Goal: Information Seeking & Learning: Find specific page/section

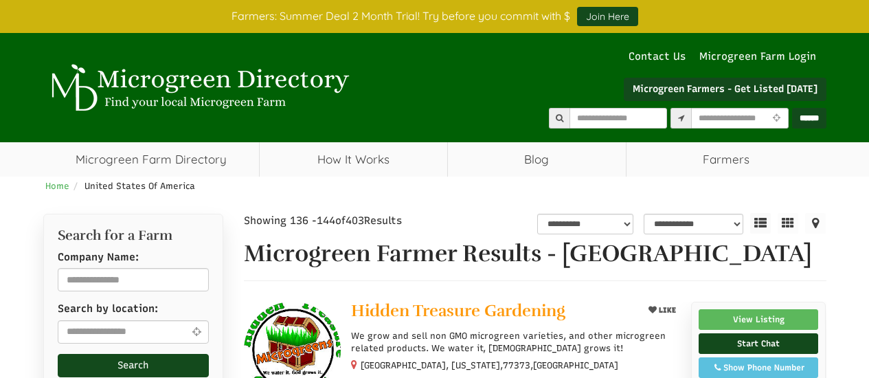
select select "Language Translate Widget"
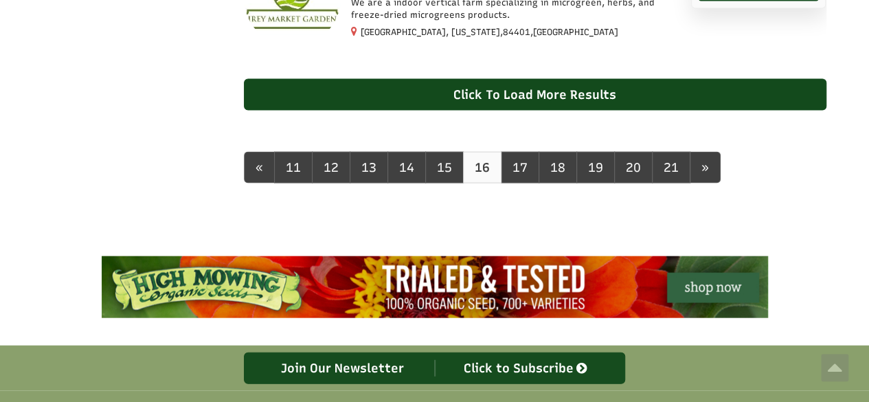
scroll to position [1402, 0]
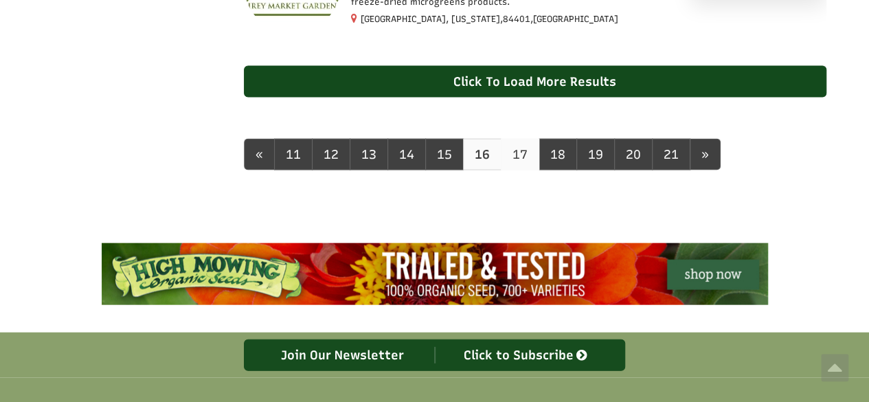
click at [513, 168] on link "17" at bounding box center [520, 155] width 38 height 32
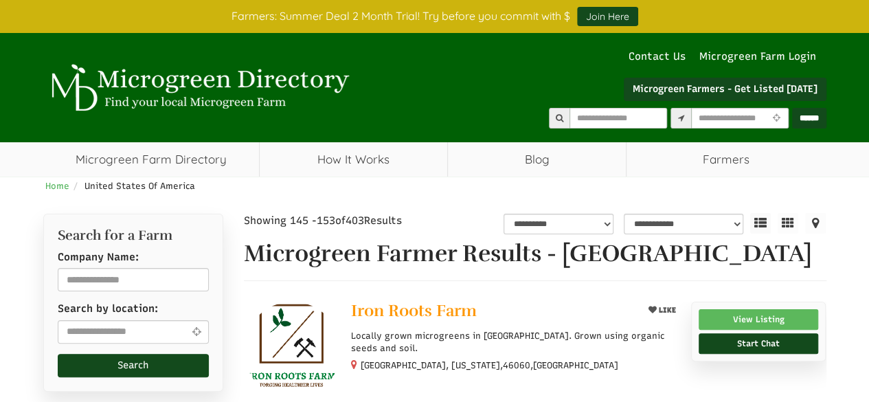
select select "Language Translate Widget"
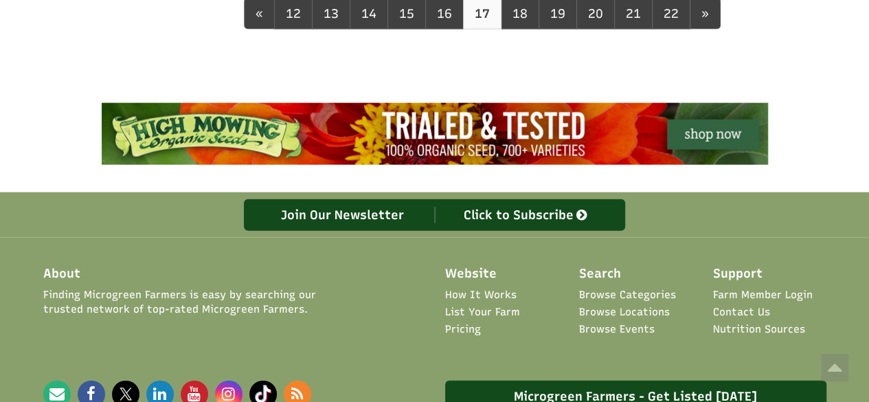
scroll to position [1466, 0]
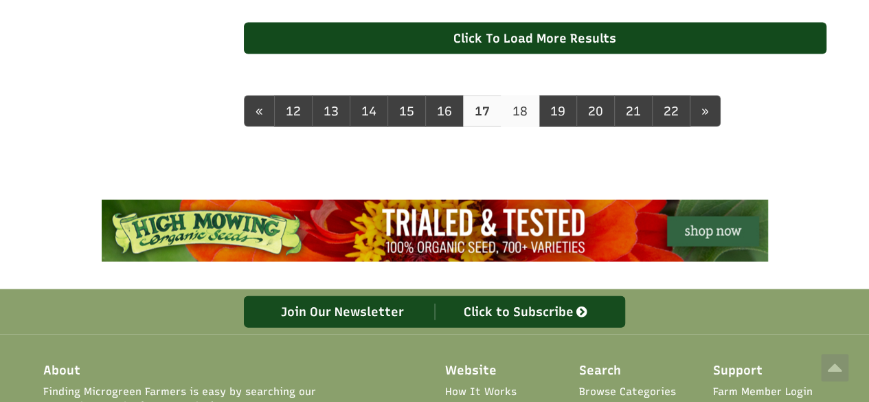
click at [520, 113] on link "18" at bounding box center [520, 112] width 38 height 32
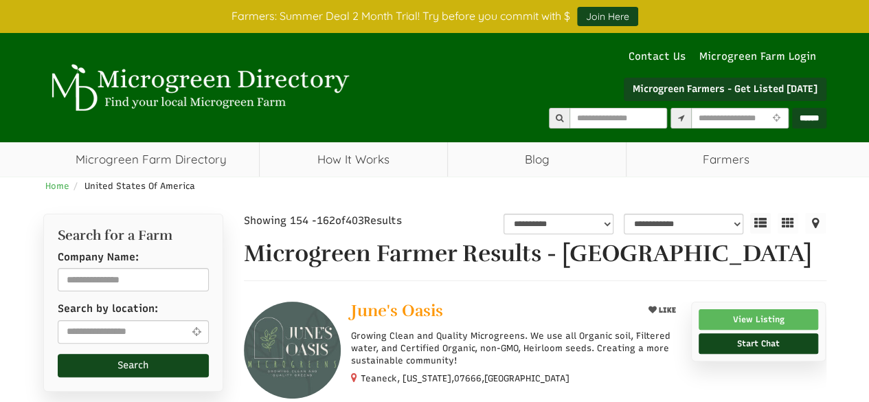
select select "Language Translate Widget"
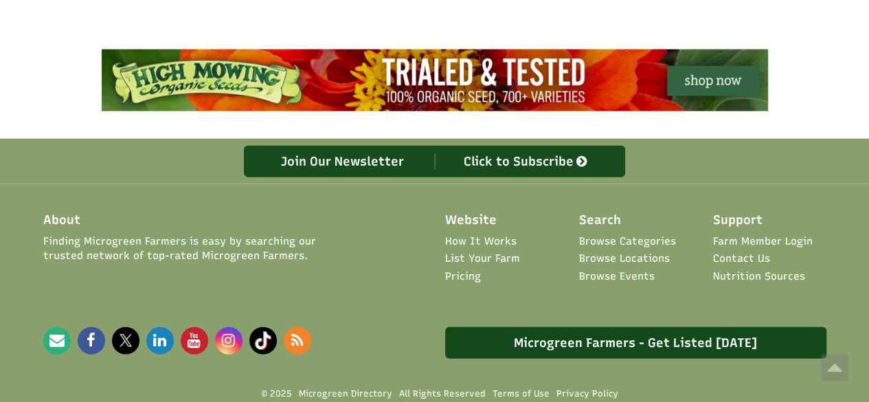
scroll to position [1371, 0]
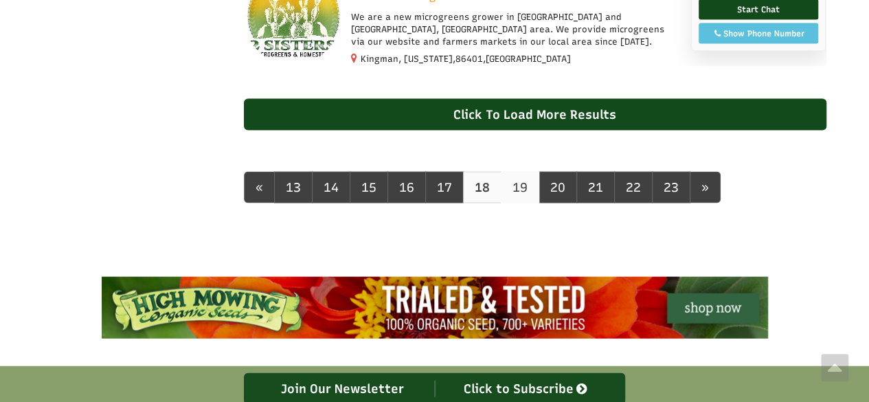
click at [520, 203] on link "19" at bounding box center [520, 188] width 38 height 32
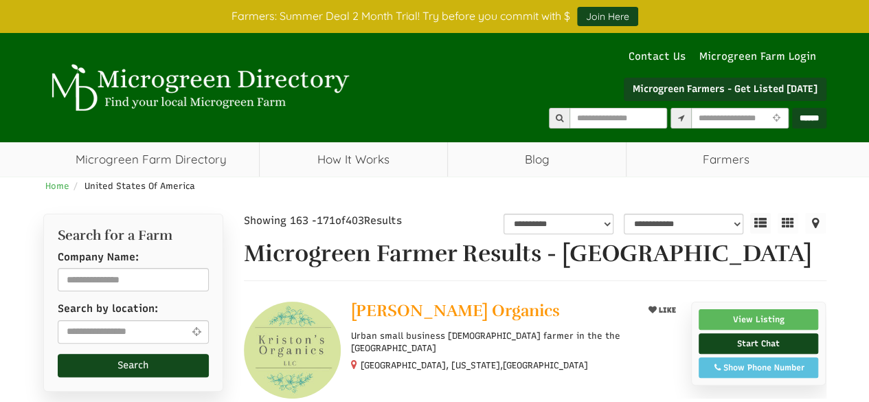
select select "Language Translate Widget"
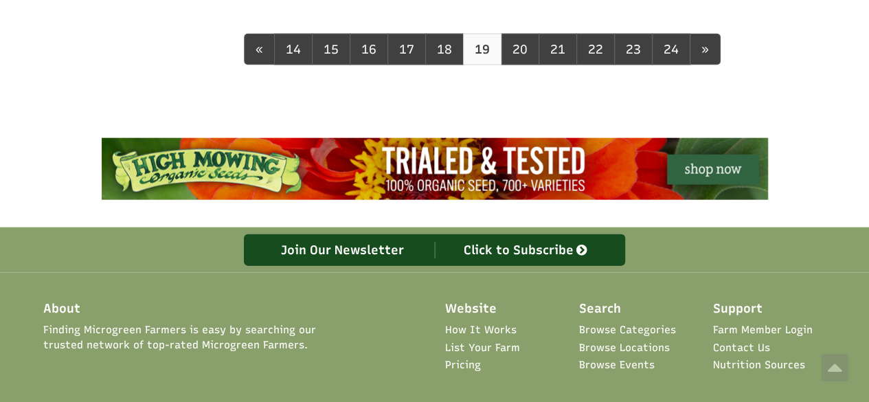
scroll to position [1551, 0]
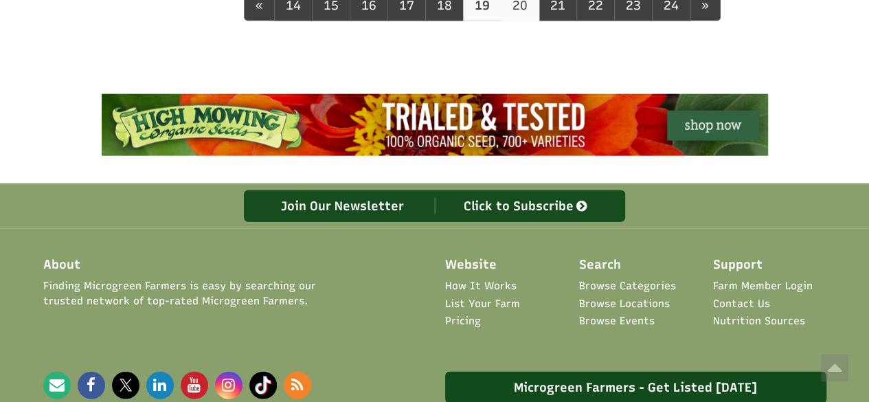
click at [515, 21] on link "20" at bounding box center [520, 6] width 38 height 32
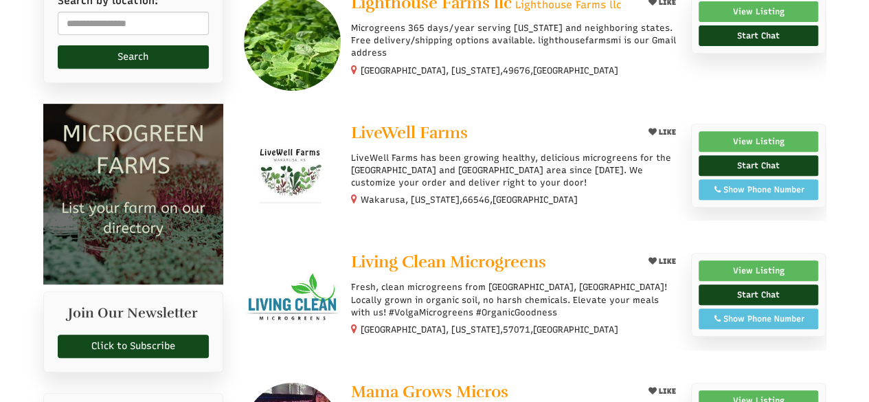
scroll to position [592, 0]
select select "Language Translate Widget"
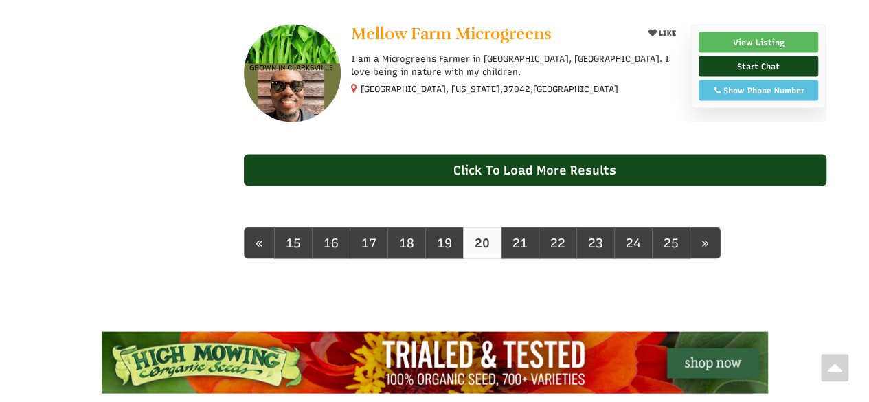
scroll to position [1335, 0]
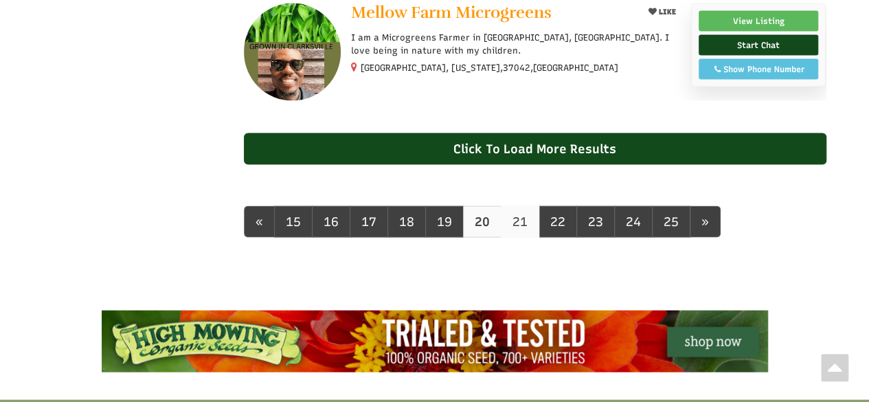
click at [515, 238] on link "21" at bounding box center [520, 222] width 38 height 32
click at [508, 238] on link "21" at bounding box center [520, 222] width 38 height 32
click at [511, 238] on link "21" at bounding box center [520, 222] width 38 height 32
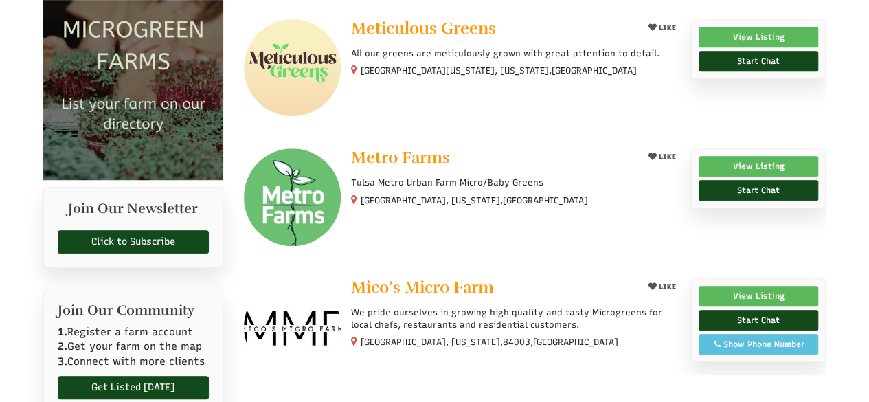
select select "Language Translate Widget"
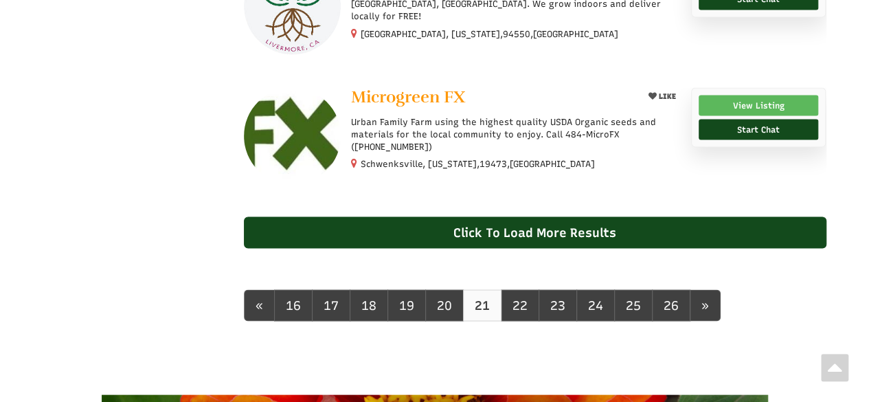
scroll to position [1307, 0]
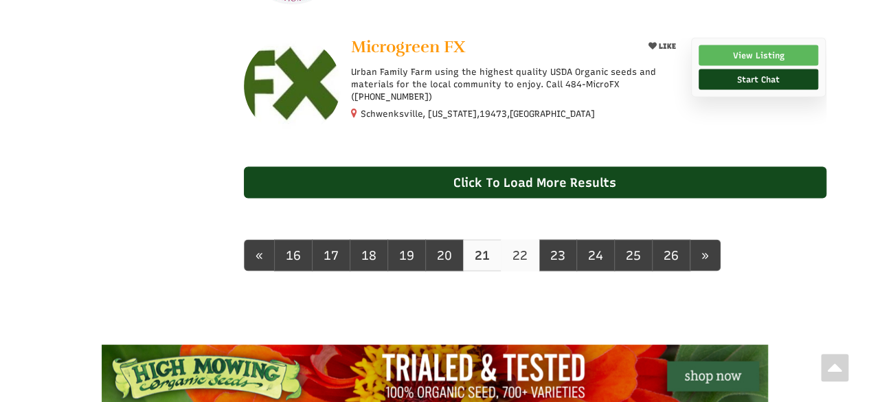
click at [515, 271] on link "22" at bounding box center [520, 256] width 38 height 32
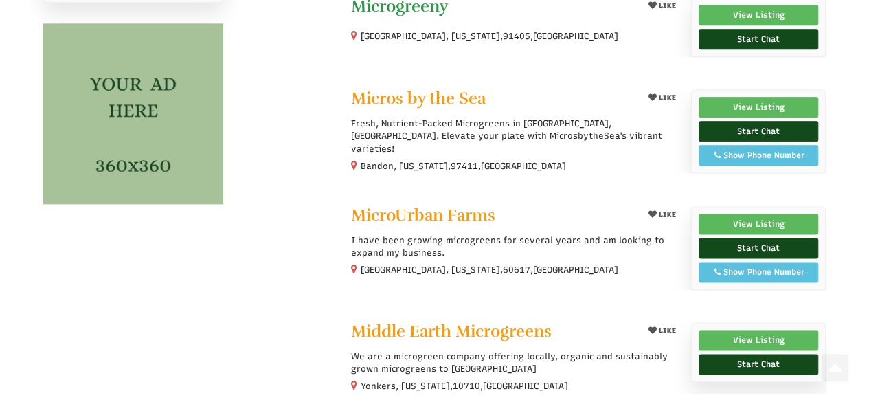
scroll to position [825, 0]
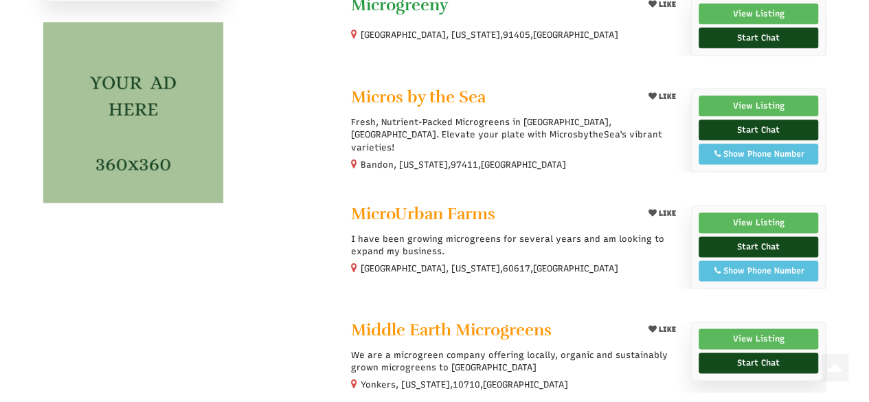
select select "Language Translate Widget"
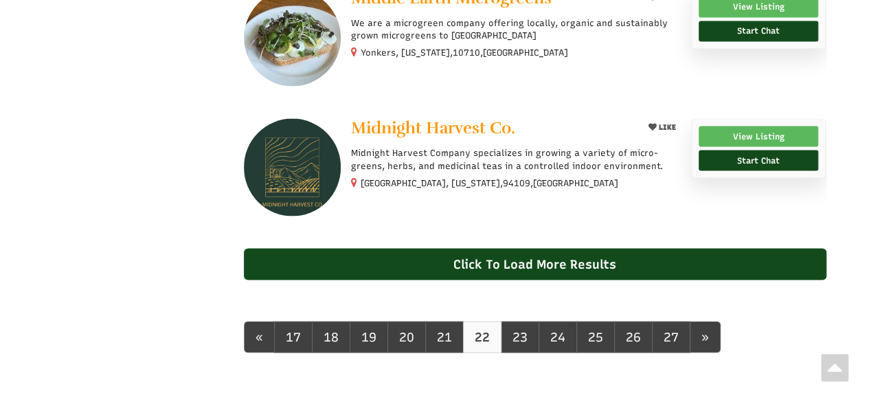
scroll to position [1358, 0]
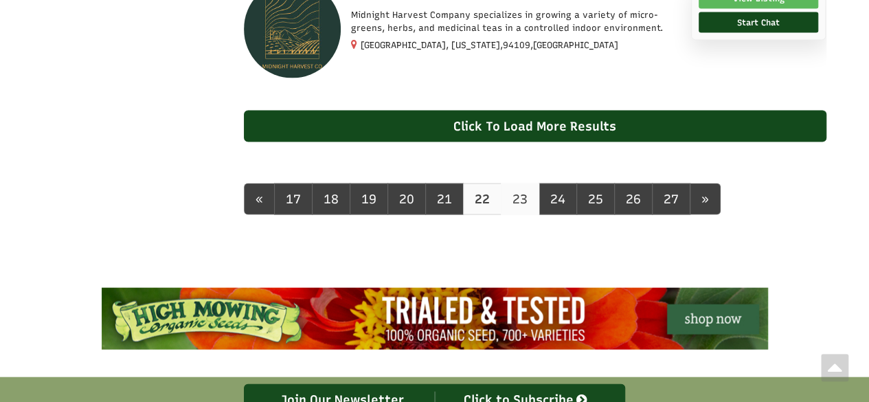
click at [511, 215] on link "23" at bounding box center [520, 199] width 38 height 32
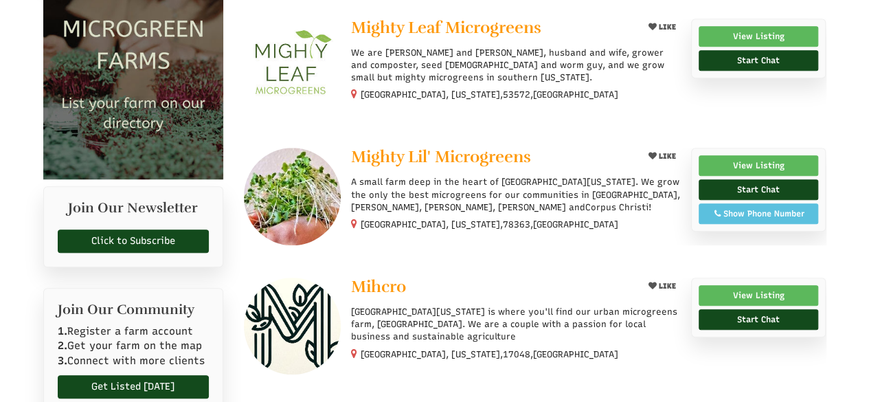
scroll to position [507, 0]
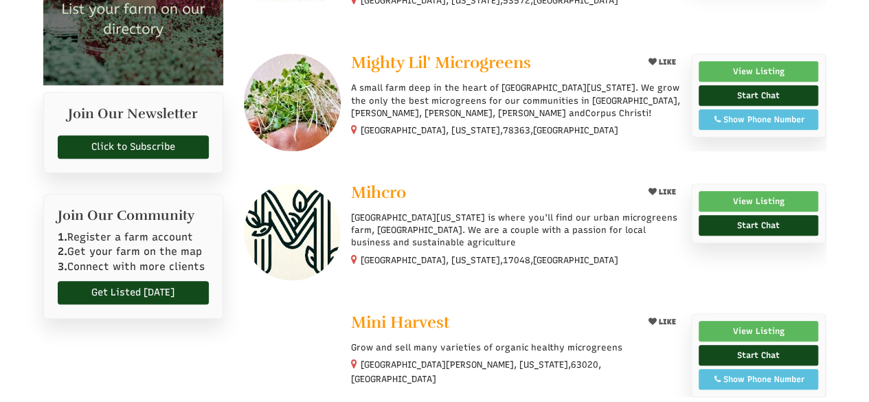
select select "Language Translate Widget"
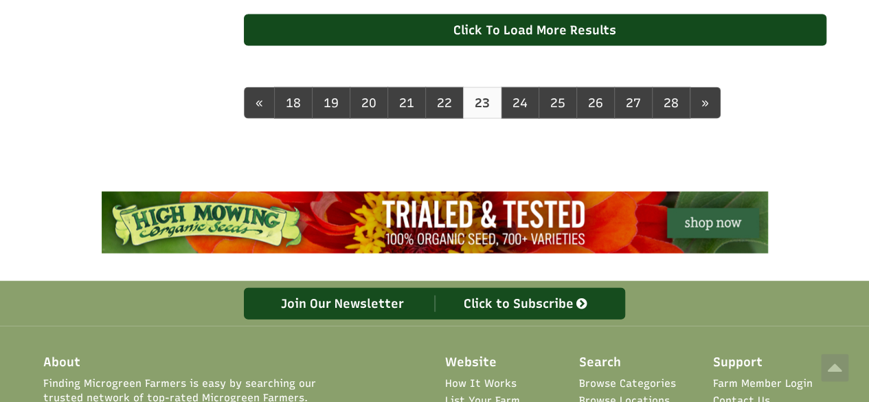
scroll to position [1330, 0]
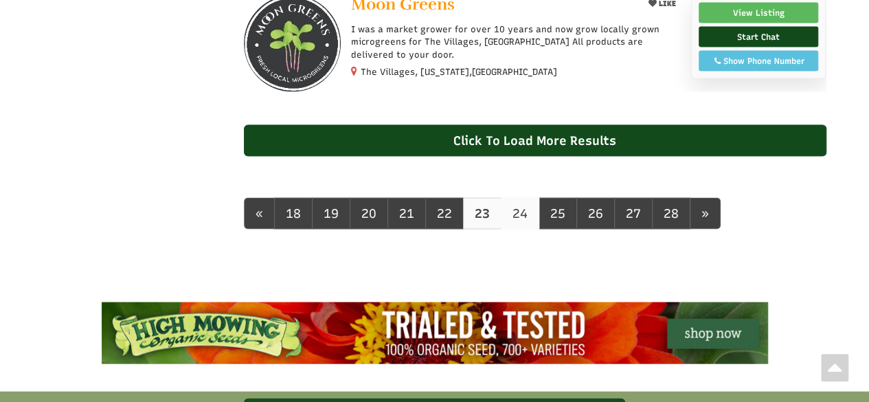
click at [511, 227] on link "24" at bounding box center [520, 214] width 38 height 32
click at [512, 227] on link "24" at bounding box center [520, 214] width 38 height 32
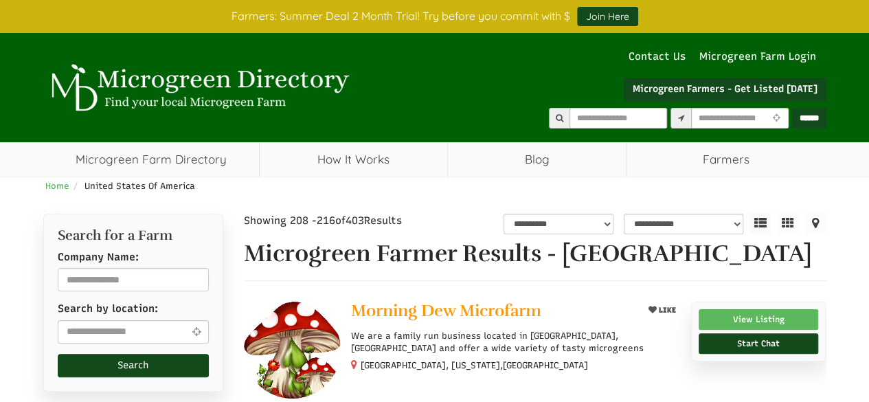
select select "Language Translate Widget"
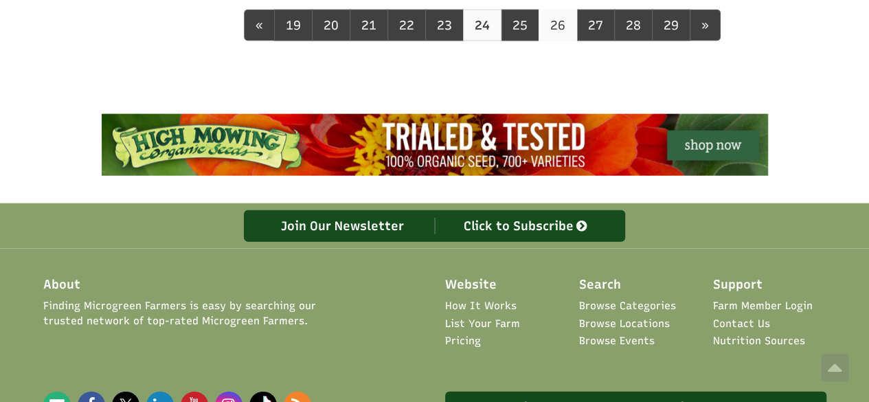
scroll to position [1385, 0]
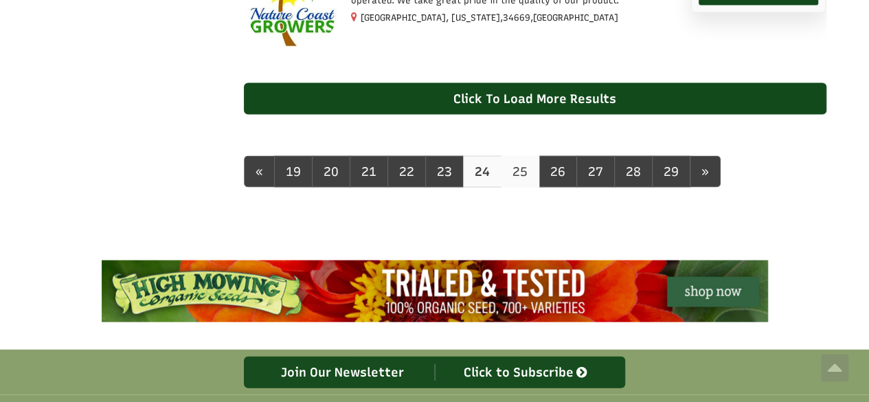
click at [519, 188] on link "25" at bounding box center [520, 172] width 38 height 32
click at [514, 188] on link "25" at bounding box center [520, 172] width 38 height 32
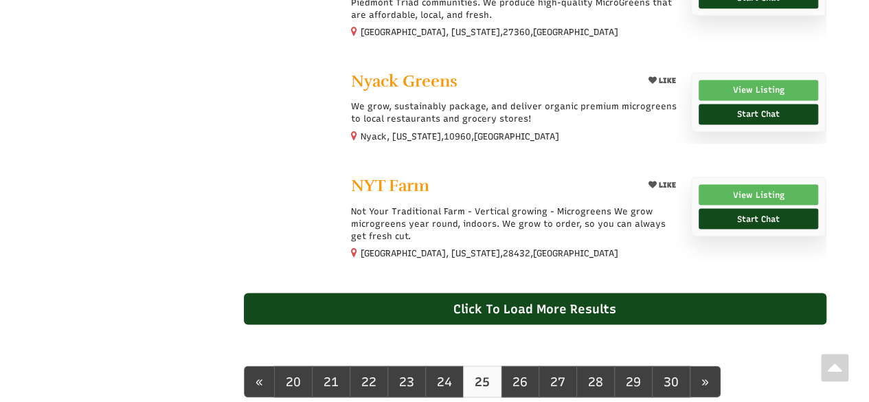
scroll to position [1443, 0]
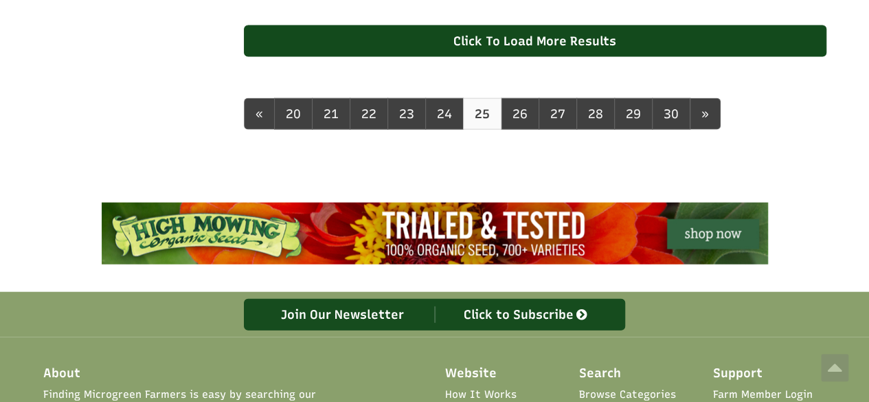
click at [510, 113] on div "« 20 21 22 23 24 25 26 27 28 29 30 »" at bounding box center [535, 130] width 583 height 91
click at [510, 126] on link "26" at bounding box center [520, 114] width 38 height 32
click at [510, 128] on link "26" at bounding box center [520, 114] width 38 height 32
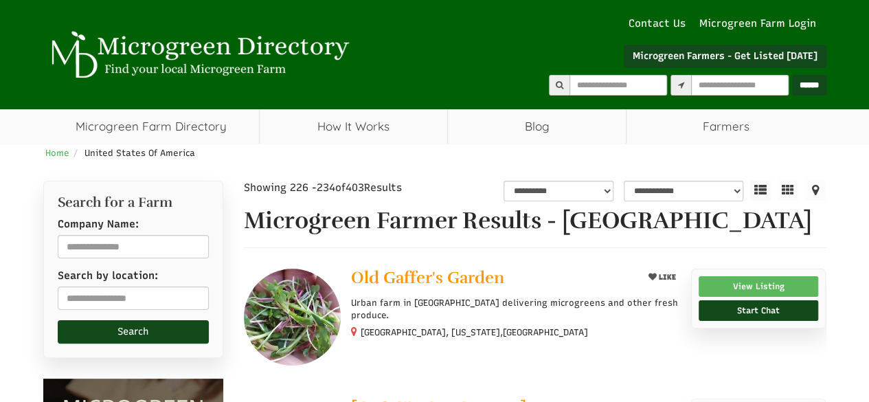
select select "Language Translate Widget"
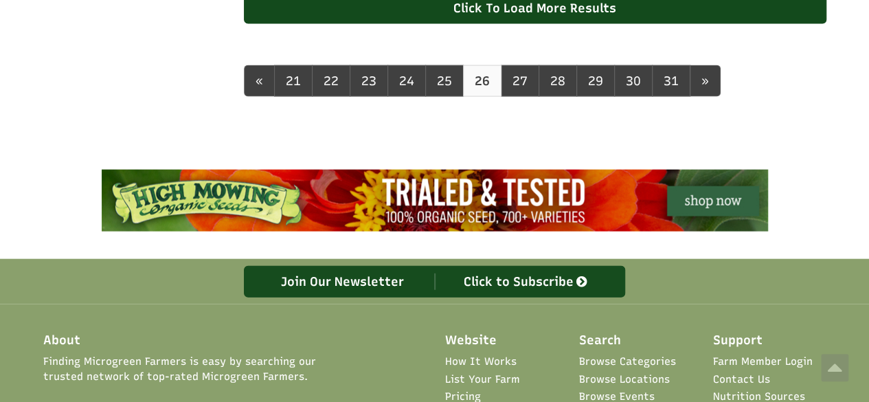
scroll to position [1385, 0]
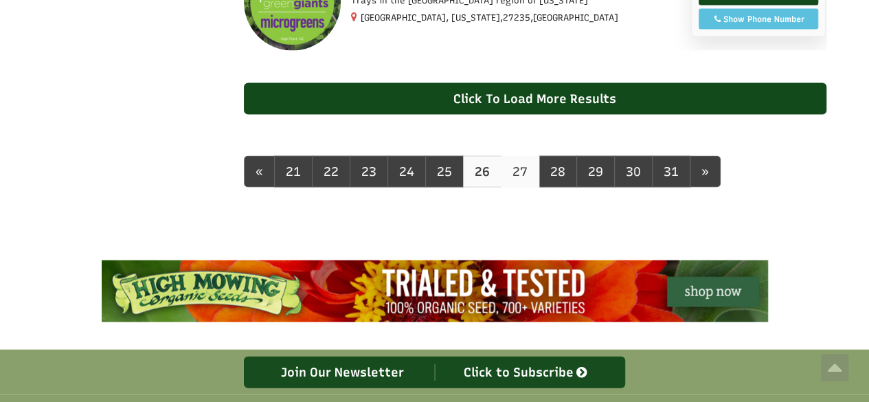
click at [502, 185] on link "27" at bounding box center [520, 172] width 38 height 32
click at [505, 186] on link "27" at bounding box center [520, 172] width 38 height 32
click at [516, 188] on link "27" at bounding box center [520, 172] width 38 height 32
click at [517, 188] on link "27" at bounding box center [520, 172] width 38 height 32
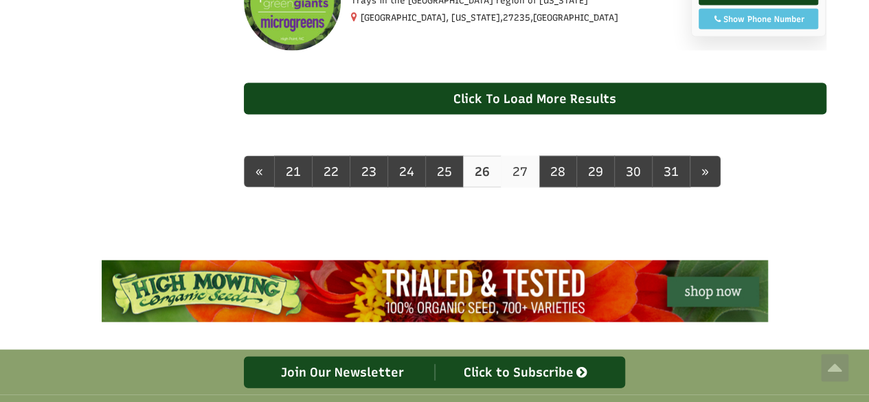
click at [517, 188] on link "27" at bounding box center [520, 172] width 38 height 32
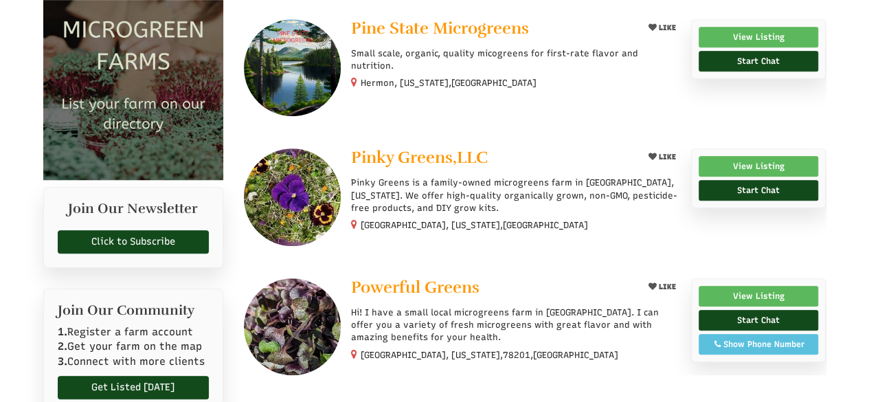
select select "Language Translate Widget"
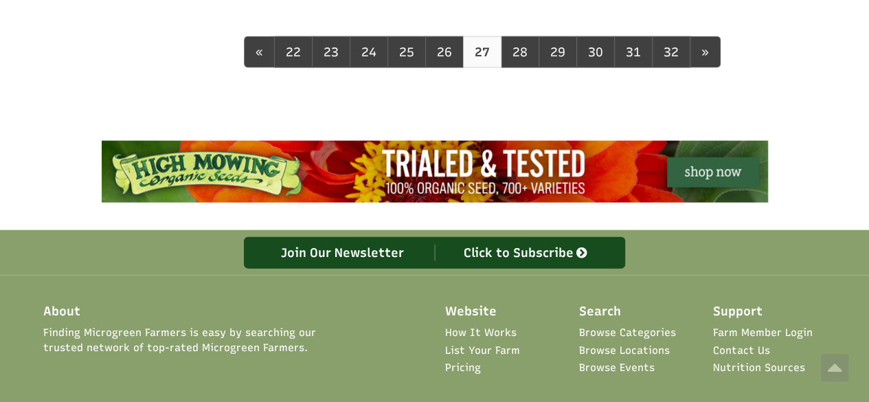
scroll to position [1443, 0]
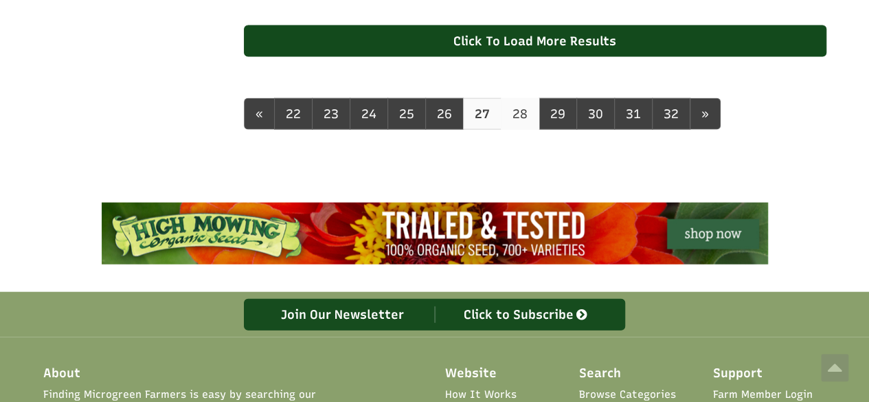
click at [515, 130] on link "28" at bounding box center [520, 114] width 38 height 32
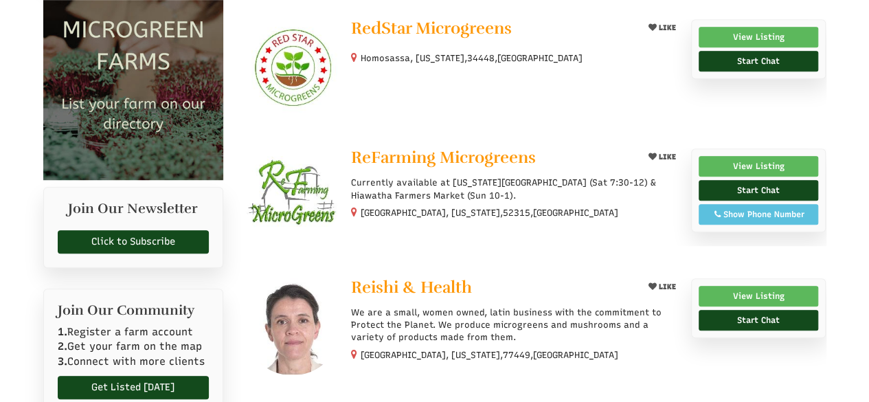
select select "Language Translate Widget"
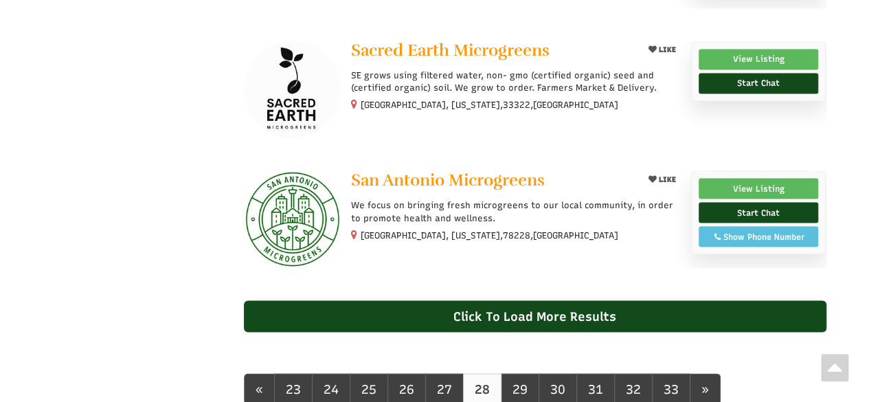
scroll to position [1512, 0]
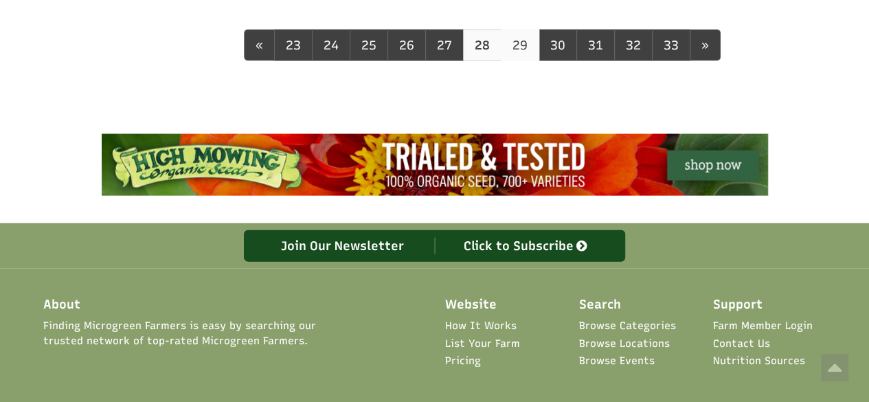
click at [513, 61] on link "29" at bounding box center [520, 46] width 38 height 32
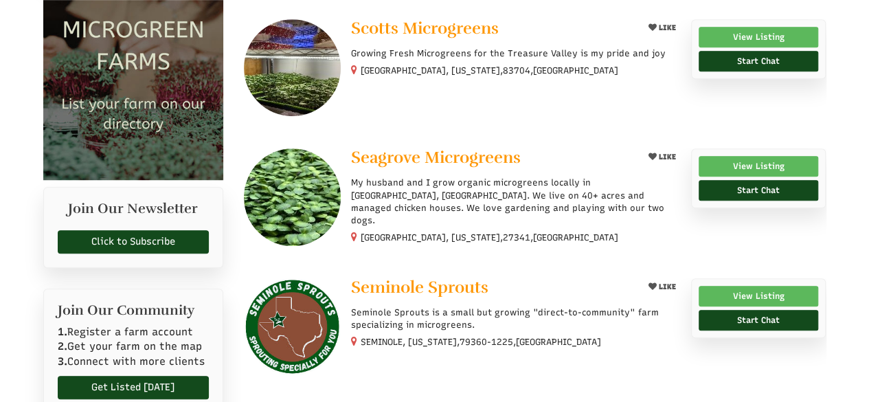
select select "Language Translate Widget"
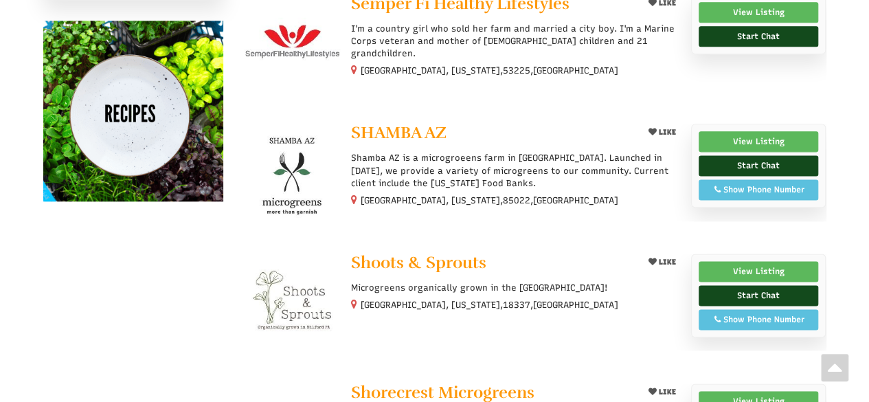
scroll to position [1238, 0]
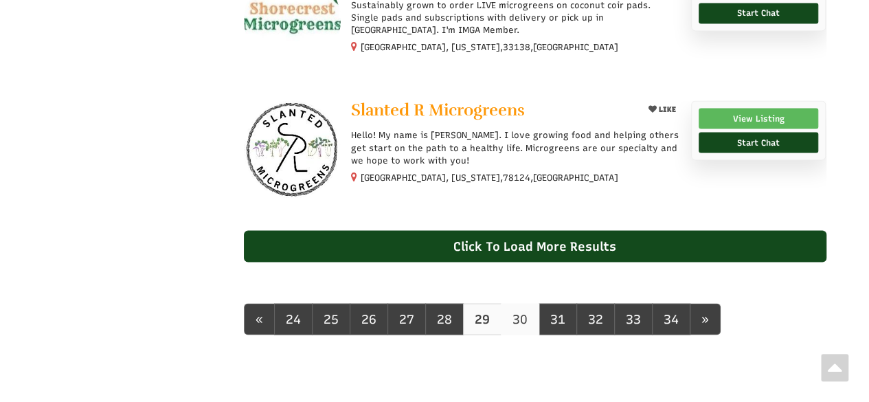
click at [520, 335] on link "30" at bounding box center [520, 319] width 38 height 32
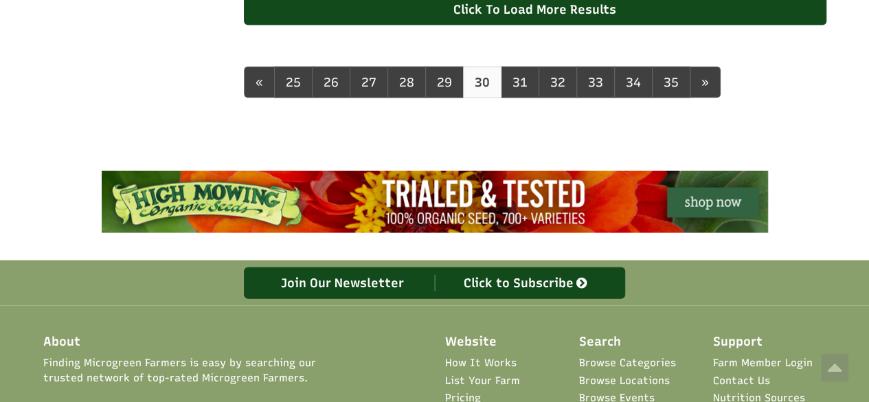
scroll to position [1412, 0]
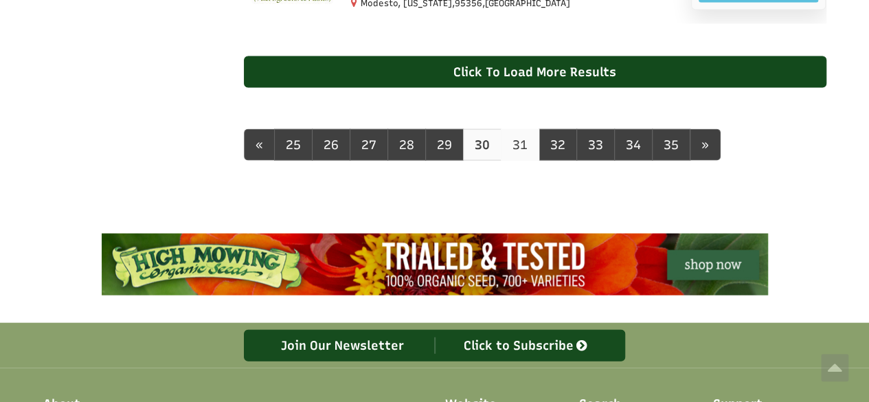
click at [510, 161] on link "31" at bounding box center [520, 145] width 38 height 32
click at [514, 160] on link "31" at bounding box center [520, 145] width 38 height 32
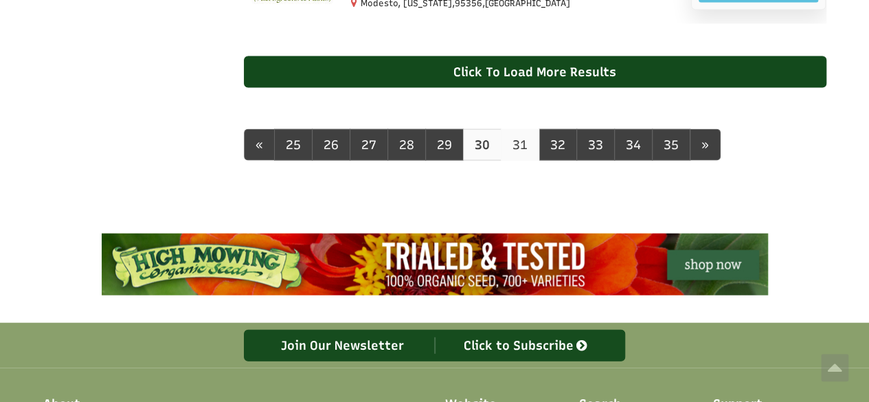
click at [514, 160] on link "31" at bounding box center [520, 145] width 38 height 32
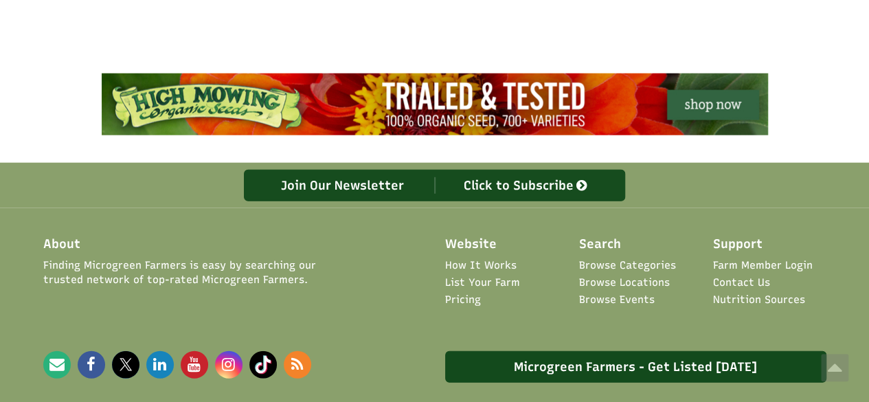
scroll to position [1481, 0]
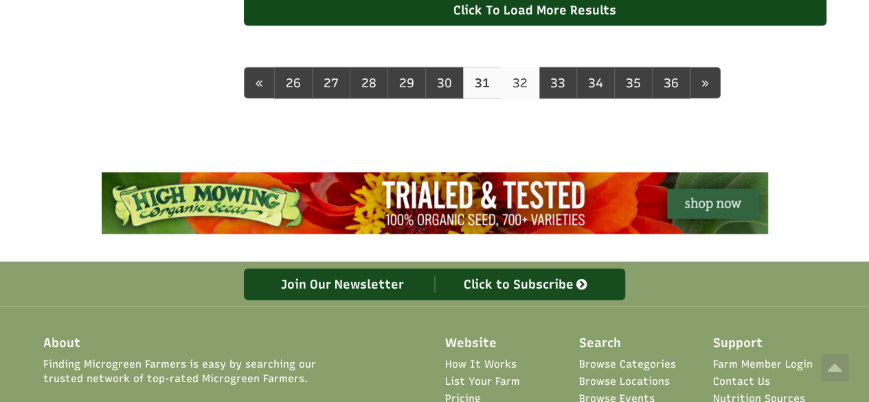
click at [519, 94] on link "32" at bounding box center [520, 83] width 38 height 32
click at [518, 94] on link "32" at bounding box center [520, 83] width 38 height 32
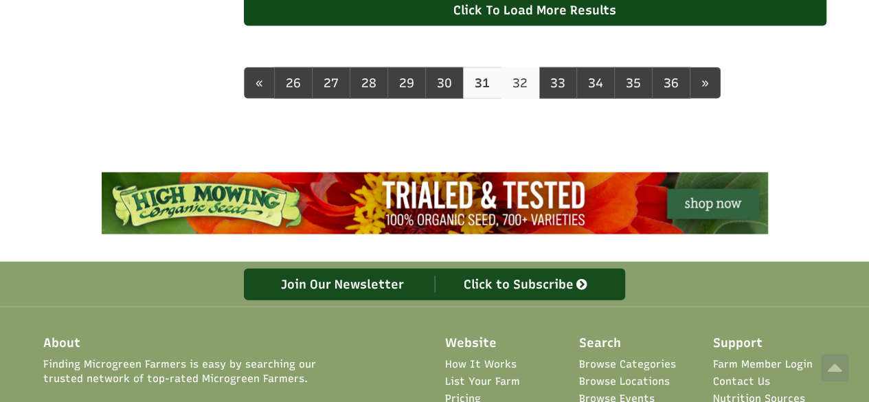
click at [518, 94] on link "32" at bounding box center [520, 83] width 38 height 32
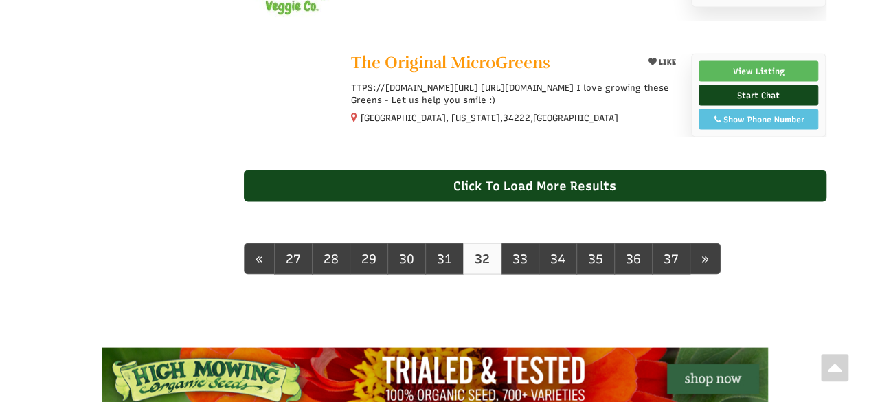
scroll to position [1306, 0]
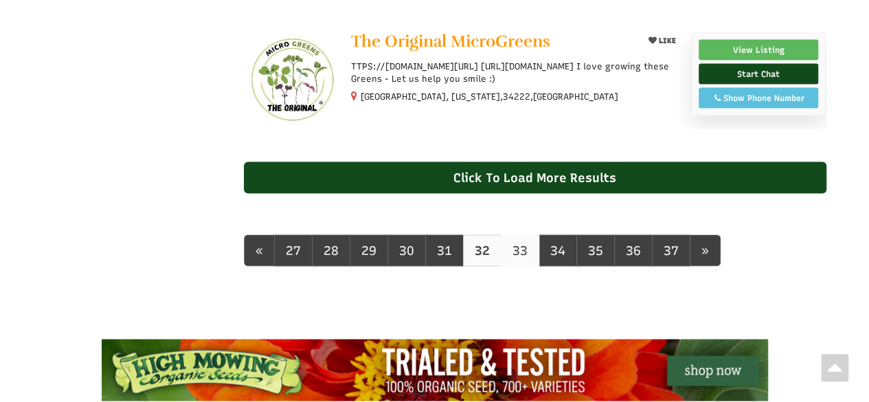
click at [514, 267] on link "33" at bounding box center [520, 251] width 38 height 32
click at [518, 267] on link "33" at bounding box center [520, 251] width 38 height 32
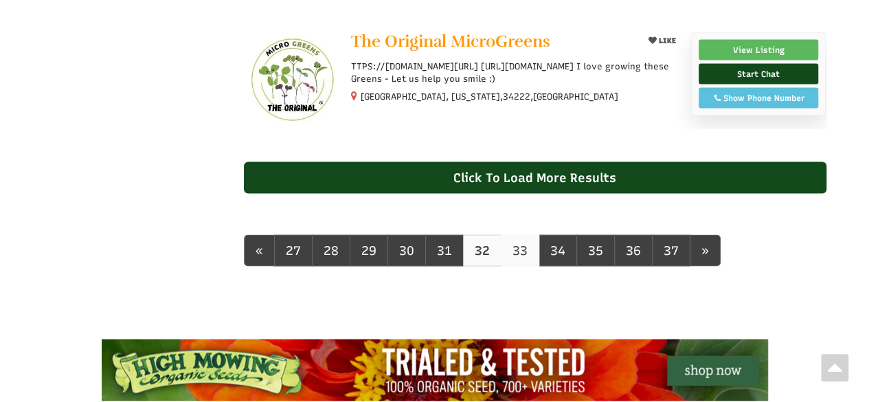
click at [518, 267] on link "33" at bounding box center [520, 251] width 38 height 32
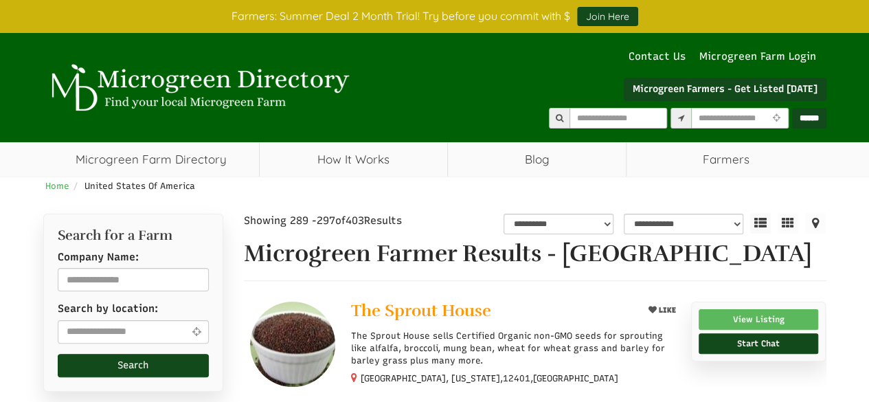
select select "Language Translate Widget"
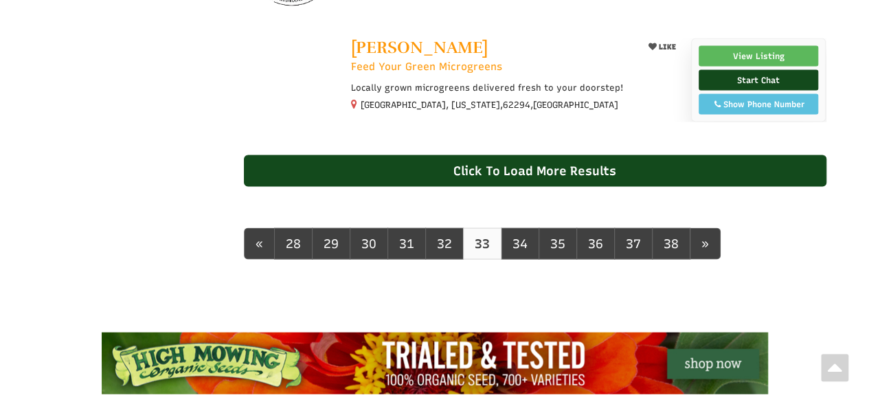
scroll to position [1271, 0]
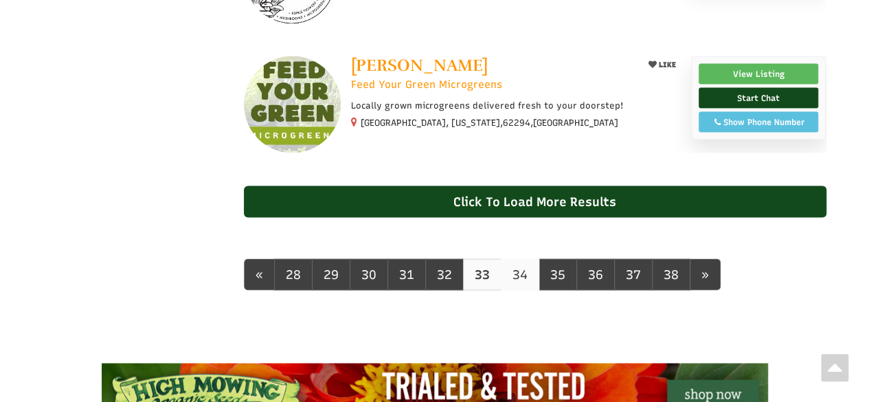
click at [513, 290] on link "34" at bounding box center [520, 274] width 38 height 32
click at [514, 290] on link "34" at bounding box center [520, 274] width 38 height 32
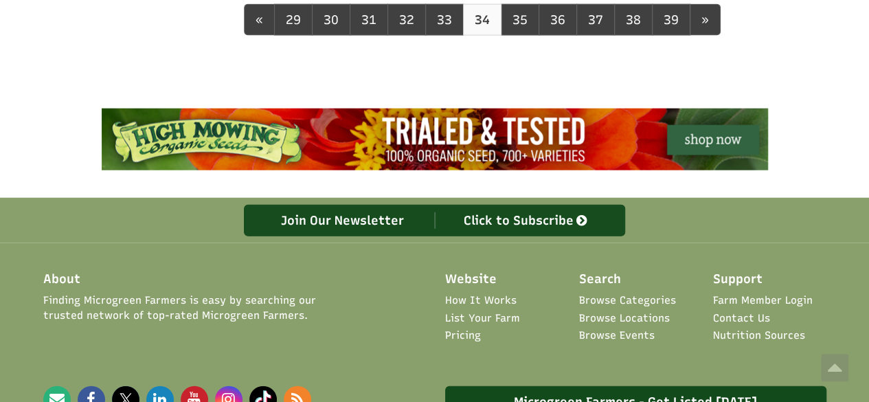
scroll to position [1387, 0]
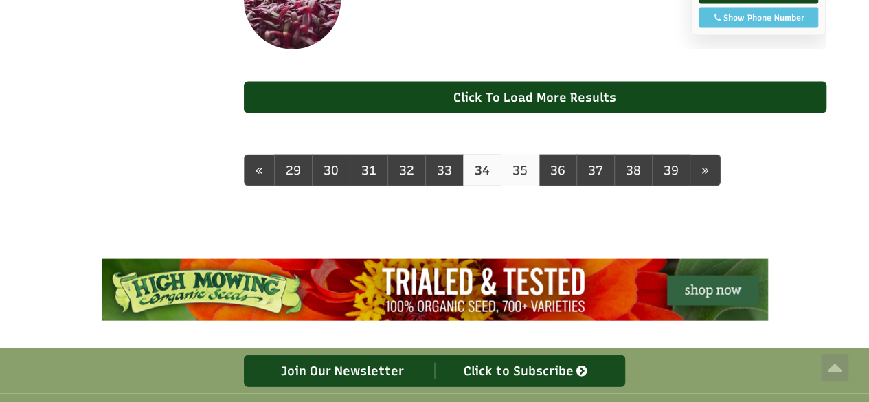
click at [508, 186] on link "35" at bounding box center [520, 171] width 38 height 32
click at [513, 186] on link "35" at bounding box center [520, 171] width 38 height 32
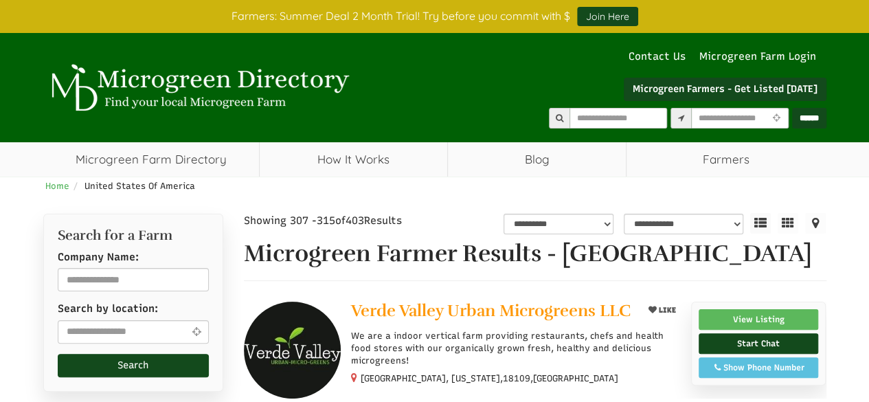
select select "Language Translate Widget"
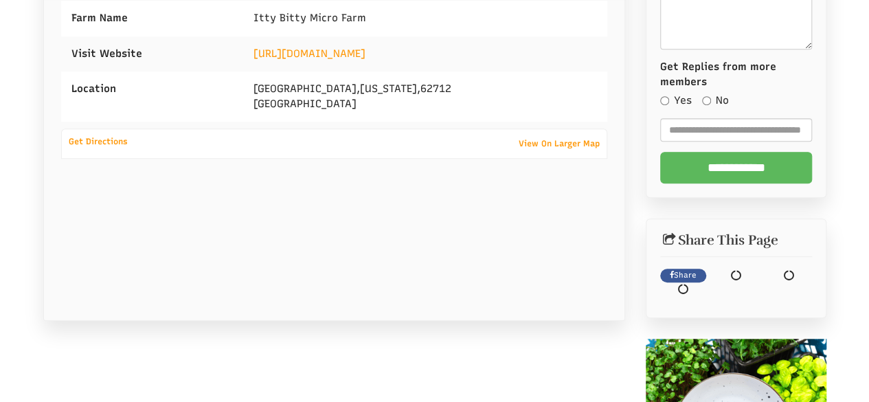
scroll to position [344, 0]
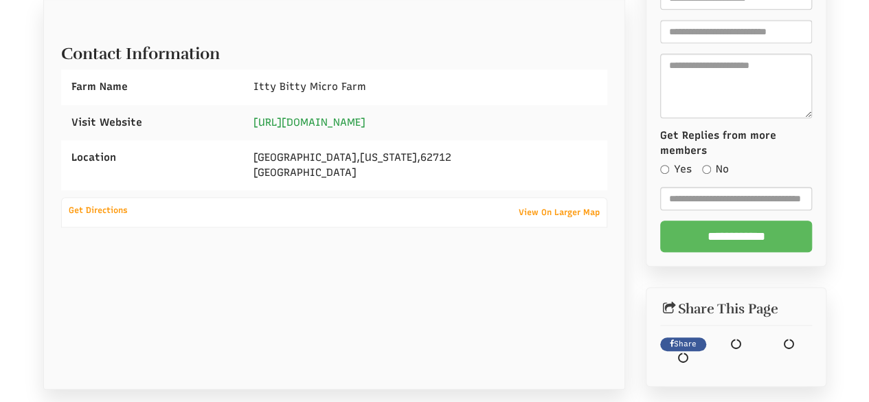
click at [344, 122] on link "https://www.IttyBittyMicroFarm.com" at bounding box center [310, 122] width 112 height 12
select select "Language Translate Widget"
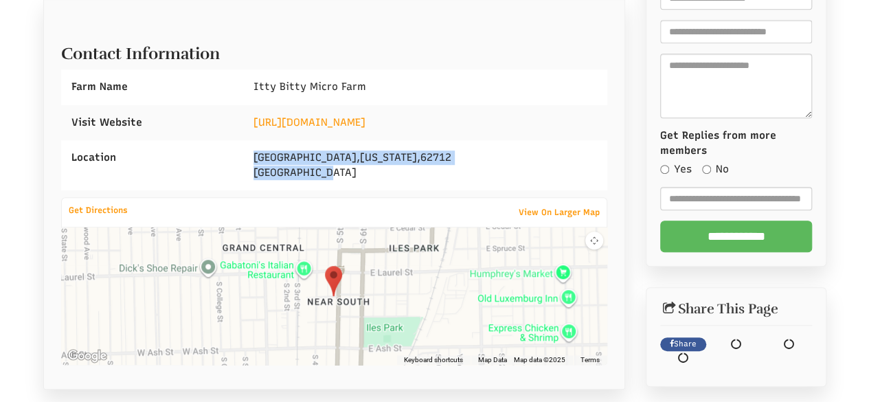
drag, startPoint x: 326, startPoint y: 176, endPoint x: 339, endPoint y: 181, distance: 13.9
click at [339, 181] on div "Springfield , Illinois , 62712 United States" at bounding box center [425, 165] width 364 height 50
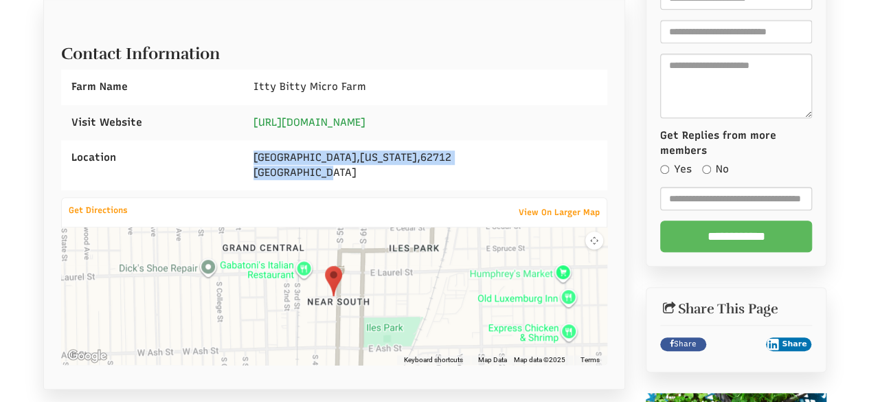
click at [366, 120] on link "https://www.IttyBittyMicroFarm.com" at bounding box center [310, 122] width 112 height 12
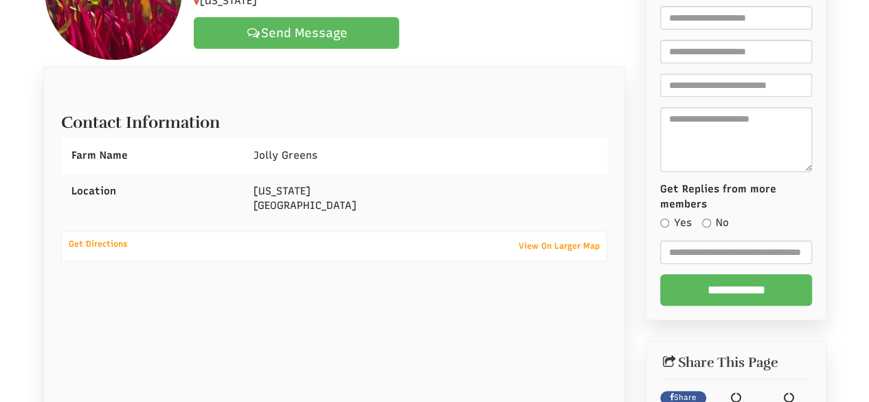
click at [249, 180] on div "Rhode Island United States" at bounding box center [425, 199] width 364 height 50
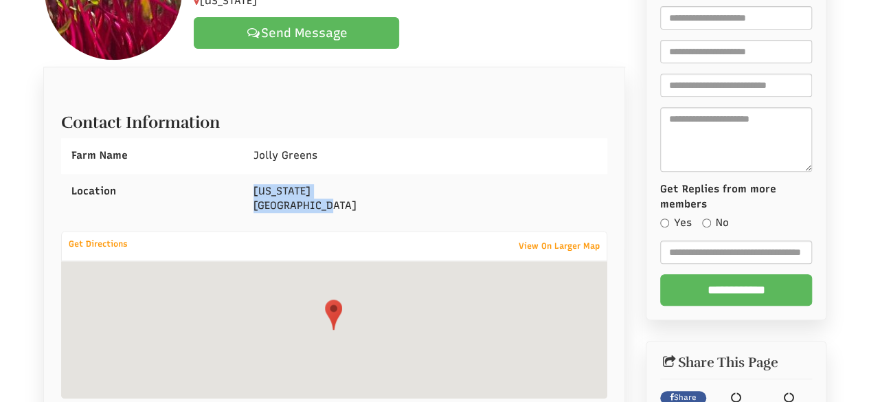
drag, startPoint x: 254, startPoint y: 183, endPoint x: 390, endPoint y: 208, distance: 138.3
click at [390, 208] on div "Rhode Island United States" at bounding box center [425, 199] width 364 height 50
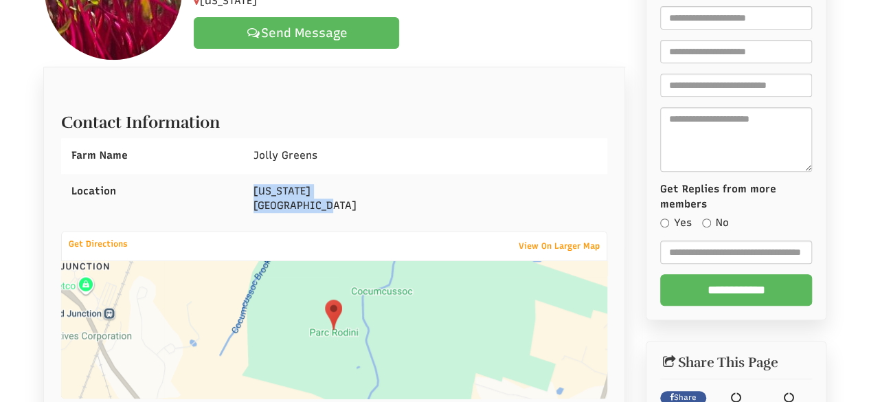
copy div "Rhode Island United States"
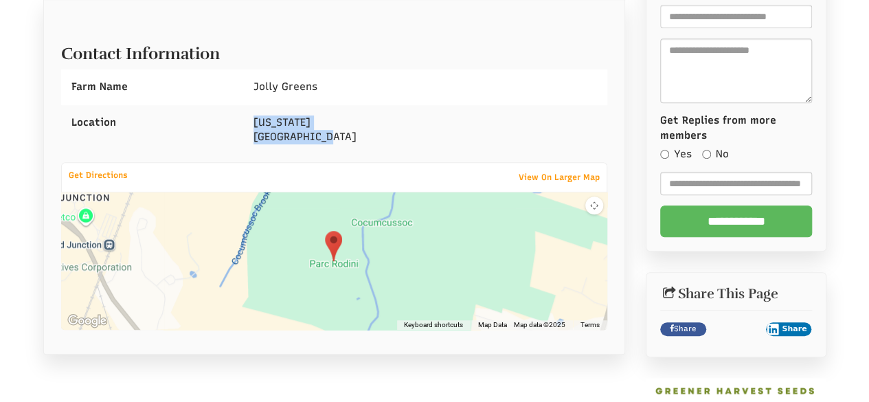
select select "Language Translate Widget"
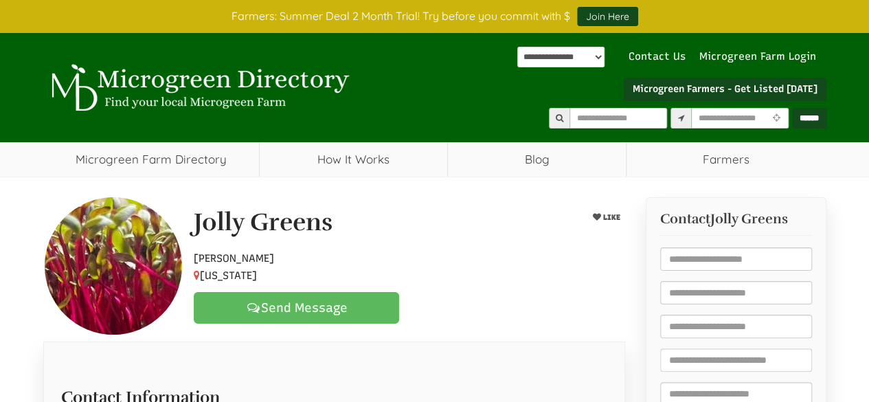
drag, startPoint x: 190, startPoint y: 216, endPoint x: 287, endPoint y: 262, distance: 107.6
click at [269, 267] on div "Jolly Greens LIKE Hobby Farmer Rhode Island Send Message" at bounding box center [409, 266] width 452 height 115
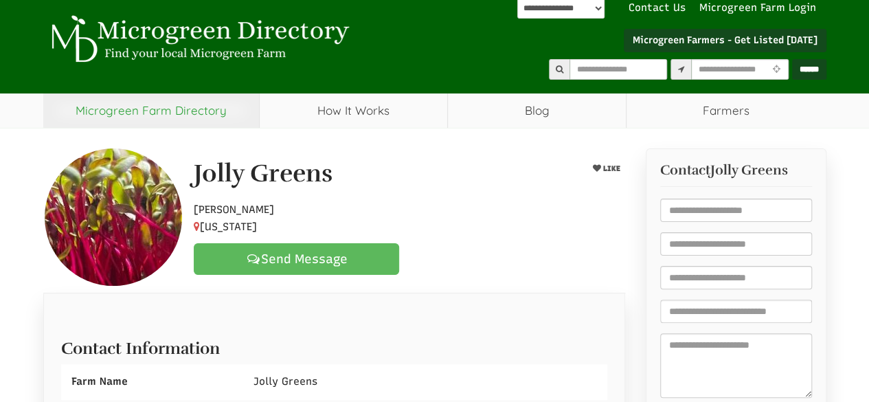
scroll to position [137, 0]
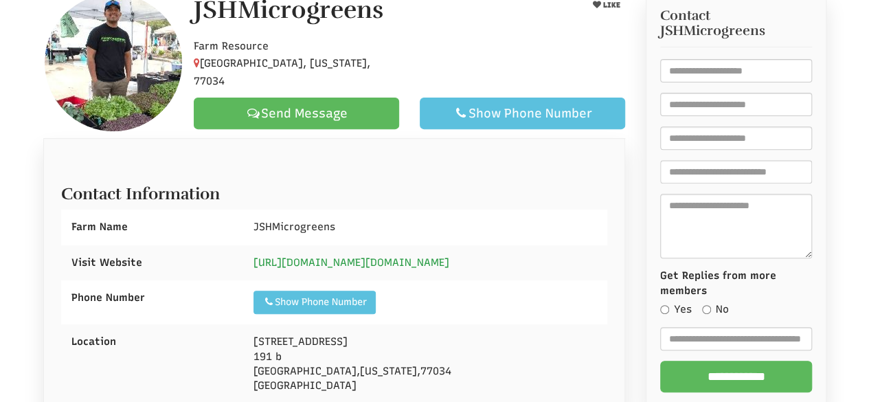
scroll to position [206, 0]
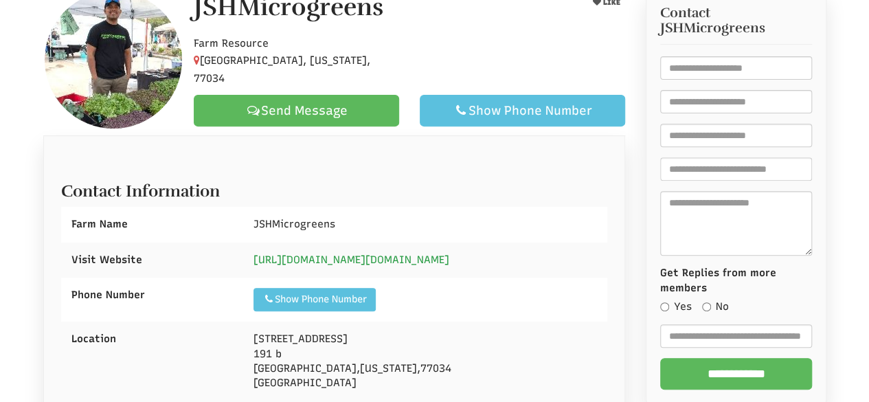
click at [373, 260] on link "[URL][DOMAIN_NAME][DOMAIN_NAME]" at bounding box center [352, 260] width 196 height 12
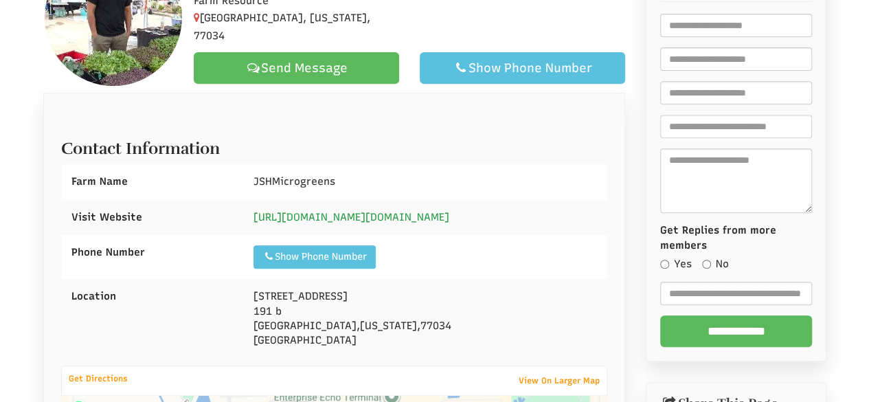
scroll to position [344, 0]
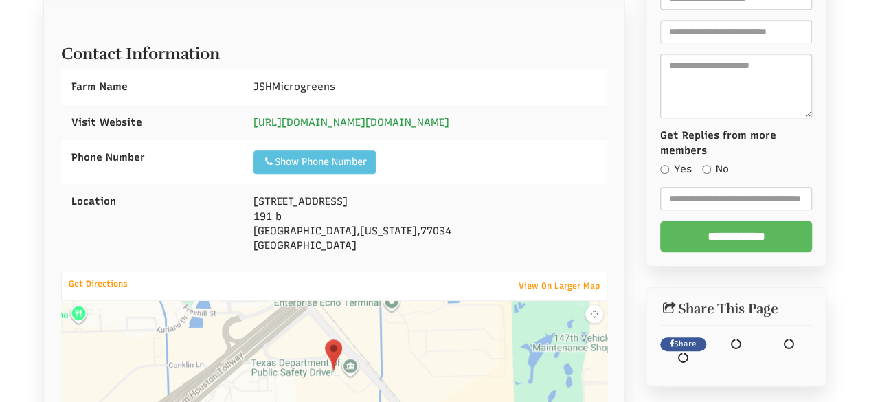
drag, startPoint x: 253, startPoint y: 194, endPoint x: 366, endPoint y: 125, distance: 132.9
click at [254, 195] on span "15255 Gulf Fwy" at bounding box center [301, 201] width 94 height 12
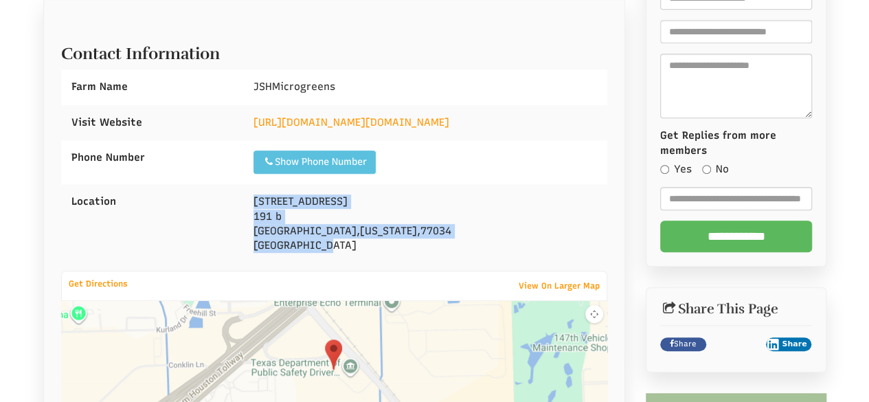
drag, startPoint x: 252, startPoint y: 199, endPoint x: 340, endPoint y: 244, distance: 99.0
click at [350, 249] on div "15255 Gulf Fwy 191 b Houston , Texas , 77034 United States" at bounding box center [425, 224] width 364 height 80
copy div "15255 Gulf Fwy 191 b Houston , Texas , 77034 United States"
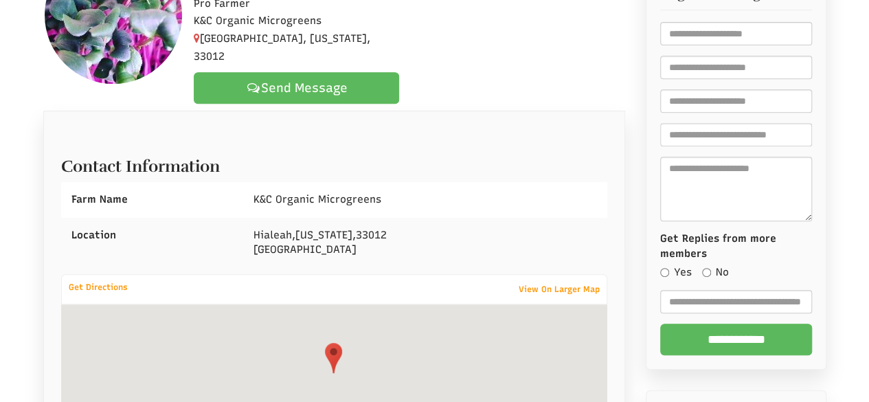
scroll to position [137, 0]
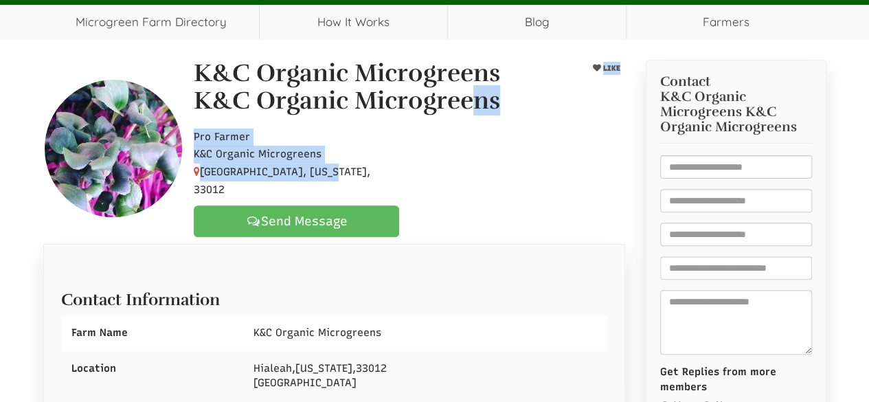
drag, startPoint x: 194, startPoint y: 97, endPoint x: 326, endPoint y: 169, distance: 150.4
click at [326, 170] on div "K&C Organic Microgreens K&C Organic Microgreens LIKE Pro Farmer K&C Organic Mic…" at bounding box center [409, 148] width 452 height 177
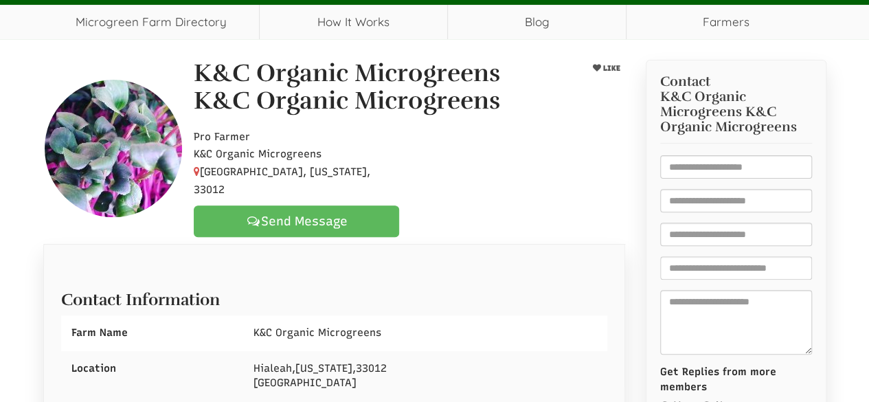
click at [492, 181] on div "Pro Farmer K&C Organic Microgreens Hialeah, Florida, 33012 Send Message" at bounding box center [409, 180] width 452 height 116
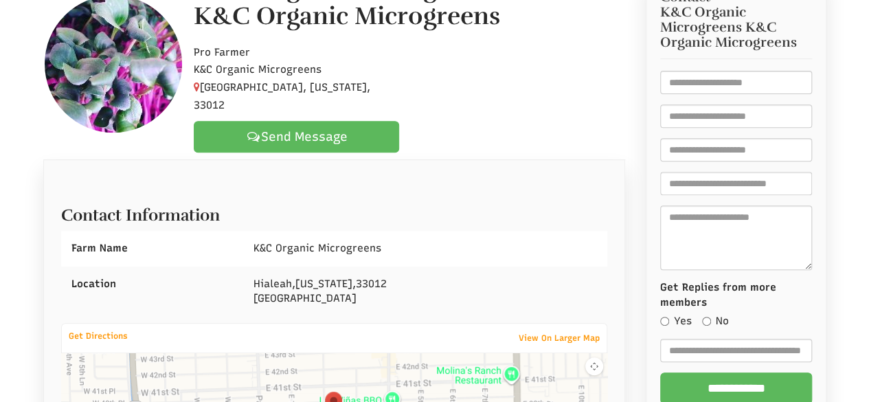
scroll to position [275, 0]
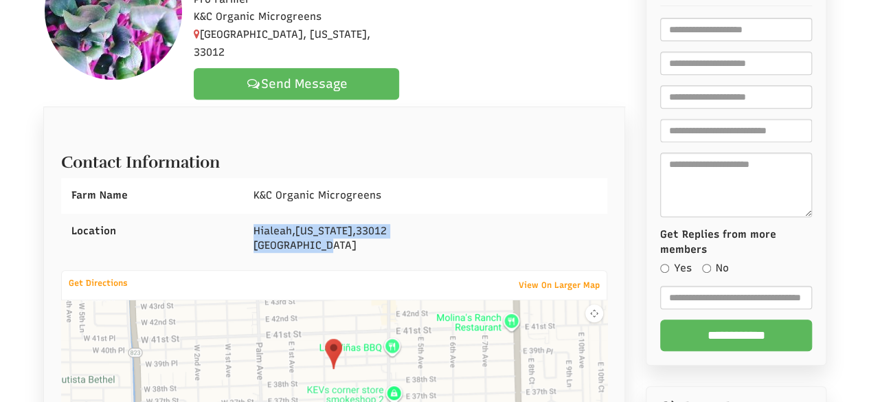
drag, startPoint x: 254, startPoint y: 211, endPoint x: 340, endPoint y: 223, distance: 87.5
click at [340, 223] on div "Hialeah , Florida , 33012 United States" at bounding box center [425, 239] width 364 height 50
copy div "Hialeah , Florida , 33012 United States"
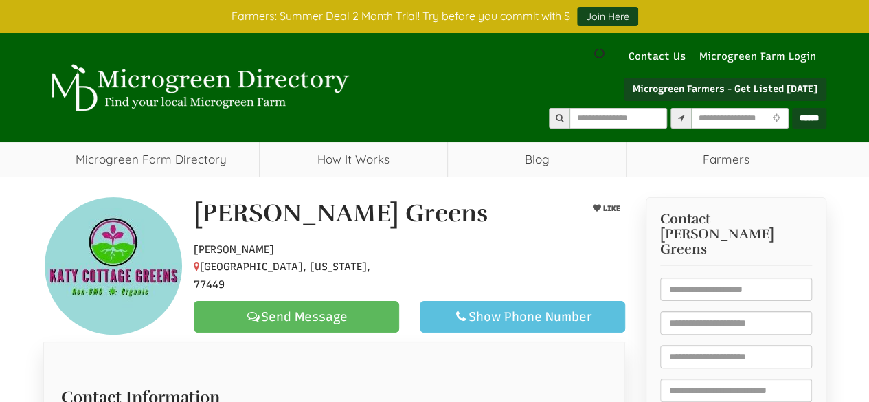
click at [572, 228] on div "Katy Cottage Greens LIKE" at bounding box center [409, 217] width 452 height 34
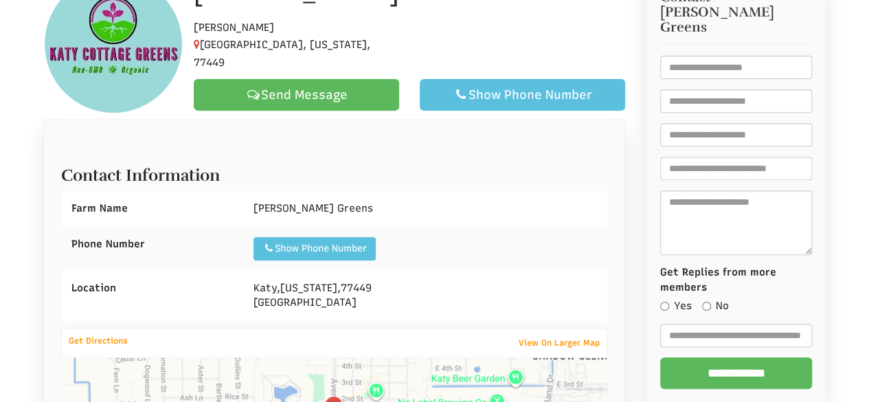
select select "Language Translate Widget"
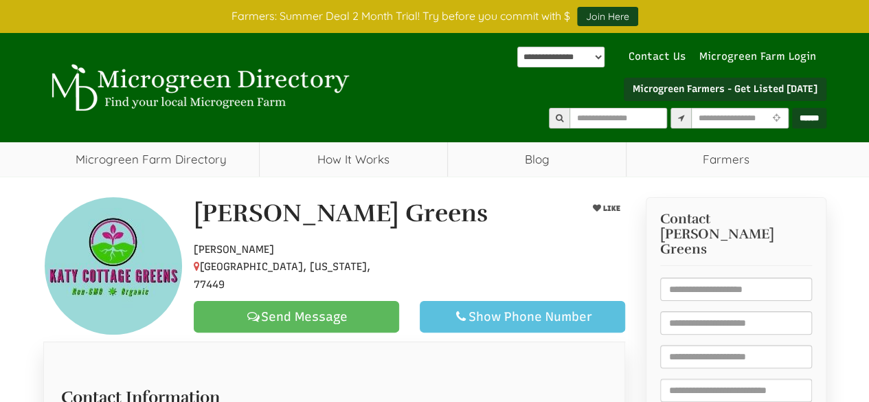
drag, startPoint x: 193, startPoint y: 215, endPoint x: 307, endPoint y: 275, distance: 128.8
click at [306, 282] on div "Katy Cottage Greens LIKE Hobby Farmer Katy, Texas, 77449 Send Message Show Phon…" at bounding box center [409, 266] width 452 height 133
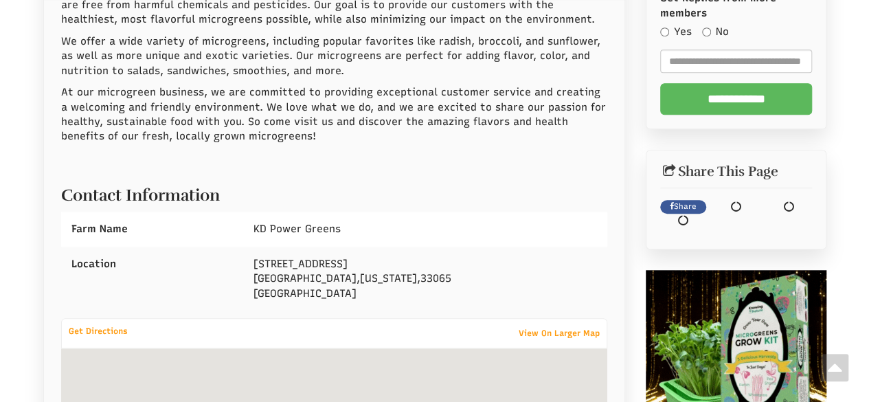
select select "Language Translate Widget"
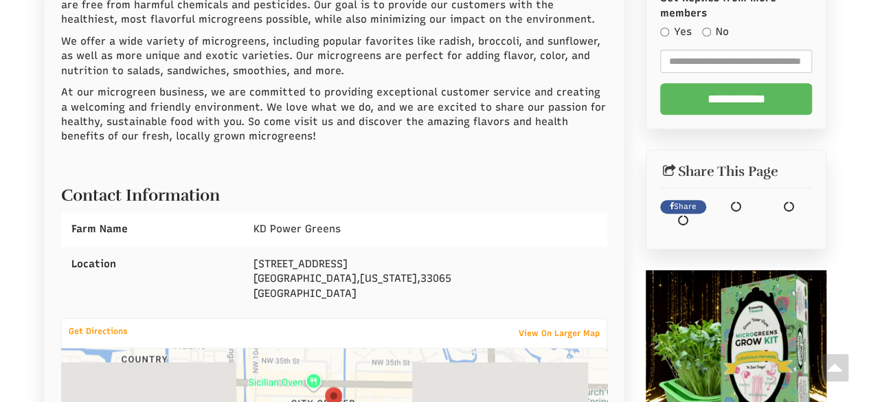
scroll to position [69, 0]
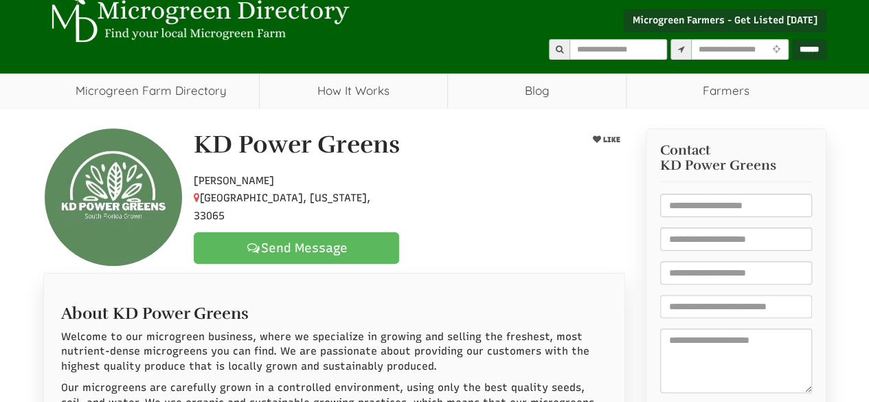
drag, startPoint x: 198, startPoint y: 145, endPoint x: 362, endPoint y: 200, distance: 173.2
click at [362, 200] on div "KD Power Greens LIKE Hobby Farmer Coral Springs, Florida, 33065 Send Message" at bounding box center [409, 197] width 452 height 133
click at [307, 298] on h2 "About KD Power Greens" at bounding box center [334, 310] width 547 height 25
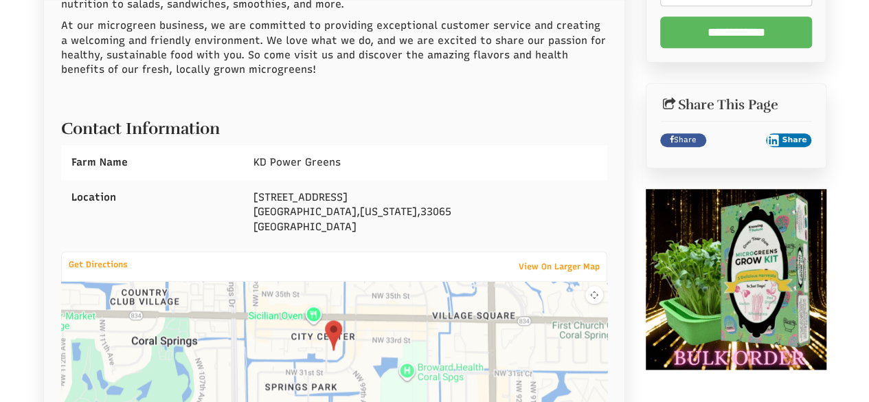
scroll to position [550, 0]
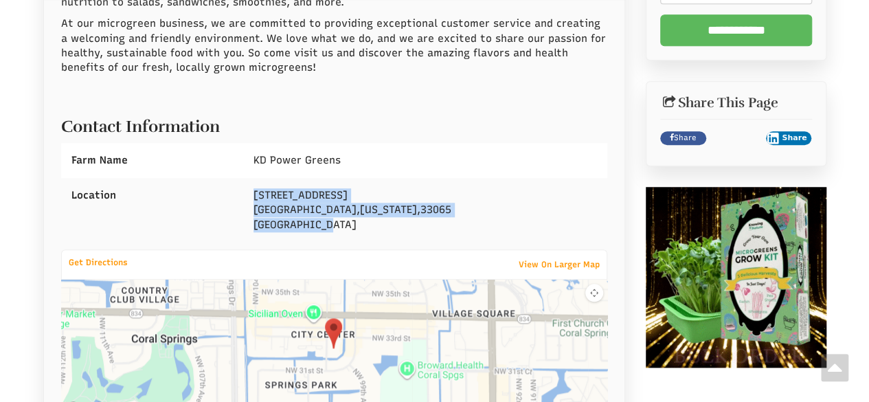
drag, startPoint x: 255, startPoint y: 194, endPoint x: 338, endPoint y: 244, distance: 96.7
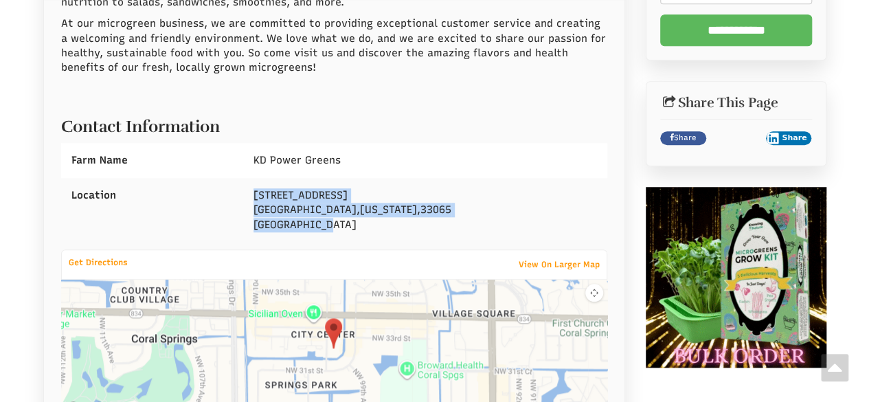
click at [338, 244] on div "About KD Power Greens Welcome to our microgreen business, where we specialize i…" at bounding box center [334, 117] width 547 height 614
copy div "2701 NW 106th Dr Coral Springs , Florida , 33065 United States"
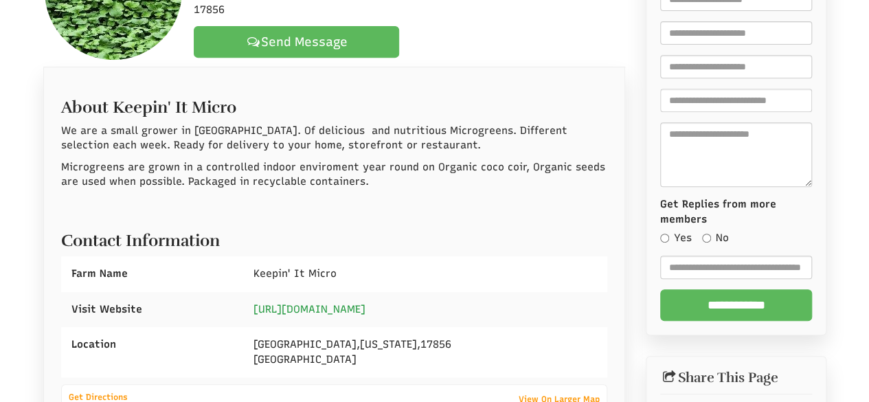
drag, startPoint x: 289, startPoint y: 309, endPoint x: 269, endPoint y: 309, distance: 19.2
click at [289, 309] on link "[URL][DOMAIN_NAME]" at bounding box center [310, 309] width 112 height 12
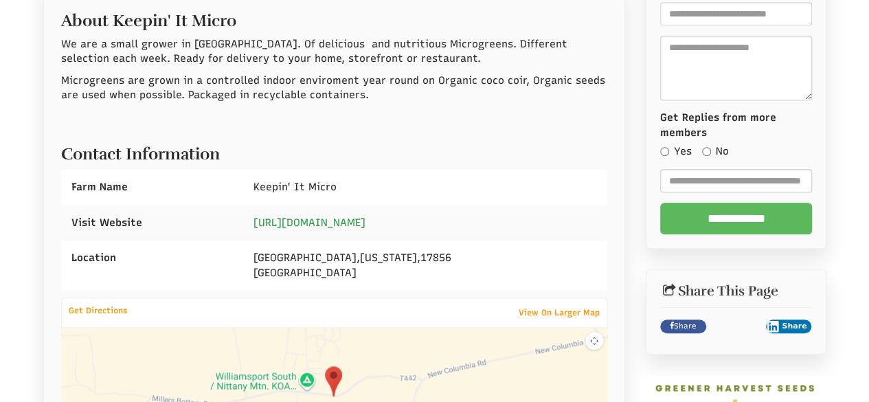
scroll to position [412, 0]
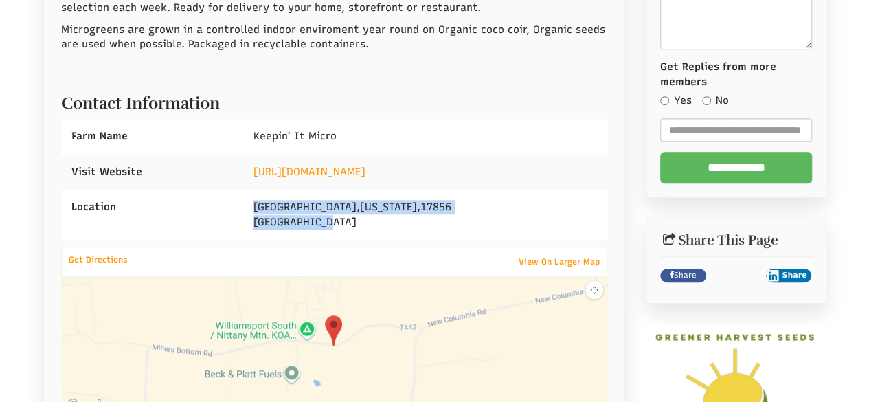
drag, startPoint x: 251, startPoint y: 203, endPoint x: 339, endPoint y: 221, distance: 89.9
click at [339, 221] on div "New Columbia , Pennsylvania , 17856 United States" at bounding box center [425, 215] width 364 height 50
copy div "New Columbia , Pennsylvania , 17856 United States"
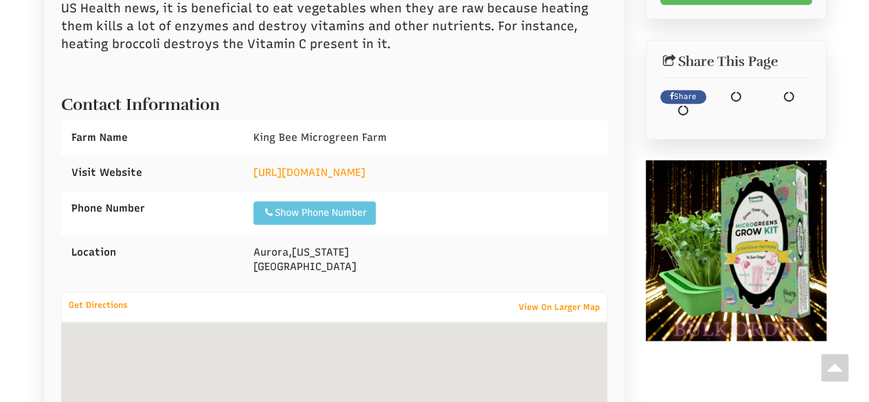
scroll to position [618, 0]
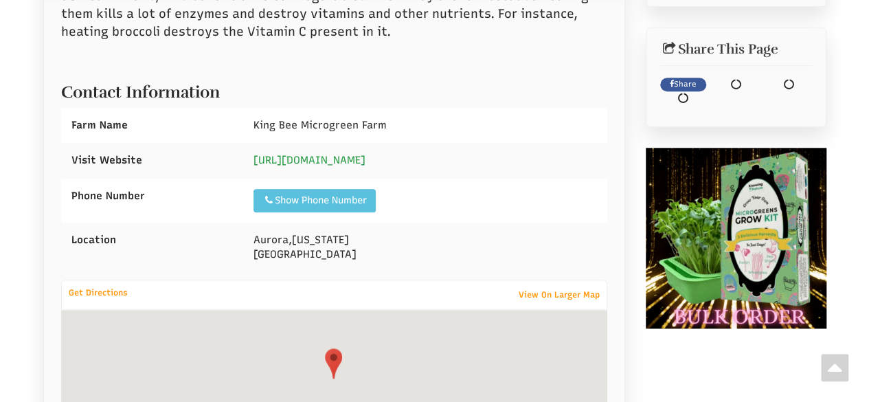
select select "Language Translate Widget"
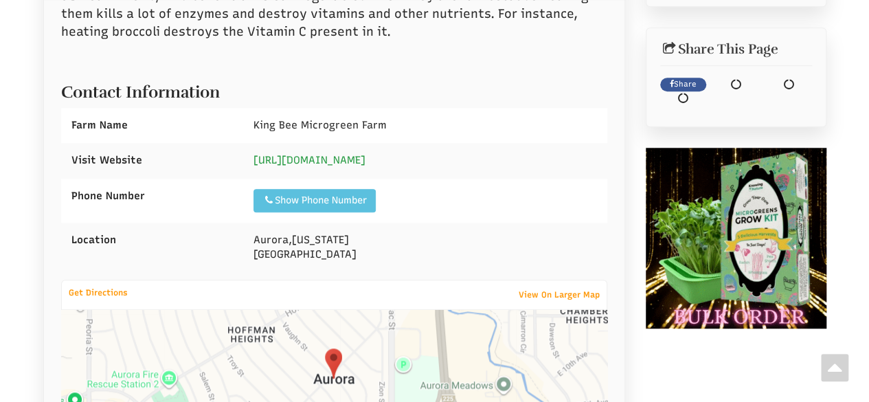
click at [317, 161] on link "https://kingbfarms.com/" at bounding box center [310, 160] width 112 height 12
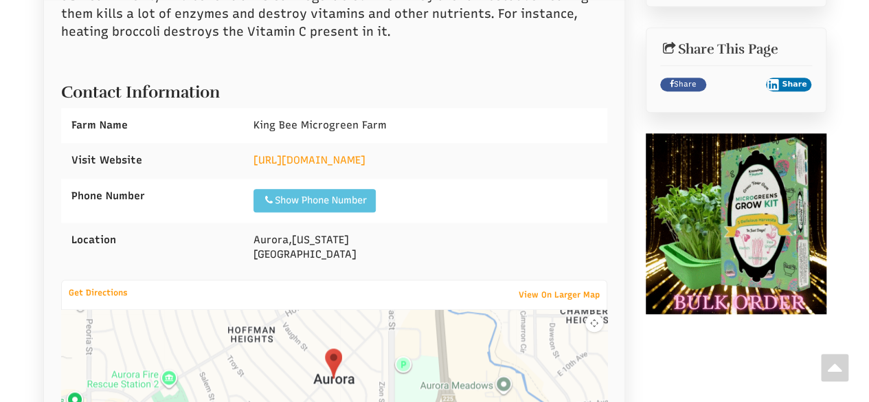
click at [528, 184] on div "Show Phone Number Call: 1720-234-7108" at bounding box center [425, 201] width 364 height 44
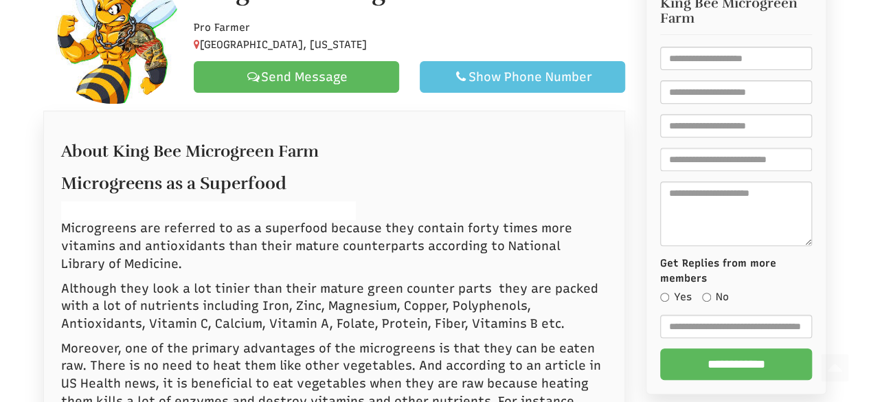
scroll to position [69, 0]
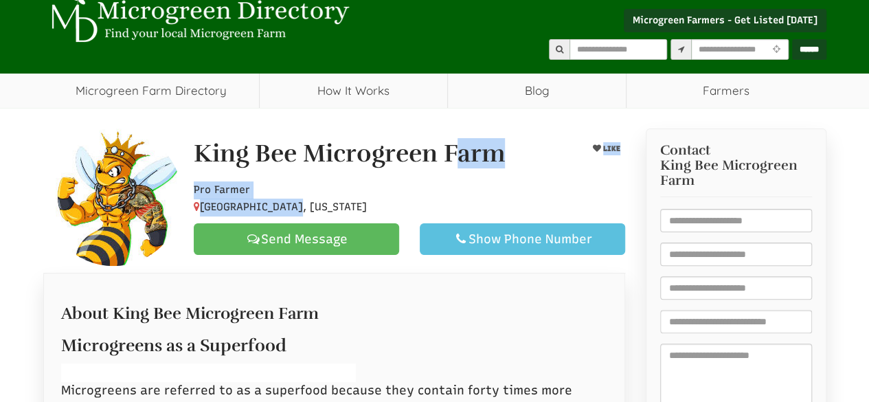
drag, startPoint x: 194, startPoint y: 148, endPoint x: 304, endPoint y: 199, distance: 121.1
click at [303, 199] on div "King Bee Microgreen Farm LIKE Pro Farmer Aurora, Colorado Send Message Show Pho…" at bounding box center [409, 197] width 452 height 115
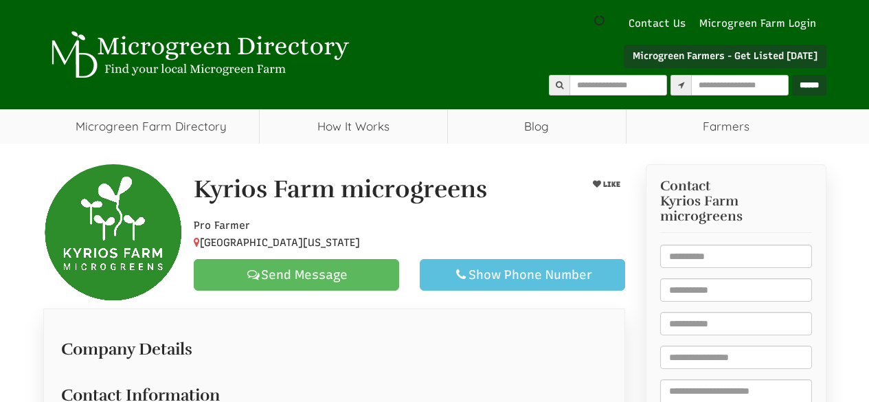
click at [468, 333] on h2 "Company Details" at bounding box center [334, 345] width 547 height 25
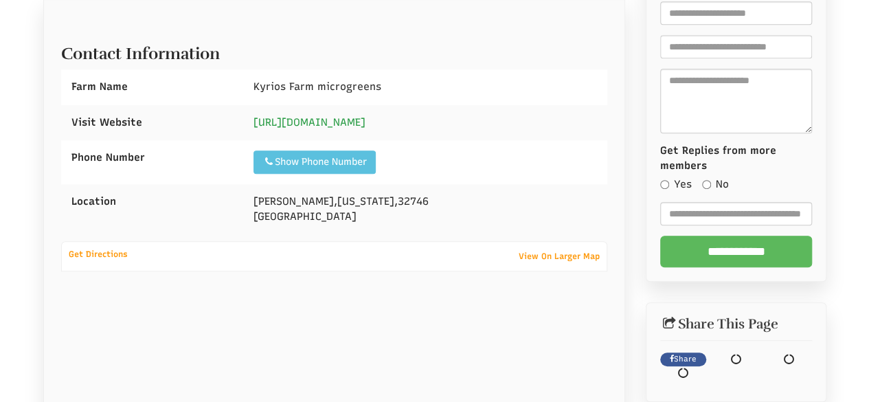
scroll to position [367, 0]
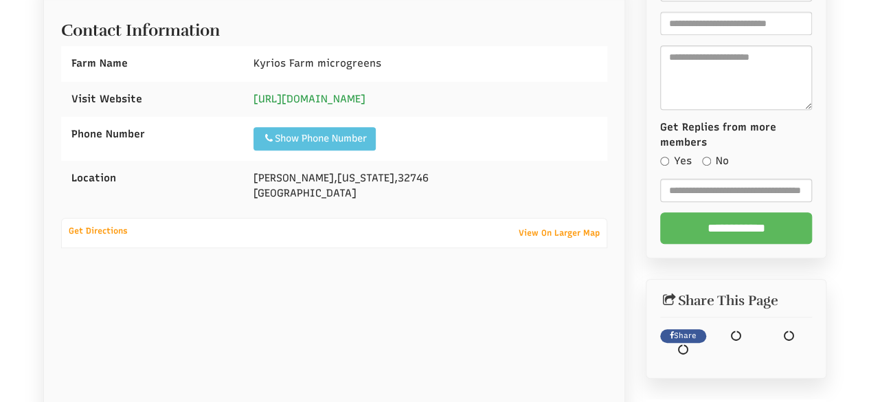
click at [326, 100] on link "http://www.kyriosfarm.com" at bounding box center [310, 99] width 112 height 12
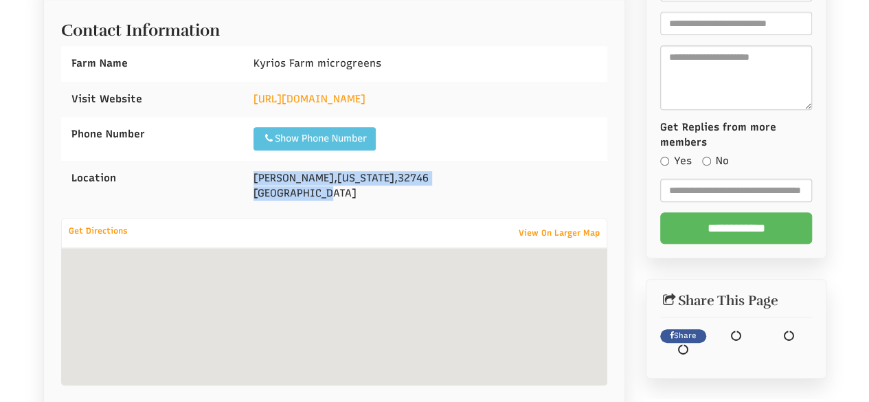
drag, startPoint x: 252, startPoint y: 175, endPoint x: 348, endPoint y: 203, distance: 100.2
click at [348, 203] on div "Lake Mary , Florida , 32746 United States" at bounding box center [425, 186] width 364 height 50
copy div "Lake Mary , Florida , 32746 United States"
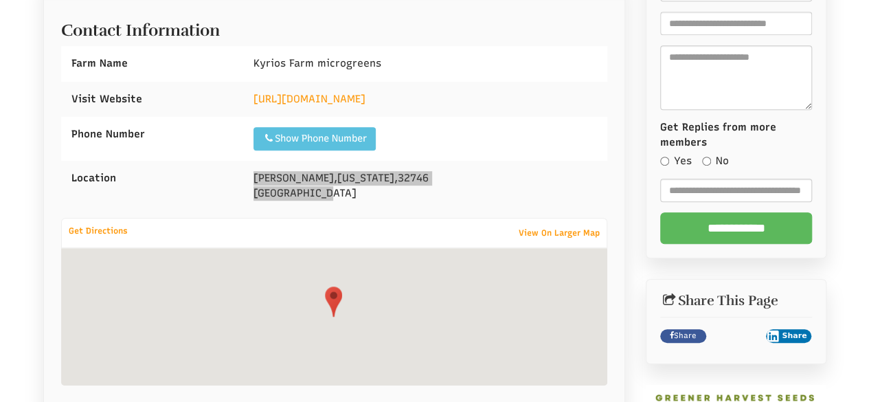
select select "Language Translate Widget"
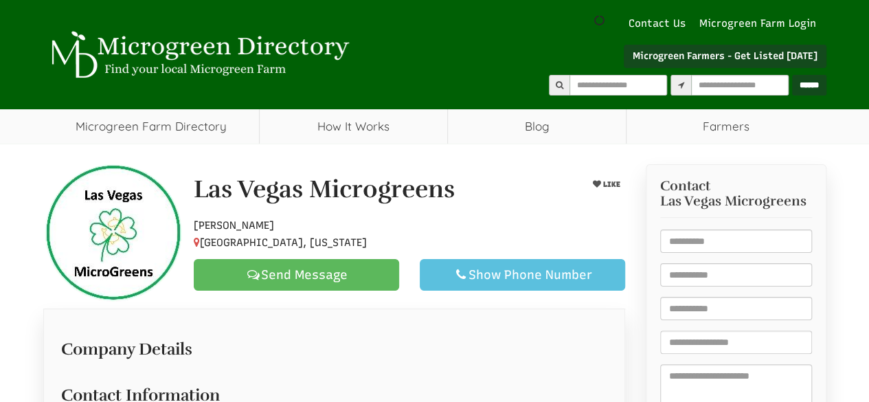
click at [526, 186] on div "Las Vegas Microgreens" at bounding box center [371, 193] width 377 height 34
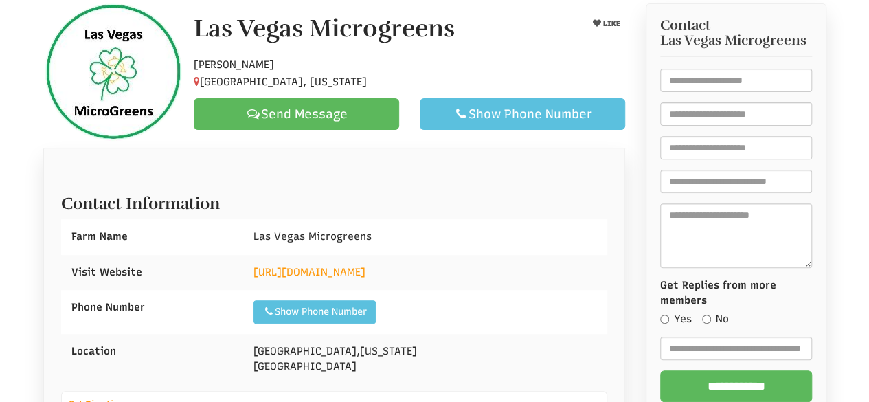
scroll to position [225, 0]
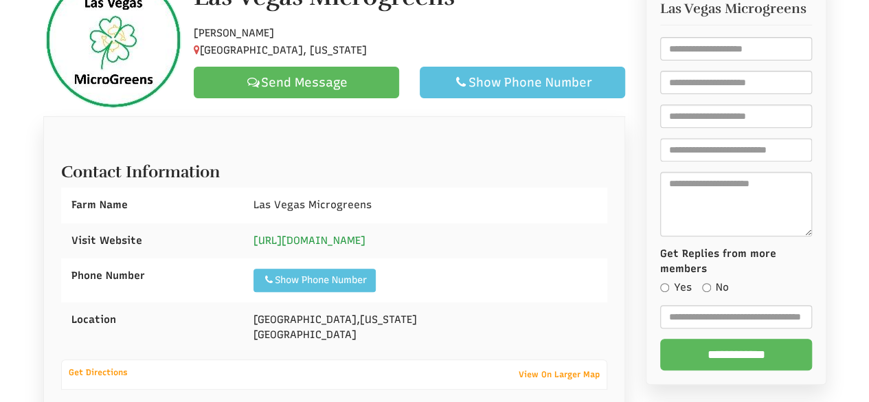
click at [330, 244] on link "https://www.instagram.com/lasvegas_microgreens" at bounding box center [310, 240] width 112 height 12
select select "Language Translate Widget"
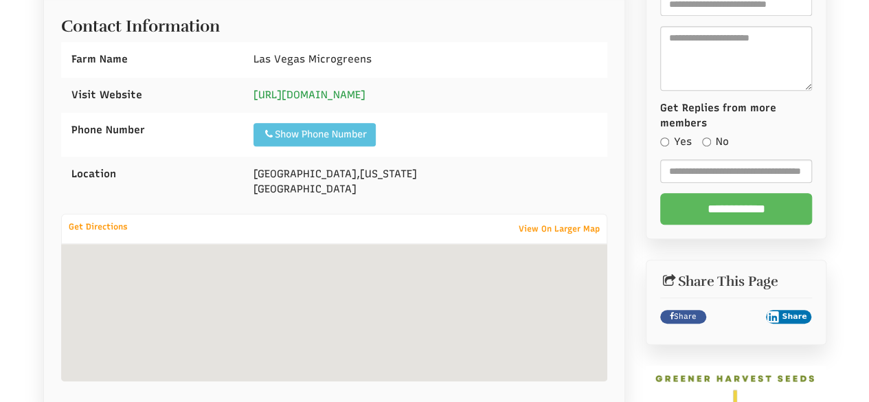
scroll to position [432, 0]
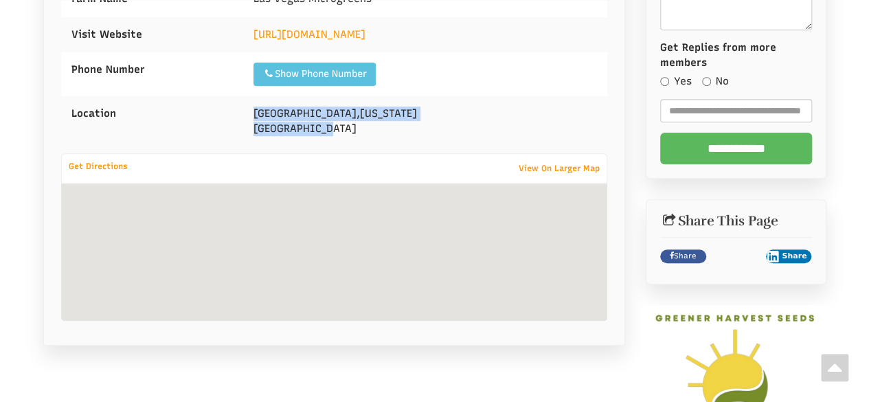
drag, startPoint x: 254, startPoint y: 113, endPoint x: 347, endPoint y: 108, distance: 93.6
click at [377, 130] on div "Las Vegas , Nevada United States" at bounding box center [425, 121] width 364 height 50
copy div "Las Vegas , Nevada United States"
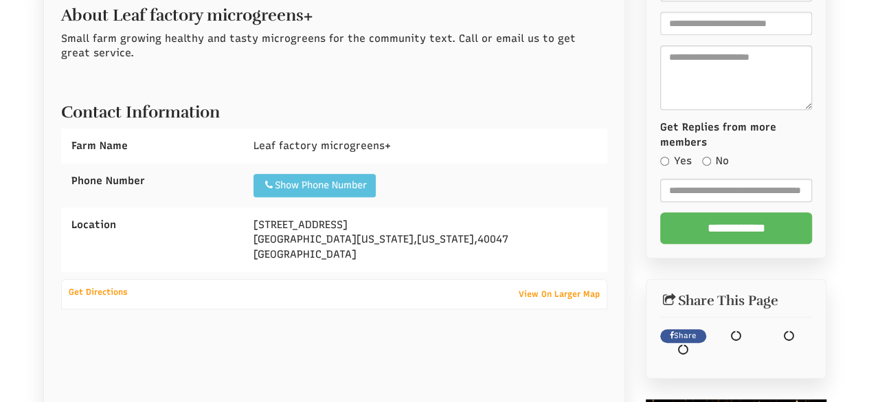
scroll to position [367, 0]
click at [236, 199] on div "Phone Number Show Phone Number Call: [PHONE_NUMBER]" at bounding box center [334, 186] width 547 height 44
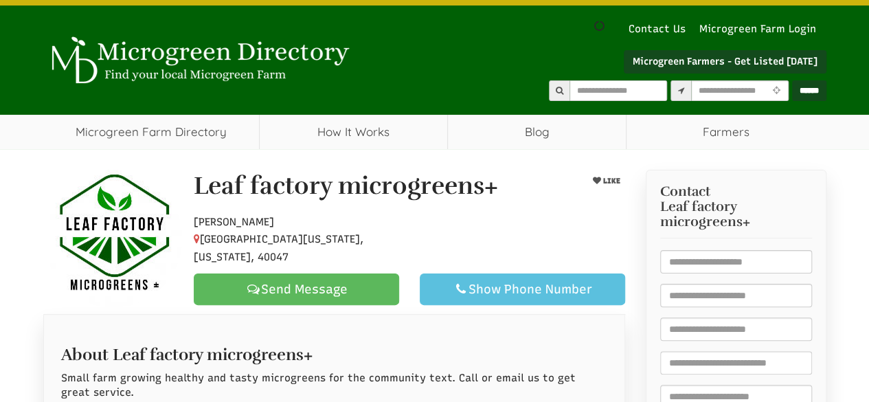
scroll to position [23, 0]
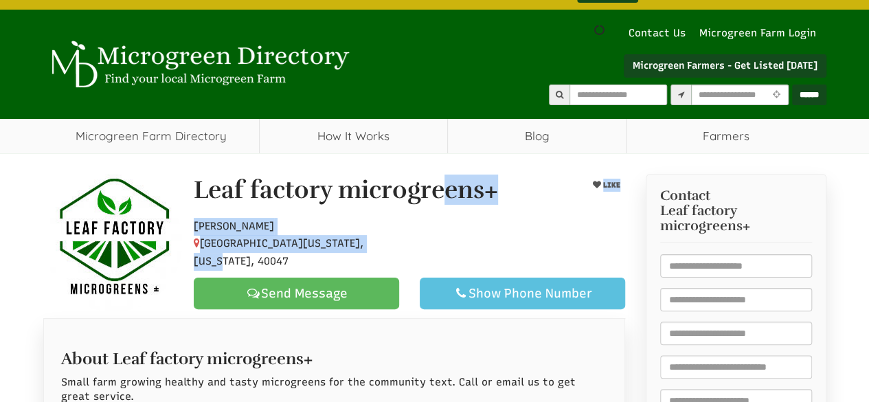
drag, startPoint x: 194, startPoint y: 194, endPoint x: 392, endPoint y: 249, distance: 206.0
click at [392, 249] on div "Leaf factory microgreens+ LIKE Hobby Farmer Mount Washington, Kentucky, 40047 S…" at bounding box center [409, 243] width 452 height 133
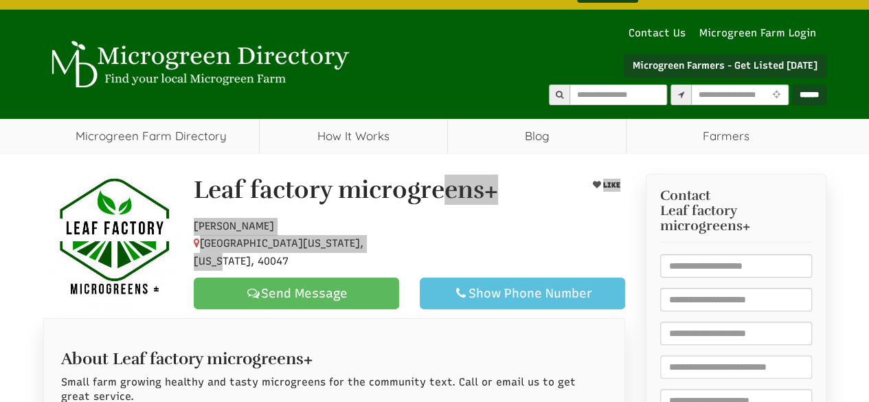
select select "Language Translate Widget"
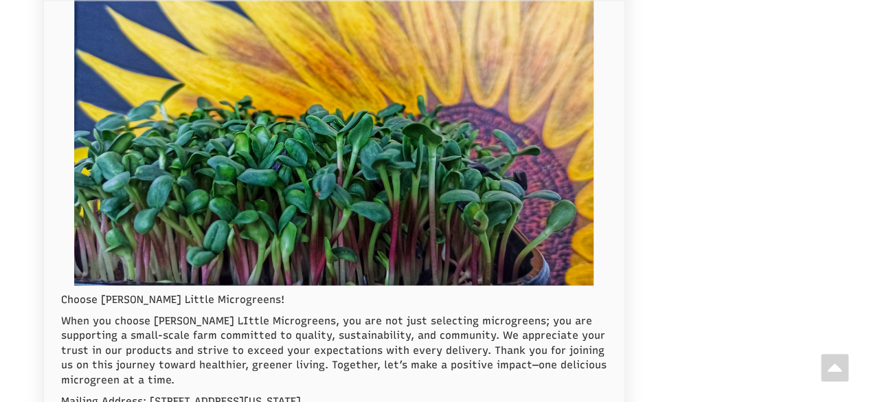
scroll to position [1443, 0]
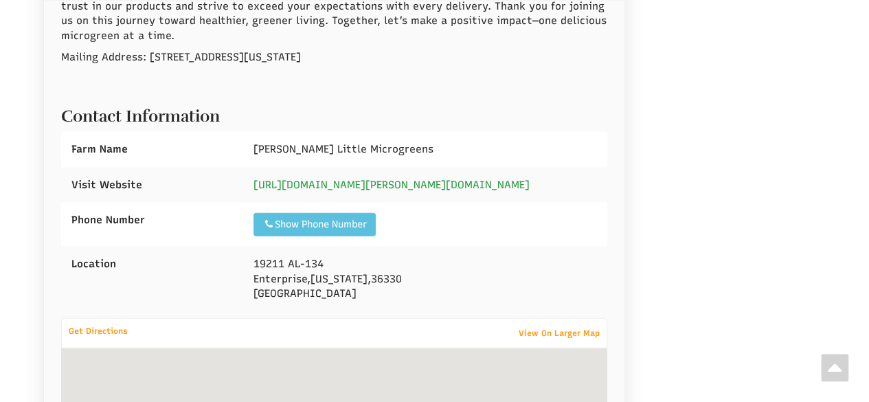
click at [341, 179] on link "https://www.facebook.com/tracy.l.lee007" at bounding box center [392, 185] width 276 height 12
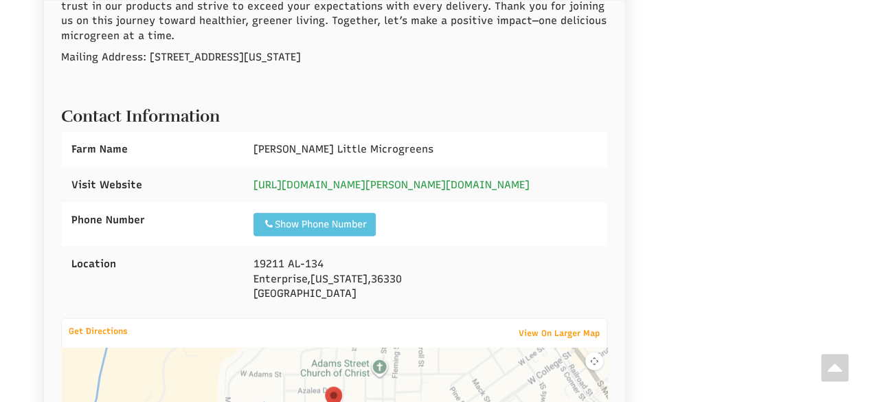
select select "Language Translate Widget"
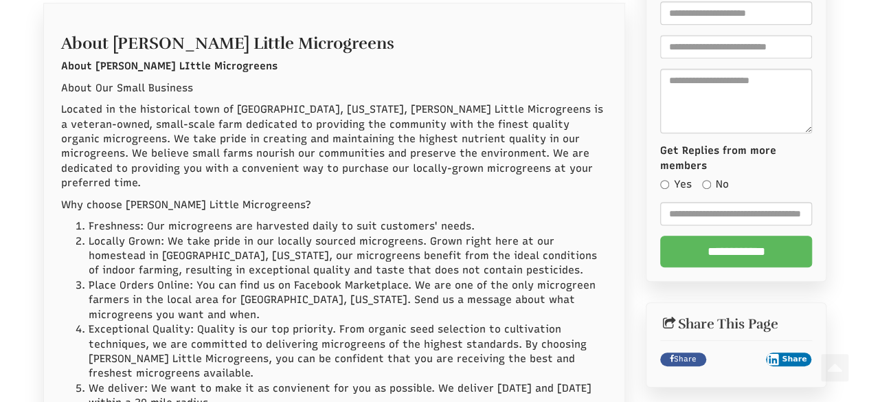
scroll to position [0, 0]
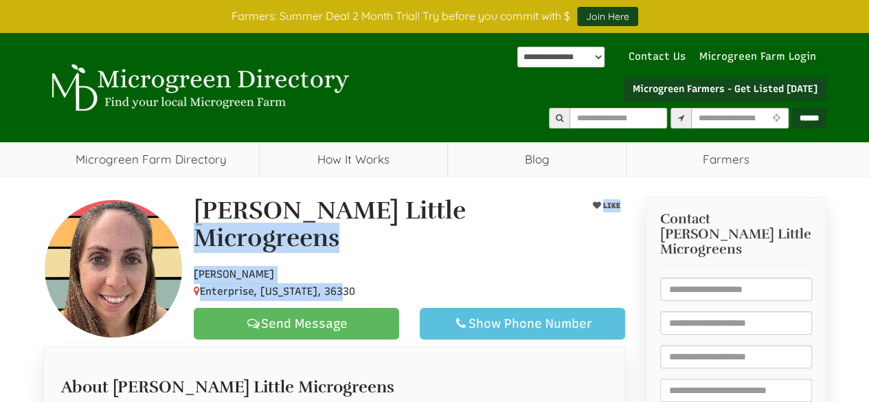
drag, startPoint x: 192, startPoint y: 216, endPoint x: 366, endPoint y: 273, distance: 182.1
click at [366, 273] on div "Lee's Little Microgreens LIKE Hobby Farmer Enterprise, Alabama, 36330 Send Mess…" at bounding box center [409, 268] width 452 height 142
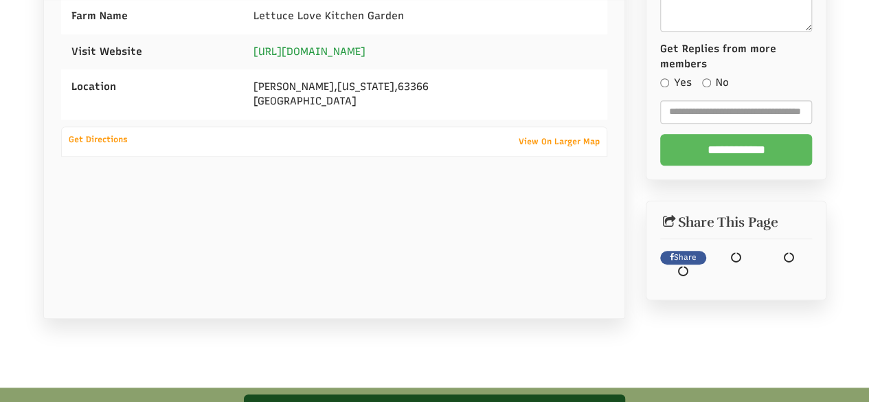
click at [366, 45] on link "https://www.instagram.com/lettucelovekitchengarden" at bounding box center [310, 51] width 112 height 12
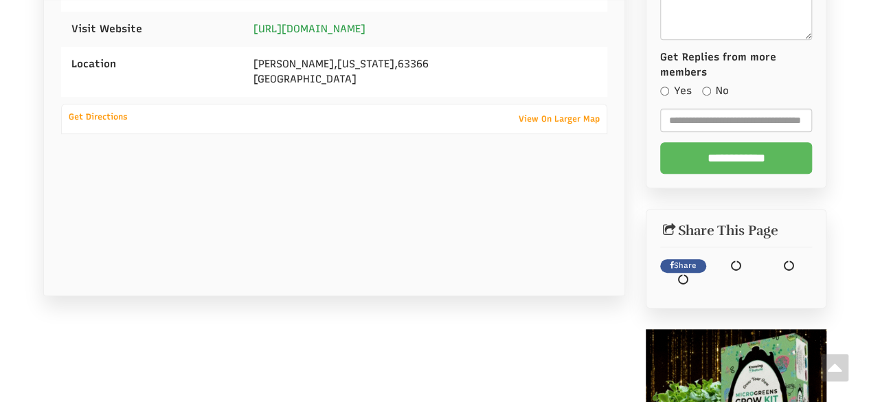
scroll to position [368, 0]
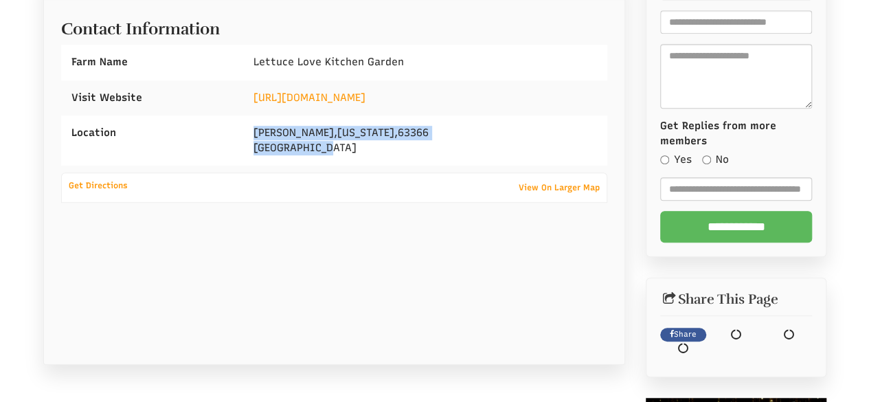
drag, startPoint x: 250, startPoint y: 122, endPoint x: 389, endPoint y: 157, distance: 143.2
click at [389, 157] on div "O'Fallon , Missouri , 63366 United States" at bounding box center [425, 140] width 364 height 50
copy div "O'Fallon , Missouri , 63366 United States"
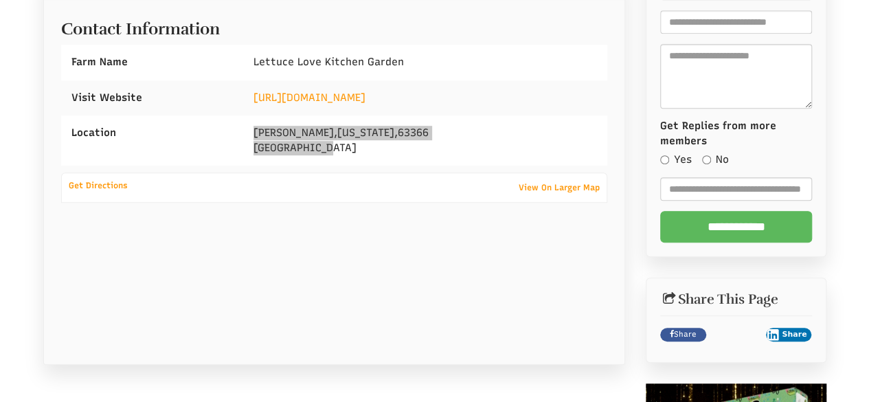
select select "Language Translate Widget"
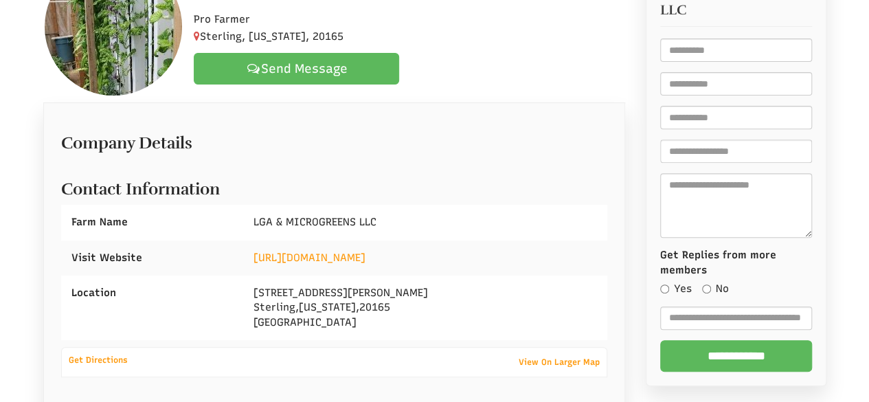
scroll to position [238, 0]
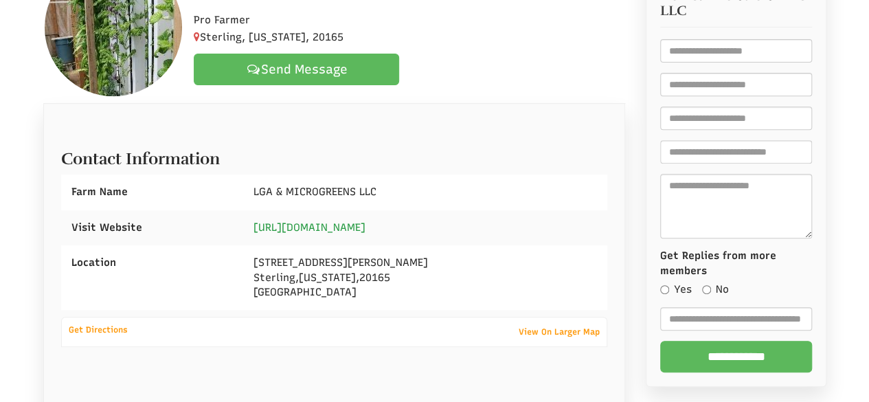
click at [327, 221] on link "http://www.livinggreenaquaponics.com" at bounding box center [310, 227] width 112 height 12
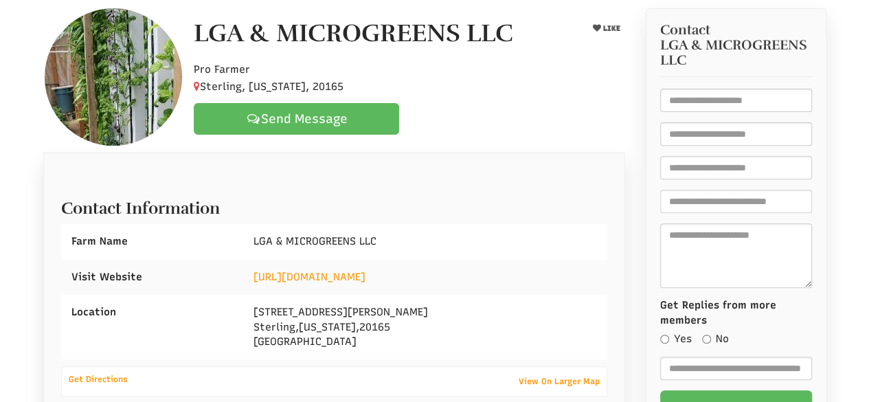
click at [422, 361] on div "Company Details Contact Information Farm Name LGA & MICROGREENS LLC Visit Websi…" at bounding box center [334, 355] width 547 height 370
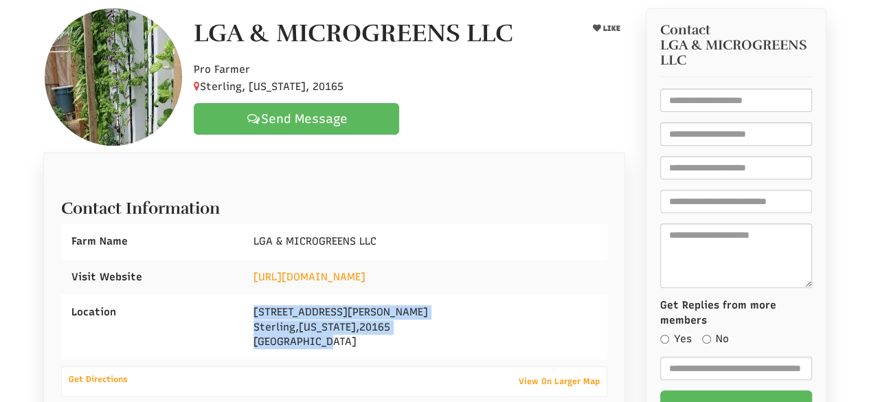
click at [344, 347] on div "1 Fenton Wood Dr Sterling , Virginia , 20165 United States" at bounding box center [425, 327] width 364 height 65
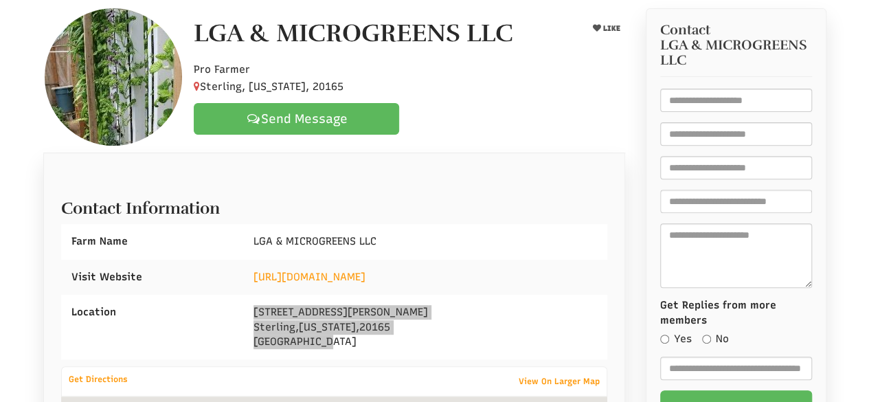
select select "Language Translate Widget"
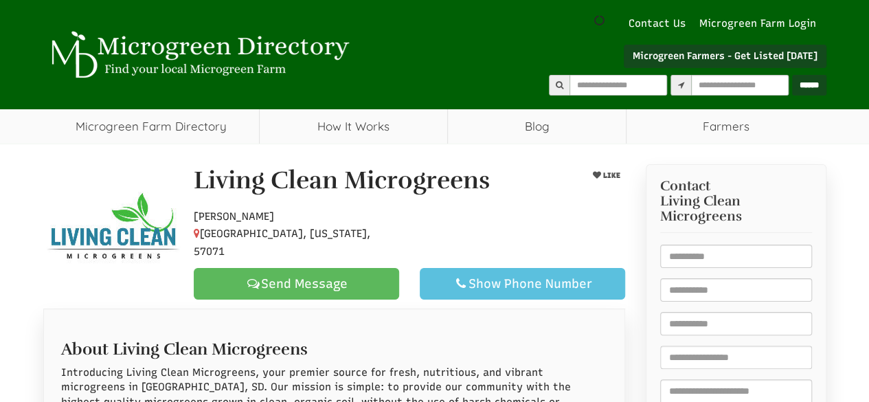
click at [165, 230] on div "Living Clean Microgreens LIKE [GEOGRAPHIC_DATA], [US_STATE], 57071 Send Message…" at bounding box center [334, 232] width 603 height 137
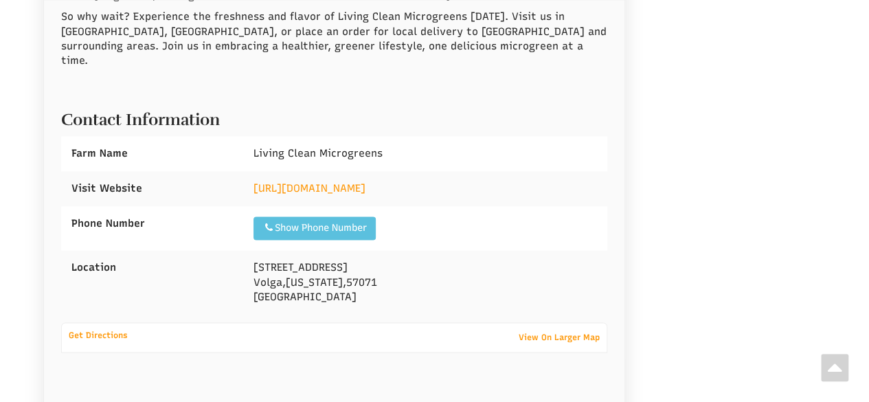
scroll to position [893, 0]
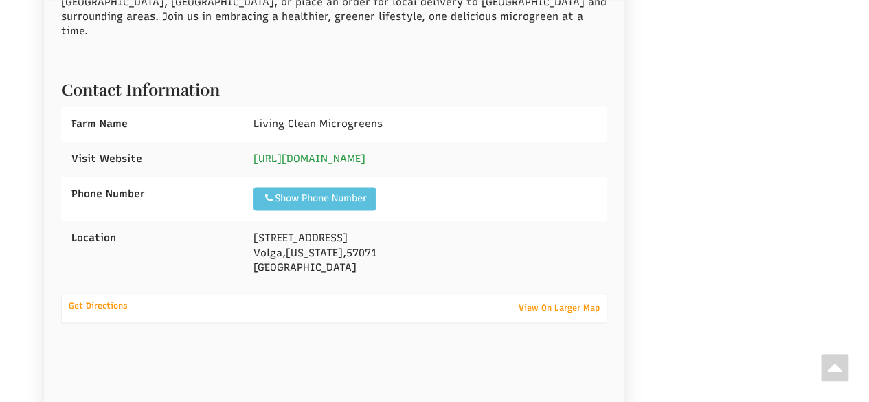
click at [341, 153] on link "[URL][DOMAIN_NAME]" at bounding box center [310, 159] width 112 height 12
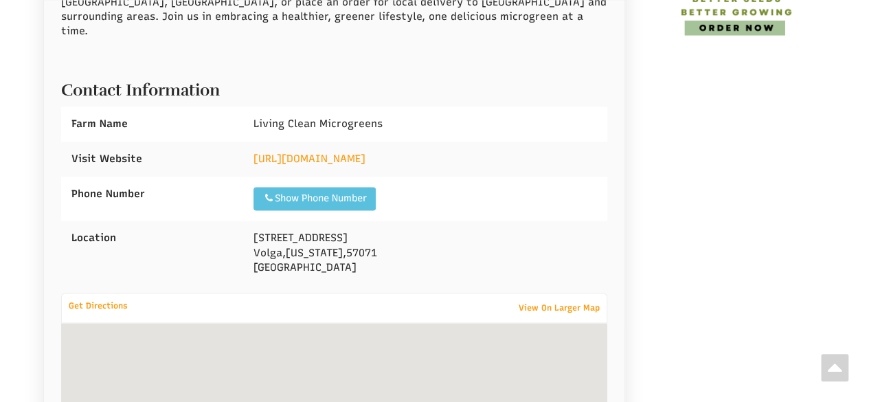
drag, startPoint x: 242, startPoint y: 203, endPoint x: 348, endPoint y: 247, distance: 114.6
click at [348, 248] on div "Location 803 E 5th St Volga , South Dakota , 57071 United States" at bounding box center [334, 253] width 547 height 65
copy div "803 E 5th St Volga , South Dakota , 57071 United States"
select select "Language Translate Widget"
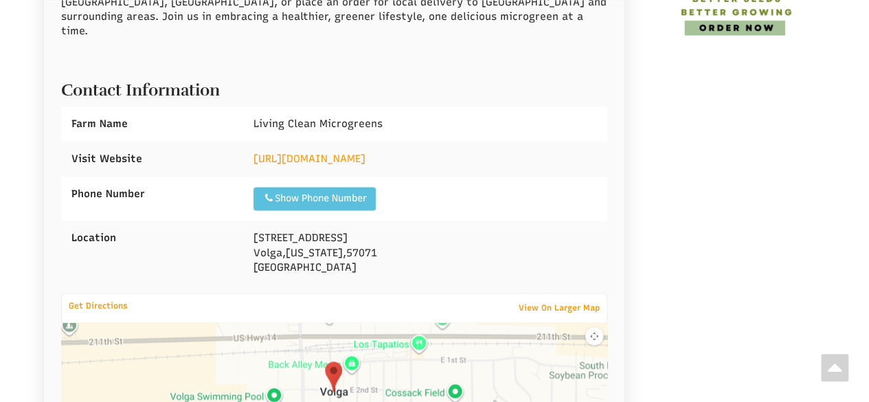
click at [462, 221] on div "803 E 5th St Volga , South Dakota , 57071 United States" at bounding box center [425, 253] width 364 height 65
click at [490, 145] on div "http://www.livingcleanmicrogreens.com" at bounding box center [425, 159] width 364 height 35
drag, startPoint x: 383, startPoint y: 133, endPoint x: 353, endPoint y: 124, distance: 31.5
click at [353, 153] on link "http://www.livingcleanmicrogreens.com" at bounding box center [310, 159] width 112 height 12
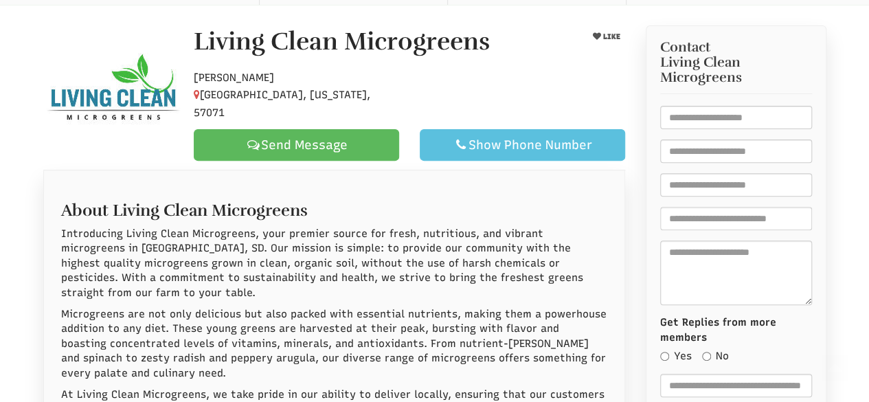
scroll to position [69, 0]
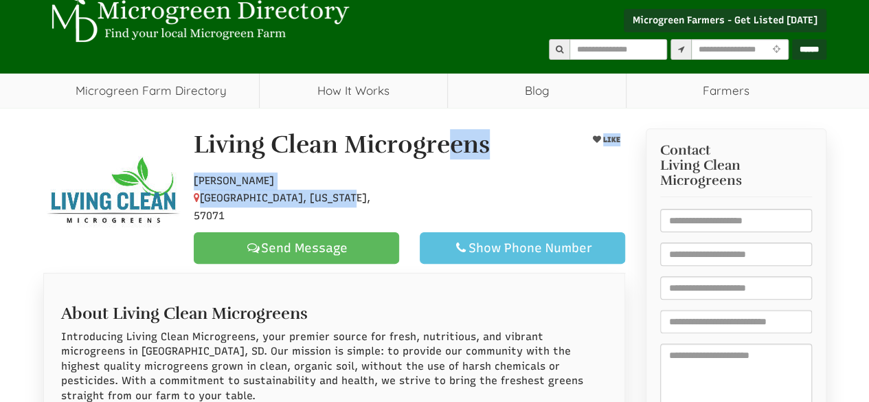
drag, startPoint x: 195, startPoint y: 145, endPoint x: 348, endPoint y: 203, distance: 164.0
click at [347, 203] on div "Living Clean Microgreens LIKE Hobby Farmer Volga, South Dakota, 57071 Send Mess…" at bounding box center [409, 197] width 452 height 133
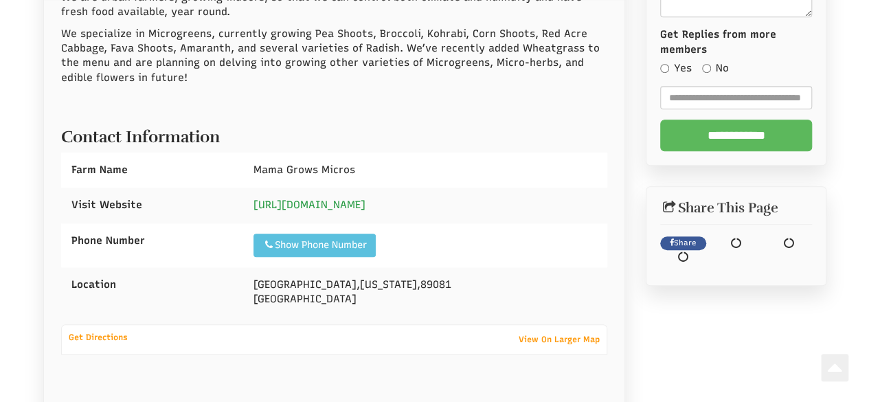
scroll to position [468, 0]
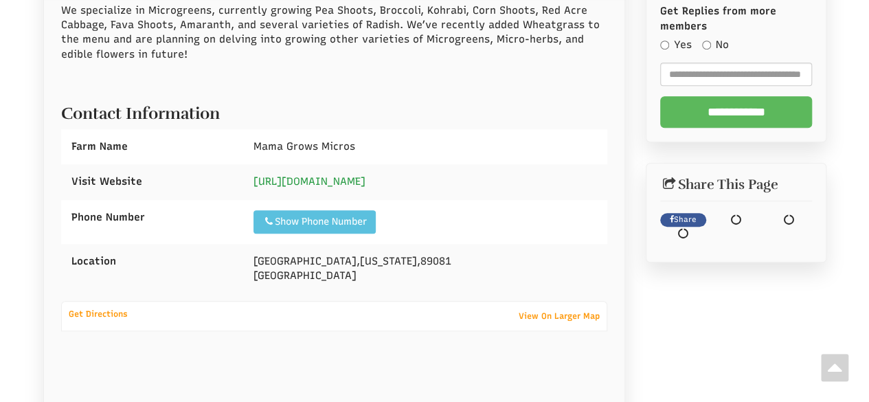
click at [357, 175] on link "https://www.mamagrowsmicros.com/" at bounding box center [310, 181] width 112 height 12
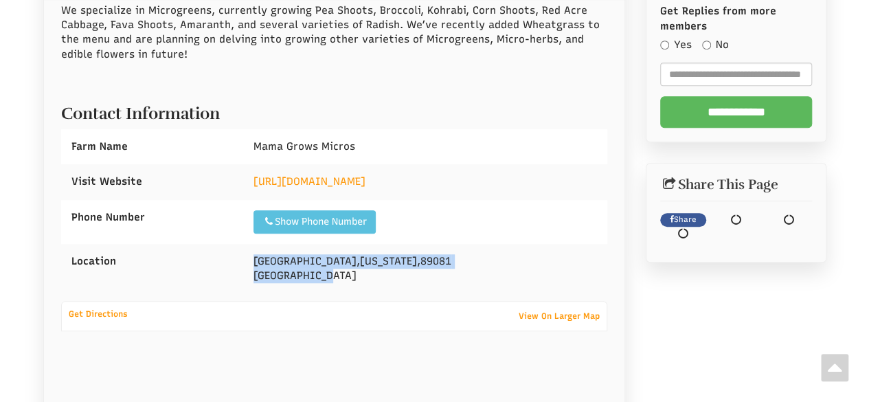
drag, startPoint x: 253, startPoint y: 255, endPoint x: 404, endPoint y: 296, distance: 156.7
click at [404, 296] on div "About Mama Grows Micros Here at Mama Grows Micros, our mission is to bring fres…" at bounding box center [334, 182] width 547 height 583
copy div "North Las Vegas , Nevada , 89081 United States"
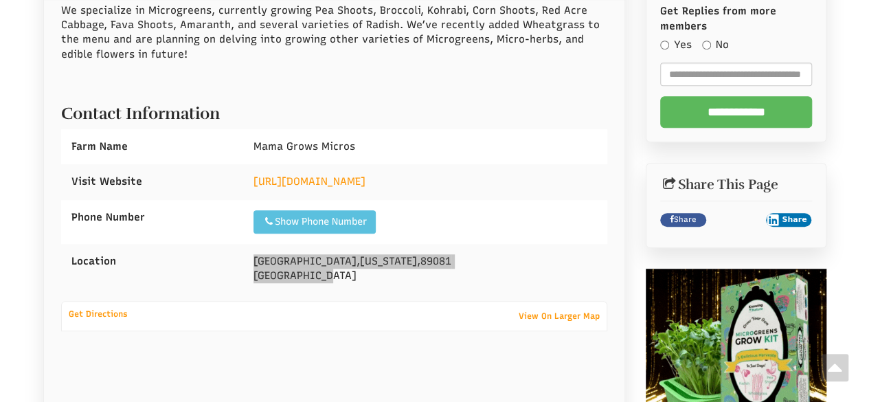
select select "Language Translate Widget"
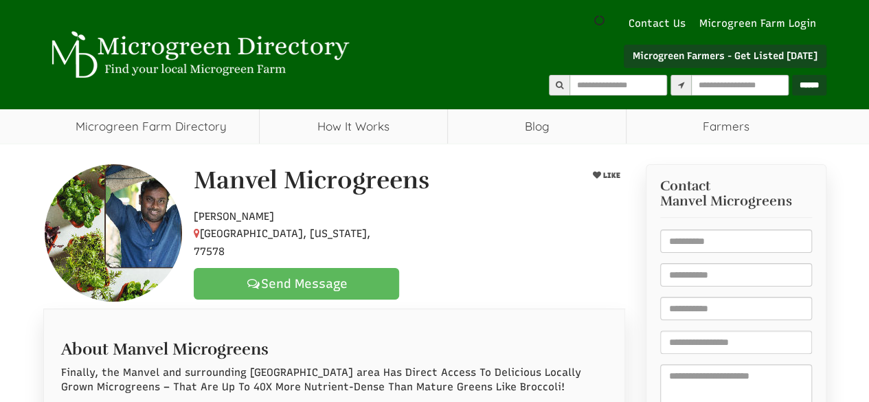
drag, startPoint x: 535, startPoint y: 241, endPoint x: 80, endPoint y: 254, distance: 455.0
click at [529, 265] on div "Hobby Farmer Manvel, Texas, 77578 Send Message" at bounding box center [409, 250] width 452 height 98
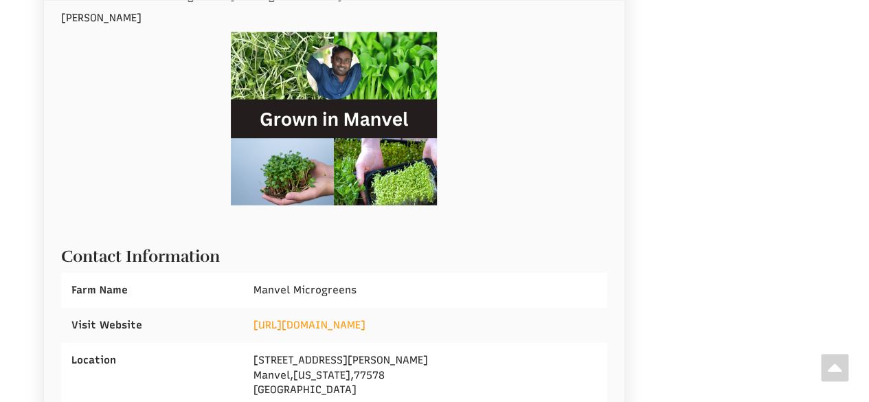
scroll to position [1773, 0]
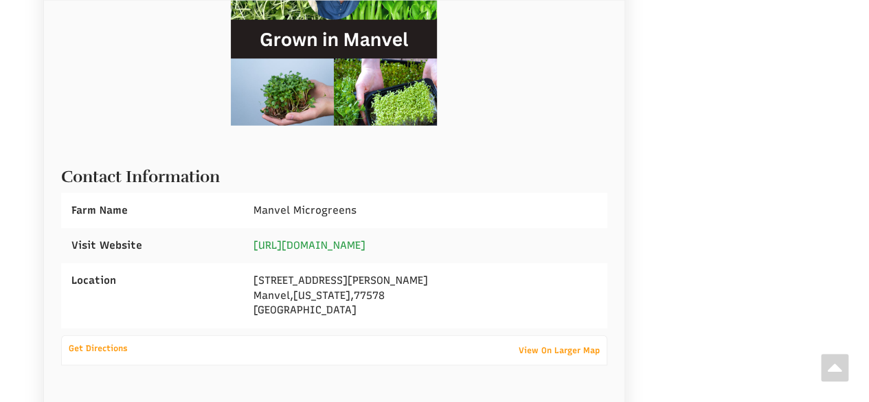
click at [317, 239] on link "https://www.manvelmicrogreens.com" at bounding box center [310, 245] width 112 height 12
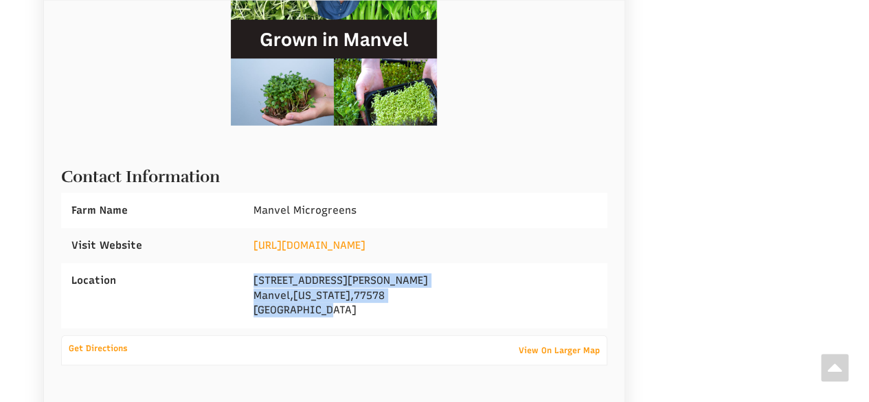
drag, startPoint x: 255, startPoint y: 265, endPoint x: 341, endPoint y: 302, distance: 93.3
click at [341, 302] on div "8009 Jane St Manvel , Texas , 77578 United States" at bounding box center [425, 295] width 364 height 65
copy div "8009 Jane St Manvel , Texas , 77578 United States"
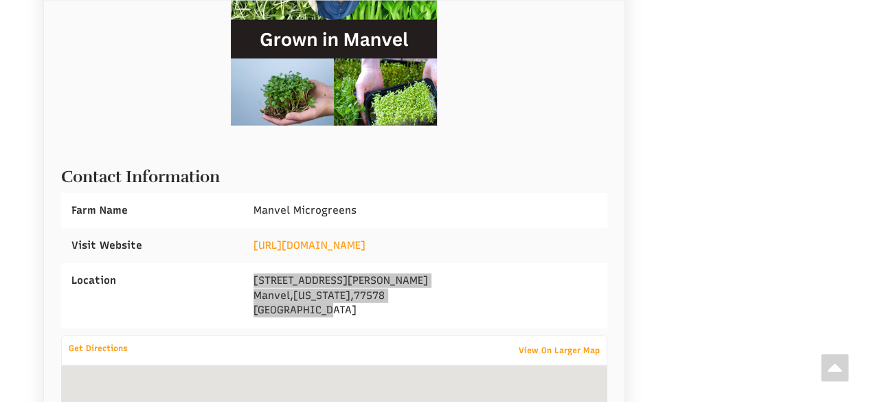
select select "Language Translate Widget"
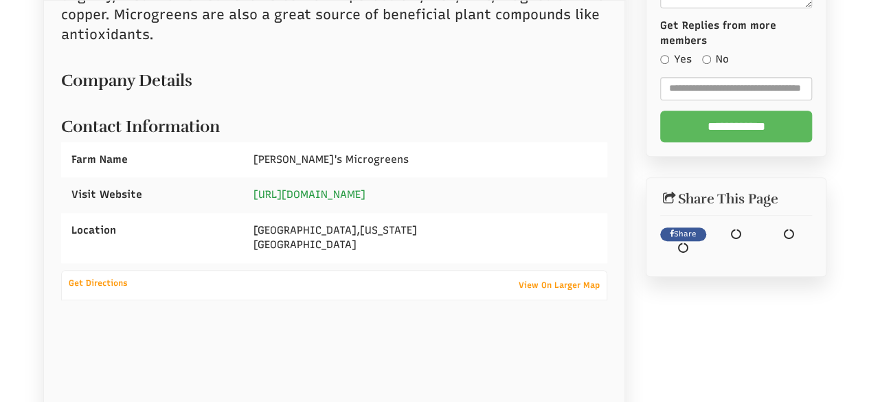
scroll to position [468, 0]
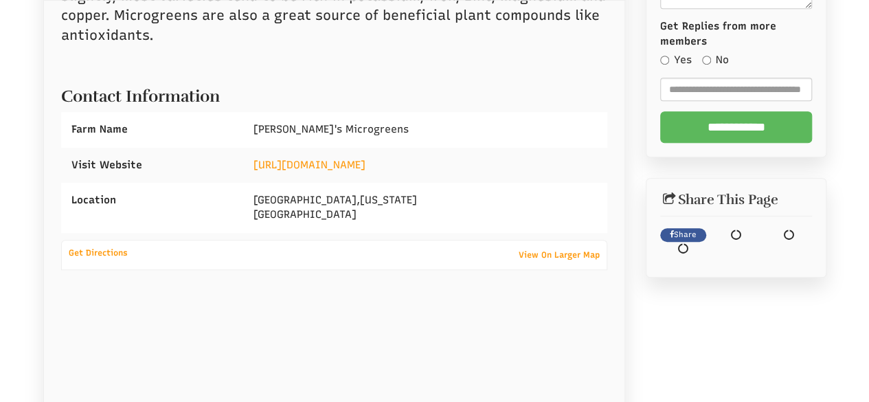
click at [360, 194] on span "[US_STATE]" at bounding box center [388, 200] width 57 height 12
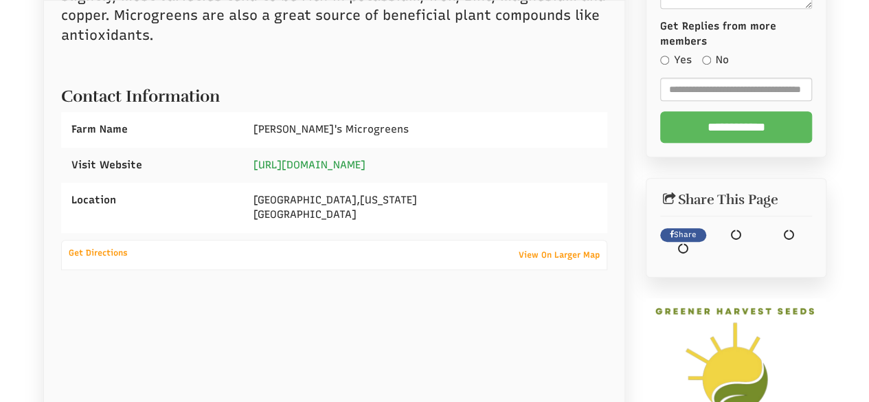
click at [333, 161] on link "[URL][DOMAIN_NAME]" at bounding box center [310, 165] width 112 height 12
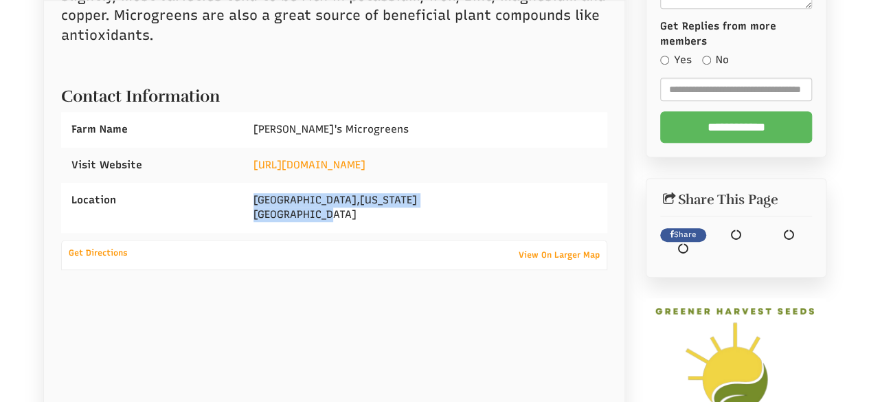
drag, startPoint x: 254, startPoint y: 180, endPoint x: 344, endPoint y: 207, distance: 93.3
click at [352, 210] on div "Syracuse , New York United States" at bounding box center [425, 208] width 364 height 50
copy div "Syracuse , New York United States"
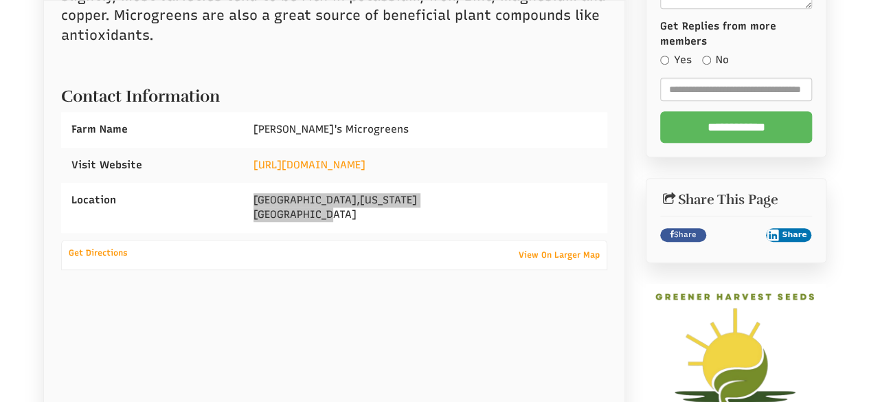
select select "Language Translate Widget"
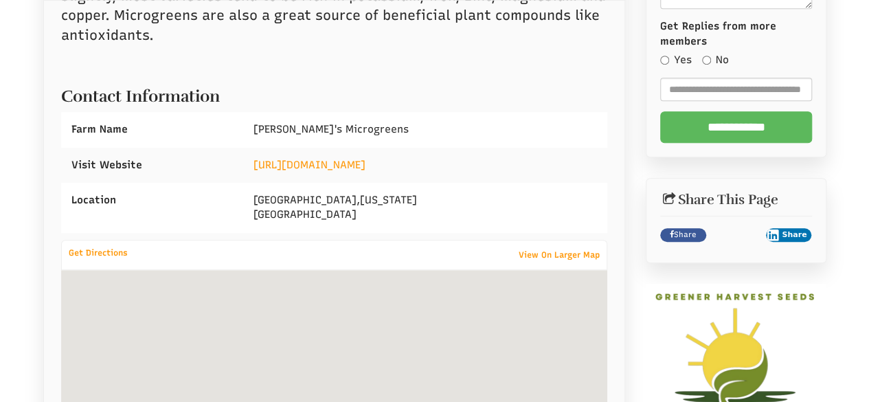
drag, startPoint x: 546, startPoint y: 105, endPoint x: 536, endPoint y: 109, distance: 11.1
click at [546, 105] on div "Contact Information Farm Name Mary's Microgreens Visit Website" at bounding box center [334, 153] width 547 height 159
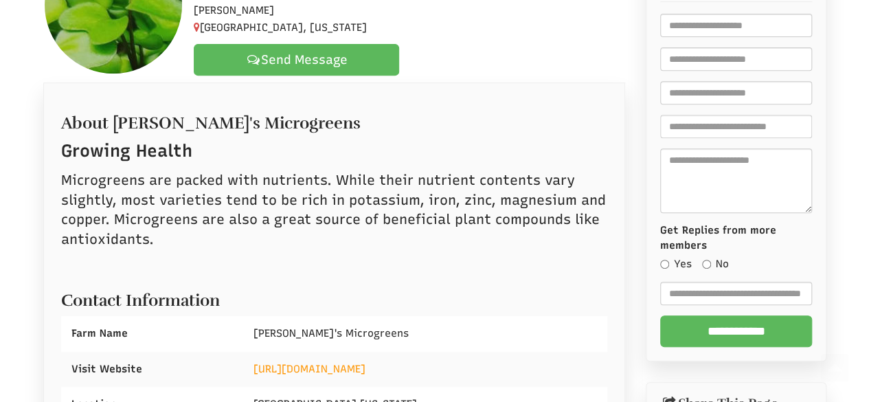
scroll to position [56, 0]
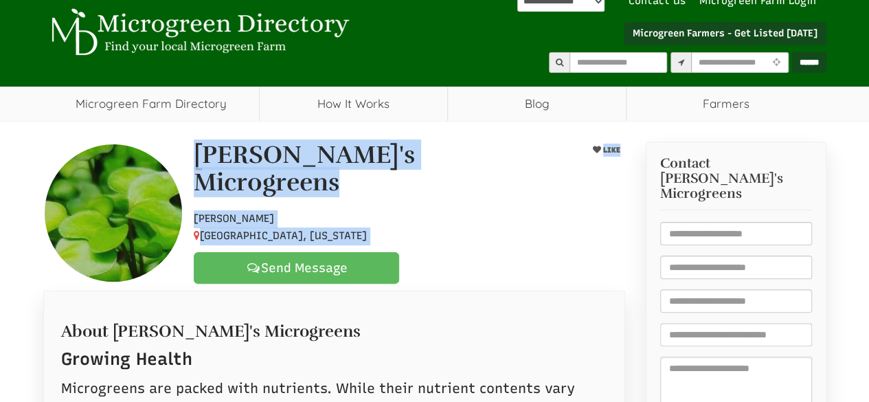
drag, startPoint x: 289, startPoint y: 203, endPoint x: 355, endPoint y: 234, distance: 73.5
click at [355, 234] on div "Mary's Microgreens LIKE Hobby Farmer Syracuse, New York Send Message" at bounding box center [334, 213] width 603 height 142
drag, startPoint x: 351, startPoint y: 219, endPoint x: 330, endPoint y: 214, distance: 21.7
click at [350, 219] on p "Hobby Farmer Syracuse, New York" at bounding box center [296, 227] width 205 height 35
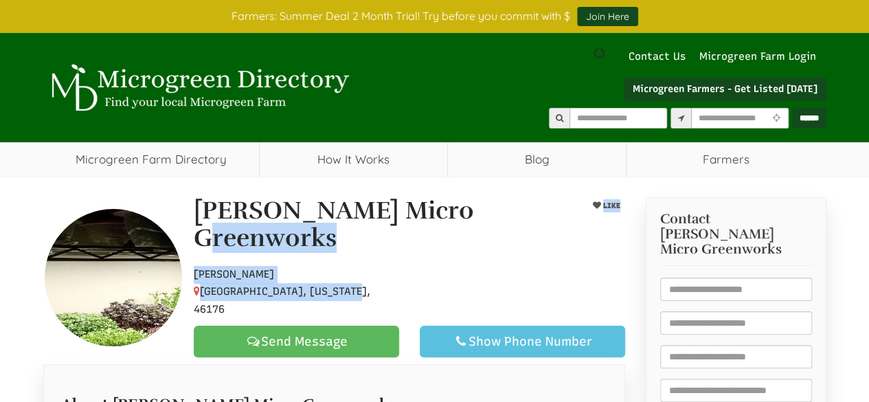
drag, startPoint x: 196, startPoint y: 218, endPoint x: 353, endPoint y: 265, distance: 164.1
click at [344, 272] on div "[PERSON_NAME] Micro Greenworks LIKE Hobby Farmer [GEOGRAPHIC_DATA], [US_STATE],…" at bounding box center [409, 276] width 452 height 159
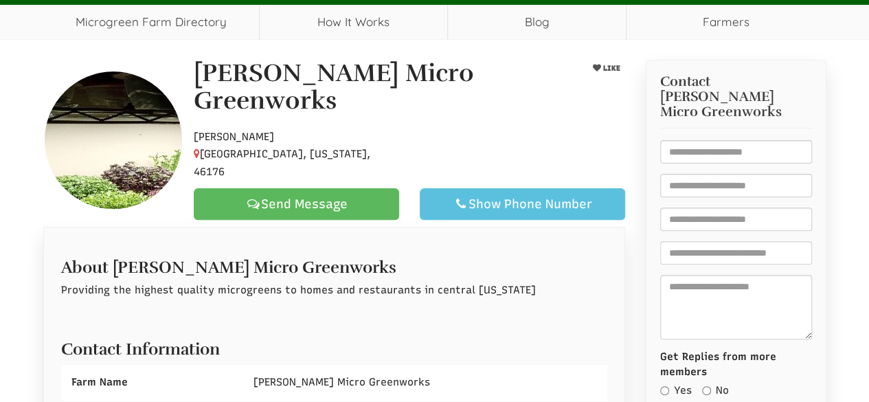
click at [545, 252] on h2 "About [PERSON_NAME] Micro Greenworks" at bounding box center [334, 263] width 547 height 25
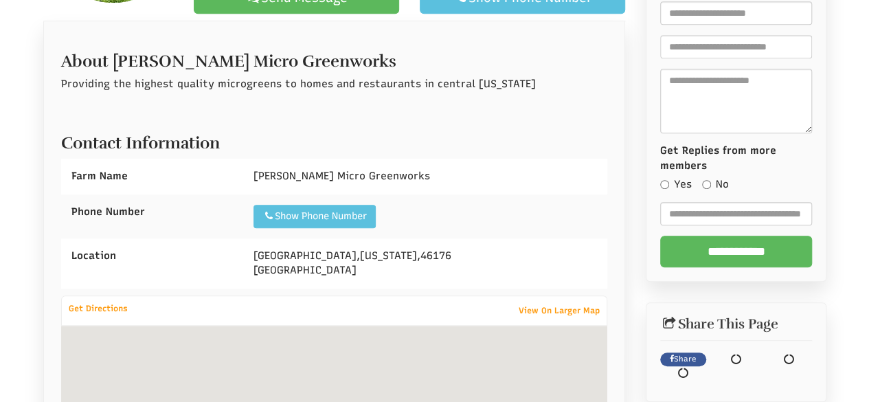
drag, startPoint x: 488, startPoint y: 214, endPoint x: 284, endPoint y: 262, distance: 209.2
click at [489, 214] on div "Show Phone Number Call: 1" at bounding box center [425, 216] width 364 height 44
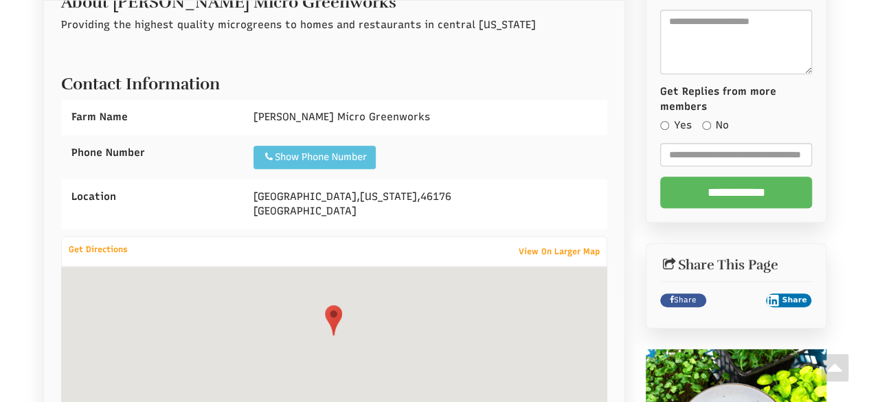
scroll to position [344, 0]
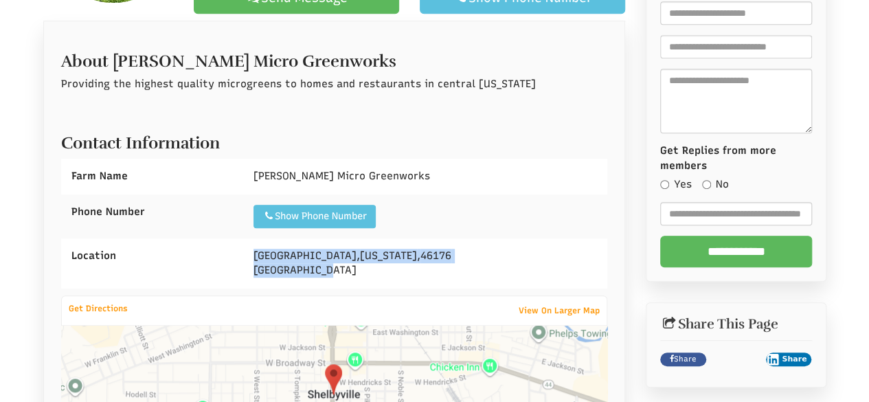
drag, startPoint x: 249, startPoint y: 225, endPoint x: 366, endPoint y: 258, distance: 121.4
click at [366, 258] on div "Shelbyville , Indiana , 46176 United States" at bounding box center [425, 263] width 364 height 50
copy div "Shelbyville , Indiana , 46176 United States"
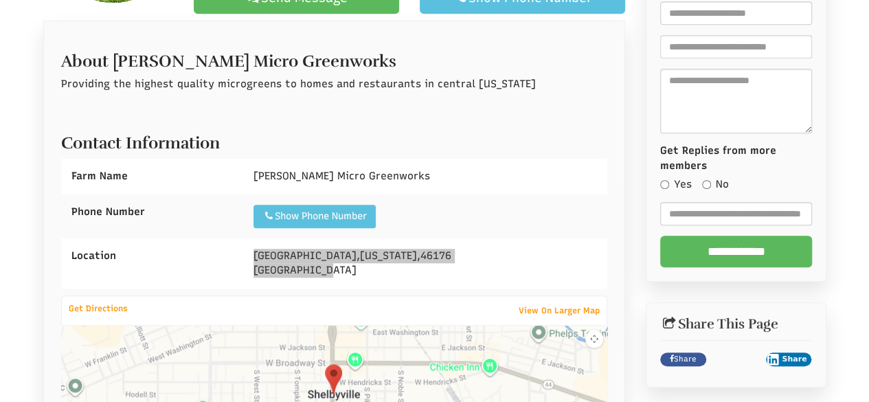
select select "Language Translate Widget"
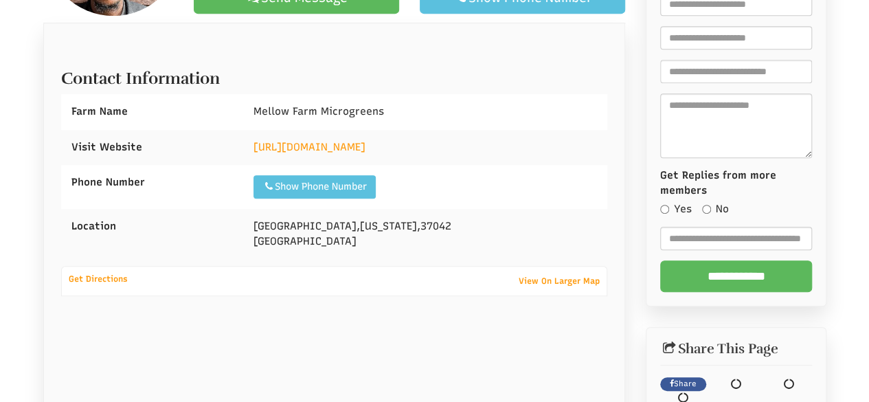
click at [353, 134] on div "[URL][DOMAIN_NAME]" at bounding box center [425, 147] width 364 height 35
click at [352, 144] on link "https://www.mellowfarmmicrogreens.com" at bounding box center [310, 147] width 112 height 12
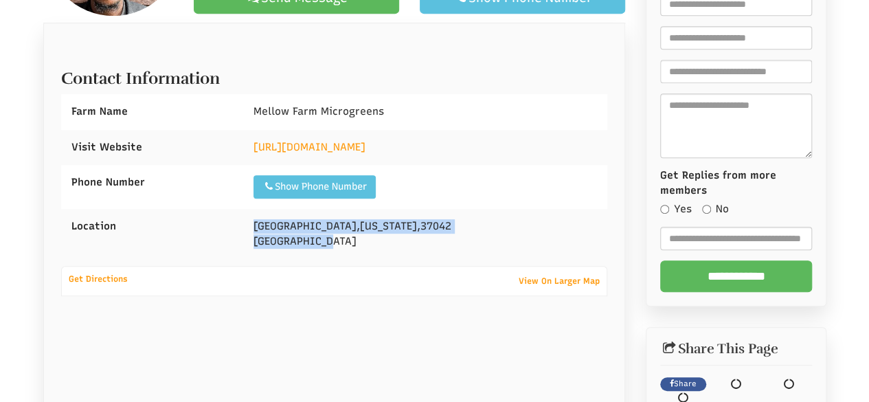
drag, startPoint x: 253, startPoint y: 223, endPoint x: 361, endPoint y: 245, distance: 110.8
click at [361, 245] on div "Clarksville , Tennessee , 37042 United States" at bounding box center [425, 234] width 364 height 50
copy div "Clarksville , Tennessee , 37042 United States"
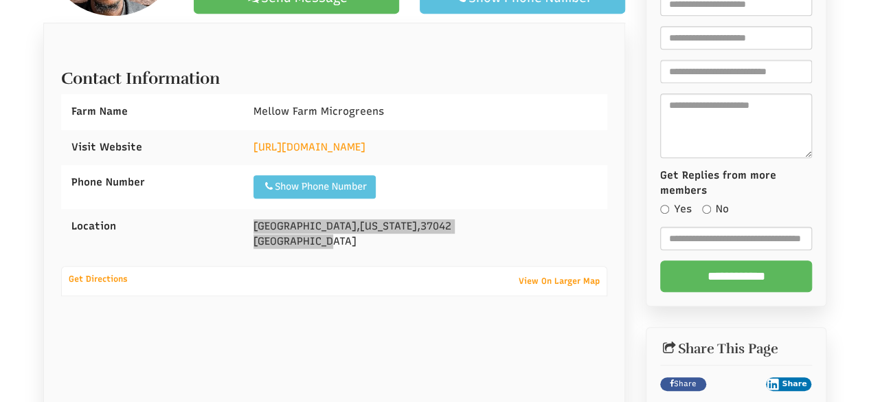
select select "Language Translate Widget"
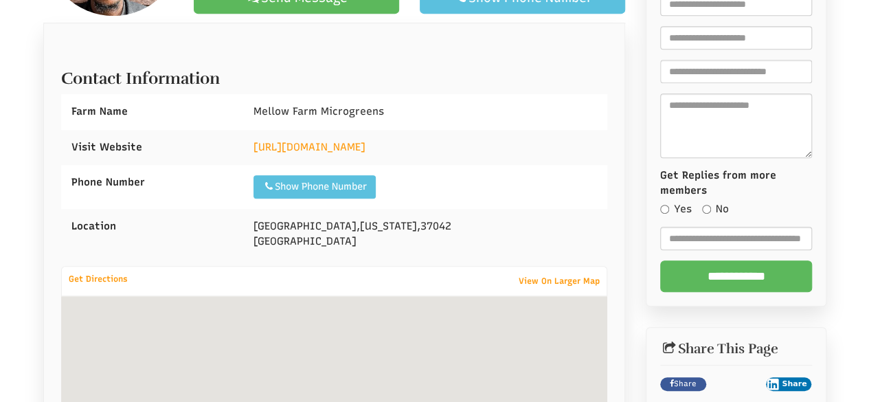
click at [467, 161] on div "https://www.mellowfarmmicrogreens.com" at bounding box center [425, 147] width 364 height 35
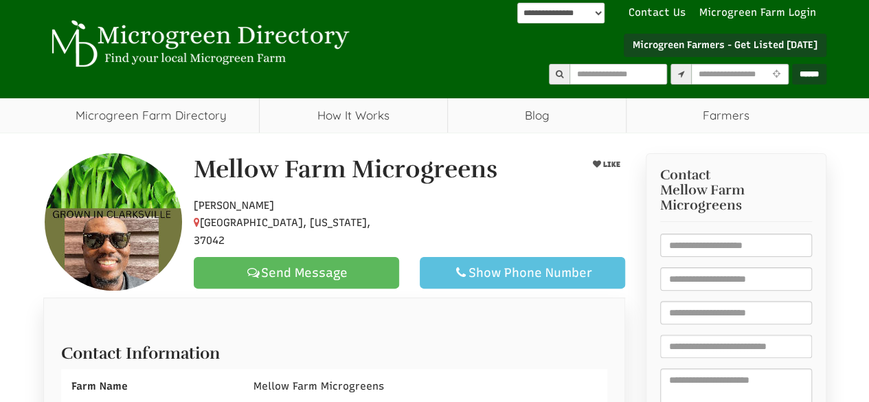
scroll to position [44, 0]
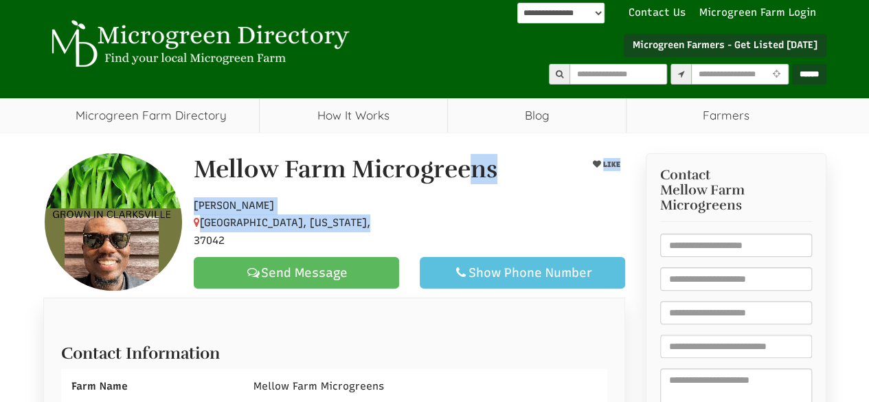
drag, startPoint x: 197, startPoint y: 175, endPoint x: 383, endPoint y: 226, distance: 193.0
click at [383, 226] on div "Mellow Farm Microgreens LIKE Hobby Farmer Clarksville, Tennessee, 37042 Send Me…" at bounding box center [409, 222] width 452 height 133
copy div "Mellow Farm Microgreens LIKE Hobby Farmer Clarksville, Tennessee, 37042"
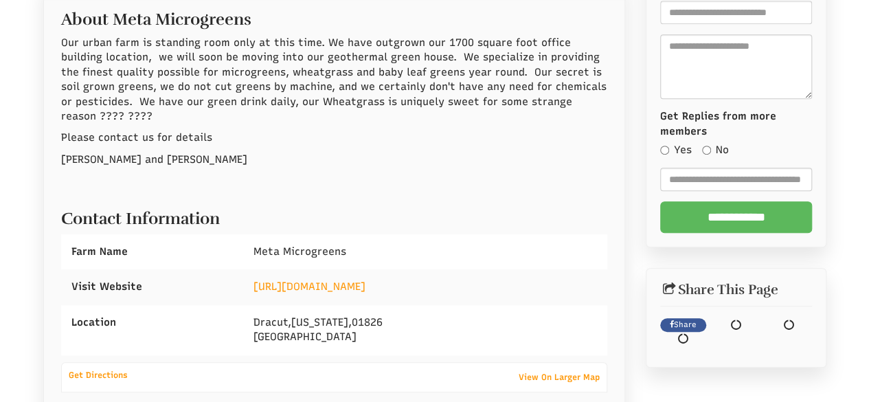
scroll to position [376, 0]
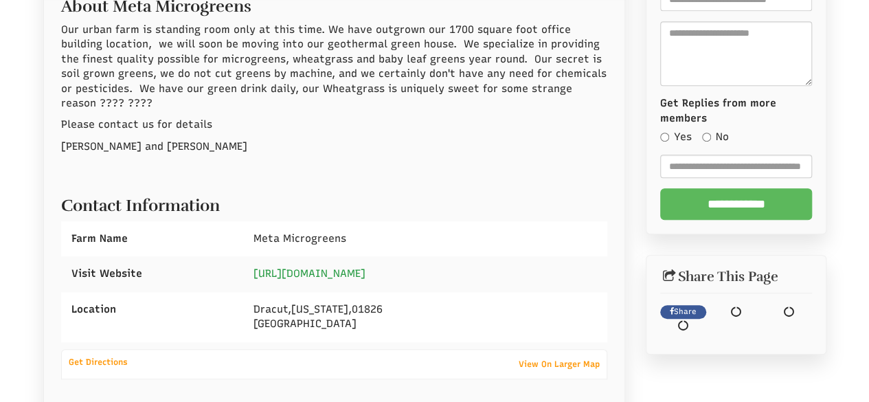
click at [315, 271] on link "[URL][DOMAIN_NAME]" at bounding box center [310, 273] width 112 height 12
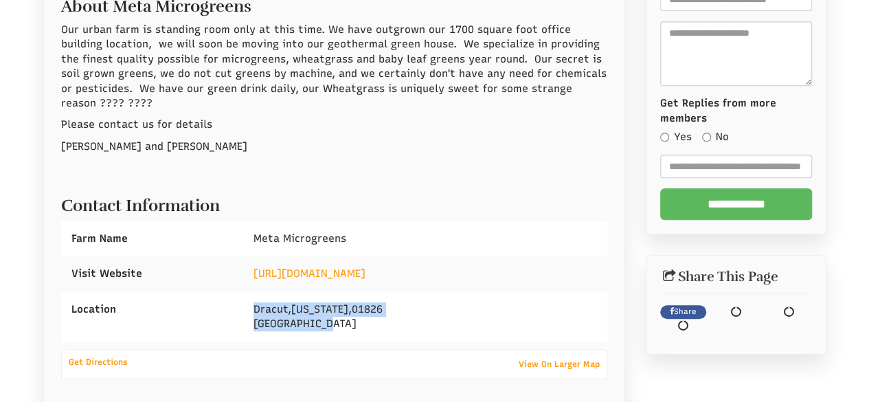
drag, startPoint x: 275, startPoint y: 315, endPoint x: 348, endPoint y: 335, distance: 75.3
click at [348, 335] on div "Dracut , Massachusetts , 01826 United States" at bounding box center [425, 317] width 364 height 50
copy div "Dracut , Massachusetts , 01826 United States"
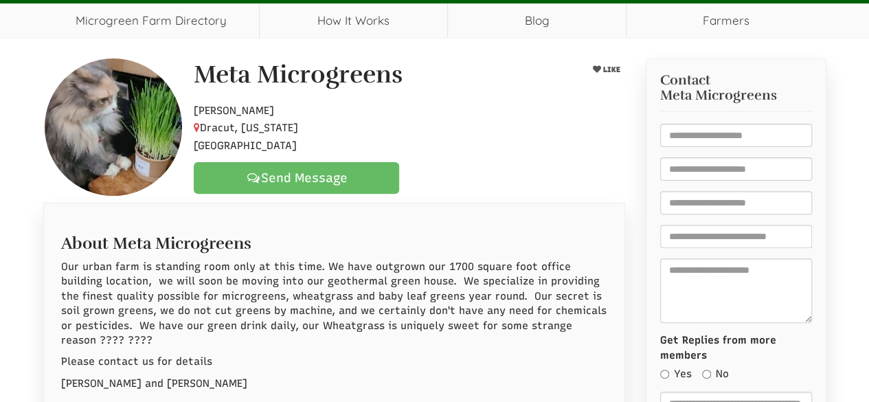
scroll to position [101, 0]
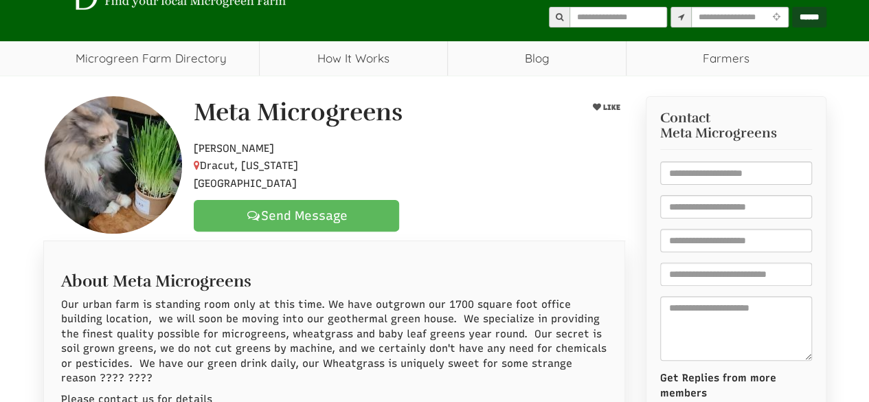
drag, startPoint x: 197, startPoint y: 119, endPoint x: 372, endPoint y: 169, distance: 182.9
click at [372, 169] on div "Meta Microgreens LIKE Hobby Farmer Dracut, Massachusetts, 01826 Send Message" at bounding box center [409, 165] width 452 height 133
select select "Language Translate Widget"
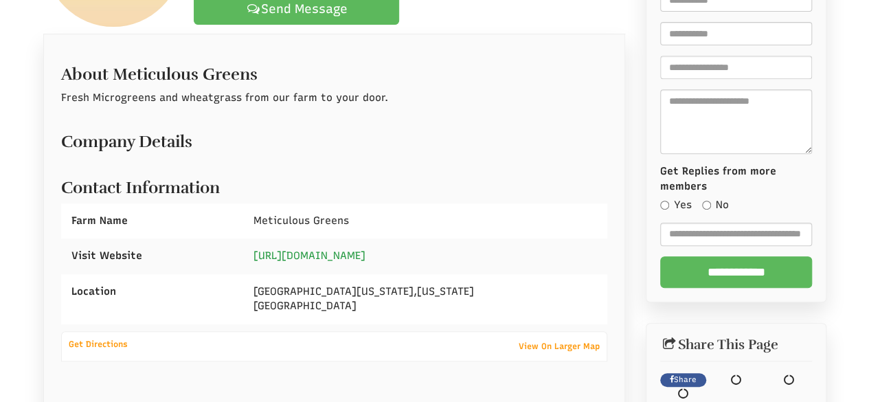
click at [304, 258] on link "https://meticulousgreens.com/" at bounding box center [310, 255] width 112 height 12
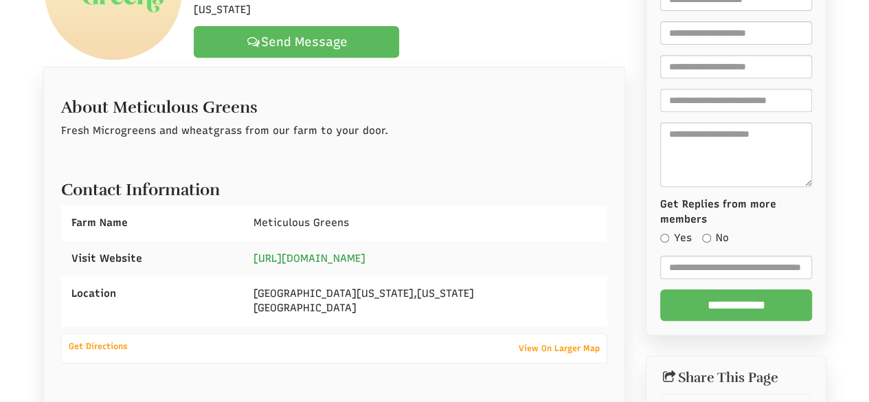
scroll to position [307, 0]
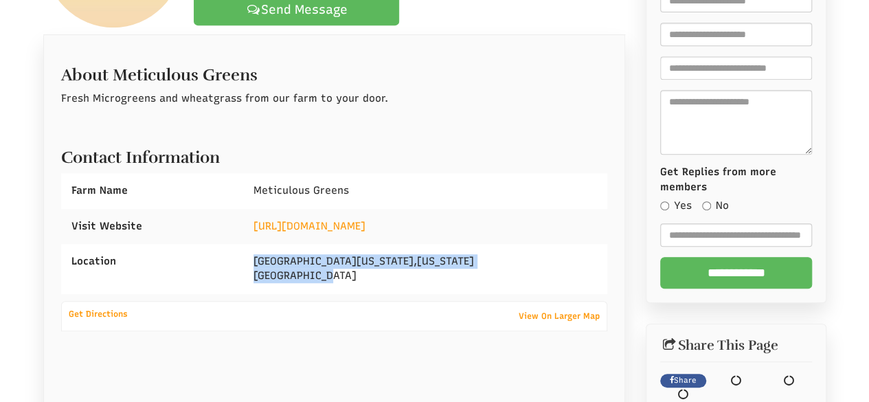
drag, startPoint x: 245, startPoint y: 255, endPoint x: 352, endPoint y: 270, distance: 108.9
click at [377, 280] on div "Central Florida , Florida United States" at bounding box center [425, 269] width 364 height 50
copy div "Central Florida , Florida United States"
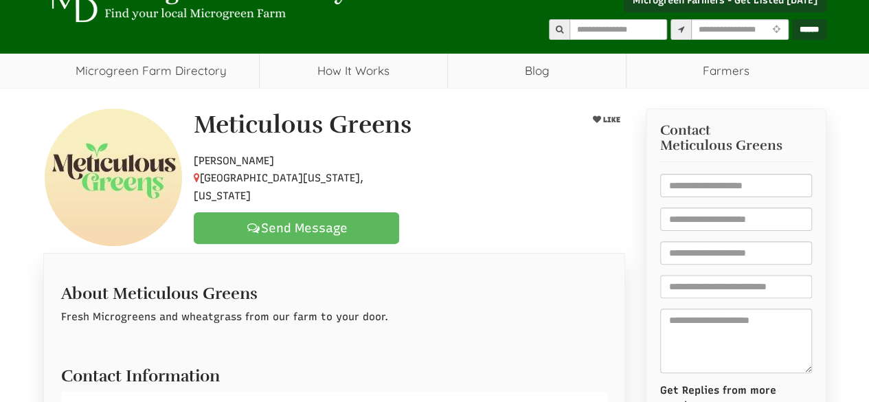
scroll to position [32, 0]
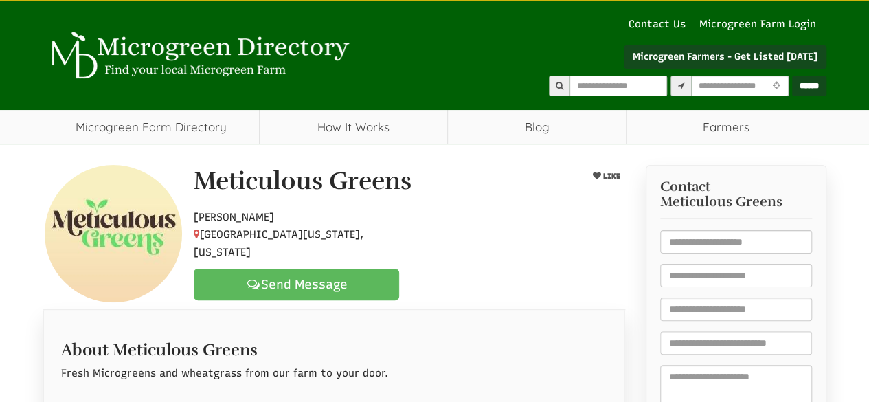
drag, startPoint x: 199, startPoint y: 186, endPoint x: 350, endPoint y: 249, distance: 163.8
click at [350, 249] on div "Meticulous Greens LIKE Hobby Farmer Central Florida, Florida Send Message" at bounding box center [409, 234] width 452 height 133
select select "Language Translate Widget"
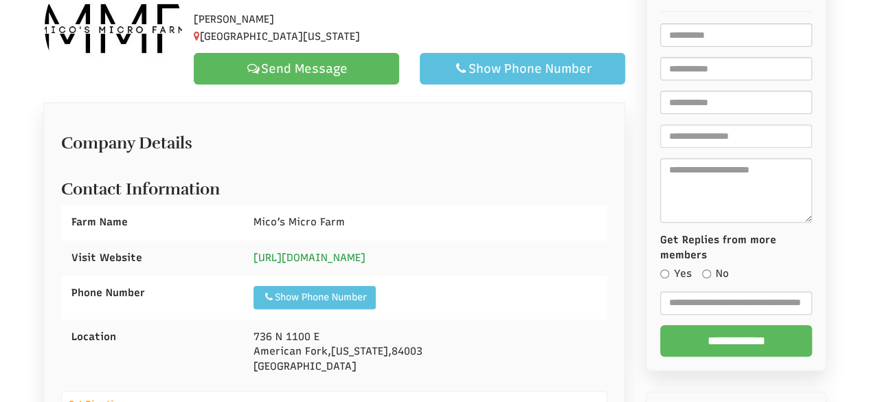
click at [331, 256] on link "[URL][DOMAIN_NAME]" at bounding box center [310, 257] width 112 height 12
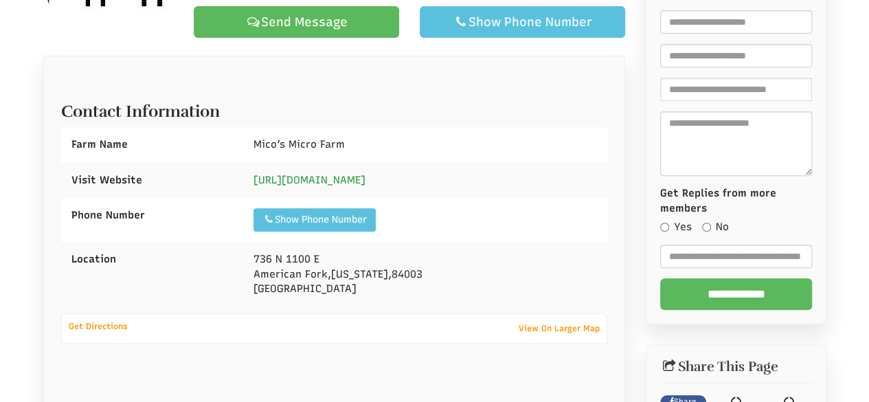
scroll to position [307, 0]
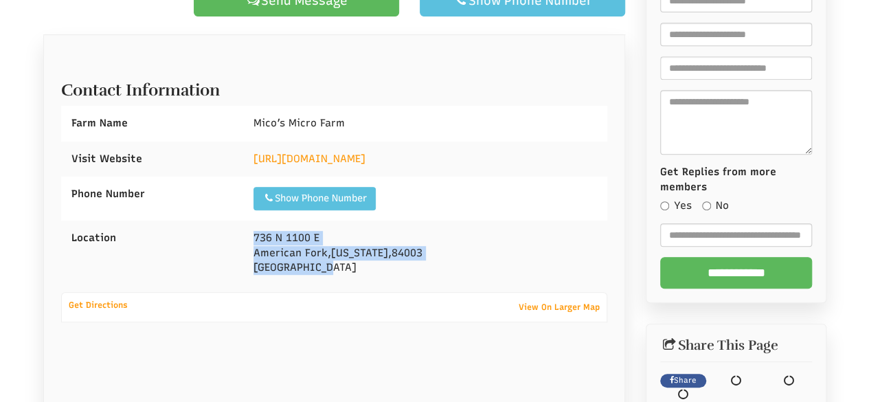
drag, startPoint x: 253, startPoint y: 237, endPoint x: 343, endPoint y: 269, distance: 95.6
click at [342, 271] on div "[STREET_ADDRESS][US_STATE]" at bounding box center [425, 253] width 364 height 65
copy div "[STREET_ADDRESS][US_STATE]"
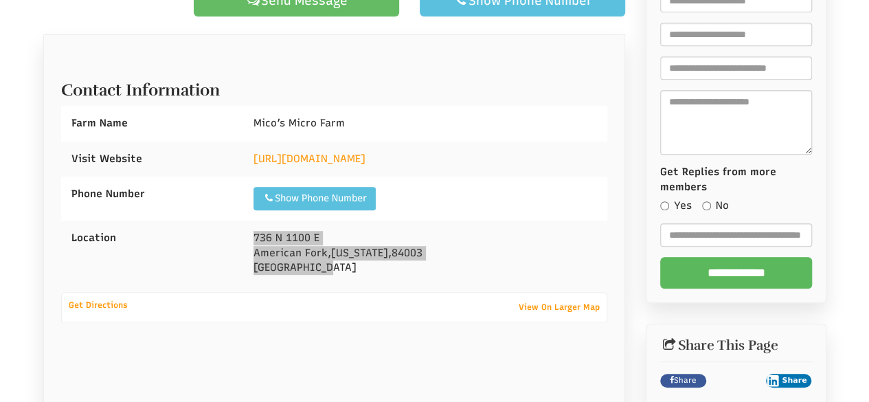
select select "Language Translate Widget"
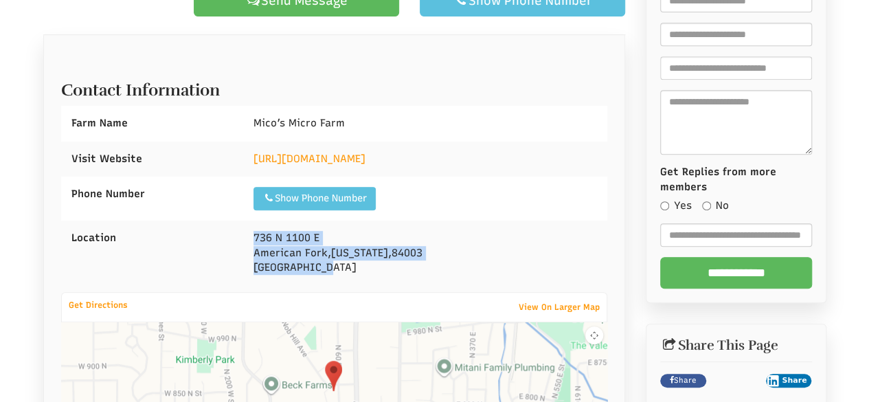
click at [411, 181] on div "Show Phone Number Call: 15207809329" at bounding box center [425, 199] width 364 height 44
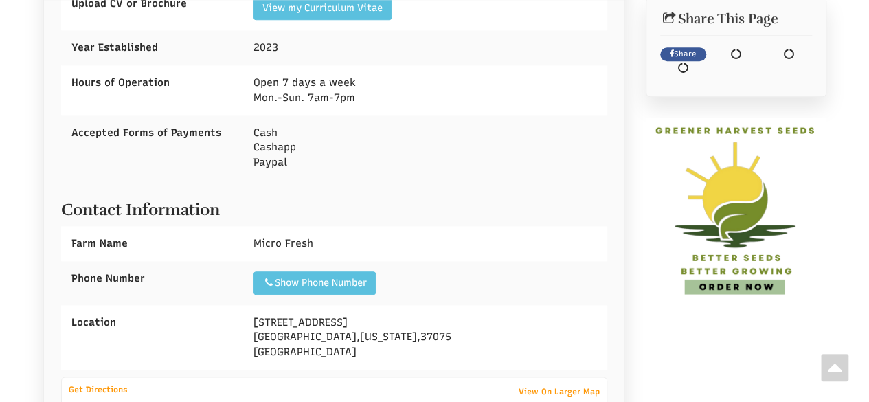
scroll to position [687, 0]
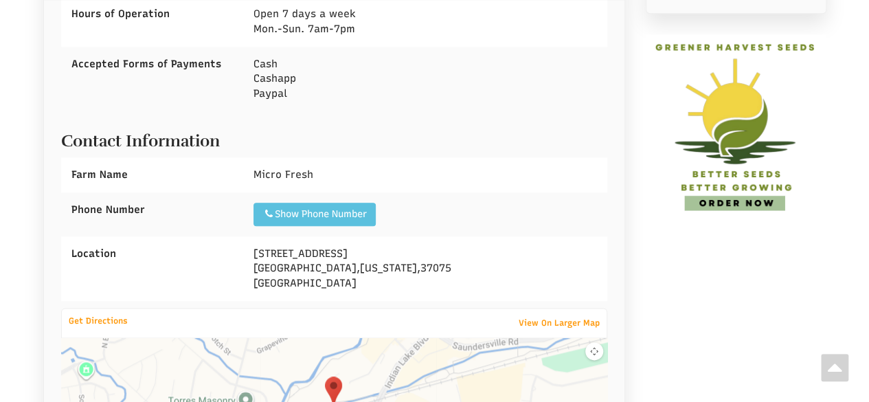
click at [554, 141] on h2 "Contact Information" at bounding box center [334, 137] width 547 height 25
select select "Language Translate Widget"
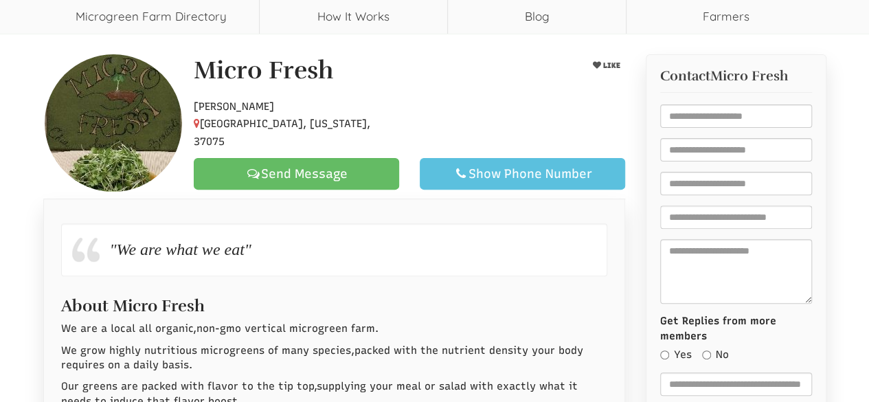
scroll to position [69, 0]
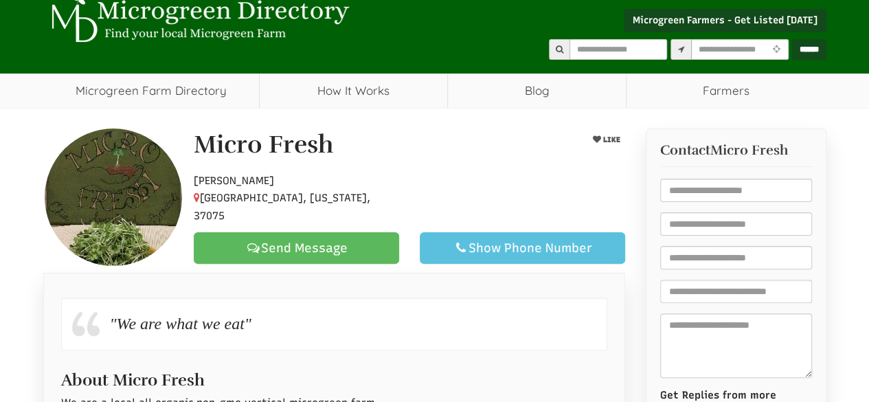
drag, startPoint x: 194, startPoint y: 142, endPoint x: 423, endPoint y: 199, distance: 235.6
click at [430, 199] on div "Micro Fresh LIKE Hobby Farmer Hendersonville, Tennessee, 37075 Send Message Sho…" at bounding box center [409, 197] width 452 height 133
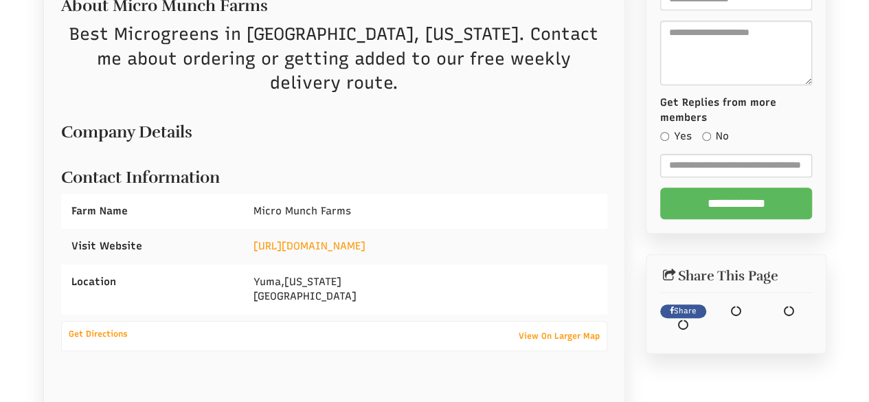
scroll to position [376, 0]
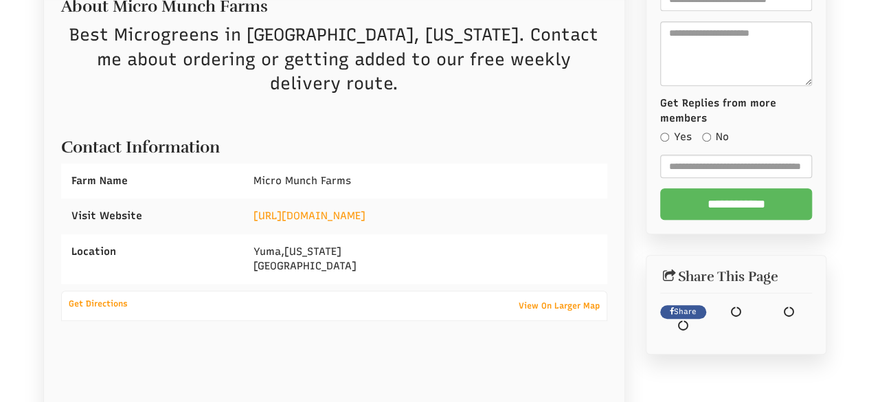
click at [315, 234] on div "Yuma , Arizona United States" at bounding box center [425, 259] width 364 height 50
click at [328, 210] on link "https://www.instagram.com/micromunchfarms/" at bounding box center [310, 216] width 112 height 12
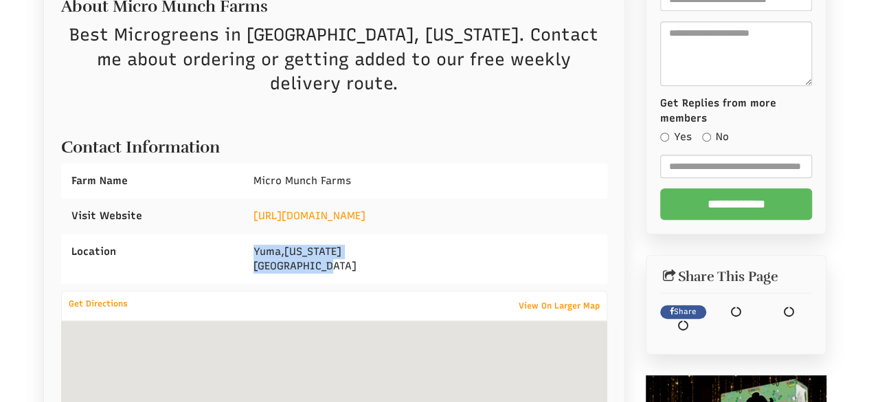
drag, startPoint x: 255, startPoint y: 221, endPoint x: 333, endPoint y: 243, distance: 81.4
click at [346, 238] on div "Yuma , Arizona United States" at bounding box center [425, 259] width 364 height 50
copy div "Yuma , Arizona United States"
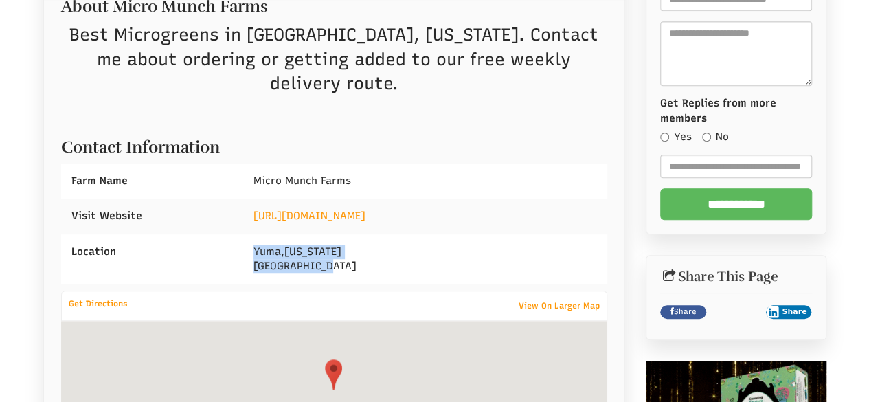
select select "Language Translate Widget"
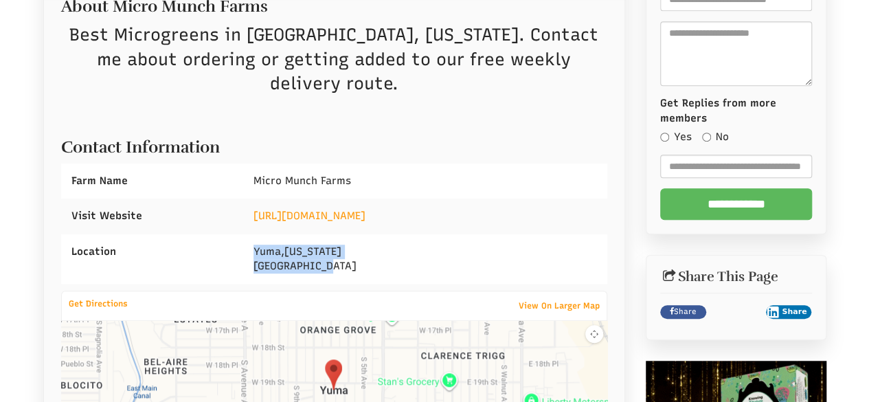
click at [522, 164] on div "Micro Munch Farms" at bounding box center [425, 181] width 364 height 35
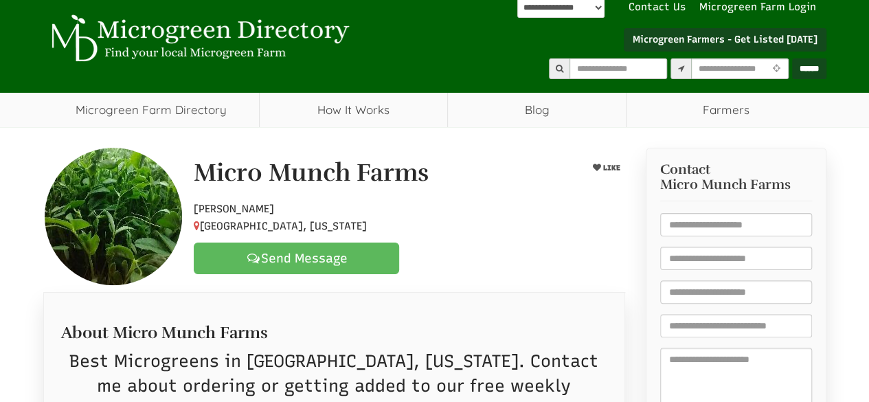
scroll to position [0, 0]
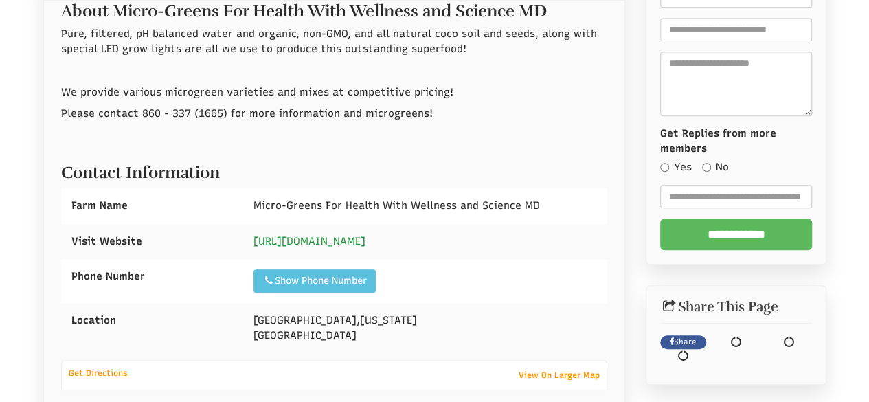
click at [352, 244] on link "https://wellnessandsciencemd.com/micro-greens-for-health" at bounding box center [310, 241] width 112 height 12
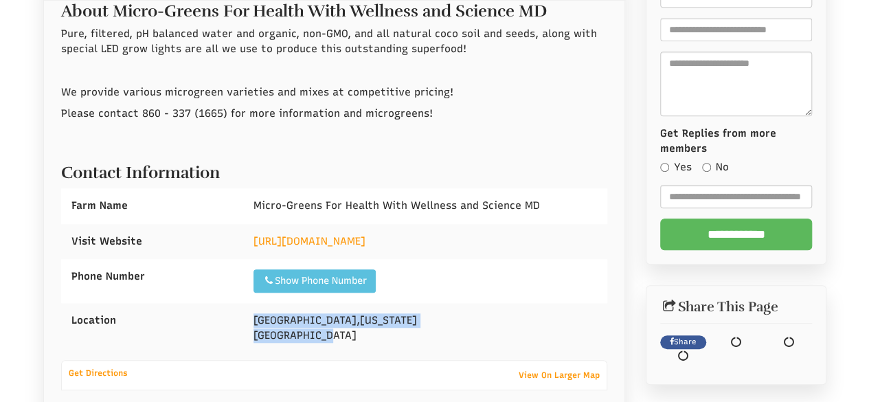
drag, startPoint x: 251, startPoint y: 317, endPoint x: 383, endPoint y: 341, distance: 134.9
click at [383, 341] on div "Palm Coast , Florida United States" at bounding box center [425, 328] width 364 height 50
copy div "Palm Coast , Florida United States"
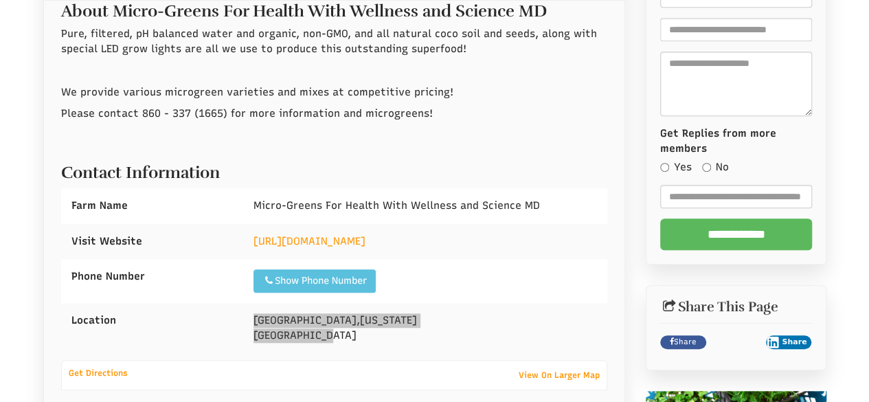
select select "Language Translate Widget"
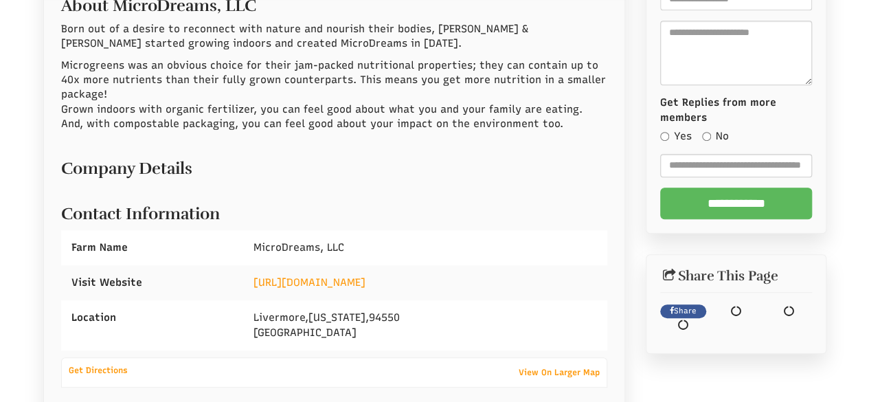
scroll to position [366, 0]
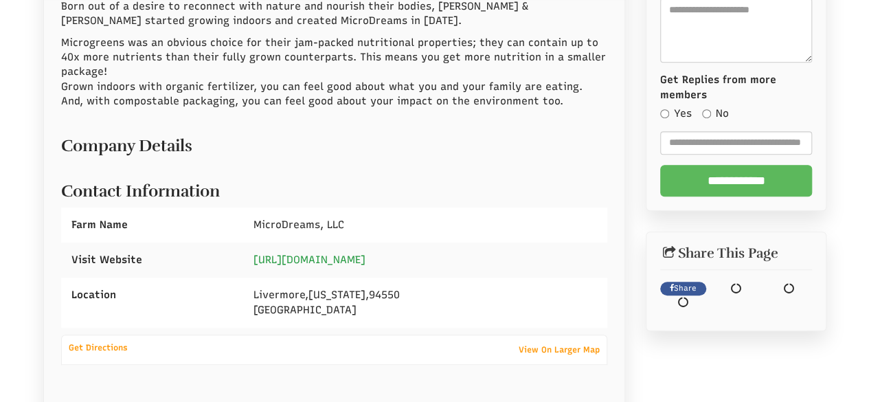
click at [308, 254] on link "[URL][DOMAIN_NAME]" at bounding box center [310, 260] width 112 height 12
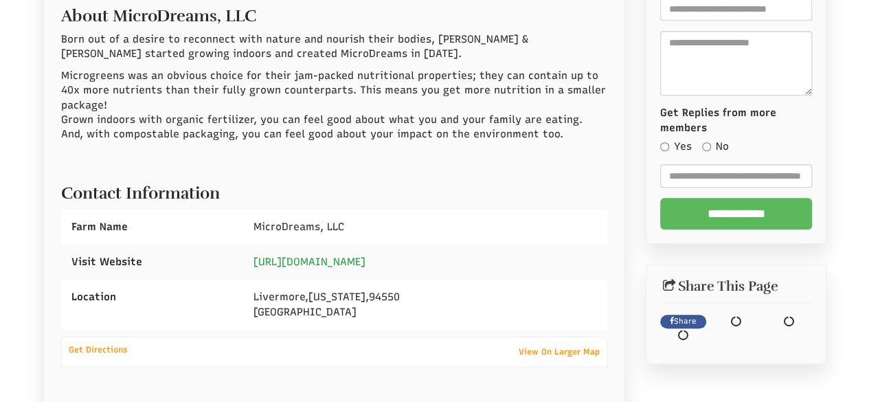
scroll to position [399, 0]
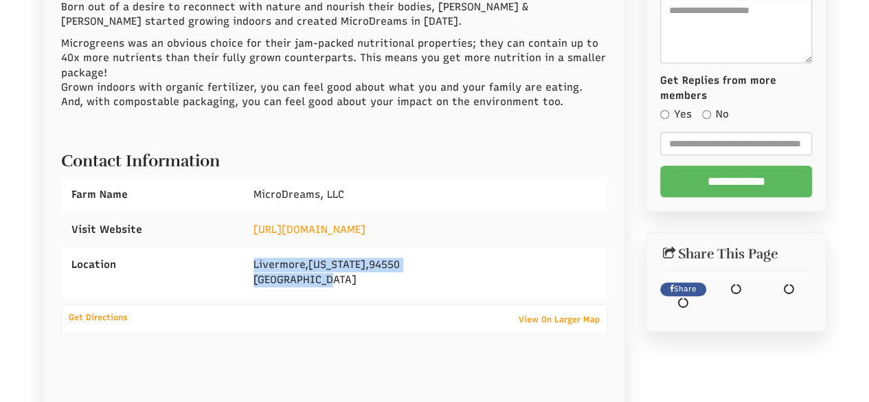
drag, startPoint x: 252, startPoint y: 263, endPoint x: 318, endPoint y: 219, distance: 79.3
click at [398, 280] on div "[GEOGRAPHIC_DATA][US_STATE]" at bounding box center [425, 272] width 364 height 50
copy div "Livermore , California , 94550 United States"
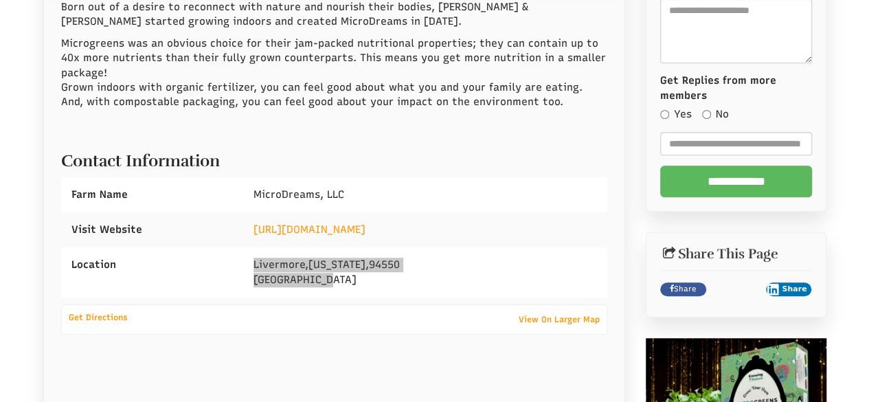
select select "Language Translate Widget"
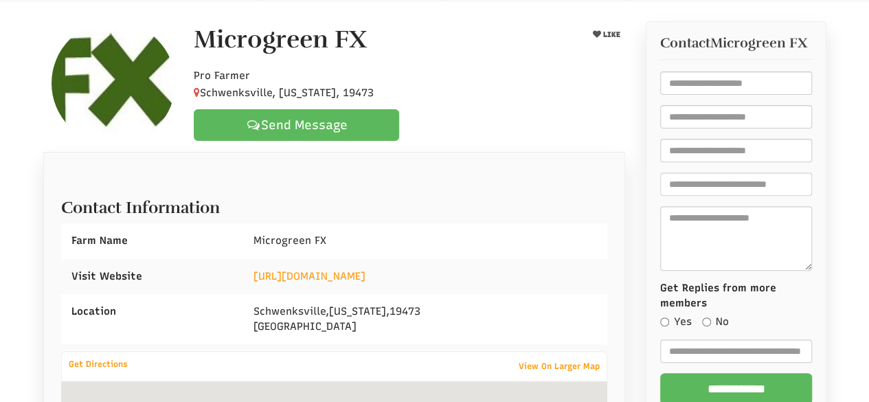
scroll to position [238, 0]
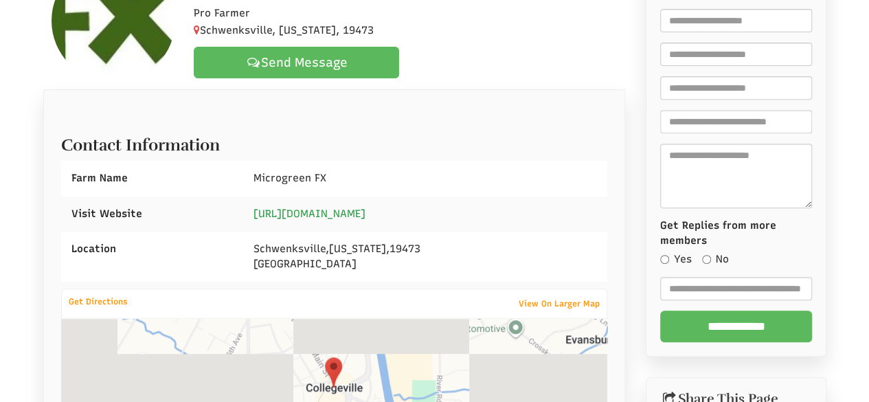
click at [356, 210] on link "[URL][DOMAIN_NAME]" at bounding box center [310, 214] width 112 height 12
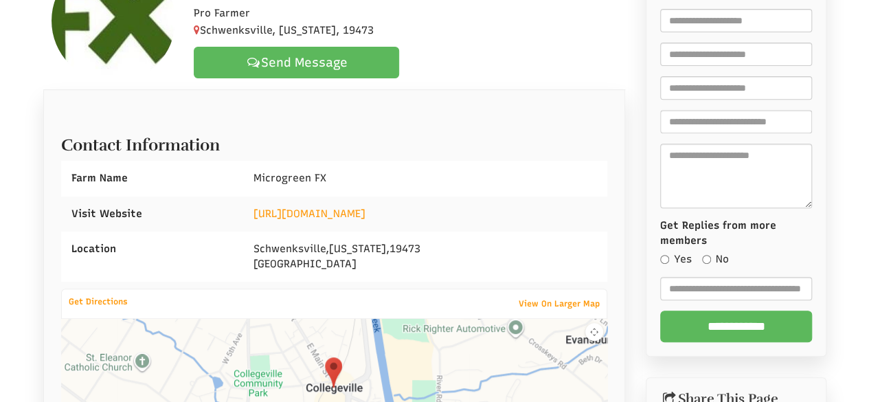
select select "Language Translate Widget"
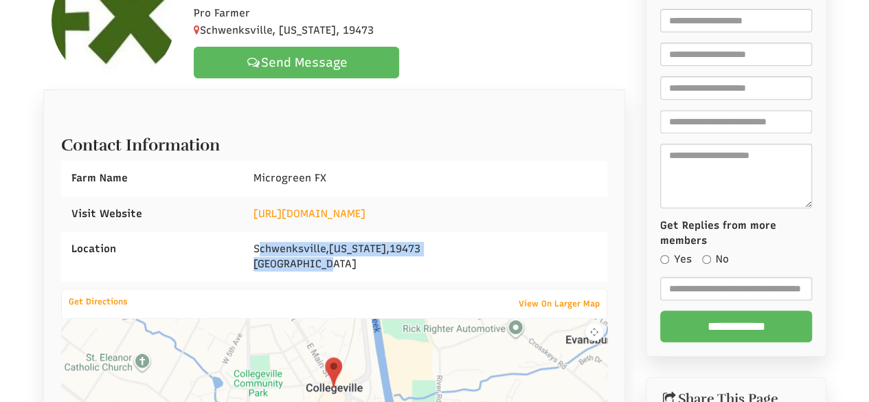
drag, startPoint x: 265, startPoint y: 245, endPoint x: 351, endPoint y: 271, distance: 90.0
click at [351, 271] on div "Schwenksville , Pennsylvania , 19473 United States" at bounding box center [425, 257] width 364 height 50
copy div "chwenksville , Pennsylvania , 19473 United States"
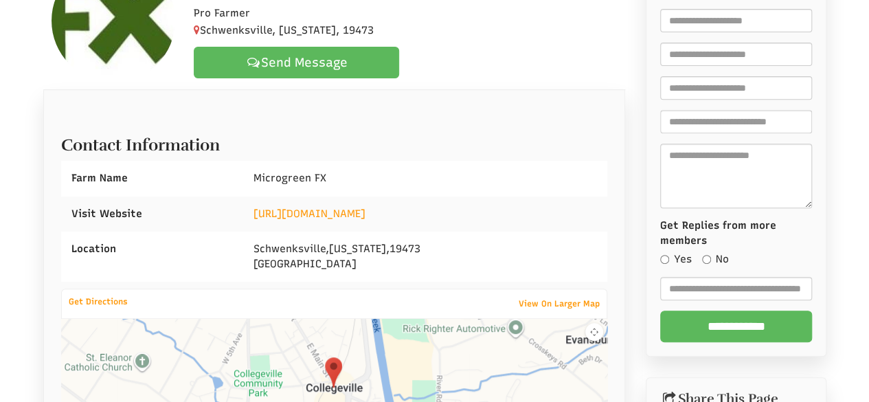
drag, startPoint x: 240, startPoint y: 245, endPoint x: 257, endPoint y: 246, distance: 16.5
click at [249, 246] on div "Location Schwenksville , Pennsylvania , 19473 United States" at bounding box center [334, 257] width 547 height 50
click at [257, 243] on span "Schwenksville" at bounding box center [290, 249] width 72 height 12
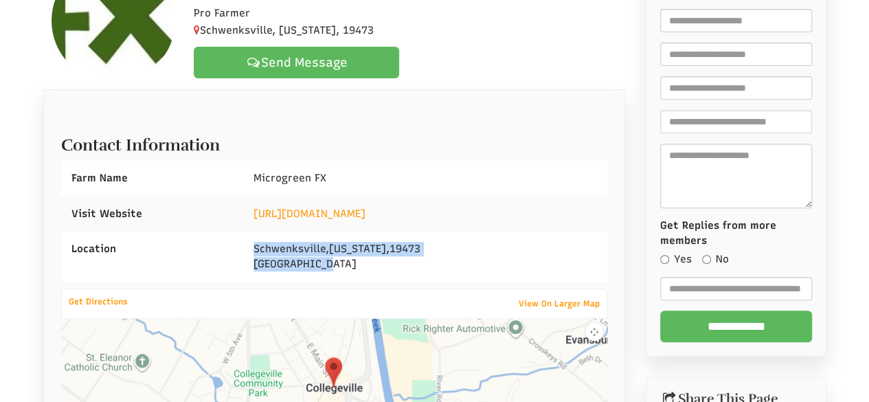
drag, startPoint x: 251, startPoint y: 243, endPoint x: 342, endPoint y: 260, distance: 93.1
click at [342, 260] on div "Schwenksville , Pennsylvania , 19473 United States" at bounding box center [425, 257] width 364 height 50
copy div "Schwenksville , Pennsylvania , 19473 United States"
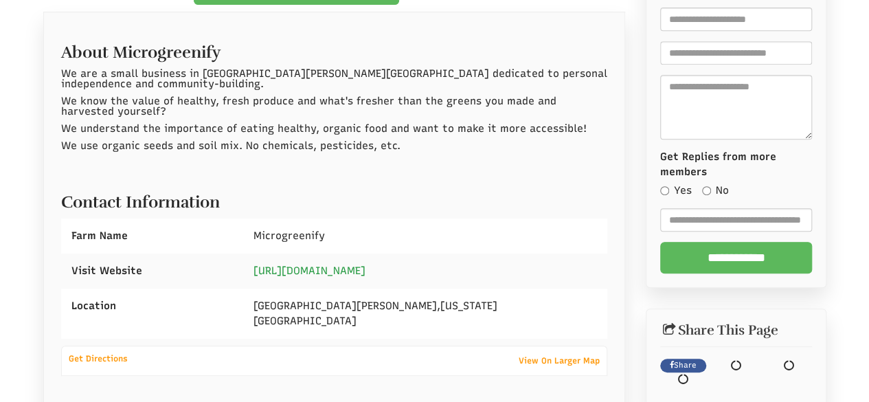
drag, startPoint x: 0, startPoint y: 0, endPoint x: 317, endPoint y: 259, distance: 409.7
click at [317, 265] on link "https://www.microgreenify.com" at bounding box center [310, 271] width 112 height 12
click at [256, 300] on span "St. Louis" at bounding box center [345, 306] width 183 height 12
drag, startPoint x: 255, startPoint y: 289, endPoint x: 283, endPoint y: 126, distance: 165.3
click at [351, 315] on div "St. Louis , Missouri United States" at bounding box center [425, 314] width 364 height 50
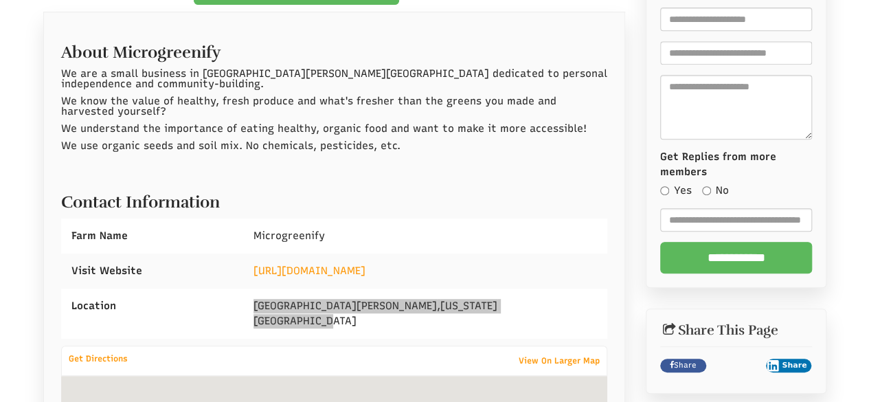
select select "Language Translate Widget"
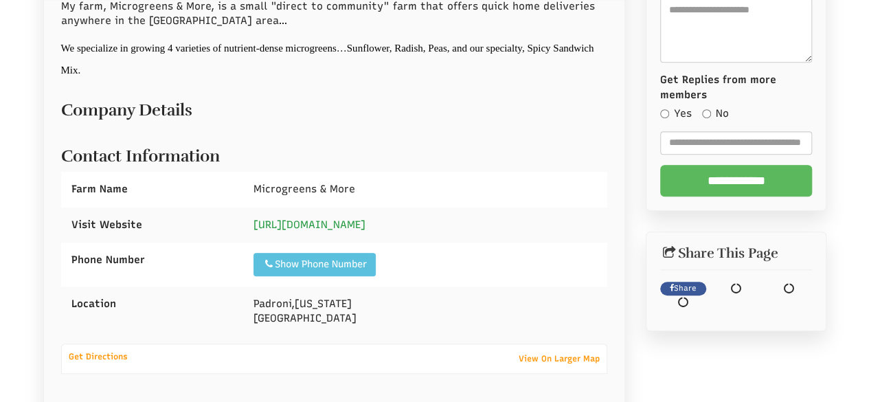
click at [334, 220] on link "https://www.microgreensmore.com" at bounding box center [310, 225] width 112 height 12
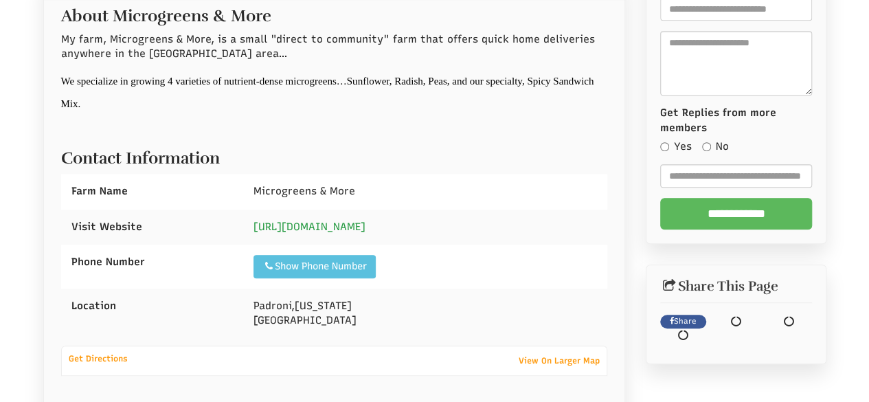
scroll to position [399, 0]
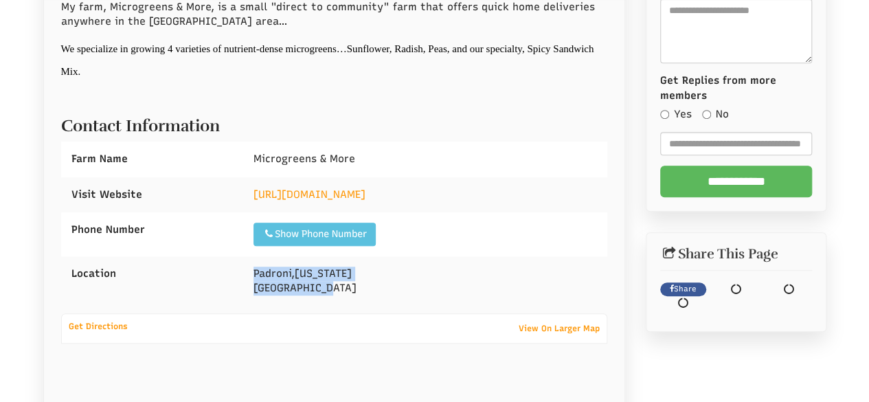
drag, startPoint x: 253, startPoint y: 267, endPoint x: 328, endPoint y: 230, distance: 84.2
click at [350, 300] on div "Padroni , Colorado United States" at bounding box center [425, 281] width 364 height 50
copy div "Padroni , Colorado United States"
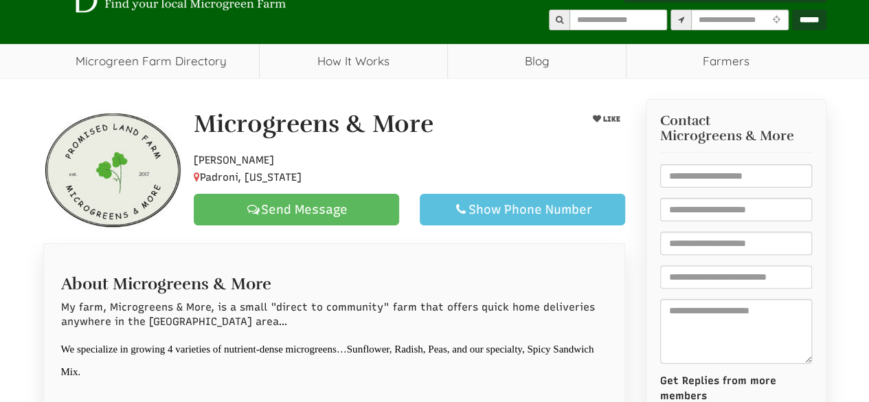
scroll to position [55, 0]
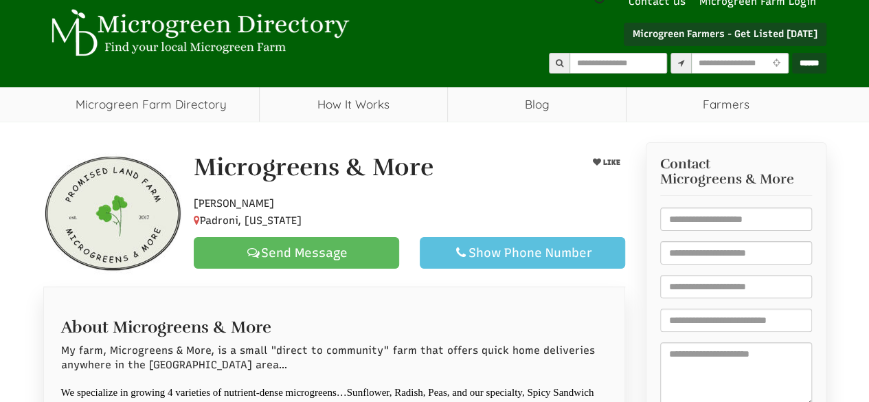
drag, startPoint x: 194, startPoint y: 155, endPoint x: 313, endPoint y: 208, distance: 130.7
click at [313, 224] on div "Microgreens & More LIKE Hobby Farmer Padroni, Colorado Send Message Show Phone …" at bounding box center [409, 211] width 452 height 115
select select "Language Translate Widget"
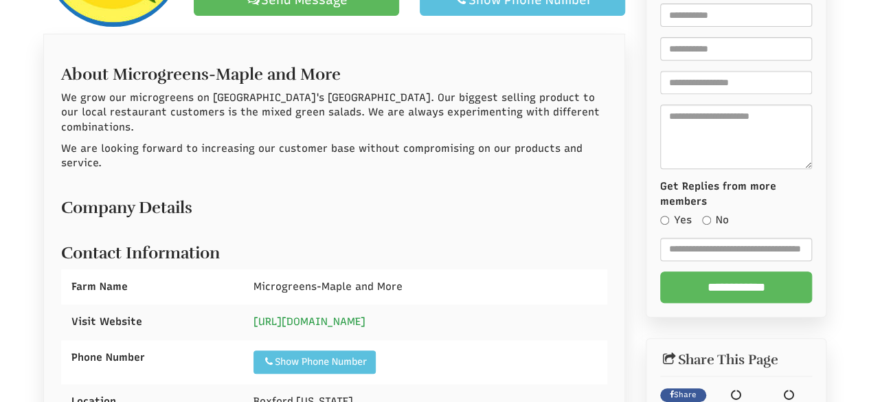
click at [344, 315] on link "[URL][DOMAIN_NAME]" at bounding box center [310, 321] width 112 height 12
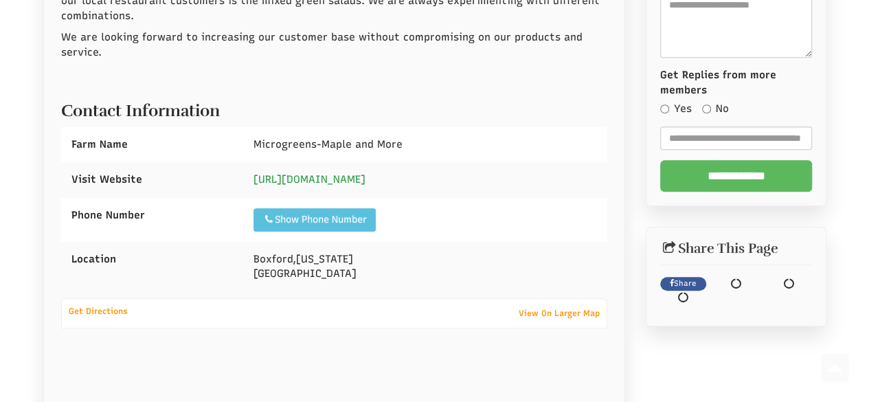
scroll to position [525, 0]
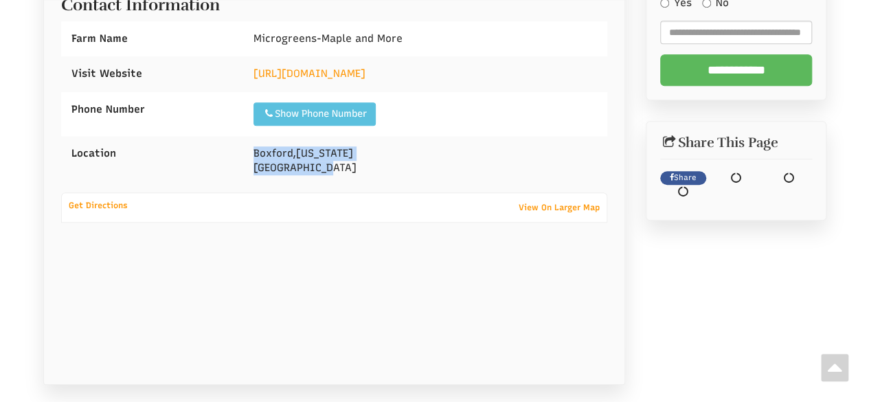
drag, startPoint x: 251, startPoint y: 138, endPoint x: 331, endPoint y: 147, distance: 80.9
click at [335, 159] on div "[GEOGRAPHIC_DATA] , [US_STATE] [GEOGRAPHIC_DATA]" at bounding box center [425, 161] width 364 height 50
copy div "[GEOGRAPHIC_DATA] , [US_STATE] [GEOGRAPHIC_DATA]"
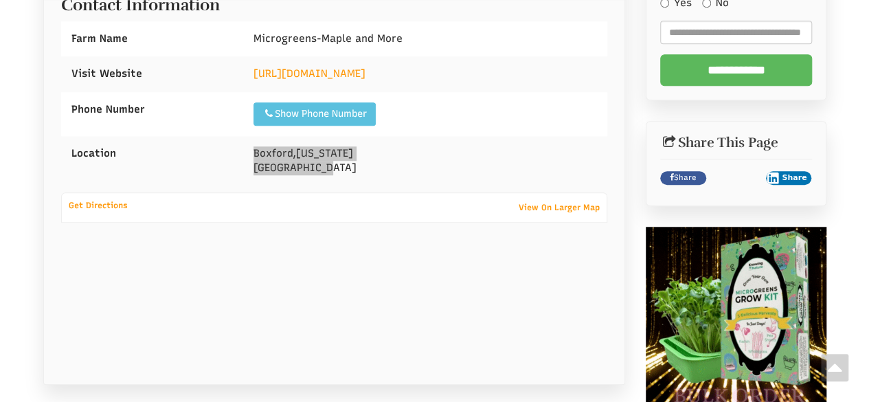
select select "Language Translate Widget"
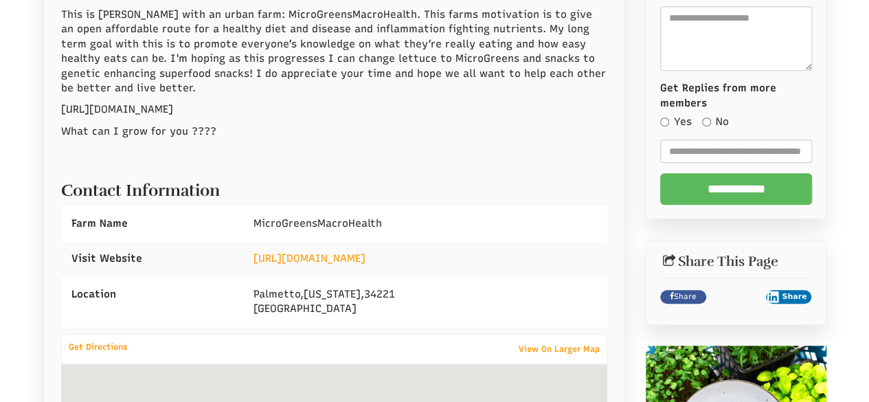
scroll to position [412, 0]
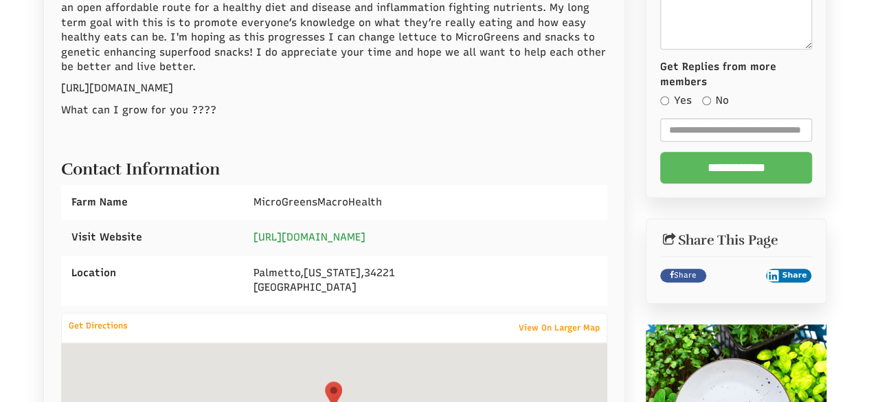
click at [324, 240] on link "https://dot.cards/mgmh?a=user/vgngzmxaiiiiqhhxf36j5i2d2/c/bg" at bounding box center [310, 237] width 112 height 12
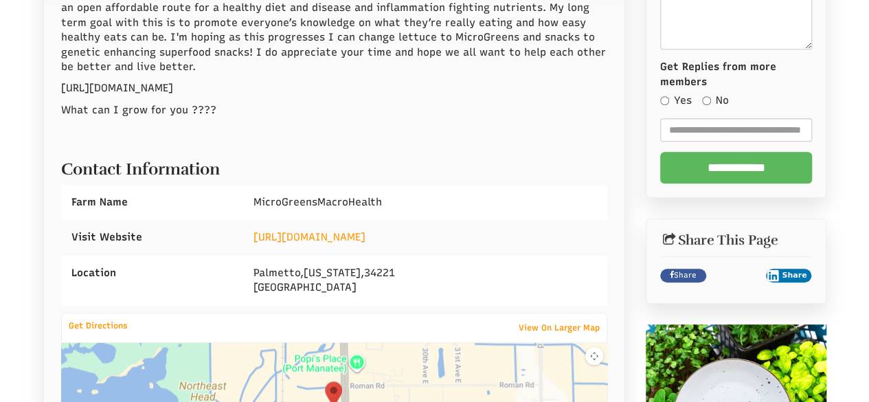
select select "Language Translate Widget"
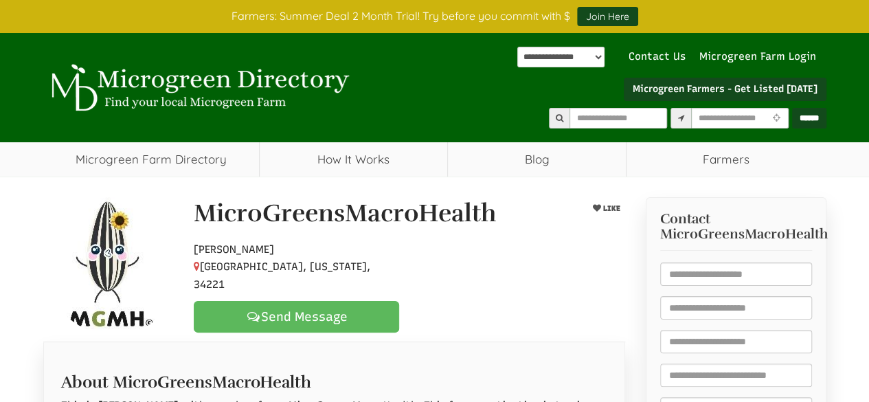
scroll to position [0, 0]
drag, startPoint x: 203, startPoint y: 219, endPoint x: 195, endPoint y: 221, distance: 7.7
click at [202, 221] on h1 "MicroGreensMacroHealth" at bounding box center [345, 213] width 302 height 27
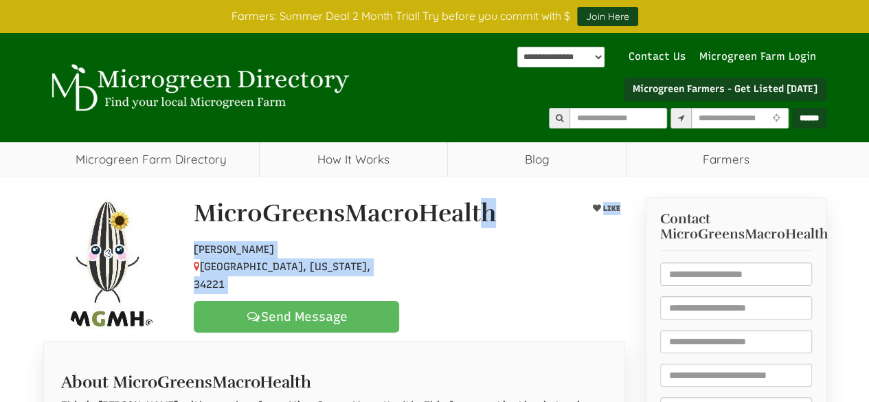
drag, startPoint x: 194, startPoint y: 219, endPoint x: 350, endPoint y: 271, distance: 164.5
click at [361, 286] on div "MicroGreensMacroHealth LIKE Hobby Farmer Palmetto, Florida, 34221 Send Message" at bounding box center [409, 266] width 452 height 133
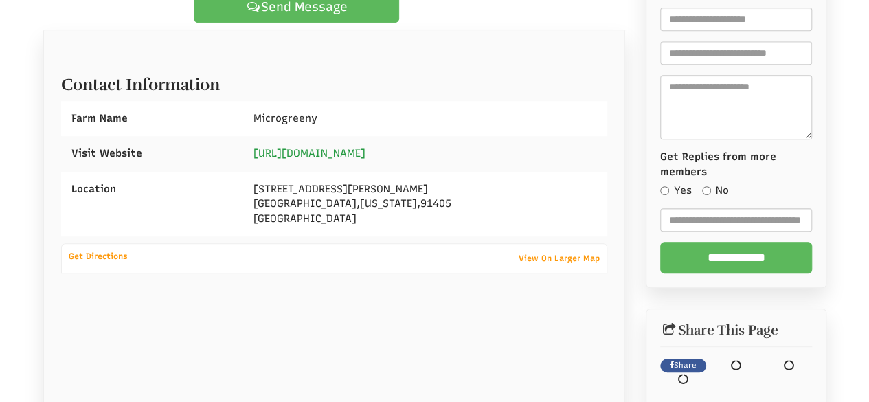
scroll to position [307, 0]
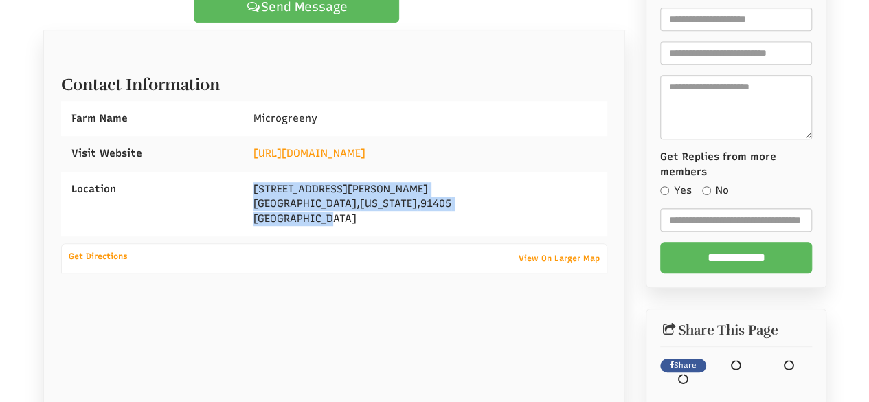
drag, startPoint x: 249, startPoint y: 168, endPoint x: 389, endPoint y: 215, distance: 147.1
click at [389, 215] on div "14039 Sherman Way Los Angeles , California , 91405 United States" at bounding box center [425, 204] width 364 height 65
copy div "14039 Sherman Way Los Angeles , California , 91405 United States"
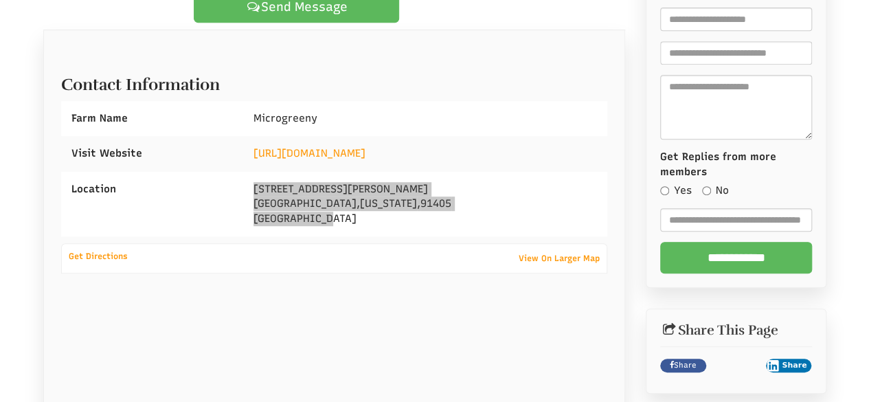
select select "Language Translate Widget"
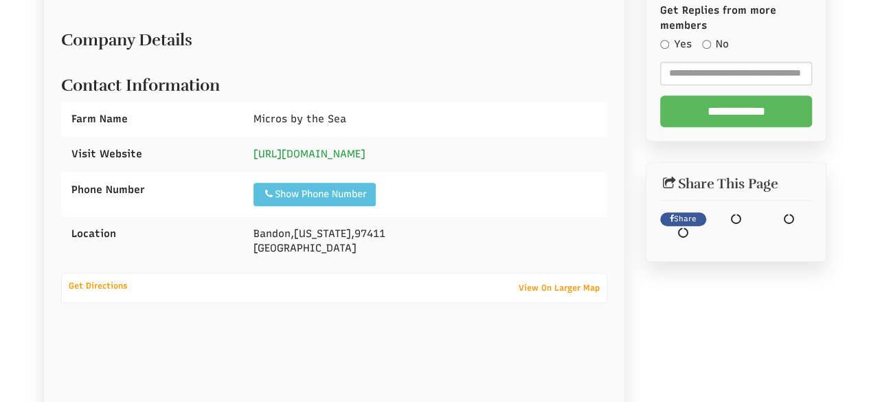
click at [335, 148] on link "https://microsbythesea.com" at bounding box center [310, 154] width 112 height 12
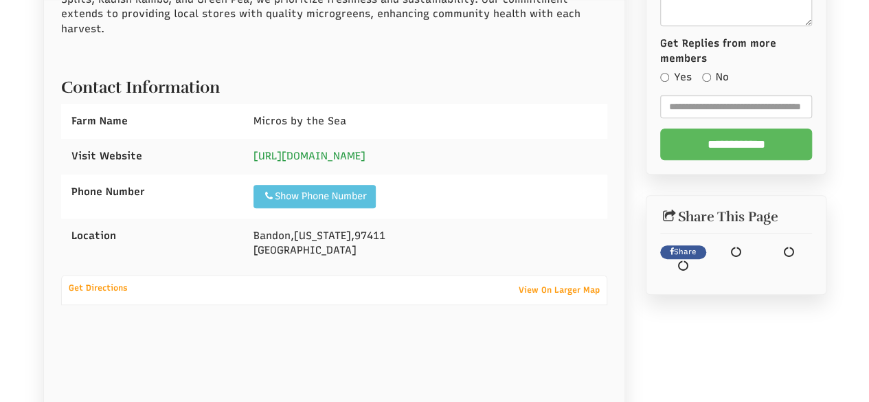
scroll to position [468, 0]
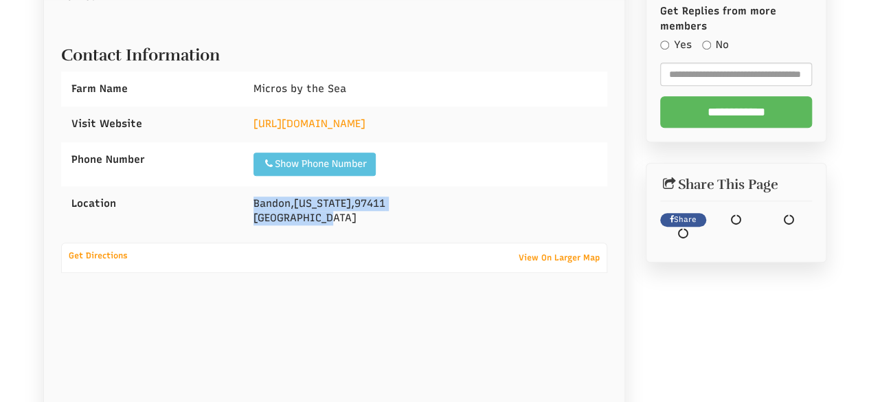
drag, startPoint x: 294, startPoint y: 191, endPoint x: 365, endPoint y: 213, distance: 74.1
click at [365, 213] on div "Bandon , Oregon , 97411 United States" at bounding box center [425, 211] width 364 height 50
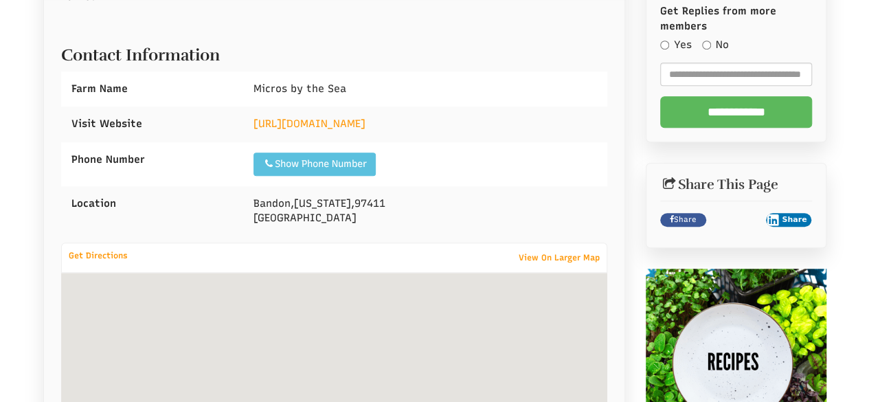
click at [471, 150] on div "Show Phone Number Call: 5415519408" at bounding box center [425, 164] width 364 height 44
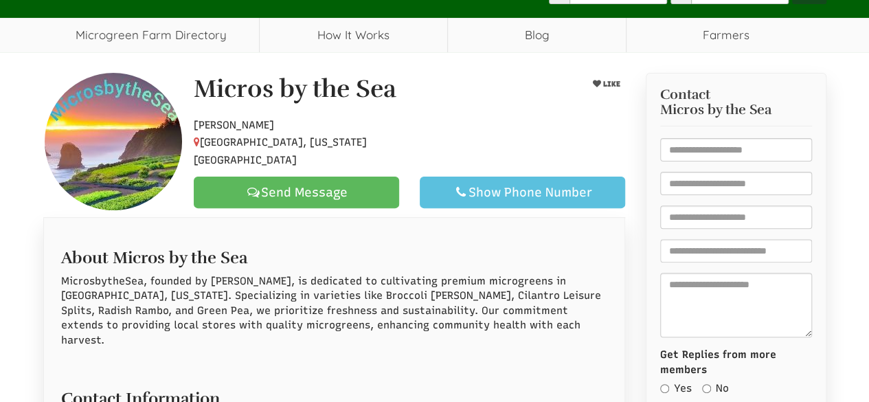
drag, startPoint x: 198, startPoint y: 93, endPoint x: 335, endPoint y: 139, distance: 144.5
click at [333, 141] on div "Micros by the Sea LIKE Hobby Farmer Bandon, Oregon, 97411 Send Message Show Pho…" at bounding box center [409, 142] width 452 height 133
drag, startPoint x: 317, startPoint y: 152, endPoint x: 200, endPoint y: 100, distance: 128.3
click at [200, 100] on div "Micros by the Sea LIKE Hobby Farmer Bandon, Oregon, 97411 Send Message Show Pho…" at bounding box center [409, 142] width 452 height 133
select select "Language Translate Widget"
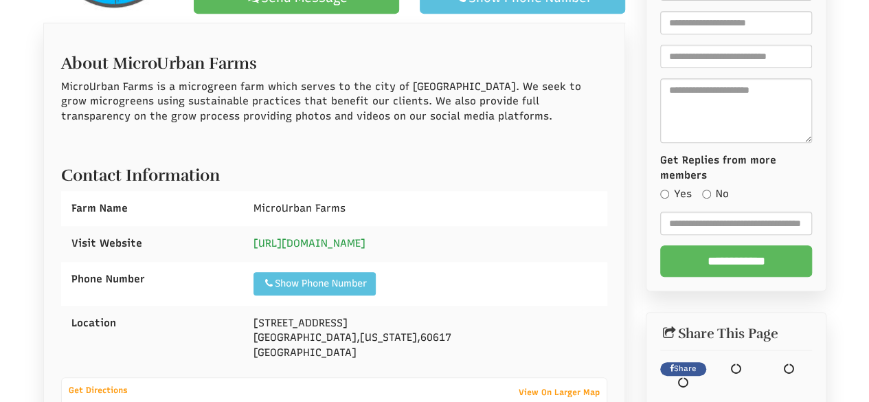
click at [352, 247] on link "[URL][DOMAIN_NAME]" at bounding box center [310, 243] width 112 height 12
drag, startPoint x: 260, startPoint y: 317, endPoint x: 273, endPoint y: 324, distance: 15.1
click at [273, 324] on span "[STREET_ADDRESS]" at bounding box center [301, 323] width 94 height 12
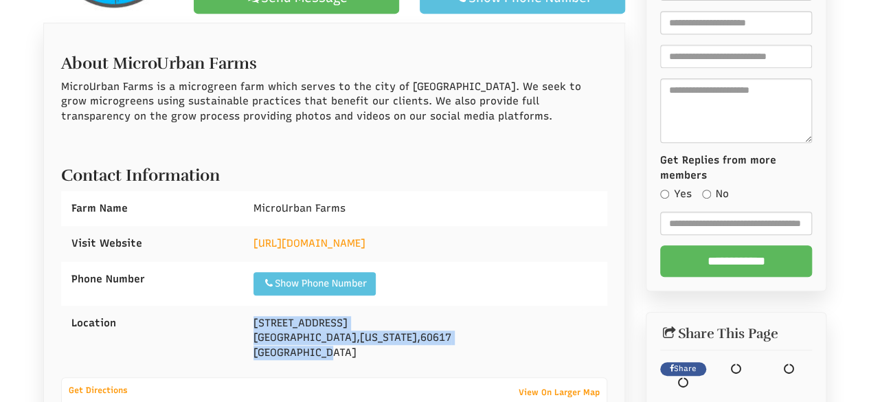
drag, startPoint x: 248, startPoint y: 322, endPoint x: 357, endPoint y: 361, distance: 115.2
click at [357, 361] on div "3512 E 114th St Chicago , Illinois , 60617 United States" at bounding box center [425, 338] width 364 height 65
copy div "3512 E 114th St Chicago , Illinois , 60617 United States"
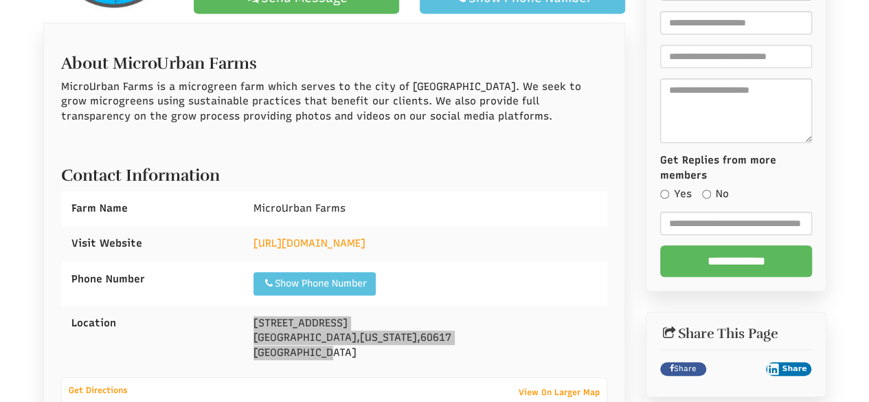
select select "Language Translate Widget"
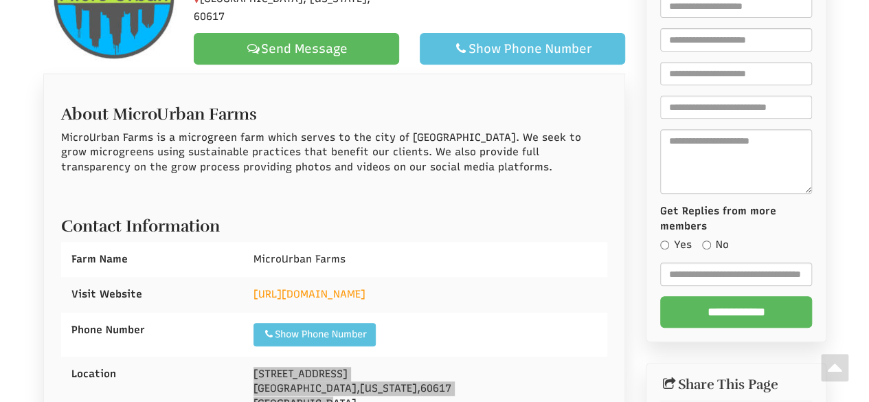
scroll to position [113, 0]
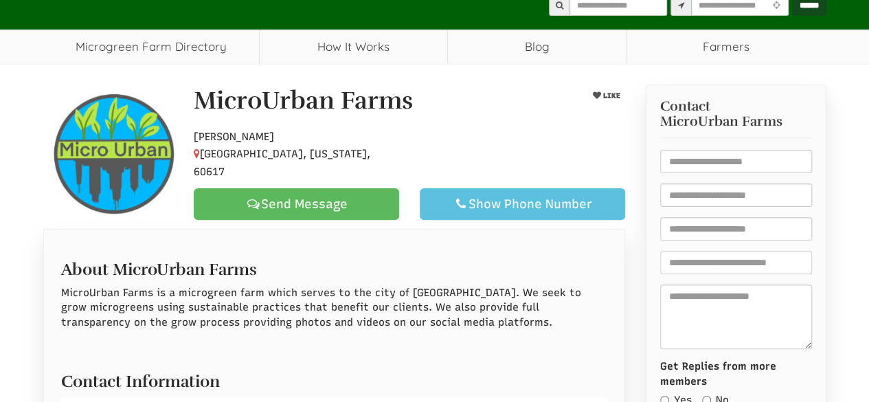
drag, startPoint x: 194, startPoint y: 111, endPoint x: 350, endPoint y: 157, distance: 162.8
click at [357, 160] on div "MicroUrban Farms LIKE Hobby Farmer Chicago, Illinois, 60617 Send Message Show P…" at bounding box center [409, 153] width 452 height 133
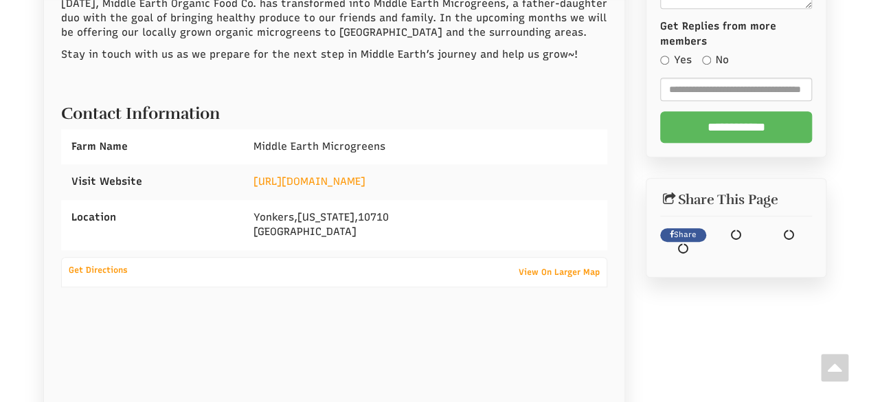
drag, startPoint x: 293, startPoint y: 155, endPoint x: 302, endPoint y: 157, distance: 9.8
click at [293, 164] on div "[URL][DOMAIN_NAME]" at bounding box center [425, 181] width 364 height 35
click at [312, 175] on link "[URL][DOMAIN_NAME]" at bounding box center [310, 181] width 112 height 12
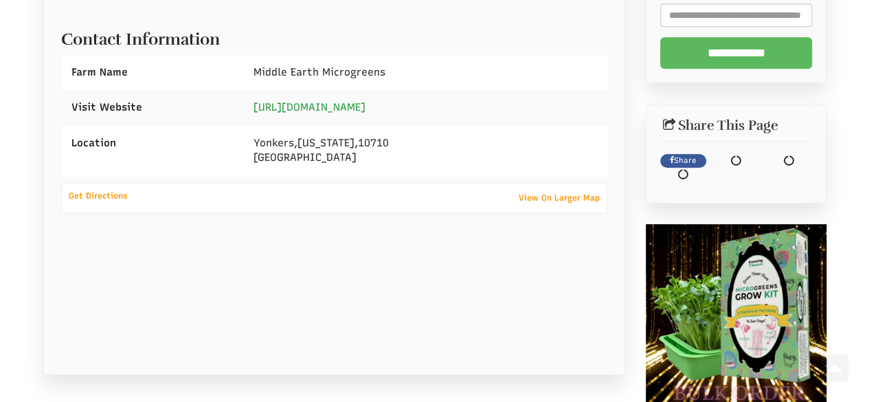
scroll to position [605, 0]
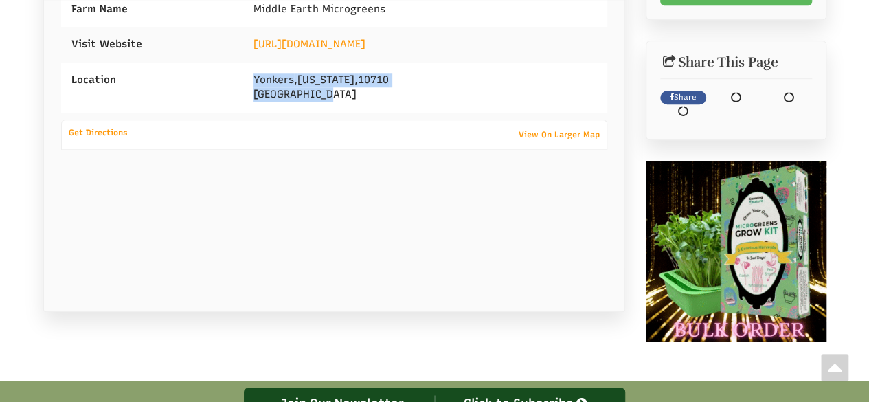
drag, startPoint x: 251, startPoint y: 60, endPoint x: 346, endPoint y: 84, distance: 97.7
click at [346, 84] on div "Yonkers , New York , 10710 United States" at bounding box center [425, 88] width 364 height 50
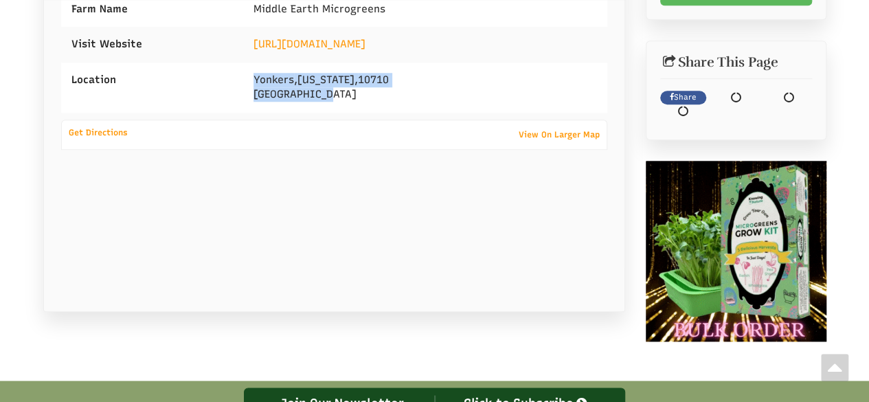
copy div "Yonkers , New York , 10710 United States"
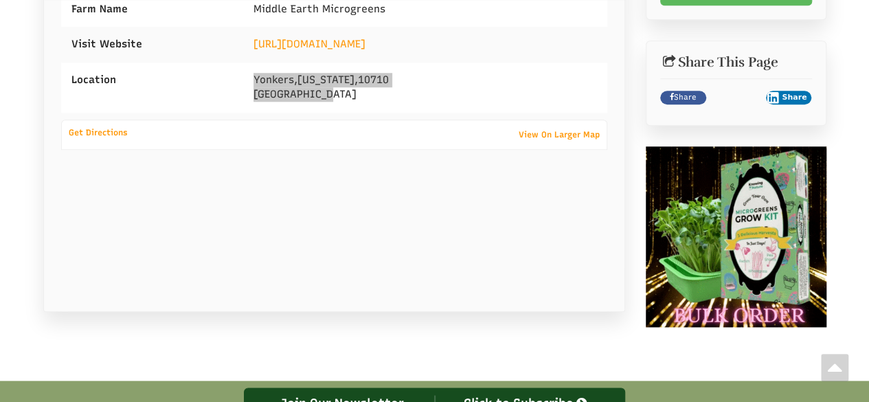
select select "Language Translate Widget"
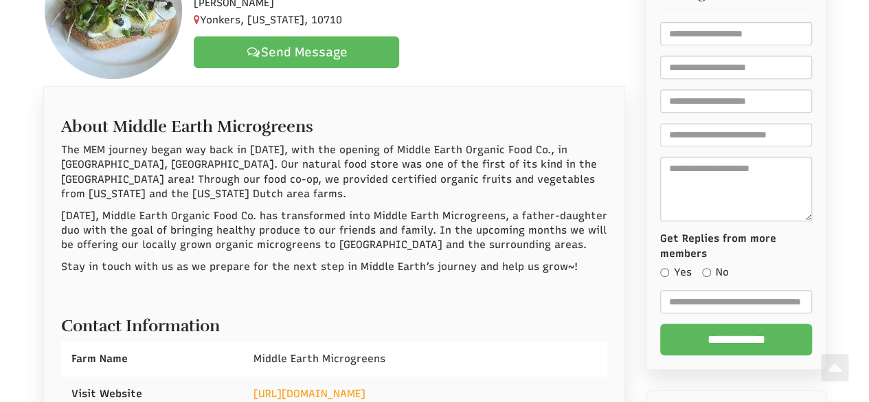
scroll to position [0, 0]
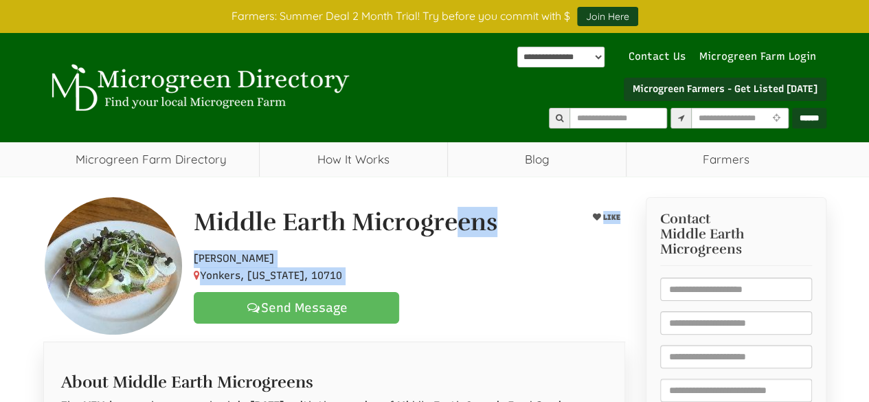
drag, startPoint x: 195, startPoint y: 223, endPoint x: 408, endPoint y: 303, distance: 227.4
click at [408, 303] on div "Middle Earth Microgreens LIKE Hobby Farmer Yonkers, New York, 10710 Send Message" at bounding box center [409, 266] width 452 height 115
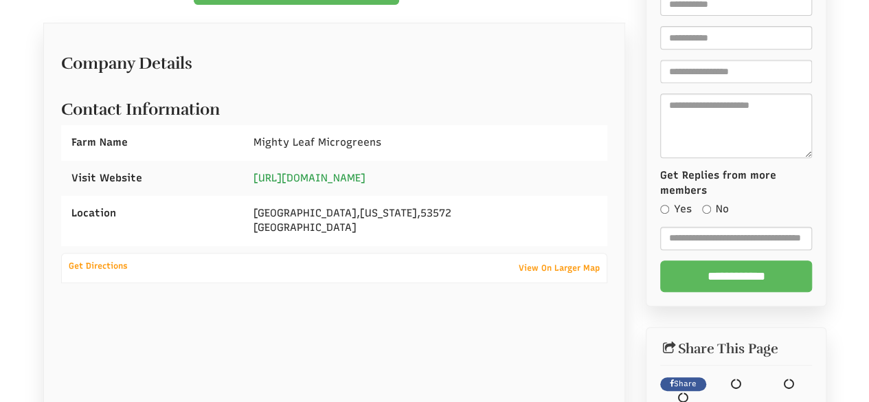
scroll to position [319, 0]
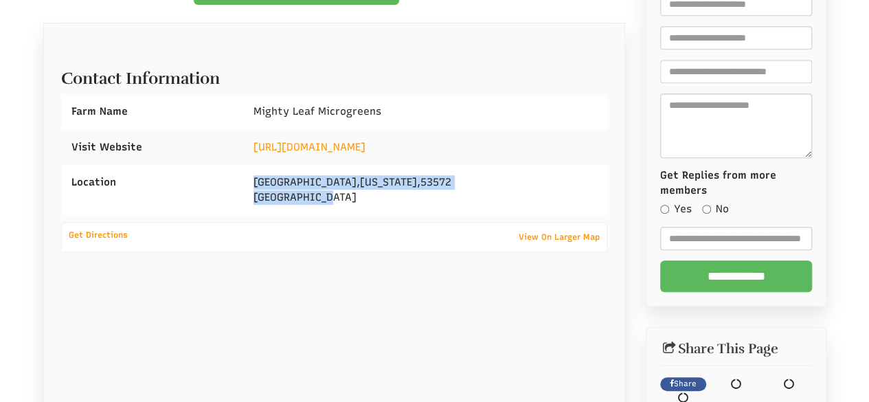
drag, startPoint x: 251, startPoint y: 177, endPoint x: 358, endPoint y: 206, distance: 111.2
click at [358, 206] on div "Mount Horeb , Wisconsin , 53572 United States" at bounding box center [425, 190] width 364 height 50
copy div "Mount Horeb , Wisconsin , 53572 United States"
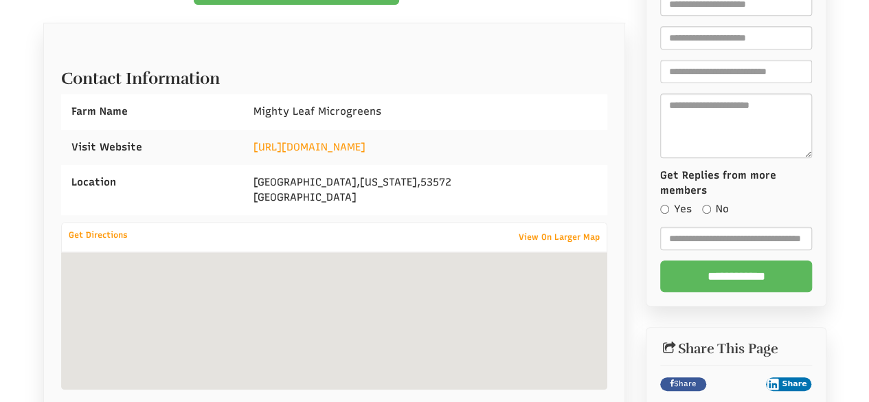
click at [316, 135] on div "https://mightyleafmicrogreens.com/" at bounding box center [425, 147] width 364 height 35
click at [323, 141] on link "https://mightyleafmicrogreens.com/" at bounding box center [310, 147] width 112 height 12
select select "Language Translate Widget"
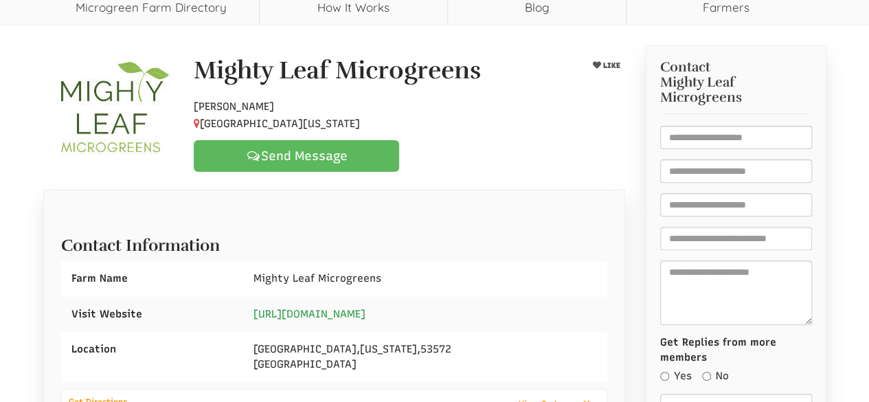
scroll to position [0, 0]
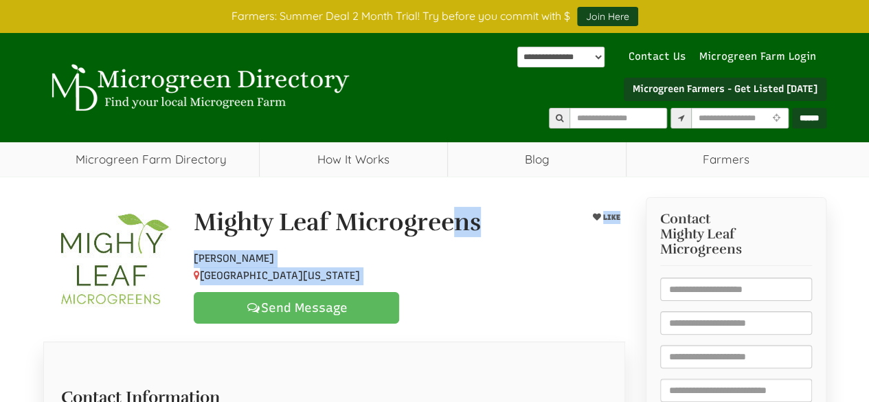
drag, startPoint x: 210, startPoint y: 226, endPoint x: 427, endPoint y: 282, distance: 224.8
click at [427, 282] on div "Mighty Leaf Microgreens LIKE Hobby Farmer Mount Horeb, Wisconsin, 53572 Send Me…" at bounding box center [409, 266] width 452 height 115
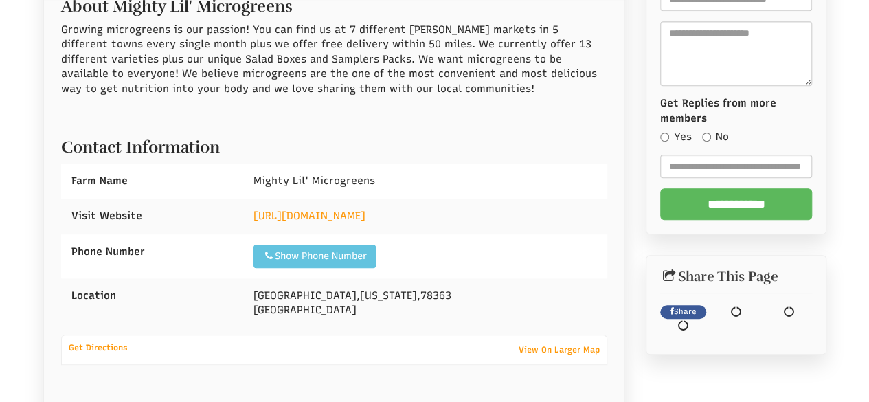
click at [359, 245] on div "Show Phone Number Call: 13612965183" at bounding box center [315, 256] width 122 height 23
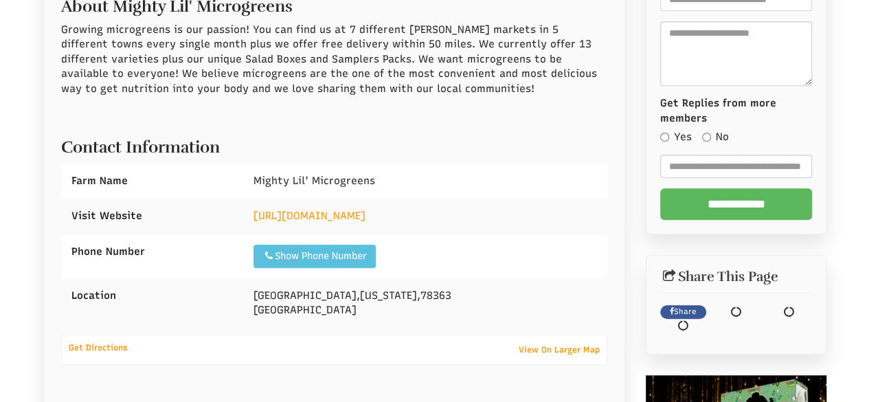
scroll to position [399, 0]
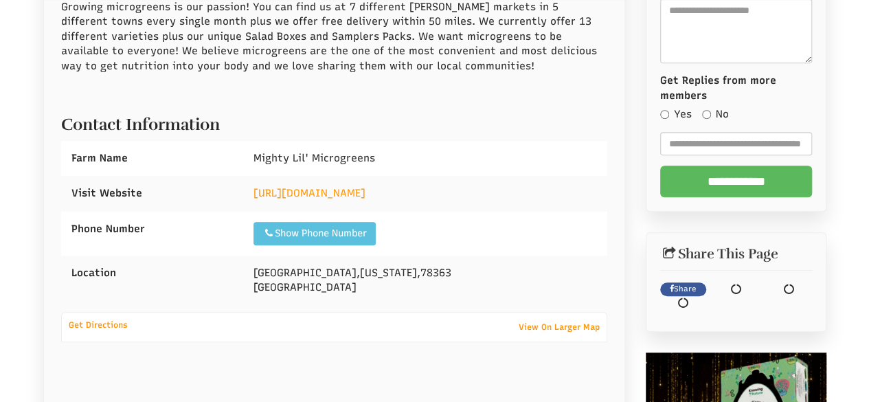
click at [359, 182] on div "https://www.mightylilmicrogreens.com" at bounding box center [425, 193] width 364 height 35
click at [366, 188] on link "https://www.mightylilmicrogreens.com" at bounding box center [310, 193] width 112 height 12
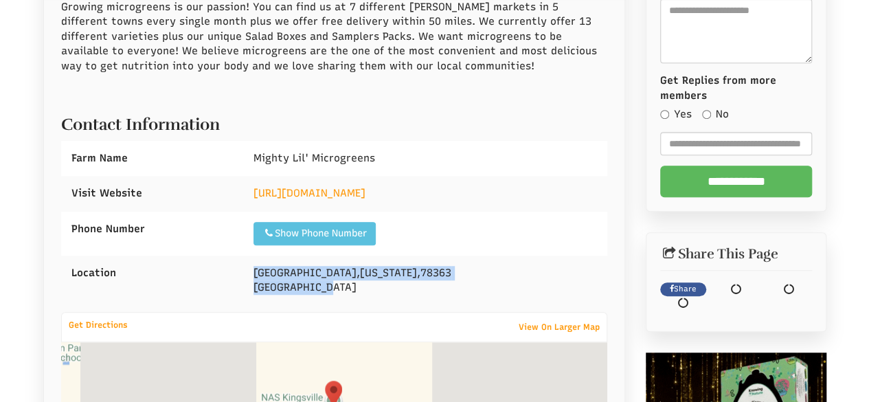
drag, startPoint x: 254, startPoint y: 267, endPoint x: 339, endPoint y: 291, distance: 88.5
click at [339, 291] on div "Kingsville , Texas , 78363 United States" at bounding box center [425, 281] width 364 height 50
copy div "Kingsville , Texas , 78363 United States"
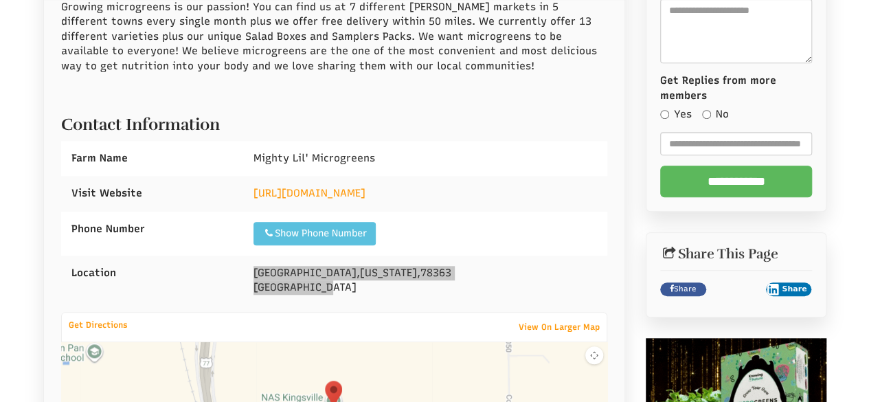
select select "Language Translate Widget"
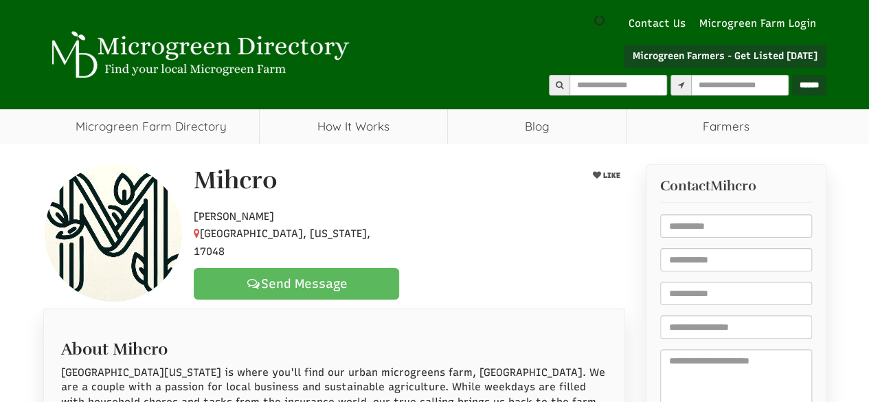
click at [474, 260] on div "[PERSON_NAME], [US_STATE], 17048 Send Message" at bounding box center [409, 250] width 452 height 98
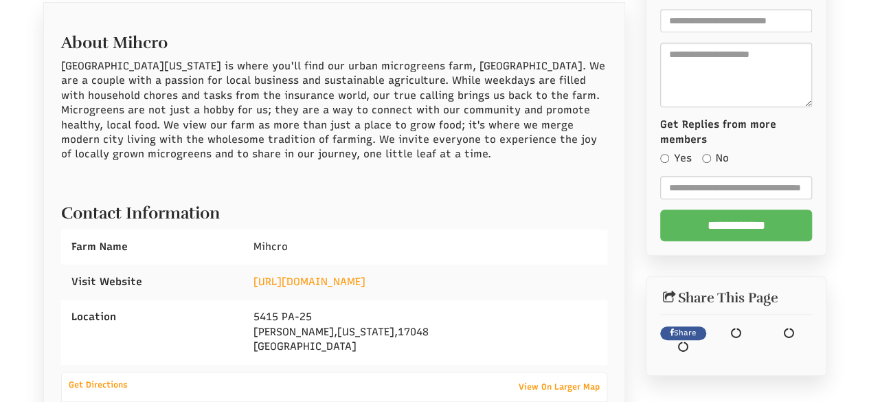
scroll to position [367, 0]
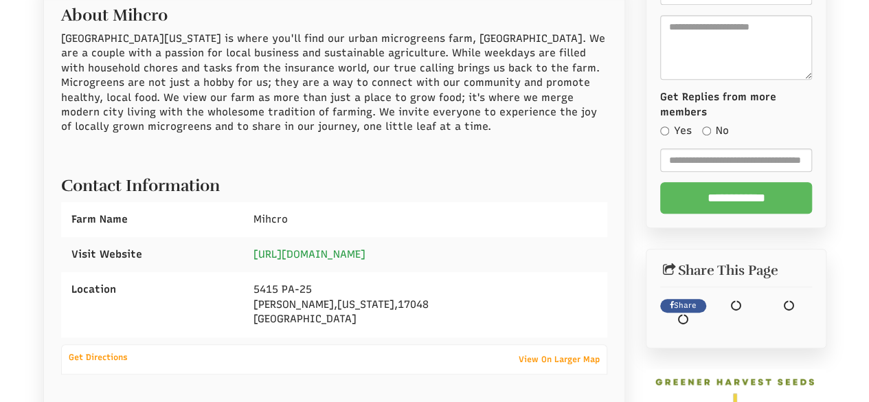
click at [316, 254] on link "https://www.mihcro.com" at bounding box center [310, 254] width 112 height 12
drag, startPoint x: 253, startPoint y: 285, endPoint x: 340, endPoint y: 317, distance: 92.8
click at [339, 317] on div "5415 PA-25 Lykens , Pennsylvania , 17048 United States" at bounding box center [425, 304] width 364 height 65
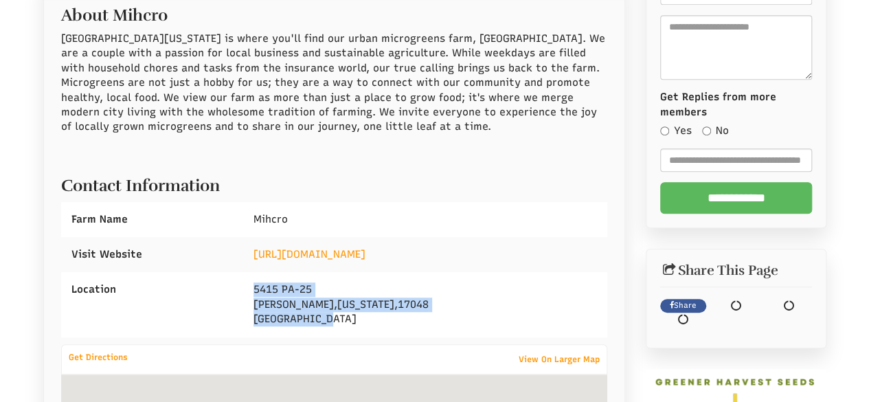
copy div "5415 PA-25 Lykens , Pennsylvania , 17048 United States"
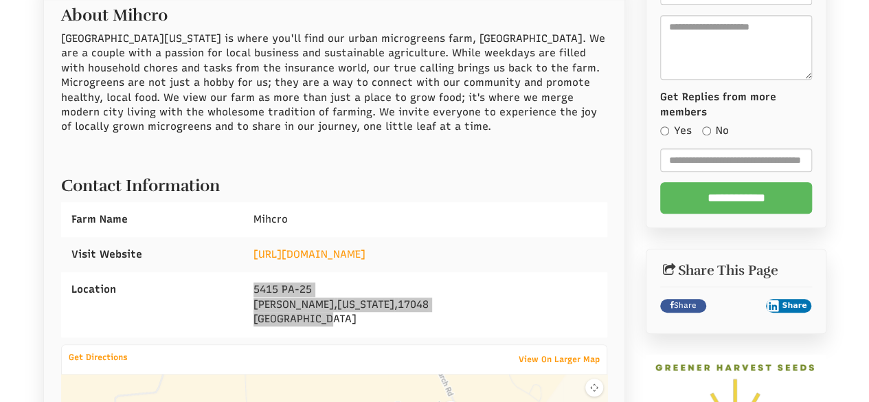
select select "Language Translate Widget"
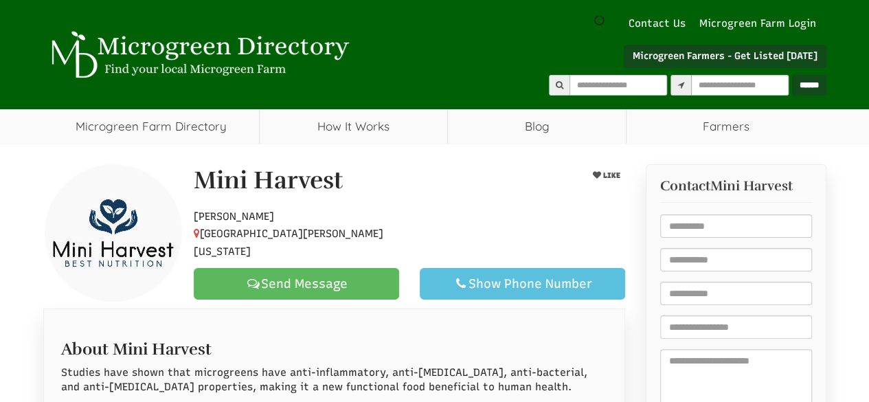
drag, startPoint x: 478, startPoint y: 146, endPoint x: 287, endPoint y: 241, distance: 213.3
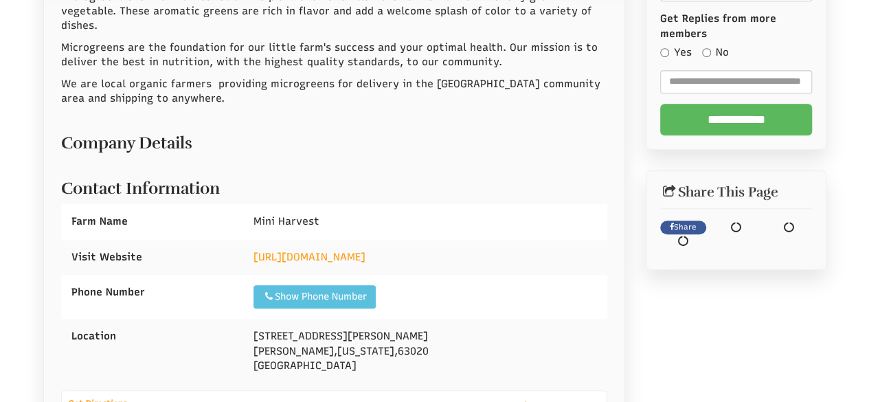
click at [342, 240] on div "[URL][DOMAIN_NAME]" at bounding box center [425, 257] width 364 height 35
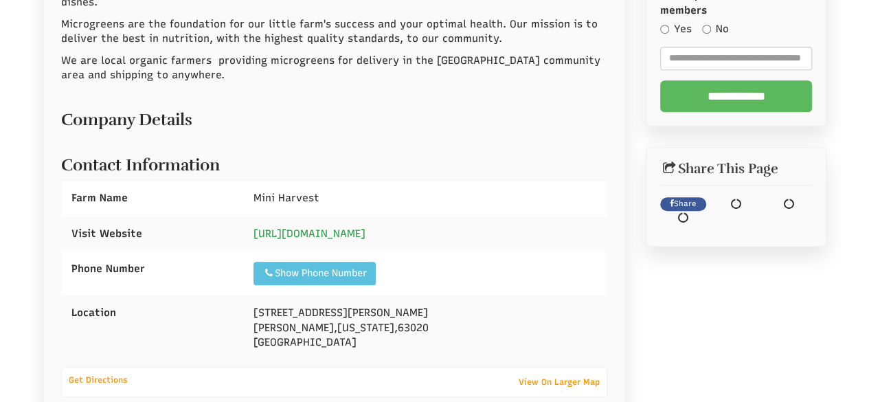
click at [337, 227] on link "[URL][DOMAIN_NAME]" at bounding box center [310, 233] width 112 height 12
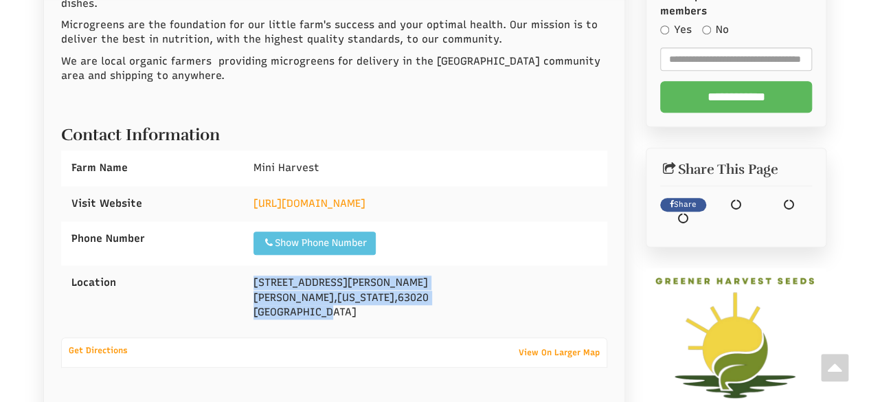
drag, startPoint x: 257, startPoint y: 264, endPoint x: 359, endPoint y: 299, distance: 107.6
click at [359, 299] on div "[STREET_ADDRESS][PERSON_NAME][PERSON_NAME][US_STATE]" at bounding box center [425, 297] width 364 height 65
copy div "12931 Maness Rd De Soto , Missouri , 63020 United States"
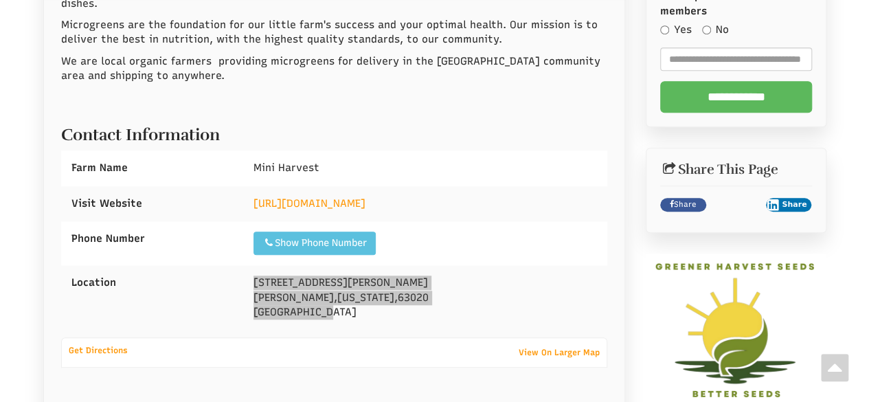
select select "Language Translate Widget"
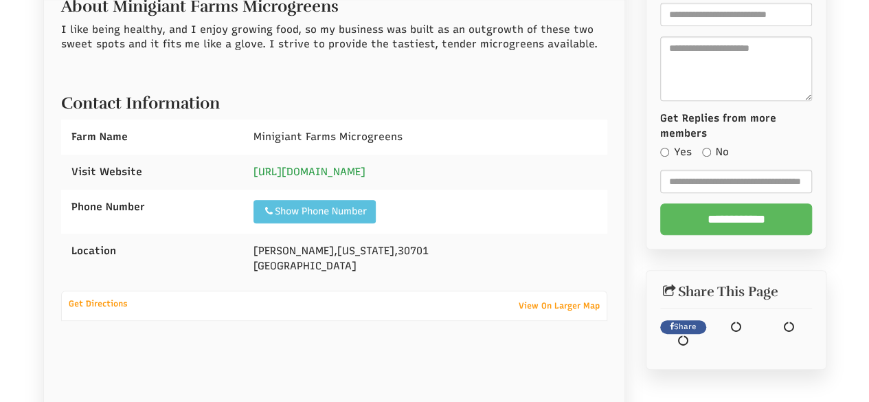
scroll to position [399, 0]
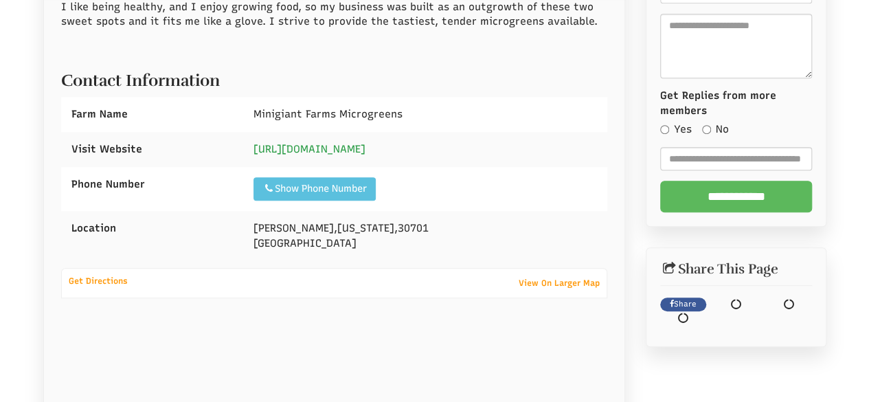
drag, startPoint x: 357, startPoint y: 139, endPoint x: 361, endPoint y: 146, distance: 8.3
click at [360, 145] on div "https://minigiantfarmsmicrogreens.com/" at bounding box center [425, 149] width 364 height 35
click at [348, 150] on link "https://minigiantfarmsmicrogreens.com/" at bounding box center [310, 149] width 112 height 12
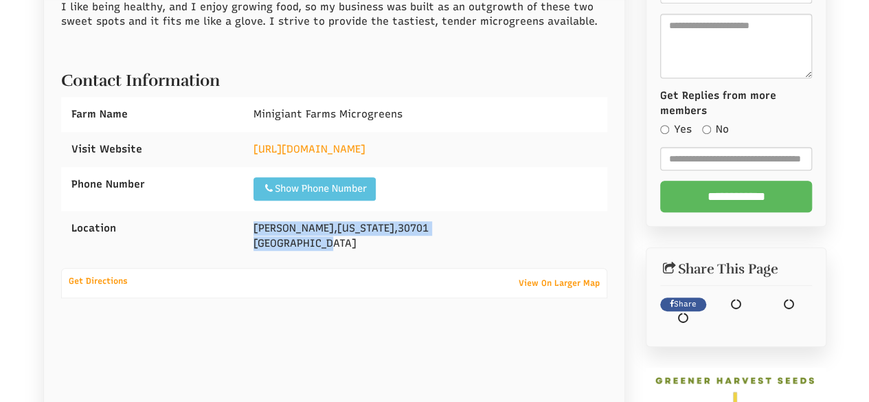
drag, startPoint x: 280, startPoint y: 232, endPoint x: 326, endPoint y: 258, distance: 52.3
click at [326, 258] on div "Calhoun , Georgia , 30701 United States" at bounding box center [425, 236] width 364 height 50
copy div "Calhoun , Georgia , 30701 United States"
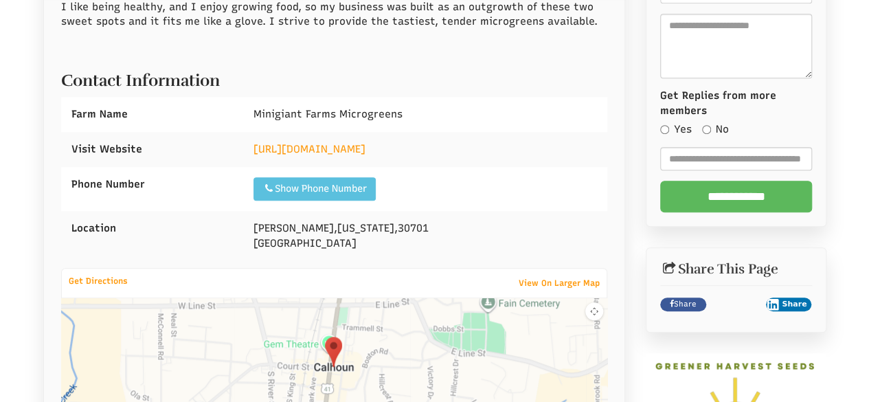
click at [440, 193] on div "Show Phone Number Call: 1" at bounding box center [425, 189] width 364 height 44
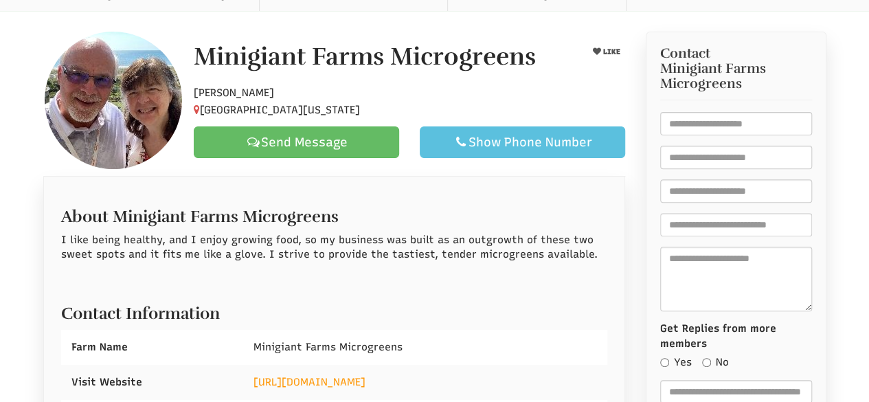
scroll to position [124, 0]
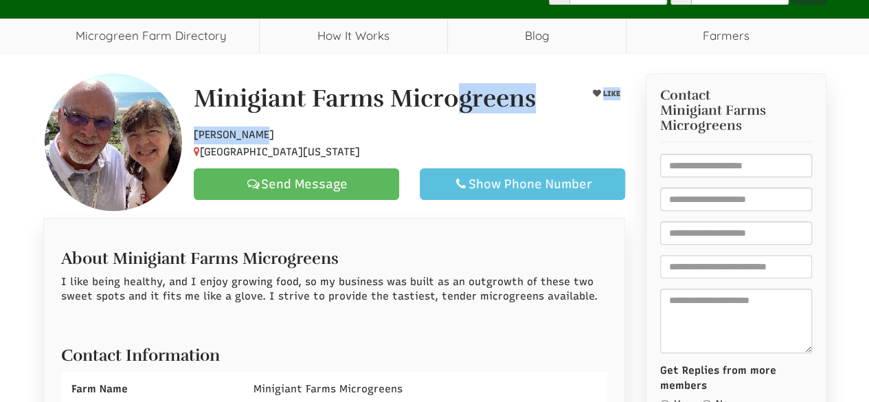
drag, startPoint x: 195, startPoint y: 88, endPoint x: 355, endPoint y: 135, distance: 166.3
click at [311, 135] on div "Minigiant Farms Microgreens LIKE Hobby Farmer Calhoun, Georgia, 30701 Send Mess…" at bounding box center [409, 142] width 452 height 115
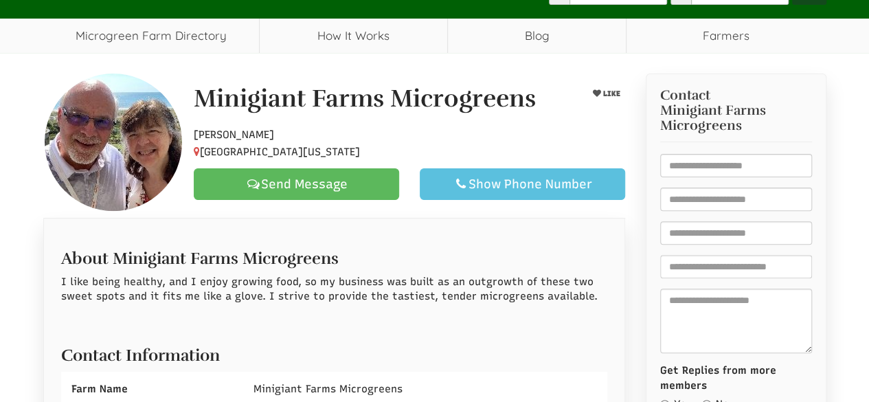
select select "Language Translate Widget"
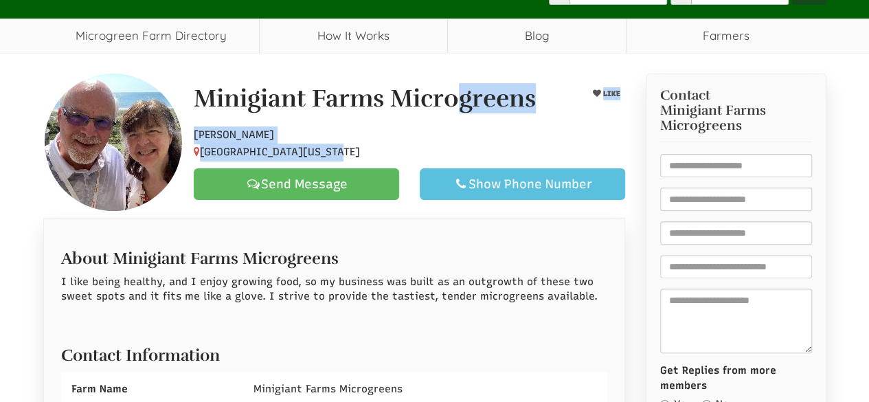
drag, startPoint x: 342, startPoint y: 148, endPoint x: 195, endPoint y: 100, distance: 154.7
click at [190, 97] on div "Minigiant Farms Microgreens LIKE Hobby Farmer Calhoun, Georgia, 30701 Send Mess…" at bounding box center [409, 142] width 452 height 115
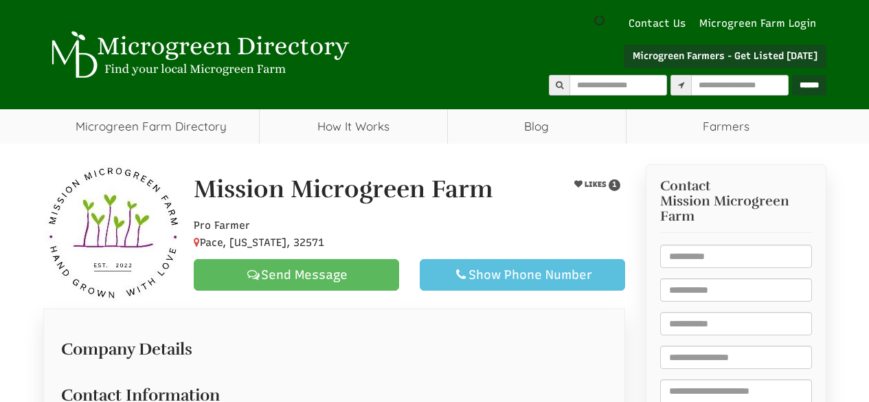
scroll to position [286, 0]
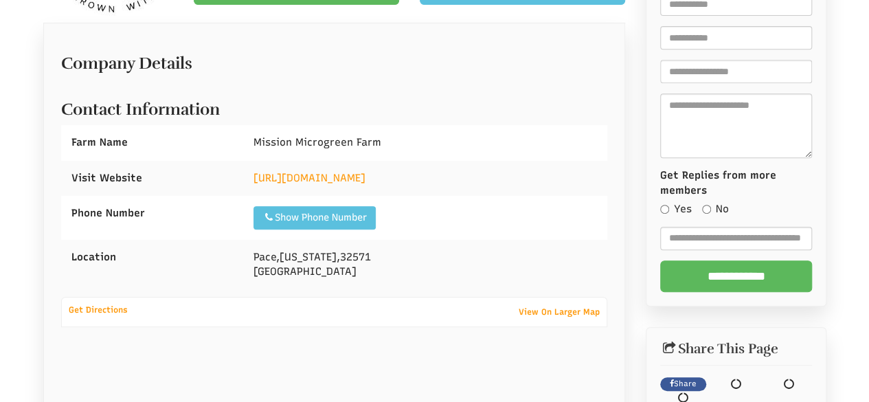
click at [358, 161] on div "[URL][DOMAIN_NAME]" at bounding box center [425, 178] width 364 height 35
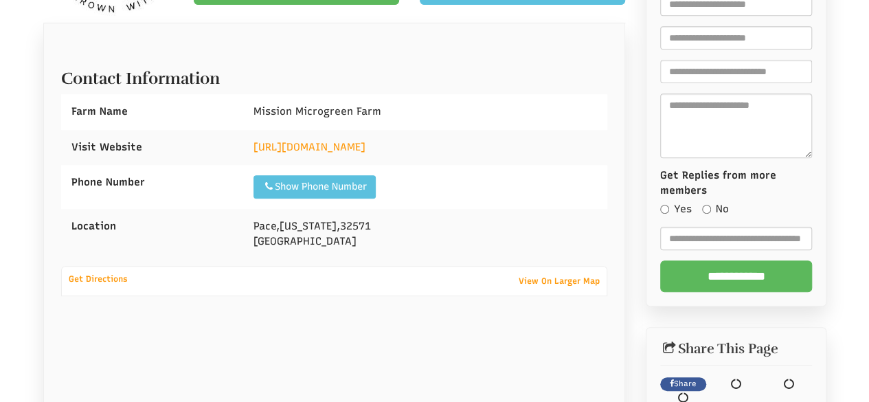
click at [356, 173] on div "Show Phone Number Call: 6156817911" at bounding box center [425, 187] width 364 height 44
click at [345, 145] on link "https://www.missionmgfarm.com" at bounding box center [310, 147] width 112 height 12
drag, startPoint x: 249, startPoint y: 221, endPoint x: 361, endPoint y: 257, distance: 118.4
click at [361, 257] on div "Pace , Florida , 32571 United States" at bounding box center [425, 234] width 364 height 50
copy div "Pace , Florida , 32571 United States"
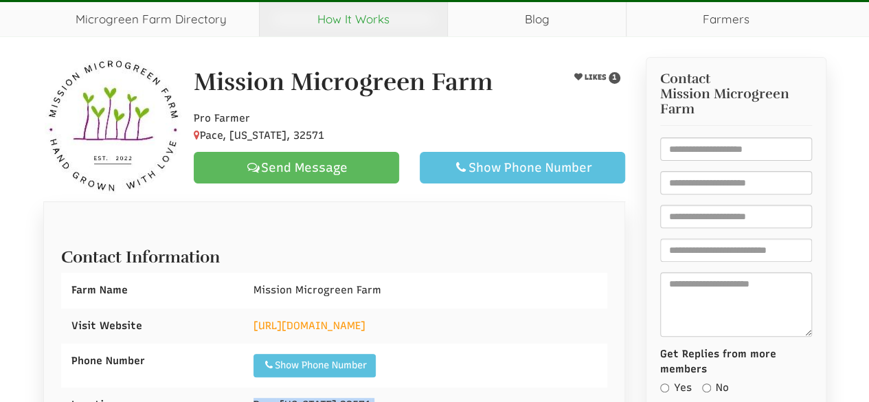
scroll to position [0, 0]
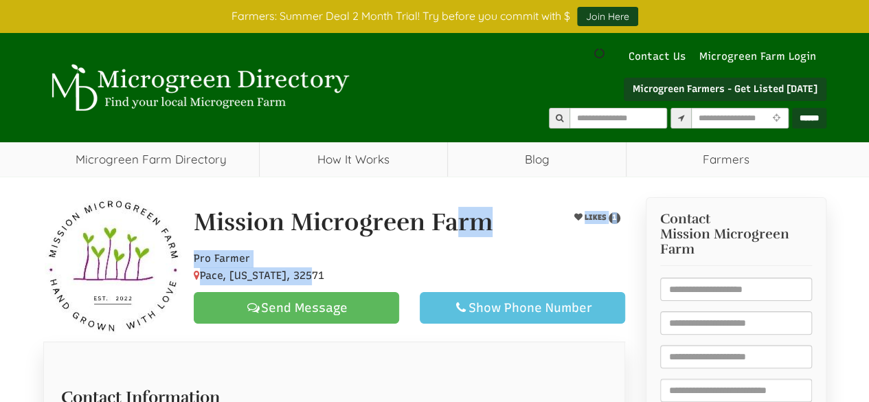
drag, startPoint x: 194, startPoint y: 219, endPoint x: 319, endPoint y: 272, distance: 135.8
click at [318, 274] on div "Mission Microgreen Farm LIKES 1 Pro Farmer Pace, Florida, 32571 Send Message Sh…" at bounding box center [409, 266] width 452 height 115
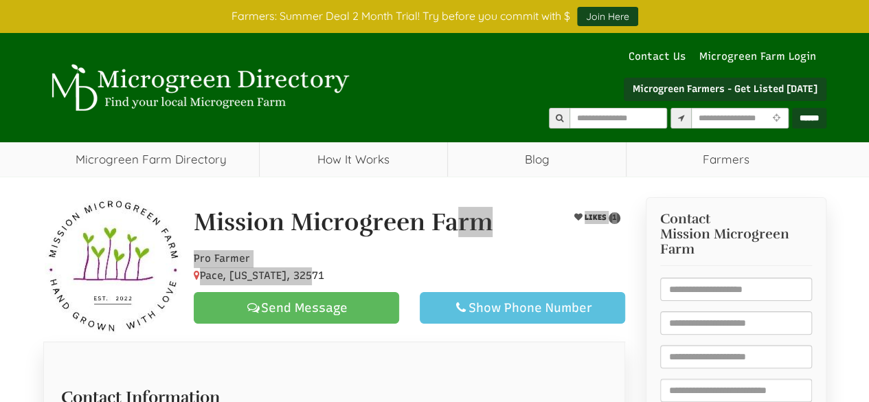
select select "Language Translate Widget"
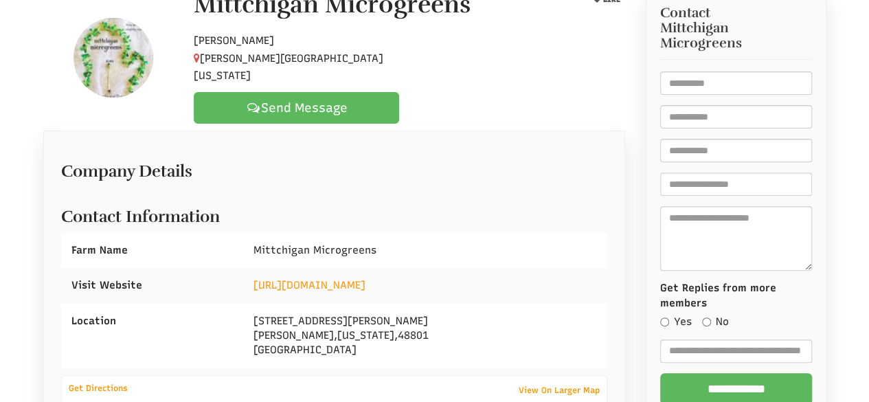
click at [339, 268] on div "https://www.facebook.com/MittchiganMicrogreens" at bounding box center [425, 285] width 364 height 35
click at [344, 279] on link "https://www.facebook.com/MittchiganMicrogreens" at bounding box center [310, 285] width 112 height 12
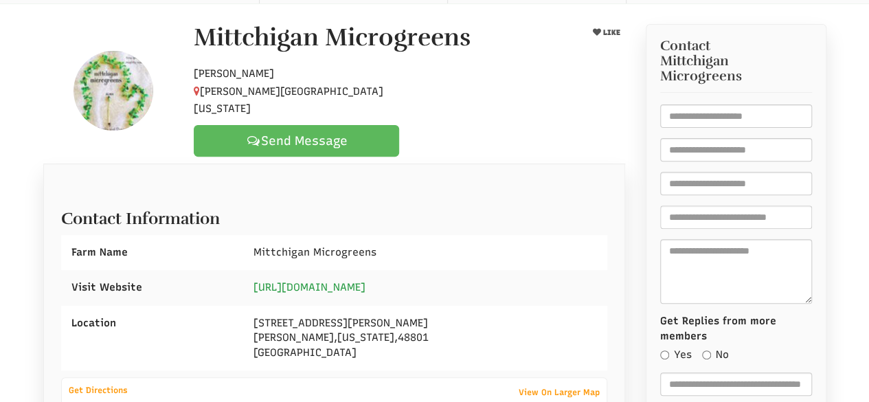
scroll to position [206, 0]
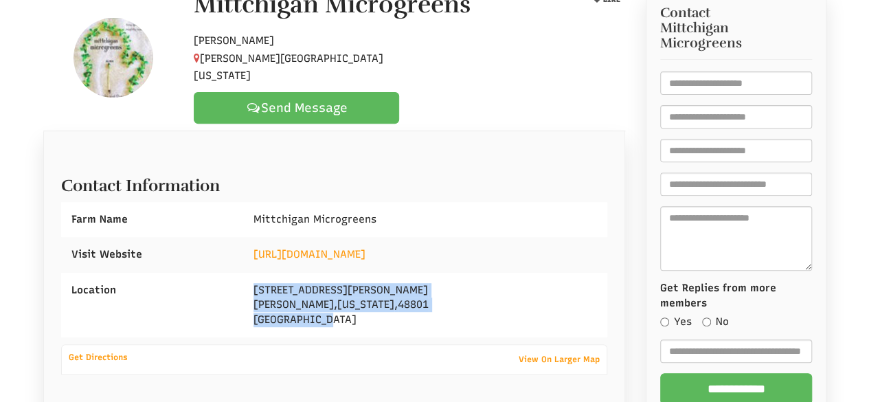
drag, startPoint x: 255, startPoint y: 274, endPoint x: 298, endPoint y: 245, distance: 52.4
click at [341, 304] on div "1545 Luce Ct Alma , Michigan , 48801 United States" at bounding box center [425, 305] width 364 height 65
copy div "1545 Luce Ct Alma , Michigan , 48801 United States"
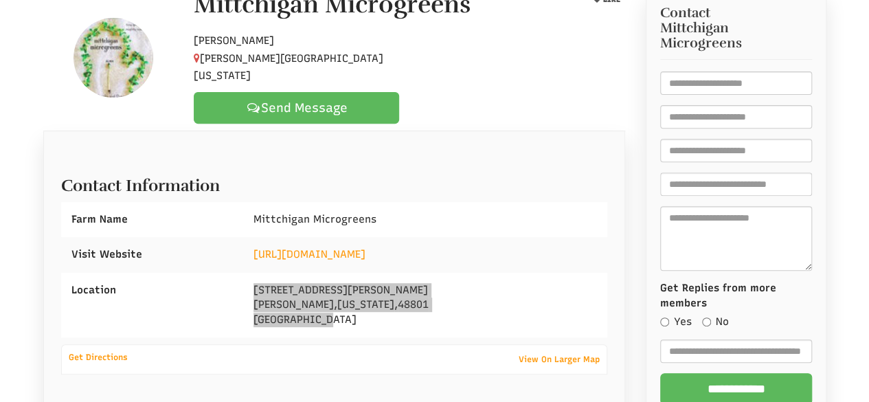
select select "Language Translate Widget"
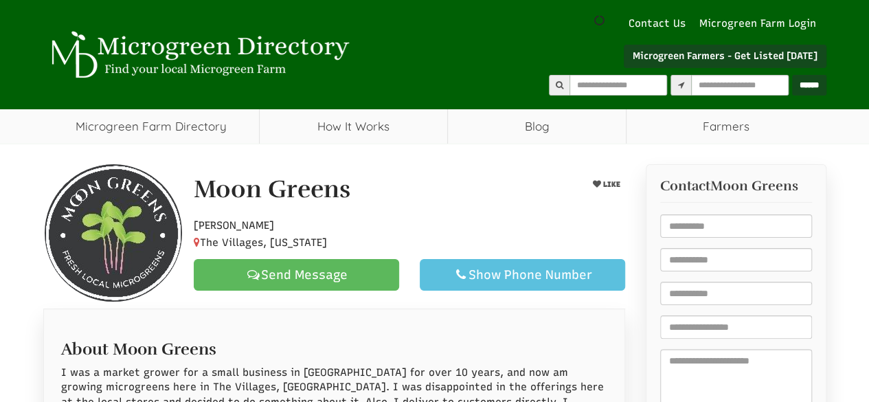
drag, startPoint x: 0, startPoint y: 0, endPoint x: 429, endPoint y: 229, distance: 486.0
click at [437, 224] on div at bounding box center [409, 231] width 452 height 42
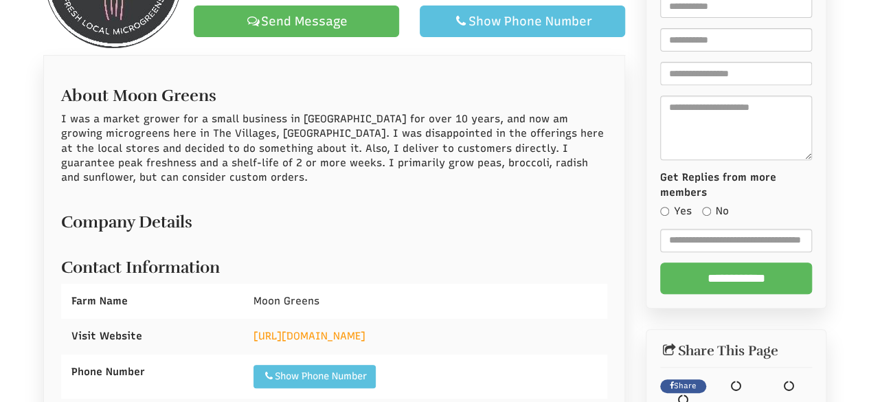
scroll to position [344, 0]
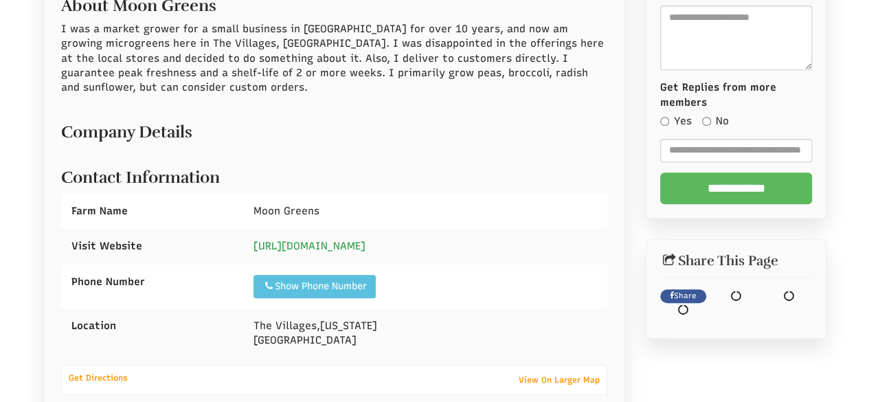
click at [350, 240] on link "[URL][DOMAIN_NAME]" at bounding box center [310, 246] width 112 height 12
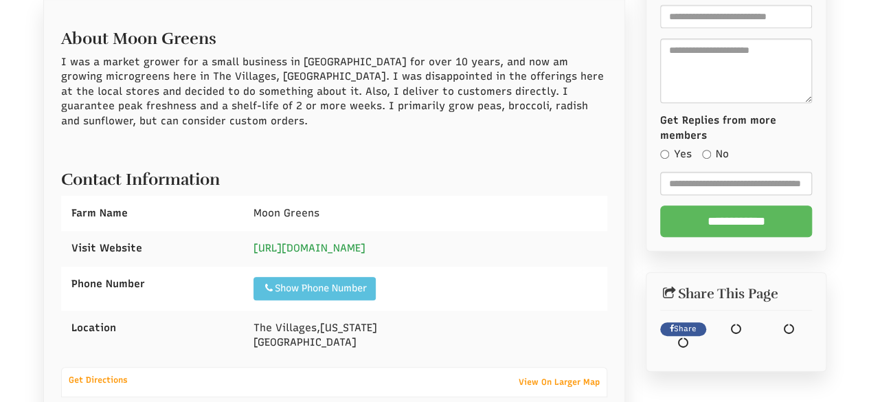
scroll to position [376, 0]
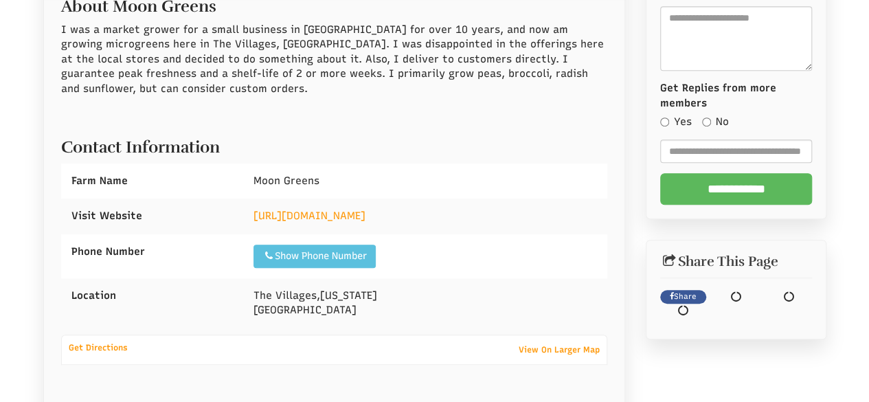
drag, startPoint x: 238, startPoint y: 271, endPoint x: 328, endPoint y: 300, distance: 93.9
click at [328, 300] on div "Location The Villages , Florida United States" at bounding box center [334, 303] width 547 height 50
copy div "The Villages , Florida United States"
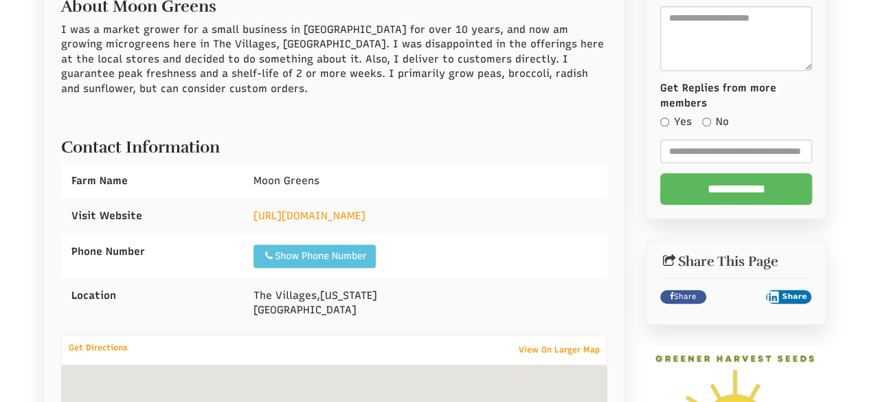
click at [464, 167] on div "Moon Greens" at bounding box center [425, 181] width 364 height 35
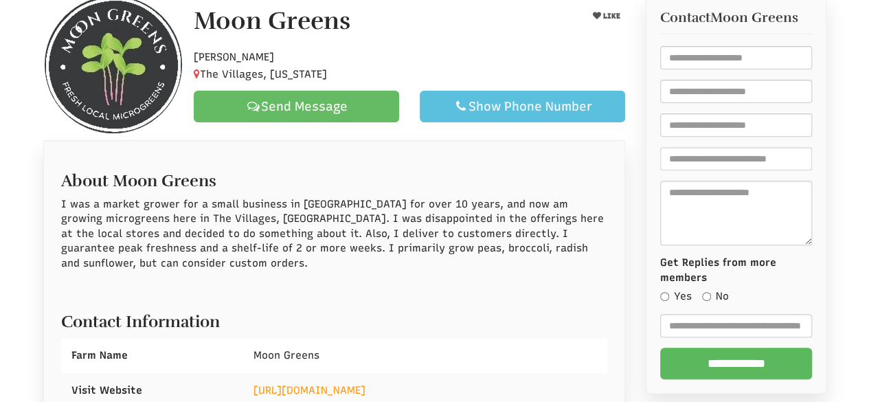
scroll to position [101, 0]
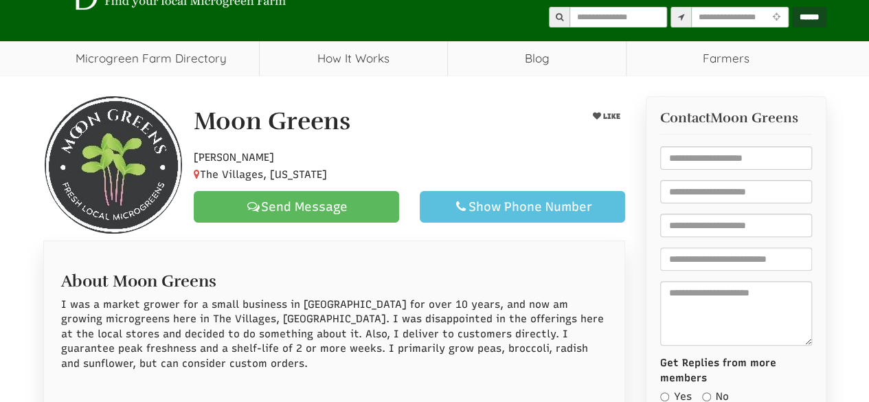
drag, startPoint x: 199, startPoint y: 113, endPoint x: 322, endPoint y: 166, distance: 134.2
click at [311, 167] on div "Moon Greens LIKE Hobby Farmer The Villages, Florida Send Message Show Phone Num…" at bounding box center [409, 165] width 452 height 115
select select "Language Translate Widget"
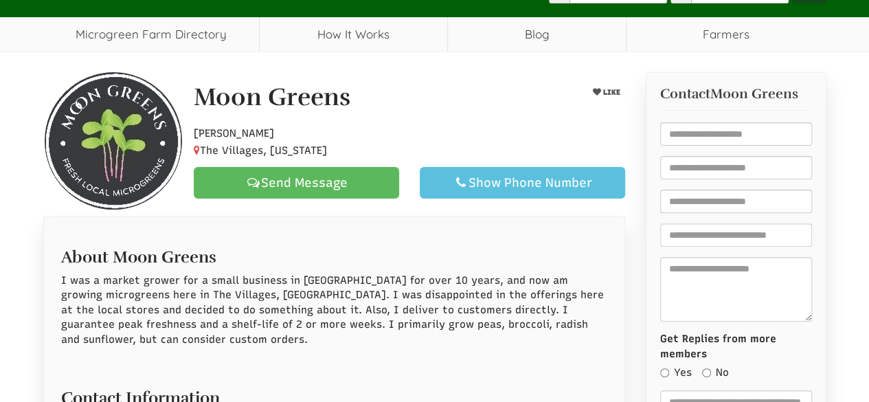
scroll to position [376, 0]
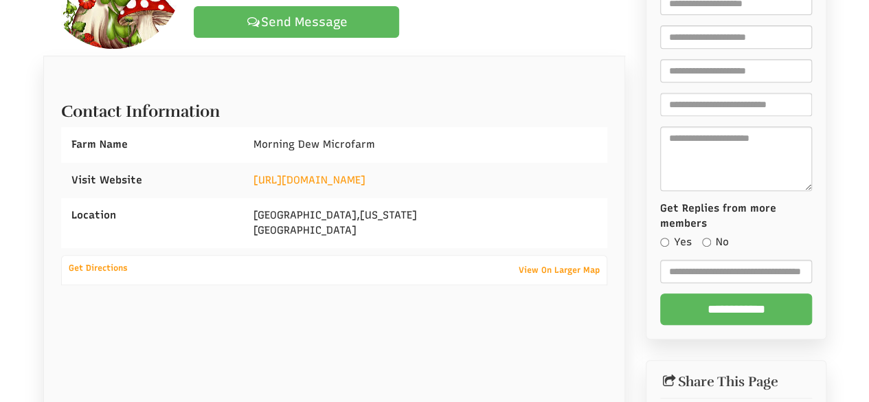
scroll to position [319, 0]
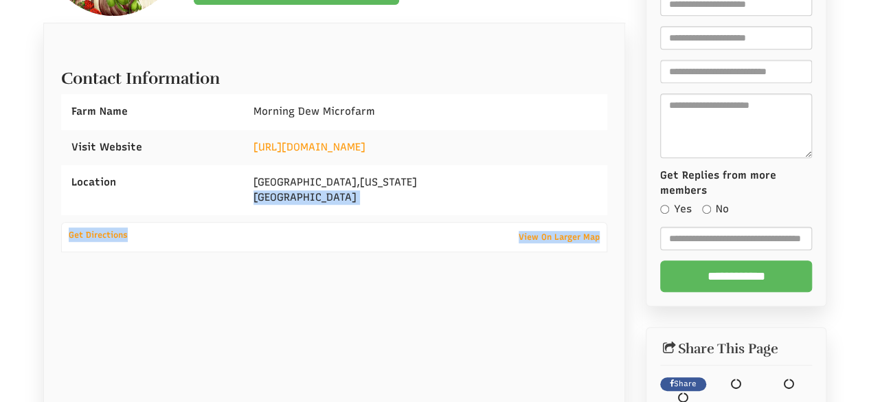
drag, startPoint x: 249, startPoint y: 208, endPoint x: 391, endPoint y: 245, distance: 146.5
click at [414, 254] on div "Company Details Contact Information Farm Name Morning Dew Microfarm Visit Websi…" at bounding box center [334, 219] width 547 height 356
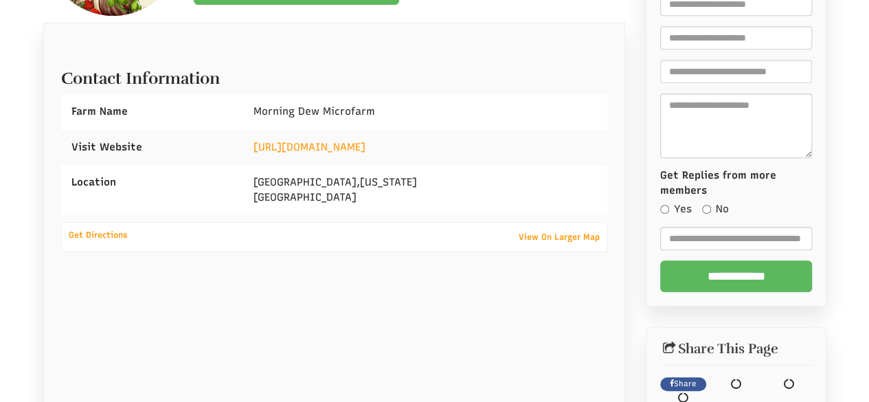
click at [262, 181] on span "[GEOGRAPHIC_DATA]" at bounding box center [305, 182] width 103 height 12
drag, startPoint x: 250, startPoint y: 183, endPoint x: 342, endPoint y: 207, distance: 95.2
click at [342, 207] on div "[GEOGRAPHIC_DATA] , [US_STATE] [GEOGRAPHIC_DATA]" at bounding box center [425, 190] width 364 height 50
copy div "Oak Forest , Illinois United States"
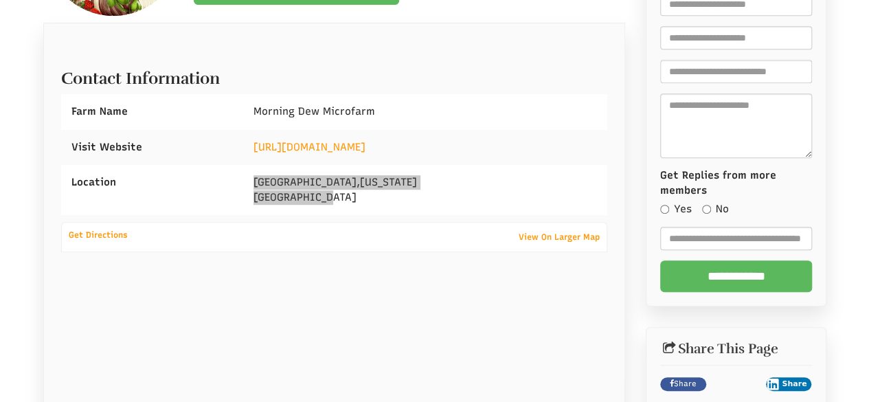
select select "Language Translate Widget"
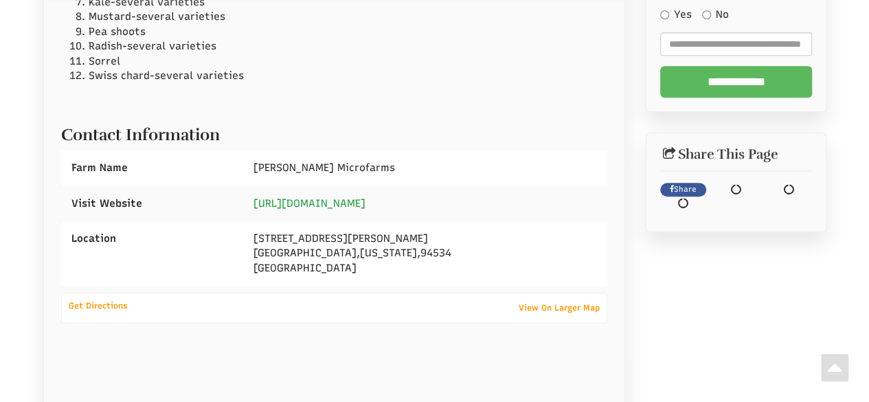
scroll to position [537, 0]
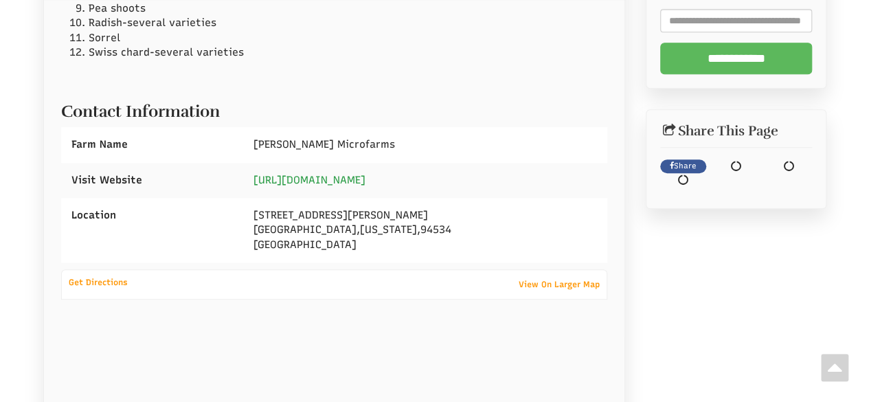
click at [324, 174] on link "[URL][DOMAIN_NAME]" at bounding box center [310, 180] width 112 height 12
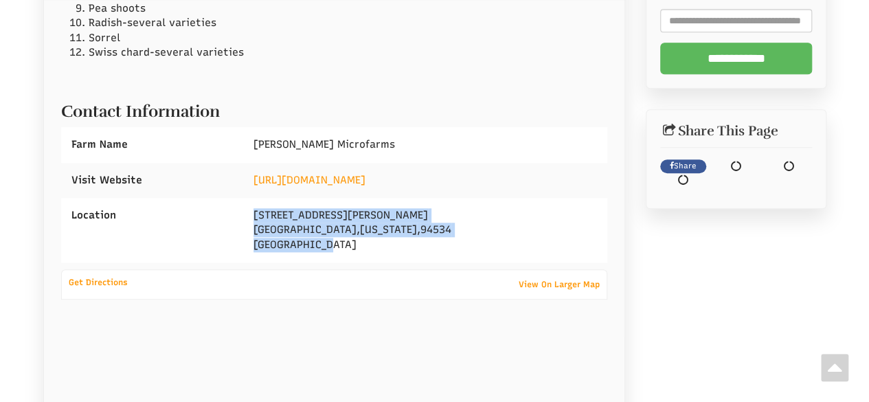
drag, startPoint x: 255, startPoint y: 207, endPoint x: 341, endPoint y: 245, distance: 93.8
click at [341, 245] on div "2417 Morrison Ln Fairfield , California , 94534 United States" at bounding box center [425, 230] width 364 height 65
copy div "2417 Morrison Ln Fairfield , California , 94534 United States"
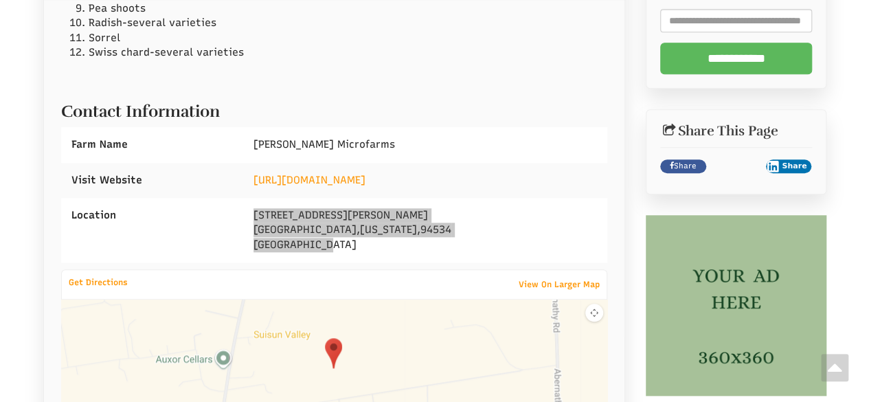
select select "Language Translate Widget"
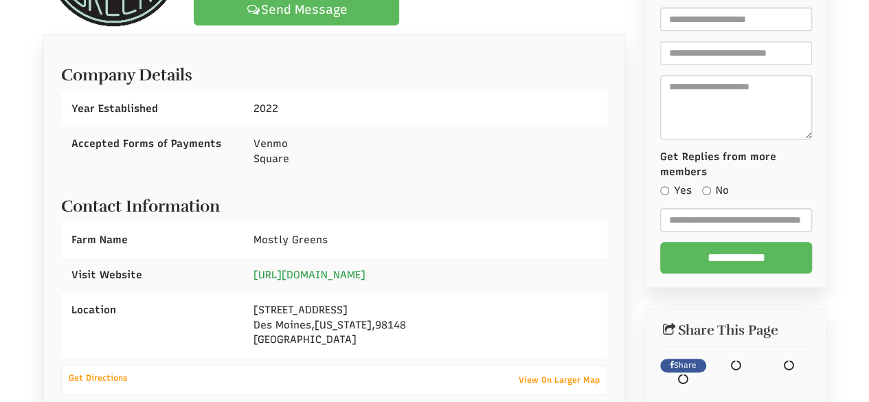
click at [350, 258] on div "[URL][DOMAIN_NAME]" at bounding box center [425, 275] width 364 height 35
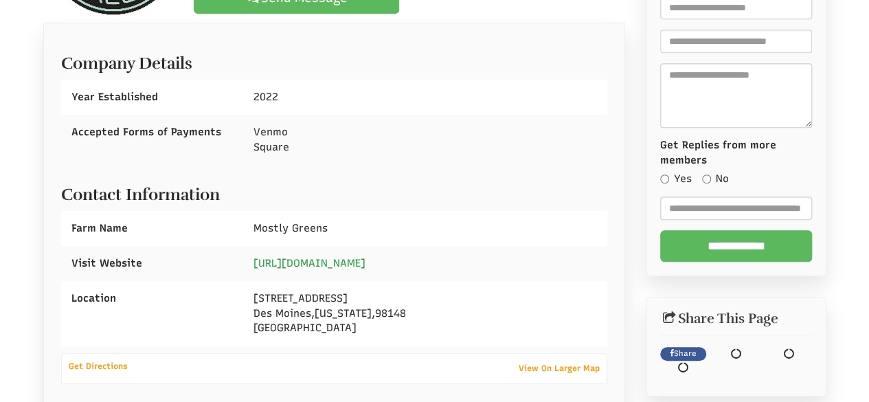
click at [333, 266] on link "http://www.mostlygreens.co" at bounding box center [310, 263] width 112 height 12
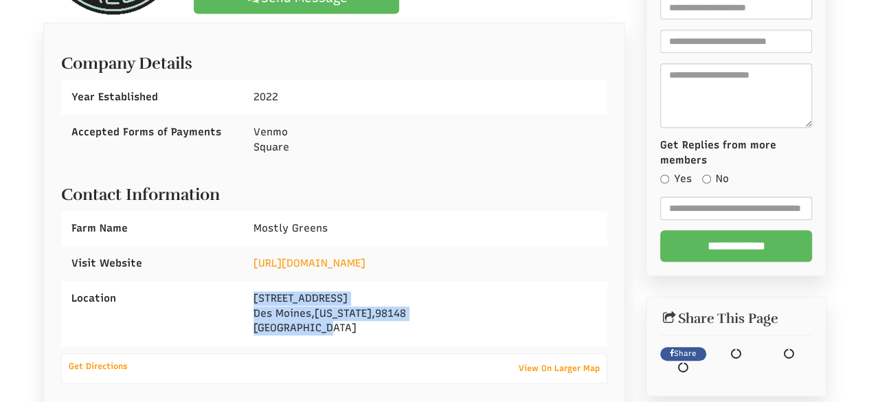
drag, startPoint x: 251, startPoint y: 295, endPoint x: 357, endPoint y: 331, distance: 111.3
click at [357, 332] on div "19610 7th Ave S Des Moines , Washington , 98148 United States" at bounding box center [425, 313] width 364 height 65
copy div "19610 7th Ave S Des Moines , Washington , 98148 United States"
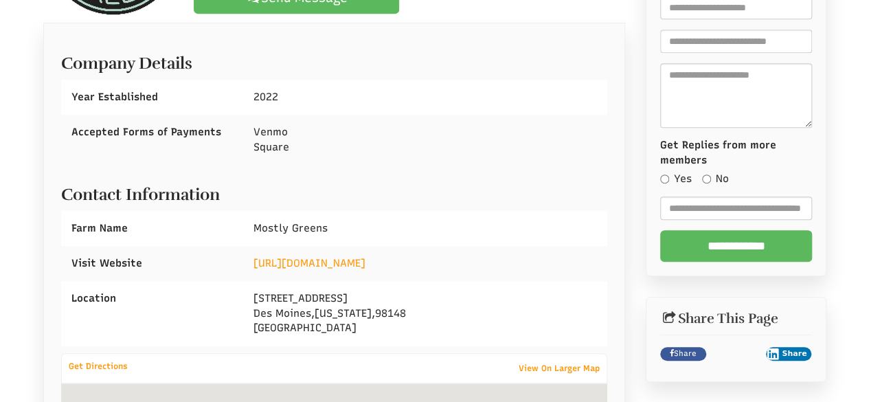
click at [434, 176] on div "Contact Information Farm Name Mostly Greens Visit Website ," at bounding box center [334, 259] width 547 height 175
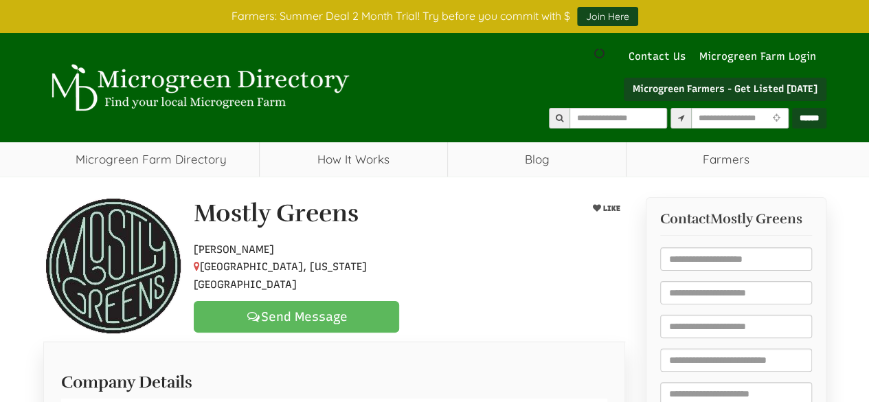
drag, startPoint x: 199, startPoint y: 219, endPoint x: 403, endPoint y: 277, distance: 212.9
click at [403, 277] on div "Mostly Greens LIKE Hobby Farmer Des Moines, Washington, 98148 Send Message" at bounding box center [409, 266] width 452 height 133
select select "Language Translate Widget"
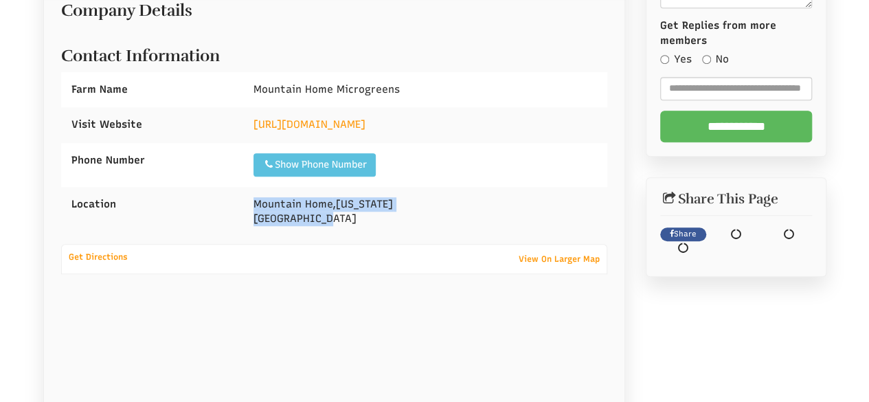
drag, startPoint x: 254, startPoint y: 197, endPoint x: 372, endPoint y: 223, distance: 121.9
click at [372, 223] on div "Mountain Home , Arkansas United States" at bounding box center [425, 212] width 364 height 50
copy div "Mountain Home , Arkansas United States"
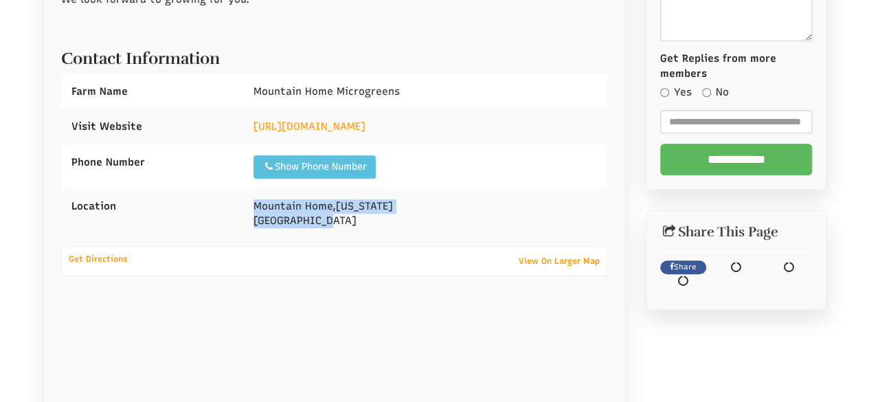
scroll to position [471, 0]
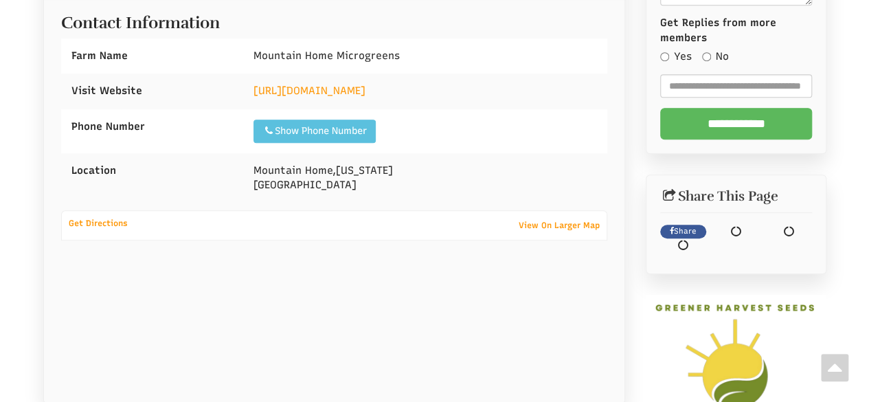
drag, startPoint x: 247, startPoint y: 271, endPoint x: 214, endPoint y: 265, distance: 33.7
click at [247, 271] on div at bounding box center [334, 308] width 547 height 137
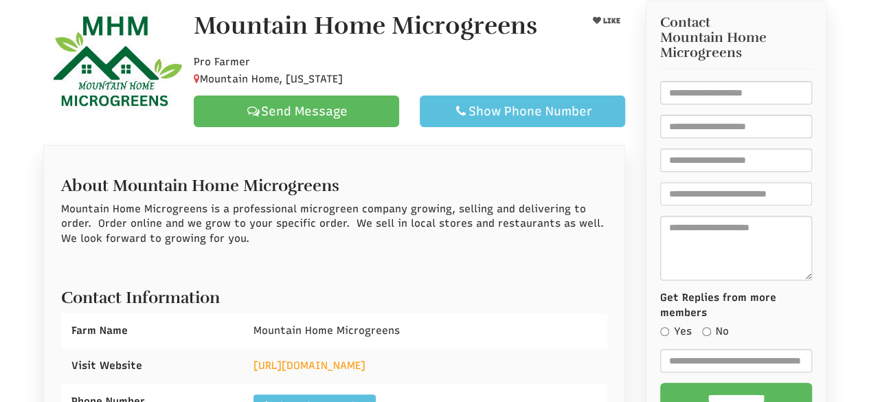
scroll to position [0, 0]
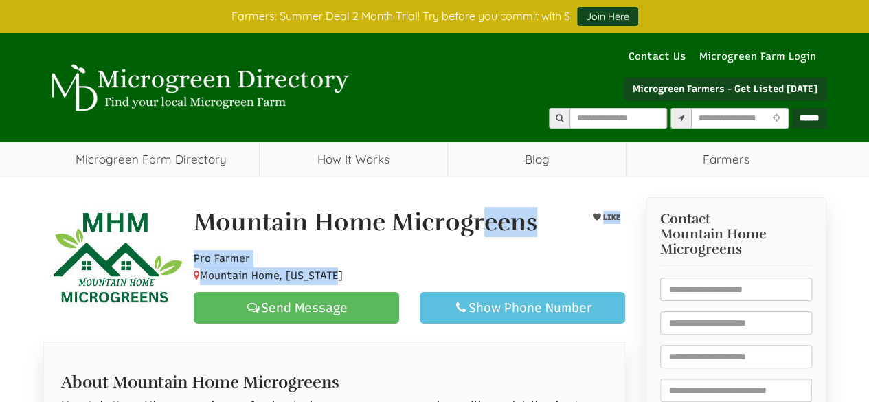
drag, startPoint x: 197, startPoint y: 216, endPoint x: 346, endPoint y: 267, distance: 156.9
click at [346, 267] on div "Mountain Home Microgreens LIKE Pro Farmer Mountain Home, Arkansas Send Message …" at bounding box center [409, 266] width 452 height 115
select select "Language Translate Widget"
click at [419, 240] on div "Mountain Home Microgreens" at bounding box center [371, 226] width 377 height 34
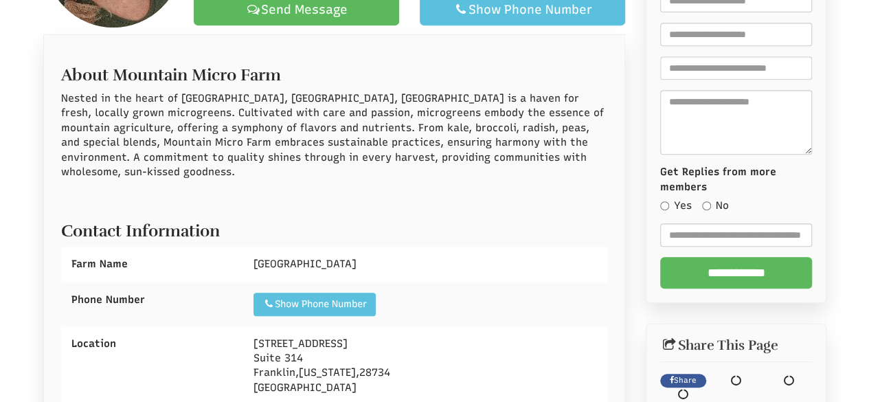
scroll to position [319, 0]
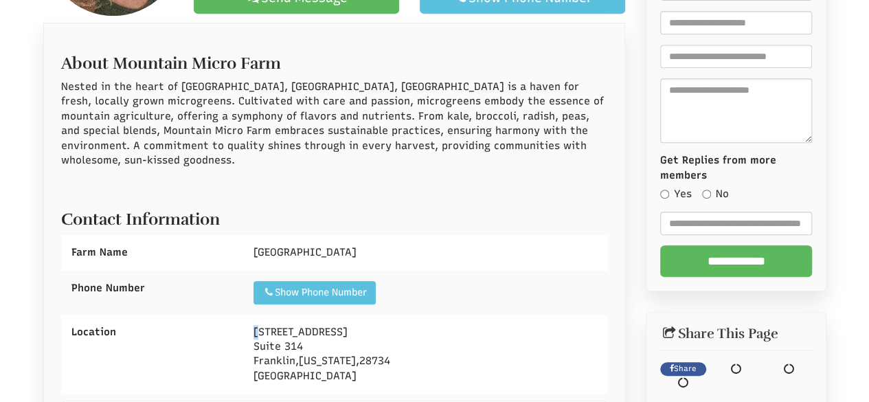
drag, startPoint x: 256, startPoint y: 310, endPoint x: 249, endPoint y: 314, distance: 8.0
click at [254, 326] on span "131 Franklin Plaza" at bounding box center [301, 332] width 94 height 12
drag, startPoint x: 247, startPoint y: 314, endPoint x: 255, endPoint y: 315, distance: 7.7
click at [249, 315] on div "131 Franklin Plaza Suite 314 Franklin , North Carolina , 28734 United States" at bounding box center [425, 355] width 364 height 80
click at [252, 315] on div "131 Franklin Plaza Suite 314 Franklin , North Carolina , 28734 United States" at bounding box center [425, 355] width 364 height 80
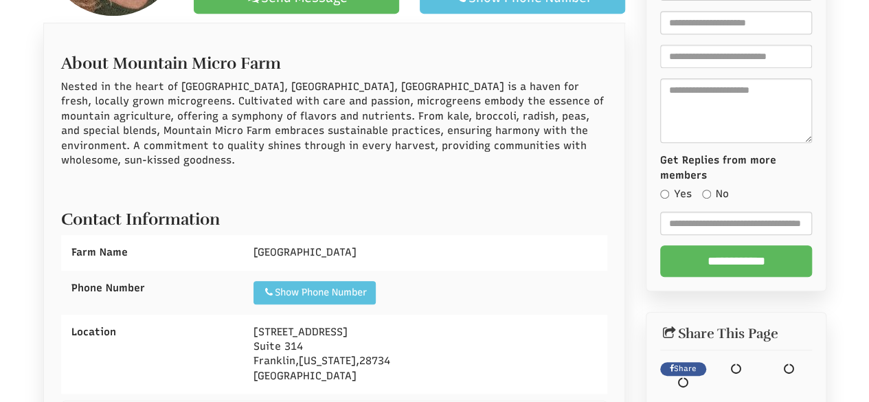
click at [247, 315] on div "131 Franklin Plaza Suite 314 Franklin , North Carolina , 28734 United States" at bounding box center [425, 355] width 364 height 80
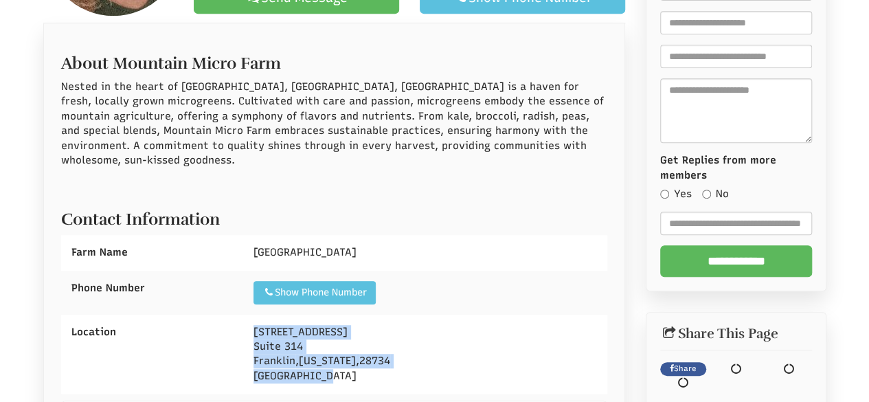
drag, startPoint x: 251, startPoint y: 313, endPoint x: 333, endPoint y: 361, distance: 94.5
click at [332, 358] on div "131 Franklin Plaza Suite 314 Franklin , North Carolina , 28734 United States" at bounding box center [425, 355] width 364 height 80
copy div "131 Franklin Plaza Suite 314 Franklin , North Carolina , 28734 United States"
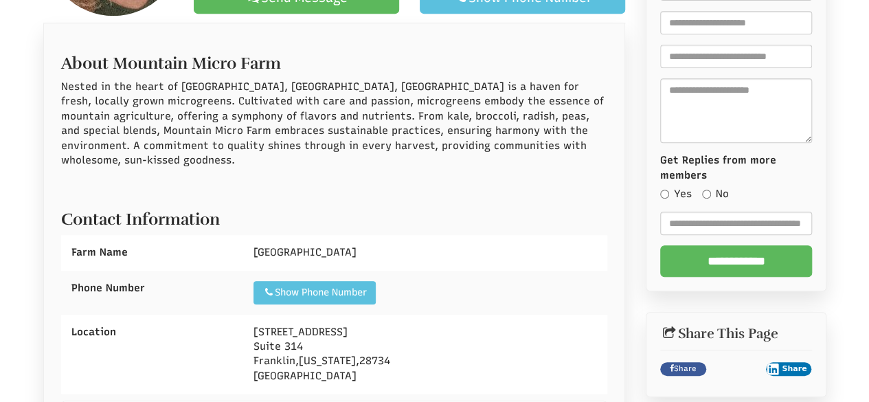
click at [363, 177] on div "About Mountain Micro Farm Nested in the heart of Franklin, NC, Mountain Micro F…" at bounding box center [334, 308] width 547 height 535
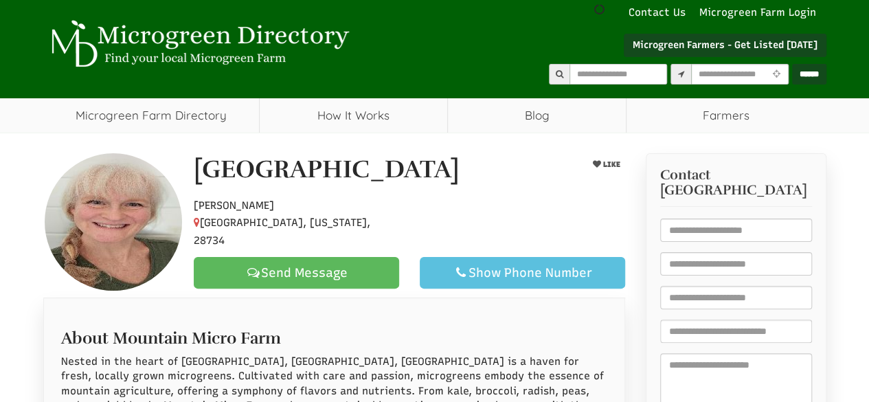
scroll to position [44, 0]
drag, startPoint x: 202, startPoint y: 184, endPoint x: 372, endPoint y: 234, distance: 177.0
click at [372, 234] on div "Mountain Micro Farm LIKE Hobby Farmer Franklin, North Carolina, 28734 Send Mess…" at bounding box center [409, 222] width 452 height 133
select select "Language Translate Widget"
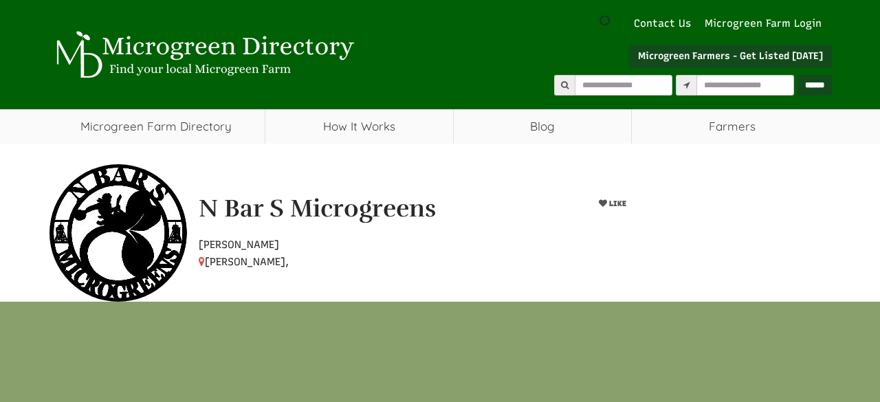
click at [507, 222] on div "N Bar S Microgreens LIKE Hobby [PERSON_NAME]," at bounding box center [414, 233] width 452 height 76
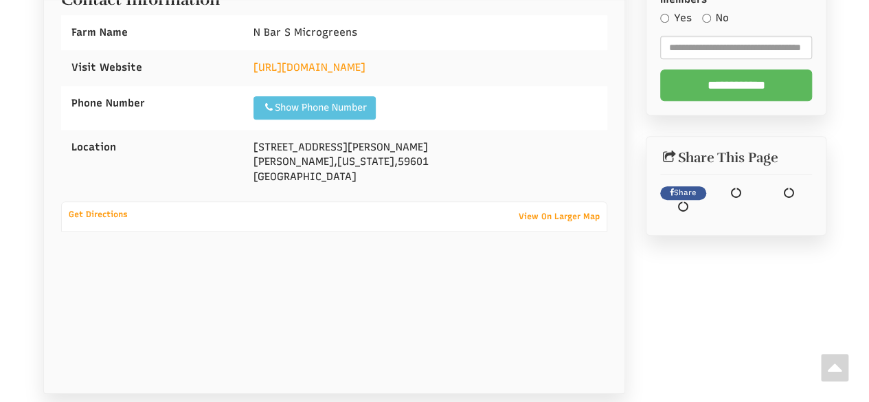
scroll to position [376, 0]
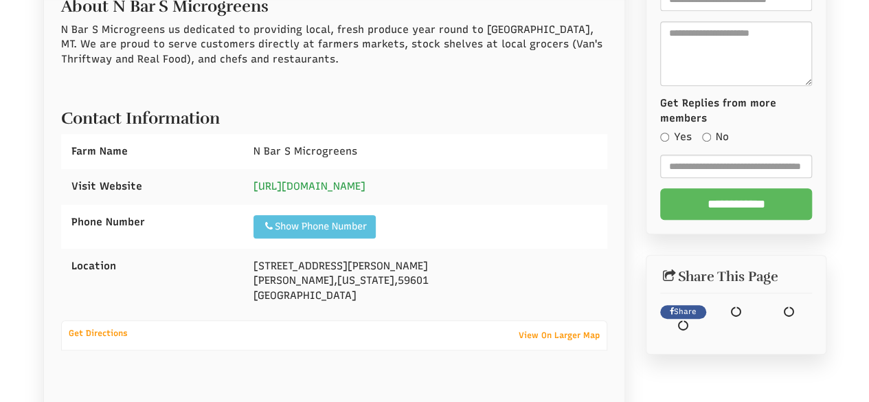
click at [349, 189] on link "[URL][DOMAIN_NAME]" at bounding box center [310, 186] width 112 height 12
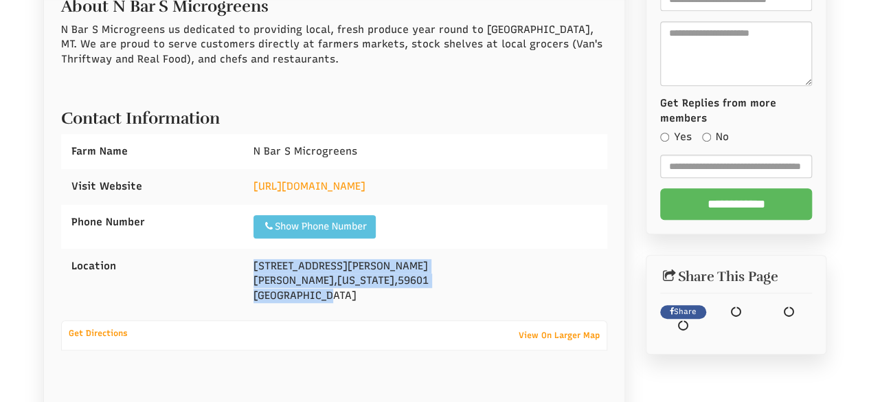
drag, startPoint x: 251, startPoint y: 267, endPoint x: 342, endPoint y: 293, distance: 95.0
click at [342, 295] on div "[STREET_ADDRESS][PERSON_NAME][US_STATE]" at bounding box center [425, 281] width 364 height 65
copy div "[STREET_ADDRESS][PERSON_NAME][US_STATE]"
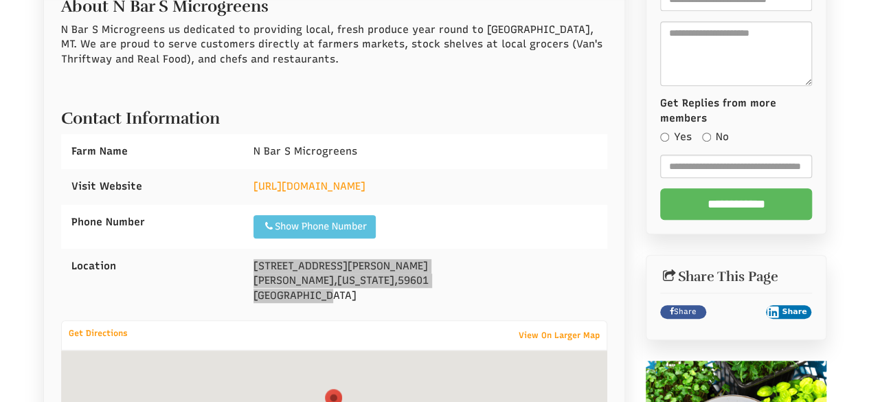
select select "Language Translate Widget"
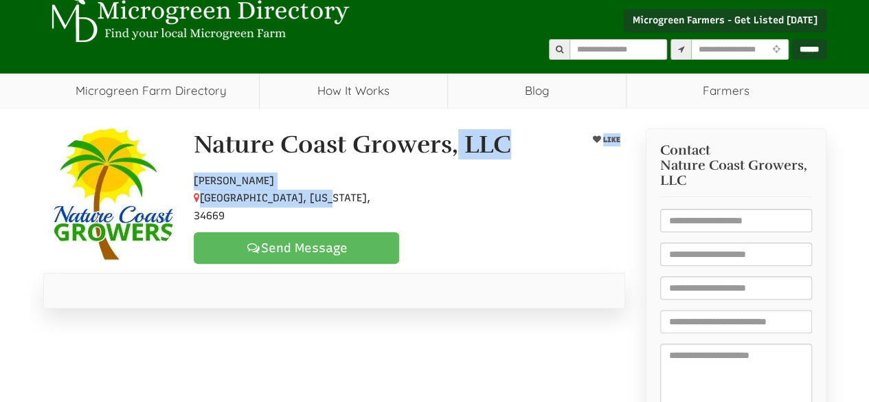
drag, startPoint x: 190, startPoint y: 142, endPoint x: 331, endPoint y: 199, distance: 152.2
click at [331, 199] on div "Nature Coast Growers, LLC LIKE Hobby Farmer Hudson, Florida, 34669 Send Message" at bounding box center [409, 197] width 452 height 133
click at [331, 200] on p "Hobby Farmer Hudson, Florida, 34669" at bounding box center [296, 198] width 205 height 53
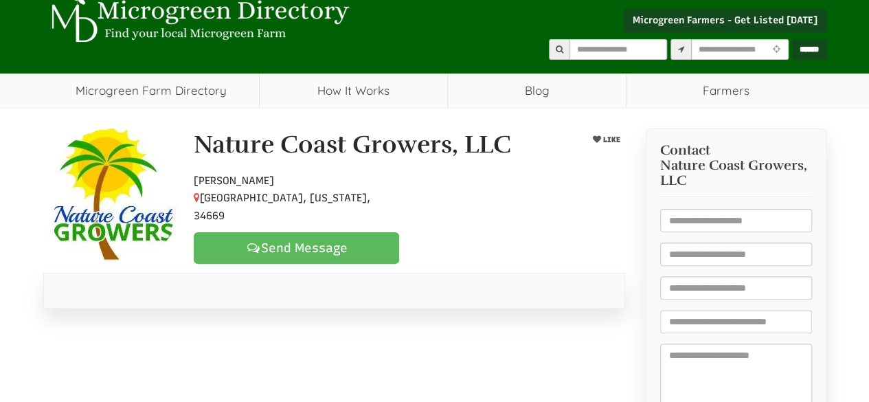
drag, startPoint x: 326, startPoint y: 196, endPoint x: 216, endPoint y: 157, distance: 116.5
click at [216, 157] on h1 "Nature Coast Growers, LLC" at bounding box center [352, 144] width 317 height 27
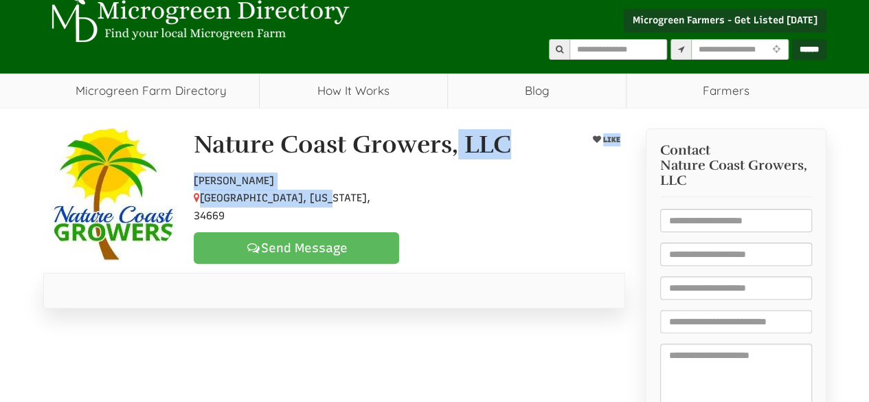
drag, startPoint x: 194, startPoint y: 150, endPoint x: 358, endPoint y: 205, distance: 172.3
click at [358, 205] on div "Nature Coast Growers, LLC LIKE Hobby Farmer Hudson, Florida, 34669 Send Message" at bounding box center [409, 197] width 452 height 133
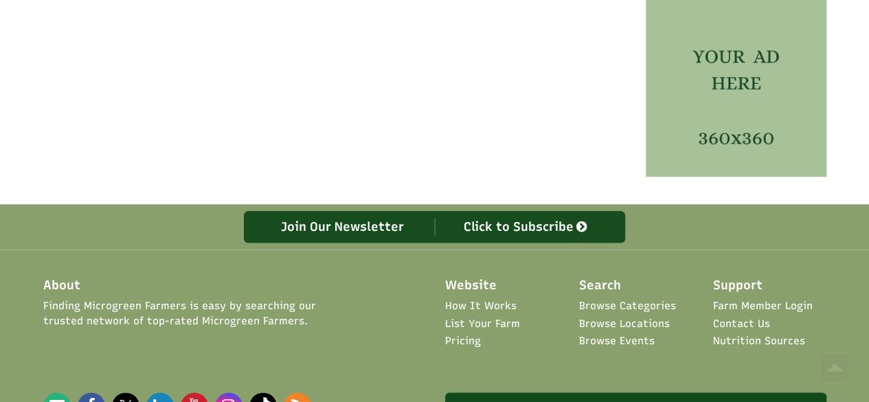
select select "Language Translate Widget"
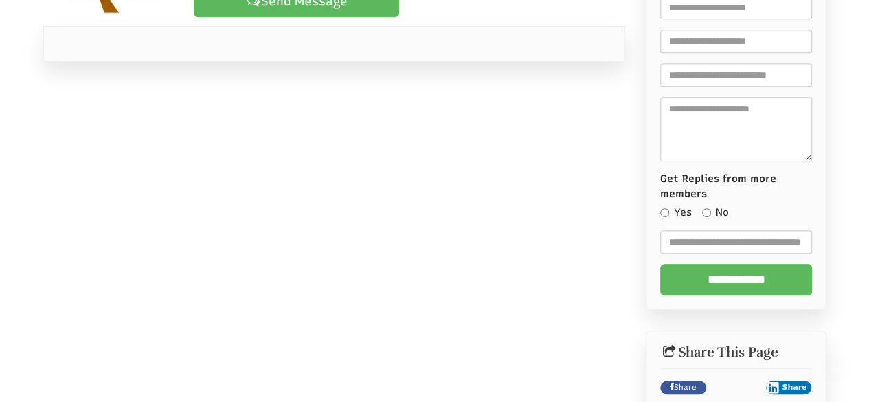
scroll to position [206, 0]
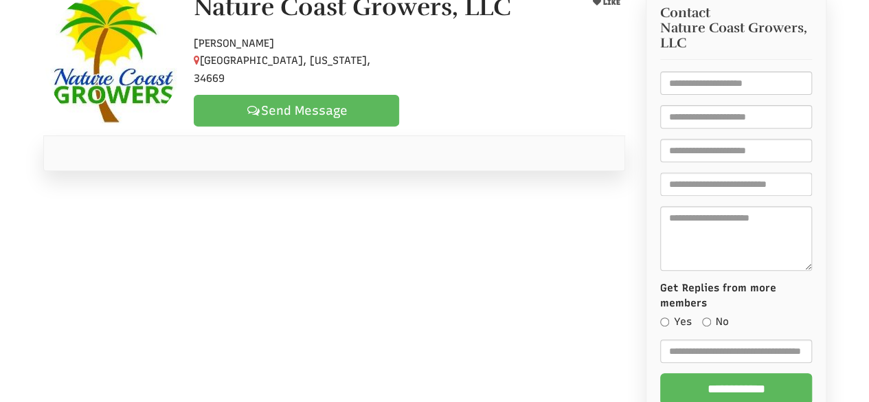
click at [588, 123] on div "Nature Coast Growers, LLC LIKE Hobby Farmer Hudson, Florida, 34669 Send Message" at bounding box center [334, 59] width 603 height 137
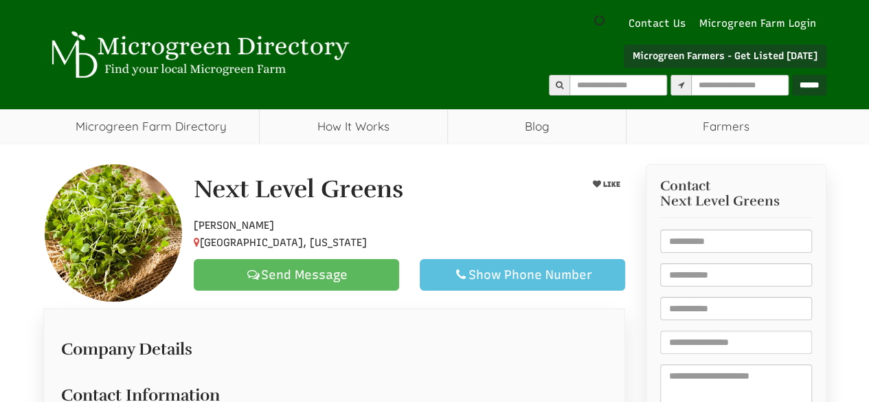
drag, startPoint x: 89, startPoint y: 169, endPoint x: 107, endPoint y: 178, distance: 20.6
click at [93, 172] on div "Next Level Greens LIKE Hobby Farmer [GEOGRAPHIC_DATA], [US_STATE] Send Message …" at bounding box center [334, 232] width 603 height 137
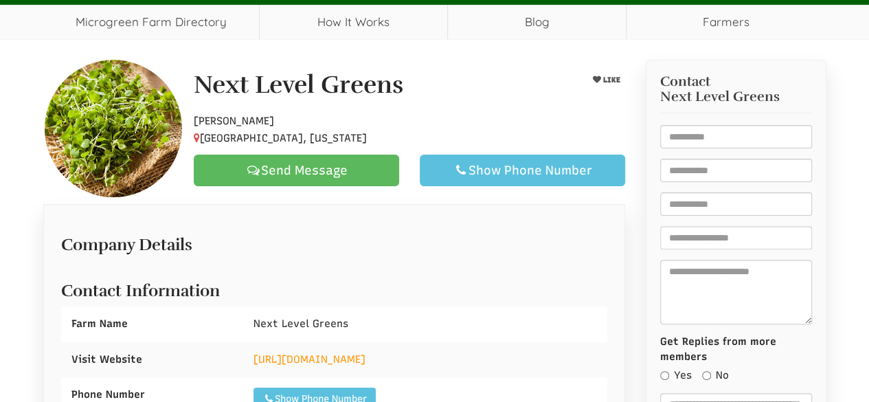
scroll to position [275, 0]
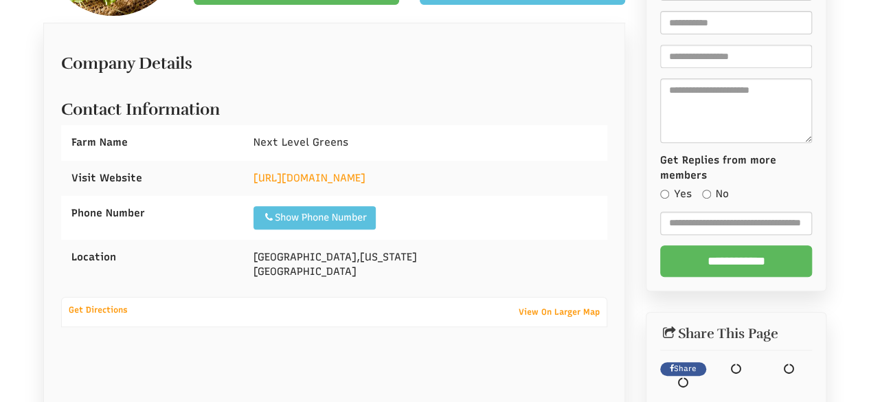
click at [331, 166] on div "https://www.facebook.com/profile.php?id=100092283897773&mibextid=ZbWKwL" at bounding box center [425, 178] width 364 height 35
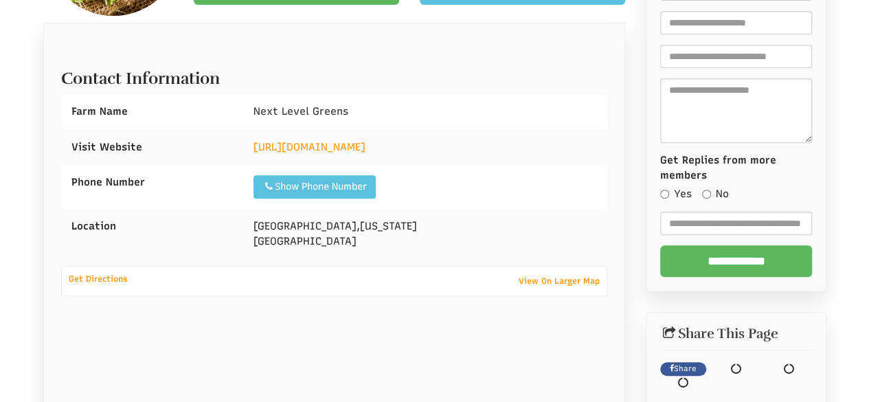
click at [324, 165] on div "https://www.facebook.com/profile.php?id=100092283897773&mibextid=ZbWKwL" at bounding box center [425, 147] width 364 height 35
click at [339, 153] on link "https://www.facebook.com/profile.php?id=100092283897773&mibextid=ZbWKwL" at bounding box center [310, 147] width 112 height 12
drag, startPoint x: 249, startPoint y: 233, endPoint x: 357, endPoint y: 197, distance: 113.9
click at [400, 259] on div "Birmingham , Alabama United States" at bounding box center [425, 234] width 364 height 50
copy div "Birmingham , Alabama United States"
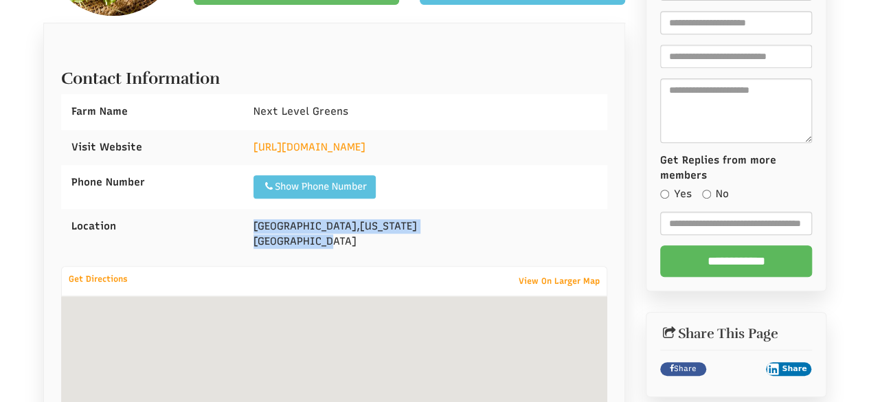
select select "Language Translate Widget"
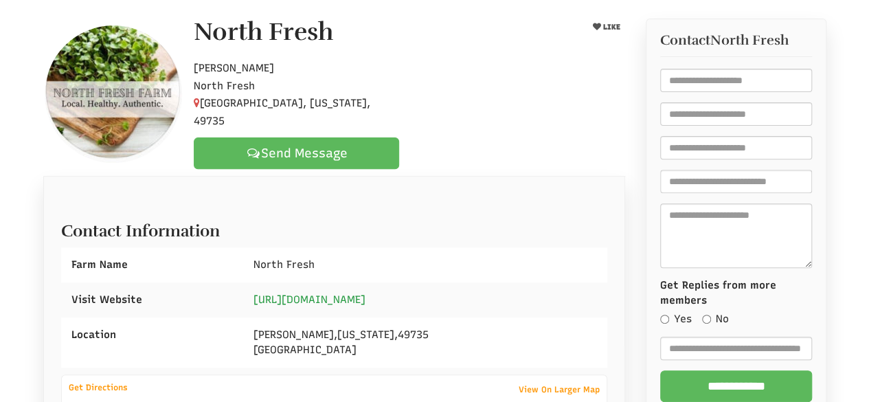
scroll to position [42, 0]
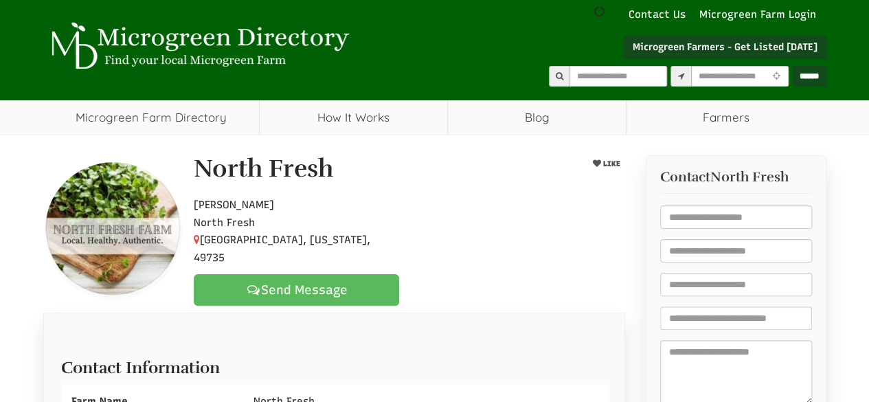
drag, startPoint x: 190, startPoint y: 169, endPoint x: 347, endPoint y: 239, distance: 172.3
click at [347, 239] on div "North Fresh LIKE Hobby Farmer North Fresh [PERSON_NAME], [US_STATE], 49735 Send…" at bounding box center [409, 230] width 452 height 150
select select "Language Translate Widget"
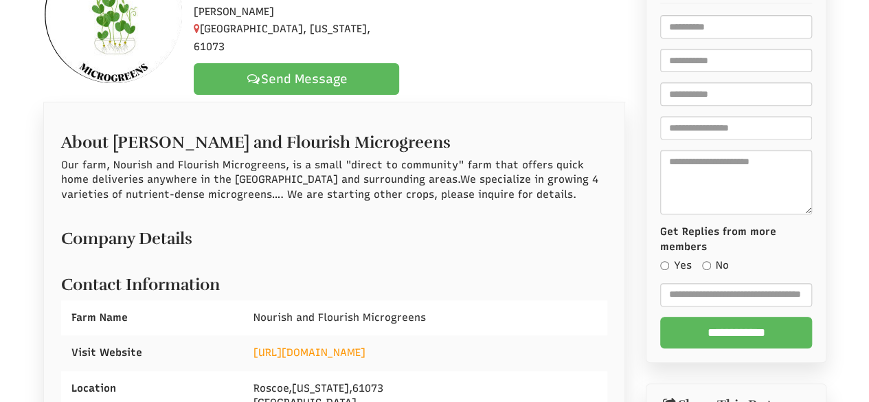
scroll to position [275, 0]
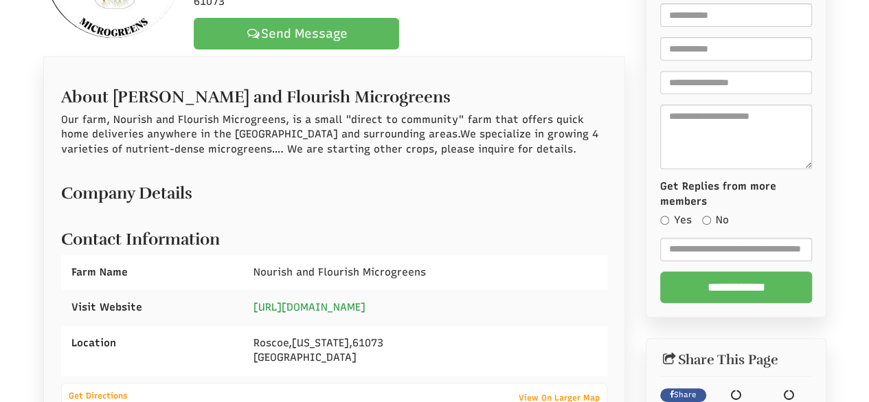
click at [335, 301] on link "https://nourishandflourishmicrogreens.com/" at bounding box center [310, 307] width 112 height 12
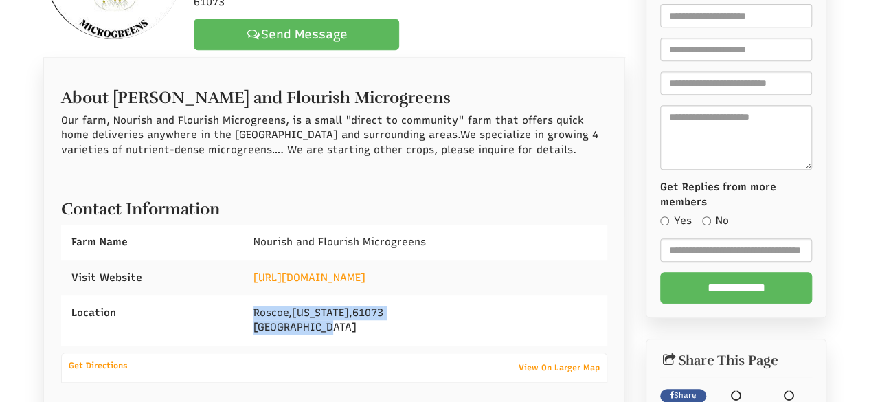
drag, startPoint x: 246, startPoint y: 290, endPoint x: 381, endPoint y: 315, distance: 137.1
click at [381, 315] on div "Roscoe , Illinois , 61073 United States" at bounding box center [425, 320] width 364 height 50
copy div "Roscoe , Illinois , 61073 United States"
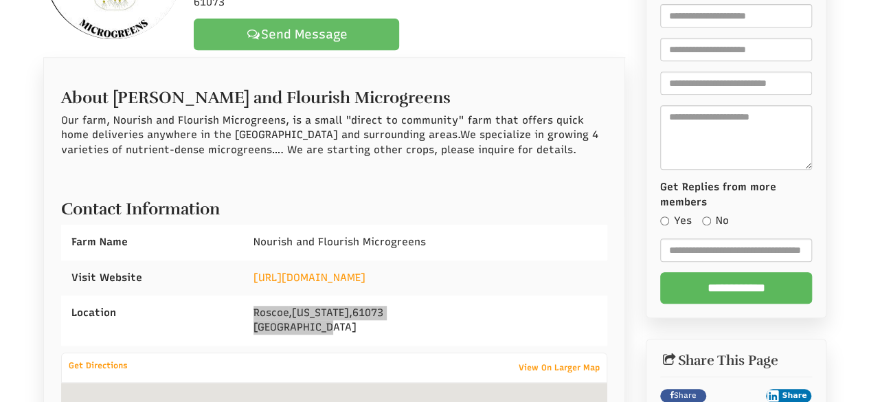
select select "Language Translate Widget"
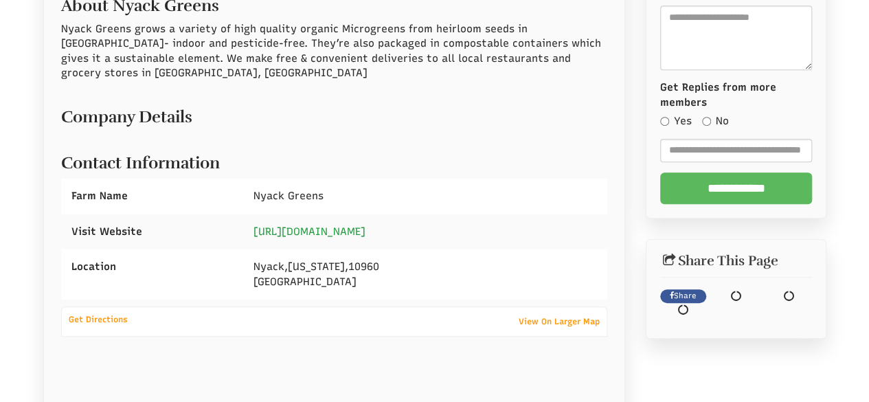
click at [331, 225] on link "[URL][DOMAIN_NAME]" at bounding box center [310, 231] width 112 height 12
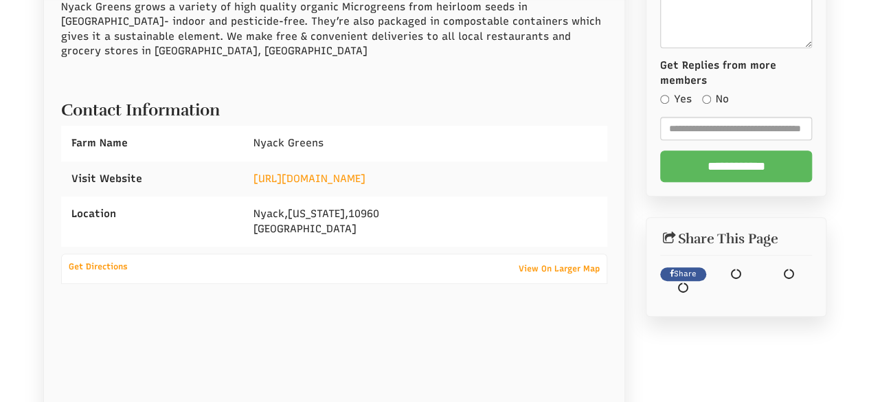
click at [256, 208] on span "Nyack" at bounding box center [269, 214] width 31 height 12
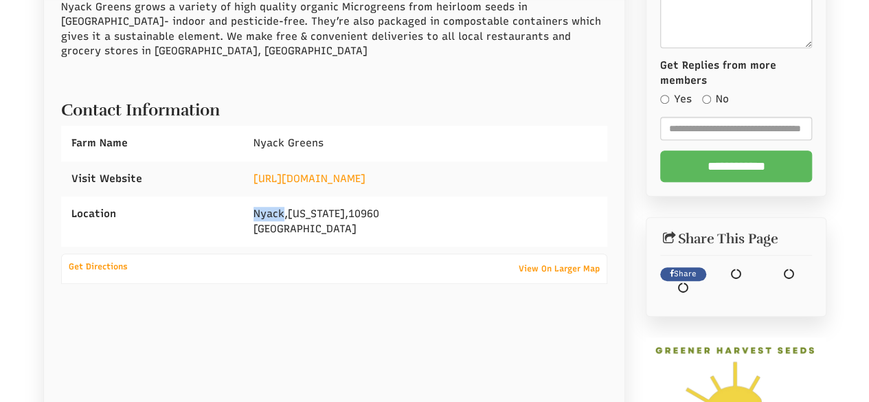
click at [256, 208] on span "Nyack" at bounding box center [269, 214] width 31 height 12
click at [247, 212] on div "Nyack , New York , 10960 United States" at bounding box center [425, 222] width 364 height 50
drag, startPoint x: 253, startPoint y: 207, endPoint x: 392, endPoint y: 241, distance: 143.7
click at [394, 243] on div "Nyack , New York , 10960 United States" at bounding box center [425, 222] width 364 height 50
copy div "Nyack , New York , 10960 United States"
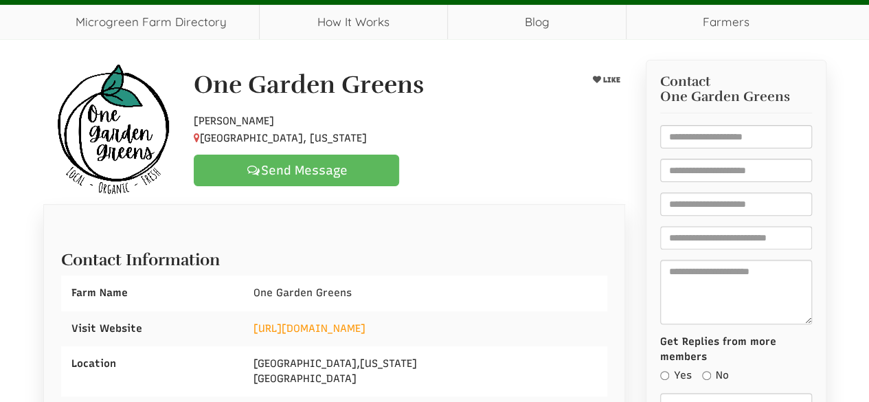
scroll to position [170, 0]
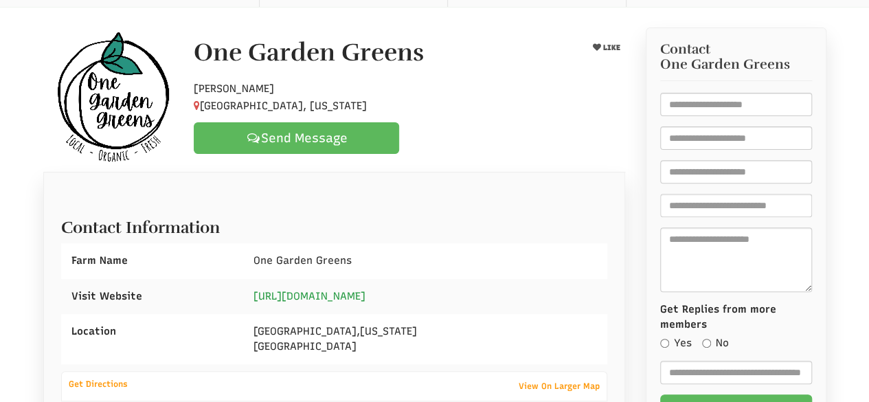
click at [321, 296] on link "http://onegardengreens.com/" at bounding box center [310, 296] width 112 height 12
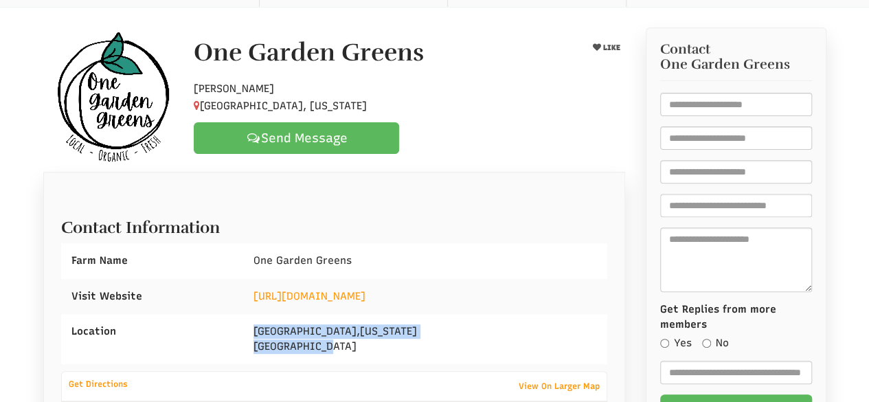
drag, startPoint x: 253, startPoint y: 329, endPoint x: 355, endPoint y: 345, distance: 103.6
click at [356, 345] on div "University Heights , Ohio United States" at bounding box center [425, 339] width 364 height 50
copy div "University Heights , Ohio United States"
select select "Language Translate Widget"
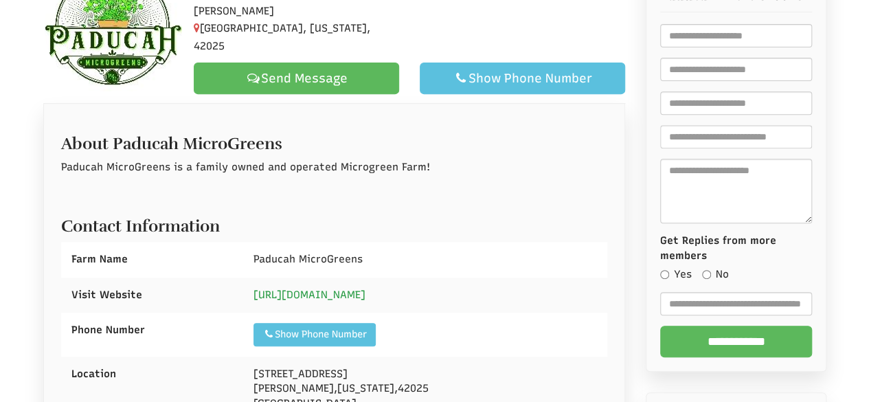
click at [363, 289] on link "[URL][DOMAIN_NAME]" at bounding box center [310, 295] width 112 height 12
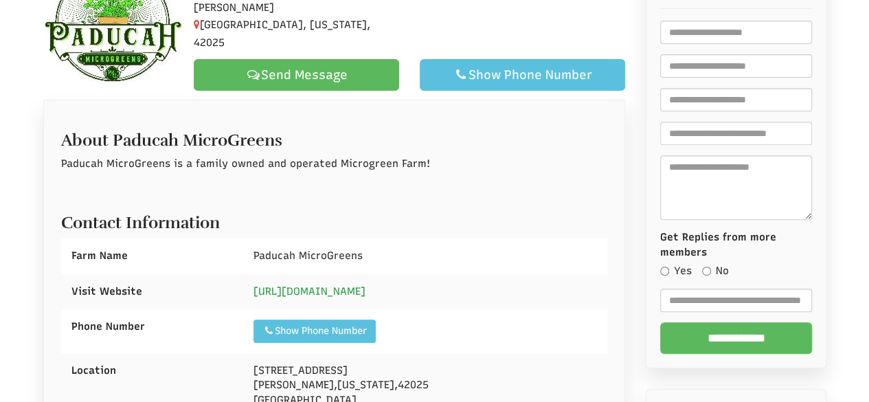
scroll to position [326, 0]
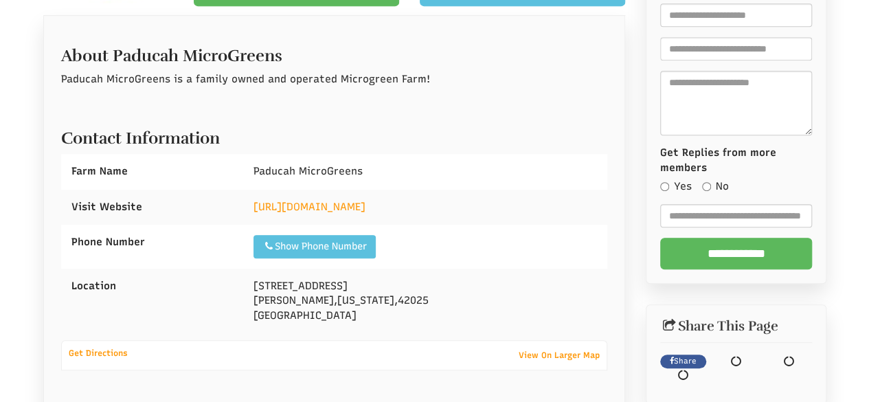
click at [370, 197] on div "[URL][DOMAIN_NAME]" at bounding box center [425, 207] width 364 height 35
click at [359, 204] on link "https://www.paducahmicrogreens.com" at bounding box center [310, 207] width 112 height 12
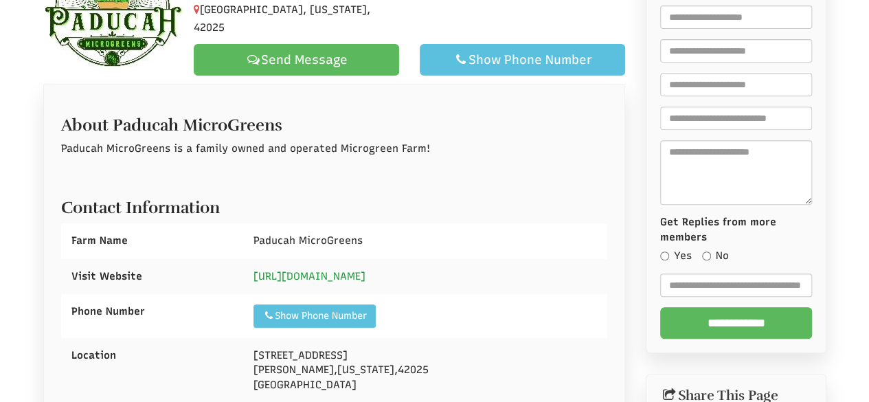
scroll to position [189, 0]
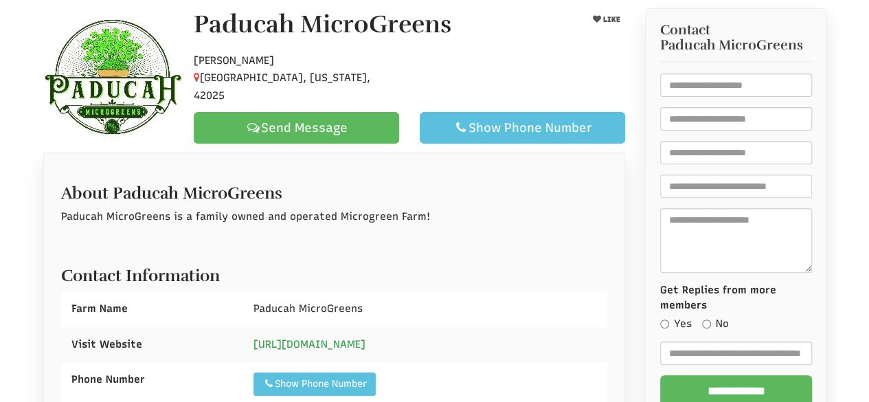
select select "Language Translate Widget"
drag, startPoint x: 191, startPoint y: 30, endPoint x: 338, endPoint y: 80, distance: 155.6
click at [338, 80] on div "Paducah MicroGreens LIKE Hobby Farmer Benton, Arkansas, 42025 Send Message Show…" at bounding box center [409, 77] width 452 height 133
drag, startPoint x: 337, startPoint y: 54, endPoint x: 497, endPoint y: 8, distance: 167.2
click at [497, 8] on div "Paducah MicroGreens LIKE Hobby Farmer Benton, Arkansas, 42025 Send Message Show…" at bounding box center [334, 76] width 603 height 137
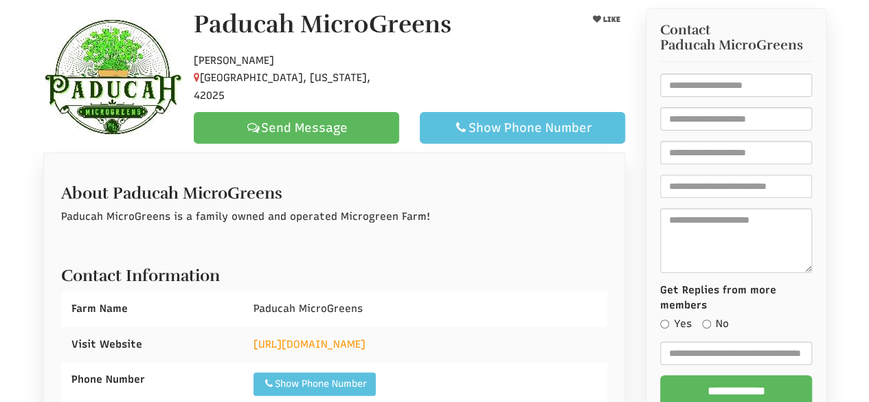
click at [346, 76] on p "Hobby Farmer Benton, Arkansas, 42025" at bounding box center [296, 78] width 205 height 53
drag, startPoint x: 345, startPoint y: 82, endPoint x: 193, endPoint y: 36, distance: 158.5
click at [193, 36] on div "Paducah MicroGreens LIKE Hobby Farmer Benton, Arkansas, 42025 Send Message Show…" at bounding box center [409, 77] width 452 height 133
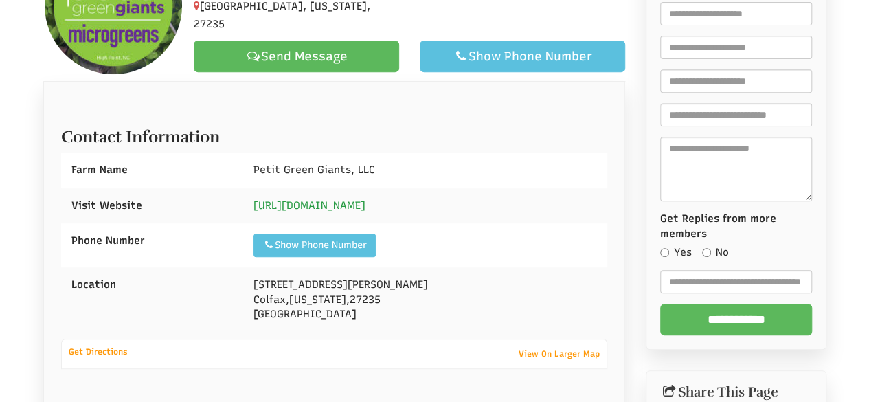
scroll to position [326, 0]
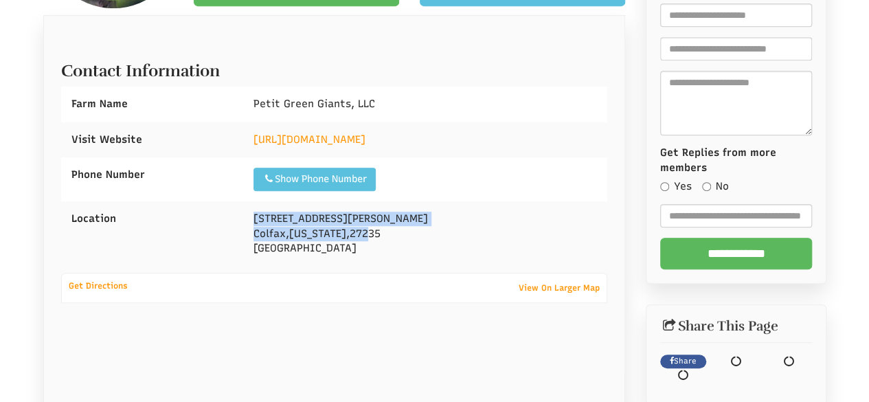
drag, startPoint x: 253, startPoint y: 214, endPoint x: 394, endPoint y: 239, distance: 143.7
click at [394, 239] on div "2914 Sandy Ridge Rd Colfax , North Carolina , 27235 United States" at bounding box center [425, 233] width 364 height 65
drag, startPoint x: 344, startPoint y: 251, endPoint x: 240, endPoint y: 216, distance: 109.5
click at [240, 216] on div "Location 2914 Sandy Ridge Rd Colfax , North Carolina , 27235 United States" at bounding box center [334, 233] width 547 height 65
copy div "2914 Sandy Ridge Rd Colfax , North Carolina , 27235 United States"
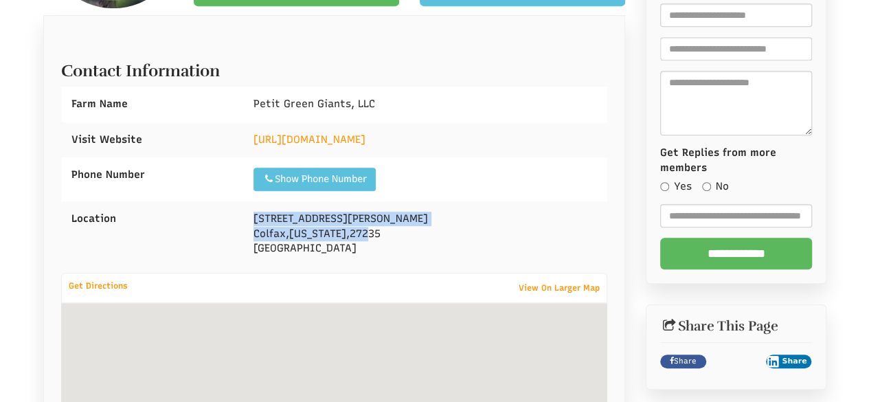
click at [514, 175] on div "Show Phone Number Call: 336-355-7299" at bounding box center [425, 179] width 364 height 44
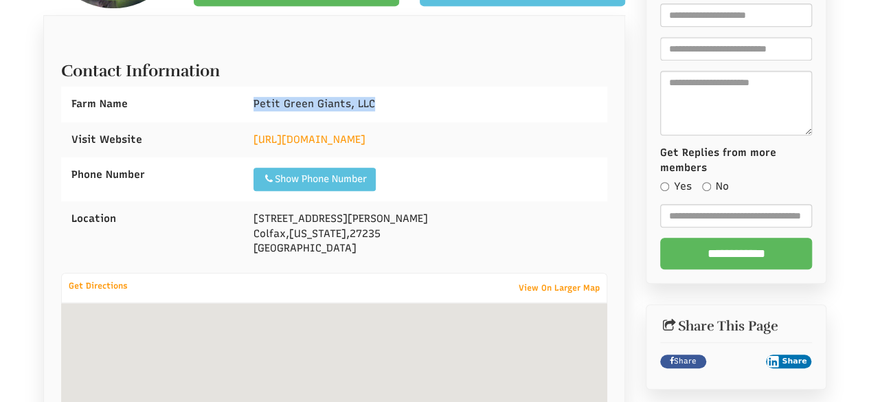
drag, startPoint x: 256, startPoint y: 102, endPoint x: 515, endPoint y: 113, distance: 259.3
click at [536, 96] on div "Petit Green Giants, LLC" at bounding box center [425, 104] width 364 height 35
copy span "Petit Green Giants, LLC"
select select "Language Translate Widget"
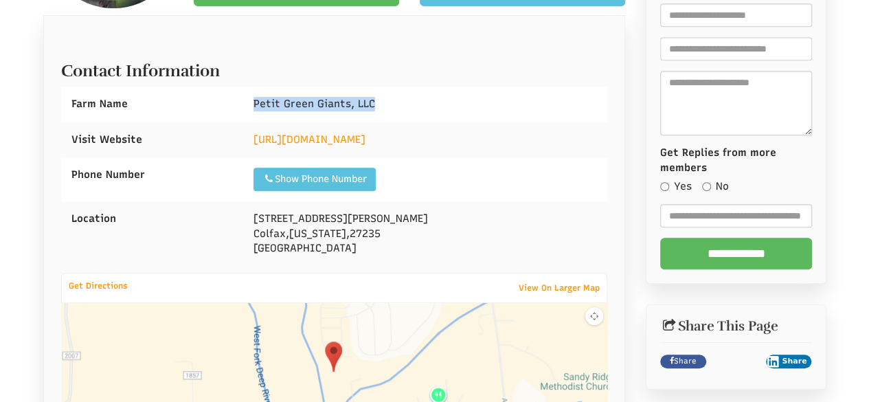
click at [438, 95] on div "Petit Green Giants, LLC" at bounding box center [425, 104] width 364 height 35
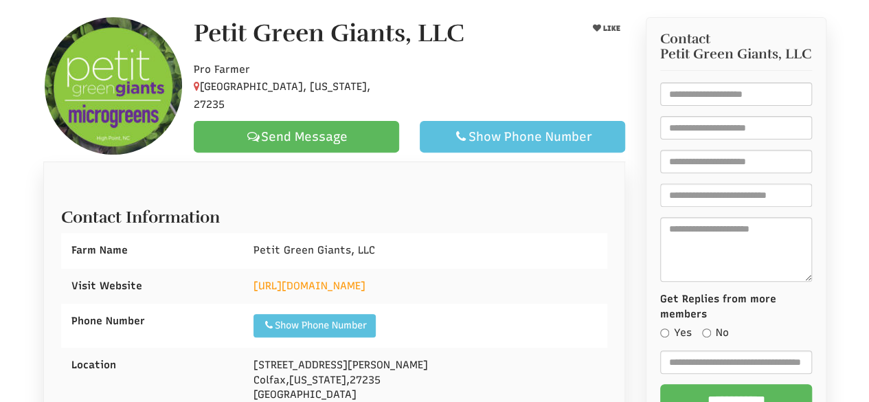
scroll to position [120, 0]
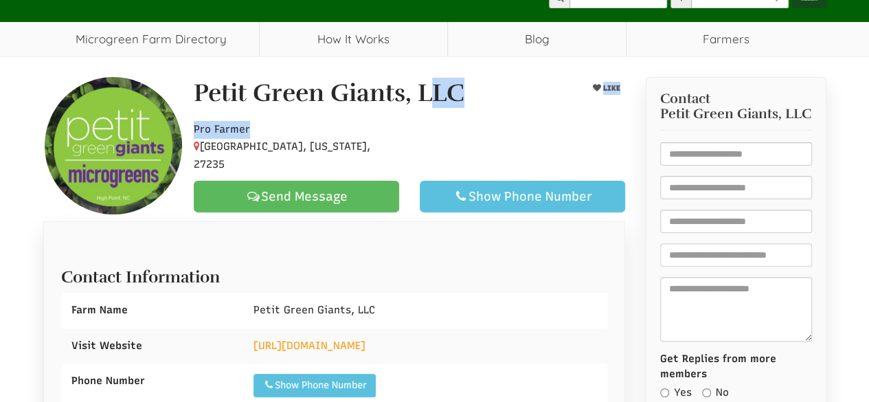
drag, startPoint x: 201, startPoint y: 91, endPoint x: 386, endPoint y: 143, distance: 192.5
click at [386, 143] on div "Petit Green Giants, LLC LIKE Pro Farmer Colfax, North Carolina, 27235 Send Mess…" at bounding box center [409, 146] width 452 height 133
click at [377, 150] on p "Pro Farmer Colfax, North Carolina, 27235" at bounding box center [296, 147] width 205 height 53
drag, startPoint x: 372, startPoint y: 153, endPoint x: 196, endPoint y: 102, distance: 183.1
click at [196, 102] on div "Petit Green Giants, LLC LIKE Pro Farmer Colfax, North Carolina, 27235 Send Mess…" at bounding box center [409, 146] width 452 height 133
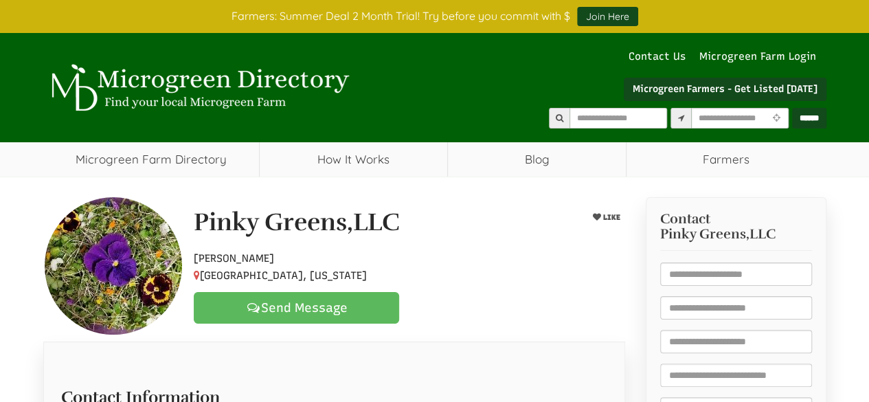
select select "Language Translate Widget"
click at [535, 258] on div at bounding box center [409, 264] width 452 height 42
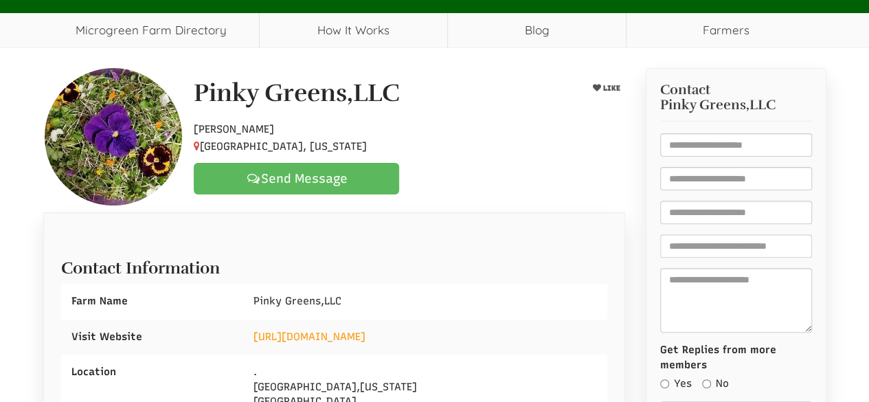
scroll to position [206, 0]
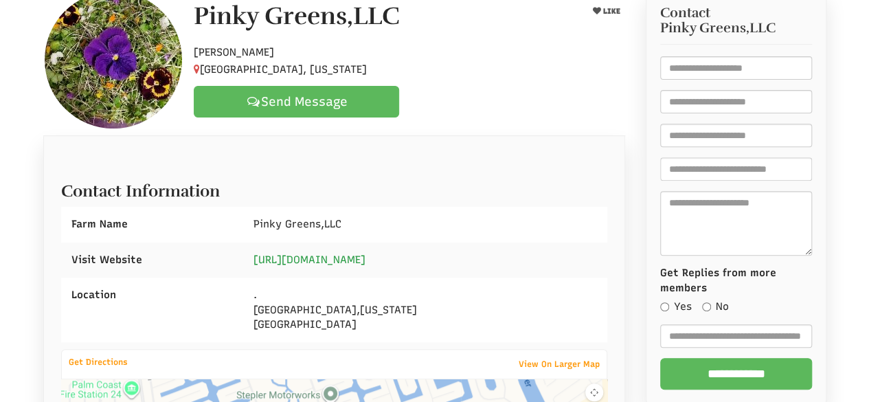
click at [327, 258] on link "https://www.pinkygreens.com" at bounding box center [310, 260] width 112 height 12
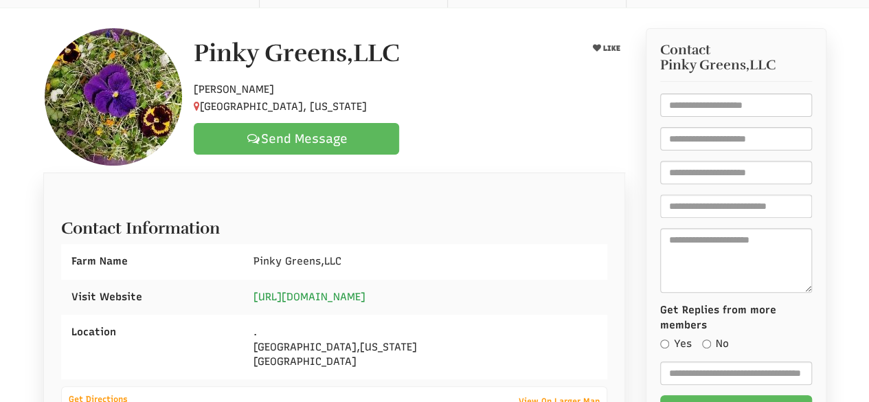
scroll to position [137, 0]
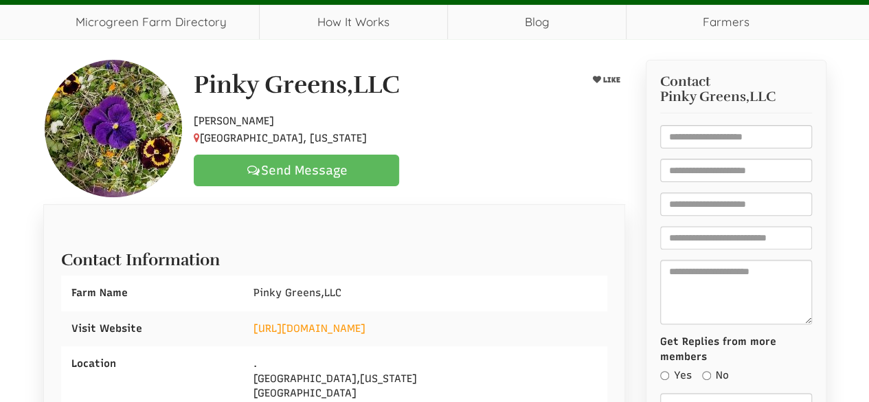
drag, startPoint x: 201, startPoint y: 79, endPoint x: 331, endPoint y: 133, distance: 140.5
click at [331, 134] on div "Pinky Greens,LLC LIKE Hobby Farmer Palm Coast, Florida Send Message" at bounding box center [409, 128] width 452 height 115
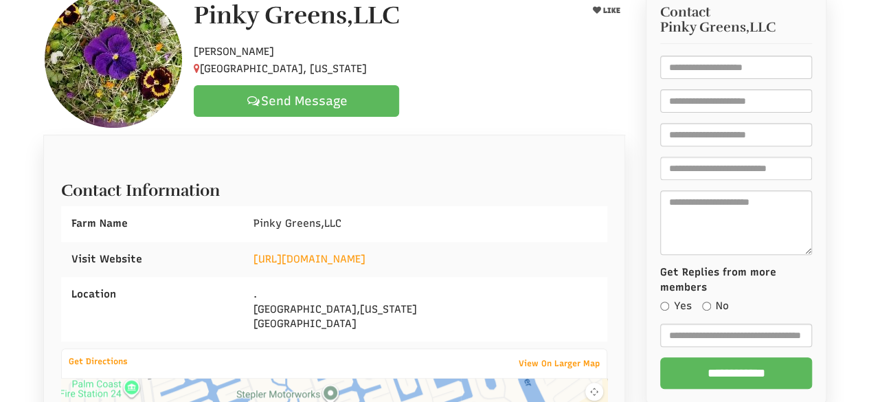
scroll to position [275, 0]
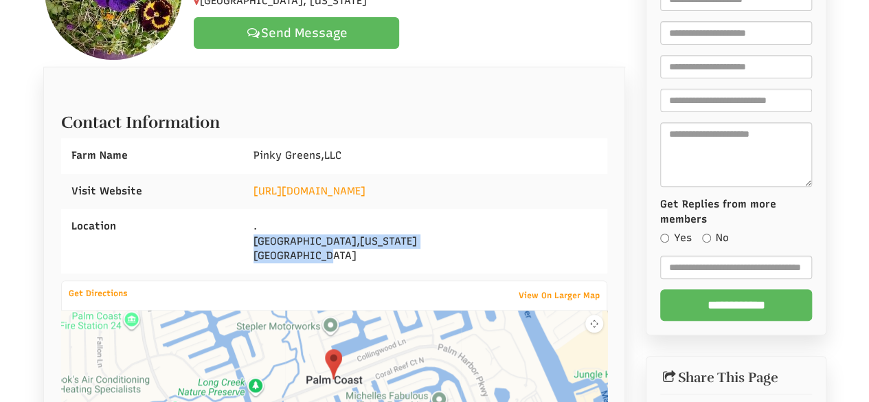
drag, startPoint x: 250, startPoint y: 238, endPoint x: 346, endPoint y: 254, distance: 96.7
click at [346, 254] on div ". Palm Coast , Florida United States" at bounding box center [425, 241] width 364 height 65
copy div "Palm Coast , Florida United States"
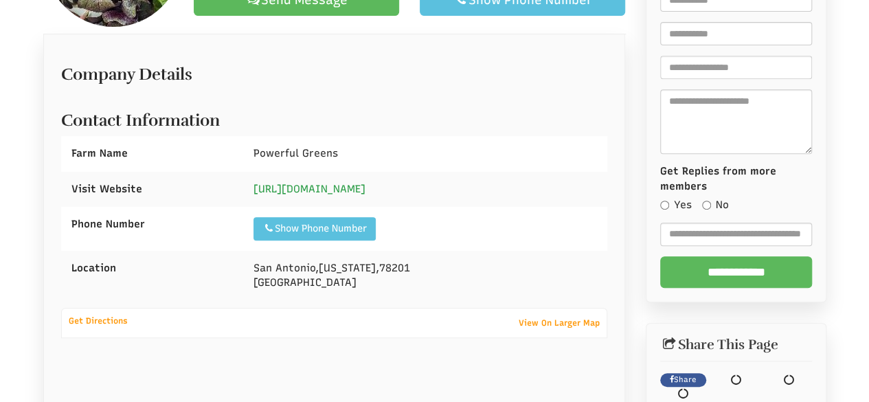
click at [314, 188] on link "[URL][DOMAIN_NAME]" at bounding box center [310, 189] width 112 height 12
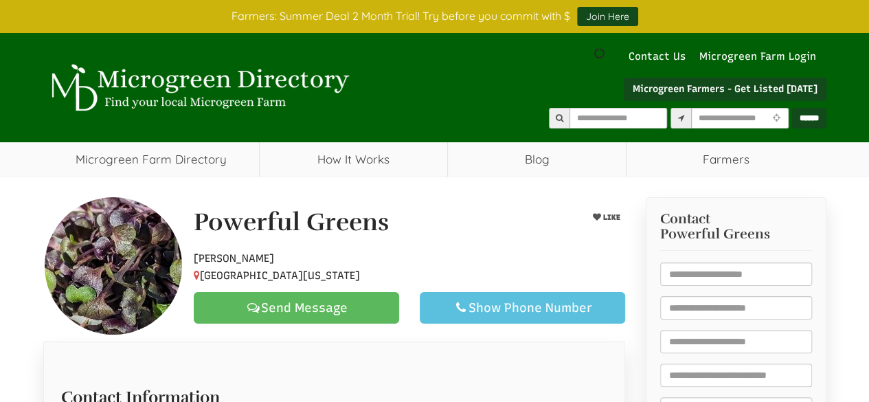
drag, startPoint x: 352, startPoint y: 262, endPoint x: 346, endPoint y: 269, distance: 9.2
click at [348, 270] on div "Powerful Greens LIKE [GEOGRAPHIC_DATA][US_STATE] Send Message Show Phone Number…" at bounding box center [409, 266] width 452 height 115
select select "Language Translate Widget"
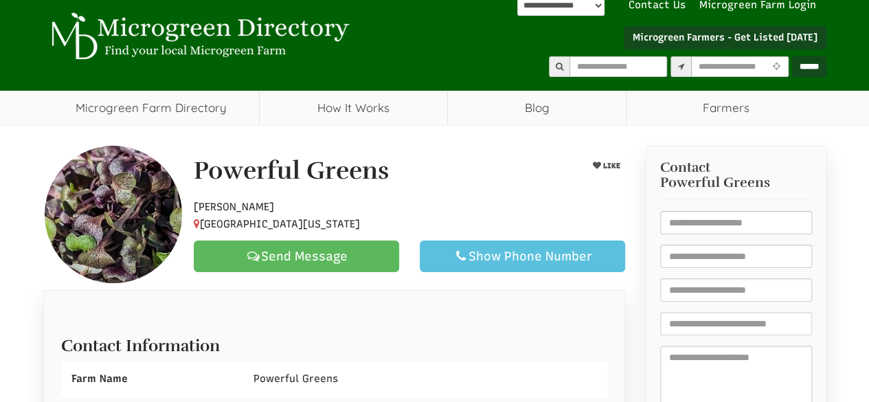
scroll to position [206, 0]
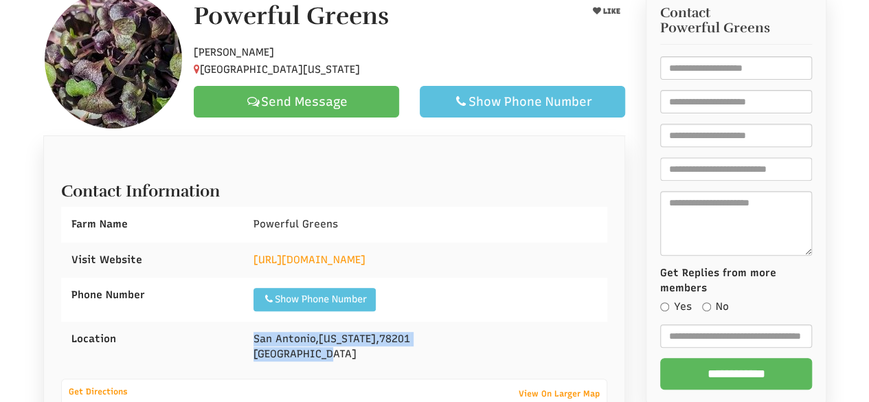
drag, startPoint x: 251, startPoint y: 334, endPoint x: 389, endPoint y: 355, distance: 139.7
click at [389, 355] on div "[GEOGRAPHIC_DATA][US_STATE]" at bounding box center [425, 347] width 364 height 50
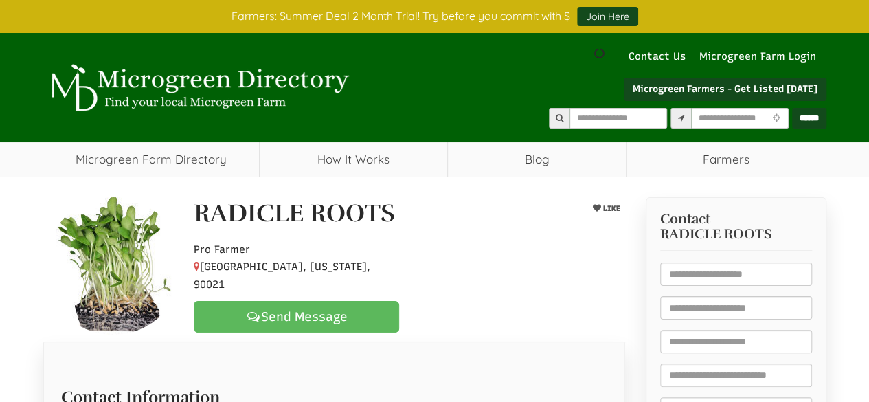
click at [505, 289] on div "Pro Farmer Los Angeles, California, 90021 Send Message" at bounding box center [409, 283] width 452 height 98
click at [503, 278] on div at bounding box center [409, 264] width 452 height 60
select select "Language Translate Widget"
click at [464, 283] on div at bounding box center [409, 264] width 452 height 60
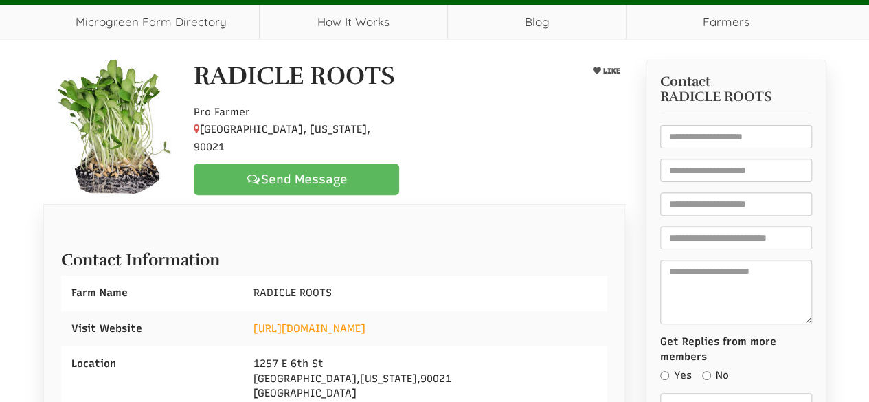
scroll to position [275, 0]
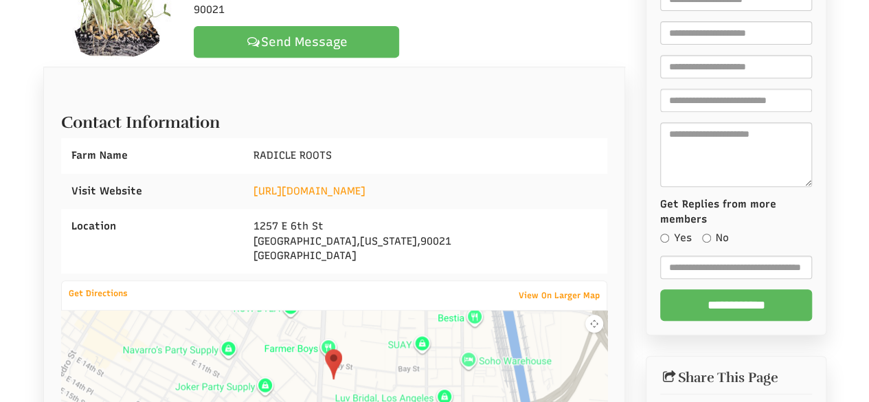
click at [357, 179] on div "https://www.radiclerootsla.com" at bounding box center [425, 191] width 364 height 35
click at [356, 185] on link "https://www.radiclerootsla.com" at bounding box center [310, 191] width 112 height 12
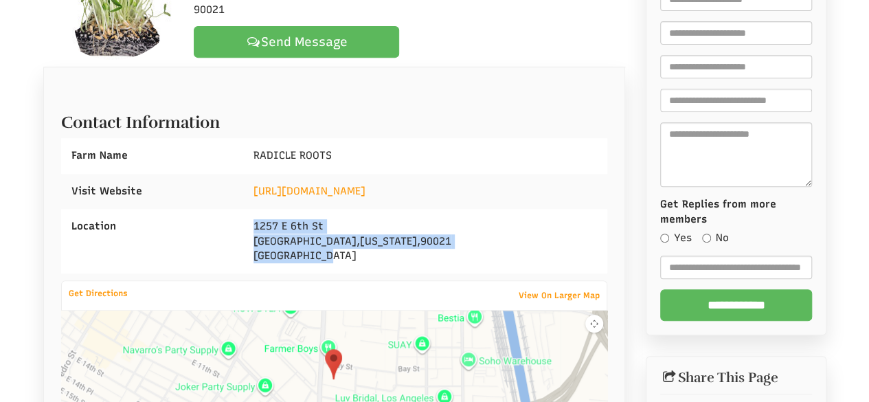
drag, startPoint x: 254, startPoint y: 223, endPoint x: 372, endPoint y: 260, distance: 123.9
click at [372, 260] on div "1257 E 6th St Los Angeles , California , 90021 United States" at bounding box center [425, 241] width 364 height 65
copy div "1257 E 6th St Los Angeles , California , 90021 United States"
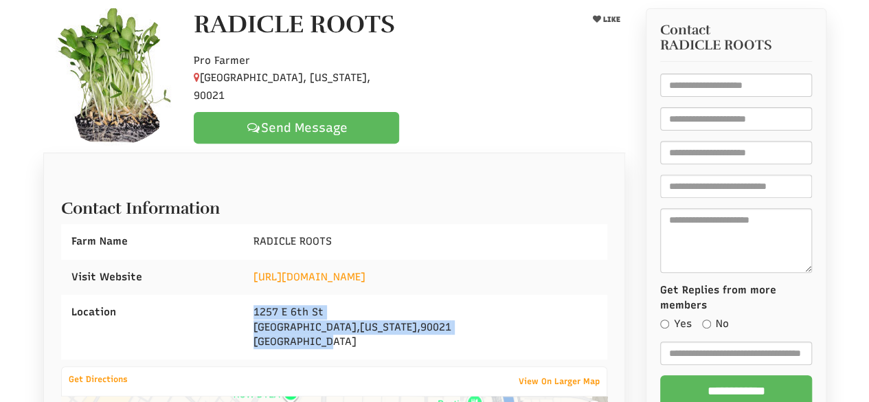
scroll to position [69, 0]
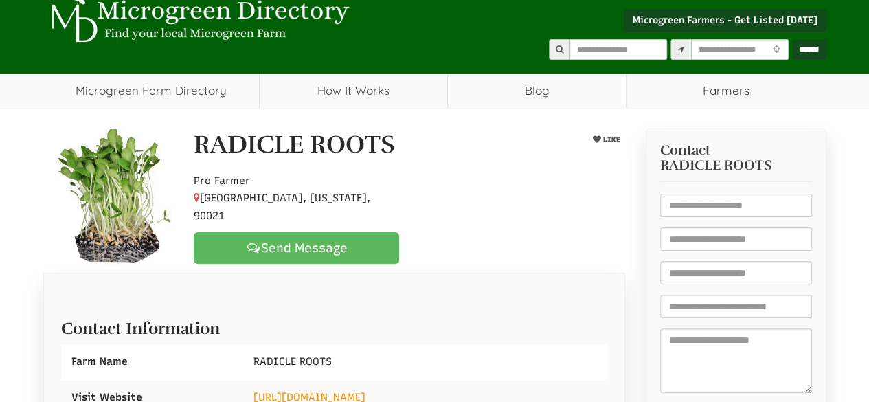
drag, startPoint x: 190, startPoint y: 150, endPoint x: 383, endPoint y: 204, distance: 200.4
click at [383, 204] on div "RADICLE ROOTS LIKE Pro Farmer Los Angeles, California, 90021 Send Message" at bounding box center [409, 197] width 452 height 133
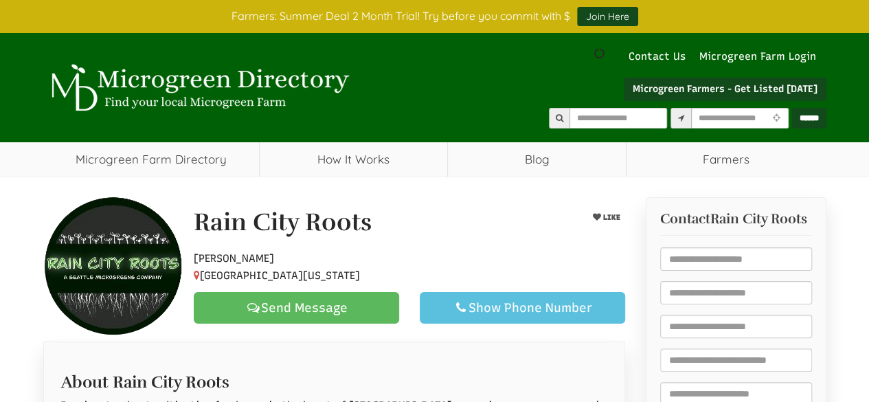
click at [456, 219] on div "Rain City Roots" at bounding box center [371, 226] width 377 height 34
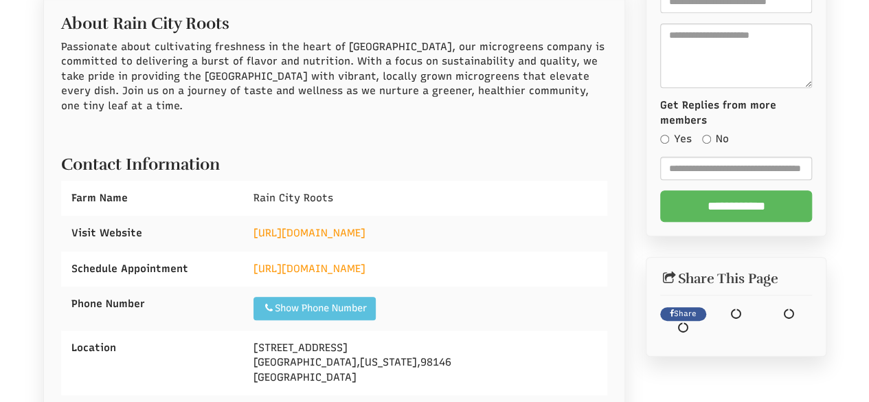
scroll to position [412, 0]
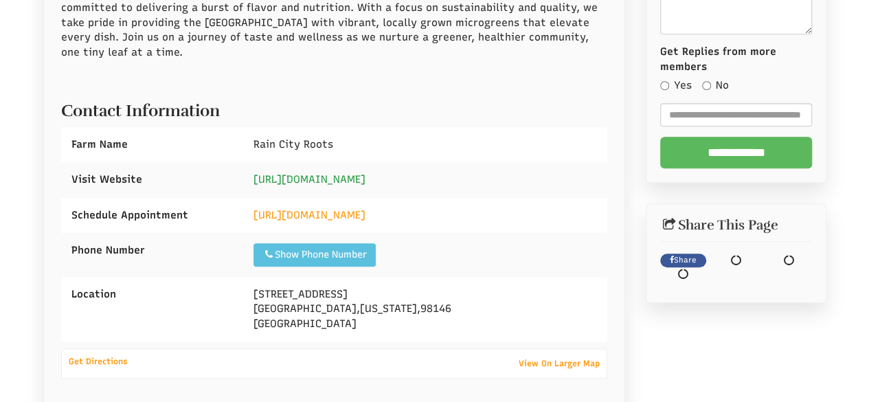
click at [328, 173] on link "[URL][DOMAIN_NAME]" at bounding box center [310, 179] width 112 height 12
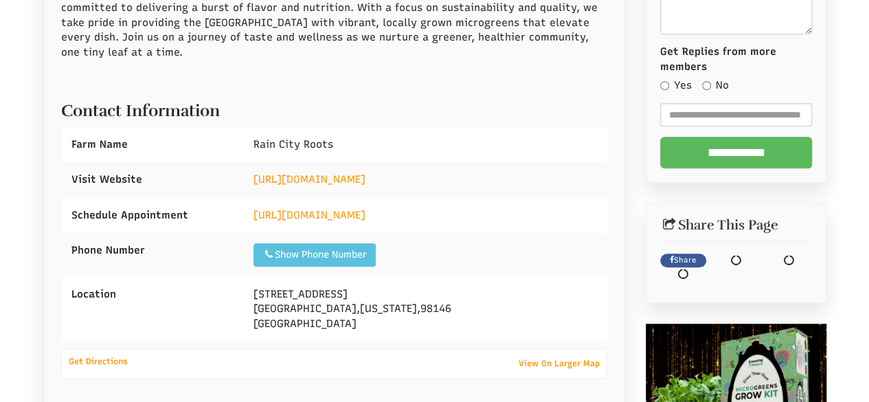
drag, startPoint x: 240, startPoint y: 273, endPoint x: 342, endPoint y: 304, distance: 106.5
click at [361, 317] on div "Location 12429 1st ave sw SEATTLE , Washington , 98146 United States" at bounding box center [334, 309] width 547 height 65
copy div "12429 1st ave sw SEATTLE , Washington , 98146 United States"
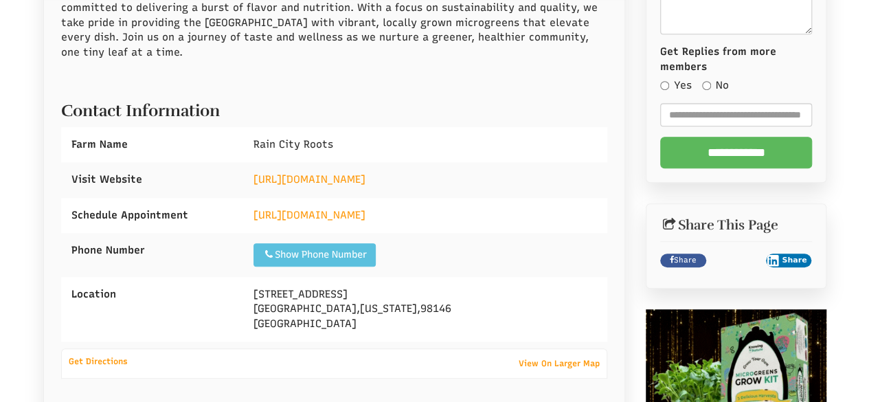
select select "Language Translate Widget"
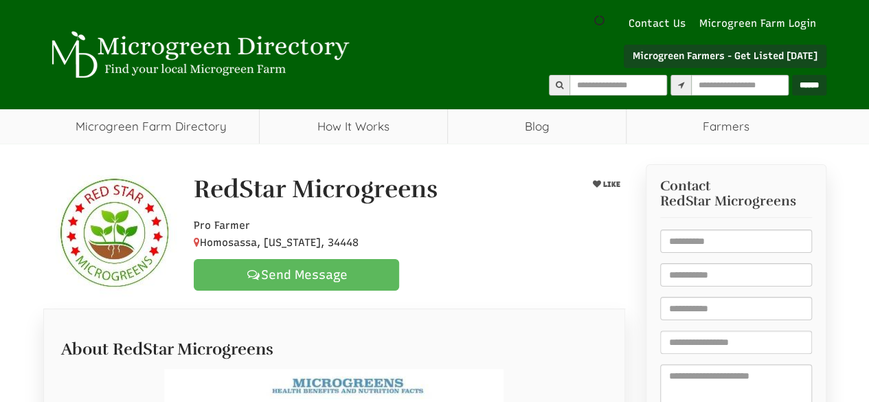
click at [489, 179] on div "RedStar Microgreens" at bounding box center [371, 193] width 377 height 34
click at [591, 210] on div at bounding box center [409, 231] width 452 height 42
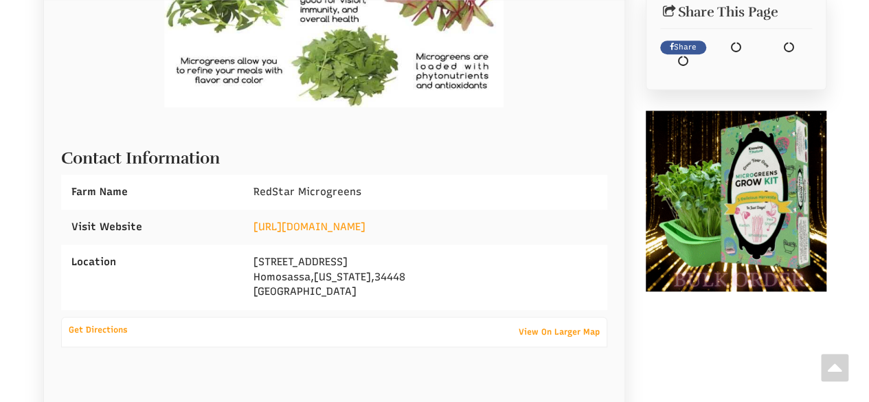
scroll to position [582, 0]
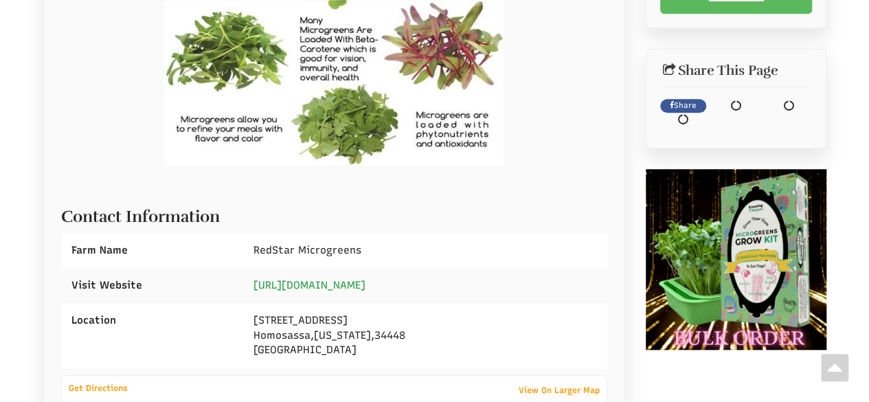
click at [357, 287] on link "https://www.RedStarMicrogreens.com" at bounding box center [310, 285] width 112 height 12
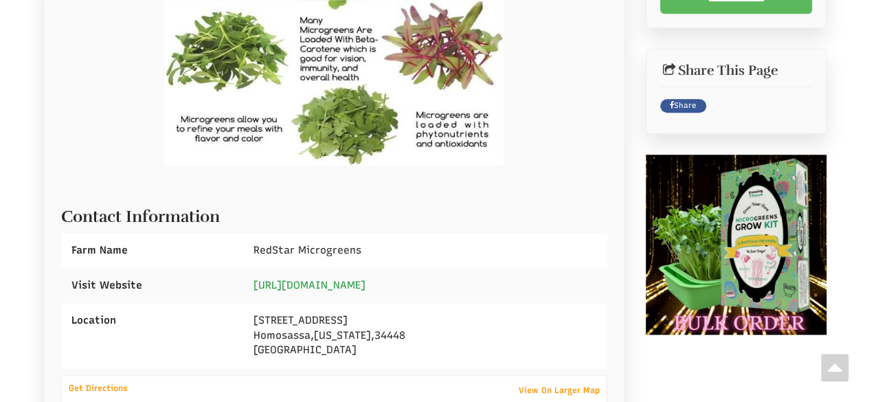
select select "Language Translate Widget"
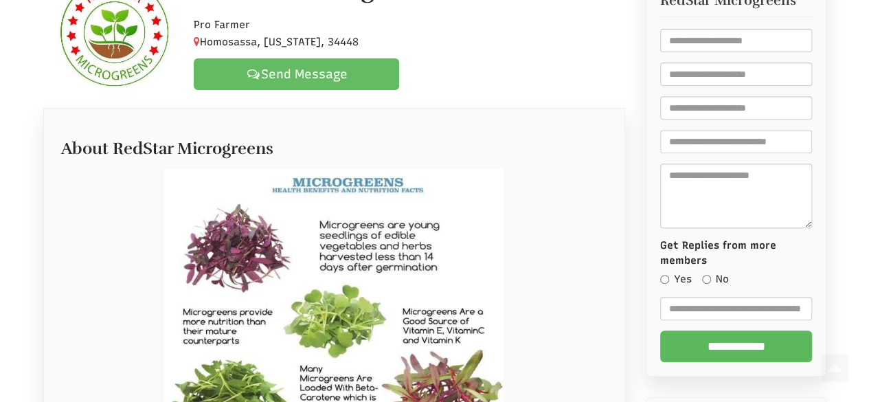
scroll to position [101, 0]
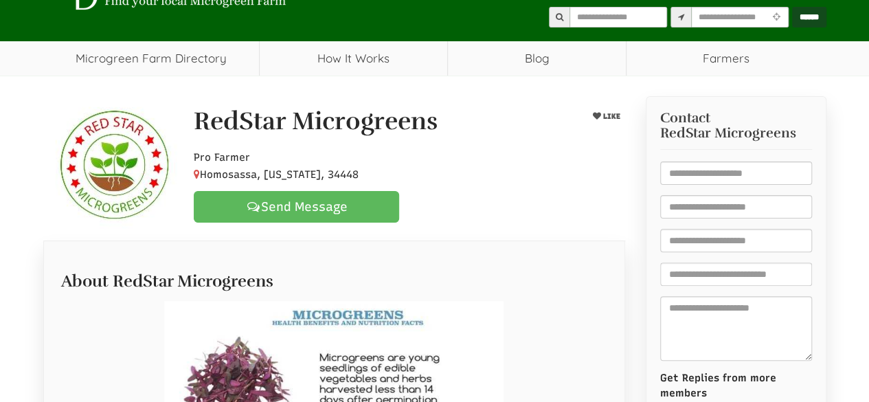
drag, startPoint x: 199, startPoint y: 117, endPoint x: 341, endPoint y: 175, distance: 152.6
click at [341, 175] on div "RedStar Microgreens LIKE Pro Farmer Homosassa, Florida, 34448 Send Message" at bounding box center [409, 165] width 452 height 115
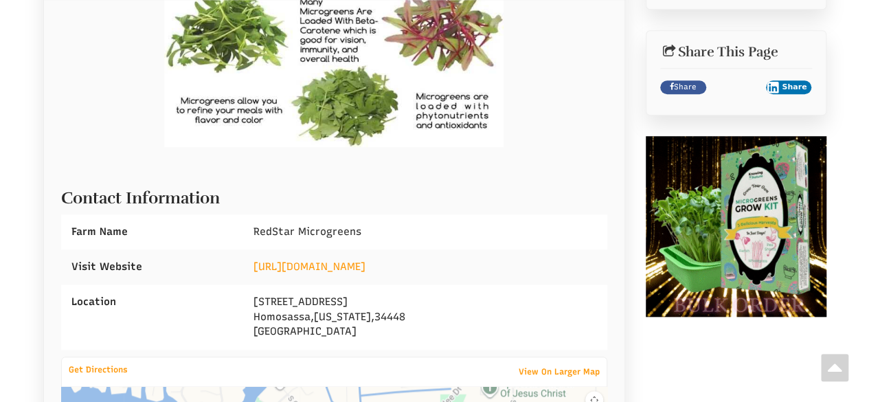
scroll to position [651, 0]
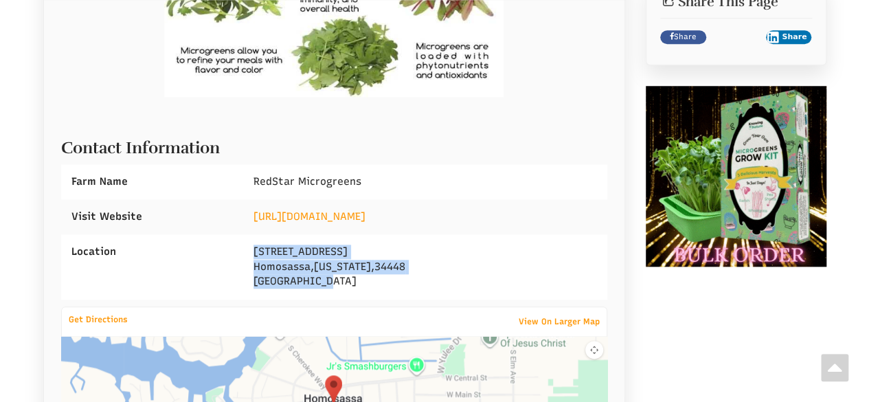
drag, startPoint x: 252, startPoint y: 252, endPoint x: 332, endPoint y: 267, distance: 81.1
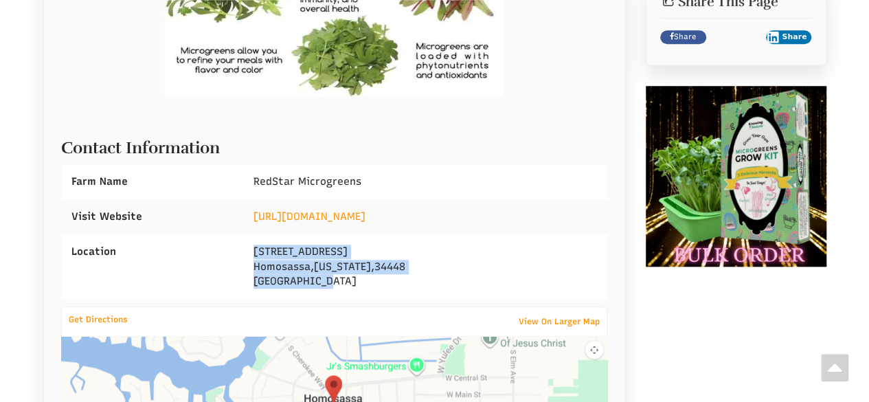
click at [348, 282] on div "8831 W Harbor Ln Homosassa , Florida , 34448 United States" at bounding box center [425, 266] width 364 height 65
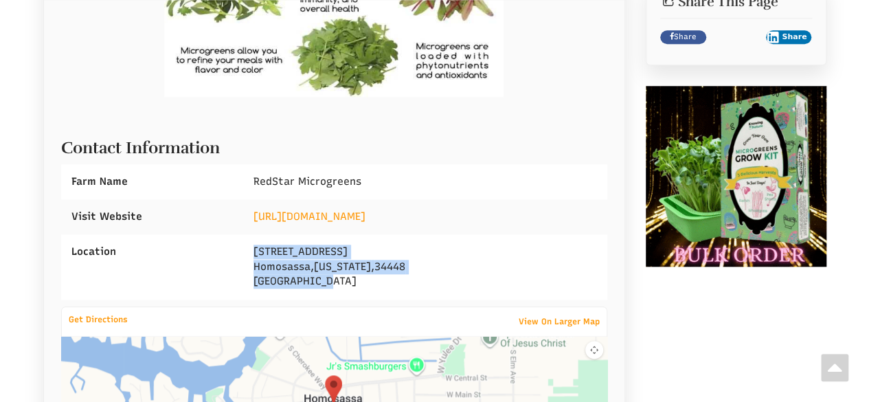
copy div "8831 W Harbor Ln Homosassa , Florida , 34448 United States"
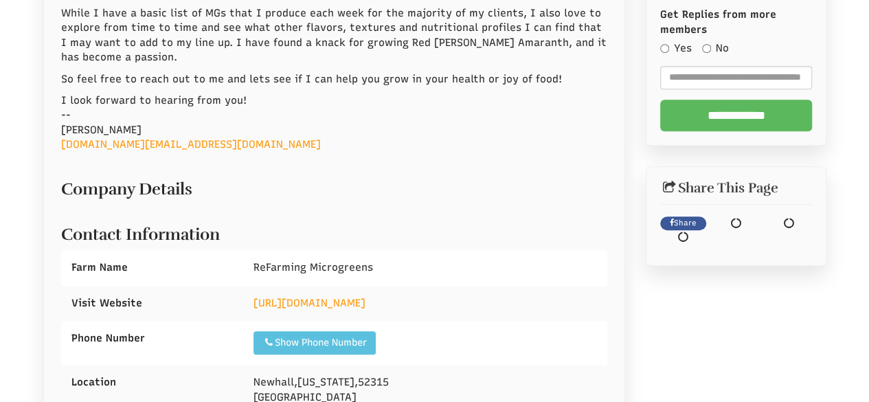
scroll to position [550, 0]
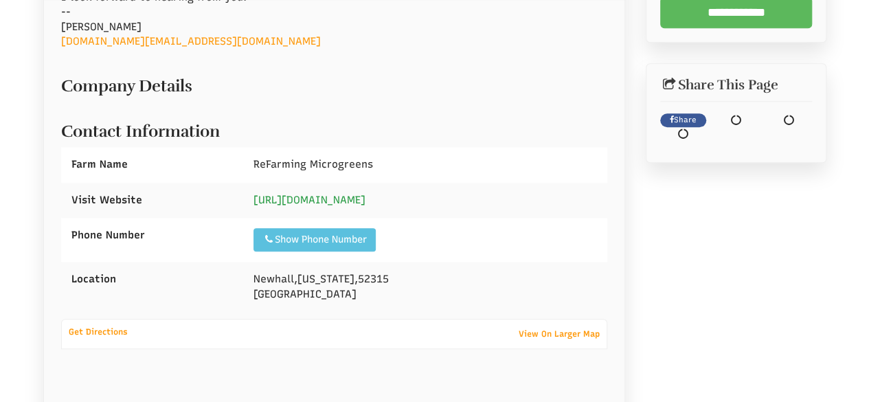
click at [324, 194] on link "[URL][DOMAIN_NAME]" at bounding box center [310, 200] width 112 height 12
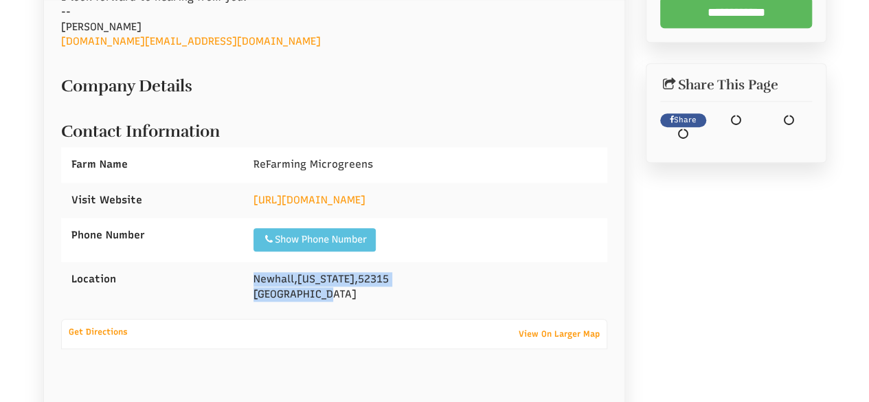
drag, startPoint x: 250, startPoint y: 237, endPoint x: 343, endPoint y: 260, distance: 95.5
click at [343, 262] on div "[GEOGRAPHIC_DATA] , [US_STATE] , 52315 [GEOGRAPHIC_DATA]" at bounding box center [425, 287] width 364 height 50
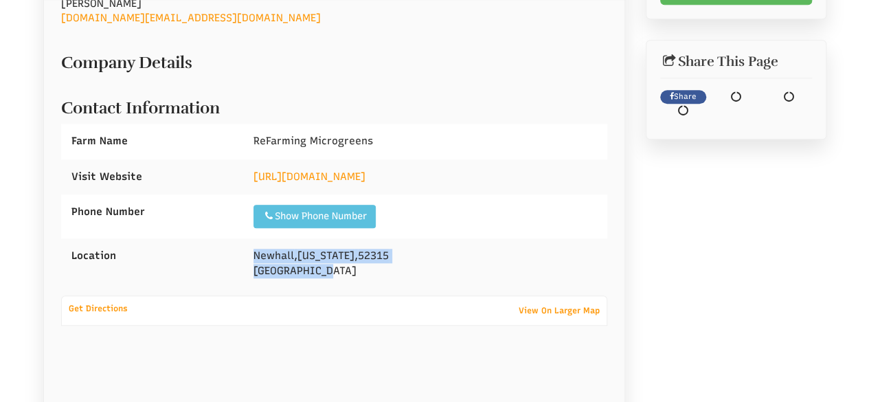
copy div "[GEOGRAPHIC_DATA] , [US_STATE] , 52315 [GEOGRAPHIC_DATA]"
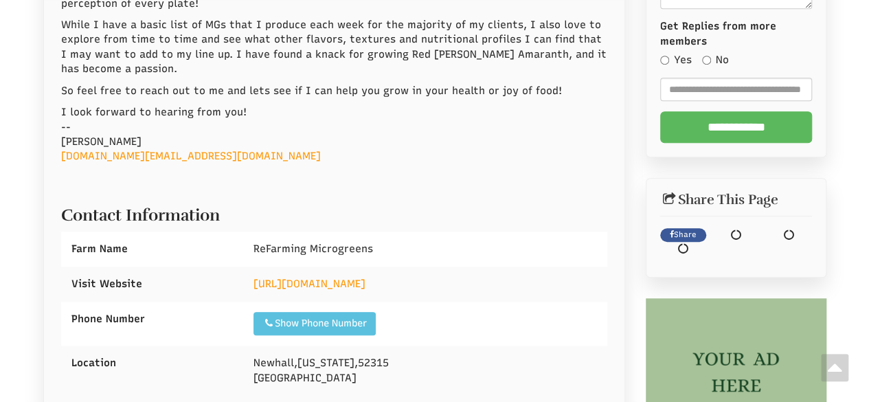
click at [464, 199] on h2 "Contact Information" at bounding box center [334, 211] width 547 height 25
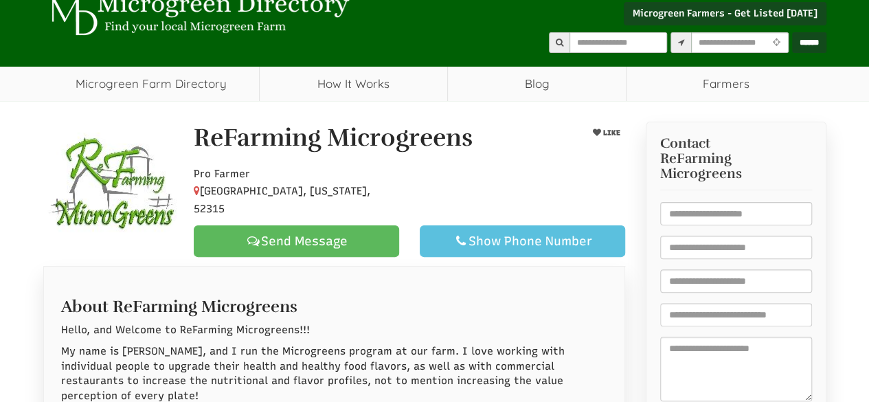
scroll to position [56, 0]
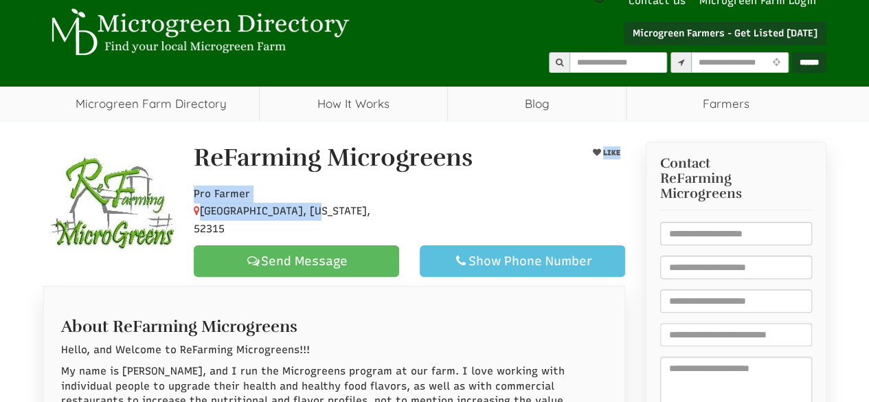
drag, startPoint x: 208, startPoint y: 169, endPoint x: 313, endPoint y: 210, distance: 113.3
click at [316, 215] on div "ReFarming Microgreens LIKE Pro Farmer Newhall, Iowa, 52315 Send Message Show Ph…" at bounding box center [409, 210] width 452 height 133
select select "Language Translate Widget"
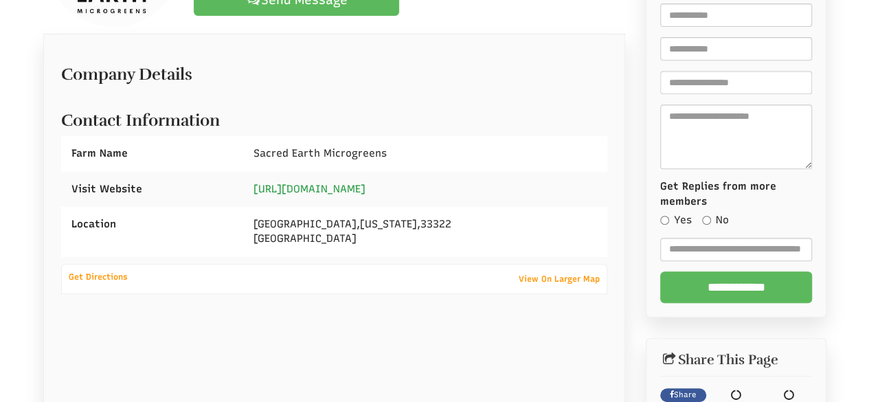
drag, startPoint x: 0, startPoint y: 0, endPoint x: 333, endPoint y: 168, distance: 373.0
click at [333, 183] on link "https://www.instagram.com/sacredearthmicrogreens" at bounding box center [310, 189] width 112 height 12
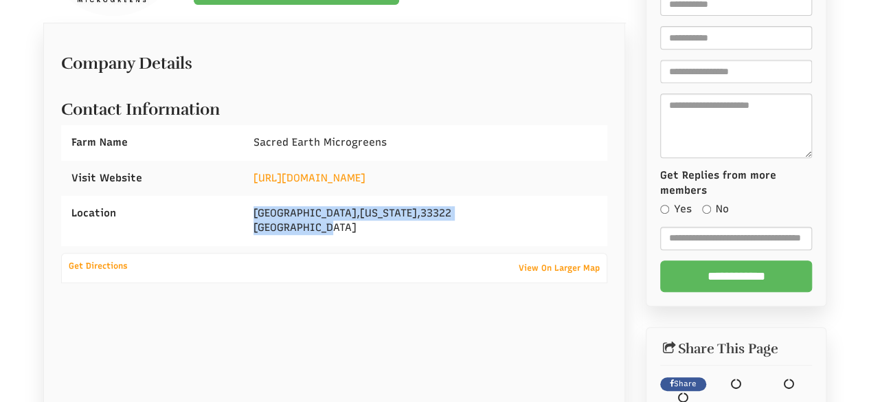
drag, startPoint x: 251, startPoint y: 208, endPoint x: 335, endPoint y: 232, distance: 87.2
click at [335, 232] on div "Fort Lauderdale , Florida , 33322 United States" at bounding box center [425, 221] width 364 height 50
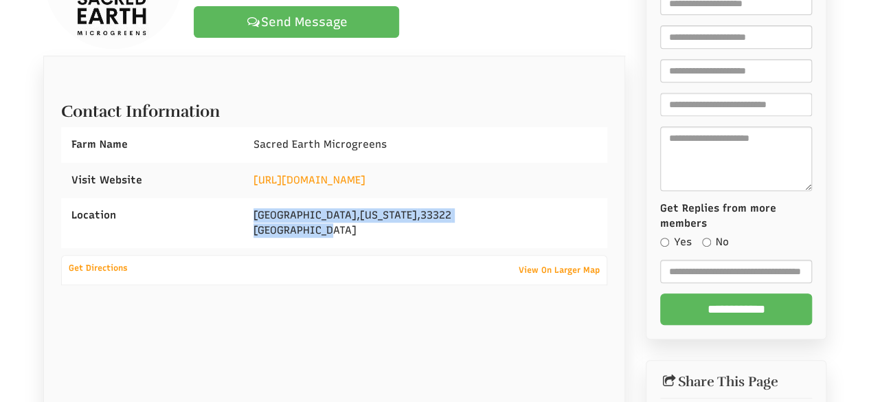
scroll to position [319, 0]
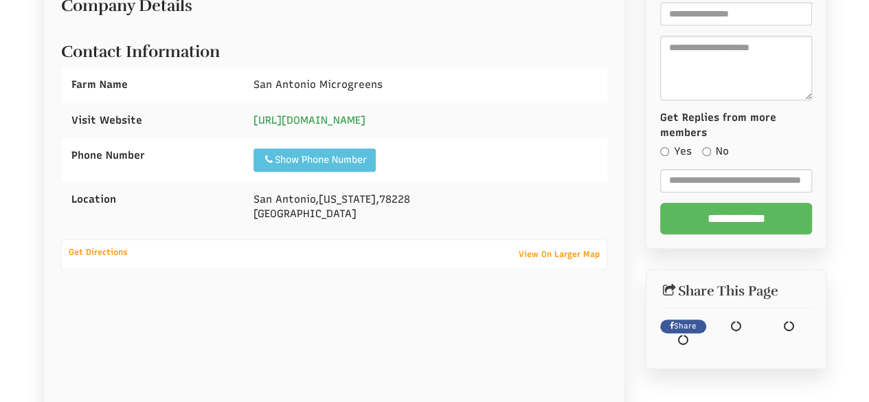
scroll to position [366, 0]
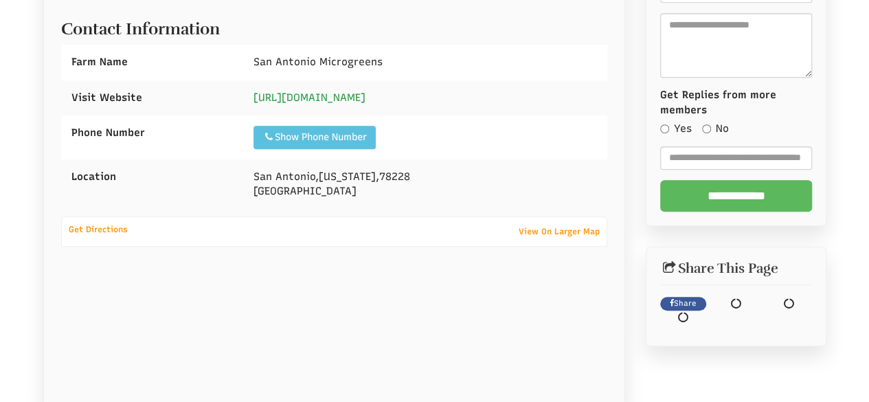
click at [341, 98] on link "[URL][DOMAIN_NAME]" at bounding box center [310, 97] width 112 height 12
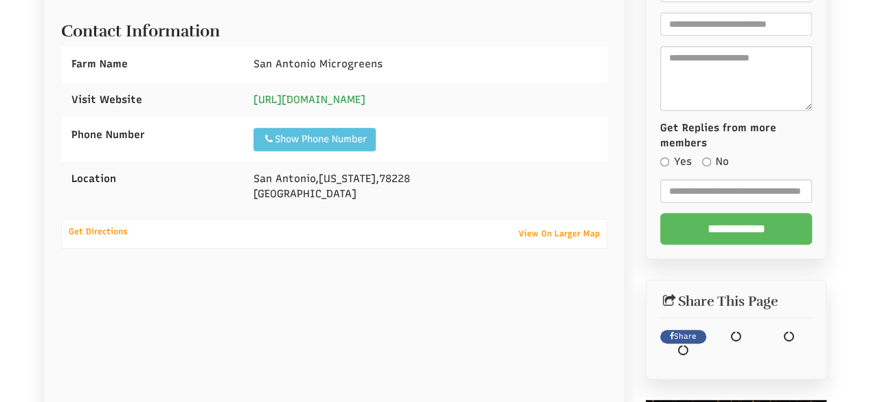
scroll to position [368, 0]
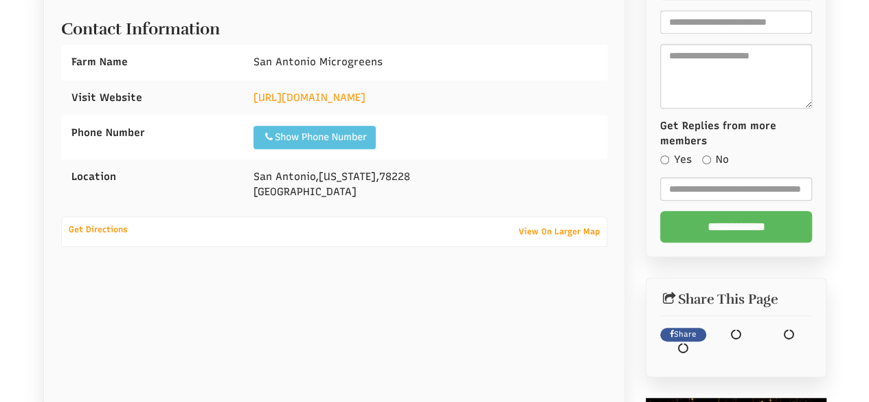
drag, startPoint x: 260, startPoint y: 175, endPoint x: 374, endPoint y: 215, distance: 120.8
click at [381, 216] on div "Company Details Contact Information Farm Name San Antonio Microgreens Visit Web…" at bounding box center [334, 191] width 547 height 400
drag, startPoint x: 235, startPoint y: 172, endPoint x: 245, endPoint y: 175, distance: 9.8
click at [237, 172] on div "Location" at bounding box center [152, 176] width 182 height 35
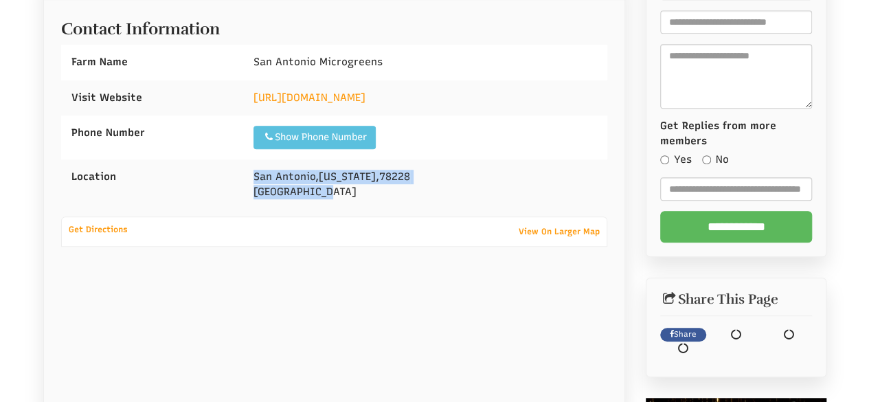
drag, startPoint x: 280, startPoint y: 179, endPoint x: 355, endPoint y: 194, distance: 76.5
click at [355, 194] on div "San Antonio , Texas , 78228 United States" at bounding box center [425, 184] width 364 height 50
copy div "San Antonio , Texas , 78228 United States"
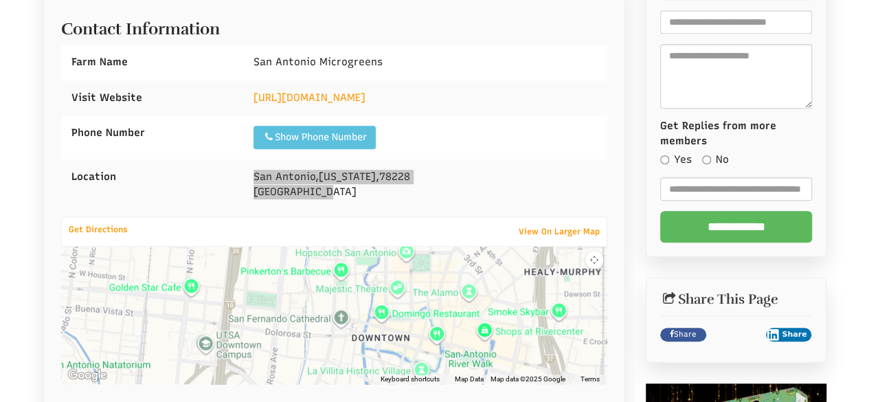
select select "Language Translate Widget"
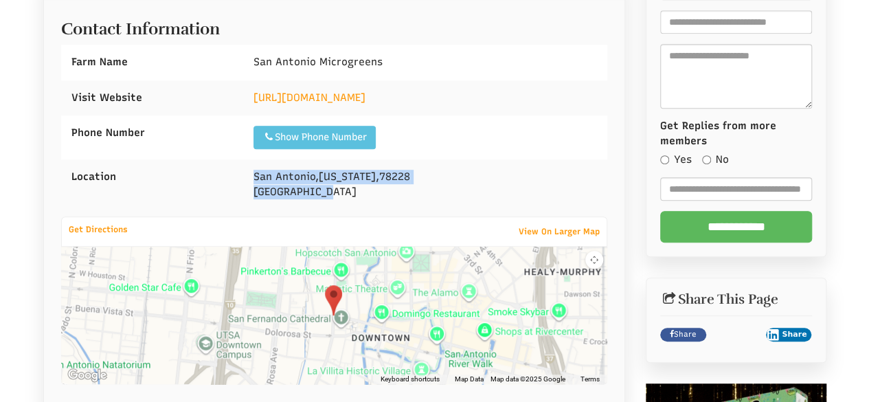
click at [456, 189] on div "San Antonio , Texas , 78228 United States" at bounding box center [425, 184] width 364 height 50
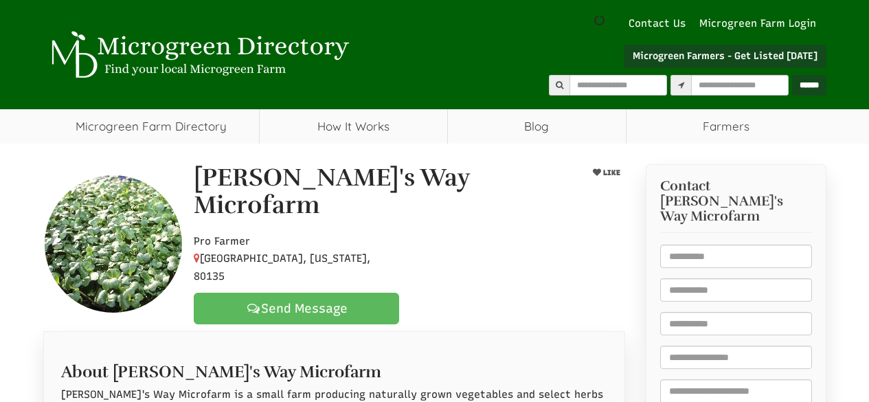
scroll to position [481, 0]
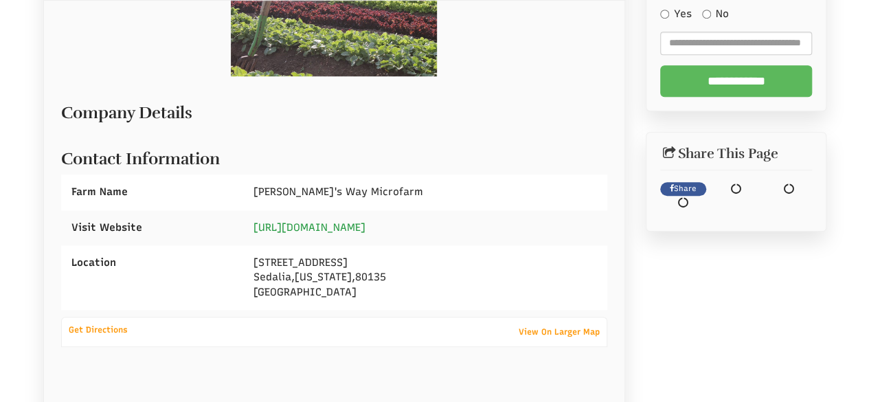
click at [346, 210] on div "https://www.sandyswayfarm.com" at bounding box center [425, 227] width 364 height 35
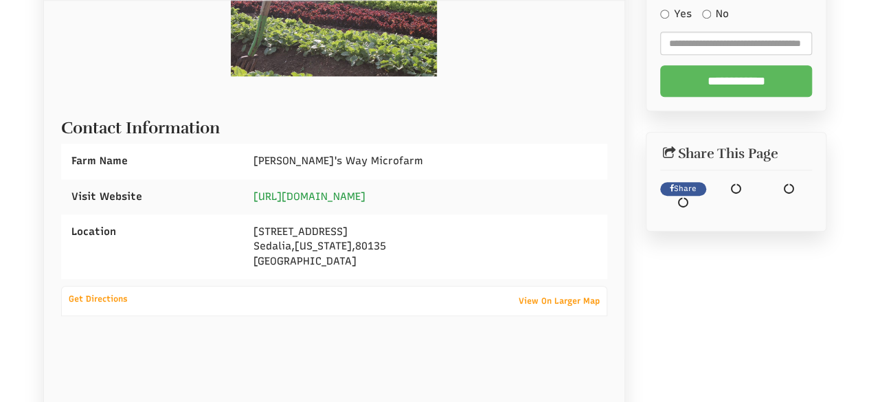
click at [323, 190] on link "https://www.sandyswayfarm.com" at bounding box center [310, 196] width 112 height 12
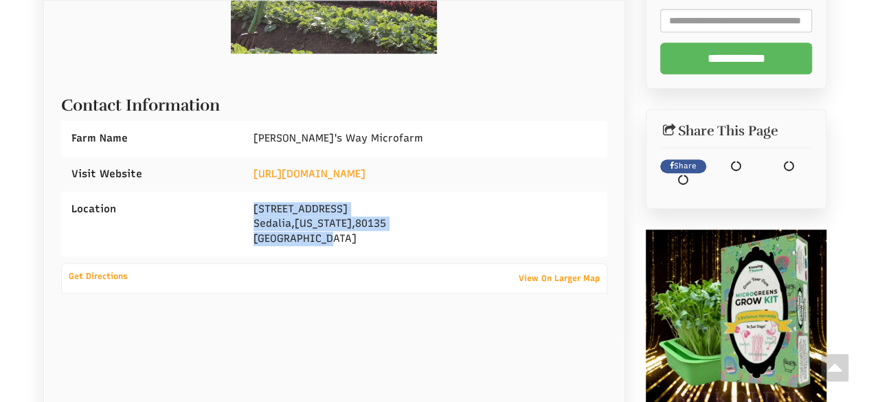
drag, startPoint x: 250, startPoint y: 181, endPoint x: 361, endPoint y: 224, distance: 119.2
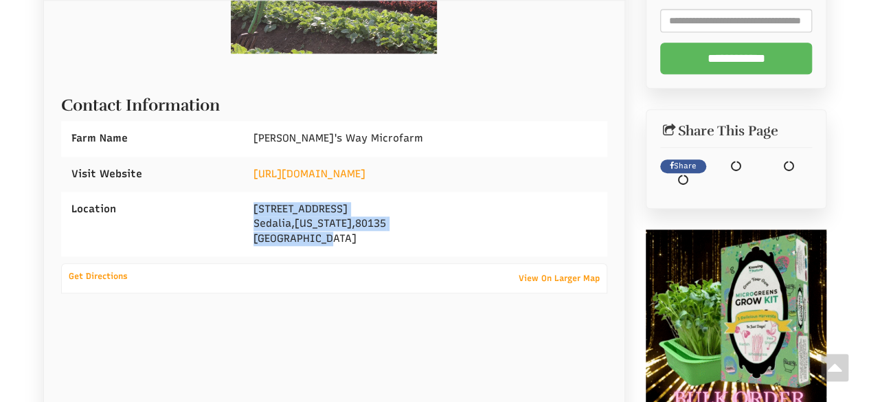
click at [361, 224] on div "3833 Bear Canyon Cir Sedalia , Colorado , 80135 United States" at bounding box center [425, 224] width 364 height 65
copy div "3833 Bear Canyon Cir Sedalia , Colorado , 80135 United States"
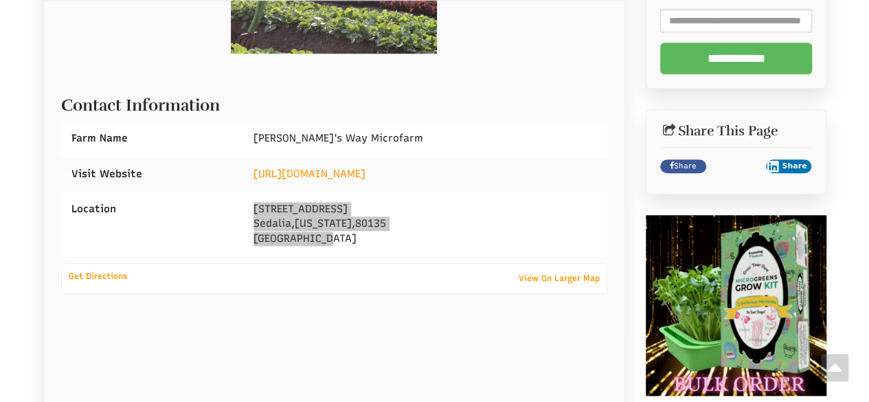
select select "Language Translate Widget"
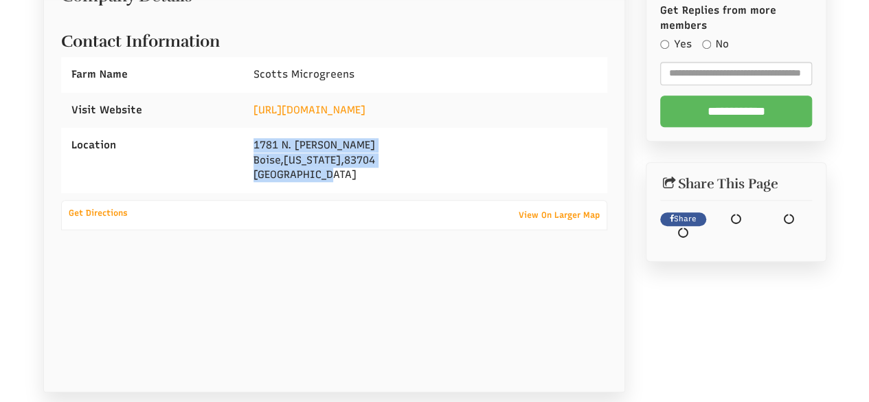
drag, startPoint x: 249, startPoint y: 137, endPoint x: 341, endPoint y: 182, distance: 102.6
click at [341, 182] on div "[STREET_ADDRESS][PERSON_NAME][US_STATE]" at bounding box center [425, 160] width 364 height 65
copy div "[STREET_ADDRESS][PERSON_NAME][US_STATE]"
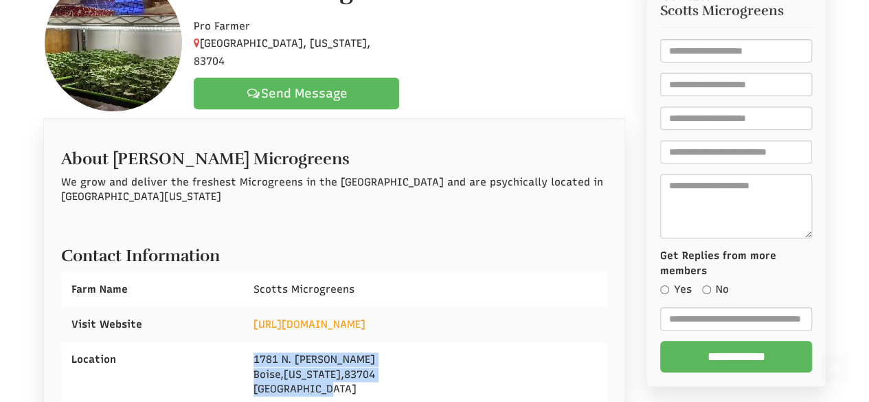
scroll to position [59, 0]
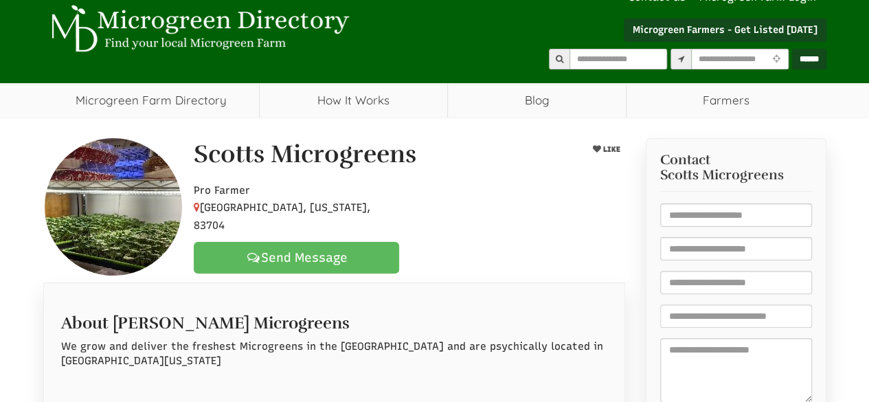
drag, startPoint x: 198, startPoint y: 155, endPoint x: 313, endPoint y: 211, distance: 128.5
click at [313, 211] on div "Scotts Microgreens LIKE Pro Farmer Boise, Idaho, 83704 Send Message" at bounding box center [409, 207] width 452 height 133
select select "Language Translate Widget"
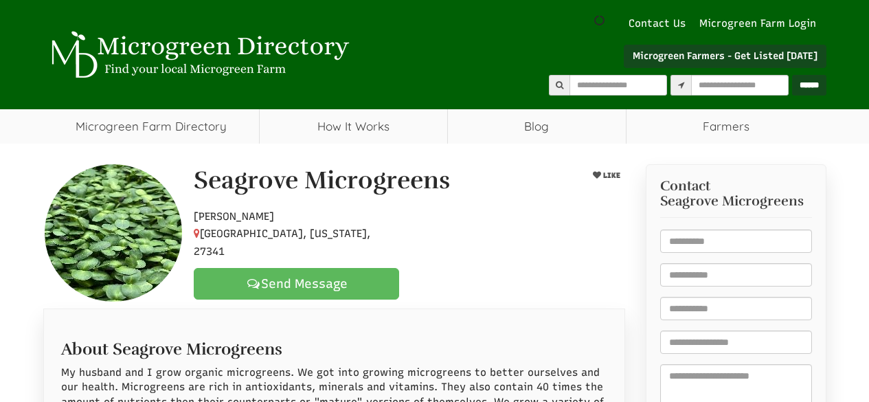
scroll to position [286, 0]
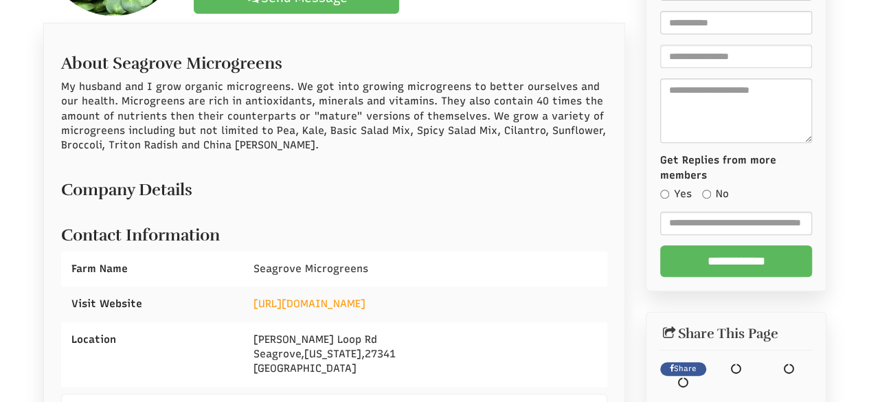
click at [336, 291] on div "[URL][DOMAIN_NAME]" at bounding box center [425, 304] width 364 height 35
click at [323, 304] on link "[URL][DOMAIN_NAME]" at bounding box center [310, 304] width 112 height 12
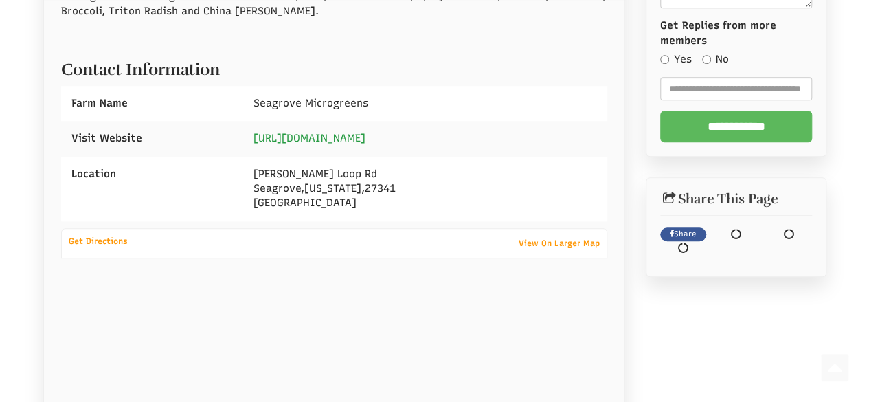
scroll to position [456, 0]
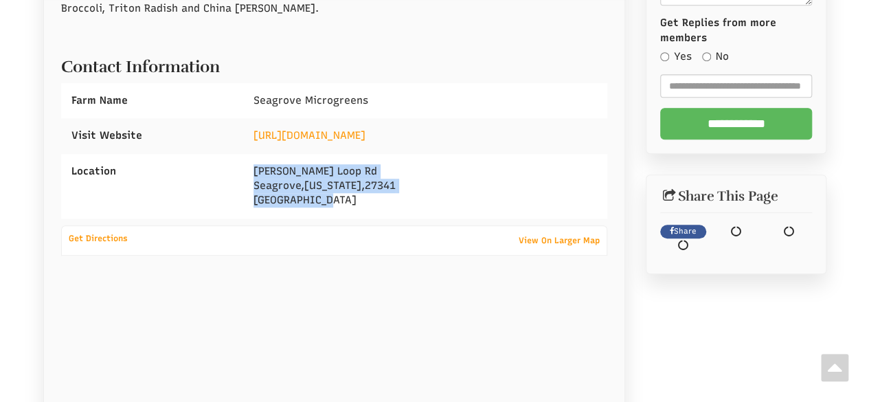
drag, startPoint x: 254, startPoint y: 164, endPoint x: 340, endPoint y: 194, distance: 91.7
click at [353, 193] on div "Cagle Loop Rd Seagrove , North Carolina , 27341 United States" at bounding box center [425, 186] width 364 height 65
copy div "Cagle Loop Rd Seagrove , North Carolina , 27341 United States"
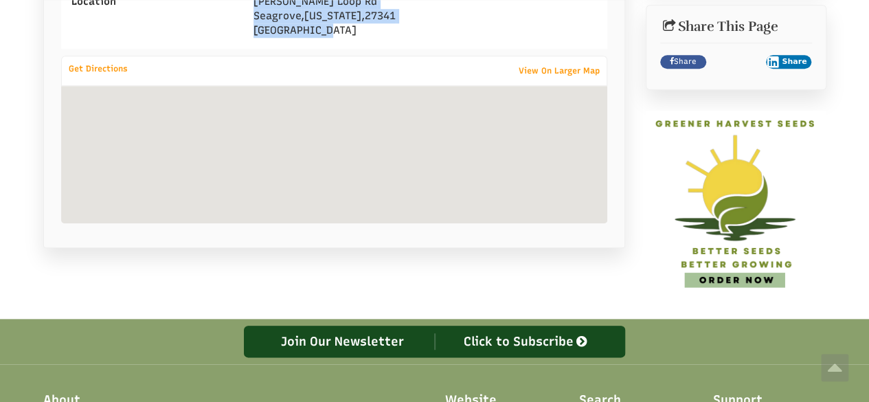
scroll to position [525, 0]
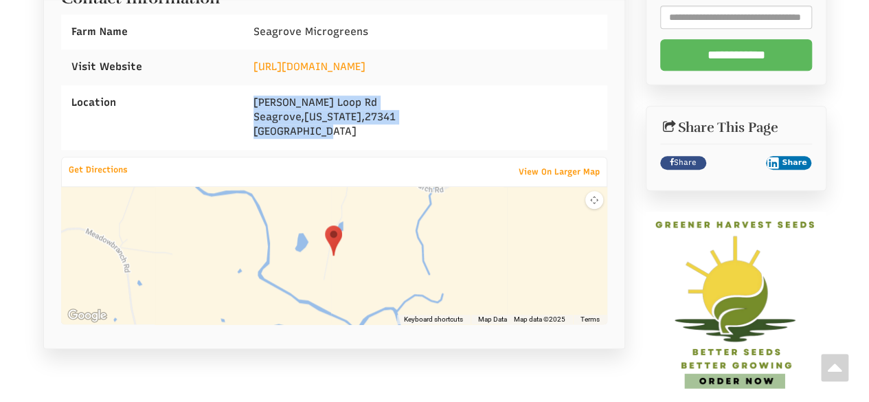
drag, startPoint x: 671, startPoint y: 166, endPoint x: 679, endPoint y: 157, distance: 12.2
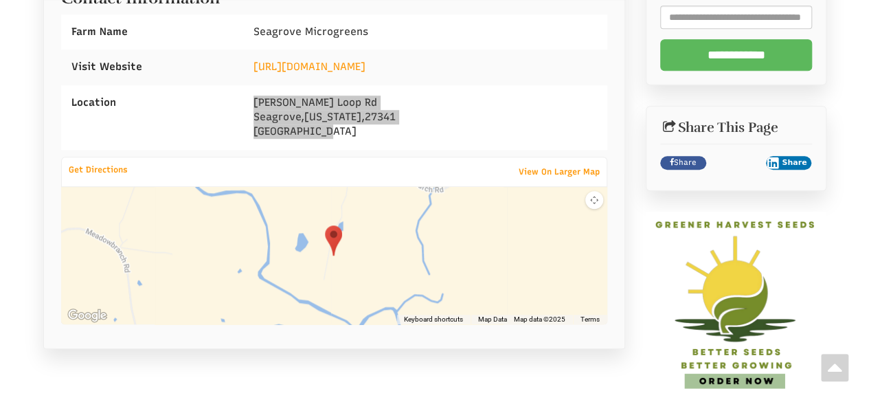
select select "Language Translate Widget"
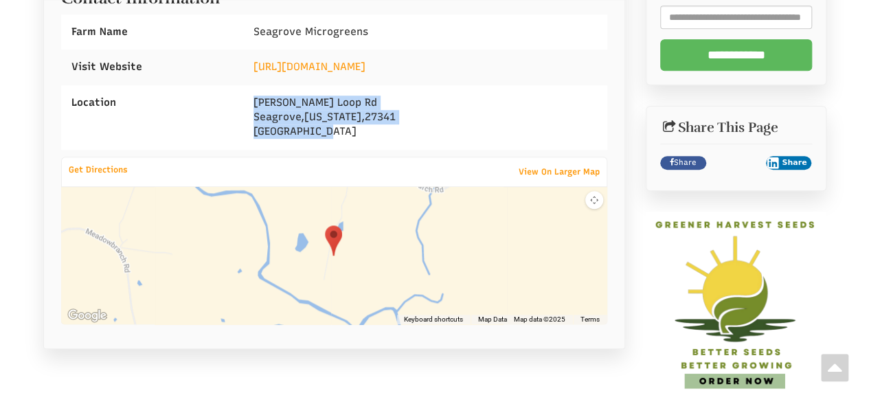
drag, startPoint x: 594, startPoint y: 106, endPoint x: 574, endPoint y: 124, distance: 26.8
click at [595, 107] on div "Cagle Loop Rd Seagrove , North Carolina , 27341 United States" at bounding box center [425, 117] width 364 height 65
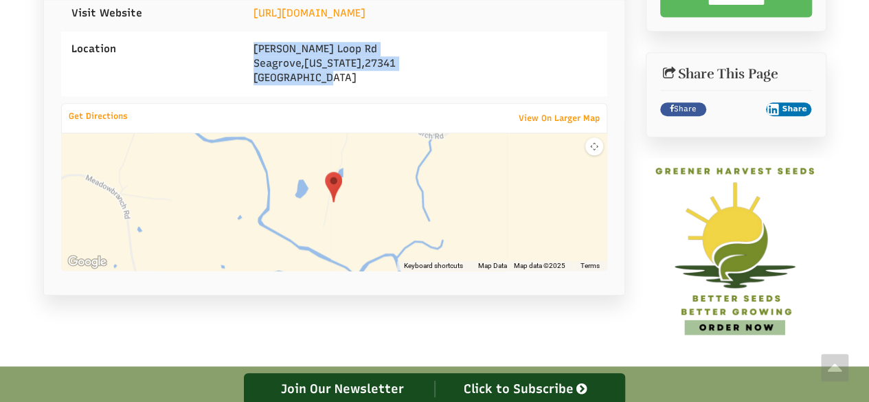
scroll to position [388, 0]
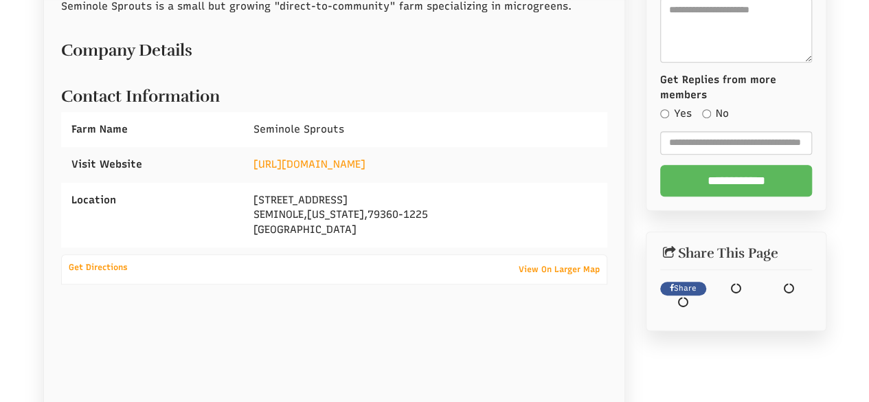
scroll to position [399, 0]
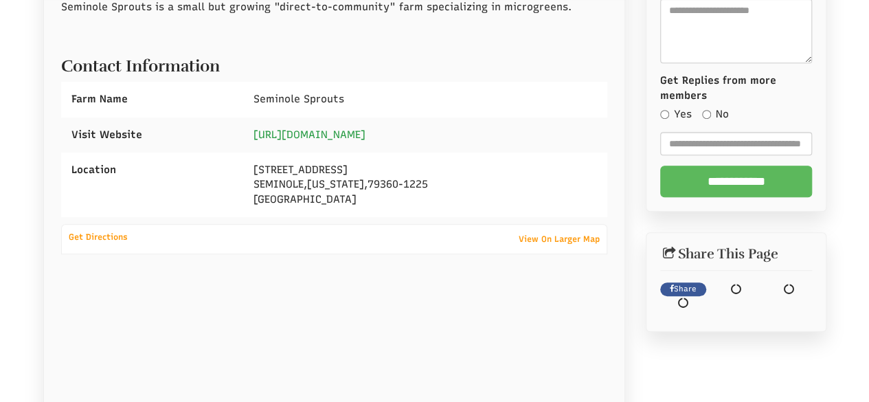
click at [327, 128] on link "https://seminolesprouts.com" at bounding box center [310, 134] width 112 height 12
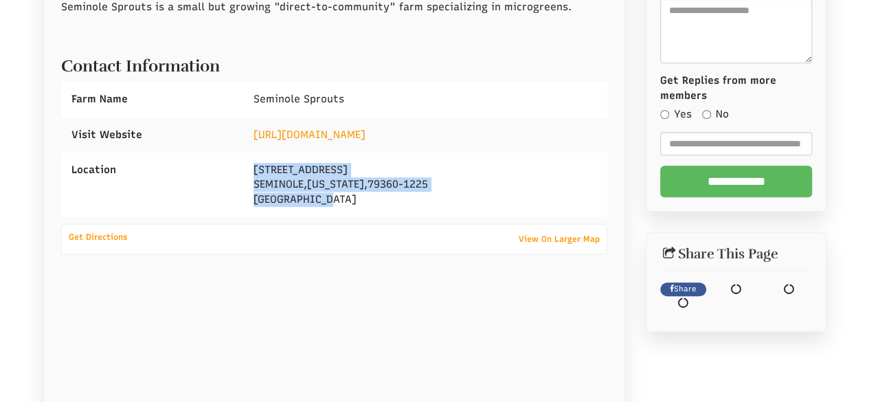
drag, startPoint x: 249, startPoint y: 159, endPoint x: 376, endPoint y: 197, distance: 132.6
click at [376, 197] on div "651 PRIVATE ROAD 204D SEMINOLE , Texas , 79360-1225 United States" at bounding box center [425, 185] width 364 height 65
copy div "651 PRIVATE ROAD 204D SEMINOLE , Texas , 79360-1225 United States"
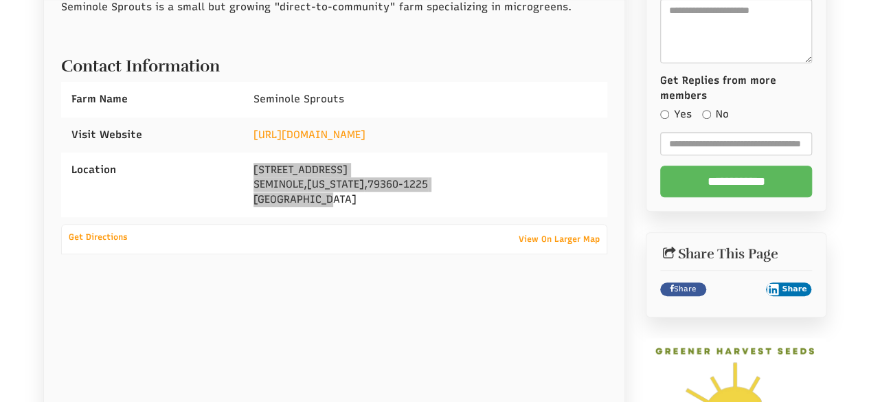
select select "Language Translate Widget"
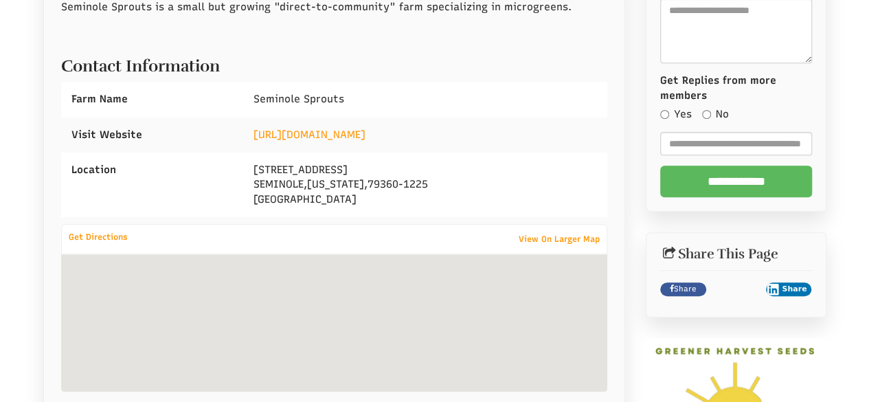
click at [511, 145] on div "https://seminolesprouts.com" at bounding box center [425, 134] width 364 height 35
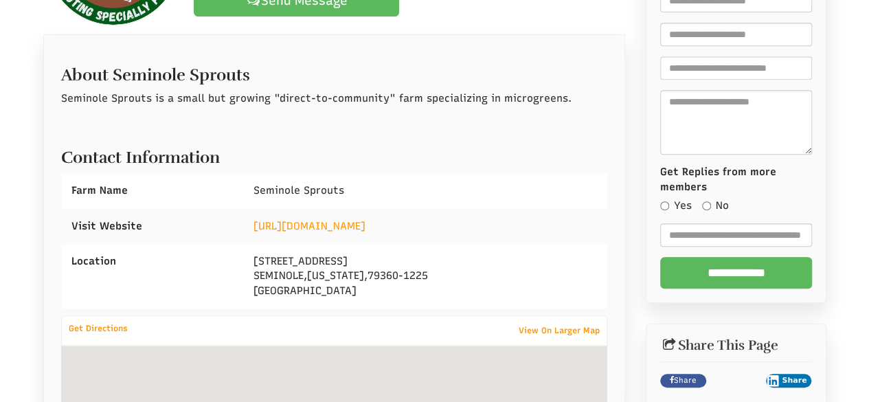
scroll to position [192, 0]
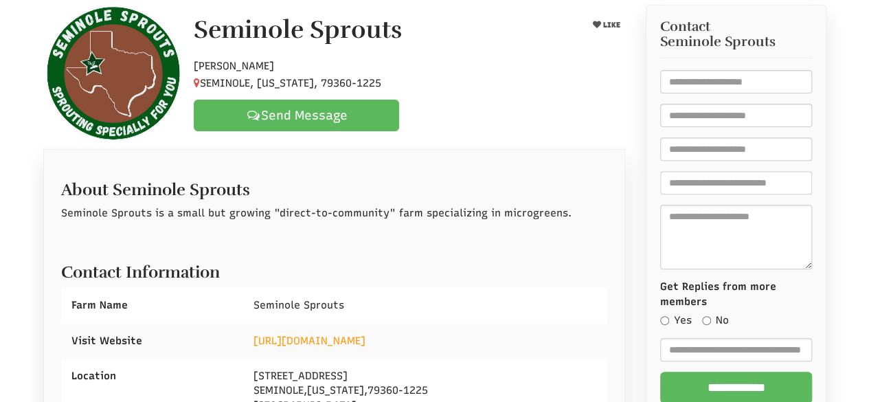
drag, startPoint x: 197, startPoint y: 23, endPoint x: 360, endPoint y: 78, distance: 172.5
click at [360, 78] on div "Seminole Sprouts LIKE Hobby Farmer SEMINOLE, Texas, 79360-1225 Send Message" at bounding box center [409, 73] width 452 height 115
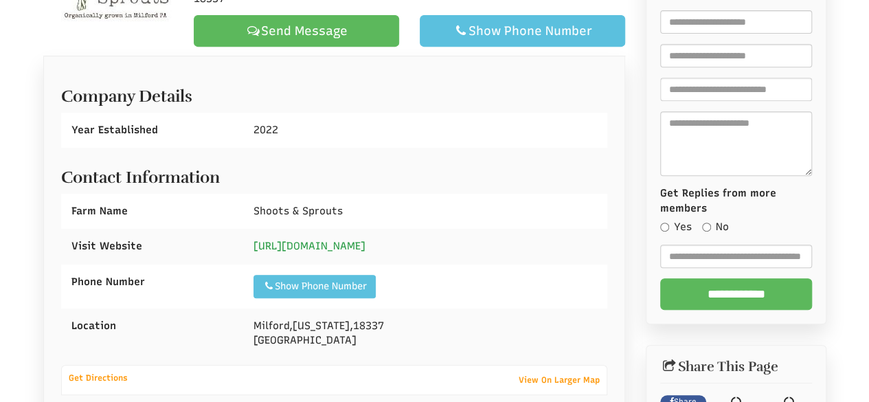
scroll to position [319, 0]
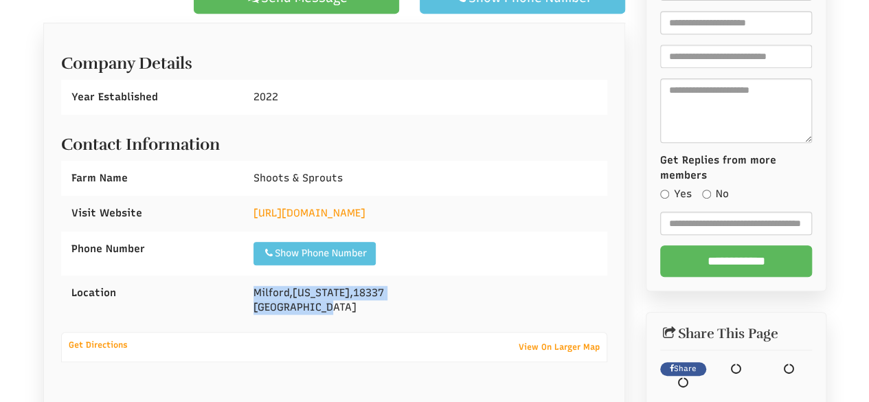
drag, startPoint x: 254, startPoint y: 289, endPoint x: 375, endPoint y: 306, distance: 122.2
click at [385, 307] on div "Milford , Pennsylvania , 18337 United States" at bounding box center [425, 301] width 364 height 50
copy div "Milford , Pennsylvania , 18337 United States"
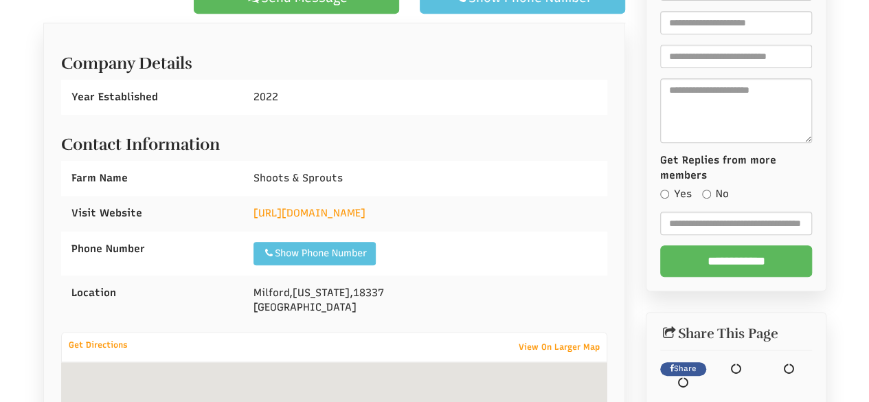
click at [459, 208] on div "http://www.shoots-sprouts.com" at bounding box center [425, 213] width 364 height 35
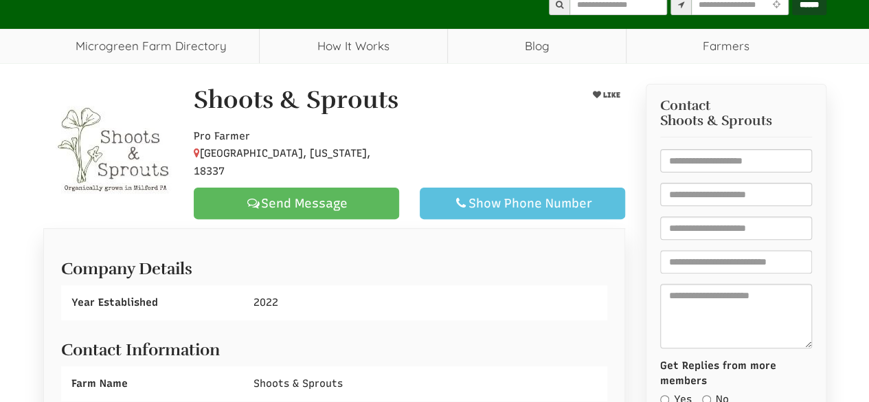
scroll to position [44, 0]
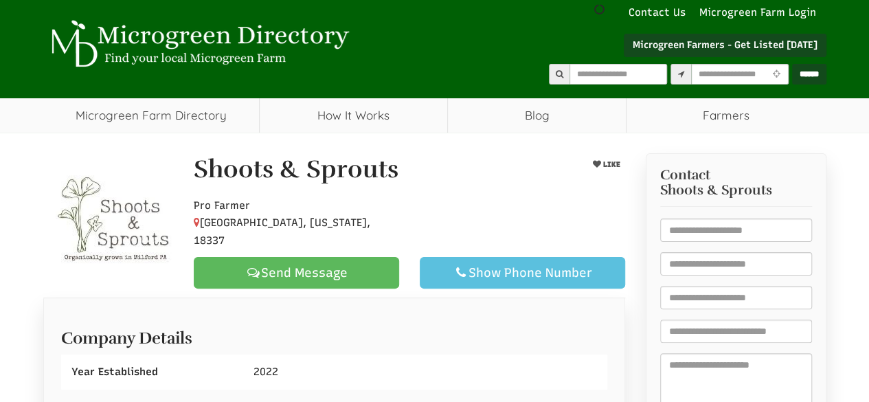
drag, startPoint x: 190, startPoint y: 181, endPoint x: 353, endPoint y: 227, distance: 169.9
click at [353, 227] on div "Shoots & Sprouts LIKE Pro Farmer Milford, Pennsylvania, 18337 Send Message Show…" at bounding box center [409, 222] width 452 height 133
select select "Language Translate Widget"
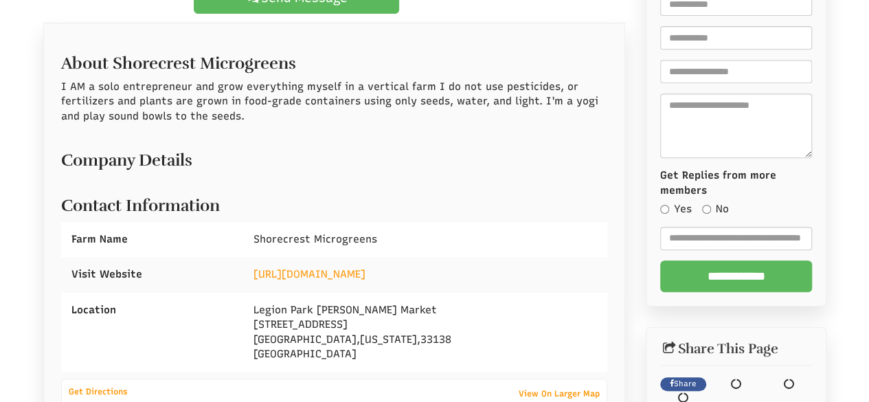
click at [361, 260] on div "[URL][DOMAIN_NAME]" at bounding box center [425, 274] width 364 height 35
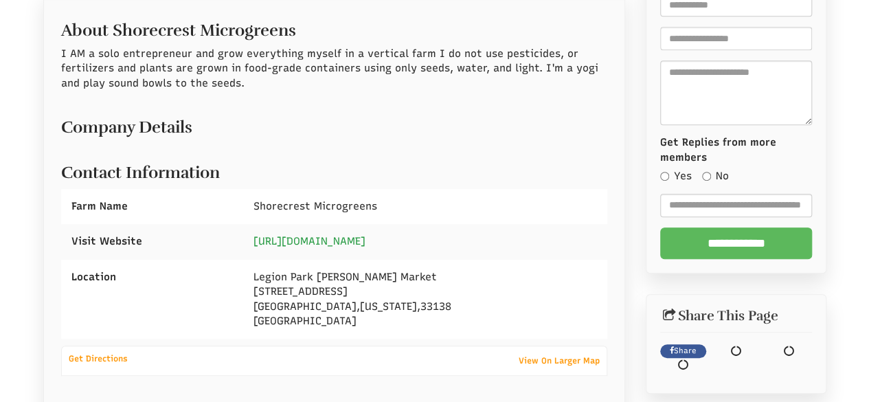
click at [355, 268] on div "Contact Information Farm Name Shorecrest Microgreens Visit Website ," at bounding box center [334, 244] width 547 height 189
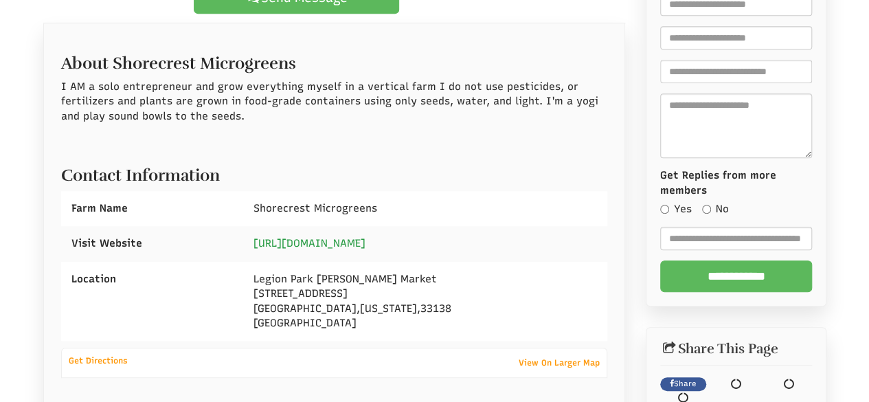
click at [352, 240] on link "https://shorecrestmicrogreens.com/" at bounding box center [310, 243] width 112 height 12
select select "Language Translate Widget"
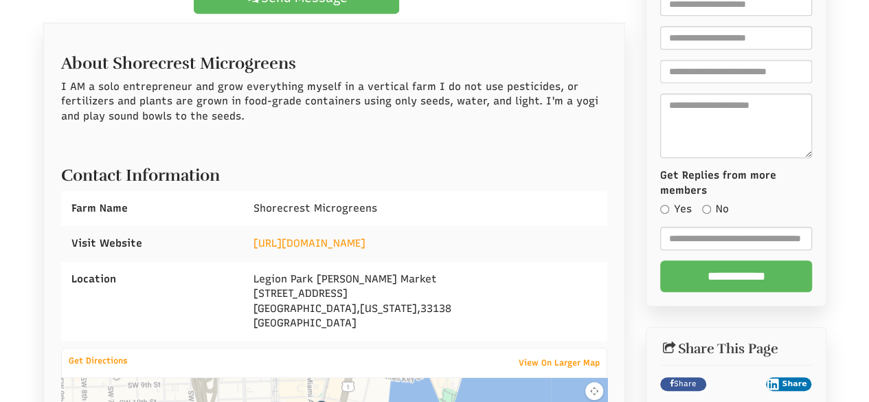
click at [494, 251] on div "https://shorecrestmicrogreens.com/" at bounding box center [425, 243] width 364 height 35
click at [366, 244] on link "https://shorecrestmicrogreens.com/" at bounding box center [310, 243] width 112 height 12
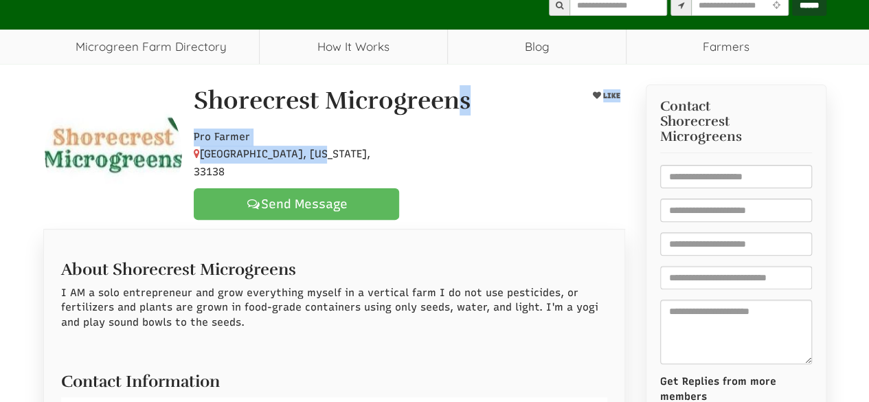
drag, startPoint x: 200, startPoint y: 101, endPoint x: 331, endPoint y: 157, distance: 142.8
click at [331, 157] on div "Shorecrest Microgreens LIKE Pro Farmer Miami, Florida, 33138 Send Message" at bounding box center [409, 153] width 452 height 133
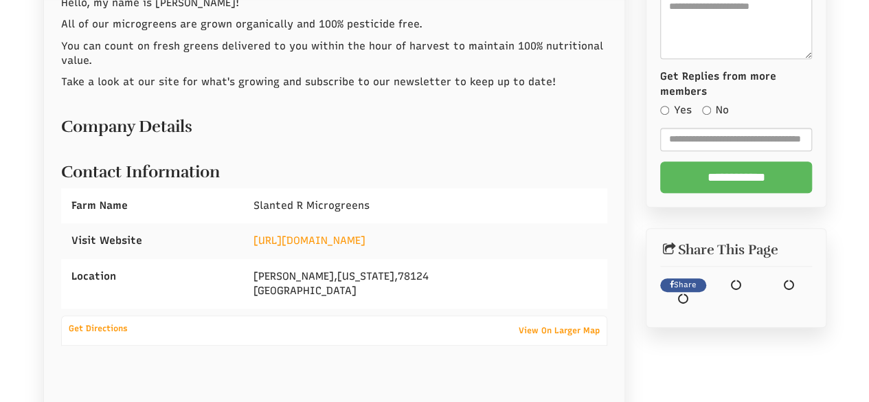
scroll to position [412, 0]
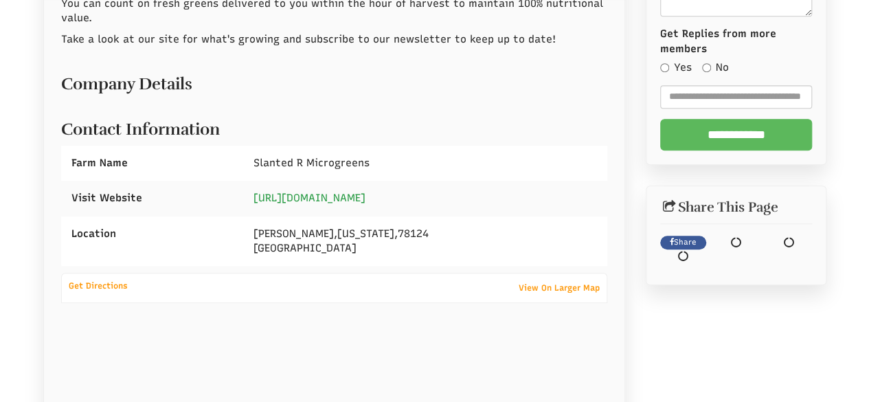
click at [353, 199] on link "[URL][DOMAIN_NAME]" at bounding box center [310, 198] width 112 height 12
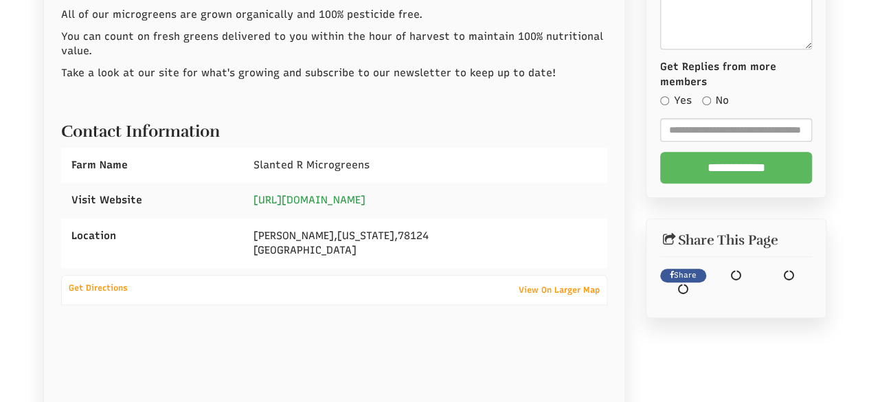
scroll to position [445, 0]
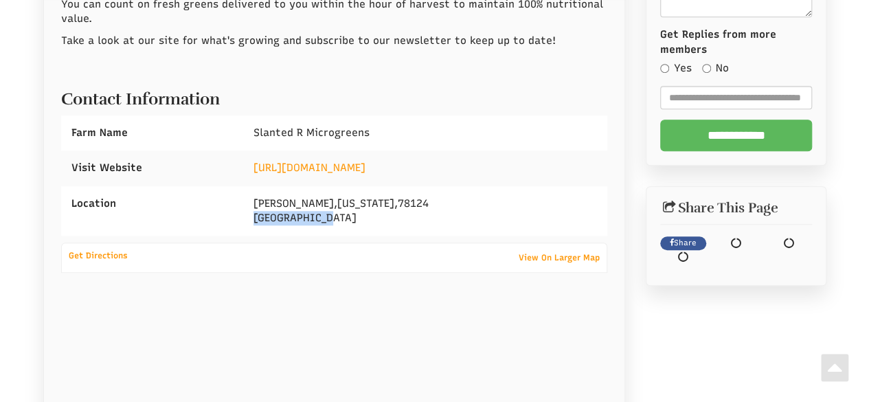
drag, startPoint x: 254, startPoint y: 224, endPoint x: 418, endPoint y: 233, distance: 163.8
click at [421, 232] on div "[GEOGRAPHIC_DATA] , [US_STATE] , 78124 [GEOGRAPHIC_DATA]" at bounding box center [425, 211] width 364 height 50
click at [256, 203] on span "Marion" at bounding box center [294, 203] width 80 height 12
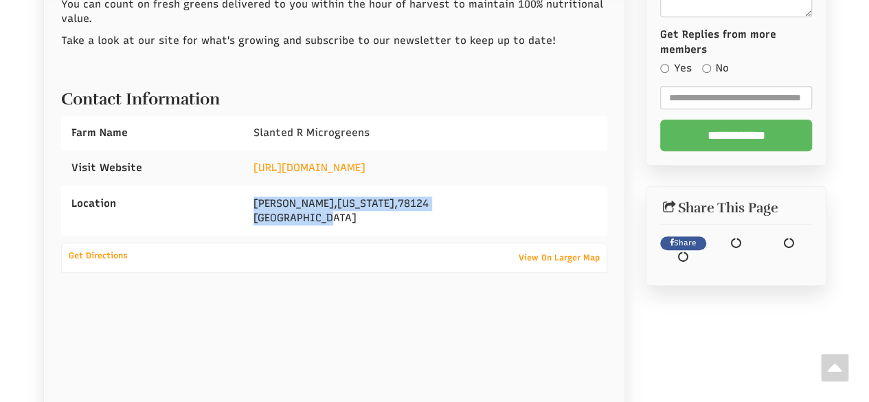
drag, startPoint x: 249, startPoint y: 201, endPoint x: 335, endPoint y: 213, distance: 87.5
click at [333, 212] on div "Marion , Texas , 78124 United States" at bounding box center [425, 211] width 364 height 50
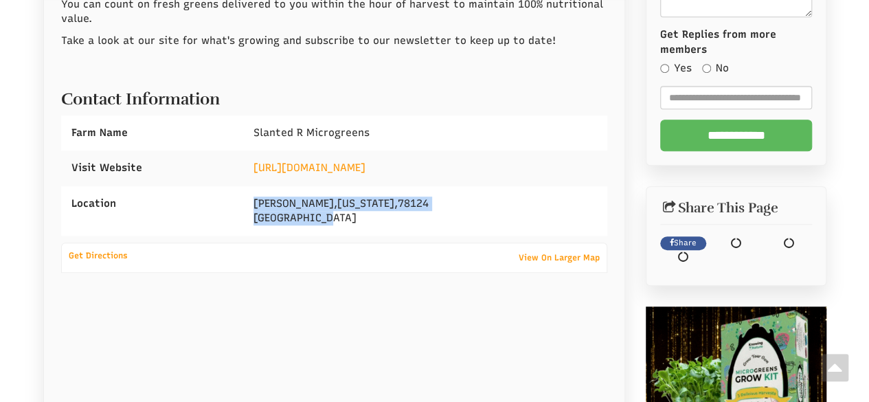
copy div "Marion , Texas , 78124 United States"
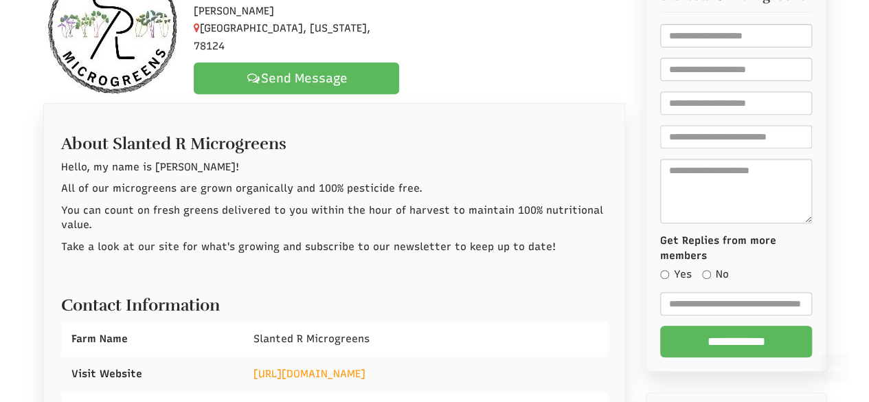
scroll to position [101, 0]
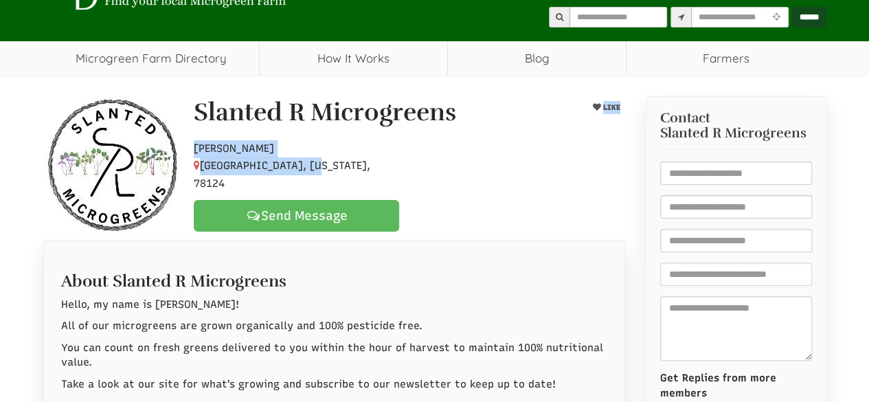
drag, startPoint x: 194, startPoint y: 113, endPoint x: 359, endPoint y: 167, distance: 173.6
click at [359, 167] on div "Slanted R Microgreens LIKE Hobby Farmer Marion, Texas, 78124 Send Message" at bounding box center [409, 165] width 452 height 133
click at [359, 168] on p "Hobby Farmer Marion, Texas, 78124" at bounding box center [296, 166] width 205 height 53
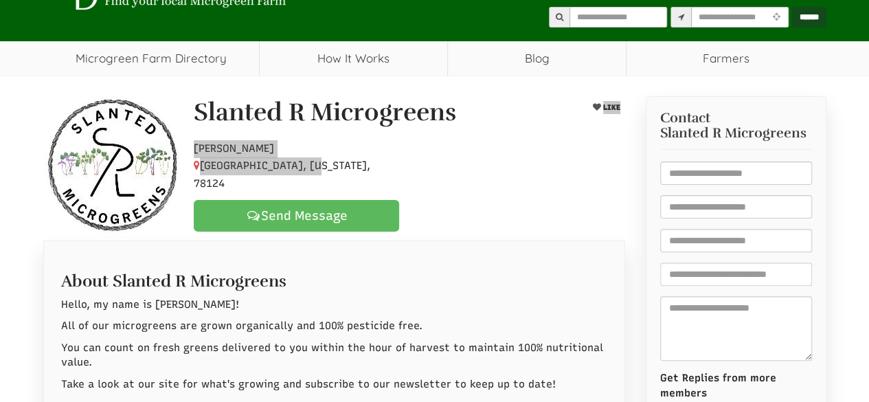
select select "Language Translate Widget"
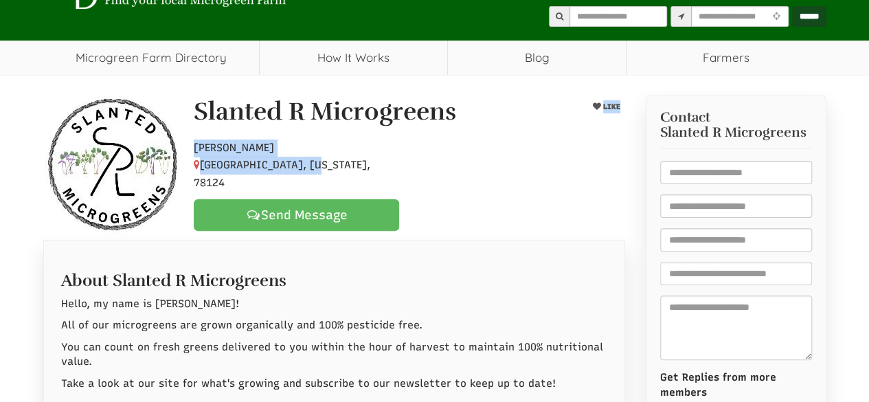
scroll to position [412, 0]
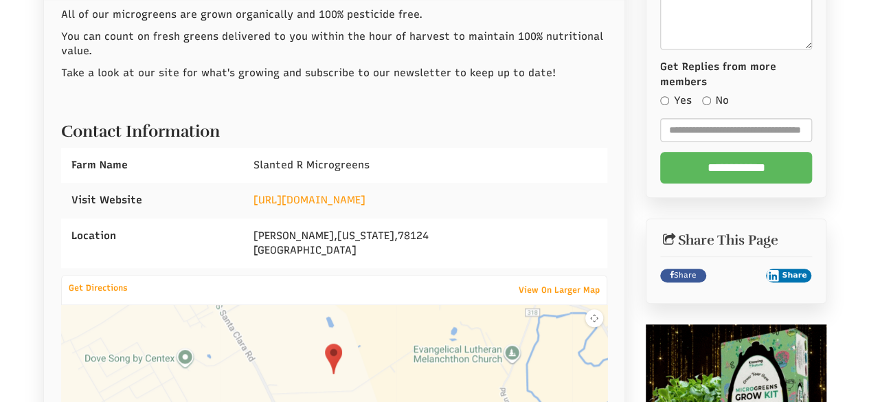
click at [223, 187] on div "Visit Website" at bounding box center [152, 200] width 182 height 35
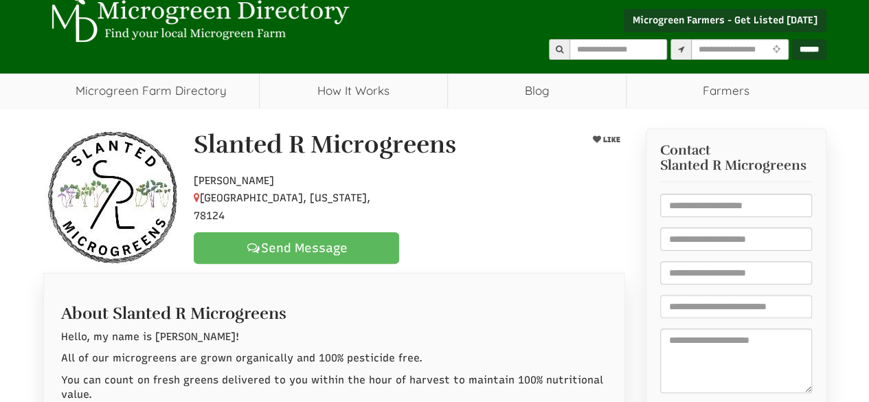
drag, startPoint x: 553, startPoint y: 138, endPoint x: 528, endPoint y: 179, distance: 48.4
click at [554, 138] on div "Slanted R Microgreens LIKE Hobby Farmer Marion, Texas, 78124 Send Message" at bounding box center [334, 196] width 603 height 137
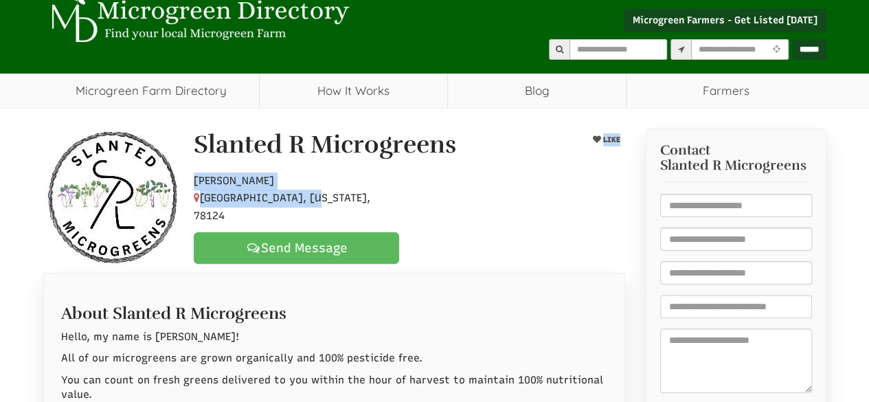
drag, startPoint x: 192, startPoint y: 140, endPoint x: 331, endPoint y: 200, distance: 150.5
click at [331, 200] on div "Slanted R Microgreens LIKE Hobby Farmer Marion, Texas, 78124 Send Message" at bounding box center [334, 196] width 603 height 137
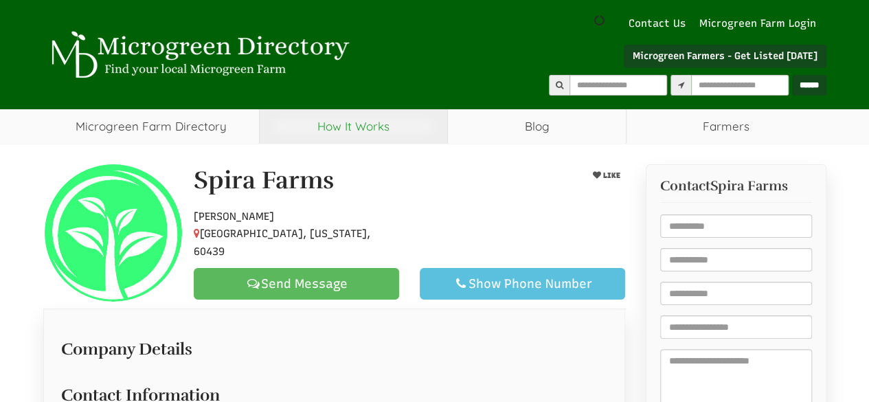
click at [403, 138] on link "How It Works" at bounding box center [354, 126] width 188 height 34
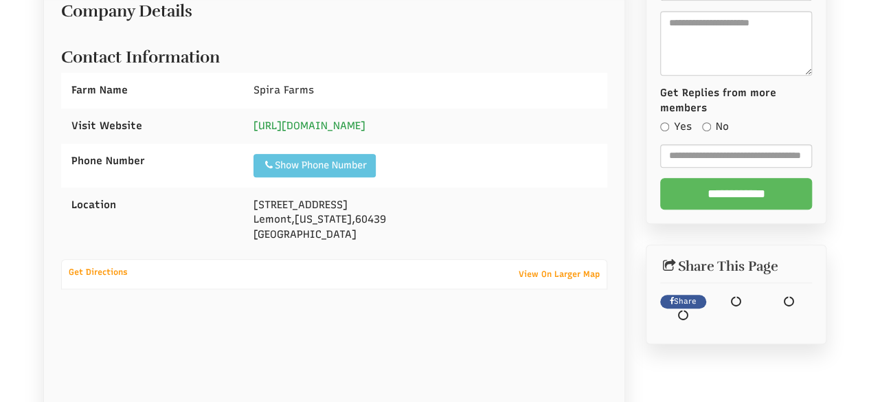
scroll to position [374, 0]
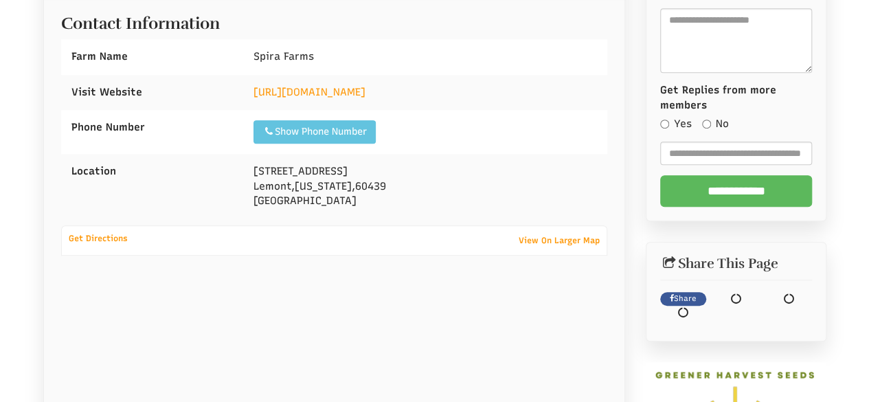
drag, startPoint x: 328, startPoint y: 124, endPoint x: 261, endPoint y: 122, distance: 66.7
click at [227, 143] on div "Phone Number Show Phone Number Call: 7089710218" at bounding box center [334, 132] width 547 height 44
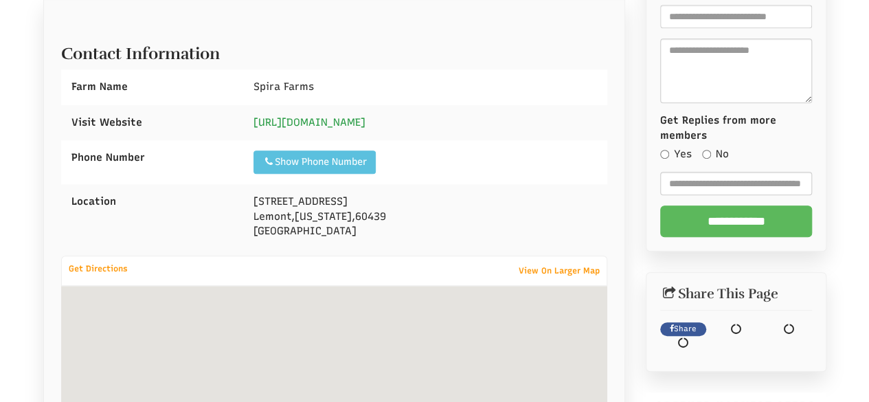
select select "Language Translate Widget"
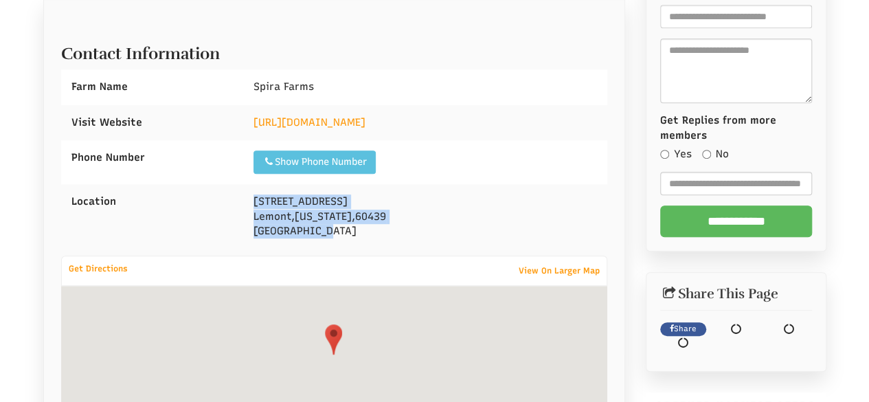
drag, startPoint x: 247, startPoint y: 199, endPoint x: 331, endPoint y: 227, distance: 88.7
click at [331, 227] on div "228 Main St Lemont , Illinois , 60439 United States" at bounding box center [425, 216] width 364 height 65
copy div "228 Main St Lemont , Illinois , 60439 United States"
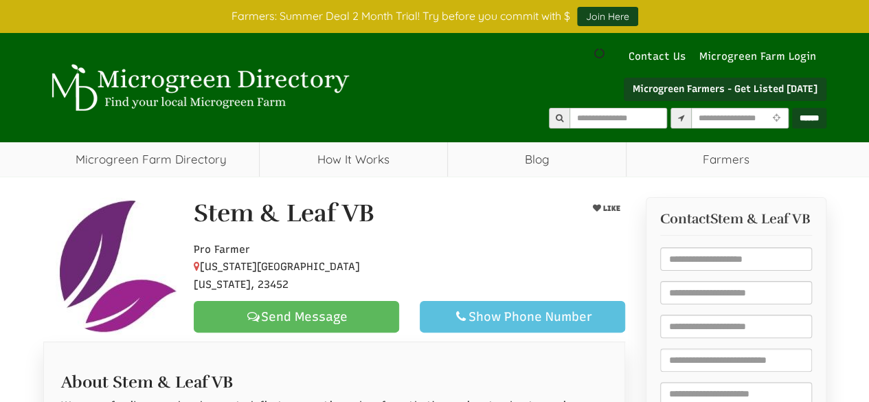
click at [513, 225] on div "Stem & Leaf VB" at bounding box center [371, 217] width 377 height 34
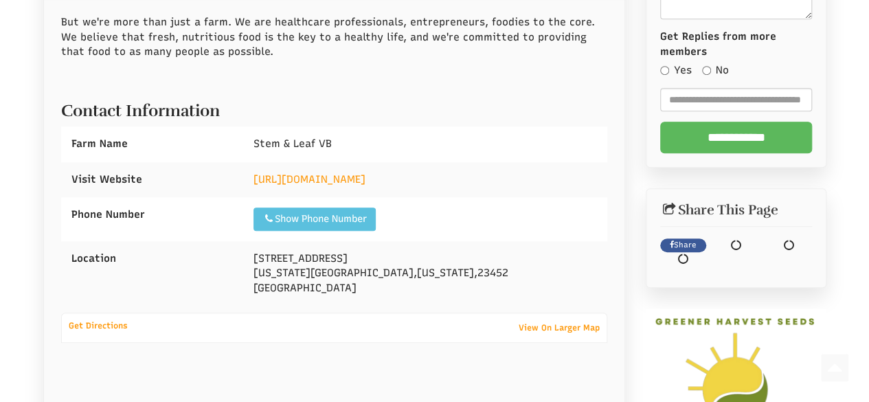
scroll to position [481, 0]
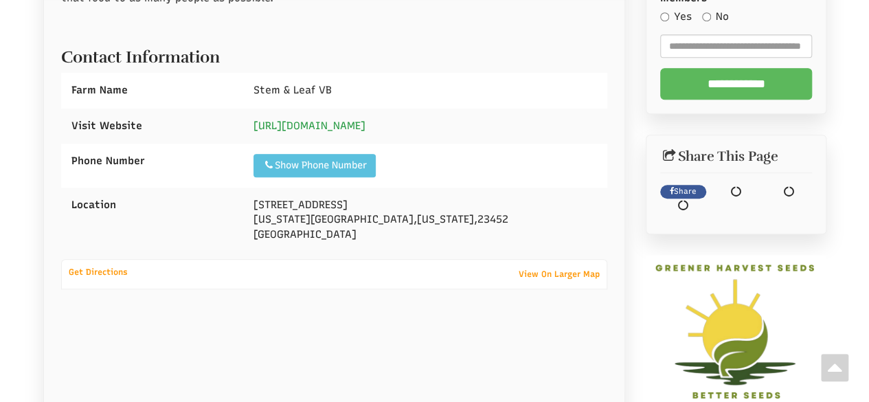
click at [342, 120] on link "http://www.stemandleafvb.com" at bounding box center [310, 126] width 112 height 12
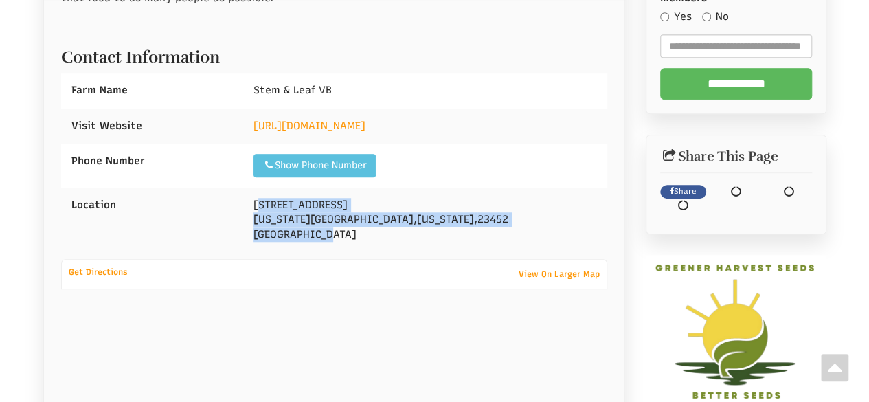
drag, startPoint x: 257, startPoint y: 203, endPoint x: 308, endPoint y: 234, distance: 59.9
click at [344, 234] on div "3240 Queensbury Dr Virginia Beach , Virginia , 23452 United States" at bounding box center [425, 220] width 364 height 65
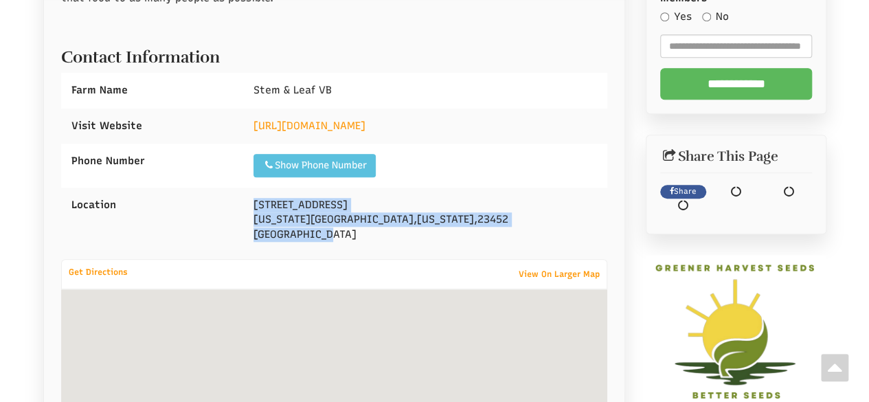
drag, startPoint x: 254, startPoint y: 204, endPoint x: 329, endPoint y: 230, distance: 79.3
click at [329, 230] on div "3240 Queensbury Dr Virginia Beach , Virginia , 23452 United States" at bounding box center [425, 220] width 364 height 65
copy div "3240 Queensbury Dr Virginia Beach , Virginia , 23452 United States"
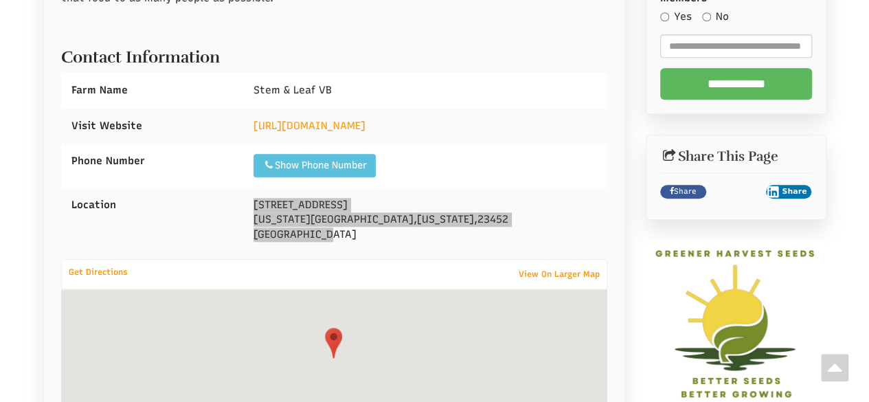
select select "Language Translate Widget"
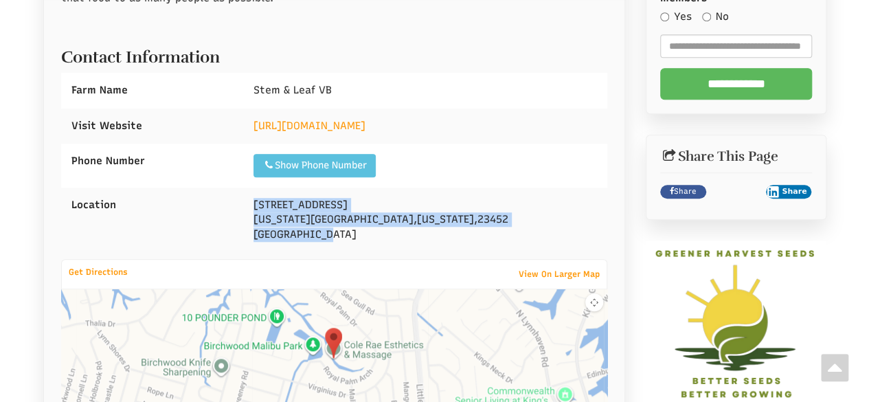
click at [526, 188] on div "3240 Queensbury Dr Virginia Beach , Virginia , 23452 United States" at bounding box center [425, 220] width 364 height 65
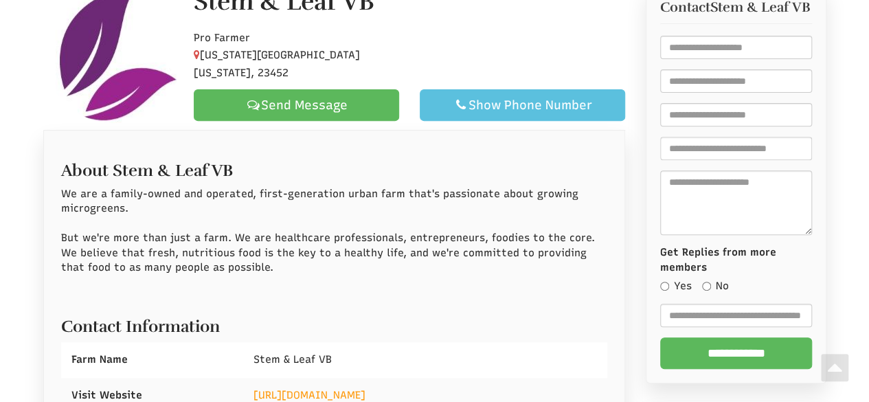
scroll to position [206, 0]
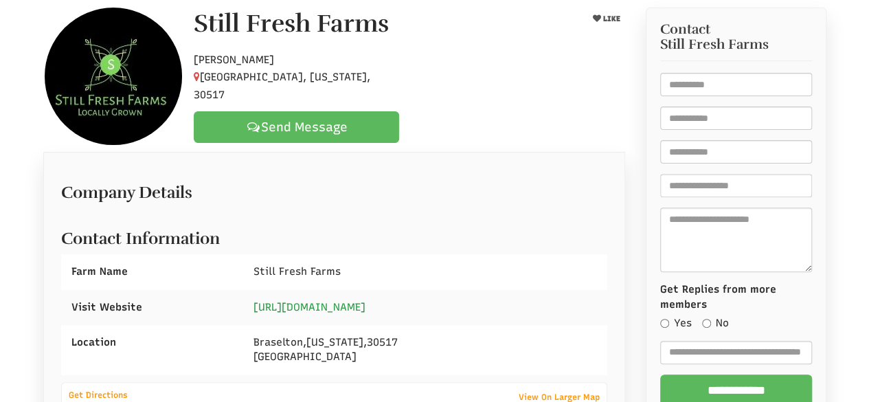
click at [361, 311] on link "[URL][DOMAIN_NAME]" at bounding box center [310, 307] width 112 height 12
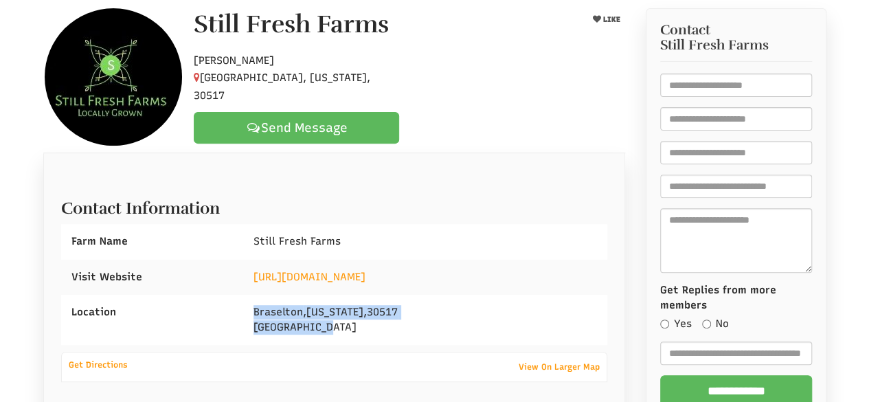
drag, startPoint x: 253, startPoint y: 309, endPoint x: 356, endPoint y: 328, distance: 104.8
click at [356, 328] on div "[GEOGRAPHIC_DATA] , [US_STATE] , 30517 [GEOGRAPHIC_DATA]" at bounding box center [425, 320] width 364 height 50
copy div "[GEOGRAPHIC_DATA] , [US_STATE] , 30517 [GEOGRAPHIC_DATA]"
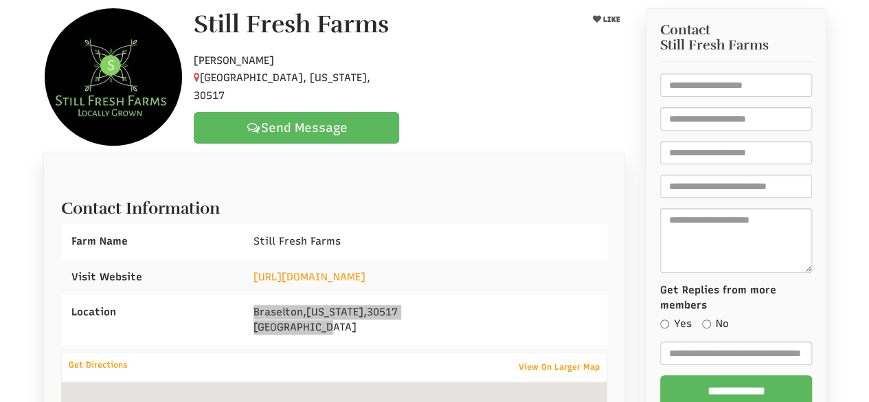
select select "Language Translate Widget"
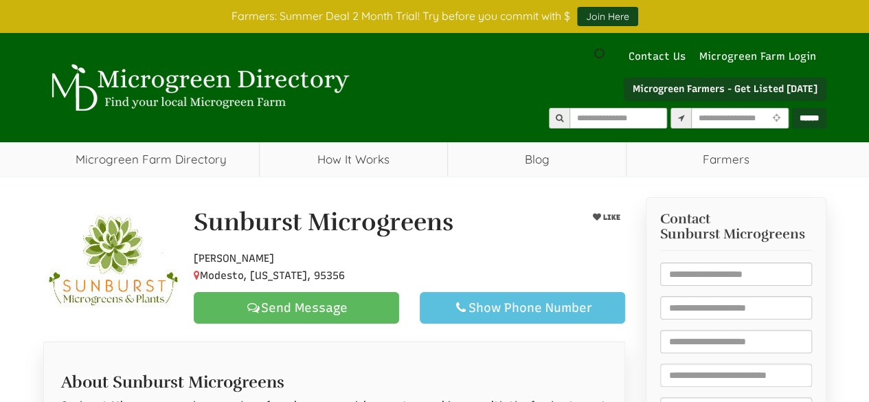
click at [502, 222] on div "Sunburst Microgreens" at bounding box center [371, 226] width 377 height 34
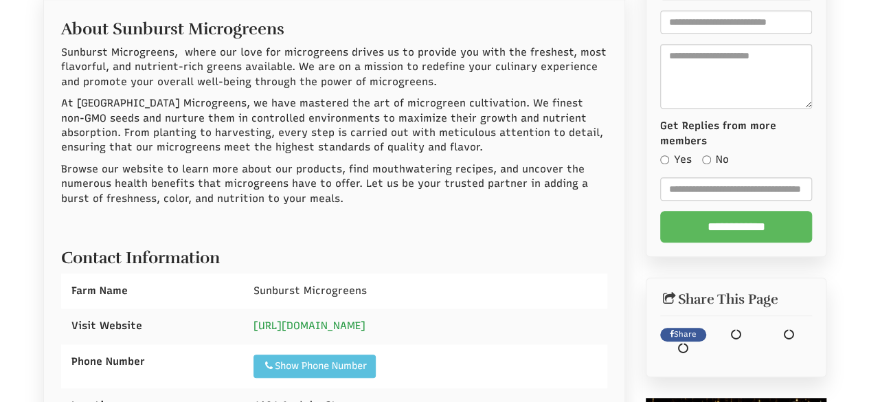
scroll to position [412, 0]
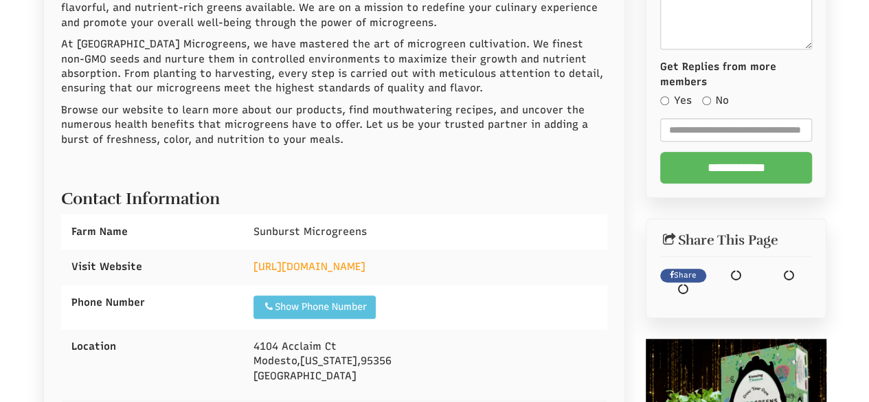
click at [344, 258] on div "https://www.sunburstmicrogreens.com" at bounding box center [425, 266] width 364 height 35
click at [341, 270] on link "https://www.sunburstmicrogreens.com" at bounding box center [310, 266] width 112 height 12
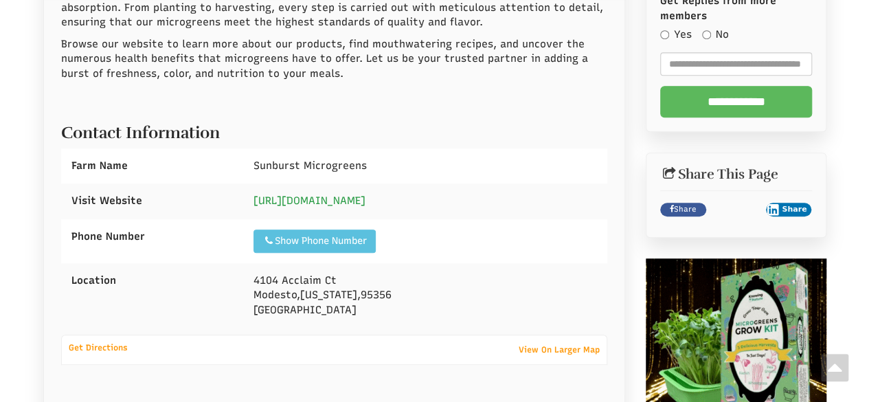
scroll to position [481, 0]
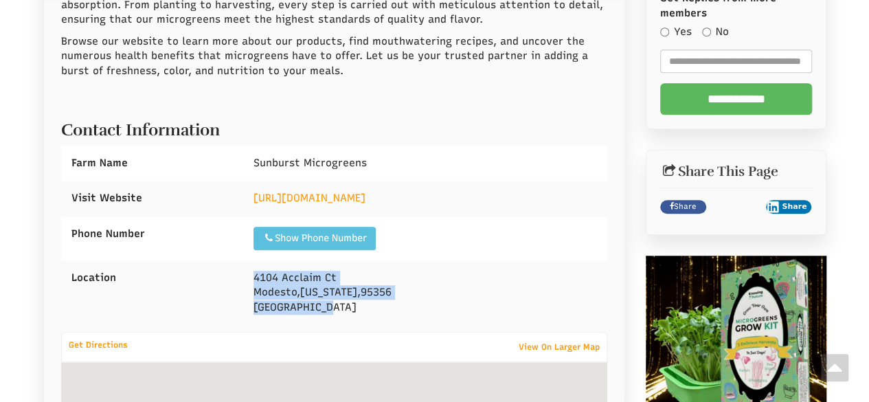
drag, startPoint x: 254, startPoint y: 272, endPoint x: 375, endPoint y: 309, distance: 126.3
click at [375, 309] on div "4104 Acclaim Ct Modesto , California , 95356 United States" at bounding box center [425, 292] width 364 height 65
copy div "4104 Acclaim Ct Modesto , California , 95356 United States"
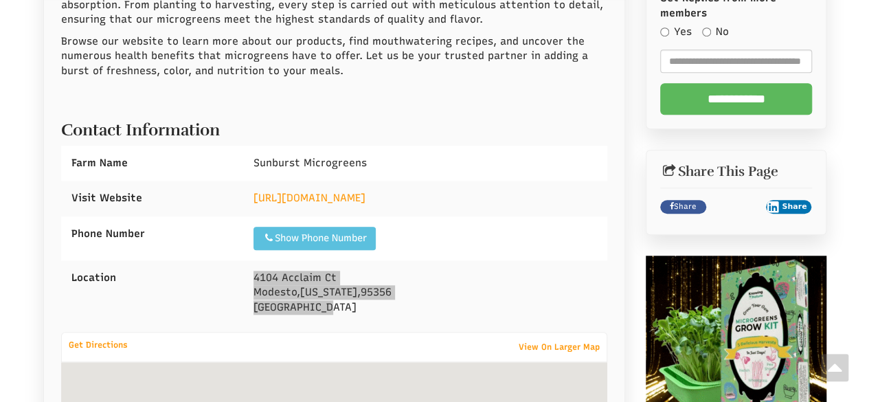
select select "Language Translate Widget"
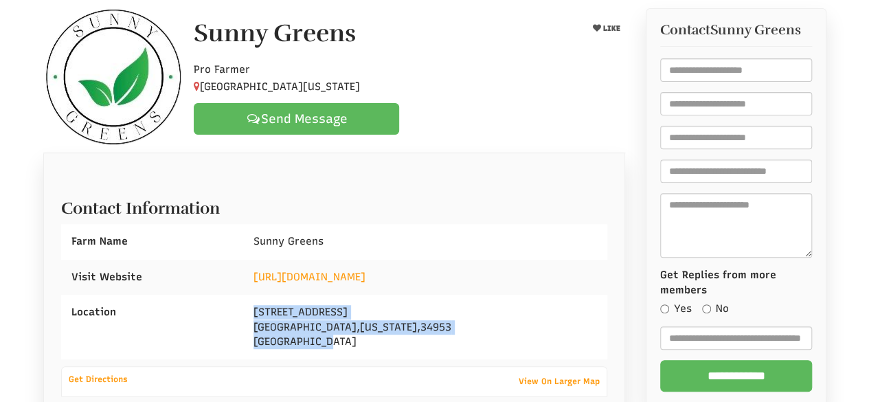
drag, startPoint x: 245, startPoint y: 308, endPoint x: 364, endPoint y: 335, distance: 121.9
click at [372, 342] on div "[STREET_ADDRESS][US_STATE]" at bounding box center [425, 327] width 364 height 65
copy div "[STREET_ADDRESS][US_STATE]"
click at [478, 300] on div "[STREET_ADDRESS][US_STATE]" at bounding box center [425, 327] width 364 height 65
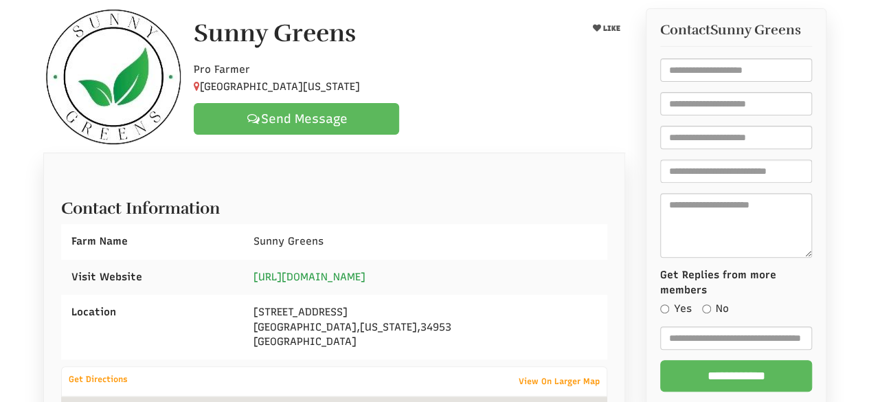
click at [349, 278] on link "https://www.sunnygreens.org/" at bounding box center [310, 277] width 112 height 12
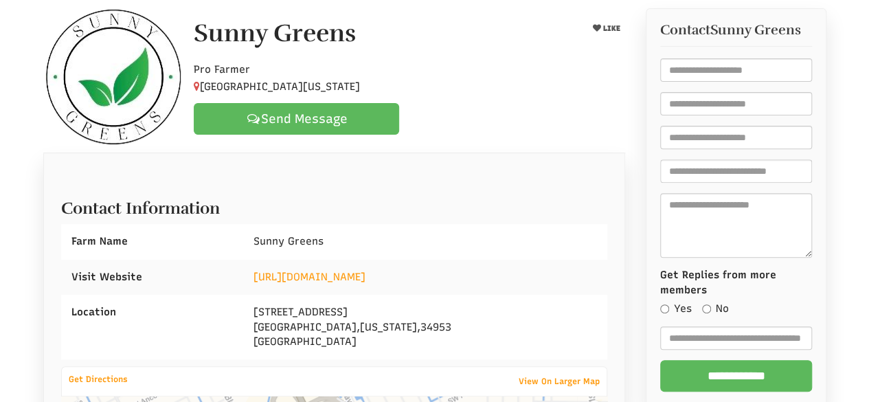
select select "Language Translate Widget"
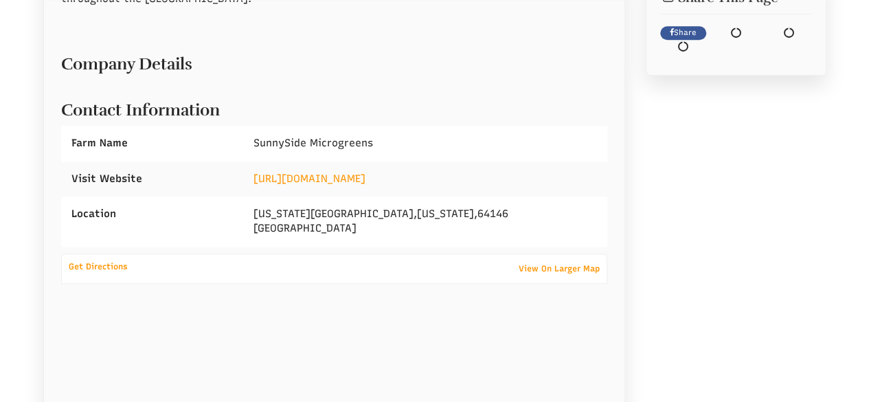
scroll to position [710, 0]
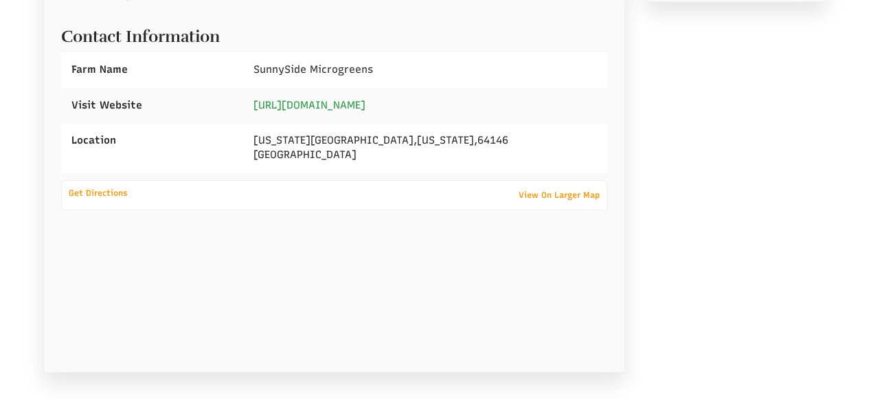
click at [331, 111] on link "https://www.sunnysidemicrogreens.com" at bounding box center [310, 105] width 112 height 12
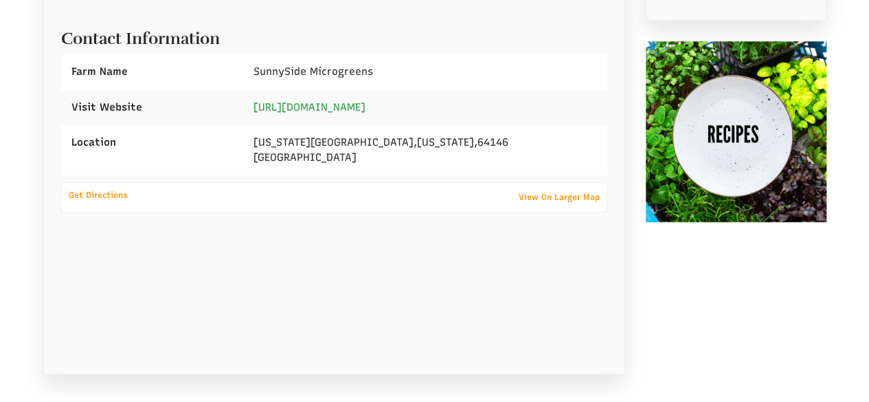
scroll to position [746, 0]
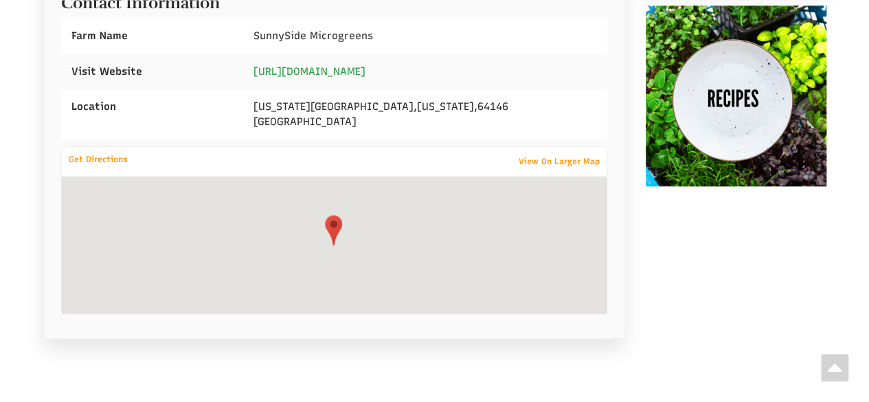
select select "Language Translate Widget"
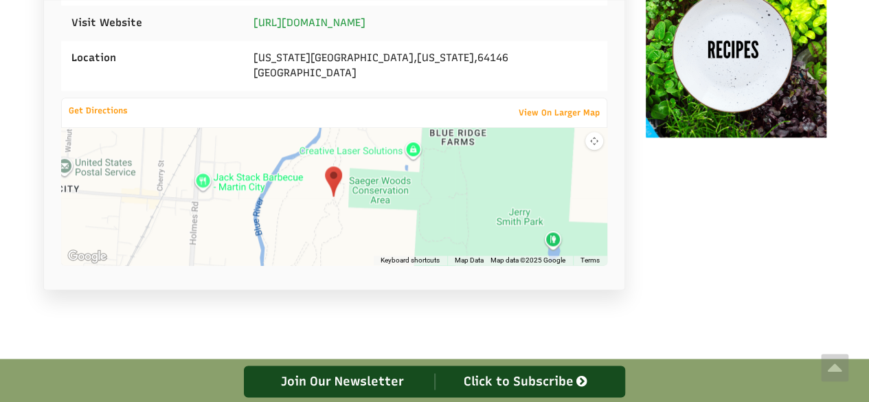
scroll to position [815, 0]
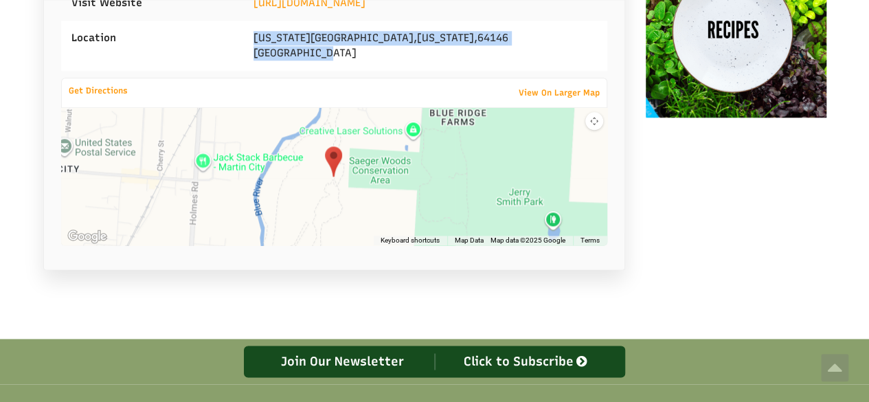
drag, startPoint x: 253, startPoint y: 46, endPoint x: 360, endPoint y: 75, distance: 111.0
click at [360, 71] on div "Kansas City , Missouri , 64146 United States" at bounding box center [425, 46] width 364 height 50
copy div "Kansas City , Missouri , 64146 United States"
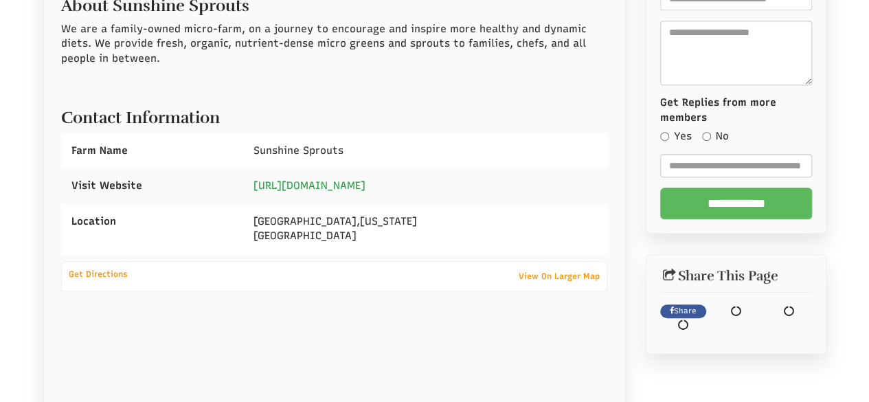
scroll to position [382, 0]
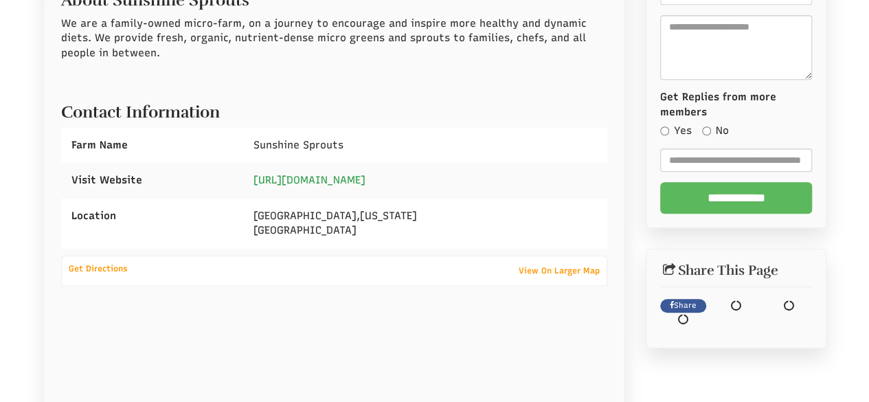
click at [353, 183] on link "[URL][DOMAIN_NAME]" at bounding box center [310, 180] width 112 height 12
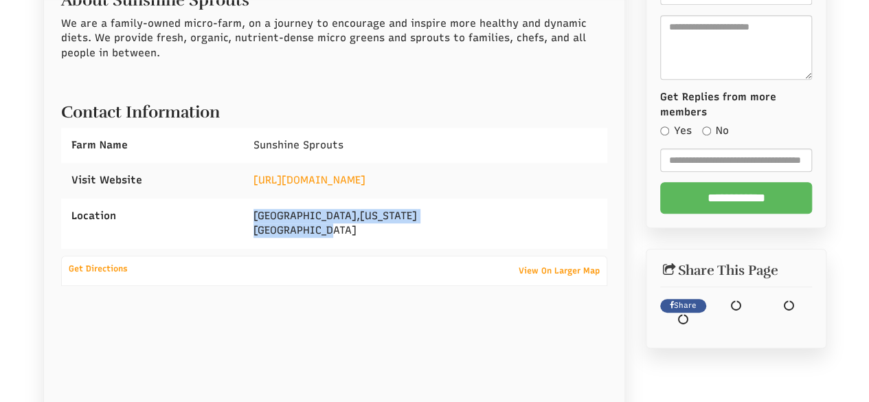
drag, startPoint x: 253, startPoint y: 214, endPoint x: 341, endPoint y: 226, distance: 89.5
click at [360, 246] on div "Venice , Florida United States" at bounding box center [425, 224] width 364 height 50
copy div "Venice , Florida United States"
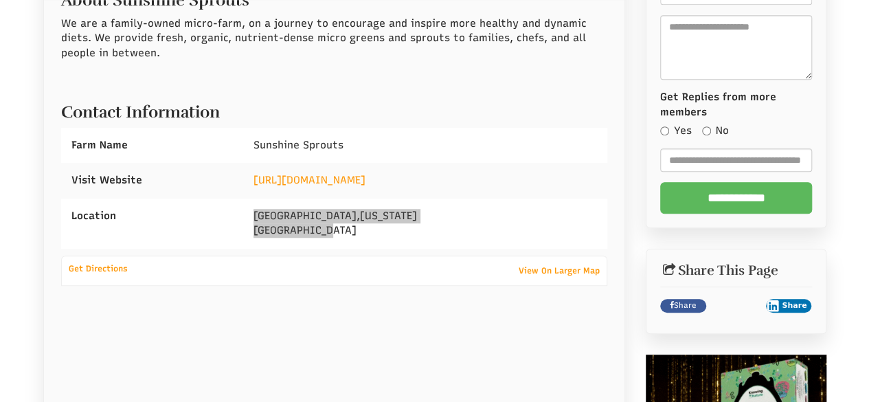
select select "Language Translate Widget"
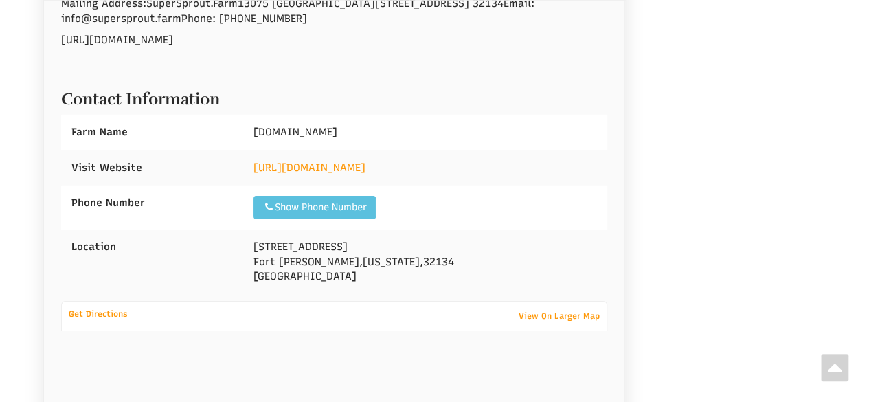
scroll to position [2173, 0]
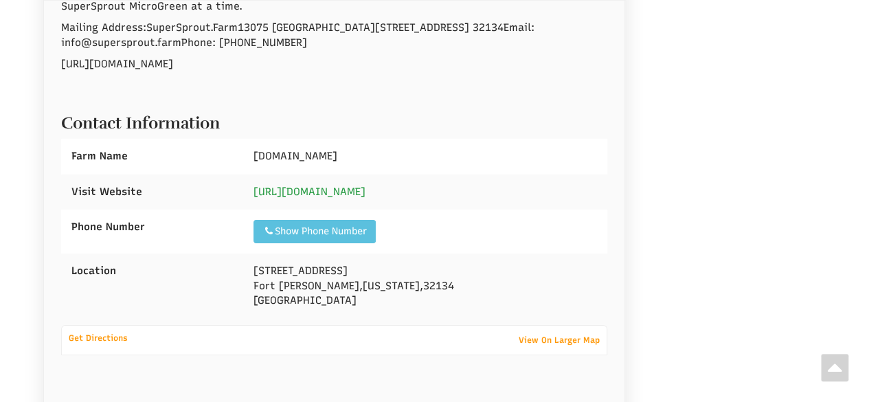
click at [313, 194] on link "https://microgreen.farm" at bounding box center [310, 192] width 112 height 12
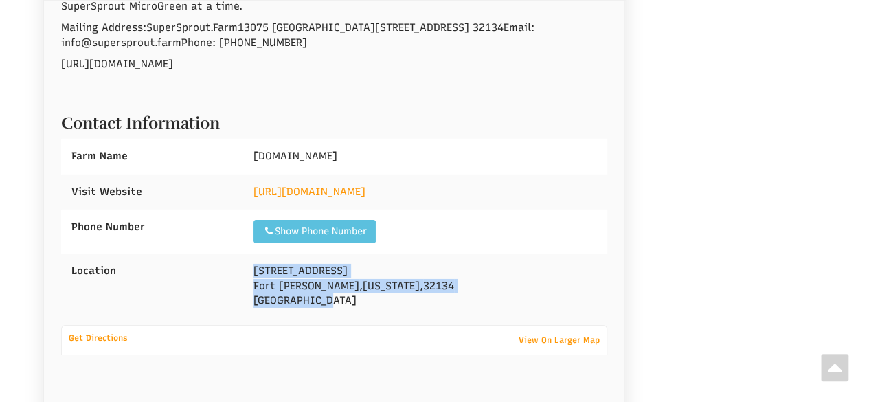
drag, startPoint x: 254, startPoint y: 265, endPoint x: 333, endPoint y: 305, distance: 87.9
click at [333, 305] on div "13075 NE 251st Terrace Fort McCoy , Florida , 32134 United States" at bounding box center [425, 286] width 364 height 65
copy div "13075 NE 251st Terrace Fort McCoy , Florida , 32134 United States"
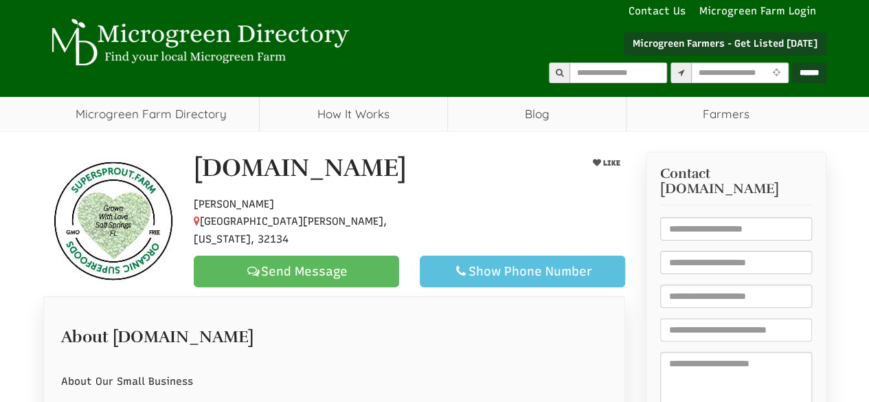
scroll to position [43, 0]
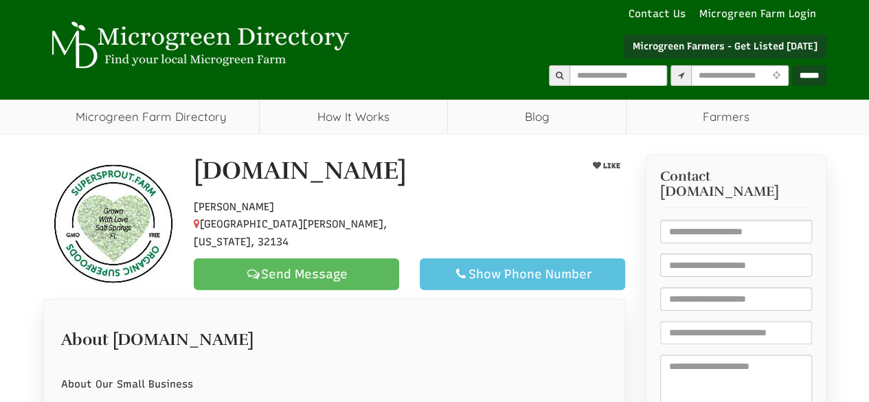
select select "Language Translate Widget"
drag, startPoint x: 194, startPoint y: 177, endPoint x: 347, endPoint y: 231, distance: 161.7
click at [347, 231] on div "SuperSprout.Farm LIKE Hobby Farmer Fort McCoy, Florida, 32134 Send Message Show…" at bounding box center [409, 223] width 452 height 133
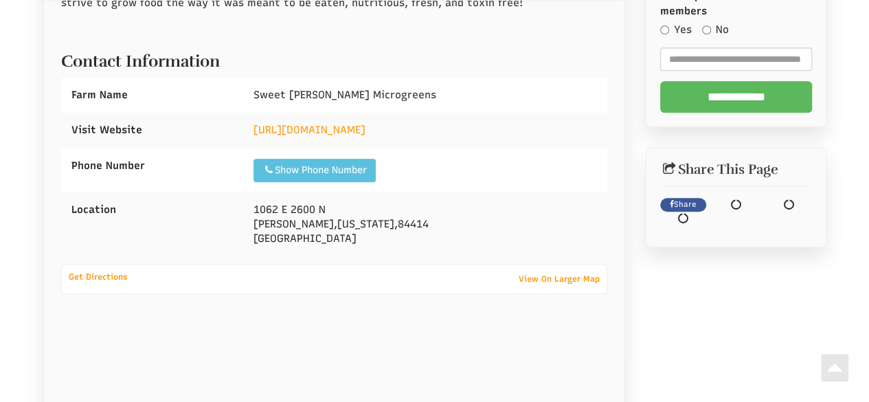
scroll to position [536, 0]
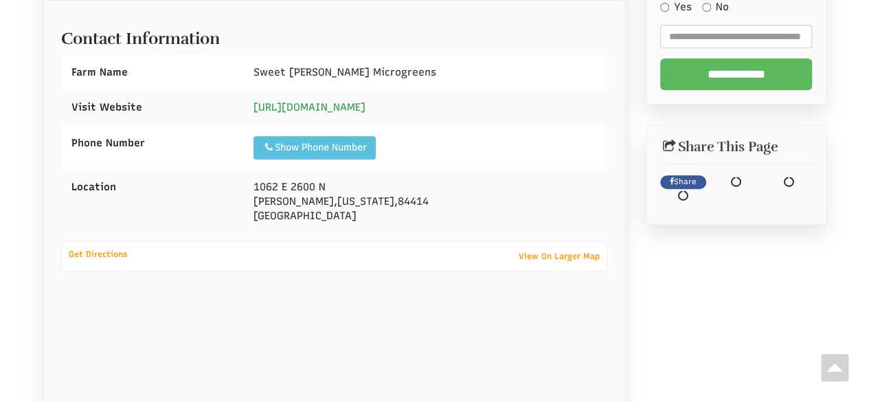
click at [337, 101] on link "https://sweetogdengreens.square.site" at bounding box center [310, 107] width 112 height 12
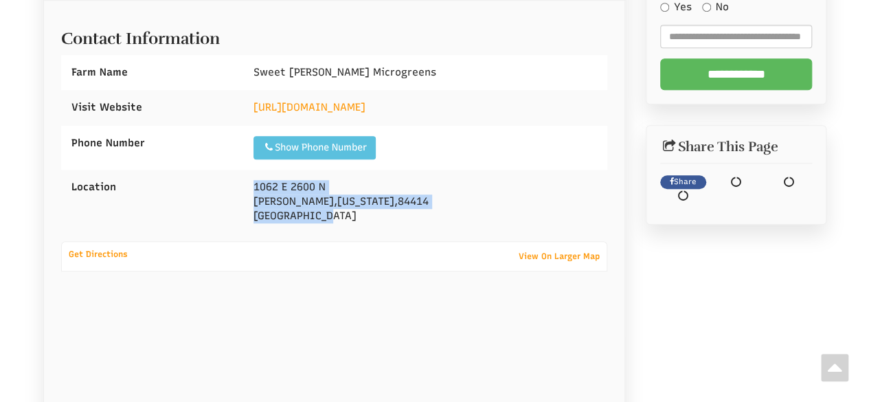
drag, startPoint x: 253, startPoint y: 160, endPoint x: 342, endPoint y: 186, distance: 93.1
click at [342, 186] on div "1062 E 2600 N Ogden , Utah , 84414 United States" at bounding box center [425, 202] width 364 height 65
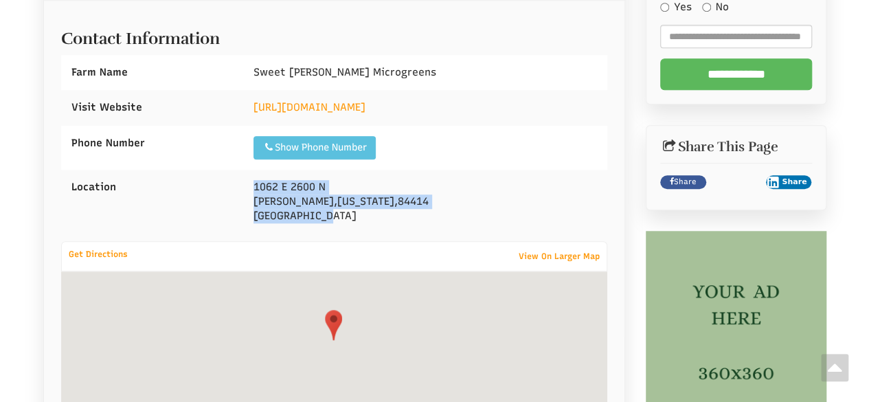
copy div "1062 E 2600 N Ogden , Utah , 84414 United States"
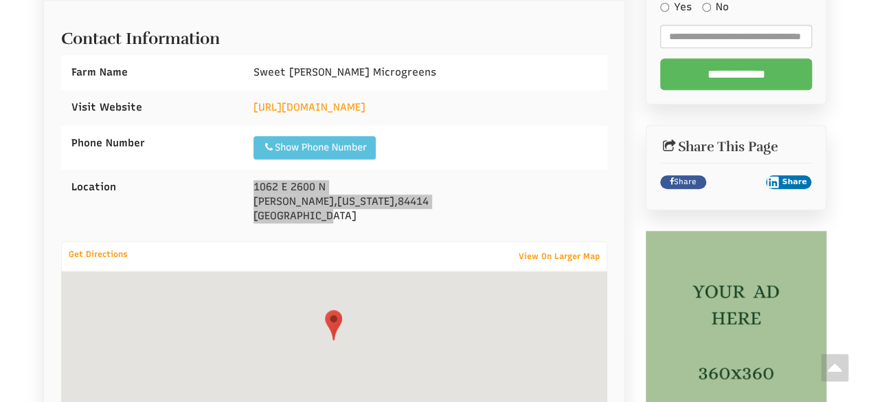
select select "Language Translate Widget"
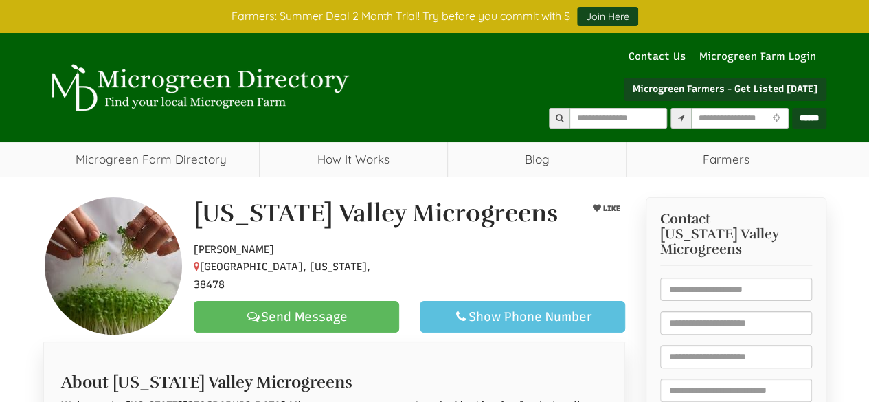
select select "Language Translate Widget"
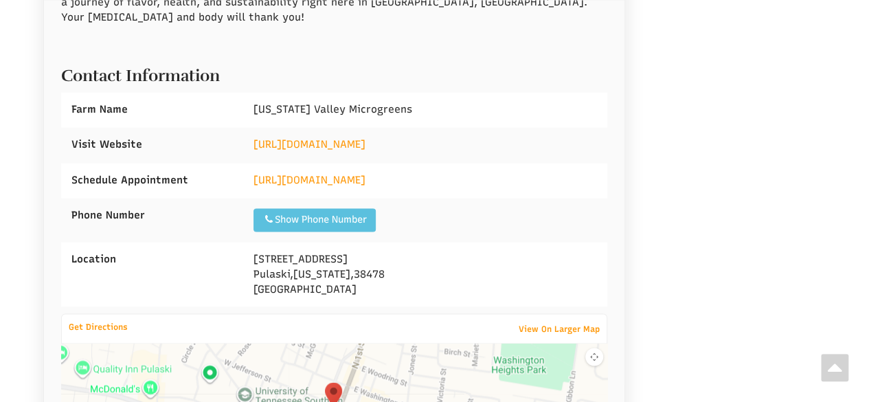
scroll to position [1031, 0]
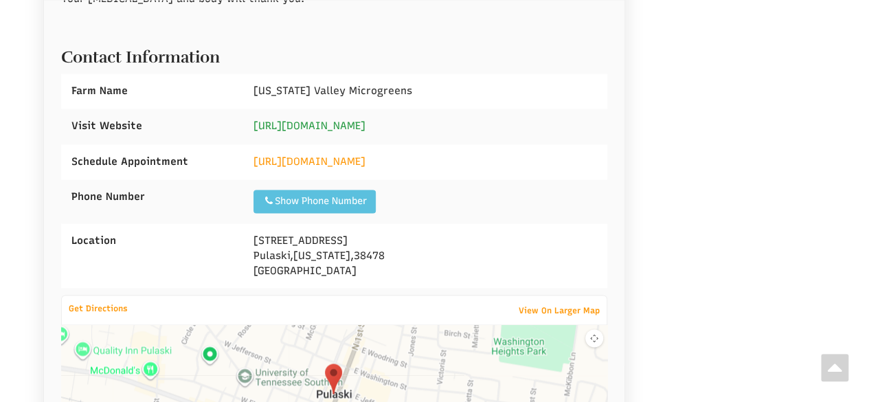
click at [326, 120] on link "https://www.tennesseevalleymicrogreens.com/" at bounding box center [310, 126] width 112 height 12
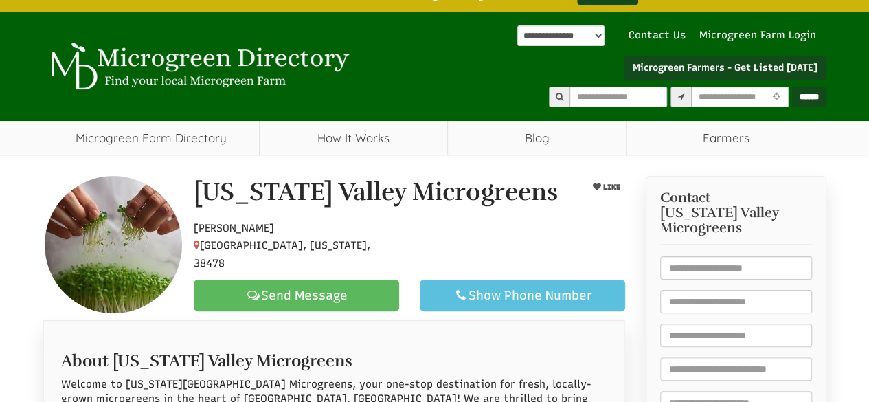
scroll to position [0, 0]
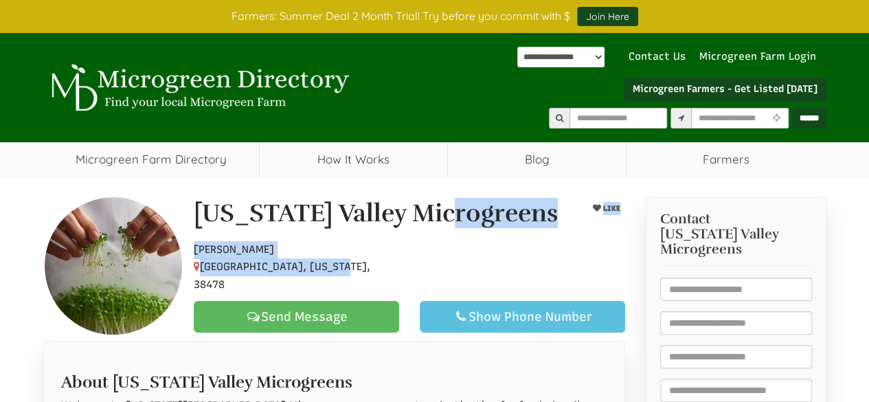
drag, startPoint x: 194, startPoint y: 214, endPoint x: 341, endPoint y: 274, distance: 158.7
click at [341, 274] on div "Tennessee Valley Microgreens LIKE Hobby Farmer Pulaski, Tennessee, 38478 Send M…" at bounding box center [409, 266] width 452 height 133
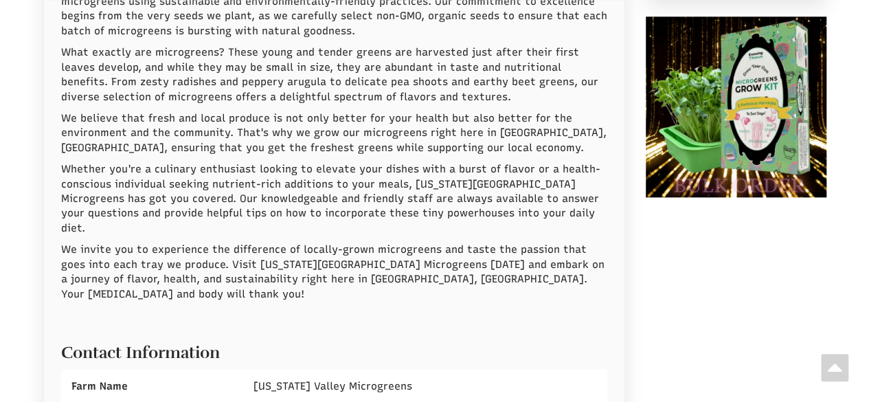
scroll to position [825, 0]
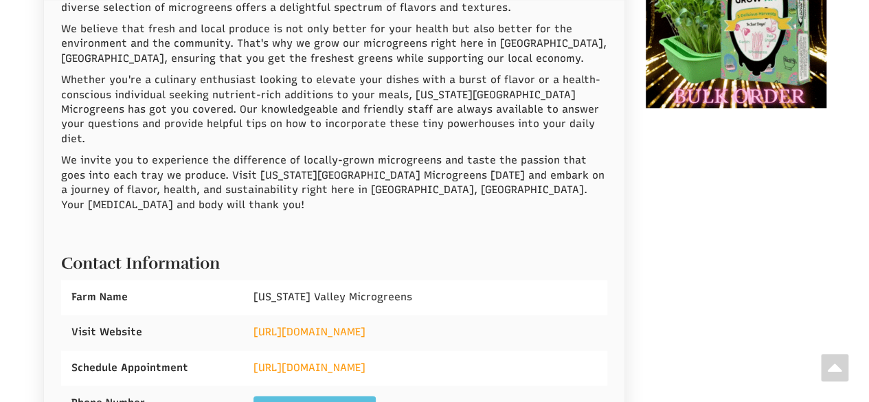
drag, startPoint x: 563, startPoint y: 259, endPoint x: 346, endPoint y: 349, distance: 235.0
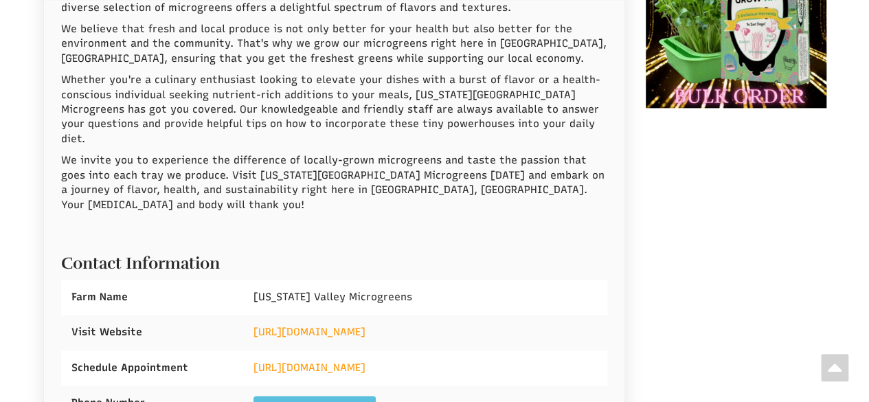
click at [563, 280] on div "Tennessee Valley Microgreens" at bounding box center [425, 297] width 364 height 35
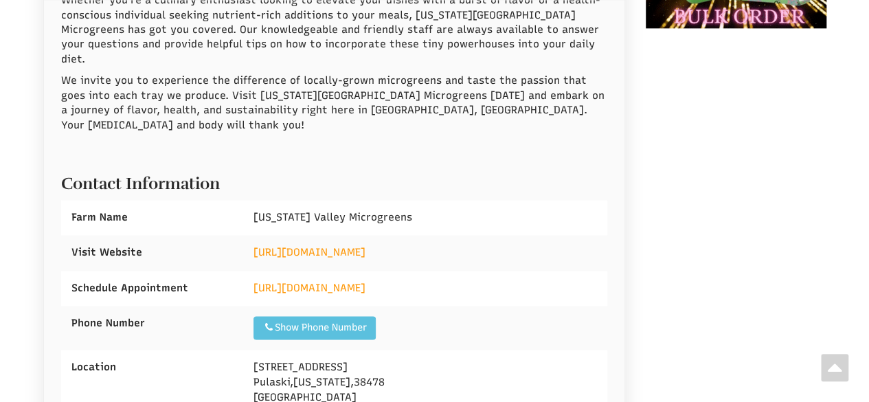
scroll to position [962, 0]
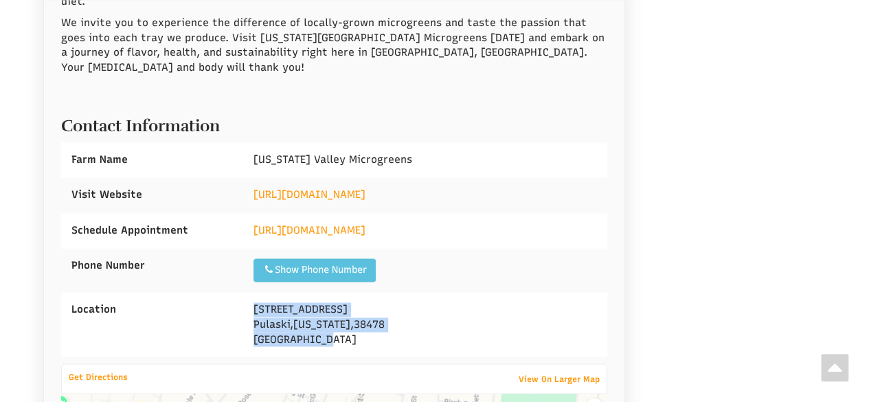
drag, startPoint x: 249, startPoint y: 259, endPoint x: 342, endPoint y: 297, distance: 100.2
click at [342, 297] on div "1460 Lewisburg Hwy Pulaski , Tennessee , 38478 United States" at bounding box center [425, 324] width 364 height 65
copy div "1460 Lewisburg Hwy Pulaski , Tennessee , 38478 United States"
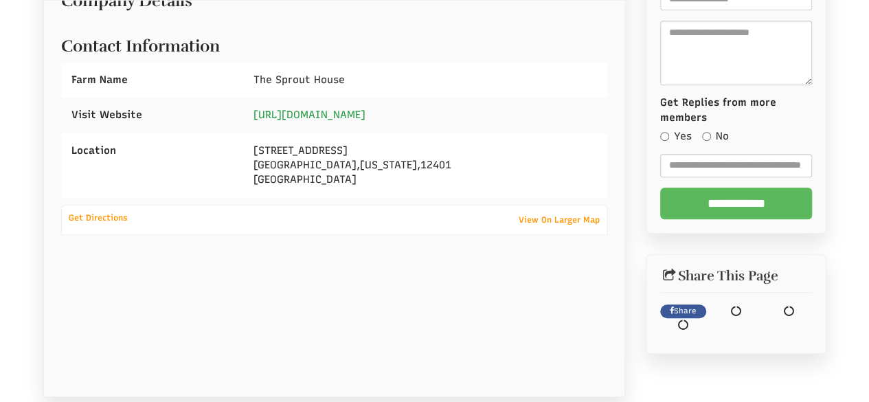
click at [333, 109] on link "[URL][DOMAIN_NAME]" at bounding box center [310, 115] width 112 height 12
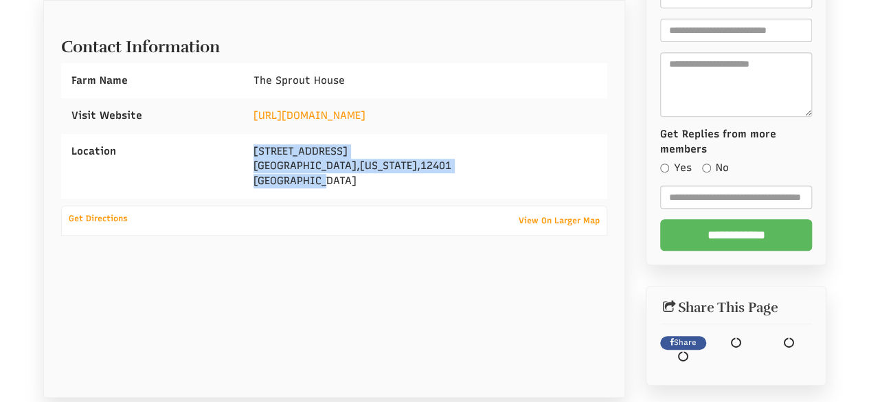
drag, startPoint x: 249, startPoint y: 133, endPoint x: 320, endPoint y: 166, distance: 78.1
click at [320, 166] on div "310 Enterprise Dr Kingston , New York , 12401 United States" at bounding box center [425, 166] width 364 height 65
copy div "310 Enterprise Dr Kingston , New York , 12401 United State"
drag, startPoint x: 327, startPoint y: 164, endPoint x: 246, endPoint y: 122, distance: 91.6
click at [246, 134] on div "310 Enterprise Dr Kingston , New York , 12401 United States" at bounding box center [425, 166] width 364 height 65
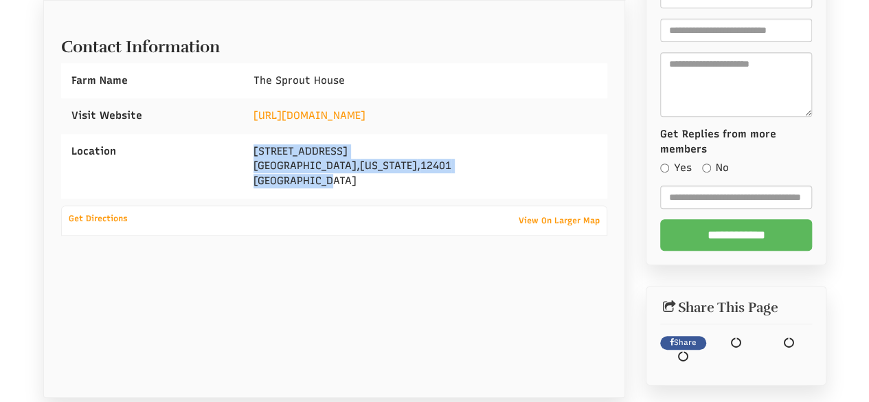
copy div "310 Enterprise Dr Kingston , New York , 12401 United States"
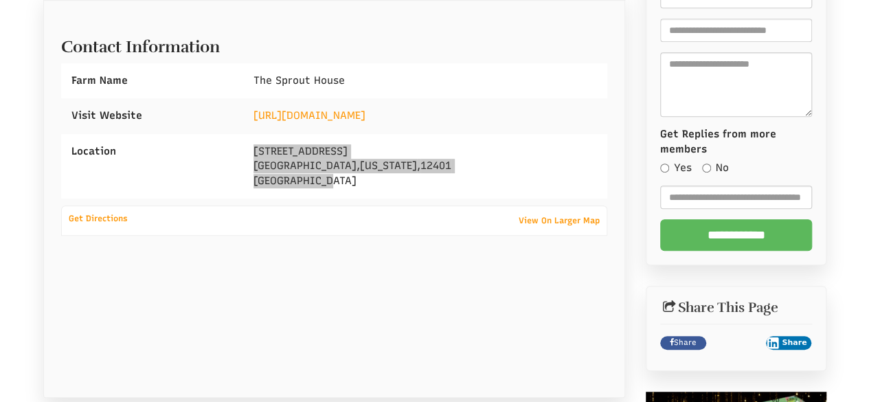
select select "Language Translate Widget"
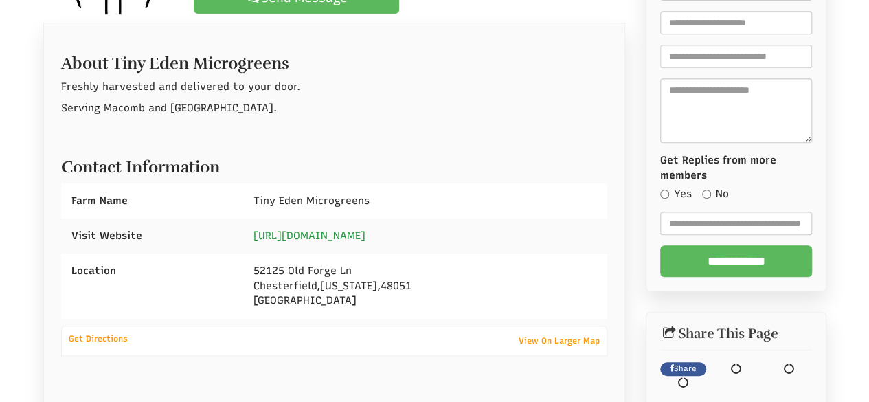
click at [339, 231] on link "[URL][DOMAIN_NAME]" at bounding box center [310, 235] width 112 height 12
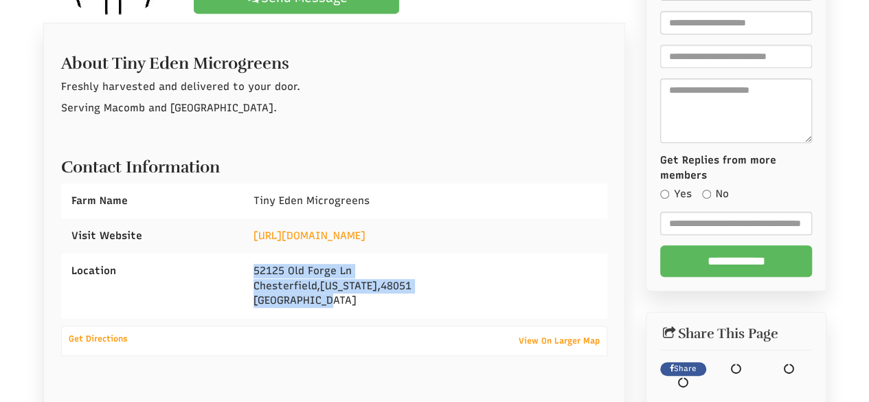
drag, startPoint x: 250, startPoint y: 267, endPoint x: 337, endPoint y: 303, distance: 94.3
click at [337, 303] on div "52125 Old Forge Ln Chesterfield , Michigan , 48051 United States" at bounding box center [425, 286] width 364 height 65
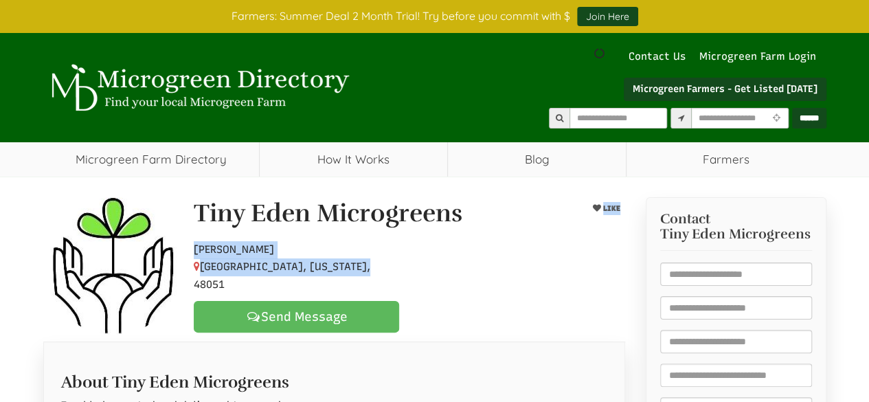
drag, startPoint x: 197, startPoint y: 219, endPoint x: 359, endPoint y: 273, distance: 170.8
click at [377, 279] on div "Tiny Eden Microgreens LIKE Hobby Farmer Chesterfield, Michigan, 48051 Send Mess…" at bounding box center [409, 266] width 452 height 133
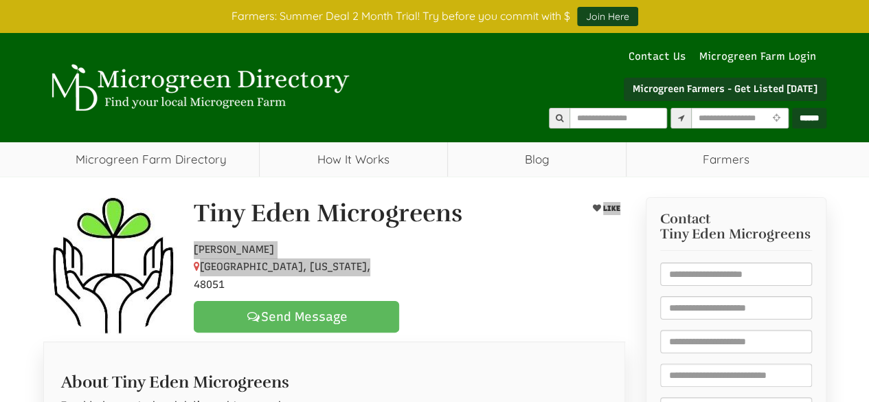
select select "Language Translate Widget"
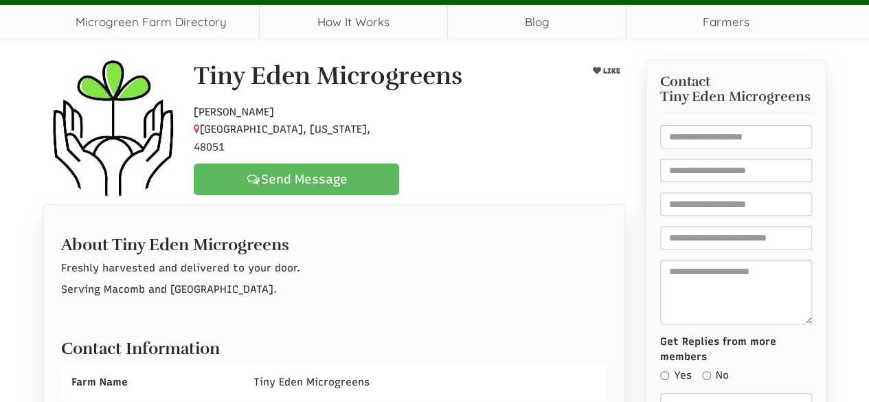
click at [442, 232] on h2 "About Tiny Eden Microgreens" at bounding box center [334, 241] width 547 height 25
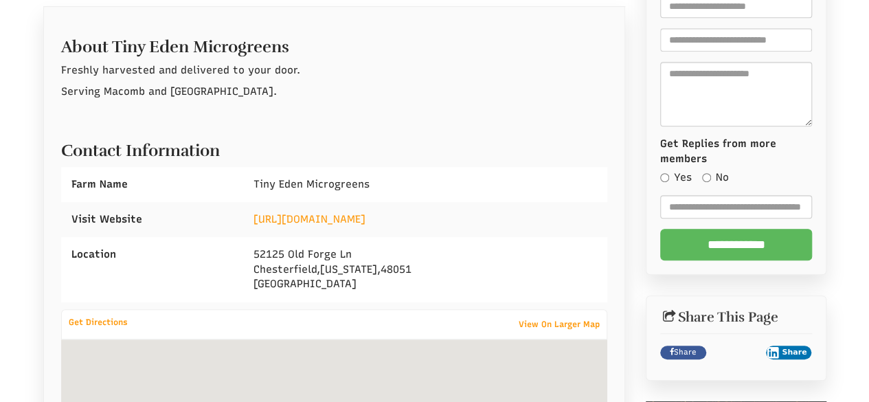
scroll to position [412, 0]
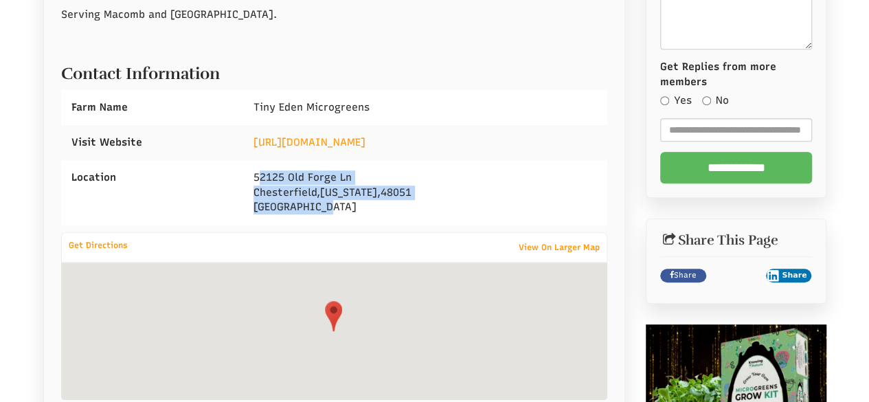
drag, startPoint x: 256, startPoint y: 179, endPoint x: 326, endPoint y: 200, distance: 72.4
click at [326, 200] on div "52125 Old Forge Ln Chesterfield , Michigan , 48051 United States" at bounding box center [425, 192] width 364 height 65
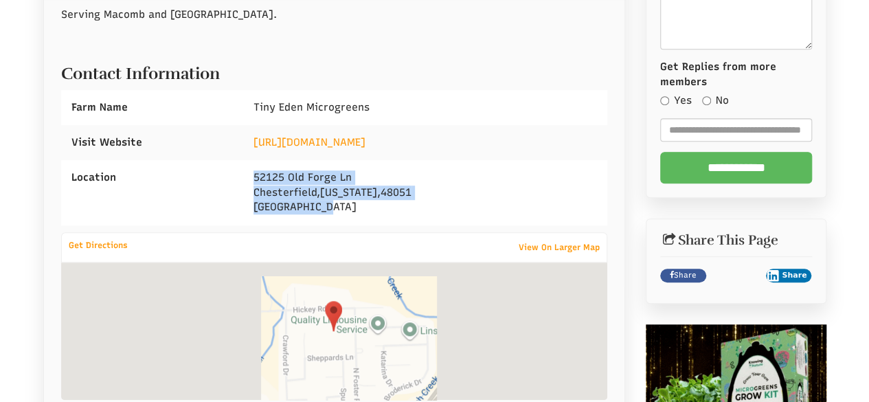
drag, startPoint x: 249, startPoint y: 178, endPoint x: 335, endPoint y: 210, distance: 91.8
click at [335, 210] on div "52125 Old Forge Ln Chesterfield , Michigan , 48051 United States" at bounding box center [425, 192] width 364 height 65
copy div "52125 Old Forge Ln Chesterfield , Michigan , 48051 United States"
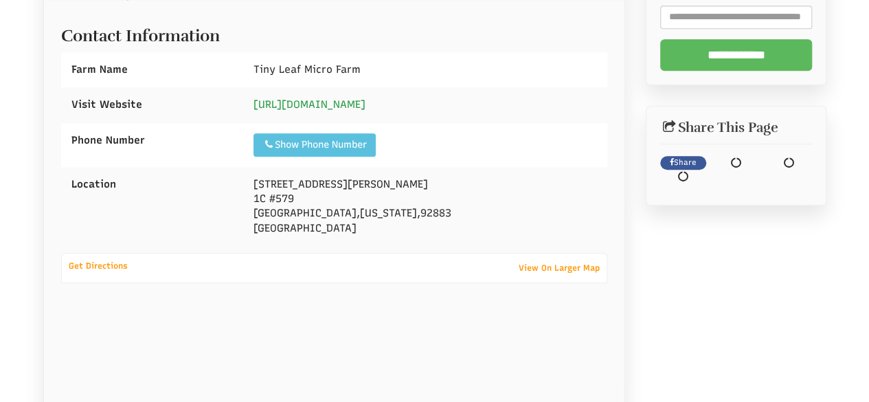
click at [355, 94] on div "https://www.tinyleafmicrofarm.com/" at bounding box center [425, 104] width 364 height 35
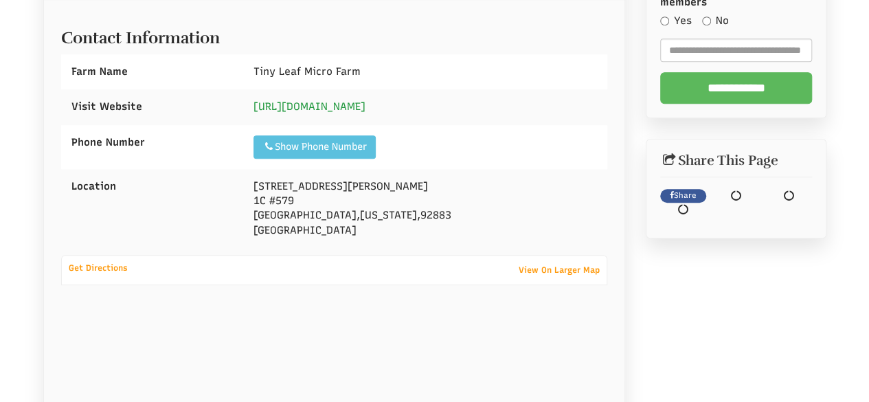
scroll to position [528, 0]
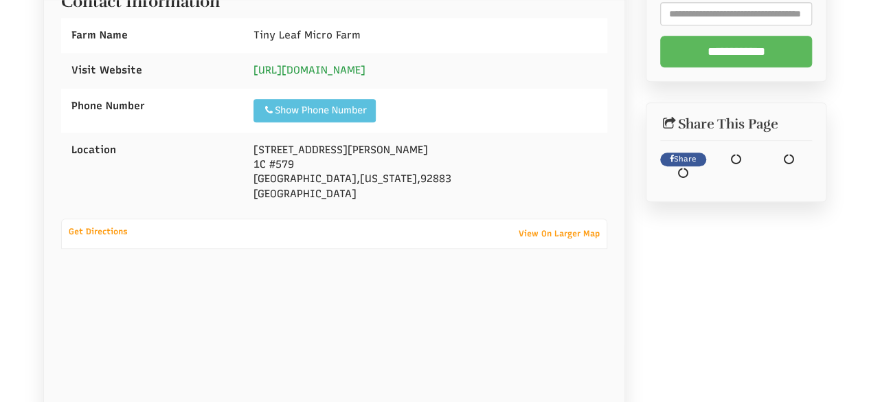
click at [353, 99] on div "Show Phone Number Call: +1 951-444-0512" at bounding box center [315, 110] width 122 height 23
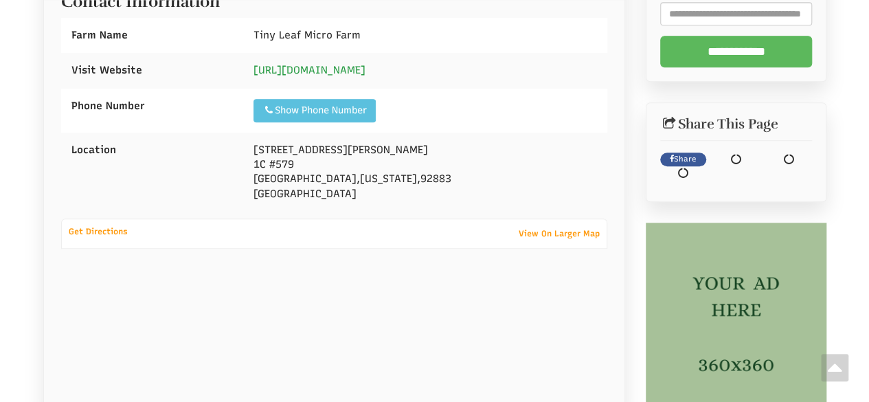
click at [350, 71] on link "https://www.tinyleafmicrofarm.com/" at bounding box center [310, 70] width 112 height 12
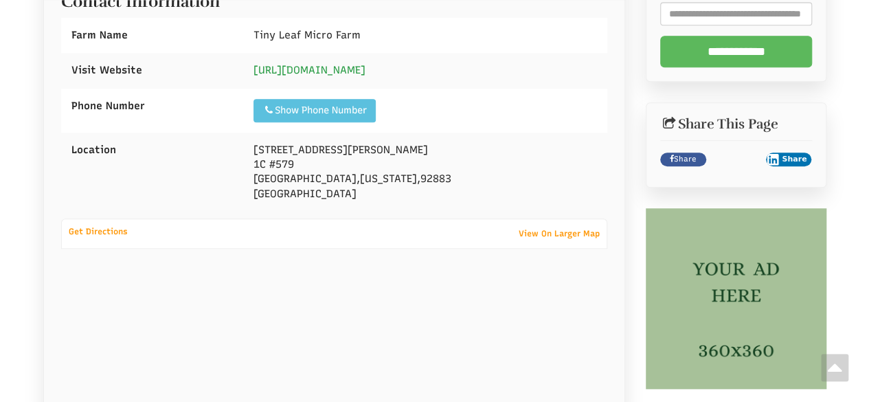
select select "Language Translate Widget"
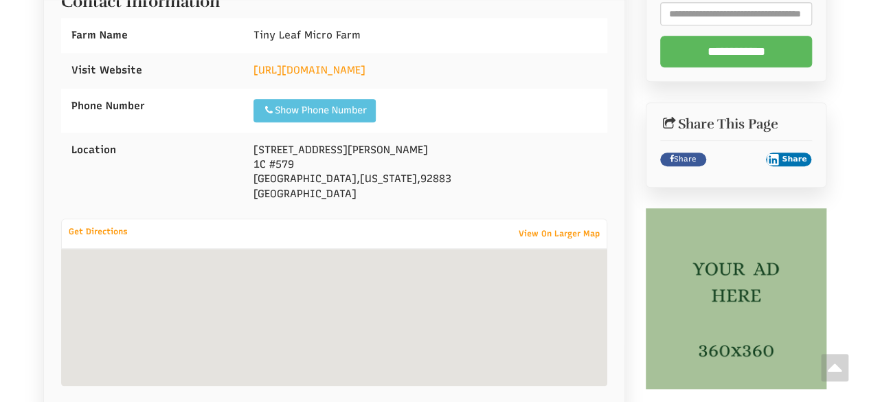
click at [471, 96] on div "Show Phone Number Call: +1 951-444-0512" at bounding box center [425, 111] width 364 height 44
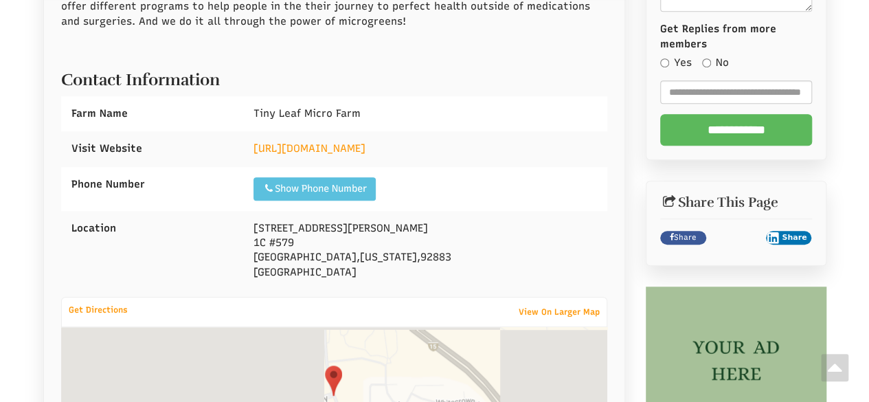
scroll to position [322, 0]
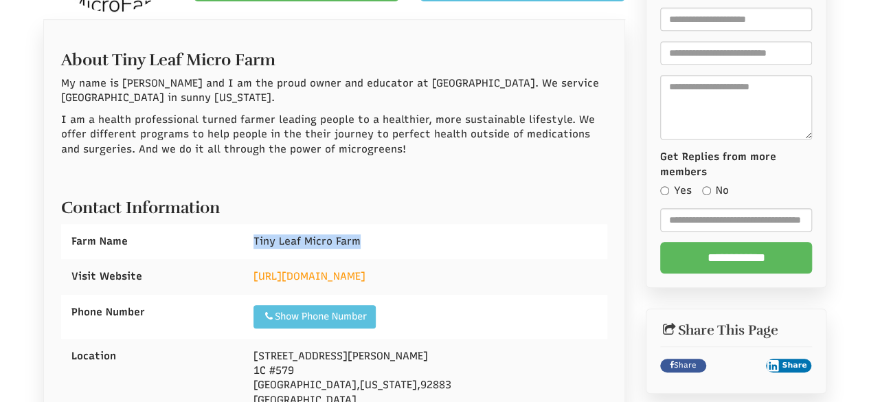
drag, startPoint x: 249, startPoint y: 238, endPoint x: 475, endPoint y: 237, distance: 226.1
click at [475, 237] on div "Tiny Leaf Micro Farm" at bounding box center [425, 241] width 364 height 35
copy span "Tiny Leaf Micro Farm"
click at [464, 252] on div "Tiny Leaf Micro Farm" at bounding box center [425, 241] width 364 height 35
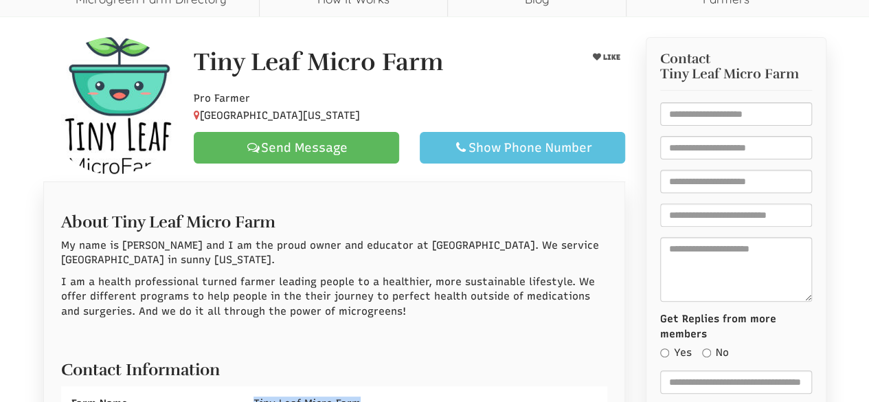
scroll to position [0, 0]
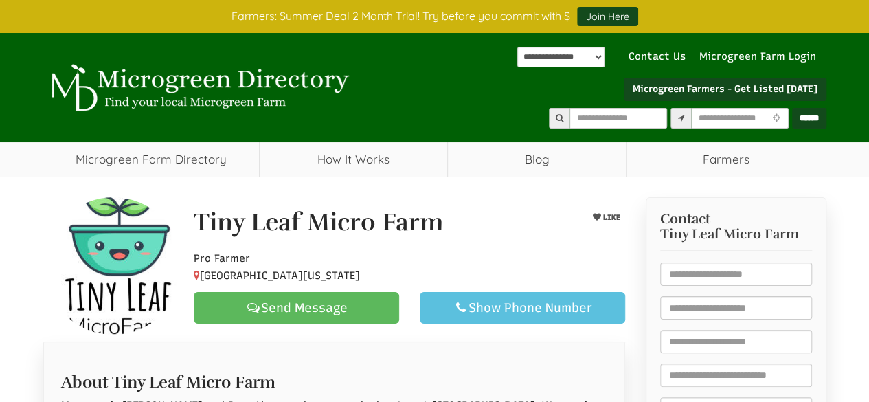
drag, startPoint x: 194, startPoint y: 220, endPoint x: 379, endPoint y: 270, distance: 191.5
click at [379, 270] on div "Tiny Leaf Micro Farm LIKE Pro Farmer Temescal Valley, California, 92883 Send Me…" at bounding box center [409, 266] width 452 height 115
click at [525, 232] on div "Tiny Leaf Micro Farm" at bounding box center [371, 226] width 377 height 34
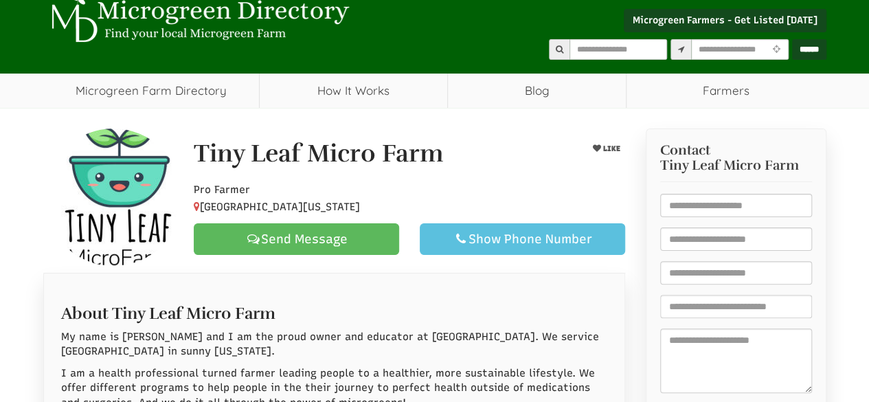
click at [186, 159] on div "Tiny Leaf Micro Farm" at bounding box center [371, 157] width 377 height 34
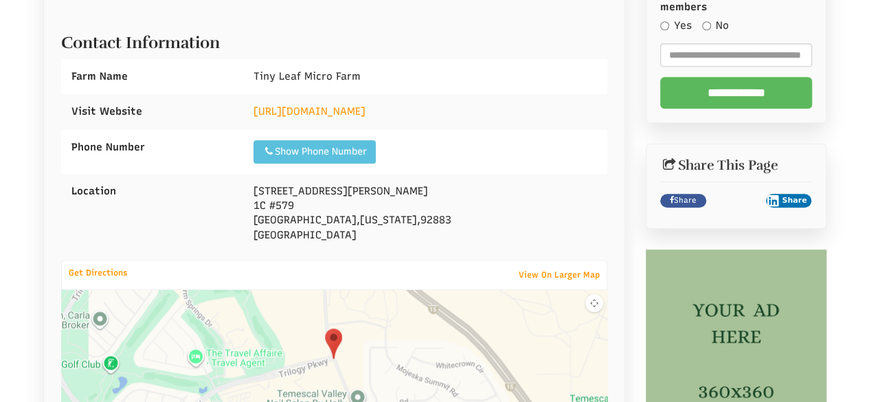
scroll to position [550, 0]
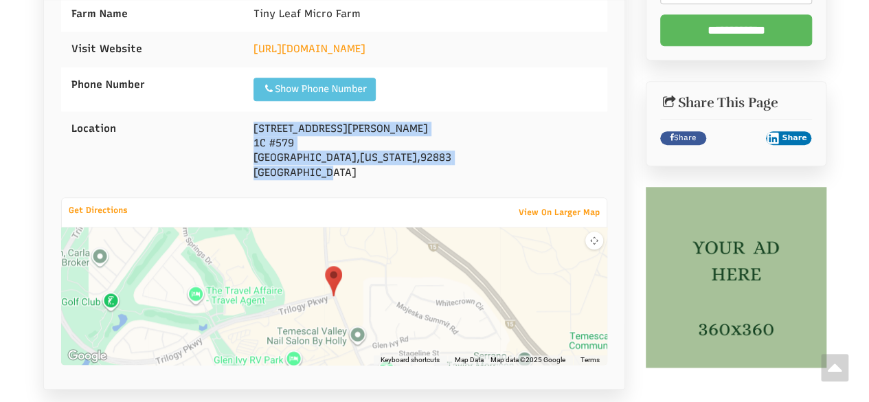
drag, startPoint x: 253, startPoint y: 124, endPoint x: 361, endPoint y: 174, distance: 118.7
click at [361, 174] on div "11762 De Palma Rd 1C #579 Temescal Valley , California , 92883 United States" at bounding box center [425, 151] width 364 height 80
copy div "11762 De Palma Rd 1C #579 Temescal Valley , California , 92883 United States"
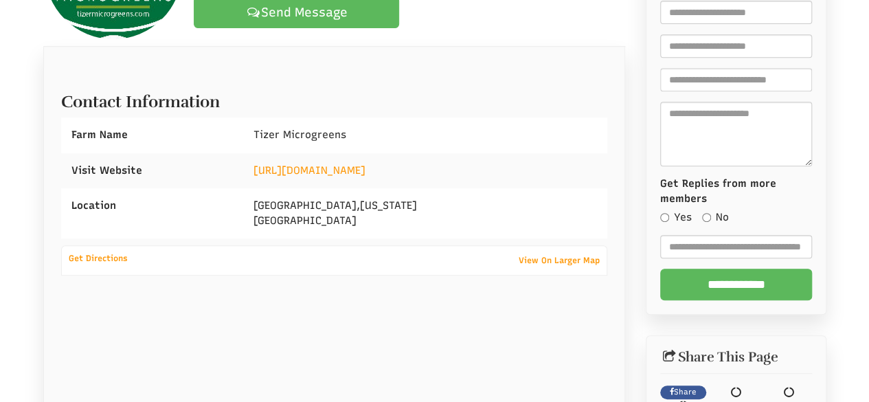
scroll to position [344, 0]
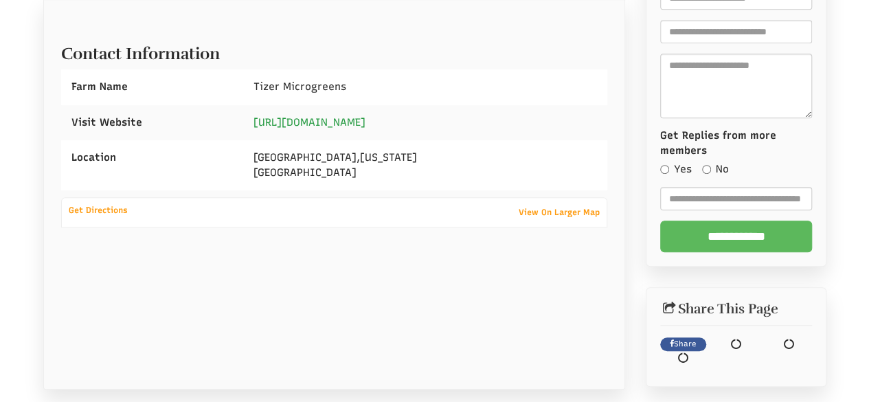
click at [366, 127] on link "[URL][DOMAIN_NAME]" at bounding box center [310, 122] width 112 height 12
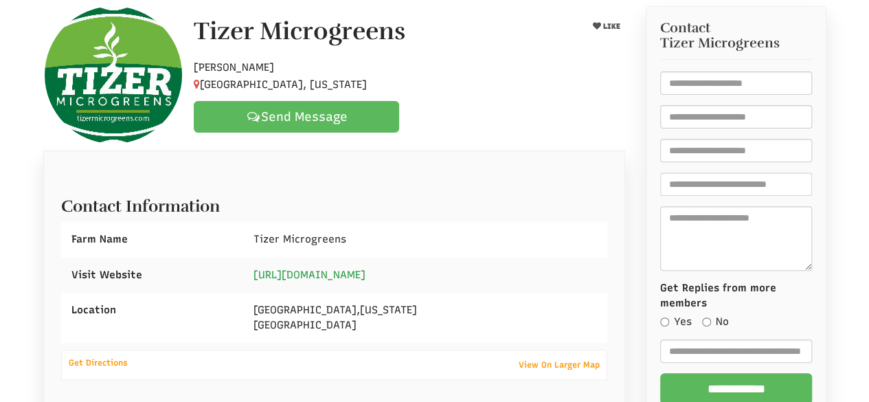
scroll to position [137, 0]
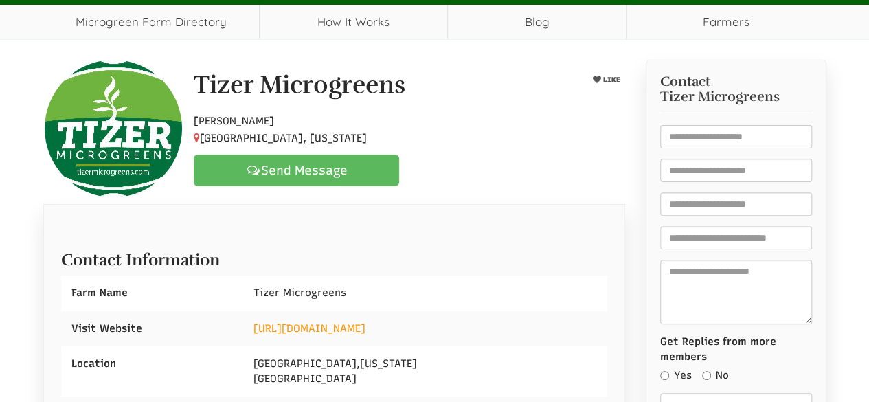
drag, startPoint x: 306, startPoint y: 129, endPoint x: 336, endPoint y: 133, distance: 29.7
click at [336, 133] on div "Tizer Microgreens LIKE Hobby Farmer Jefferson City, Montana Send Message" at bounding box center [409, 128] width 452 height 115
select select "Language Translate Widget"
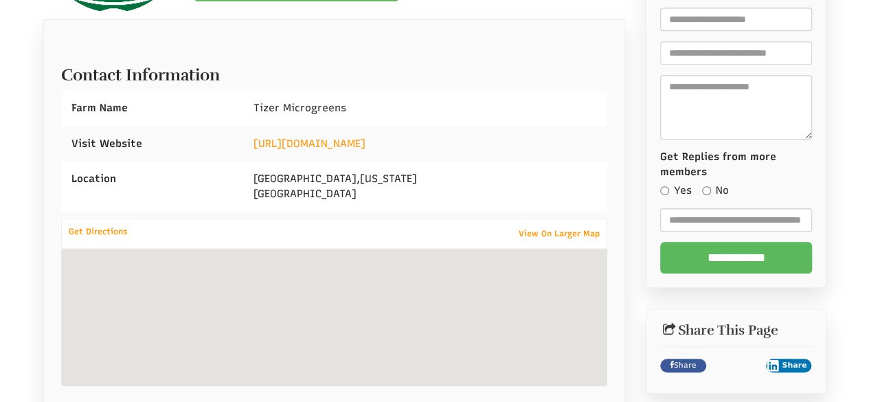
scroll to position [344, 0]
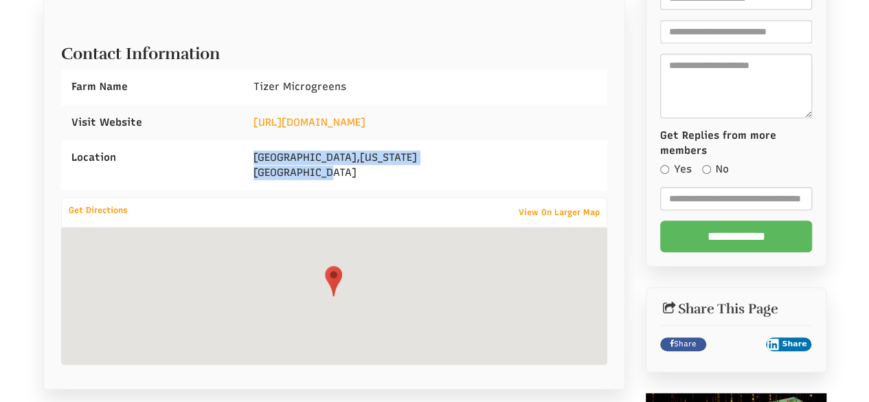
drag, startPoint x: 248, startPoint y: 157, endPoint x: 338, endPoint y: 178, distance: 92.3
click at [338, 178] on div "Jefferson City , Montana United States" at bounding box center [425, 165] width 364 height 50
copy div "Jefferson City , Montana United States"
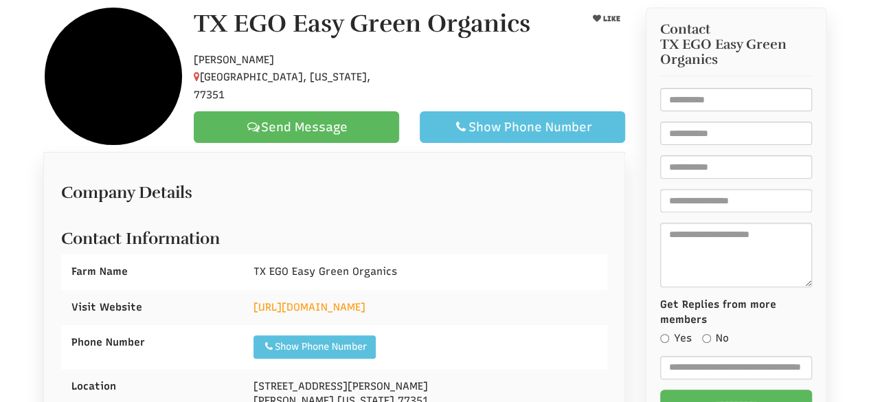
drag, startPoint x: 0, startPoint y: 0, endPoint x: 341, endPoint y: 230, distance: 411.3
click at [341, 230] on h2 "Contact Information" at bounding box center [334, 235] width 547 height 25
click at [336, 309] on link "[URL][DOMAIN_NAME]" at bounding box center [310, 307] width 112 height 12
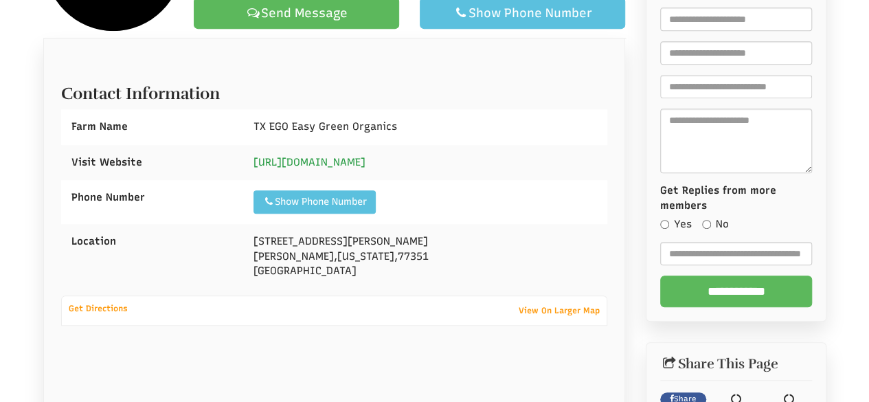
scroll to position [395, 0]
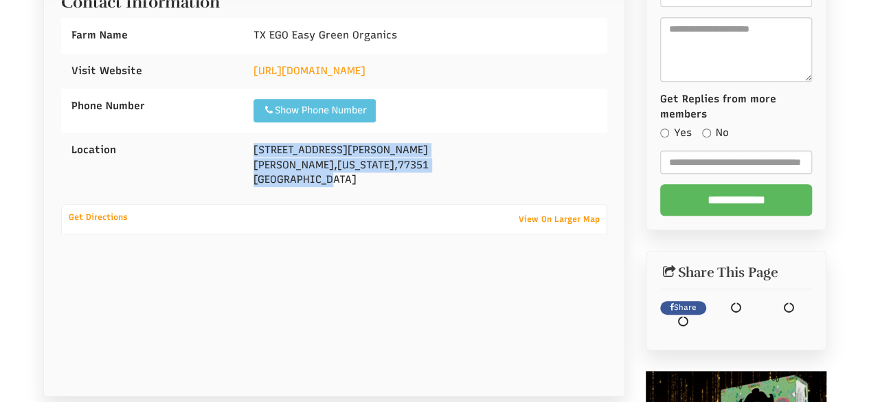
drag, startPoint x: 254, startPoint y: 150, endPoint x: 326, endPoint y: 178, distance: 76.8
click at [334, 181] on div "[STREET_ADDRESS][PERSON_NAME][PERSON_NAME][US_STATE]" at bounding box center [425, 165] width 364 height 65
copy div "[STREET_ADDRESS][PERSON_NAME][PERSON_NAME][US_STATE]"
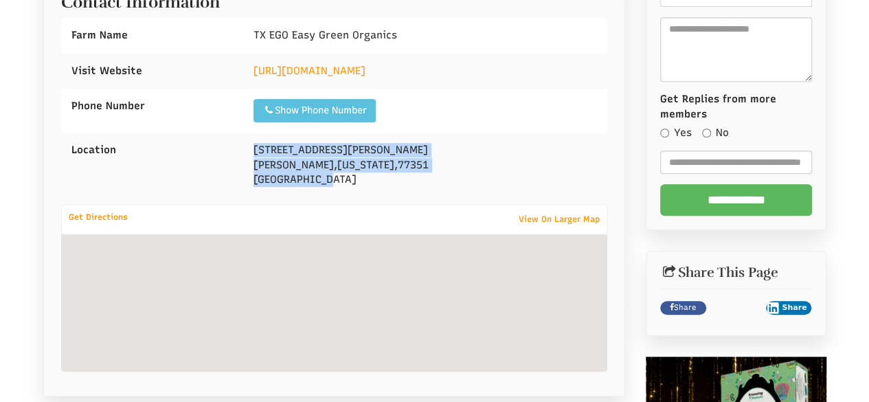
click at [205, 77] on div "Visit Website" at bounding box center [152, 71] width 182 height 35
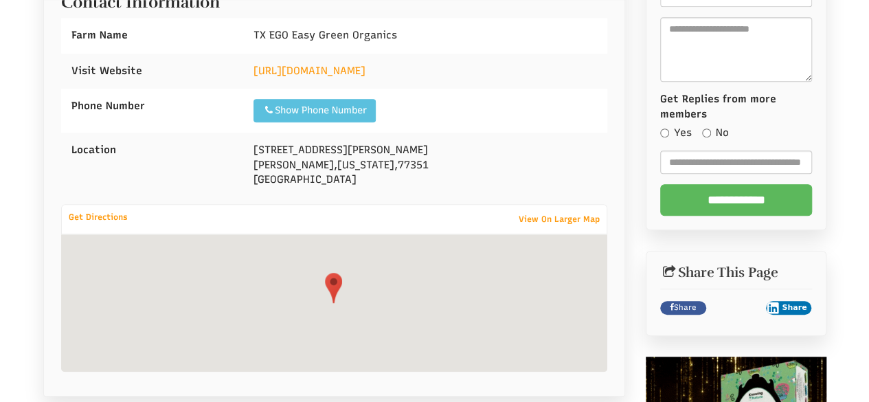
drag, startPoint x: 249, startPoint y: 31, endPoint x: 467, endPoint y: 60, distance: 220.4
click at [467, 60] on div "Contact Information Farm Name TX EGO Easy Green Organics Visit Website" at bounding box center [334, 88] width 547 height 219
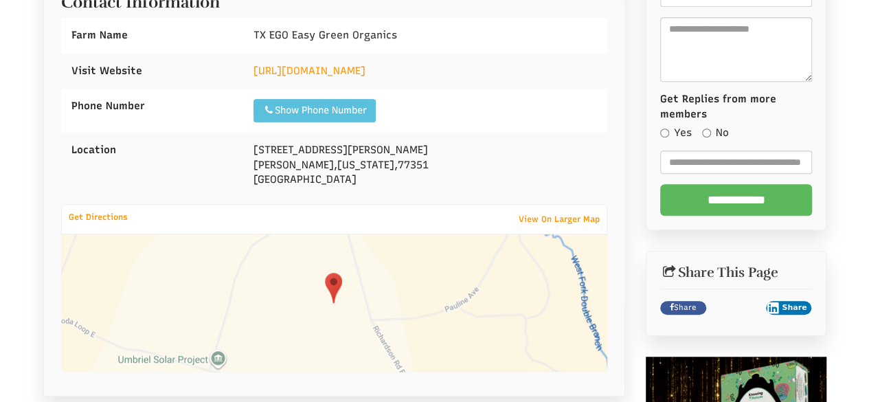
click at [420, 35] on div "TX EGO Easy Green Organics" at bounding box center [425, 35] width 364 height 35
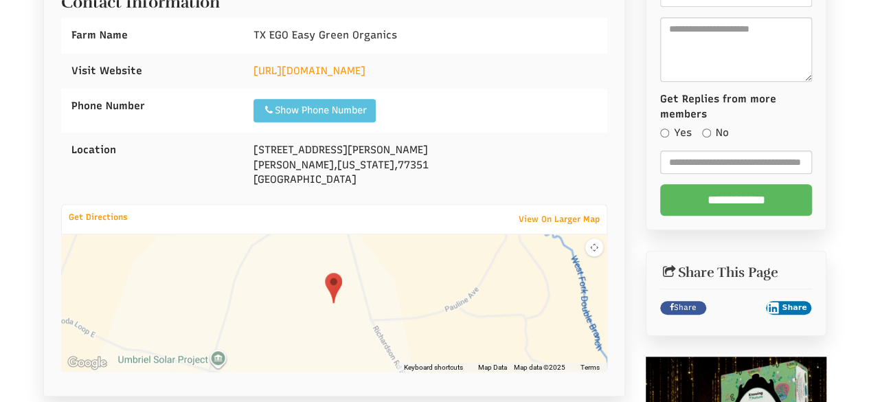
drag, startPoint x: 390, startPoint y: 31, endPoint x: 298, endPoint y: 22, distance: 92.5
click at [235, 33] on div "Farm Name TX EGO Easy Green Organics" at bounding box center [334, 35] width 547 height 35
select select "Language Translate Widget"
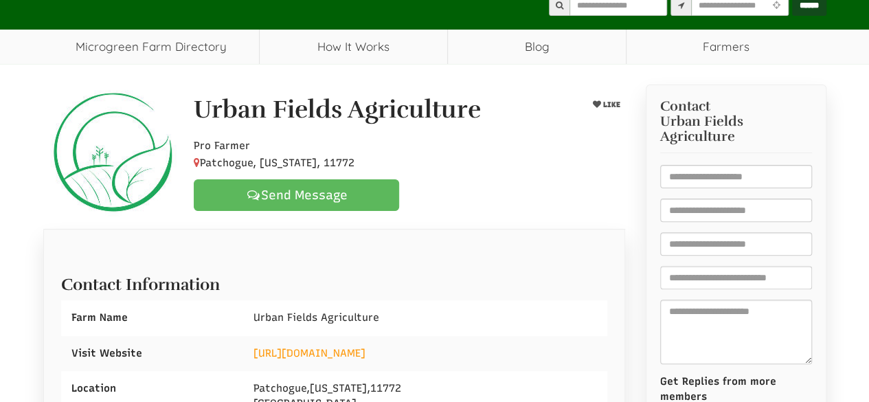
scroll to position [307, 0]
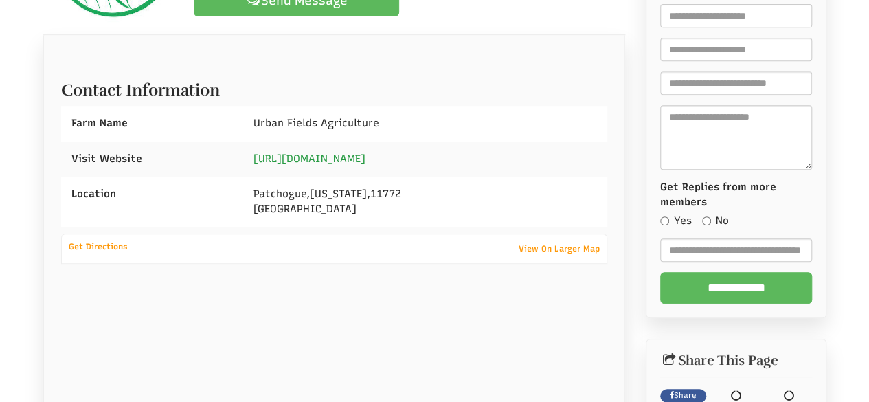
click at [341, 153] on link "https://www.urbanfieldsag.com/" at bounding box center [310, 159] width 112 height 12
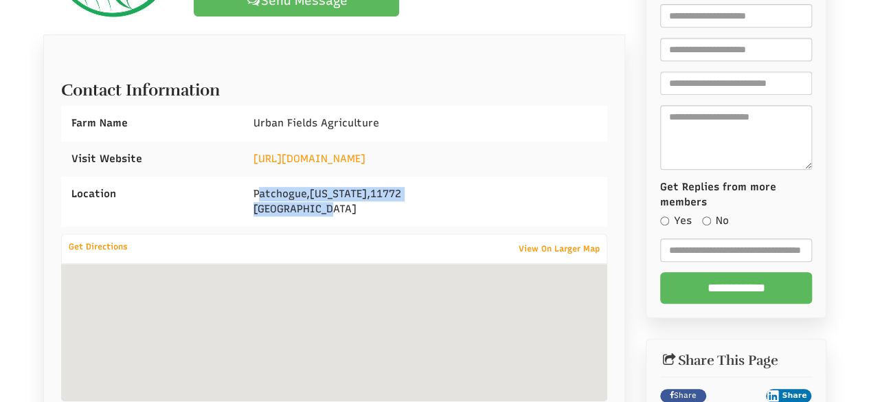
drag, startPoint x: 256, startPoint y: 190, endPoint x: 370, endPoint y: 214, distance: 116.4
click at [374, 217] on div "Patchogue , New York , 11772 United States" at bounding box center [425, 202] width 364 height 50
drag, startPoint x: 249, startPoint y: 188, endPoint x: 363, endPoint y: 223, distance: 120.2
click at [363, 223] on div "Patchogue , New York , 11772 United States" at bounding box center [425, 202] width 364 height 50
copy div "Patchogue , New York , 11772 United States"
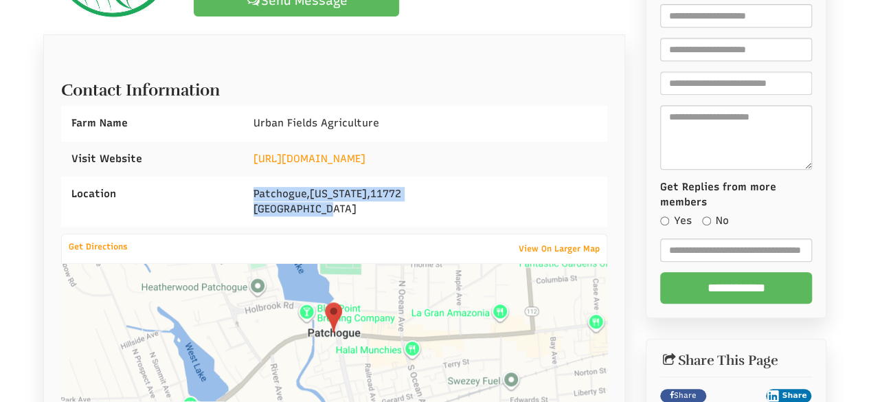
select select "Language Translate Widget"
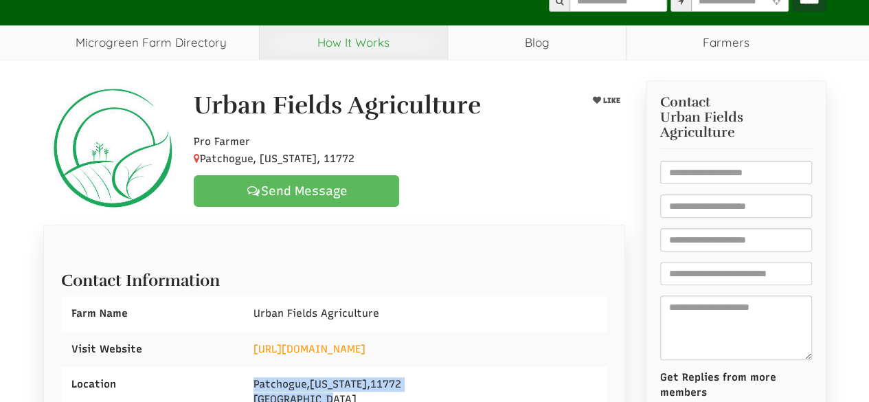
scroll to position [0, 0]
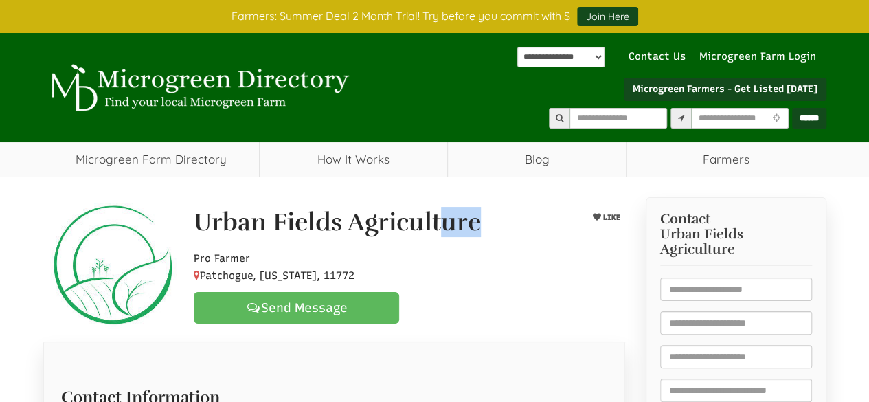
drag, startPoint x: 552, startPoint y: 203, endPoint x: 523, endPoint y: 212, distance: 30.2
click at [591, 205] on div "Urban Fields Agriculture LIKE Pro Farmer Patchogue, New York, 11772 Send Message" at bounding box center [334, 265] width 603 height 137
drag, startPoint x: 558, startPoint y: 288, endPoint x: 572, endPoint y: 284, distance: 14.8
click at [561, 288] on div "Pro Farmer Patchogue, New York, 11772 Send Message" at bounding box center [409, 283] width 452 height 80
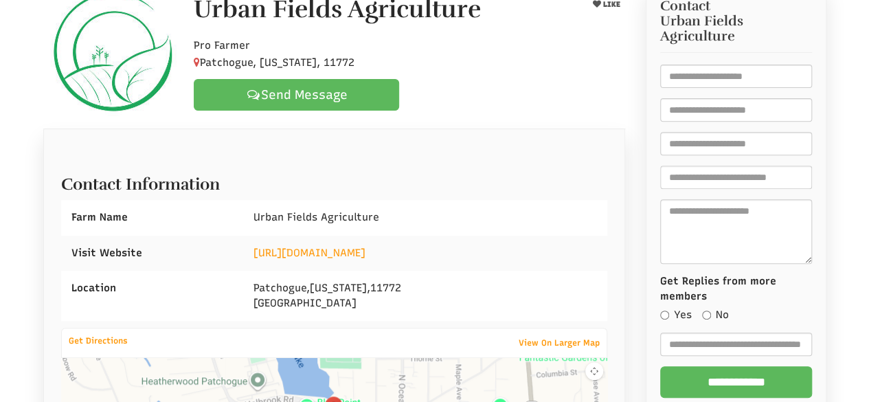
scroll to position [275, 0]
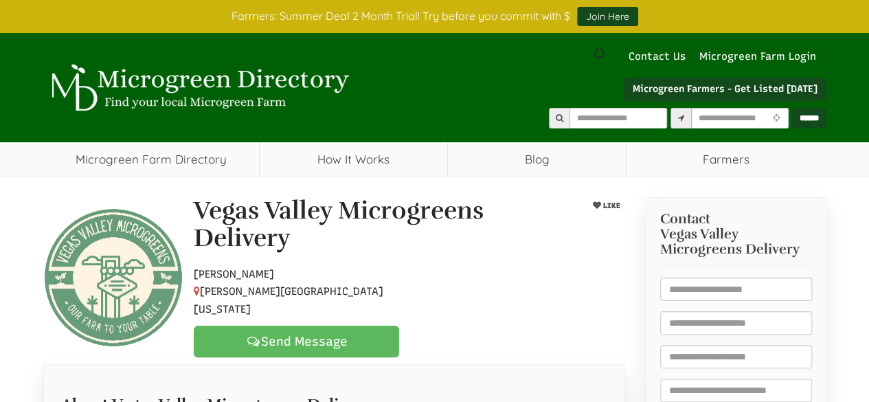
click at [526, 259] on div at bounding box center [409, 289] width 452 height 60
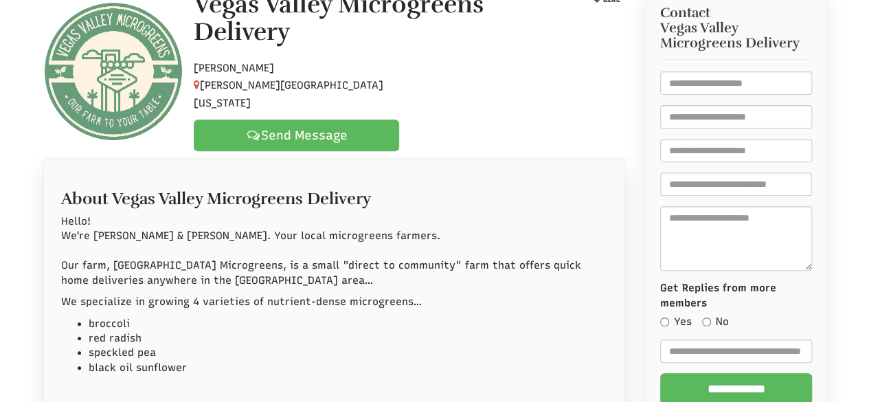
scroll to position [481, 0]
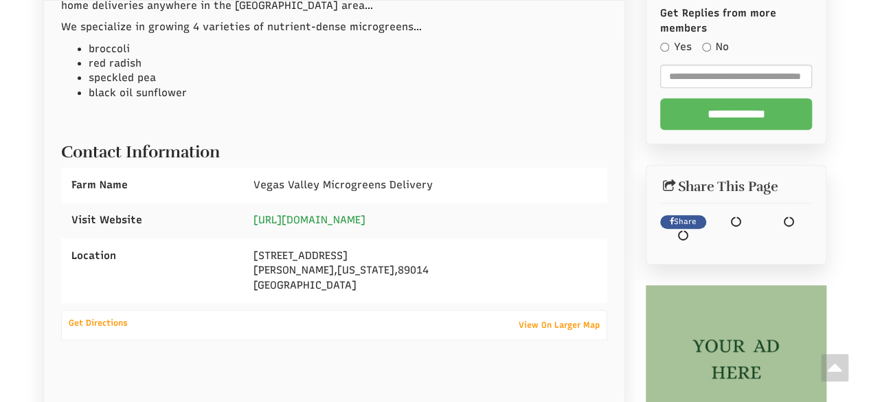
click at [341, 214] on link "[URL][DOMAIN_NAME]" at bounding box center [310, 220] width 112 height 12
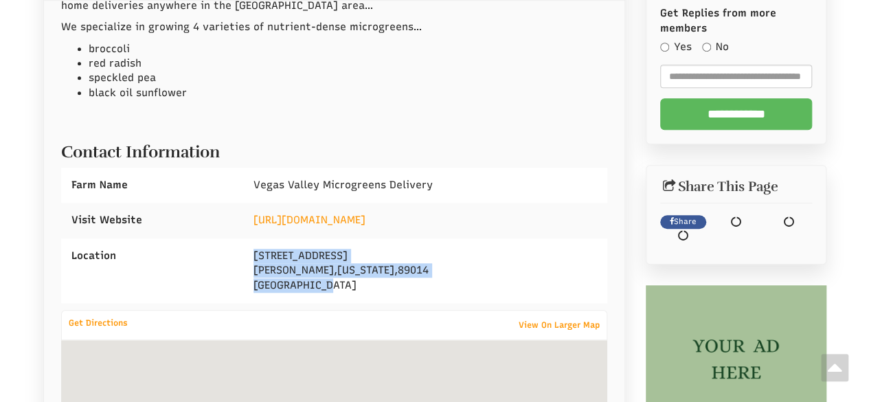
drag, startPoint x: 247, startPoint y: 233, endPoint x: 360, endPoint y: 282, distance: 123.1
click at [355, 284] on div "About Vegas Valley Microgreens Delivery Hello! We're Tyler & [PERSON_NAME]. You…" at bounding box center [334, 193] width 547 height 584
copy div "[STREET_ADDRESS][PERSON_NAME][US_STATE]"
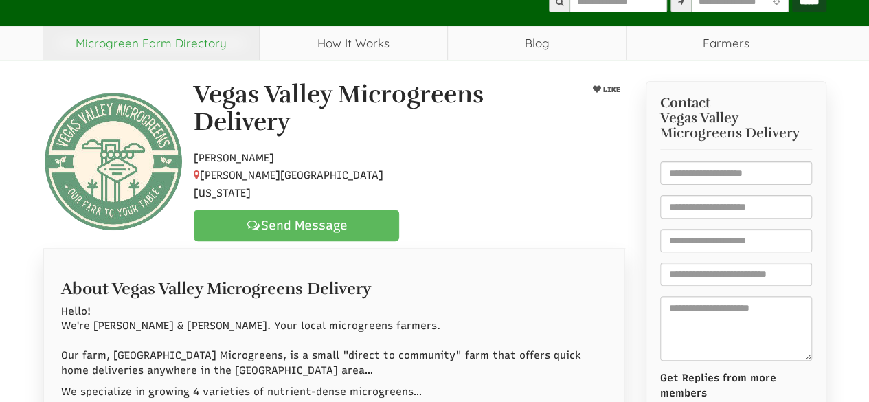
scroll to position [69, 0]
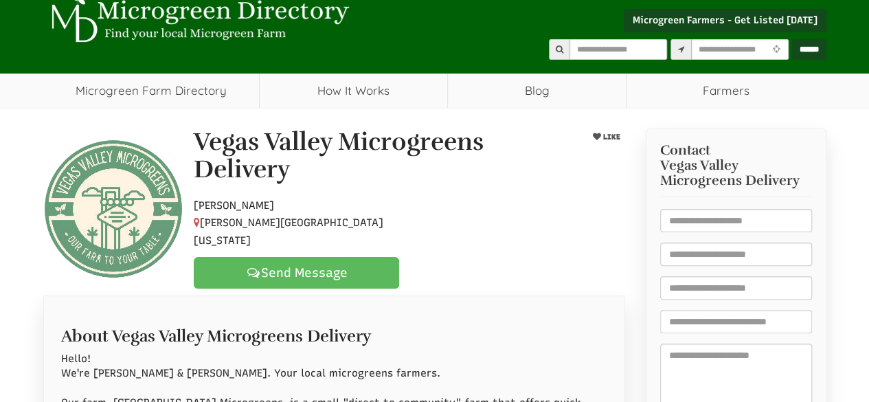
select select "Language Translate Widget"
drag, startPoint x: 189, startPoint y: 133, endPoint x: 321, endPoint y: 168, distance: 136.7
click at [320, 177] on div "Vegas Valley Microgreens Delivery" at bounding box center [371, 158] width 377 height 61
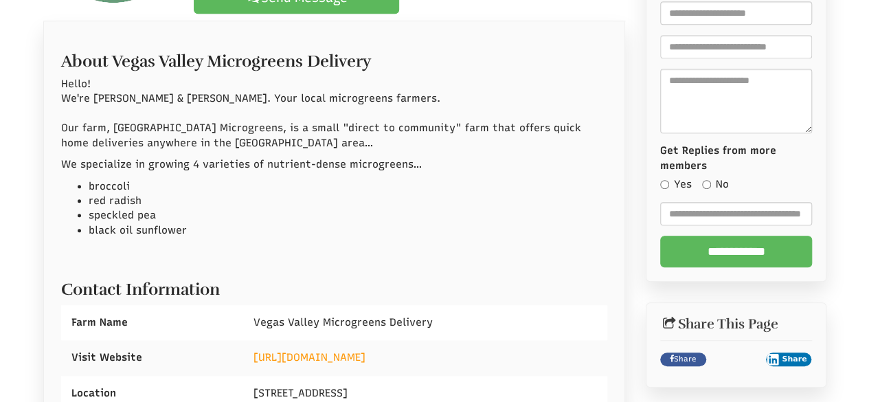
drag, startPoint x: 443, startPoint y: 227, endPoint x: 431, endPoint y: 247, distance: 23.5
click at [444, 229] on div "About Vegas Valley Microgreens Delivery Hello! We're Tyler & Megan. Your local …" at bounding box center [334, 145] width 547 height 214
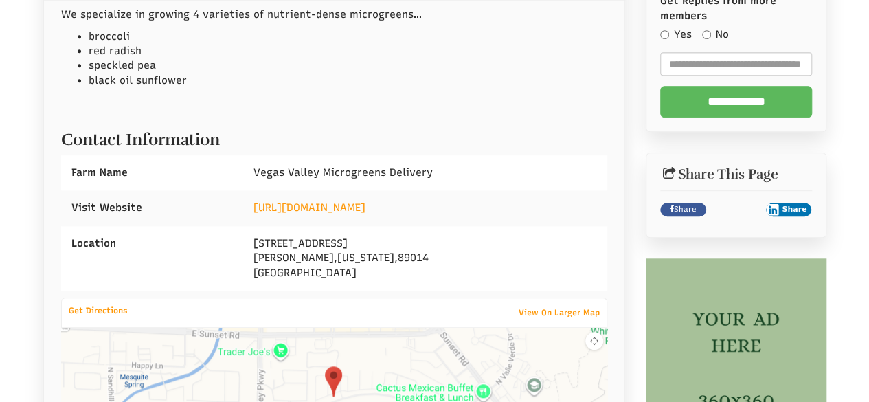
scroll to position [550, 0]
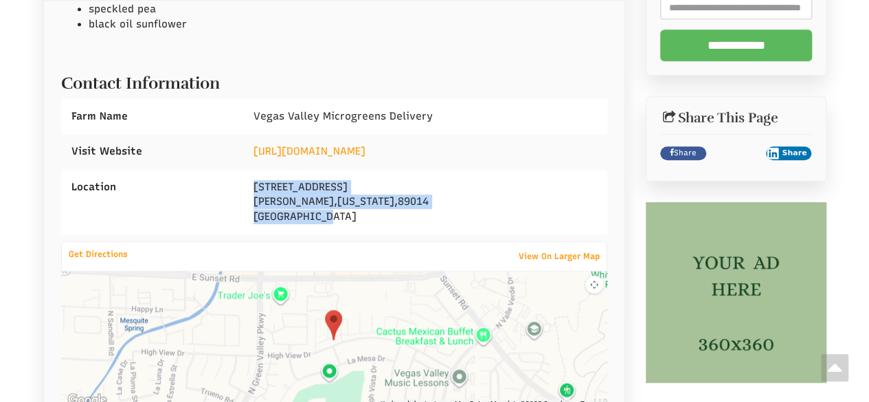
drag, startPoint x: 247, startPoint y: 161, endPoint x: 374, endPoint y: 199, distance: 132.6
click at [374, 199] on div "2805 Albemarle Way Henderson , Nevada , 89014 United States" at bounding box center [425, 202] width 364 height 65
copy div "2805 Albemarle Way Henderson , Nevada , 89014 United States"
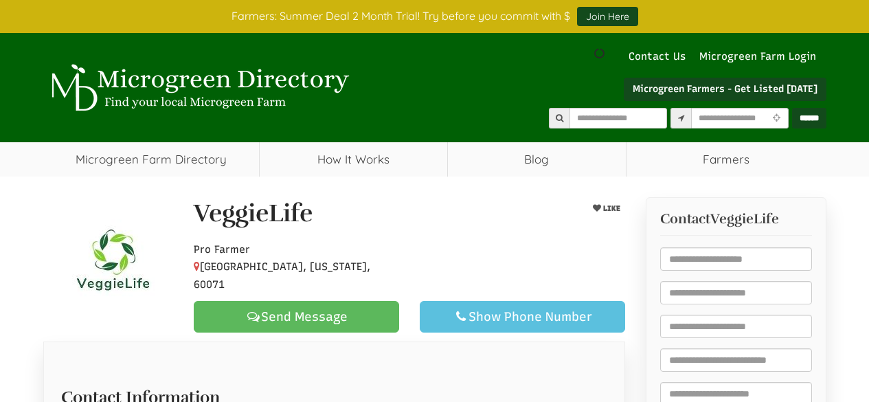
click at [433, 262] on div at bounding box center [409, 264] width 452 height 60
drag, startPoint x: 194, startPoint y: 221, endPoint x: 366, endPoint y: 273, distance: 178.9
click at [366, 273] on div "VeggieLife LIKE Pro Farmer Richmond, Illinois, 60071 Send Message Show Phone Nu…" at bounding box center [409, 266] width 452 height 133
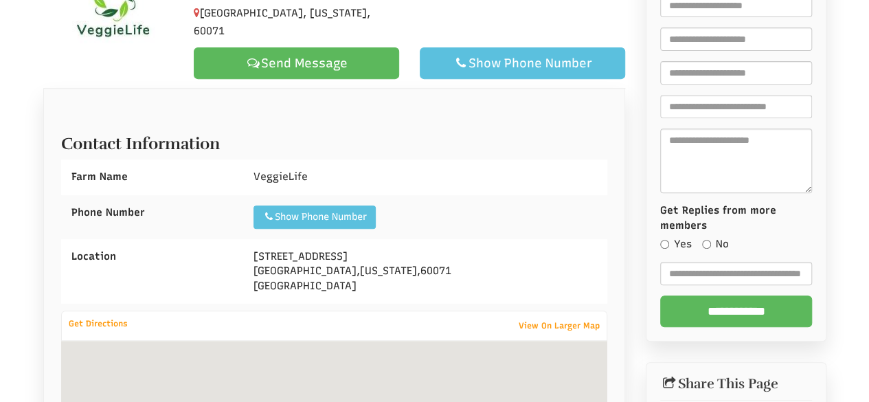
scroll to position [275, 0]
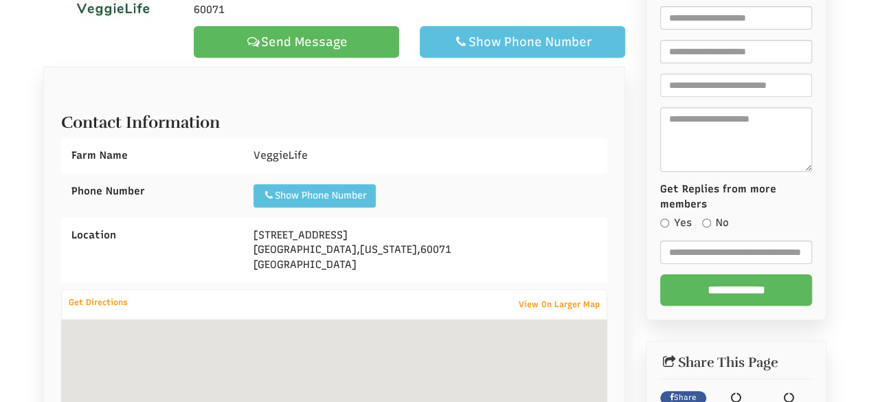
click at [478, 244] on div "5615 Mill St Richmond , Illinois , 60071 United States" at bounding box center [425, 250] width 364 height 65
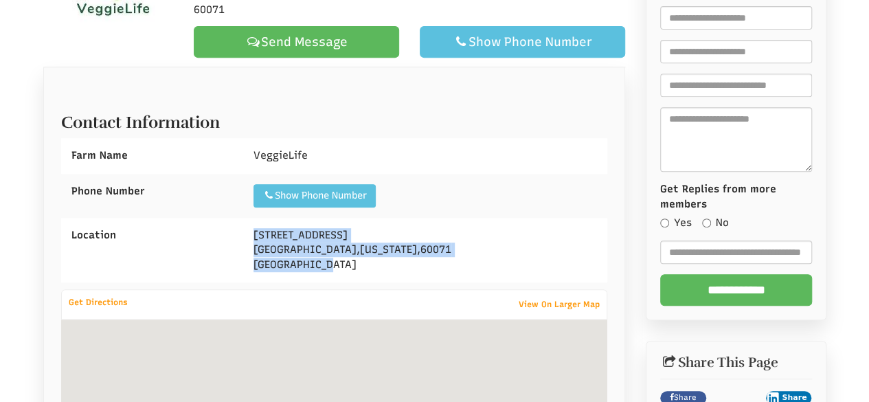
drag, startPoint x: 253, startPoint y: 233, endPoint x: 367, endPoint y: 268, distance: 119.3
click at [367, 268] on div "5615 Mill St Richmond , Illinois , 60071 United States" at bounding box center [425, 250] width 364 height 65
copy div "5615 Mill St Richmond , Illinois , 60071 United States"
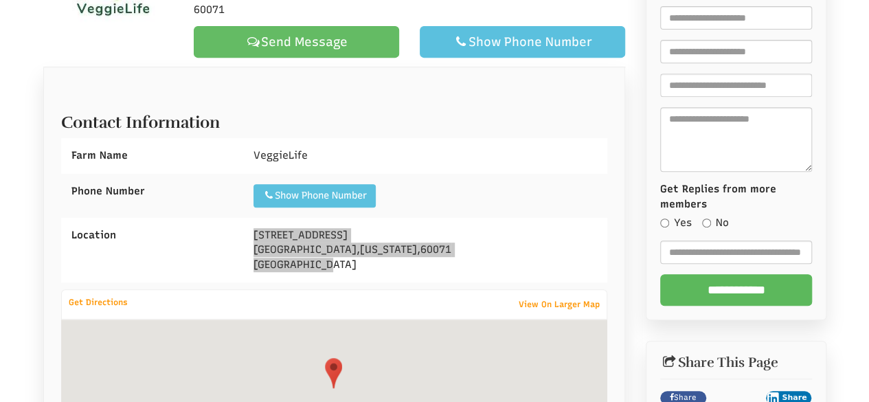
select select "Language Translate Widget"
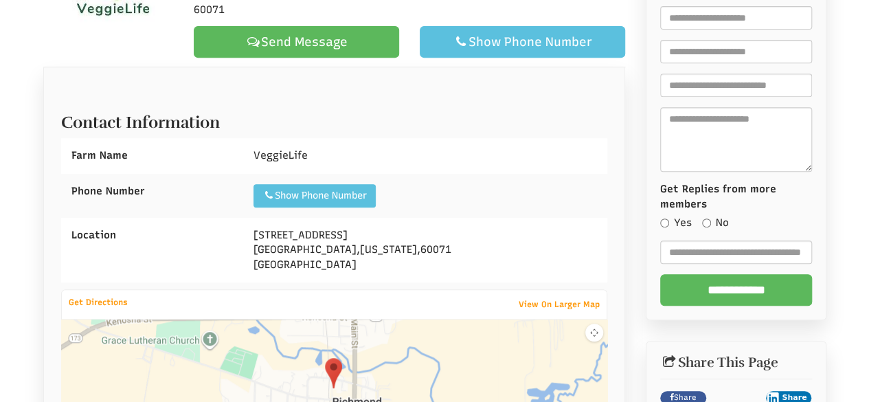
drag, startPoint x: 515, startPoint y: 215, endPoint x: 500, endPoint y: 212, distance: 15.4
click at [517, 215] on div "Show Phone Number Call: 779-302-5745" at bounding box center [425, 196] width 364 height 44
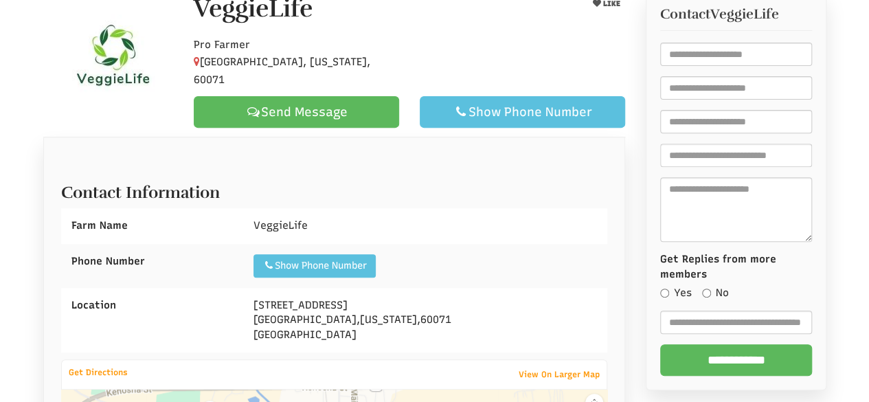
scroll to position [137, 0]
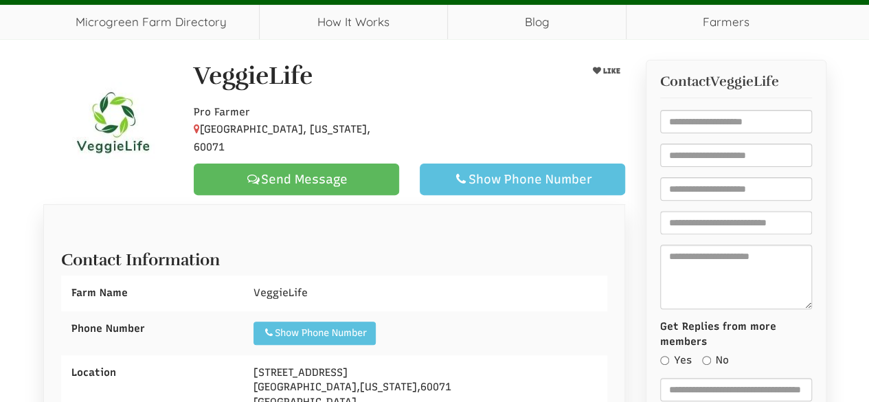
drag, startPoint x: 517, startPoint y: 274, endPoint x: 513, endPoint y: 269, distance: 7.3
click at [518, 273] on div "Contact Information Farm Name VeggieLife Phone Number Show Phone Number Call: 7…" at bounding box center [334, 328] width 547 height 183
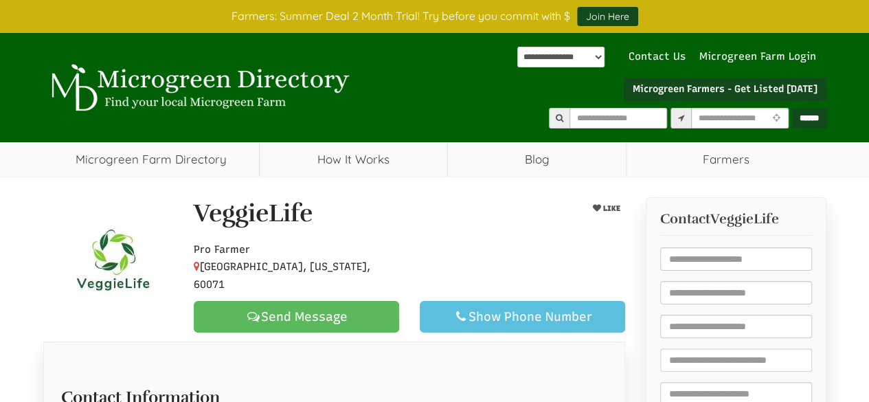
click at [531, 228] on div "VeggieLife" at bounding box center [371, 217] width 377 height 34
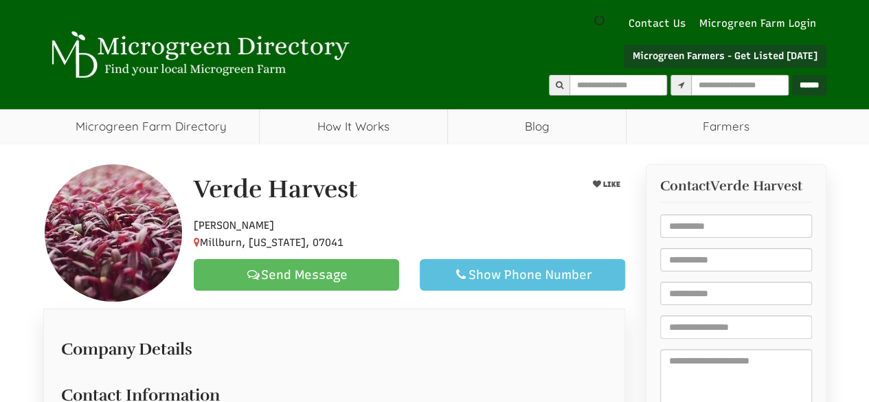
drag, startPoint x: 480, startPoint y: 203, endPoint x: 489, endPoint y: 208, distance: 10.8
click at [482, 205] on div "Verde Harvest" at bounding box center [371, 193] width 377 height 34
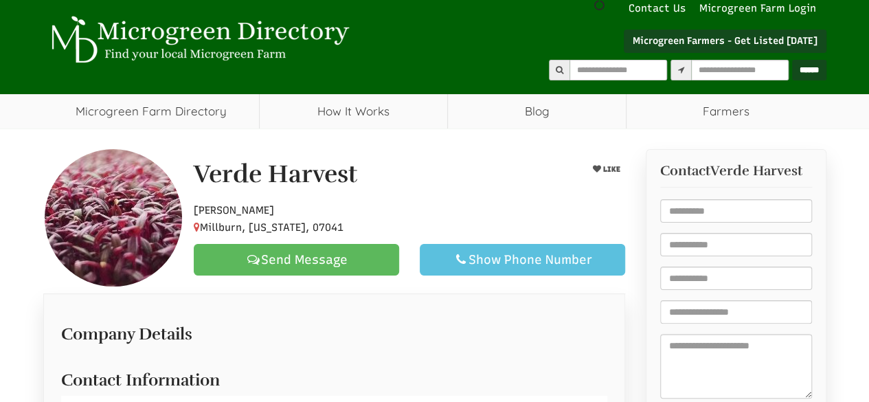
scroll to position [238, 0]
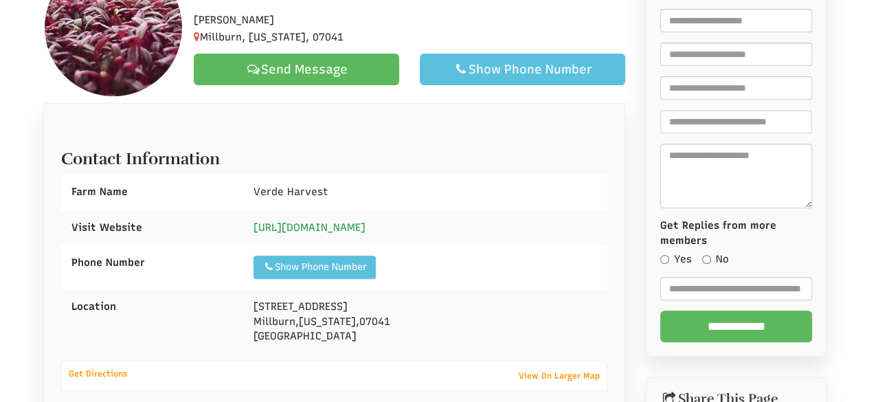
click at [318, 226] on link "[URL][DOMAIN_NAME]" at bounding box center [310, 227] width 112 height 12
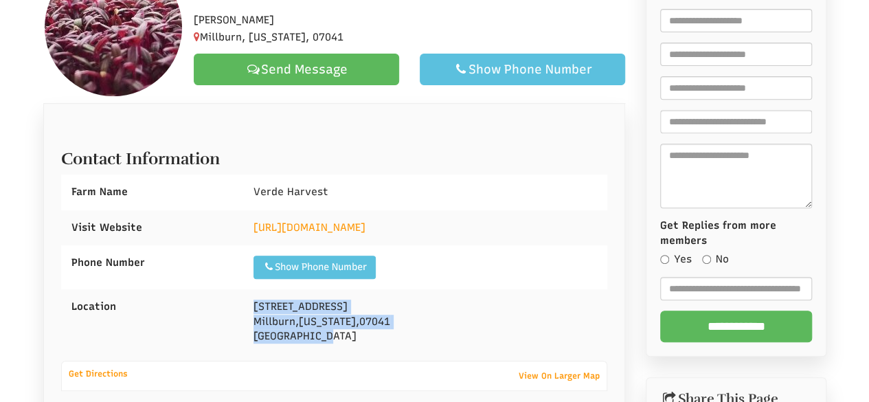
drag, startPoint x: 254, startPoint y: 310, endPoint x: 339, endPoint y: 341, distance: 91.5
click at [339, 341] on div "93 Main St Millburn , New Jersey , 07041 United States" at bounding box center [425, 321] width 364 height 65
copy div "93 Main St Millburn , New Jersey , 07041 United States"
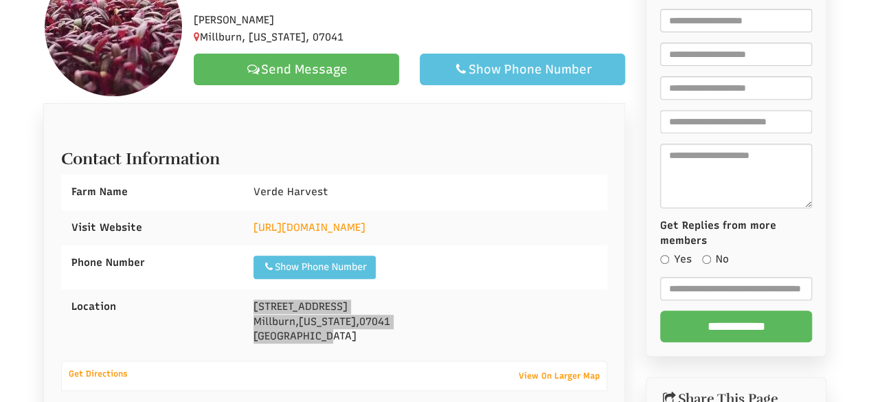
select select "Language Translate Widget"
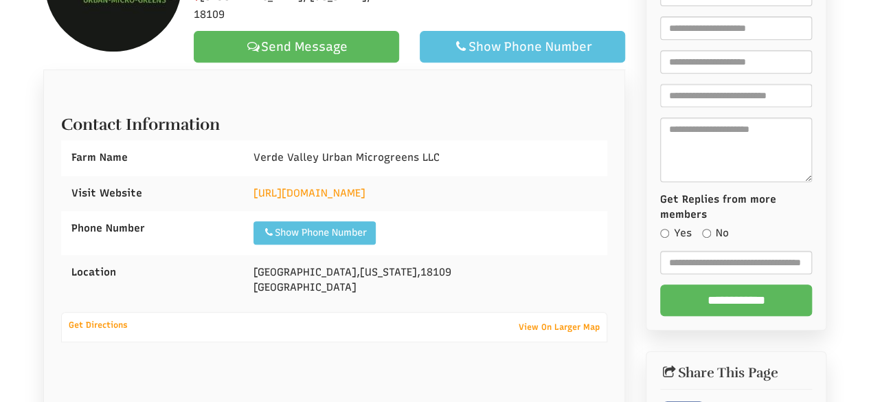
scroll to position [307, 0]
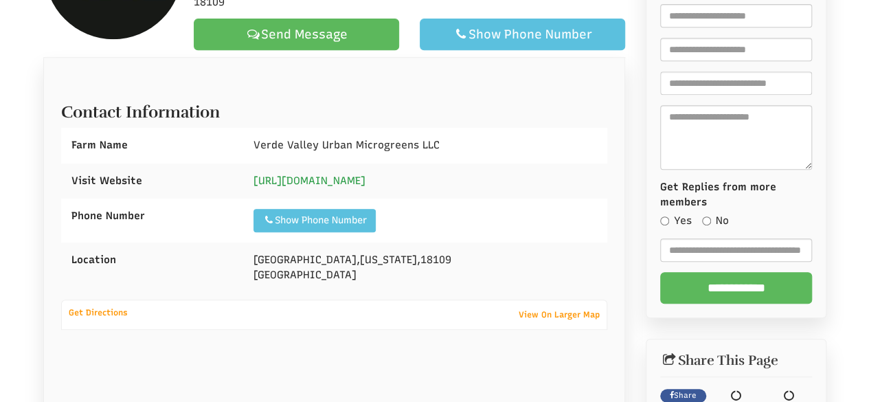
click at [300, 175] on link "http://www.verdevallerymicros.com" at bounding box center [310, 181] width 112 height 12
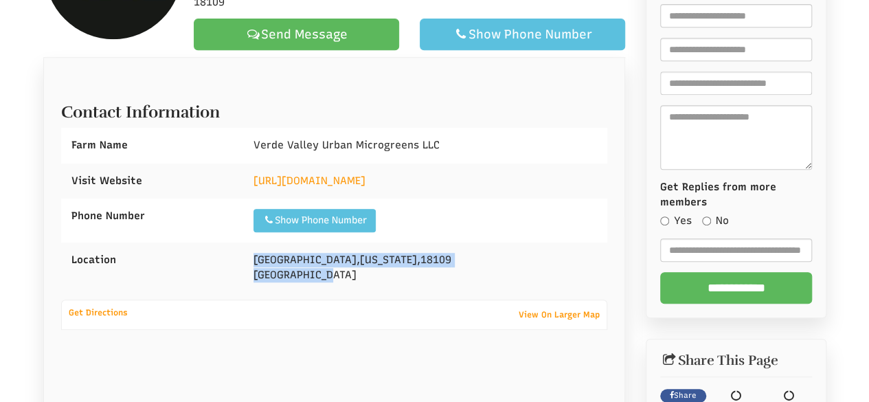
drag, startPoint x: 245, startPoint y: 245, endPoint x: 346, endPoint y: 261, distance: 102.2
click at [346, 261] on div "Allentown , Pennsylvania , 18109 United States" at bounding box center [425, 268] width 364 height 50
copy div "Allentown , Pennsylvania , 18109 United States"
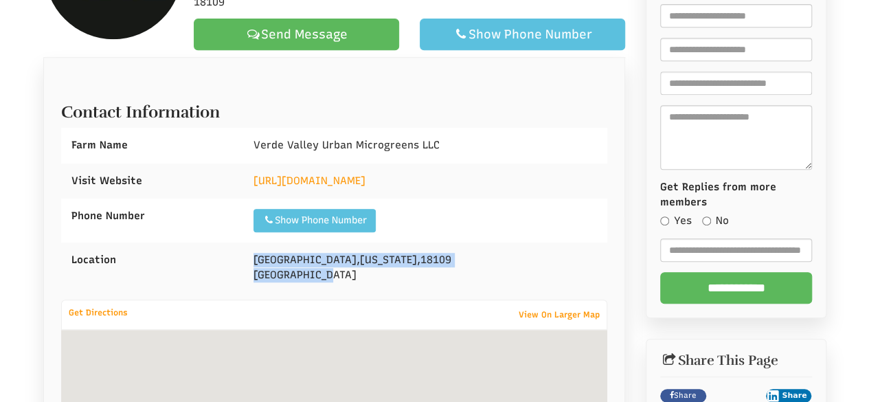
scroll to position [0, 0]
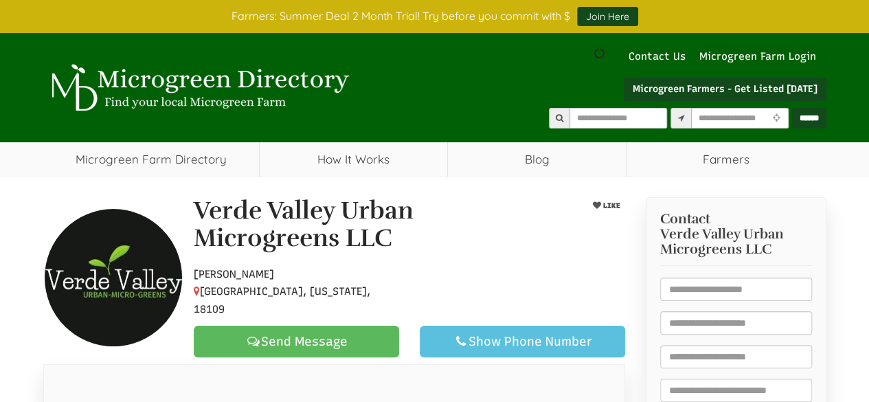
drag, startPoint x: 191, startPoint y: 204, endPoint x: 359, endPoint y: 234, distance: 170.2
click at [427, 243] on div "Verde Valley Urban Microgreens LLC" at bounding box center [371, 227] width 377 height 61
select select "Language Translate Widget"
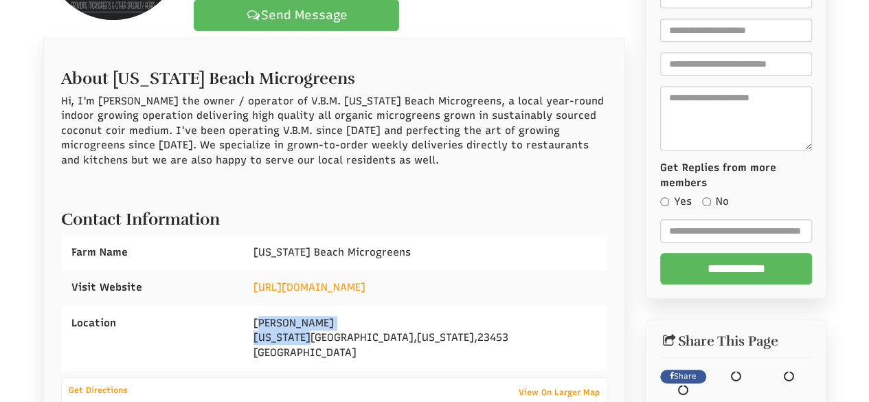
drag, startPoint x: 256, startPoint y: 298, endPoint x: 305, endPoint y: 315, distance: 52.0
click at [305, 315] on div "Brigita [GEOGRAPHIC_DATA][US_STATE][US_STATE] [GEOGRAPHIC_DATA]" at bounding box center [425, 338] width 364 height 65
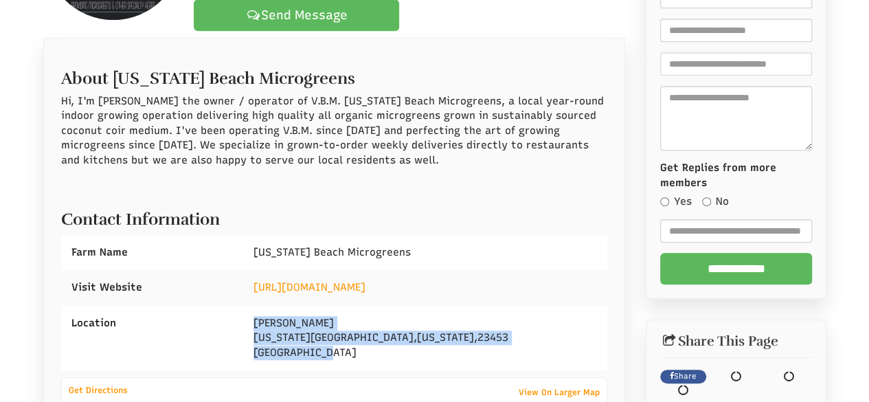
drag, startPoint x: 252, startPoint y: 301, endPoint x: 342, endPoint y: 323, distance: 92.7
click at [342, 323] on div "Brigita Ct Virginia Beach , Virginia , 23453 United States" at bounding box center [425, 338] width 364 height 65
copy div "Brigita Ct Virginia Beach , Virginia , 23453 United States"
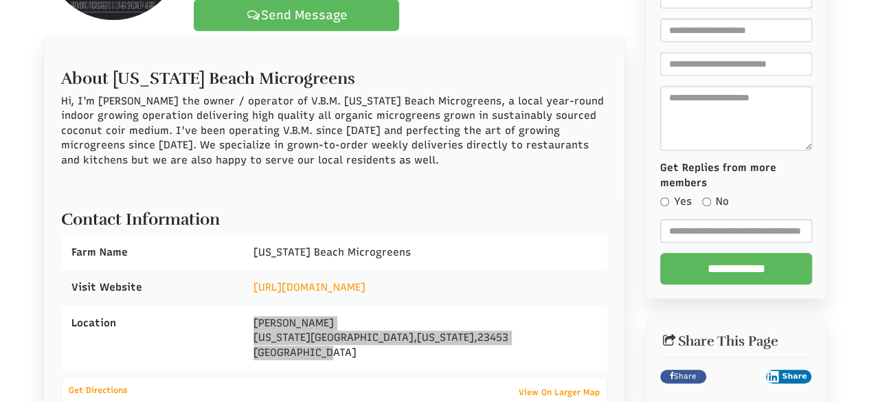
select select "Language Translate Widget"
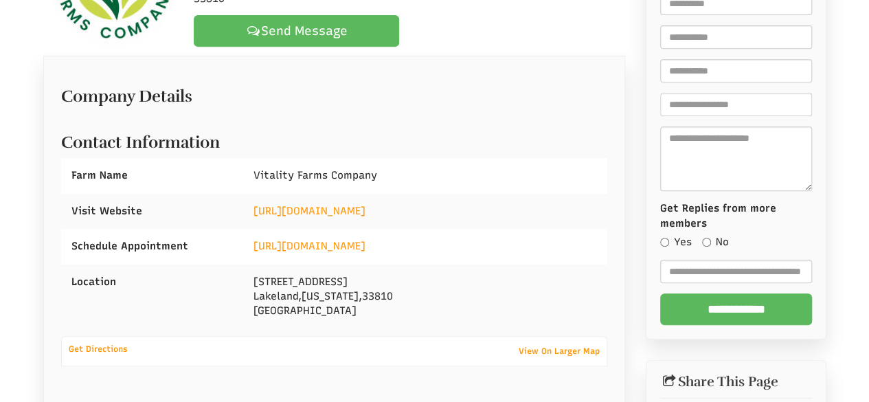
scroll to position [319, 0]
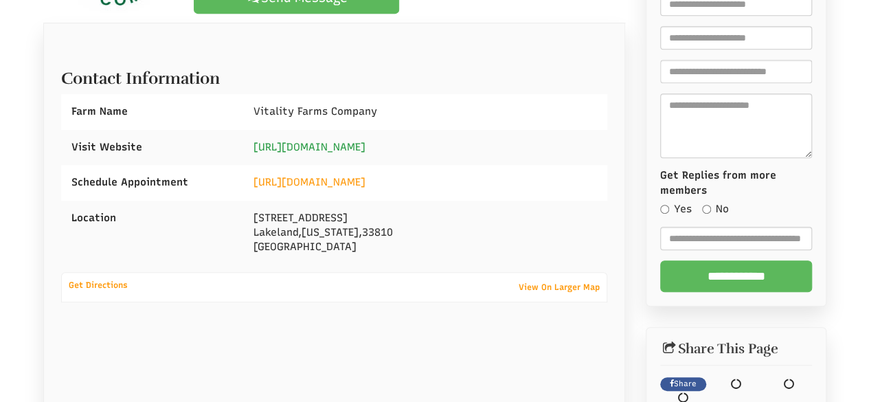
click at [324, 149] on link "[URL][DOMAIN_NAME]" at bounding box center [310, 147] width 112 height 12
click at [366, 260] on div "[STREET_ADDRESS][US_STATE]" at bounding box center [425, 233] width 364 height 65
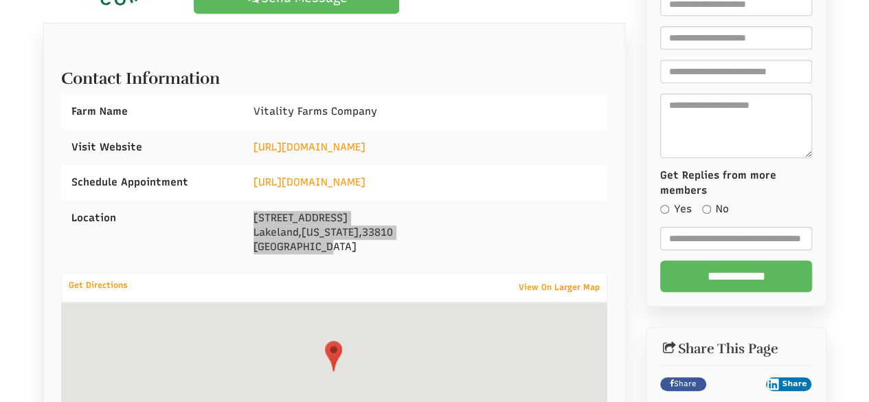
select select "Language Translate Widget"
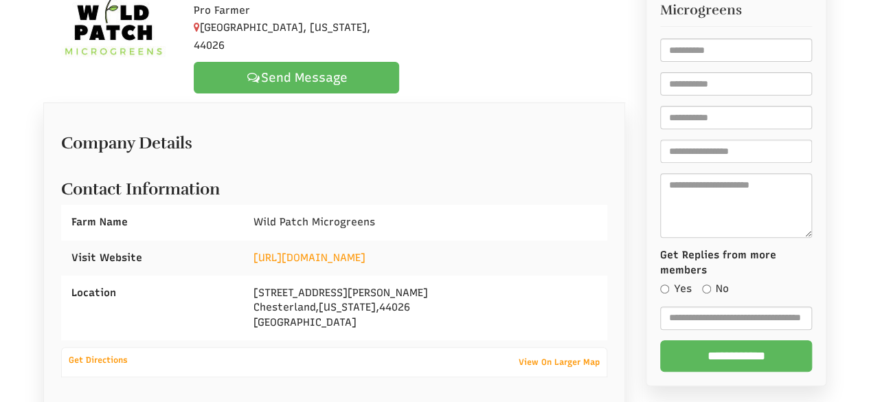
scroll to position [157, 0]
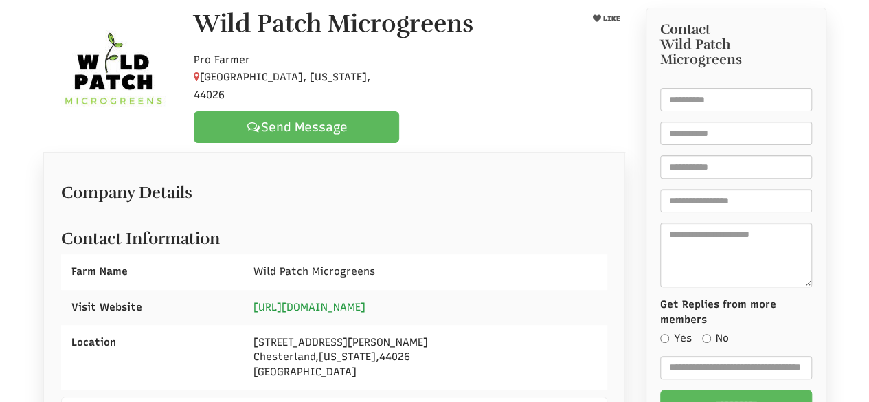
click at [339, 311] on link "https://www.wildpatchgreens.co/" at bounding box center [310, 307] width 112 height 12
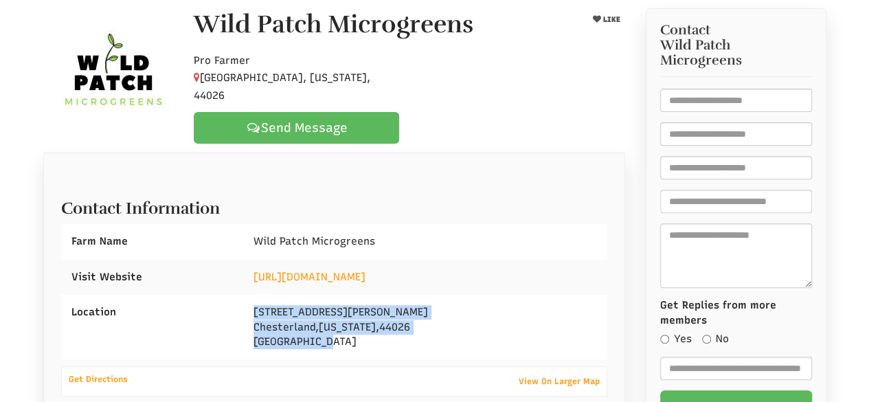
drag, startPoint x: 256, startPoint y: 311, endPoint x: 363, endPoint y: 352, distance: 115.5
click at [363, 352] on div "11281 Heath Rd Chesterland , Ohio , 44026 United States" at bounding box center [425, 327] width 364 height 65
copy div "11281 Heath Rd Chesterland , Ohio , 44026 United States"
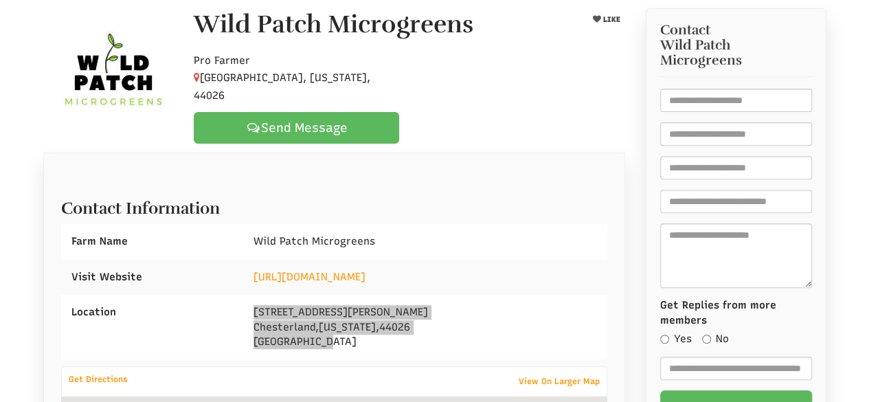
select select "Language Translate Widget"
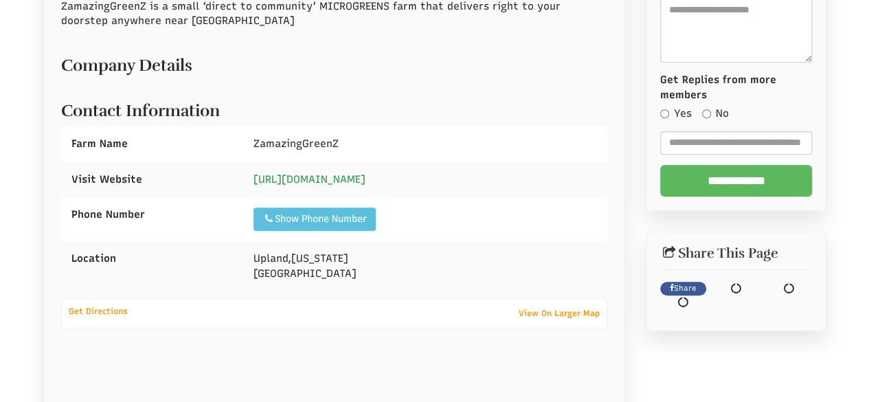
click at [362, 177] on link "https://www.zamazinggreenz.com/" at bounding box center [310, 179] width 112 height 12
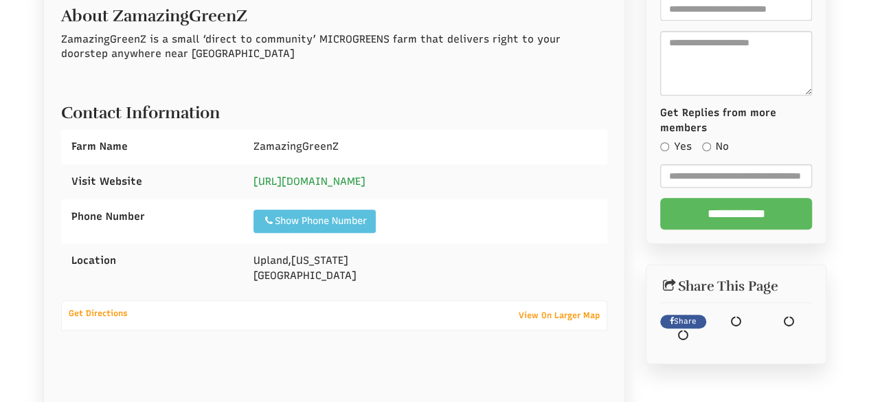
scroll to position [399, 0]
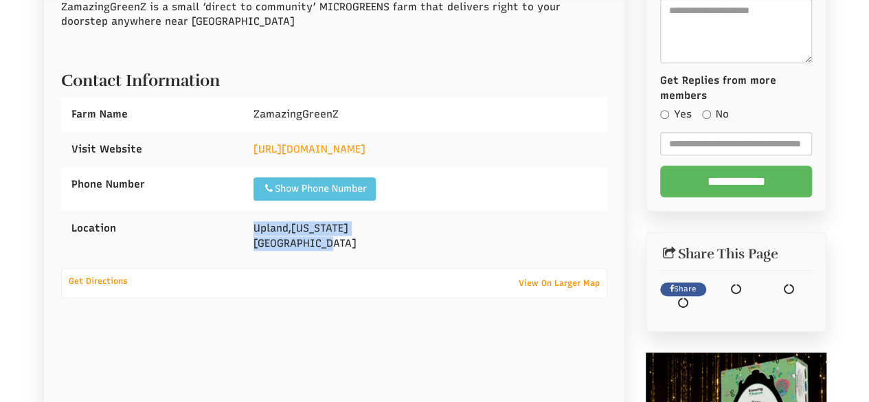
drag, startPoint x: 250, startPoint y: 229, endPoint x: 337, endPoint y: 245, distance: 88.8
click at [336, 245] on div "Upland , California United States" at bounding box center [425, 236] width 364 height 50
copy div "Upland , California United States"
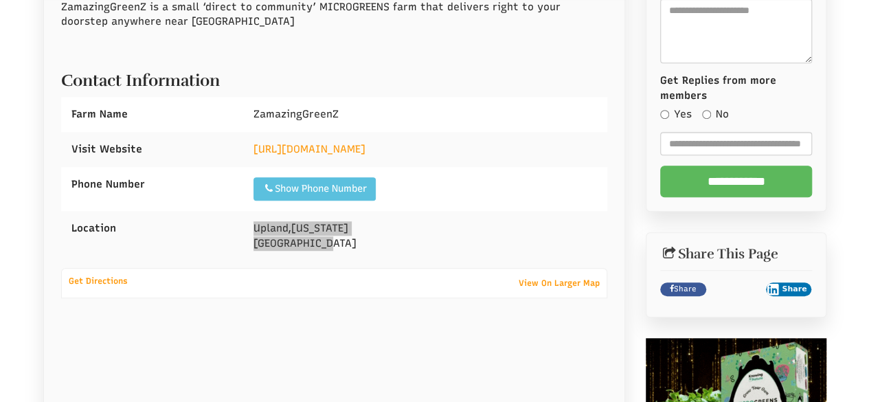
select select "Language Translate Widget"
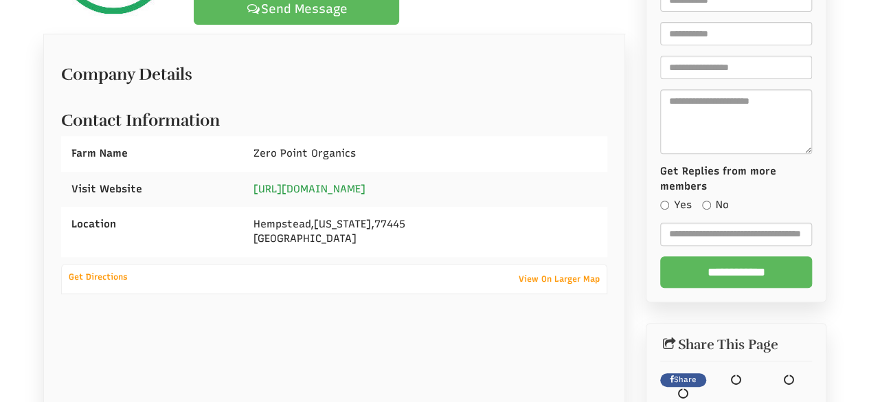
scroll to position [286, 0]
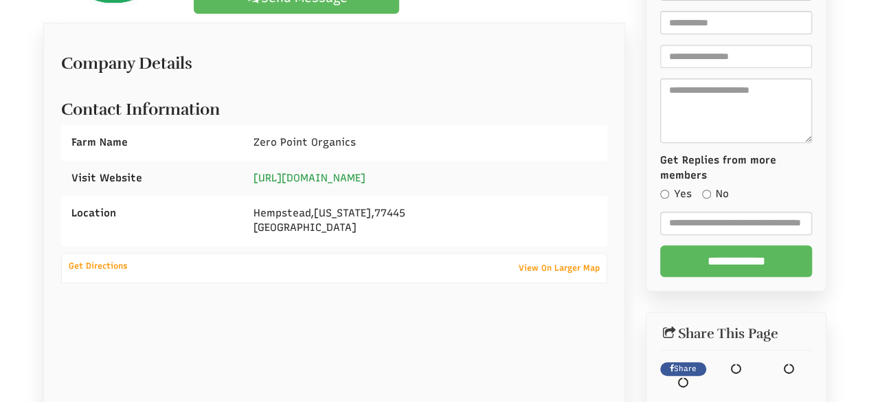
click at [305, 172] on link "https://linktr.ee/zeropointorganics" at bounding box center [310, 178] width 112 height 12
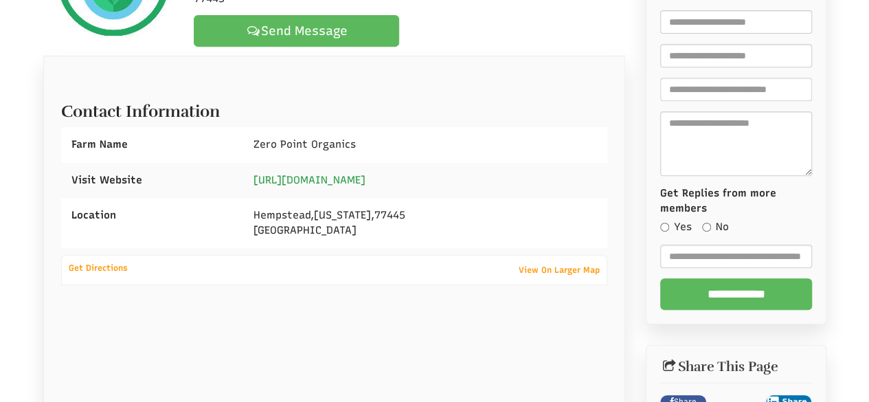
select select "Language Translate Widget"
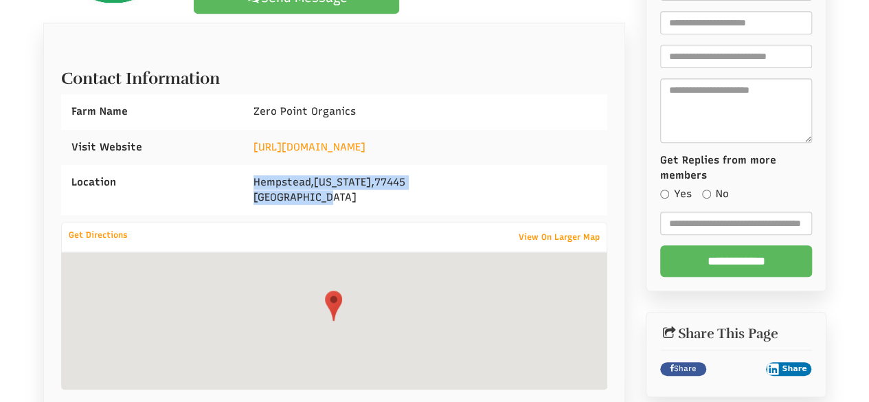
drag, startPoint x: 248, startPoint y: 186, endPoint x: 328, endPoint y: 197, distance: 80.5
click at [328, 199] on div "Hempstead , Texas , 77445 United States" at bounding box center [425, 190] width 364 height 50
copy div "Hempstead , Texas , 77445 United States"
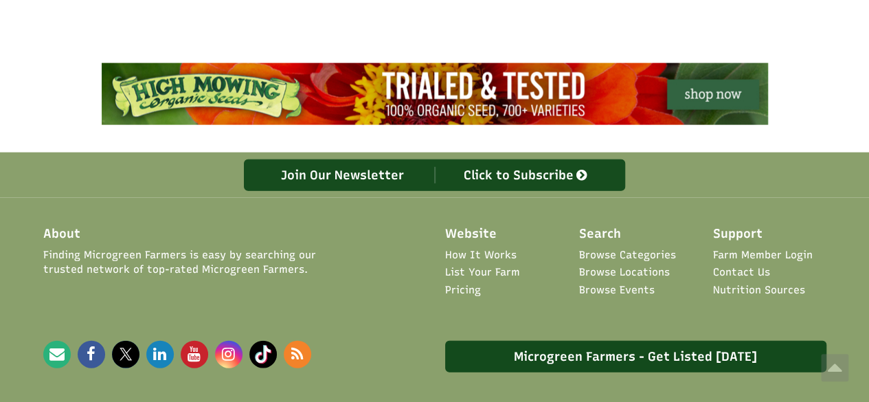
scroll to position [1374, 0]
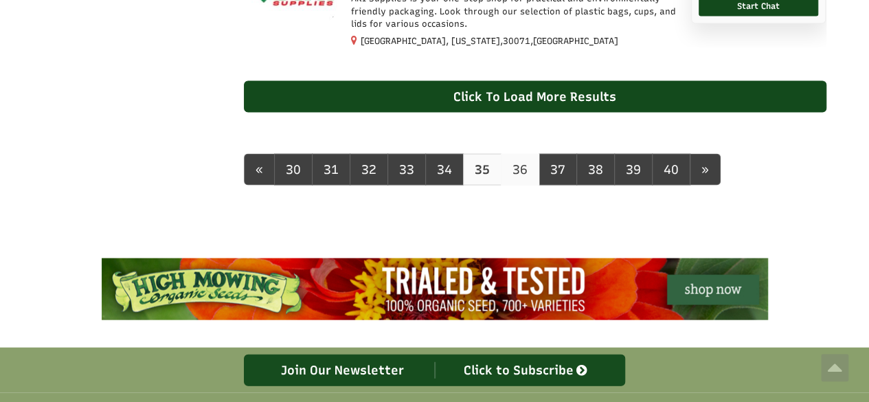
click at [518, 186] on link "36" at bounding box center [520, 170] width 38 height 32
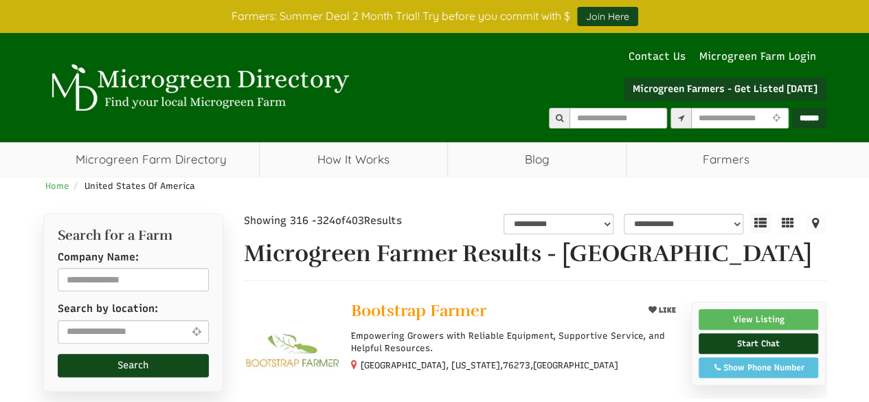
select select "Language Translate Widget"
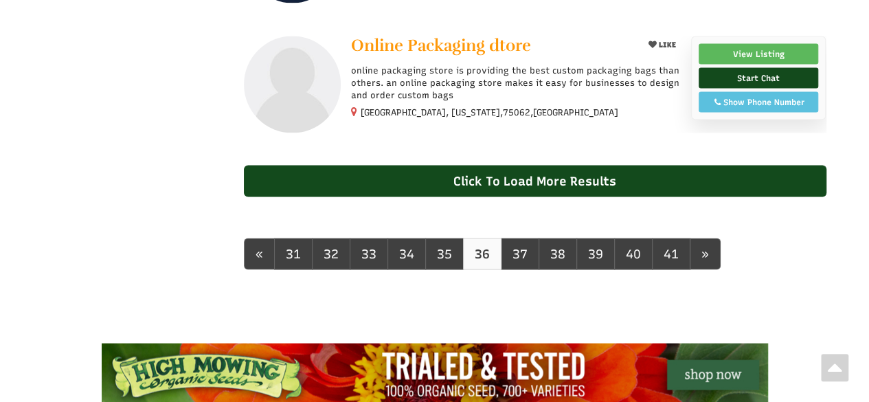
scroll to position [1307, 0]
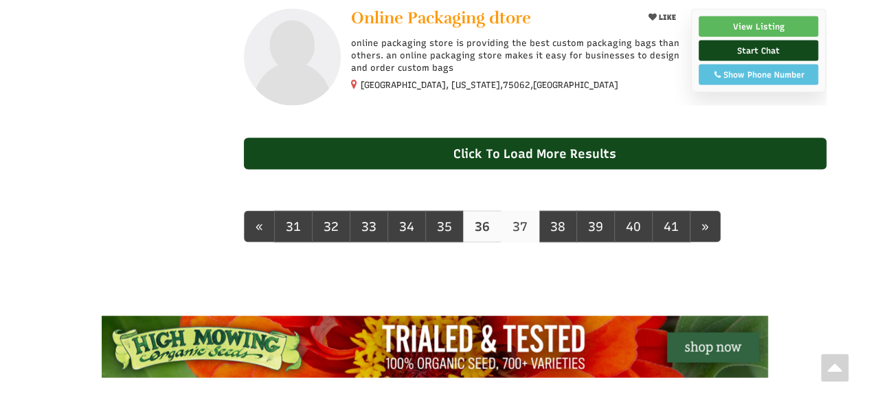
click at [517, 240] on link "37" at bounding box center [520, 227] width 38 height 32
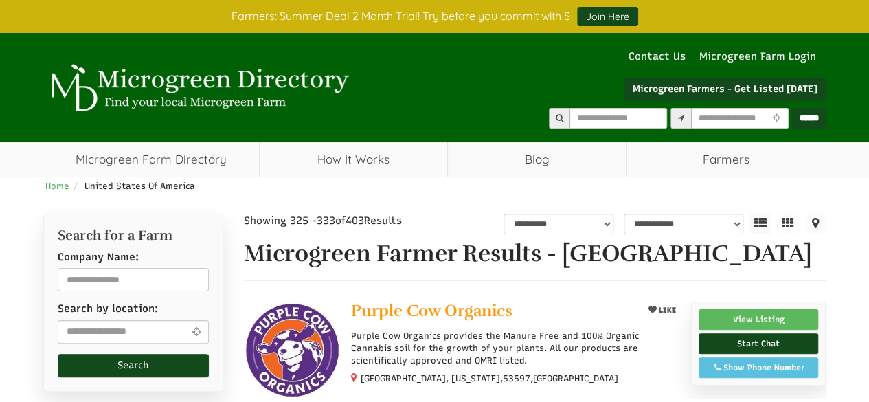
select select "Language Translate Widget"
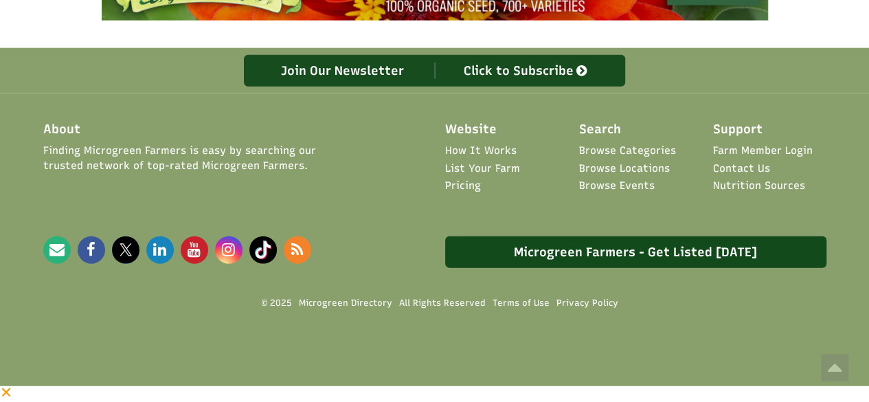
scroll to position [1275, 0]
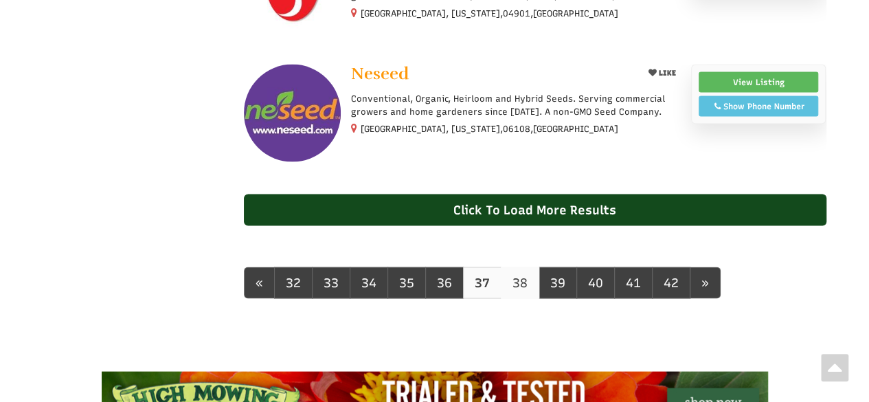
click at [513, 298] on link "38" at bounding box center [520, 283] width 38 height 32
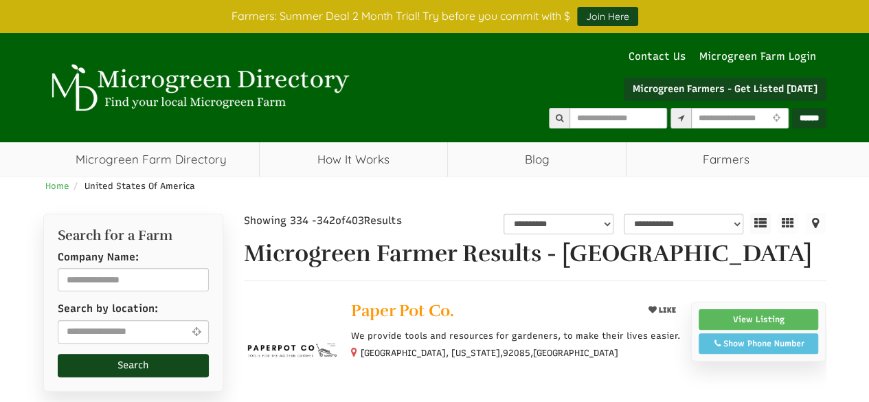
select select "Language Translate Widget"
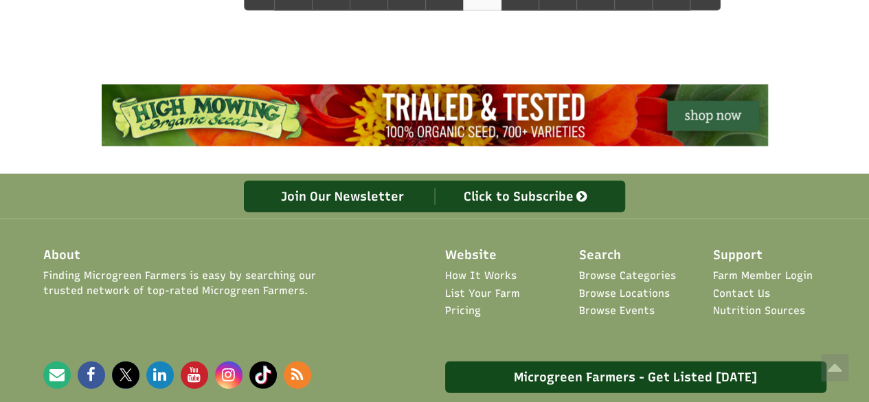
scroll to position [1400, 0]
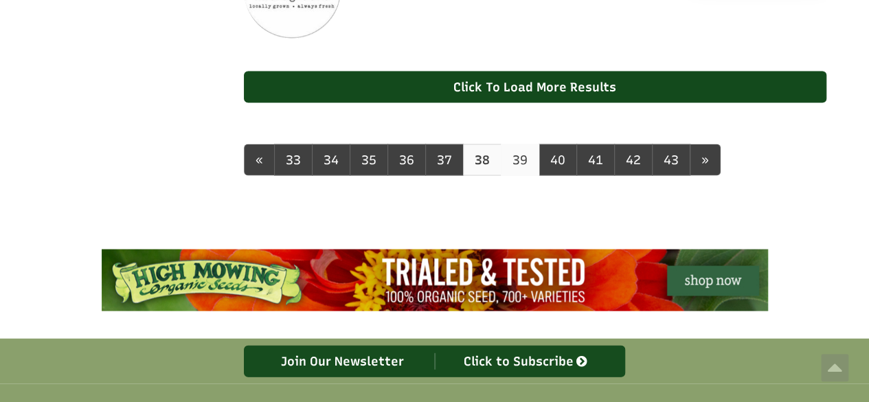
click at [524, 171] on link "39" at bounding box center [520, 160] width 38 height 32
click at [516, 175] on link "39" at bounding box center [520, 160] width 38 height 32
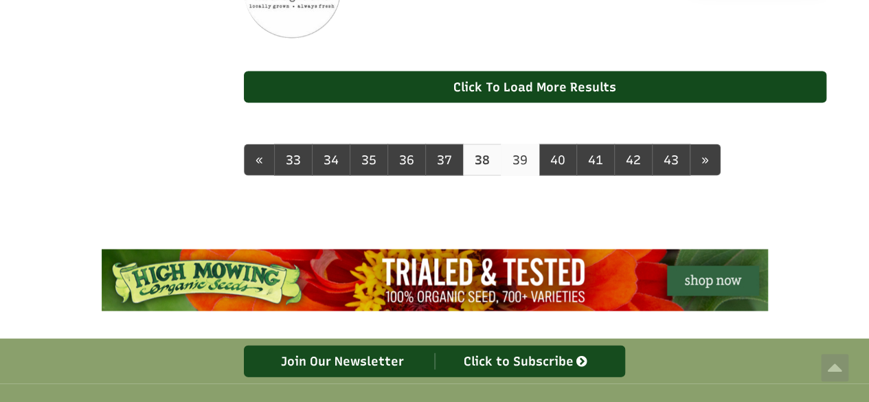
click at [514, 176] on link "39" at bounding box center [520, 160] width 38 height 32
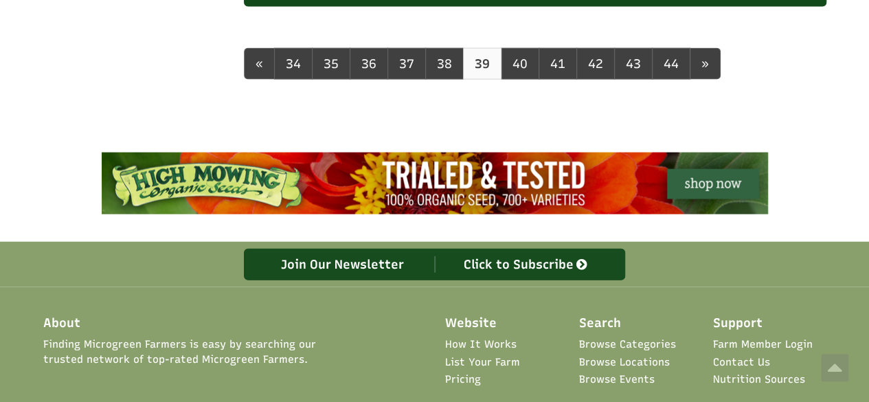
scroll to position [1388, 0]
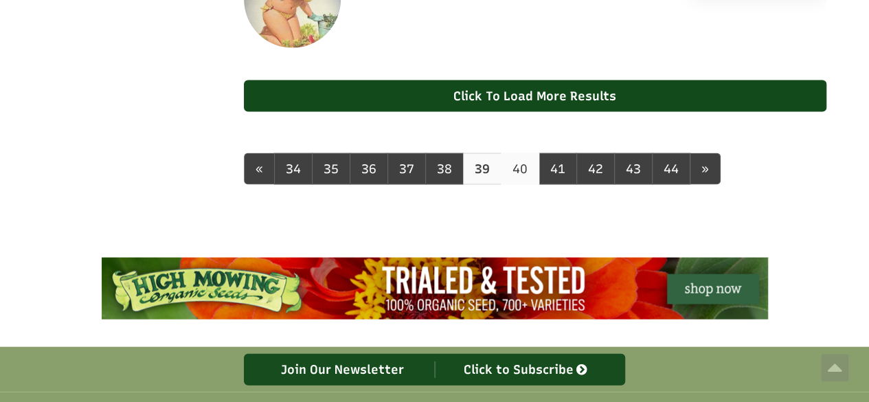
click at [513, 182] on link "40" at bounding box center [520, 169] width 38 height 32
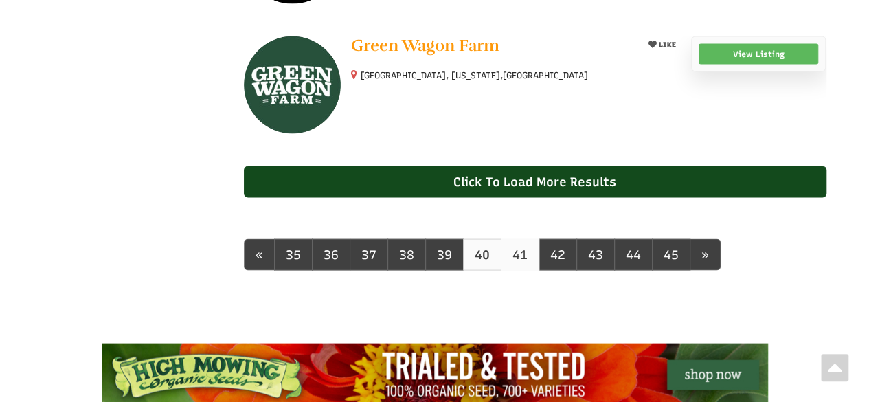
scroll to position [1343, 0]
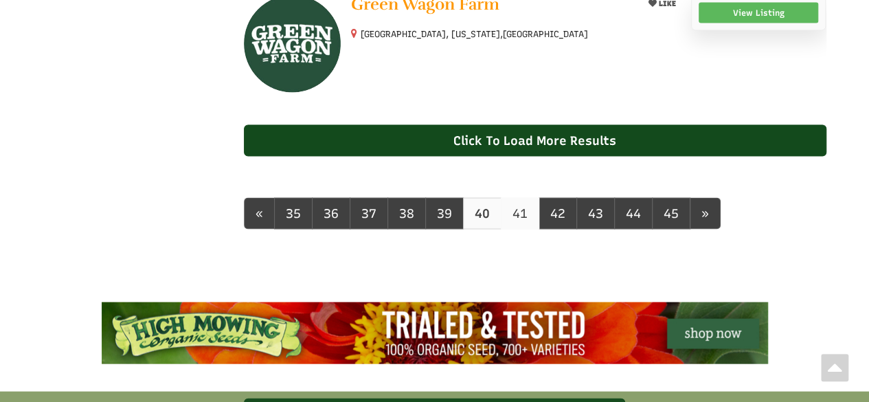
click at [511, 229] on link "41" at bounding box center [520, 214] width 38 height 32
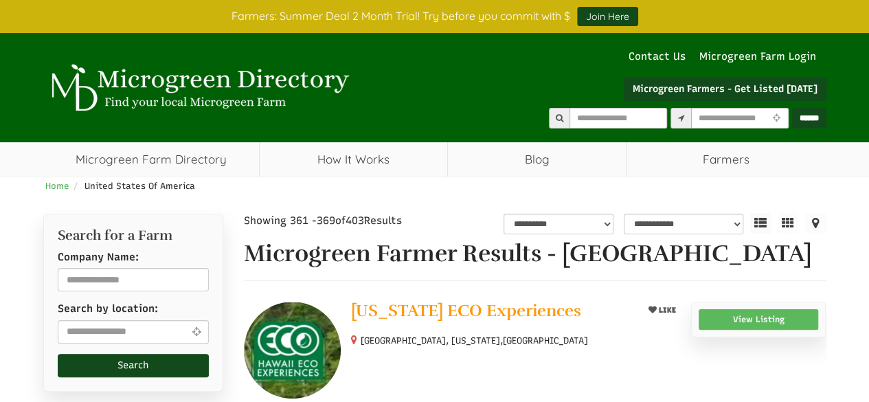
select select "Language Translate Widget"
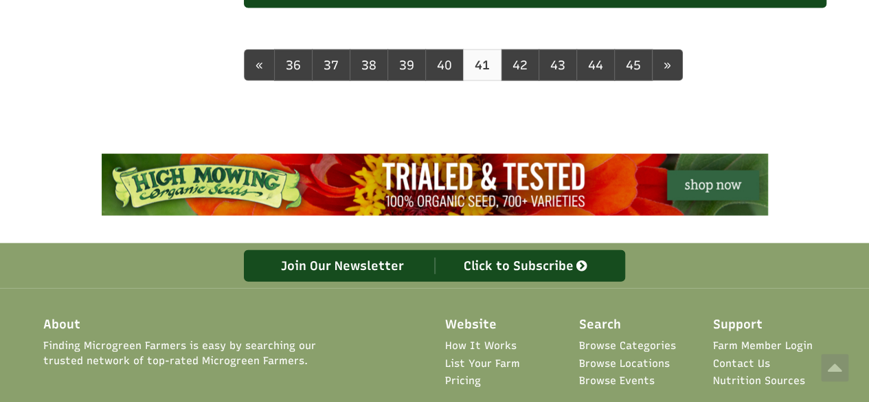
scroll to position [1412, 0]
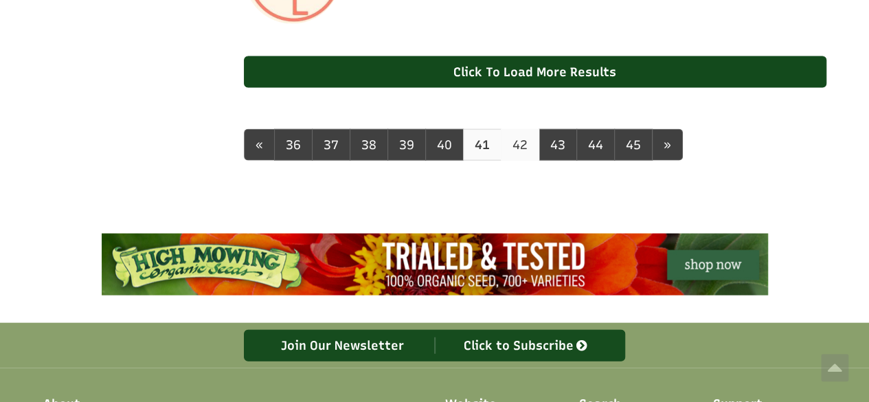
click at [510, 161] on link "42" at bounding box center [520, 145] width 38 height 32
click at [511, 161] on link "42" at bounding box center [520, 145] width 38 height 32
click at [515, 161] on link "42" at bounding box center [520, 145] width 38 height 32
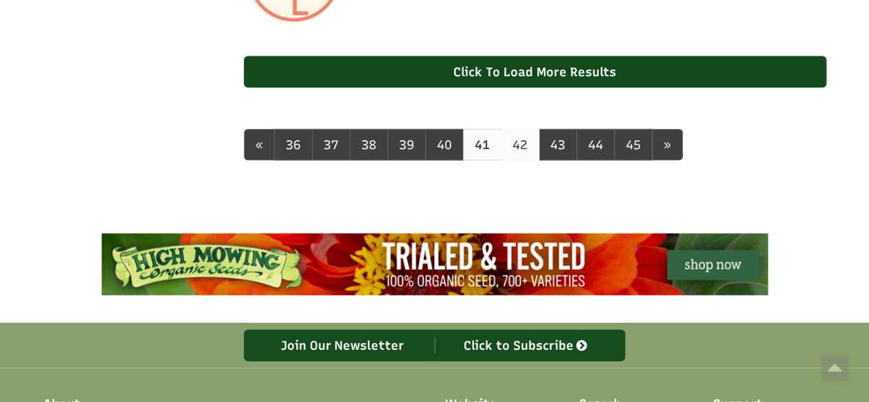
click at [515, 161] on link "42" at bounding box center [520, 145] width 38 height 32
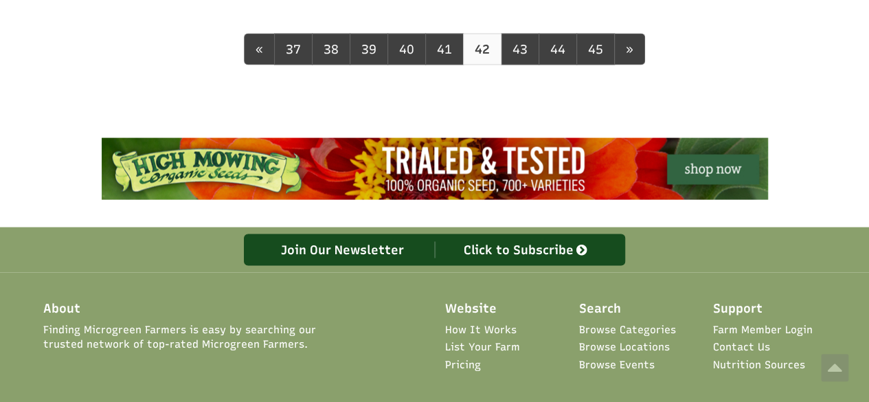
scroll to position [1406, 0]
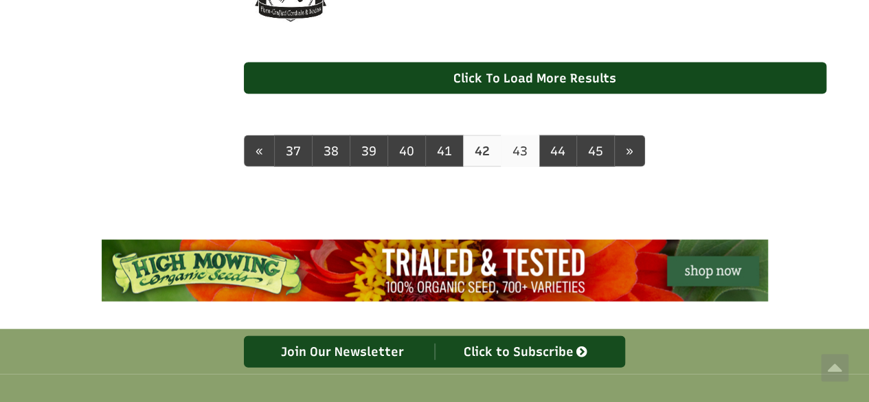
click at [521, 167] on link "43" at bounding box center [520, 151] width 38 height 32
click at [519, 166] on link "43" at bounding box center [520, 151] width 38 height 32
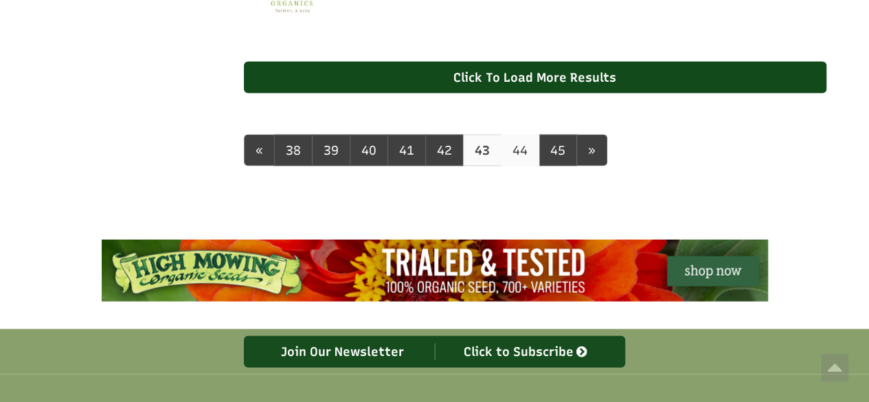
scroll to position [1406, 0]
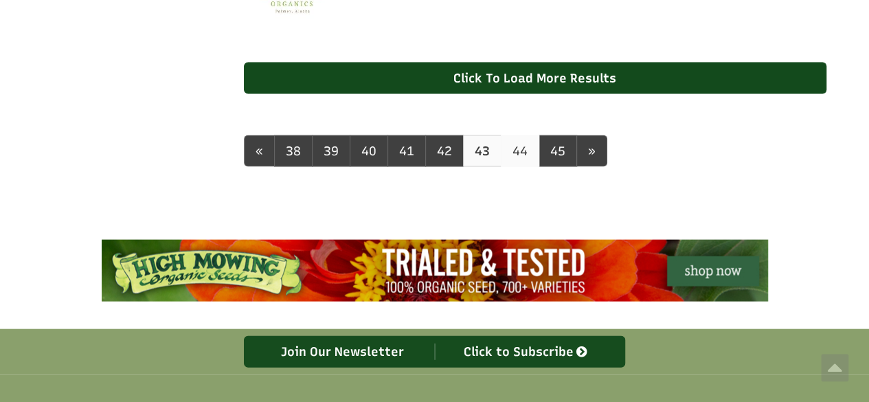
click at [516, 164] on link "44" at bounding box center [520, 151] width 38 height 32
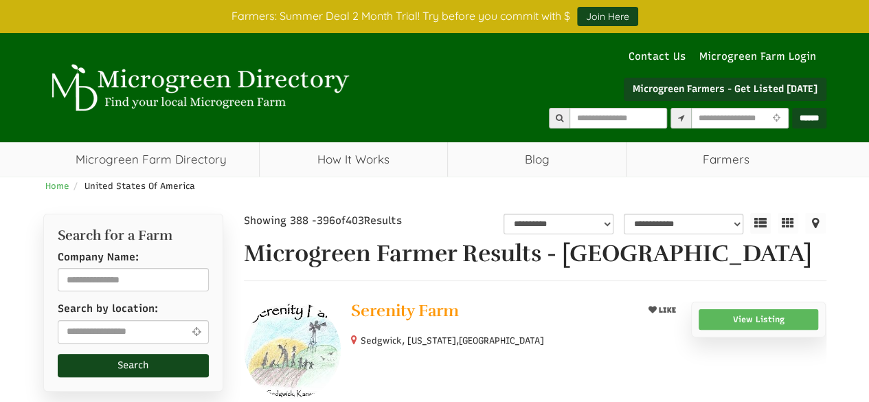
select select "Language Translate Widget"
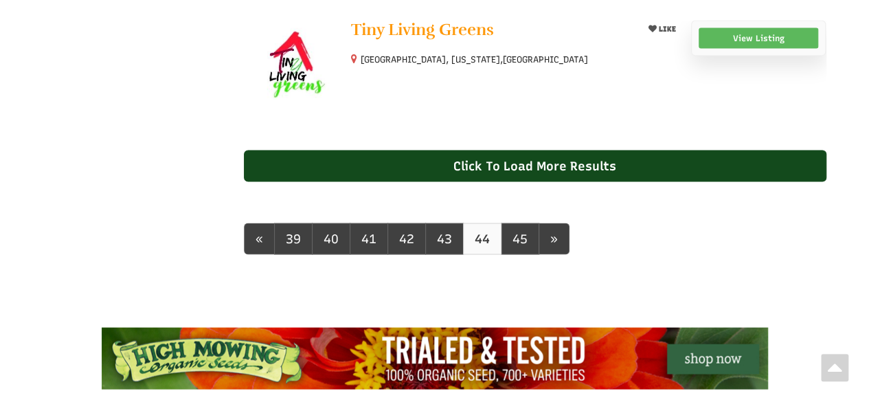
scroll to position [1394, 0]
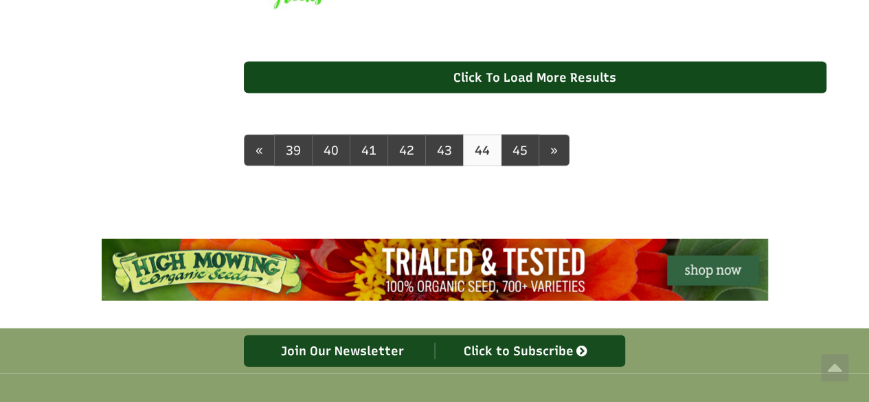
click at [510, 160] on link "45" at bounding box center [520, 151] width 38 height 32
click at [514, 166] on link "45" at bounding box center [520, 151] width 38 height 32
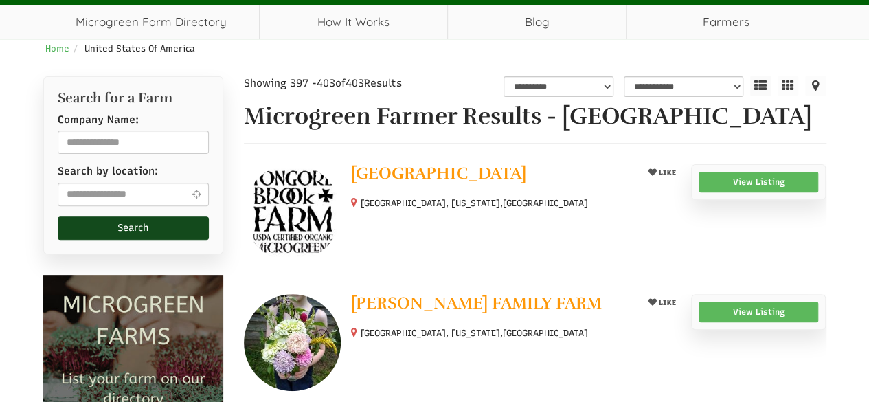
select select "Language Translate Widget"
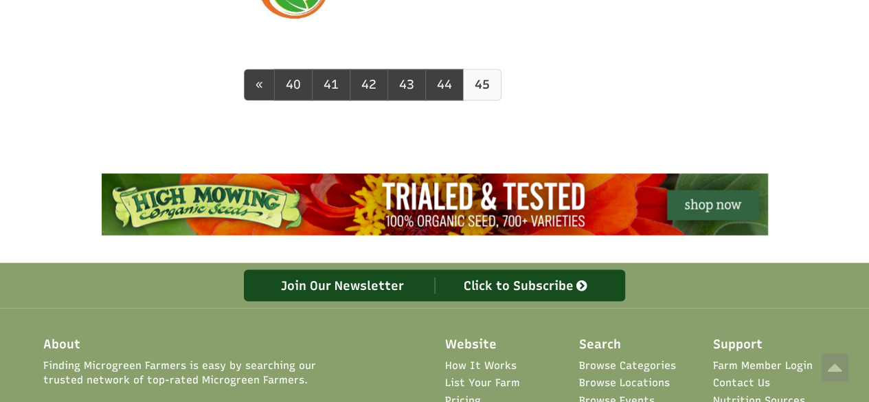
scroll to position [893, 0]
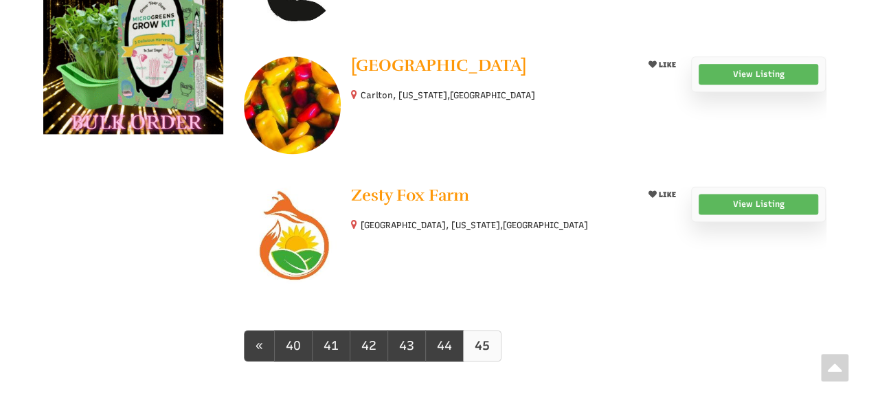
click at [475, 353] on b "45" at bounding box center [482, 345] width 15 height 15
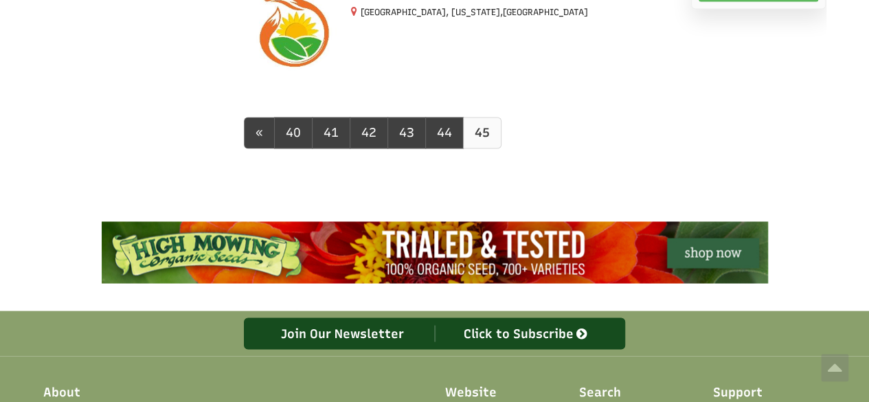
scroll to position [1101, 0]
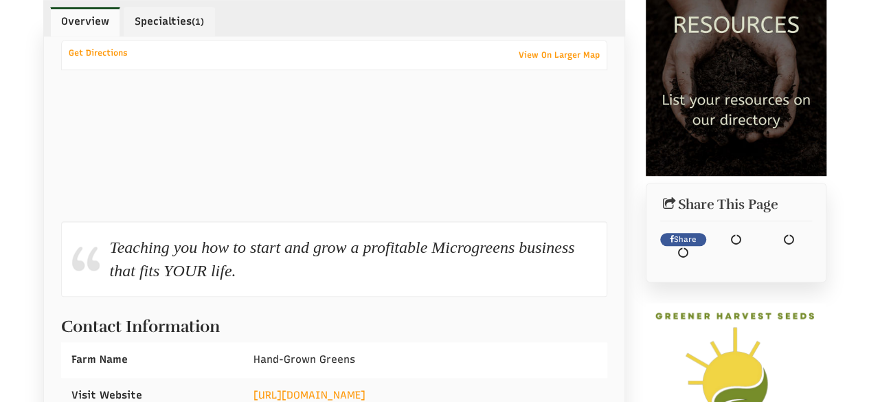
scroll to position [687, 0]
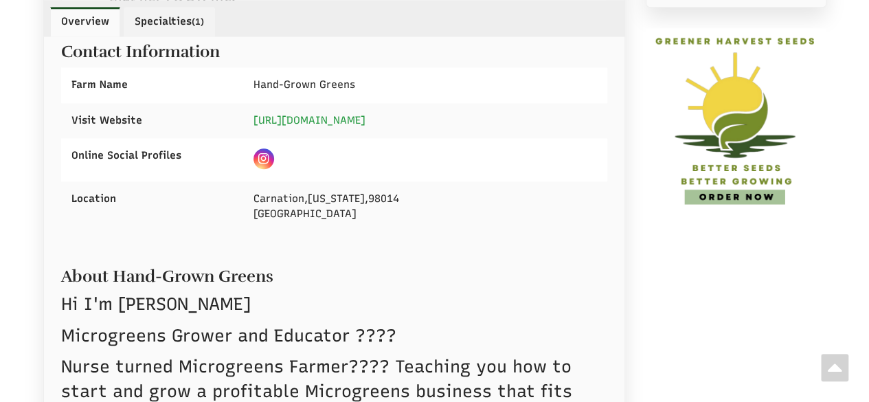
select select "Language Translate Widget"
click at [331, 119] on link "https://www.handgrowngreens.com" at bounding box center [310, 120] width 112 height 12
drag, startPoint x: 238, startPoint y: 194, endPoint x: 348, endPoint y: 210, distance: 110.4
click at [348, 210] on div "Location Carnation , Washington , 98014 United States" at bounding box center [334, 206] width 547 height 50
copy div "Carnation , Washington , 98014 United States"
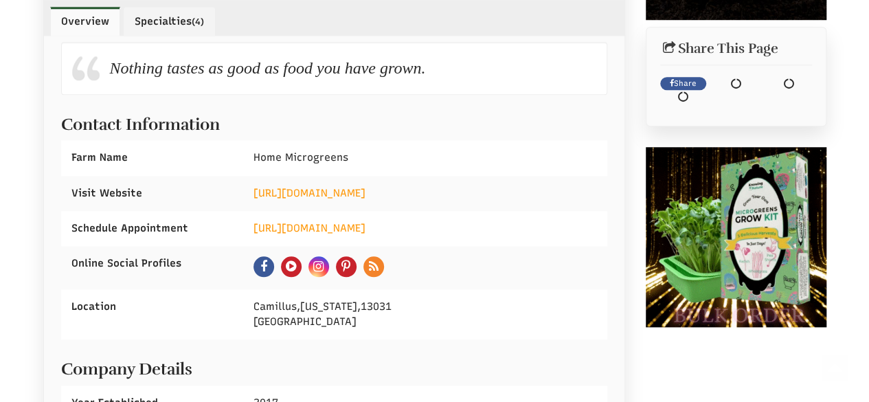
scroll to position [618, 0]
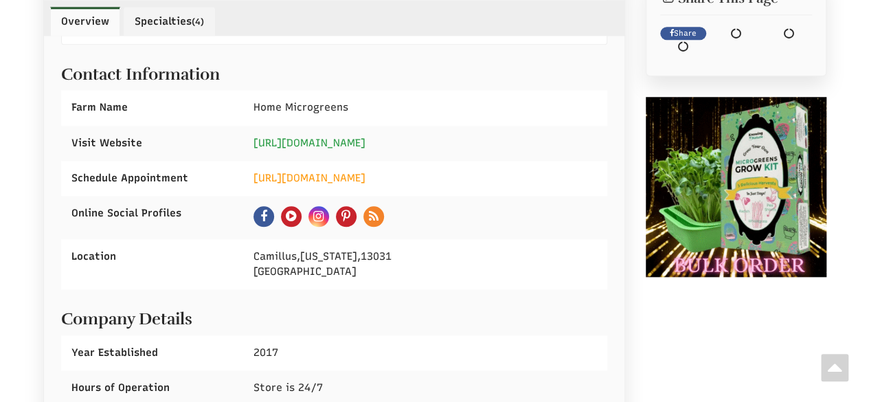
select select "Language Translate Widget"
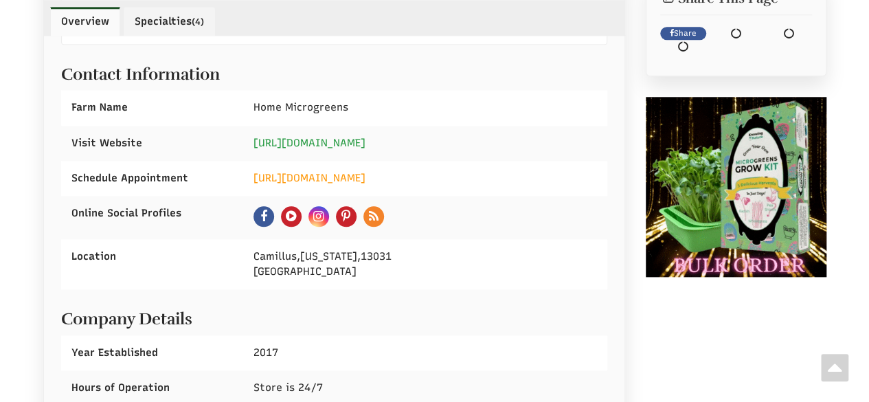
click at [333, 137] on link "[URL][DOMAIN_NAME]" at bounding box center [310, 143] width 112 height 12
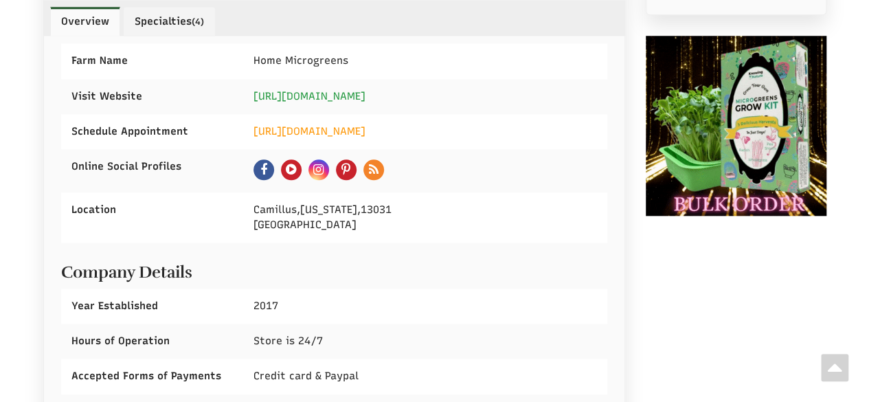
scroll to position [687, 0]
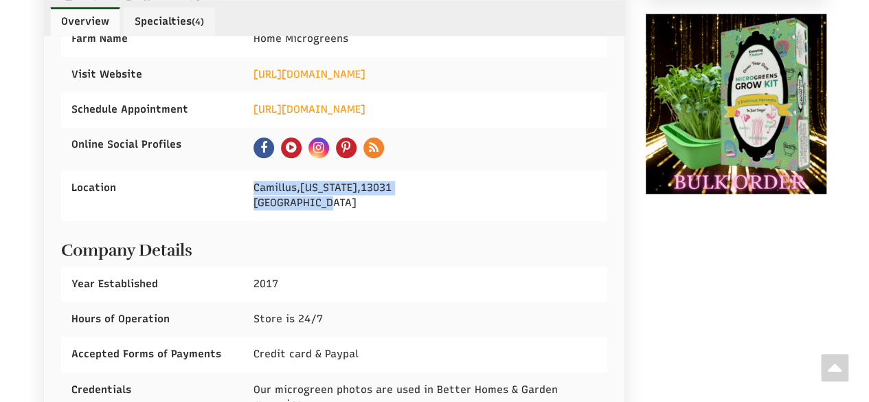
drag, startPoint x: 251, startPoint y: 182, endPoint x: 359, endPoint y: 205, distance: 109.7
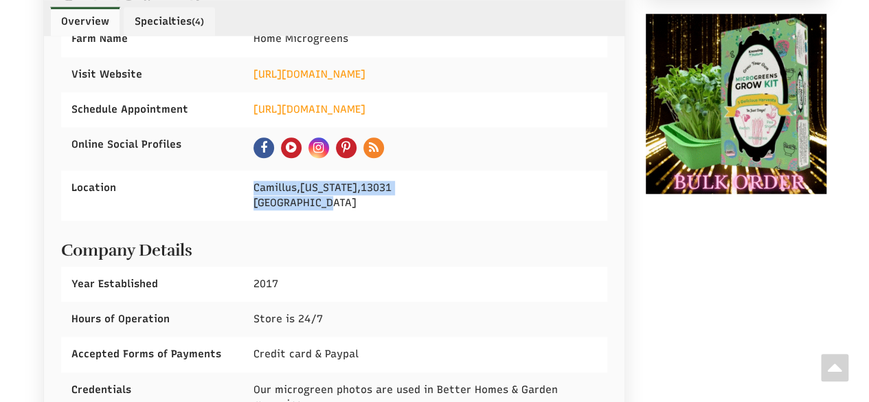
click at [359, 205] on div "Camillus , [US_STATE] , 13031 [GEOGRAPHIC_DATA]" at bounding box center [425, 195] width 364 height 50
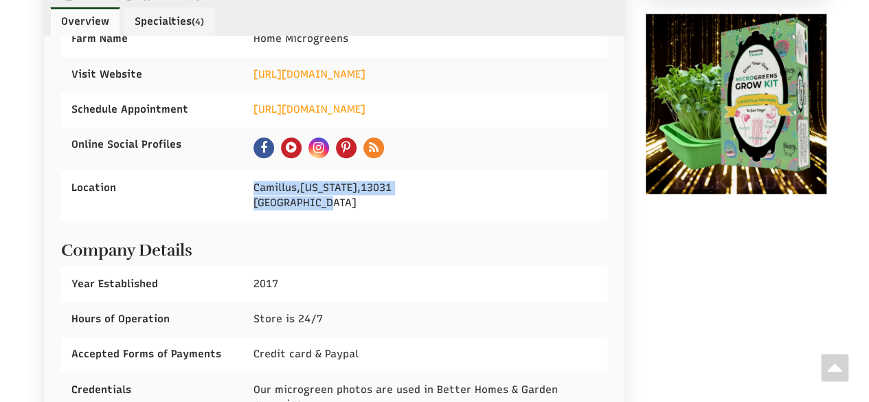
copy div "Camillus , New York , 13031 United States"
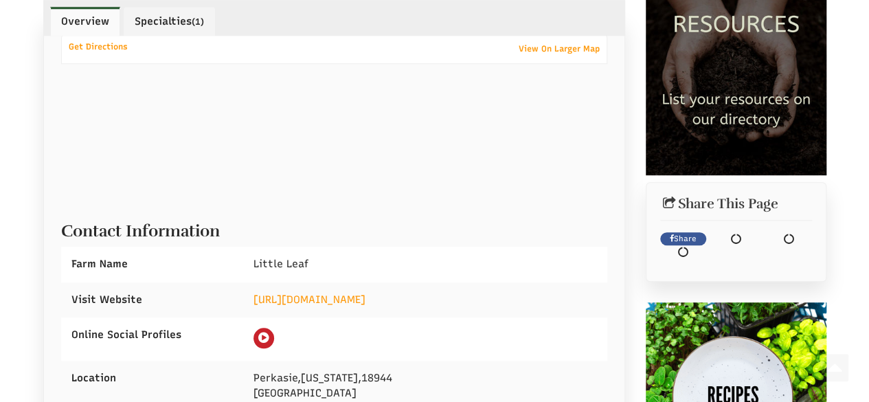
scroll to position [550, 0]
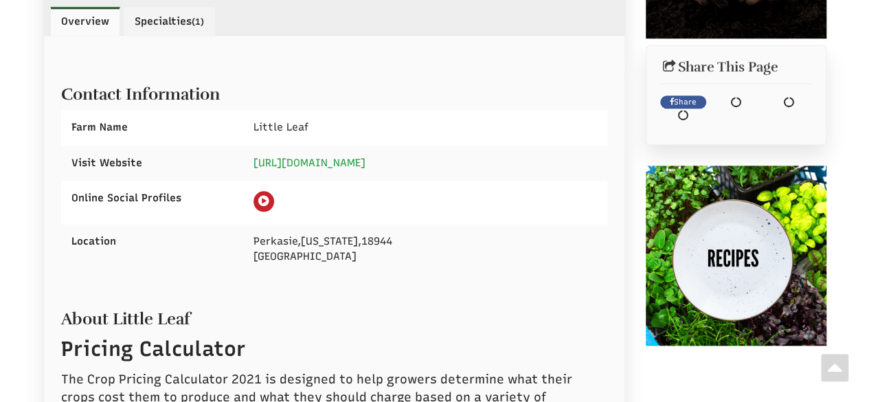
click at [341, 157] on link "[URL][DOMAIN_NAME]" at bounding box center [310, 163] width 112 height 12
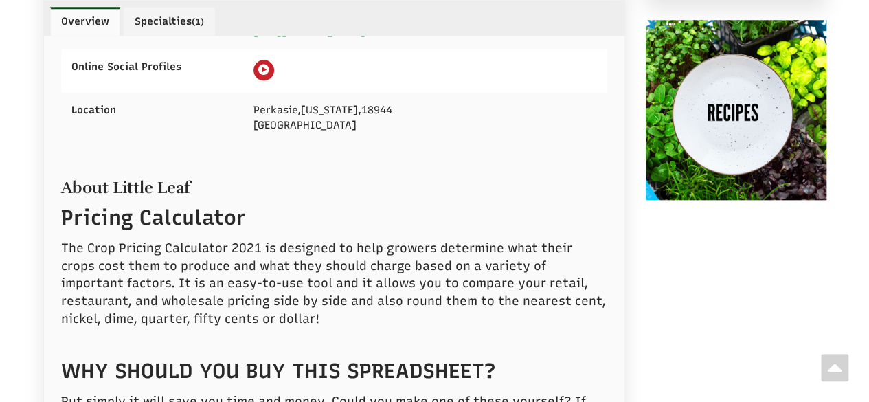
scroll to position [618, 0]
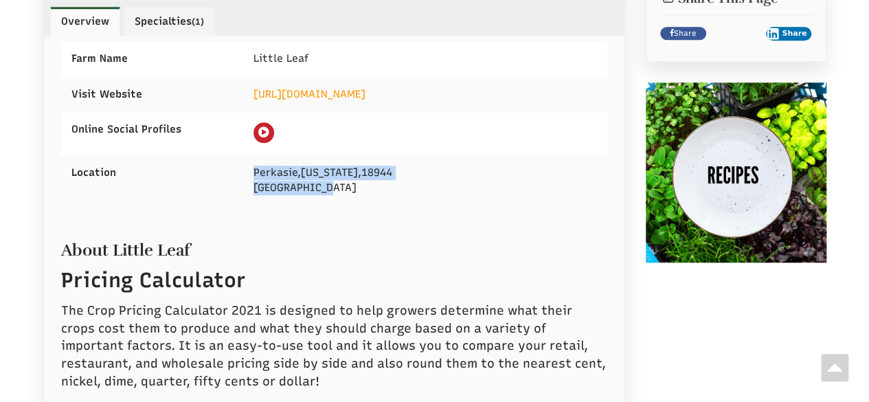
drag, startPoint x: 253, startPoint y: 153, endPoint x: 324, endPoint y: 172, distance: 74.0
click at [324, 172] on div "Perkasie , Pennsylvania , 18944 United States" at bounding box center [425, 180] width 364 height 50
copy div "Perkasie , Pennsylvania , 18944 United States"
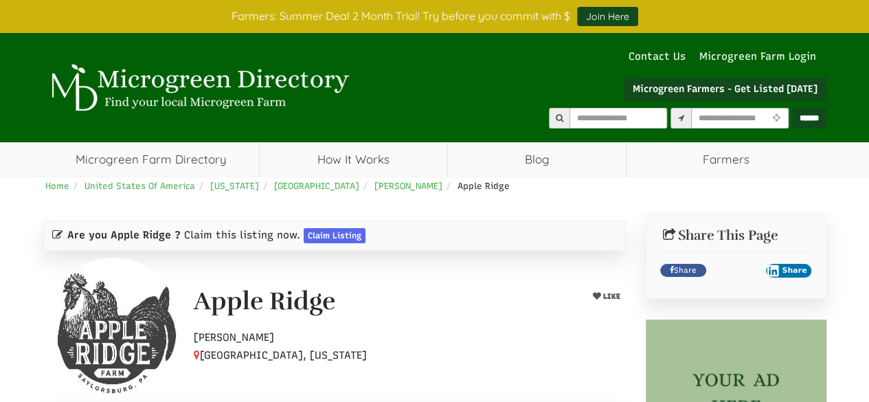
select select "Language Translate Widget"
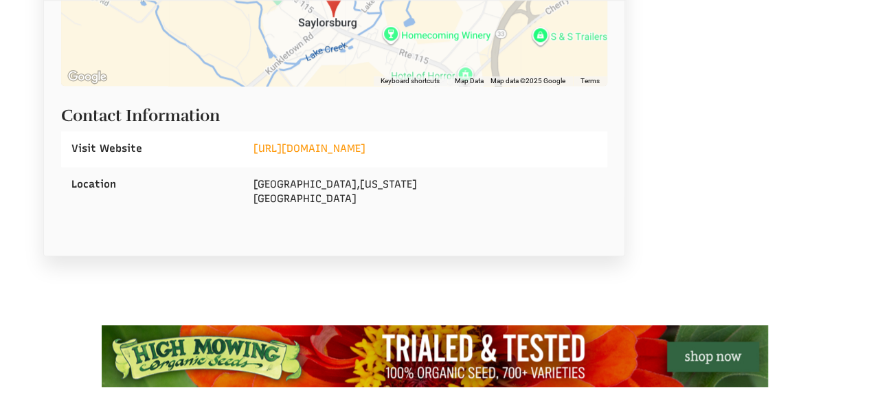
scroll to position [550, 0]
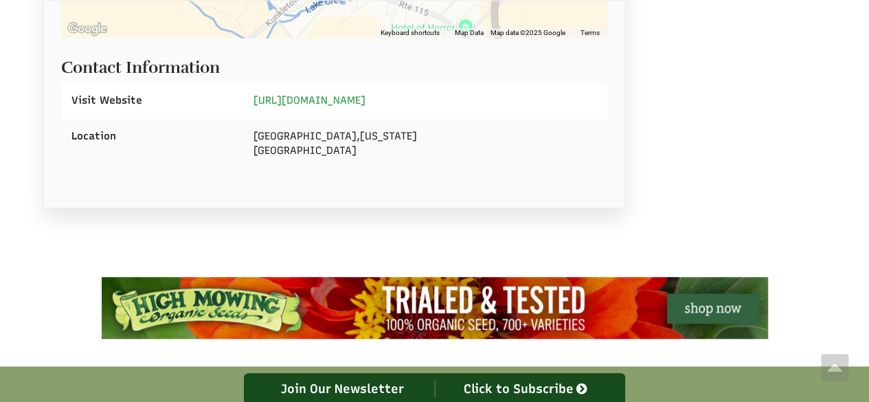
click at [335, 99] on link "https://www.appleridge.net/" at bounding box center [310, 100] width 112 height 12
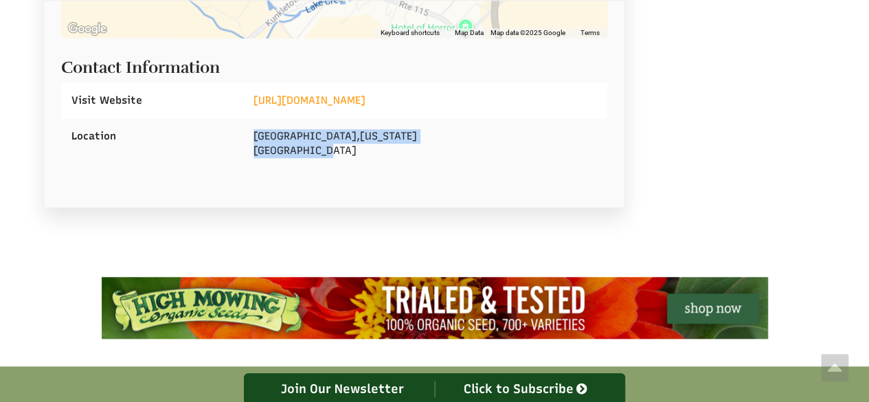
drag, startPoint x: 250, startPoint y: 129, endPoint x: 360, endPoint y: 159, distance: 113.8
click at [360, 159] on div "Saylorsburg , Pennsylvania United States" at bounding box center [425, 144] width 364 height 50
copy div "Saylorsburg , Pennsylvania United States"
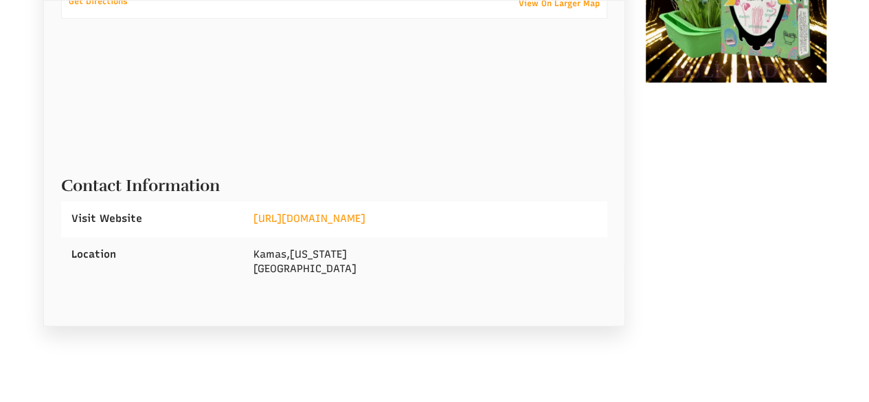
scroll to position [481, 0]
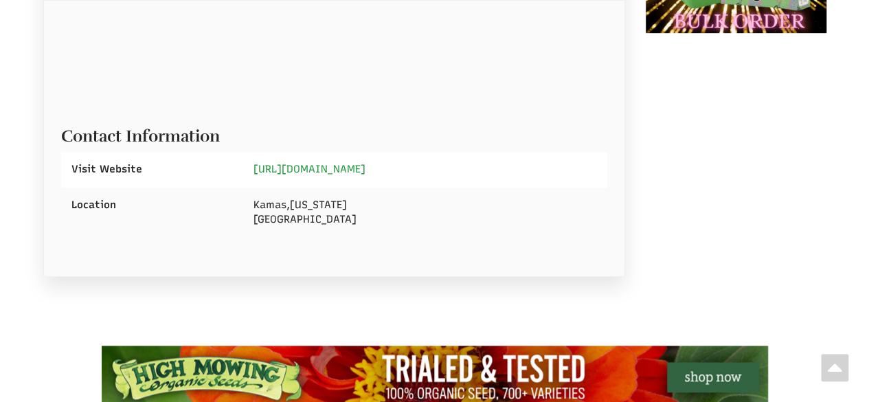
drag, startPoint x: 306, startPoint y: 167, endPoint x: 289, endPoint y: 180, distance: 22.1
click at [306, 167] on link "[URL][DOMAIN_NAME]" at bounding box center [310, 169] width 112 height 12
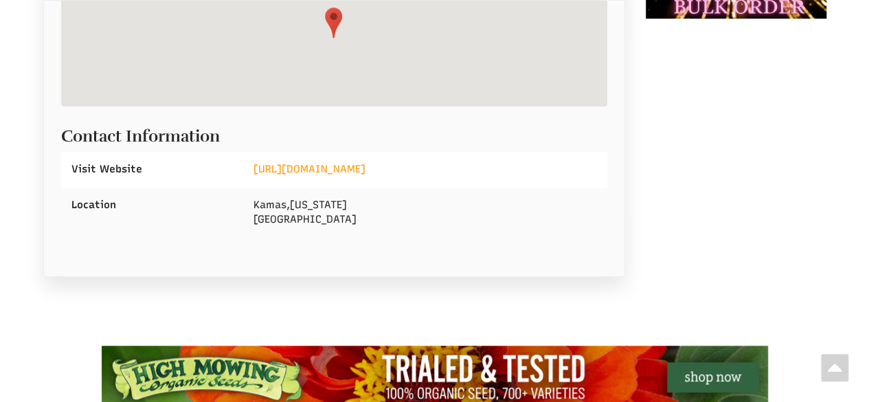
click at [442, 248] on div "Get Directions View On Larger Map Contact Information Visit Website https://www…" at bounding box center [334, 99] width 547 height 320
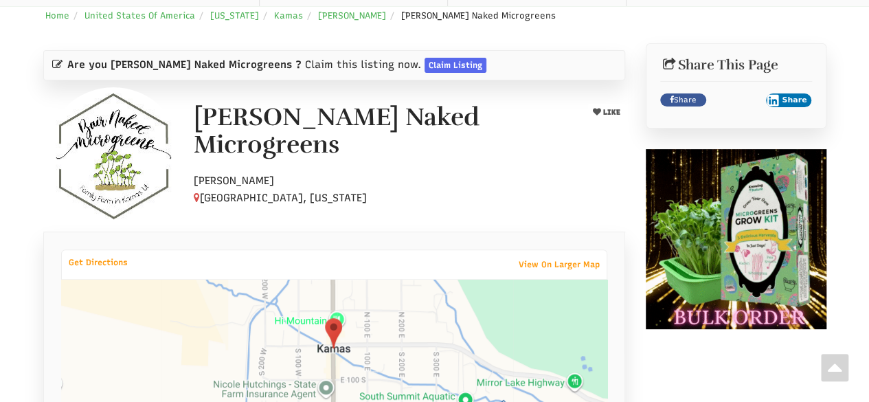
scroll to position [137, 0]
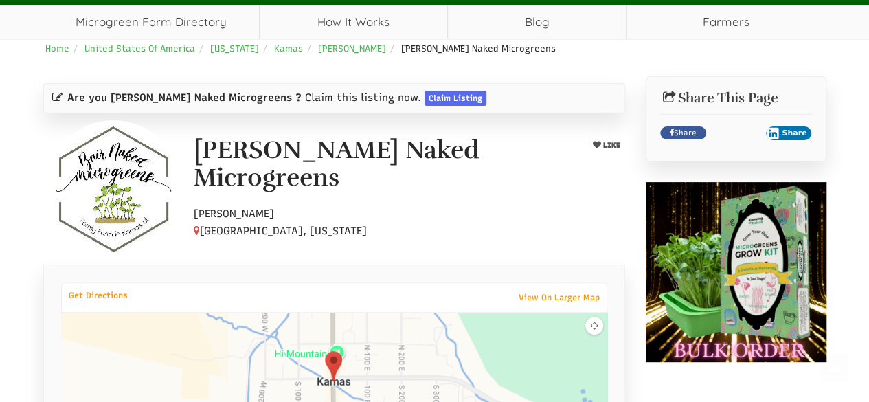
select select "Language Translate Widget"
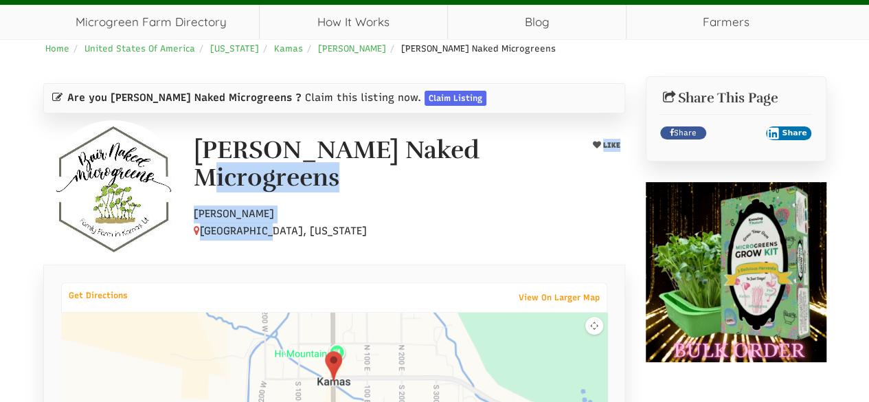
drag, startPoint x: 199, startPoint y: 160, endPoint x: 280, endPoint y: 216, distance: 99.3
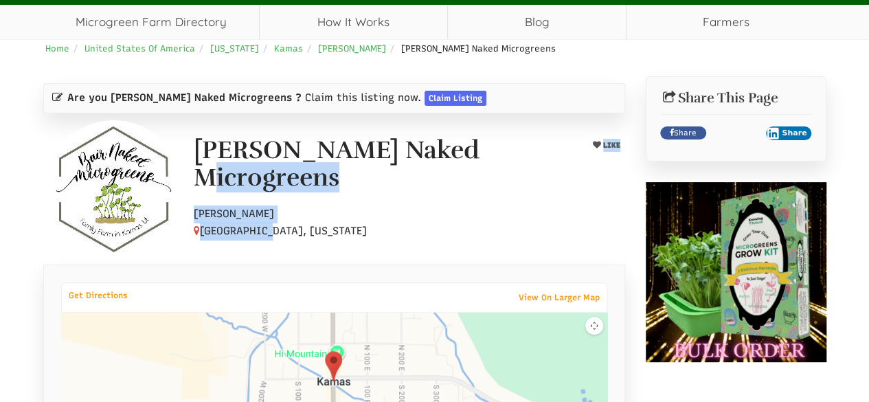
click at [280, 216] on div "Bair Naked Microgreens LIKE Hobby Farmer Kamas, Utah" at bounding box center [409, 189] width 452 height 104
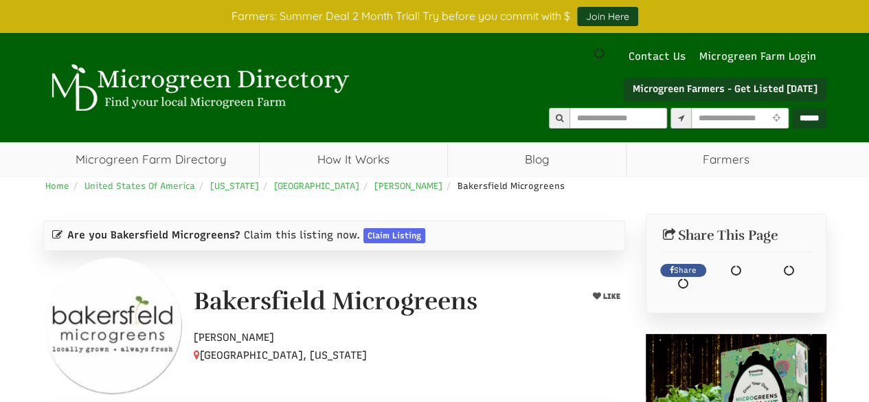
click at [0, 0] on ul "Podcasts Nutrition Sources Recipes" at bounding box center [0, 0] width 0 height 0
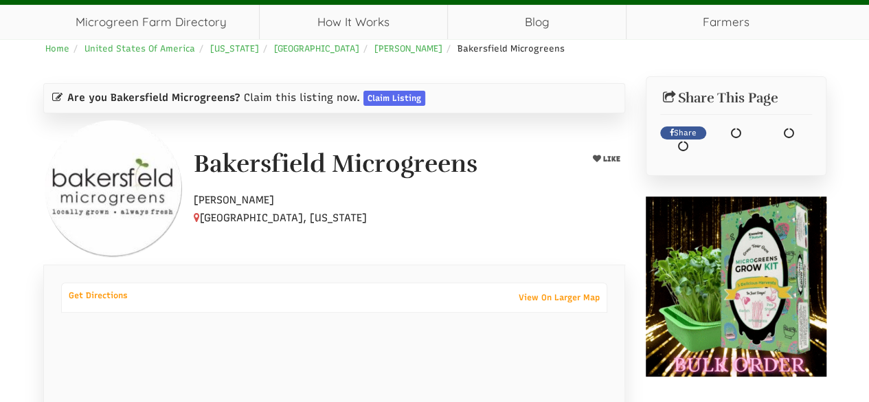
scroll to position [412, 0]
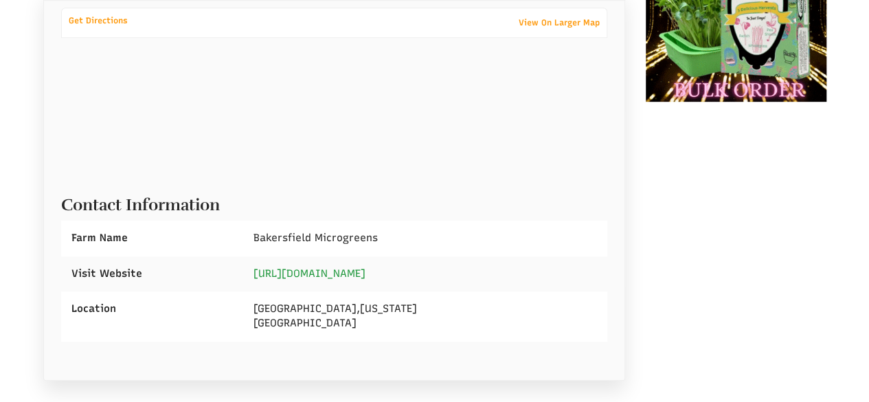
click at [306, 269] on link "https://www.bakersfieldmicrogreens.com/" at bounding box center [310, 273] width 112 height 12
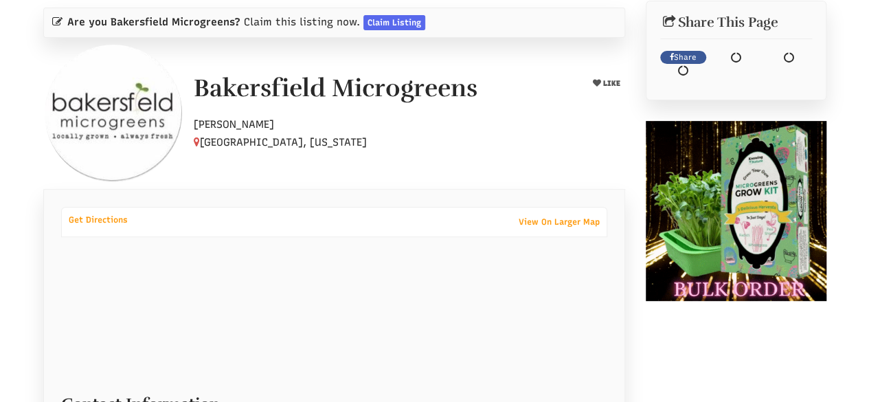
scroll to position [69, 0]
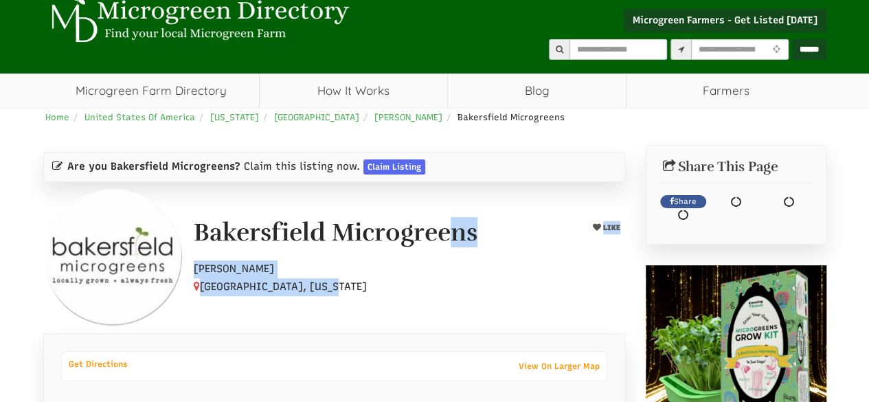
drag, startPoint x: 194, startPoint y: 231, endPoint x: 326, endPoint y: 280, distance: 140.7
click at [326, 280] on div "Bakersfield Microgreens LIKE Hobby Farmer Bakersfield, California" at bounding box center [409, 257] width 452 height 76
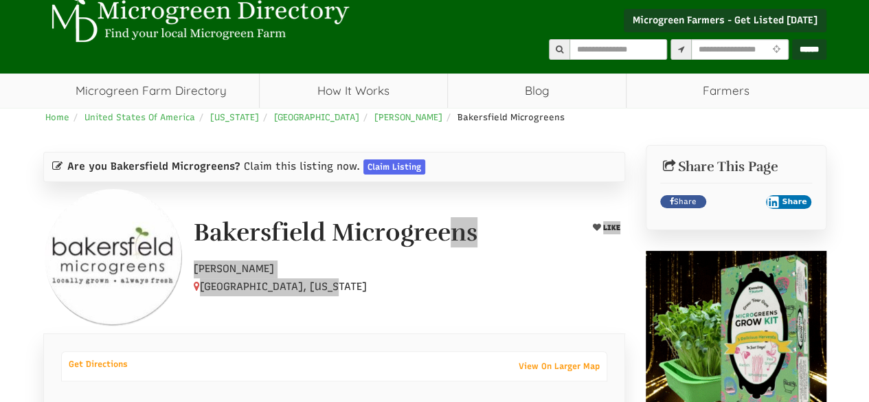
select select "Language Translate Widget"
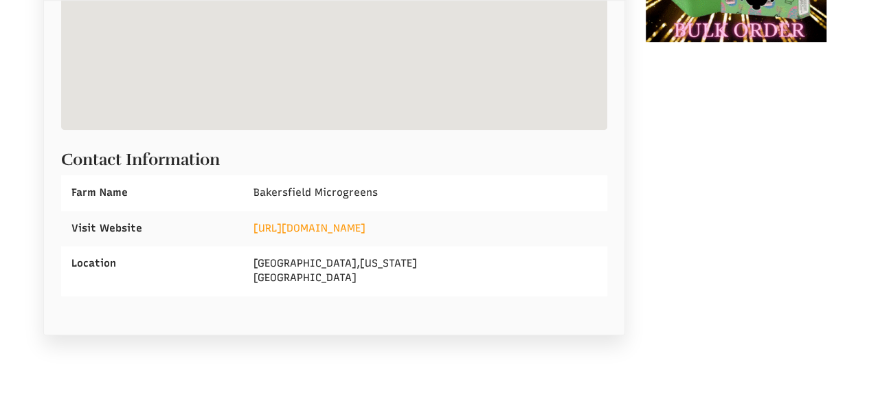
scroll to position [481, 0]
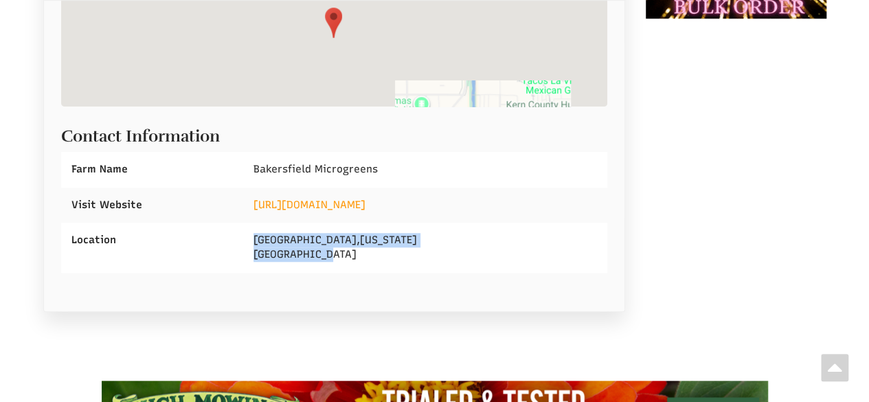
drag, startPoint x: 249, startPoint y: 232, endPoint x: 327, endPoint y: 249, distance: 79.7
click at [327, 250] on div "Bakersfield , California United States" at bounding box center [425, 248] width 364 height 50
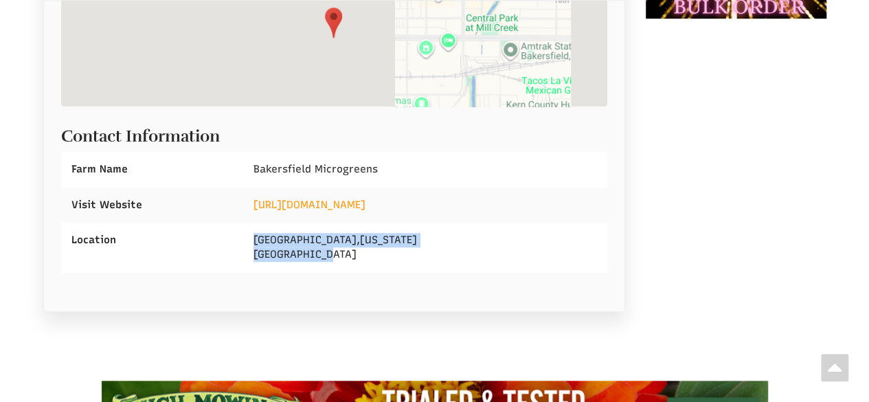
copy div "Bakersfield , California United States"
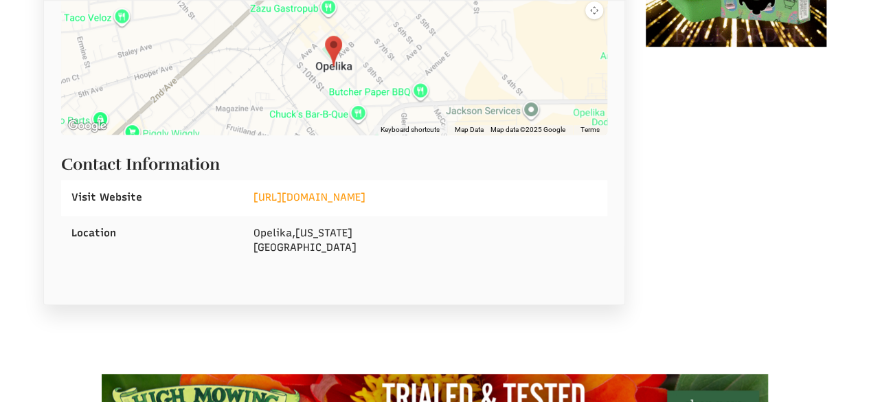
scroll to position [481, 0]
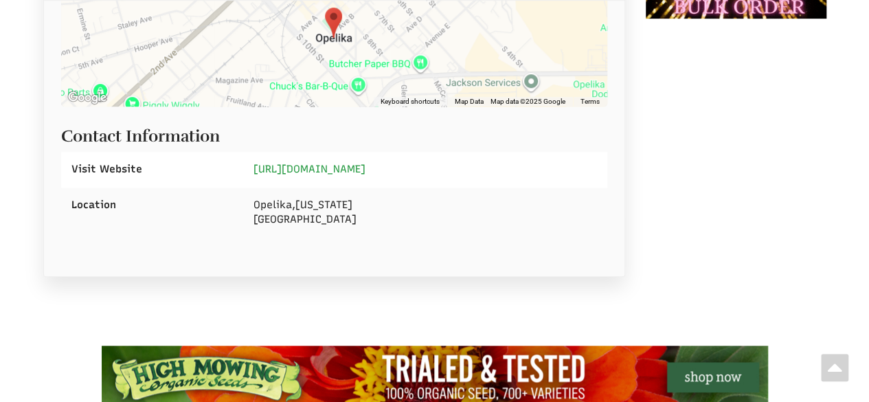
select select "Language Translate Widget"
click at [328, 167] on link "https://www.facebook.com/barbersmicrogreens/" at bounding box center [310, 169] width 112 height 12
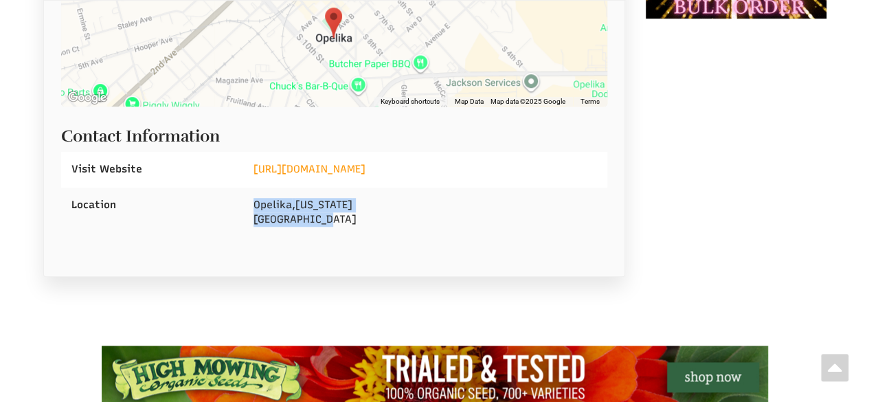
drag, startPoint x: 250, startPoint y: 201, endPoint x: 331, endPoint y: 224, distance: 84.4
click at [334, 225] on div "Opelika , Alabama United States" at bounding box center [425, 213] width 364 height 50
copy div "Opelika , Alabama United States"
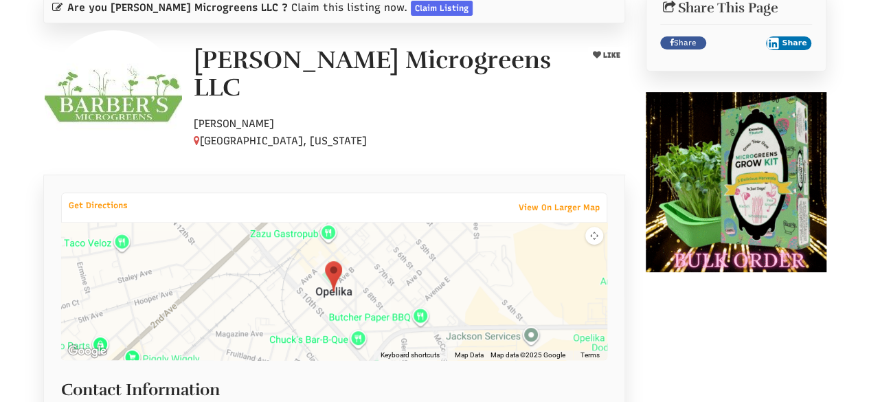
scroll to position [206, 0]
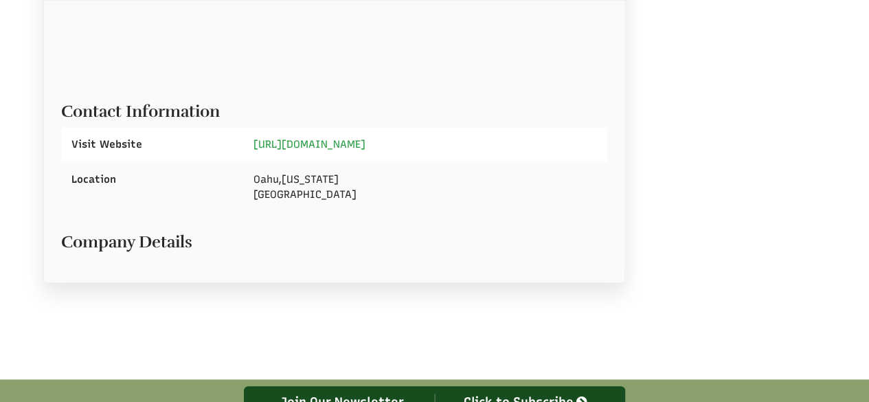
scroll to position [506, 0]
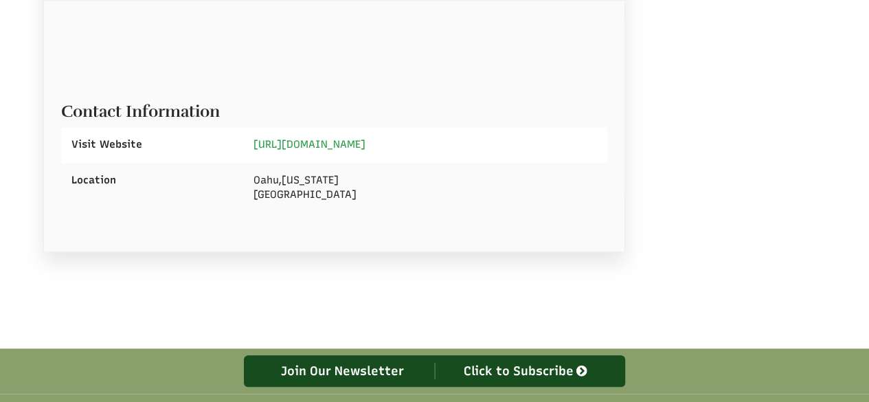
click at [333, 144] on link "[URL][DOMAIN_NAME]" at bounding box center [310, 144] width 112 height 12
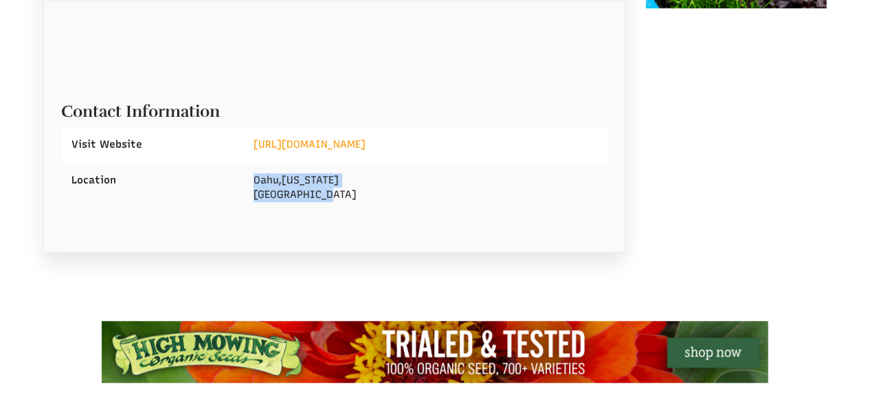
drag, startPoint x: 247, startPoint y: 177, endPoint x: 345, endPoint y: 197, distance: 99.6
click at [345, 197] on div "[GEOGRAPHIC_DATA] , [US_STATE] [GEOGRAPHIC_DATA]" at bounding box center [425, 188] width 364 height 50
copy div "[GEOGRAPHIC_DATA] , [US_STATE] [GEOGRAPHIC_DATA]"
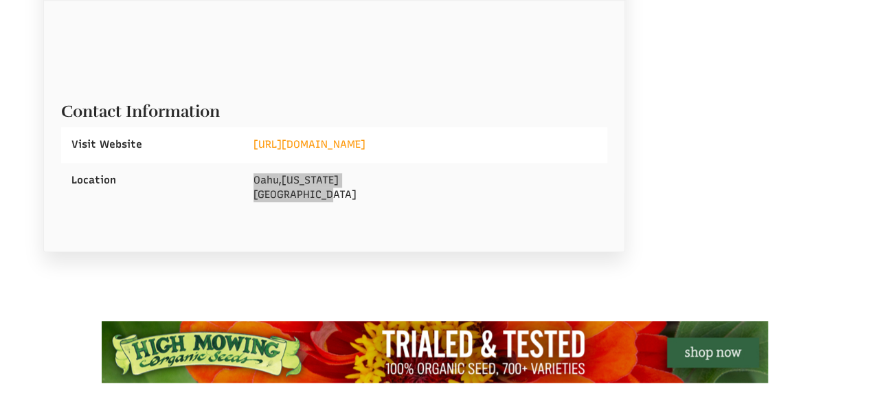
select select "Language Translate Widget"
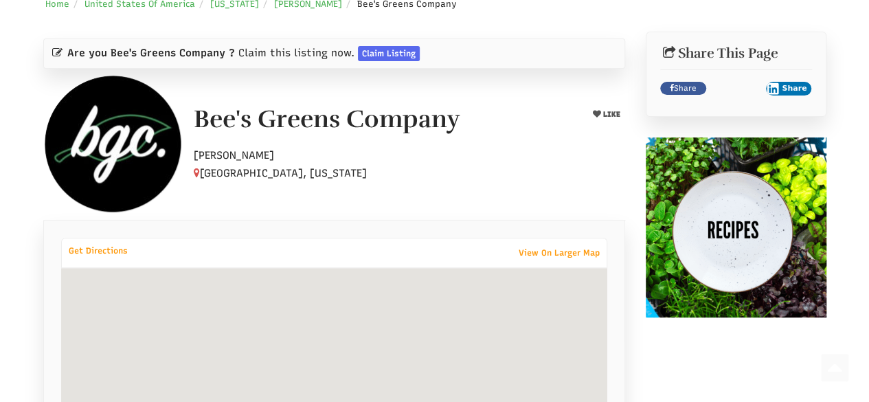
scroll to position [162, 0]
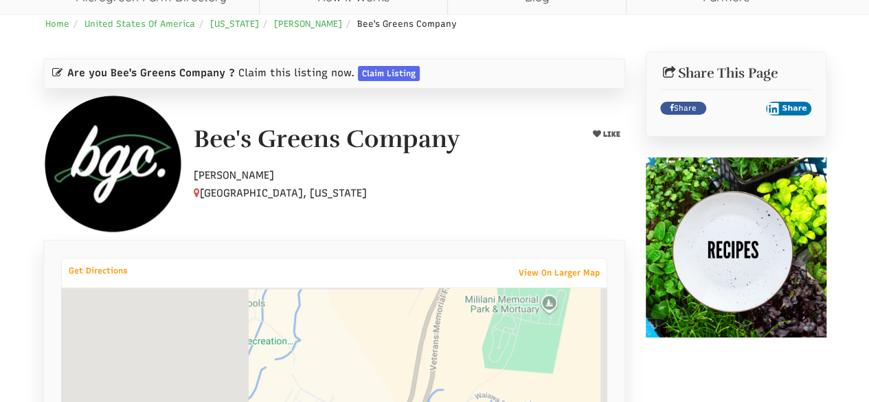
drag, startPoint x: 199, startPoint y: 134, endPoint x: 272, endPoint y: 189, distance: 91.2
click at [272, 189] on div "Bee's Greens Company LIKE Hobby Farmer Oahu, Hawaii" at bounding box center [409, 164] width 452 height 76
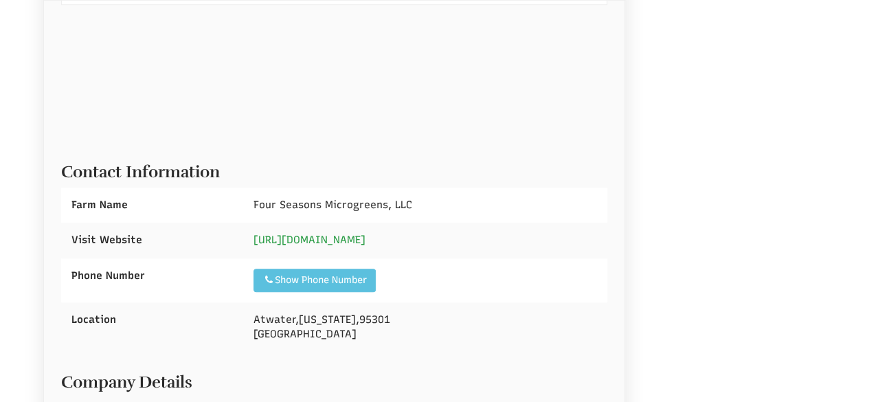
scroll to position [435, 0]
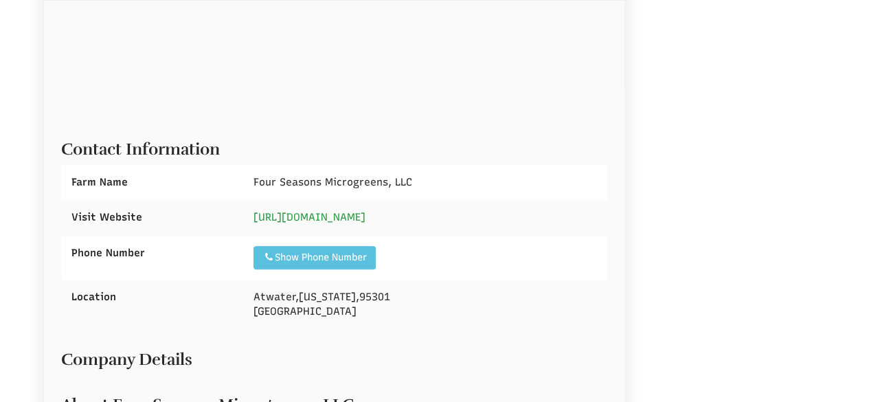
click at [348, 215] on link "https://four-seasons-microgreens-llc.business.site/" at bounding box center [310, 217] width 112 height 12
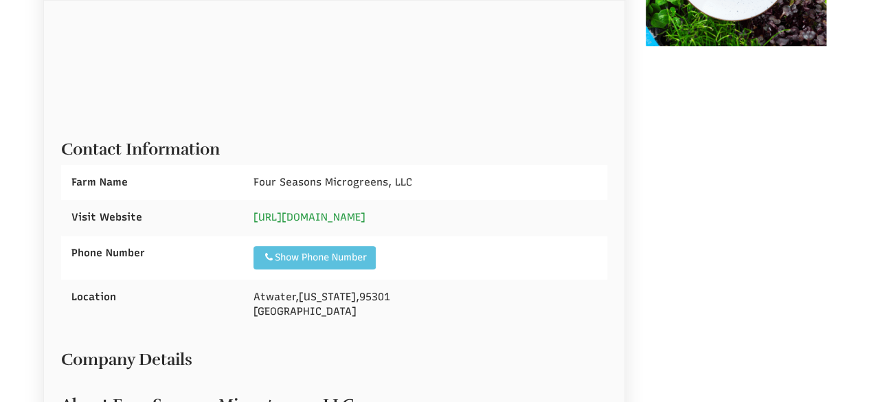
scroll to position [468, 0]
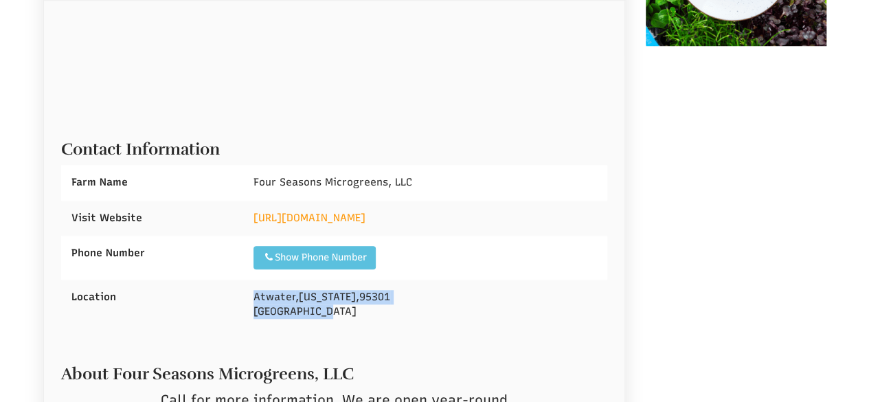
drag, startPoint x: 249, startPoint y: 292, endPoint x: 349, endPoint y: 314, distance: 102.7
click at [349, 314] on div "Atwater , California , 95301 United States" at bounding box center [425, 305] width 364 height 50
copy div "Atwater , California , 95301 United States"
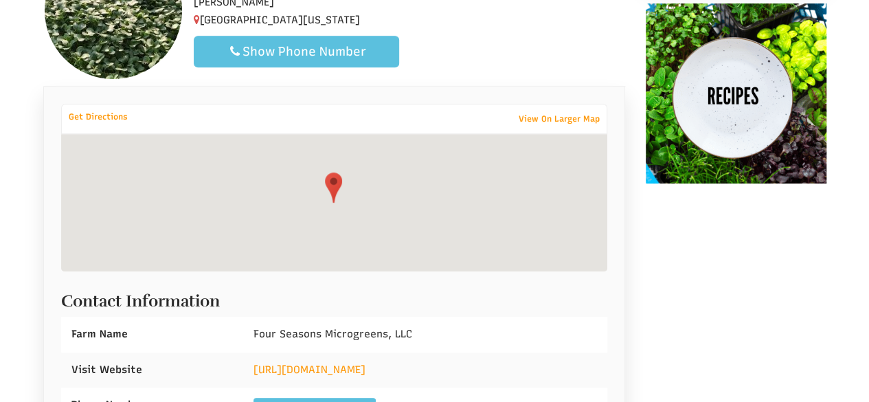
scroll to position [56, 0]
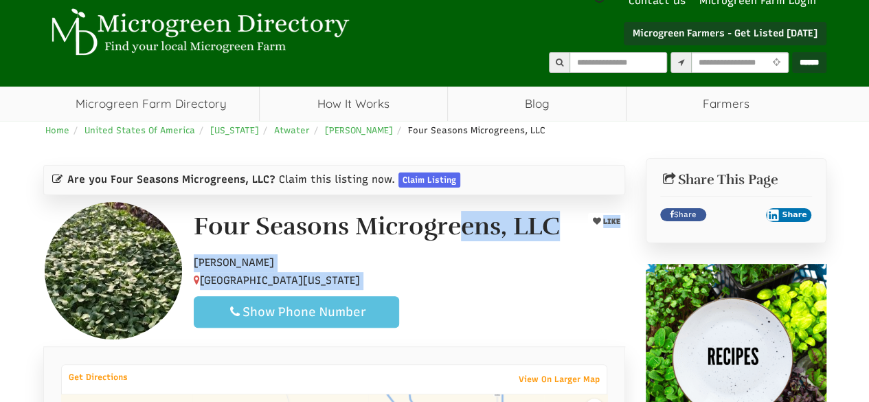
drag, startPoint x: 201, startPoint y: 219, endPoint x: 411, endPoint y: 278, distance: 218.6
click at [411, 278] on div "Four Seasons Microgreens, LLC LIKE Hobby Farmer Atwater, California, 95301 Show…" at bounding box center [409, 270] width 452 height 115
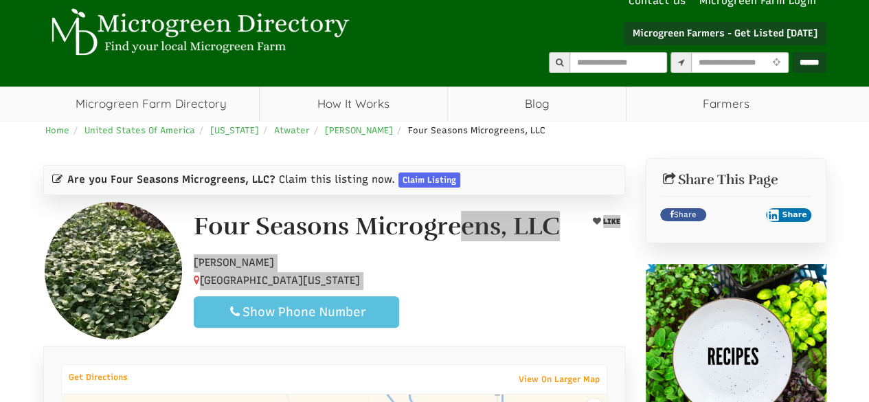
select select "Language Translate Widget"
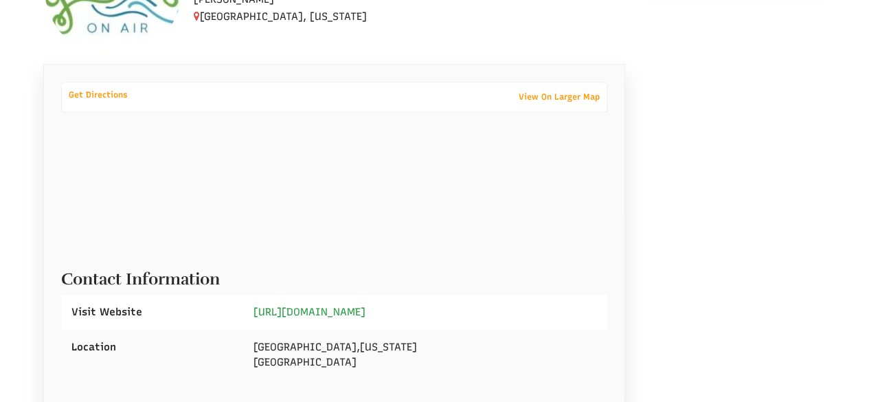
scroll to position [338, 0]
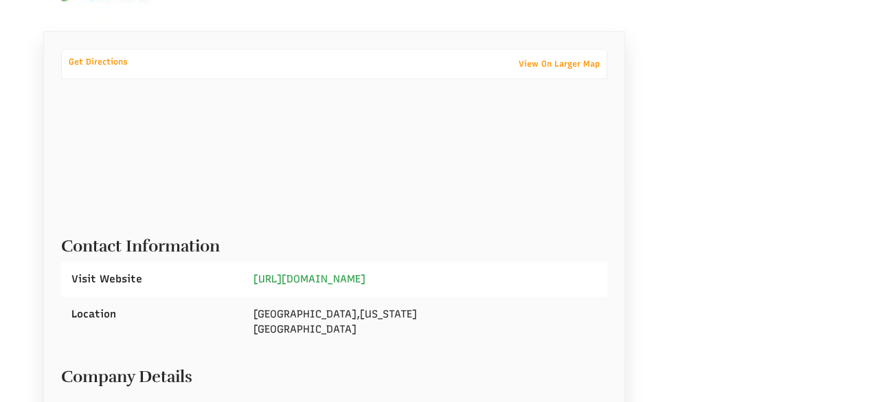
click at [350, 285] on link "[URL][DOMAIN_NAME]" at bounding box center [310, 279] width 112 height 12
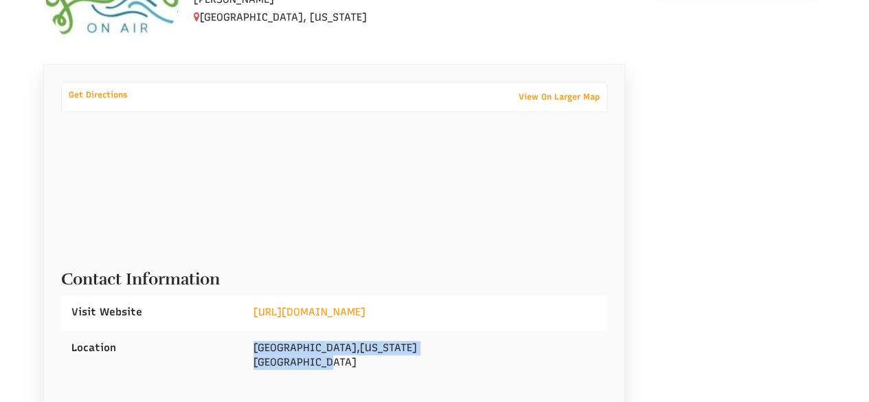
drag, startPoint x: 254, startPoint y: 341, endPoint x: 344, endPoint y: 361, distance: 91.5
click at [344, 361] on div "Hokes Bluff , Alabama United States" at bounding box center [425, 356] width 364 height 50
copy div "Hokes Bluff , Alabama United States"
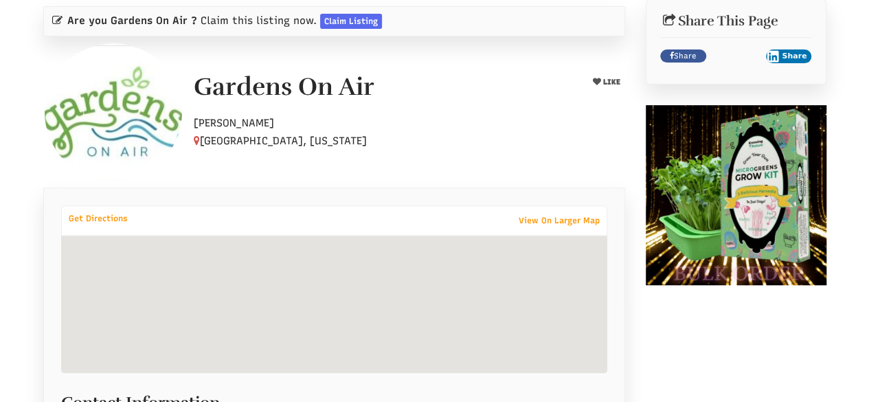
scroll to position [63, 0]
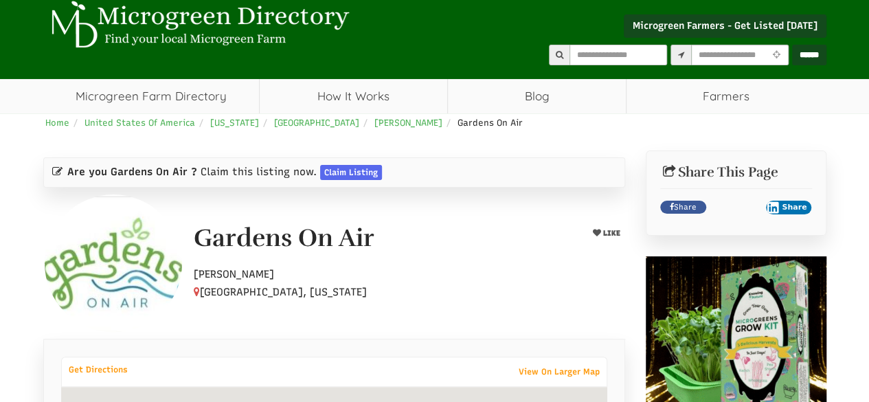
drag, startPoint x: 196, startPoint y: 237, endPoint x: 316, endPoint y: 285, distance: 129.5
click at [315, 286] on div "Gardens On Air LIKE Hobby Farmer Hokes Bluff, Alabama" at bounding box center [409, 263] width 452 height 76
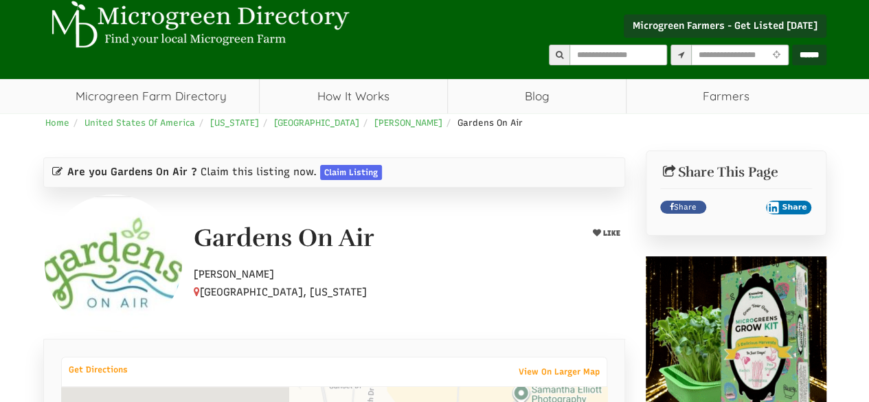
select select "Language Translate Widget"
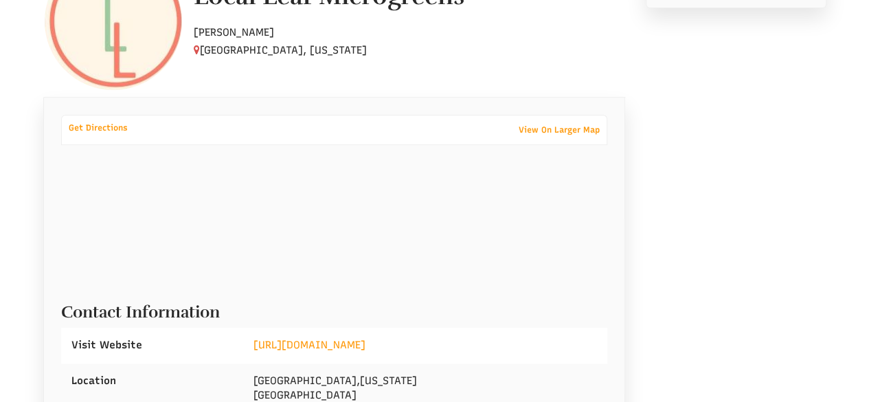
scroll to position [338, 0]
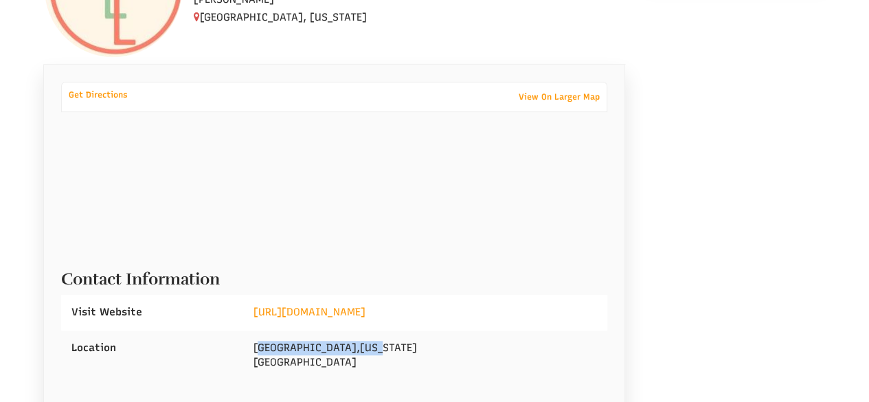
drag, startPoint x: 257, startPoint y: 347, endPoint x: 312, endPoint y: 350, distance: 55.0
click at [331, 348] on div "[GEOGRAPHIC_DATA] , [US_STATE] [GEOGRAPHIC_DATA]" at bounding box center [425, 356] width 364 height 50
drag, startPoint x: 254, startPoint y: 346, endPoint x: 349, endPoint y: 355, distance: 95.9
click at [349, 355] on div "San Diego , California United States" at bounding box center [425, 356] width 364 height 50
copy div "San Diego , California United States"
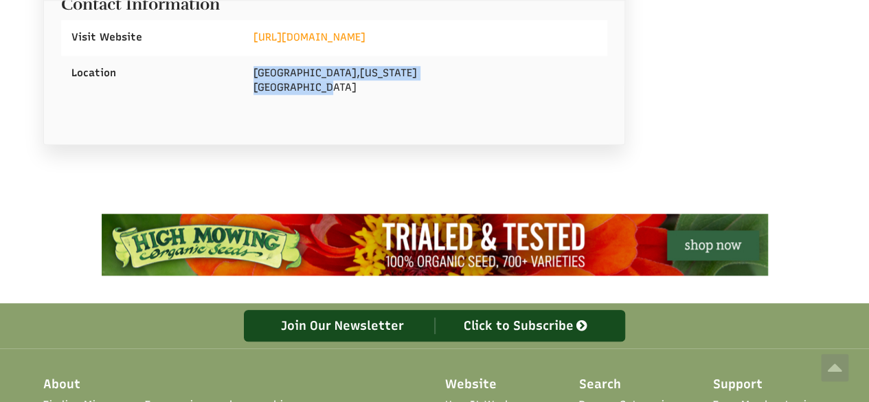
scroll to position [201, 0]
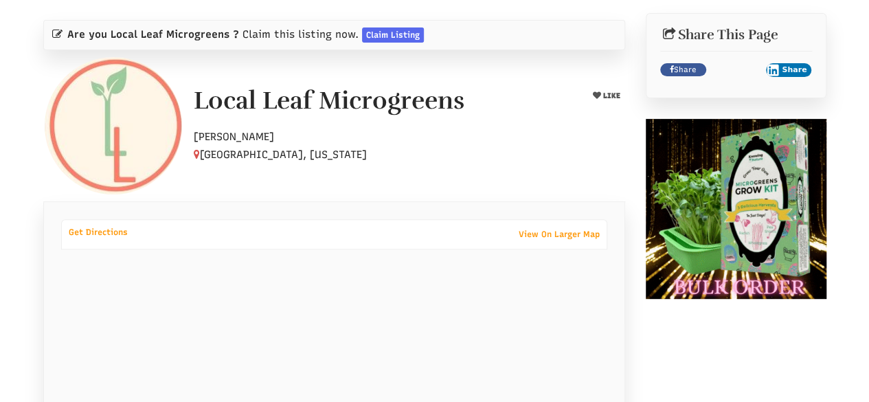
drag, startPoint x: 481, startPoint y: 161, endPoint x: 451, endPoint y: 160, distance: 30.3
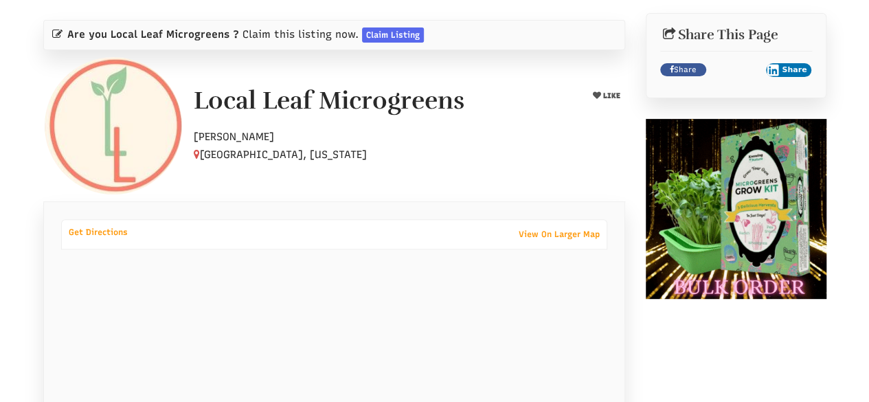
click at [481, 161] on div at bounding box center [409, 143] width 452 height 42
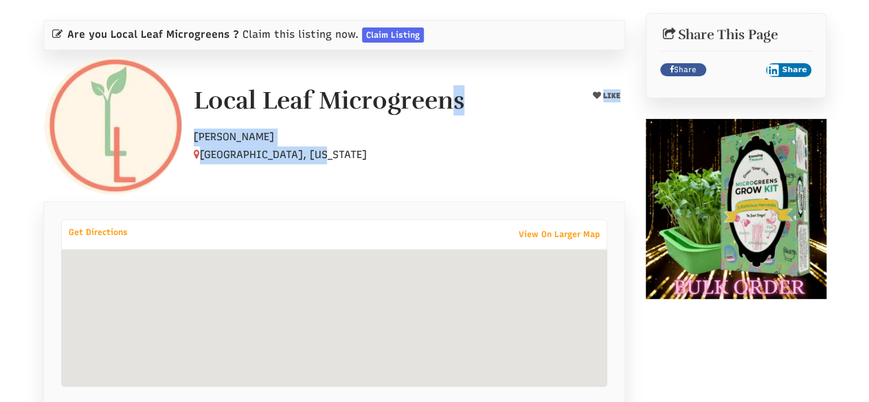
drag, startPoint x: 198, startPoint y: 97, endPoint x: 323, endPoint y: 150, distance: 136.1
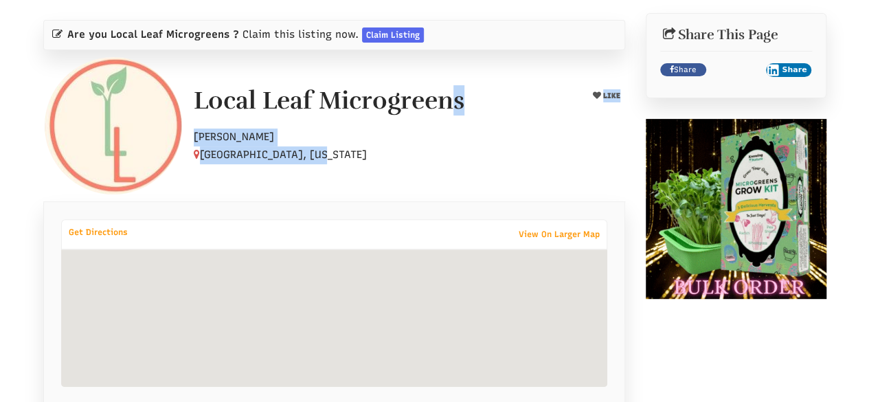
click at [323, 150] on div "Local Leaf Microgreens LIKE Hobby Farmer San Diego, California" at bounding box center [409, 125] width 452 height 76
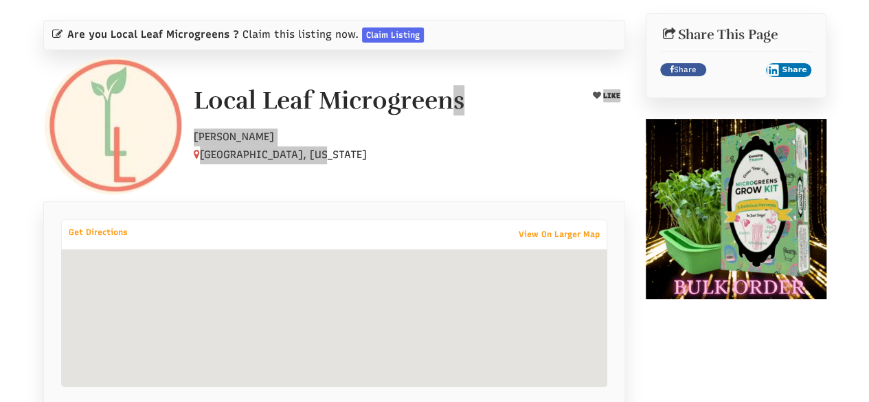
select select "Language Translate Widget"
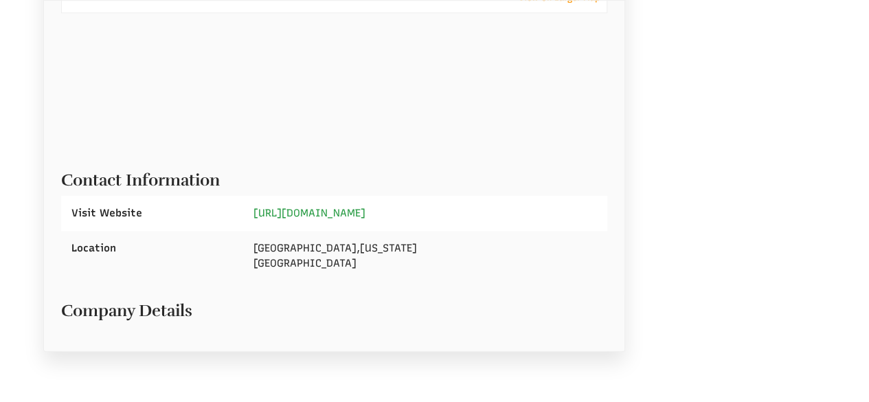
click at [296, 211] on link "[URL][DOMAIN_NAME]" at bounding box center [310, 213] width 112 height 12
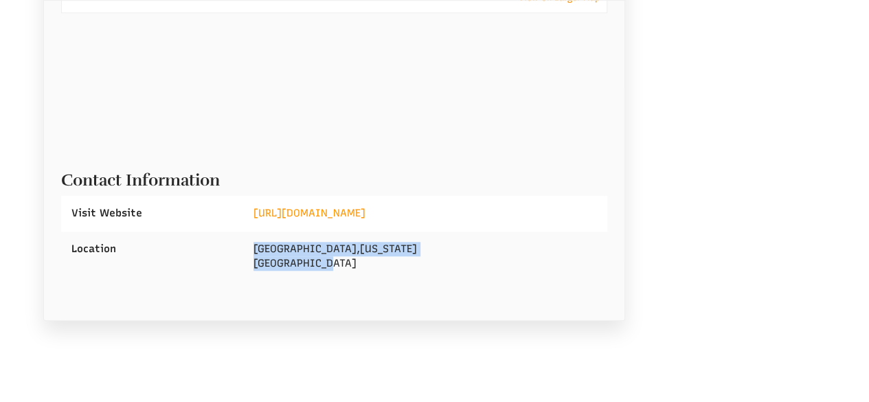
drag, startPoint x: 253, startPoint y: 245, endPoint x: 339, endPoint y: 258, distance: 87.6
click at [339, 258] on div "Long Island , New York United States" at bounding box center [425, 257] width 364 height 50
copy div "Long Island , New York United States"
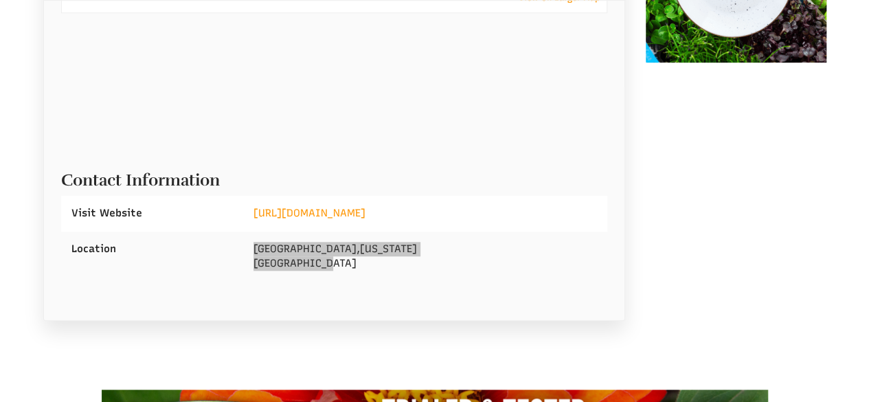
select select "Language Translate Widget"
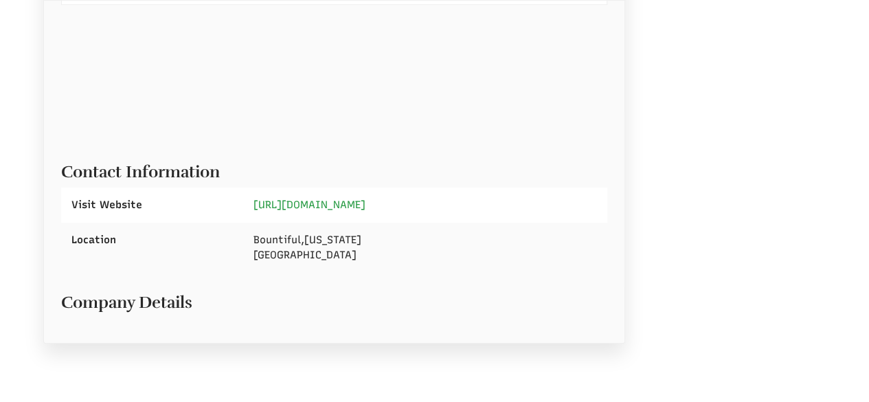
click at [343, 199] on link "[URL][DOMAIN_NAME]" at bounding box center [310, 205] width 112 height 12
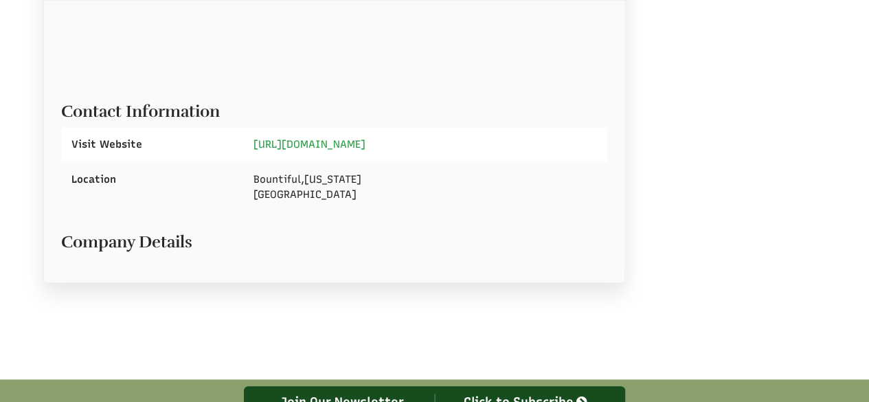
scroll to position [506, 0]
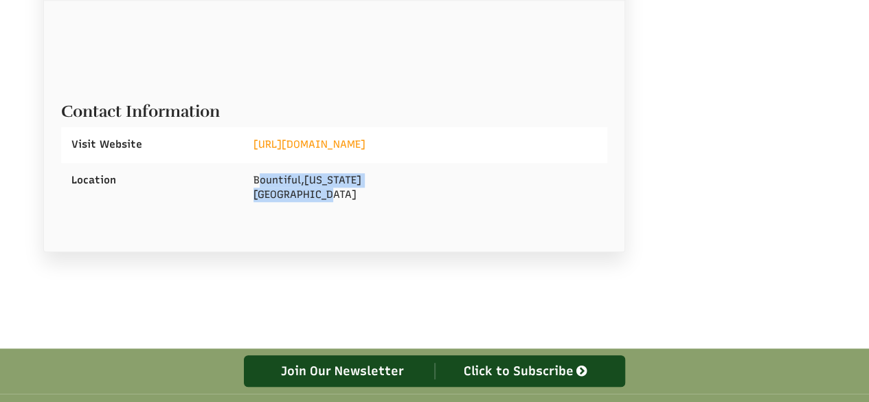
drag, startPoint x: 257, startPoint y: 175, endPoint x: 372, endPoint y: 196, distance: 116.7
click at [372, 196] on div "Bountiful , Utah United States" at bounding box center [425, 188] width 364 height 50
drag, startPoint x: 254, startPoint y: 175, endPoint x: 324, endPoint y: 189, distance: 71.4
click at [324, 189] on div "Bountiful , Utah United States" at bounding box center [425, 188] width 364 height 50
copy div "Bountiful , Utah United States"
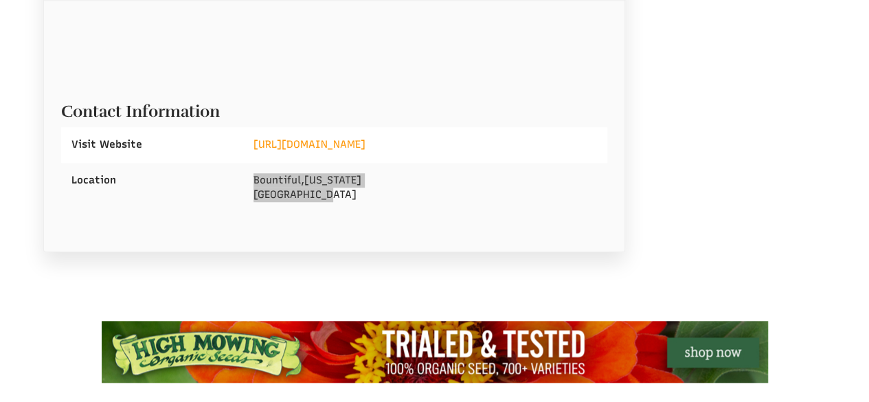
select select "Language Translate Widget"
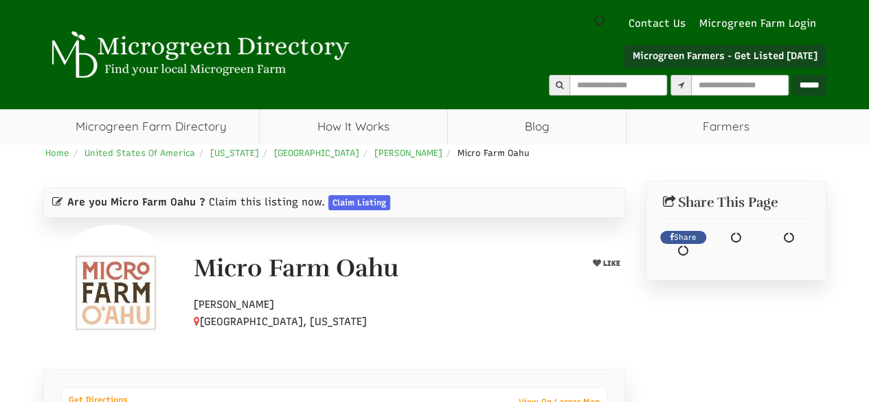
click at [422, 58] on ul "Contact Us Microgreen Farm Login Microgreen Farmers - Get Listed Today" at bounding box center [595, 41] width 462 height 68
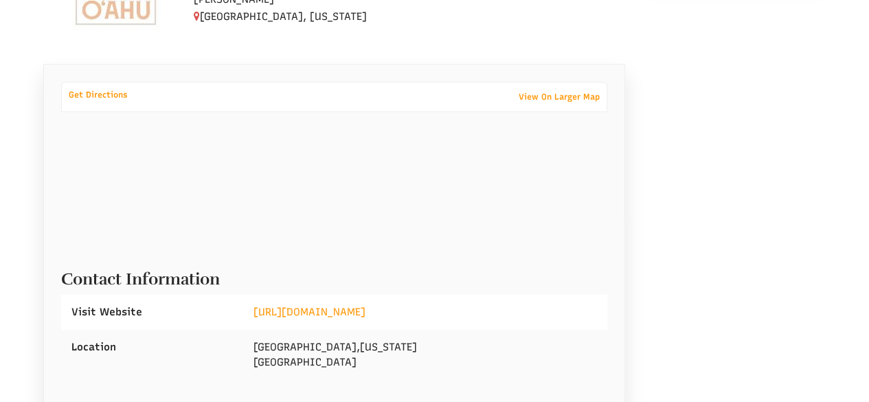
click at [335, 279] on h2 "Contact Information" at bounding box center [334, 275] width 547 height 25
click at [348, 313] on link "https://microfarmoahu.com/" at bounding box center [310, 312] width 112 height 12
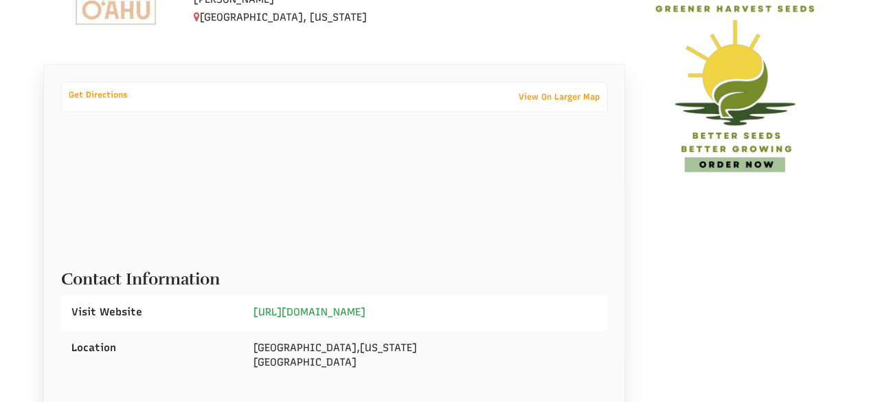
scroll to position [63, 0]
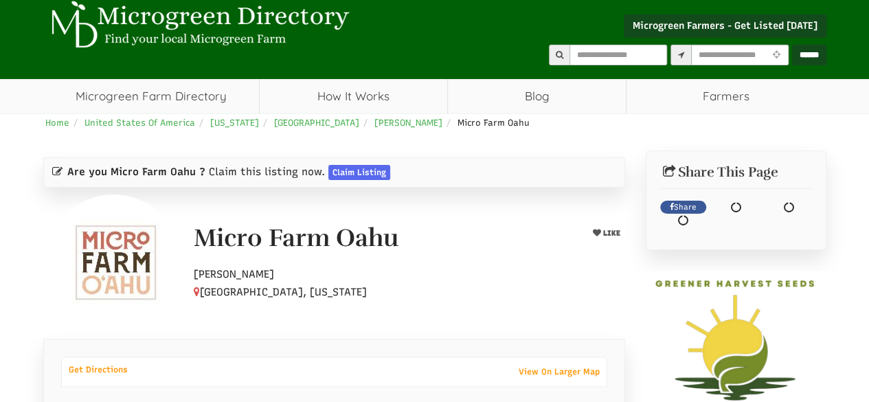
click at [309, 293] on div "Micro Farm Oahu LIKE Hobby Farmer Honolulu, Hawaii" at bounding box center [409, 263] width 452 height 76
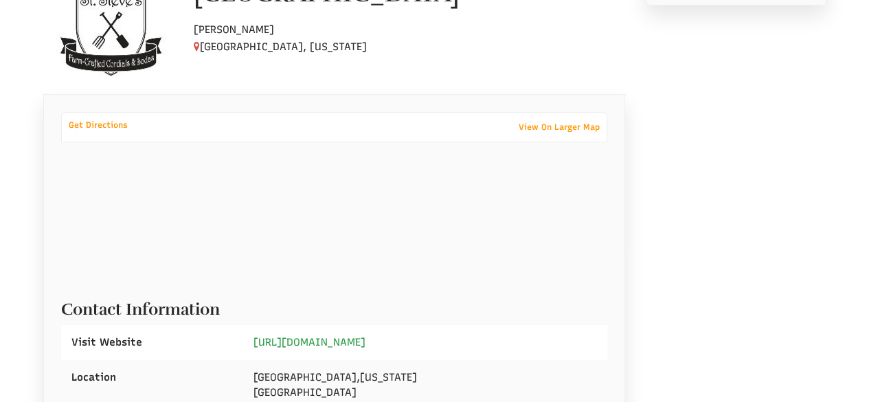
click at [348, 287] on div "Contact Information Visit Website https://www.ststeves.com/#/ Location Hudsonvi…" at bounding box center [334, 349] width 547 height 124
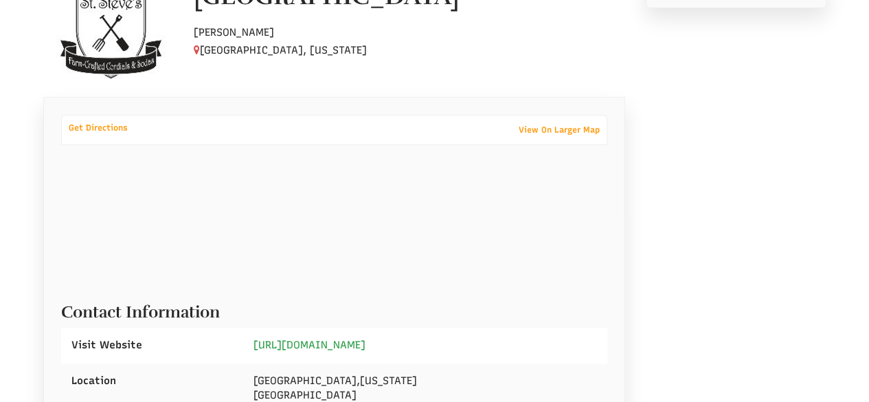
scroll to position [338, 0]
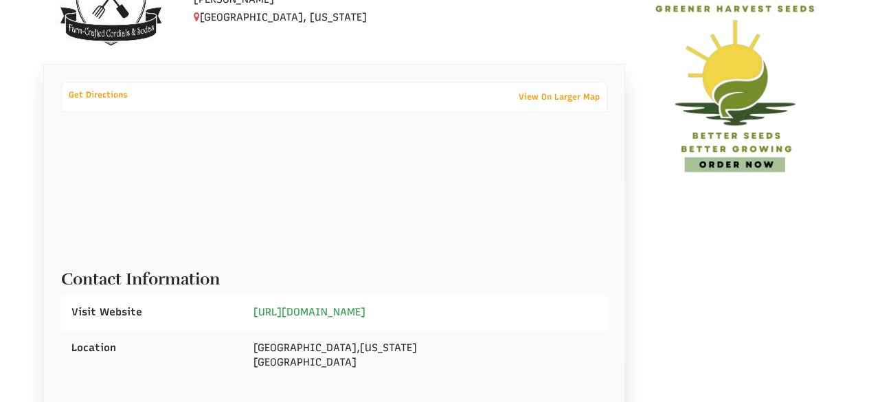
click at [333, 314] on link "https://www.ststeves.com/#/" at bounding box center [310, 312] width 112 height 12
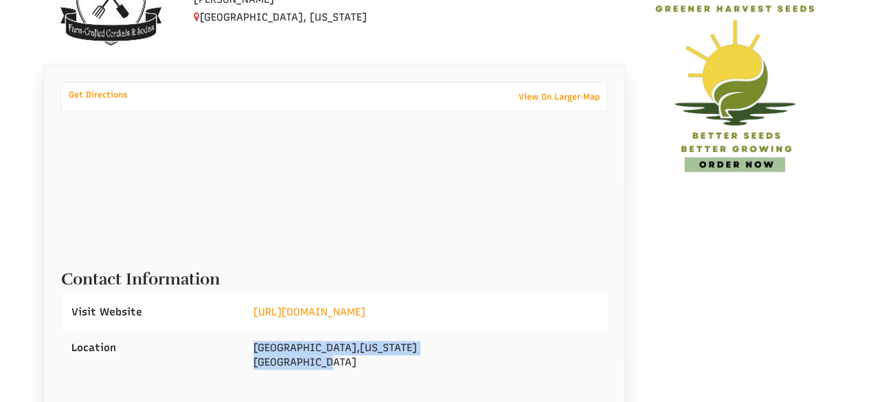
drag, startPoint x: 254, startPoint y: 344, endPoint x: 338, endPoint y: 359, distance: 85.9
click at [338, 359] on div "Hudsonville , Michigan United States" at bounding box center [425, 356] width 364 height 50
copy div "Hudsonville , Michigan United States"
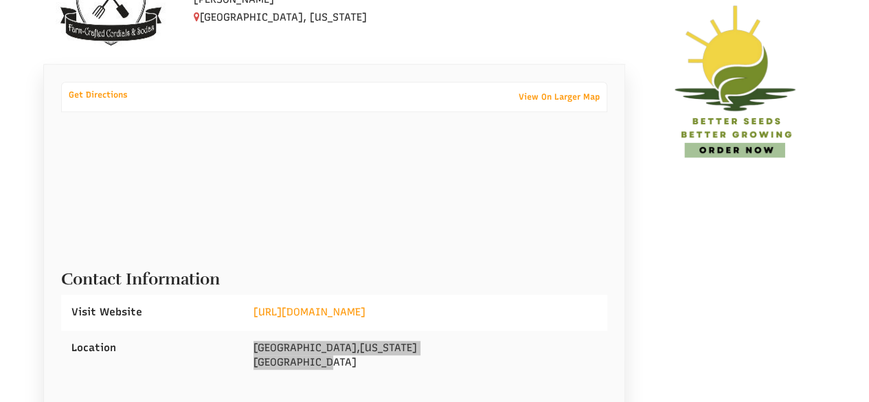
select select "Language Translate Widget"
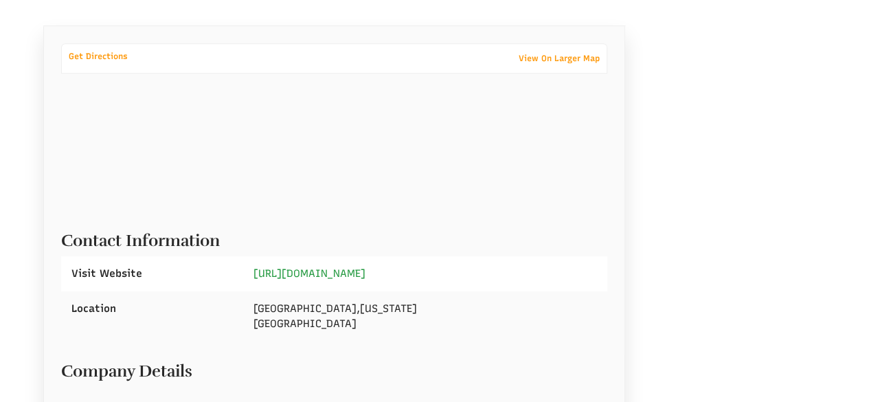
click at [311, 267] on link "[URL][DOMAIN_NAME]" at bounding box center [310, 273] width 112 height 12
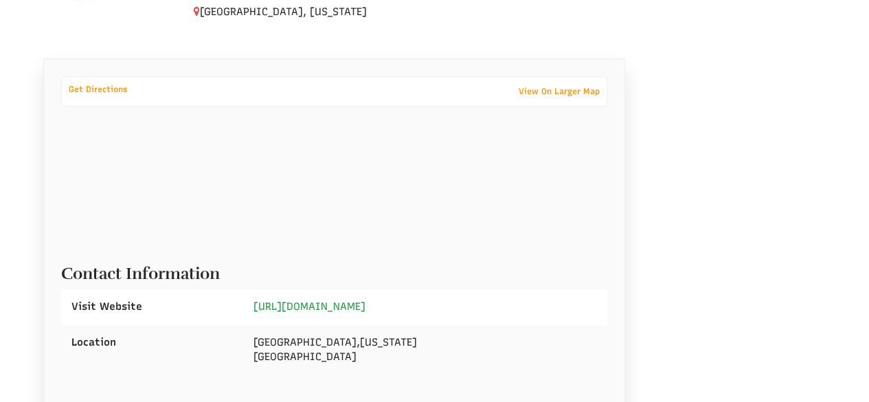
scroll to position [437, 0]
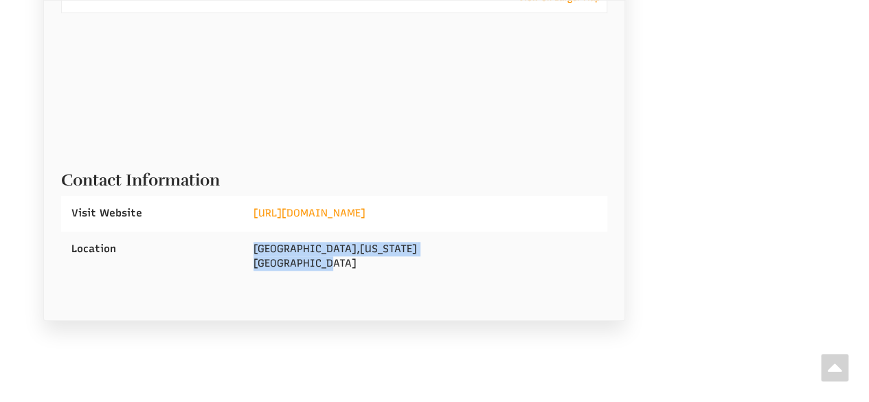
drag, startPoint x: 250, startPoint y: 242, endPoint x: 345, endPoint y: 268, distance: 98.4
click at [345, 268] on div "Boulder City , Nevada United States" at bounding box center [425, 257] width 364 height 50
copy div "Boulder City , Nevada United States"
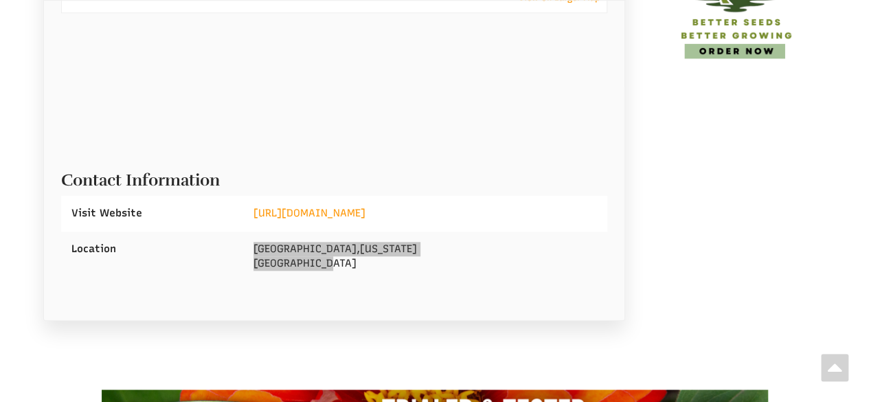
select select "Language Translate Widget"
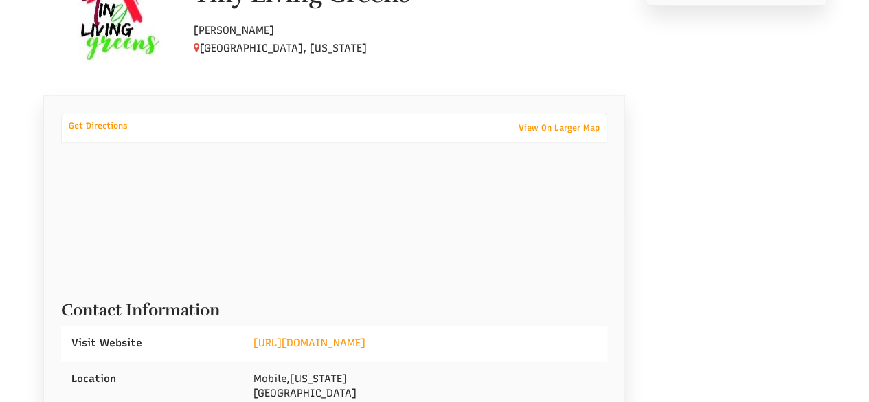
scroll to position [338, 0]
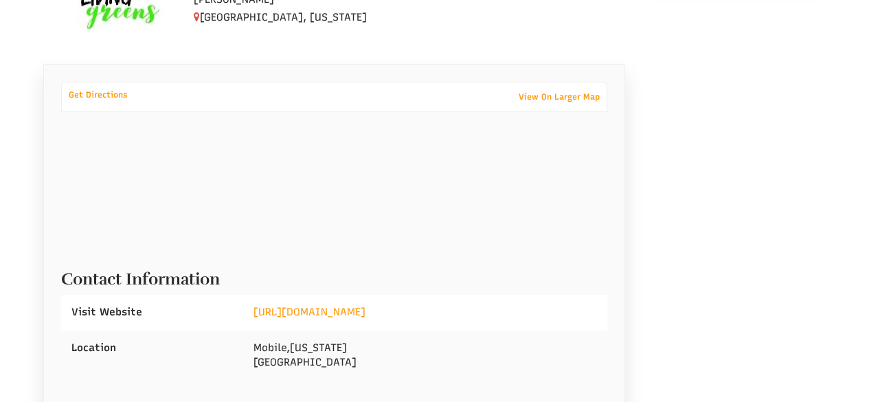
click at [330, 282] on h2 "Contact Information" at bounding box center [334, 275] width 547 height 25
click at [329, 303] on div "[URL][DOMAIN_NAME]" at bounding box center [425, 312] width 364 height 35
click at [330, 310] on link "https://tinylivinggreens.com/" at bounding box center [310, 312] width 112 height 12
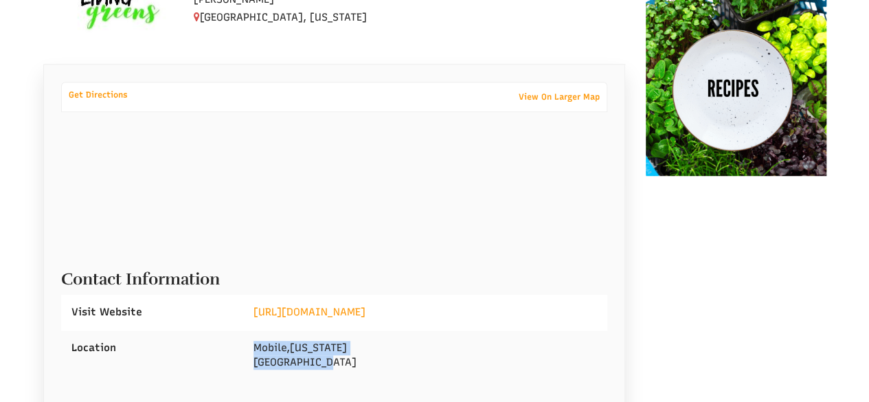
drag, startPoint x: 254, startPoint y: 344, endPoint x: 341, endPoint y: 359, distance: 88.0
click at [340, 360] on div "Mobile , Alabama United States" at bounding box center [425, 356] width 364 height 50
copy div "Mobile , Alabama United States"
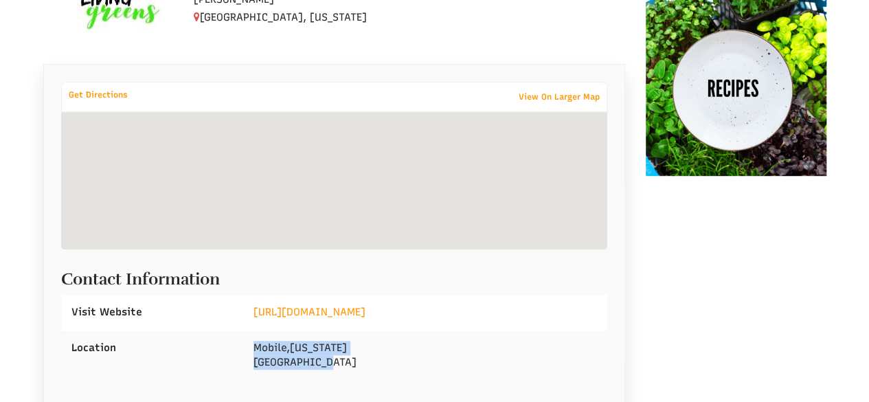
scroll to position [132, 0]
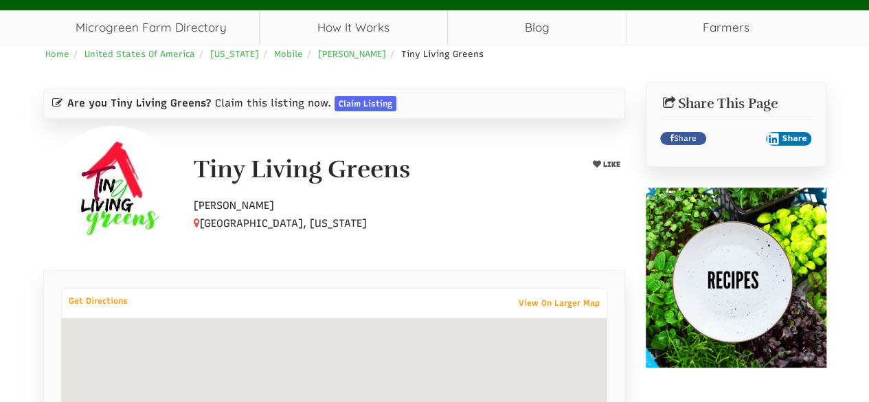
drag, startPoint x: 194, startPoint y: 168, endPoint x: 321, endPoint y: 219, distance: 136.0
click at [322, 218] on div "Tiny Living Greens LIKE Hobby Farmer Mobile, Alabama" at bounding box center [409, 194] width 452 height 76
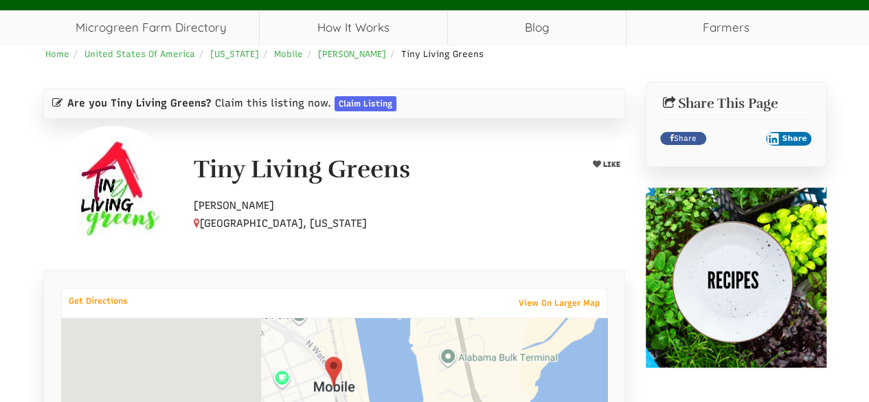
select select "Language Translate Widget"
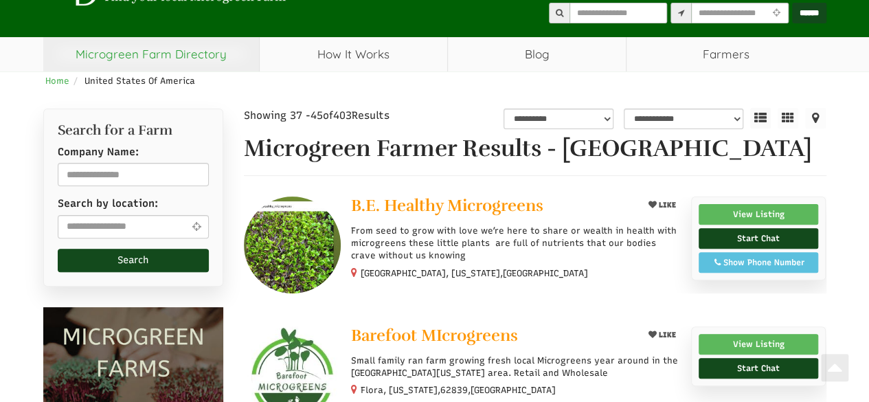
scroll to position [101, 0]
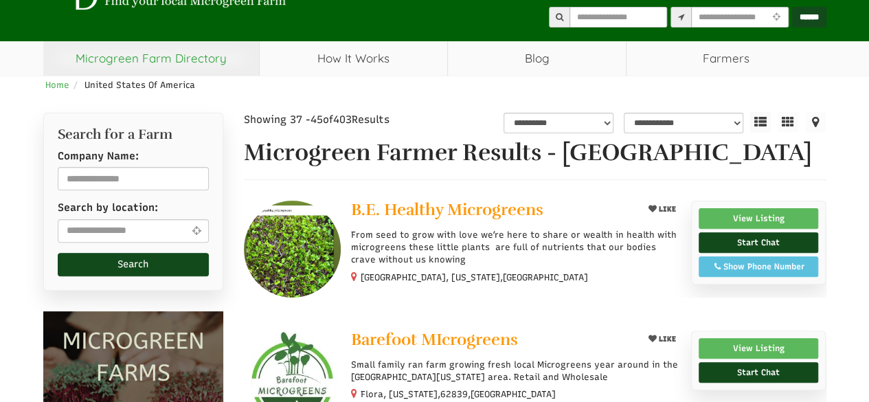
select select "Language Translate Widget"
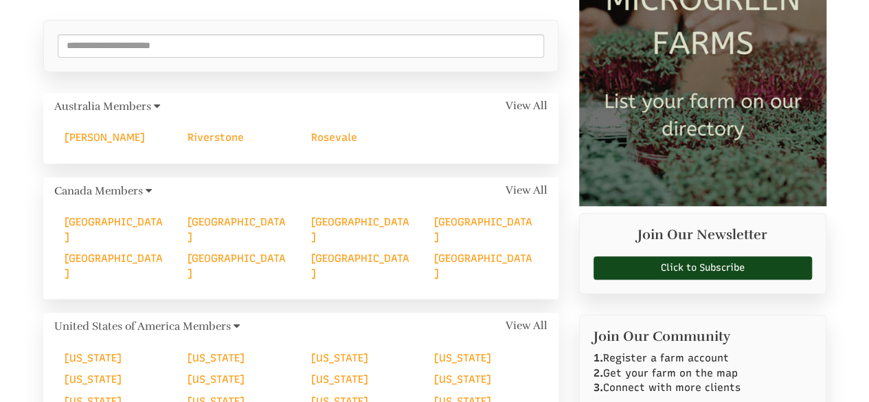
scroll to position [307, 0]
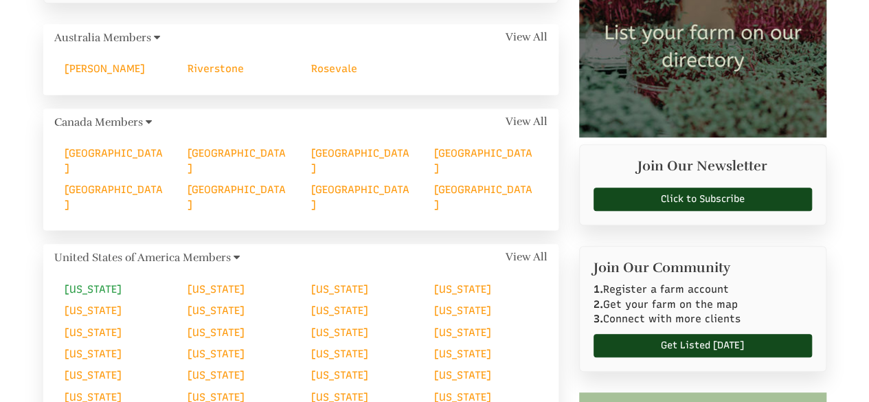
click at [93, 283] on link "Alabama" at bounding box center [93, 289] width 57 height 12
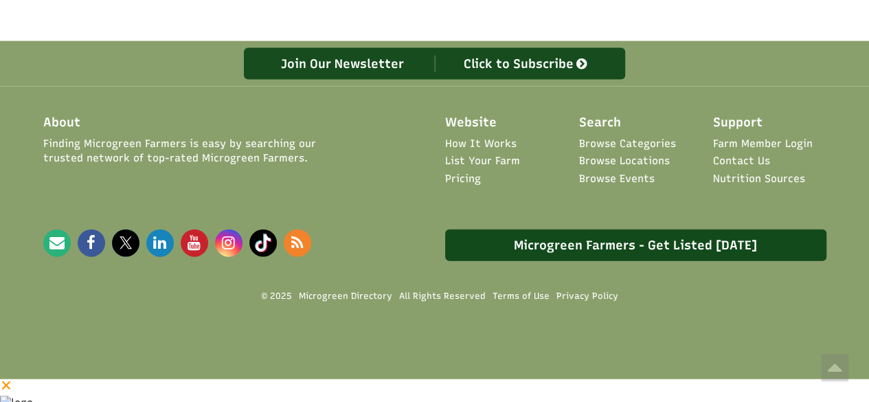
scroll to position [1270, 0]
